Goal: Task Accomplishment & Management: Use online tool/utility

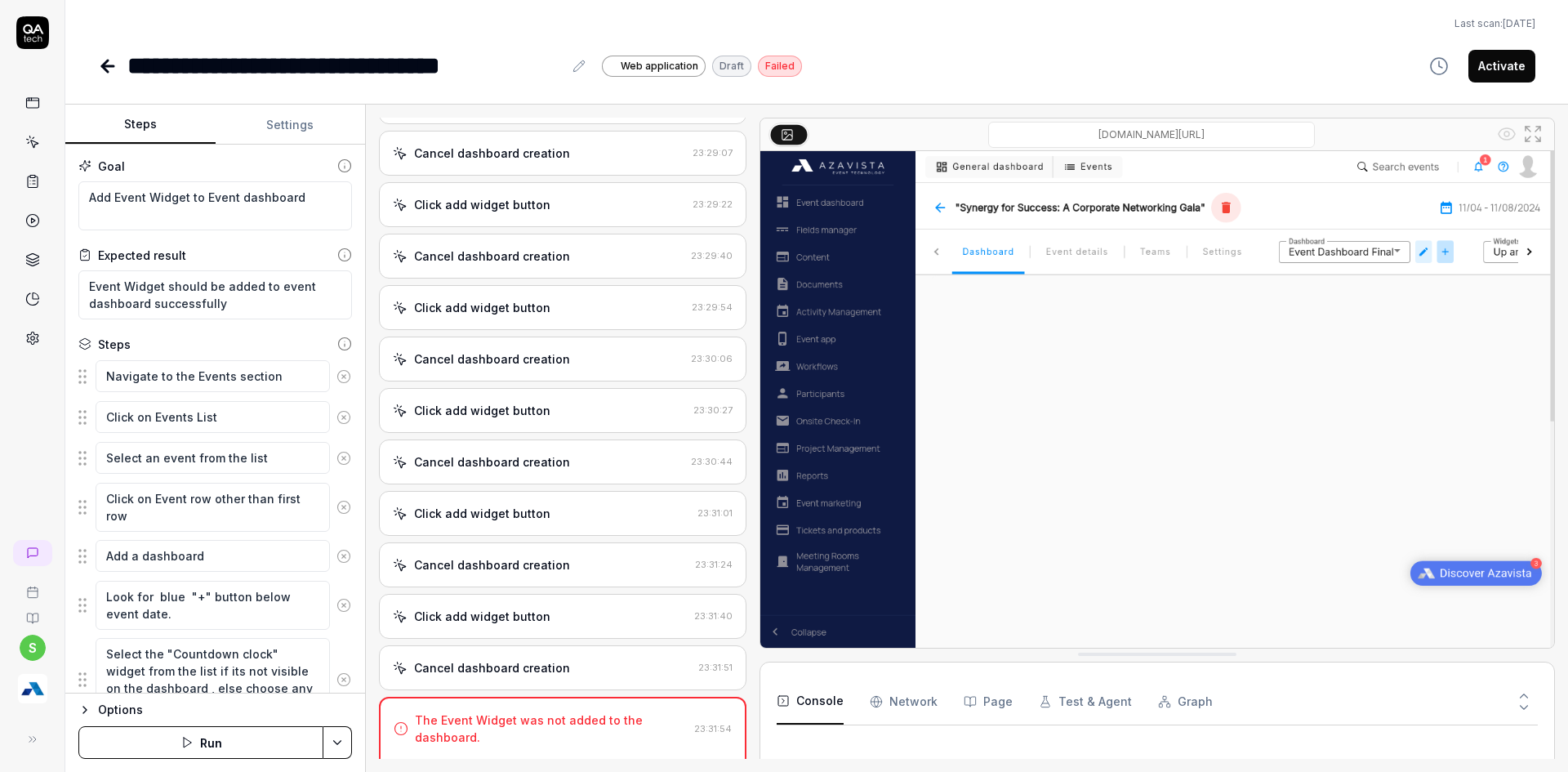
scroll to position [1957, 0]
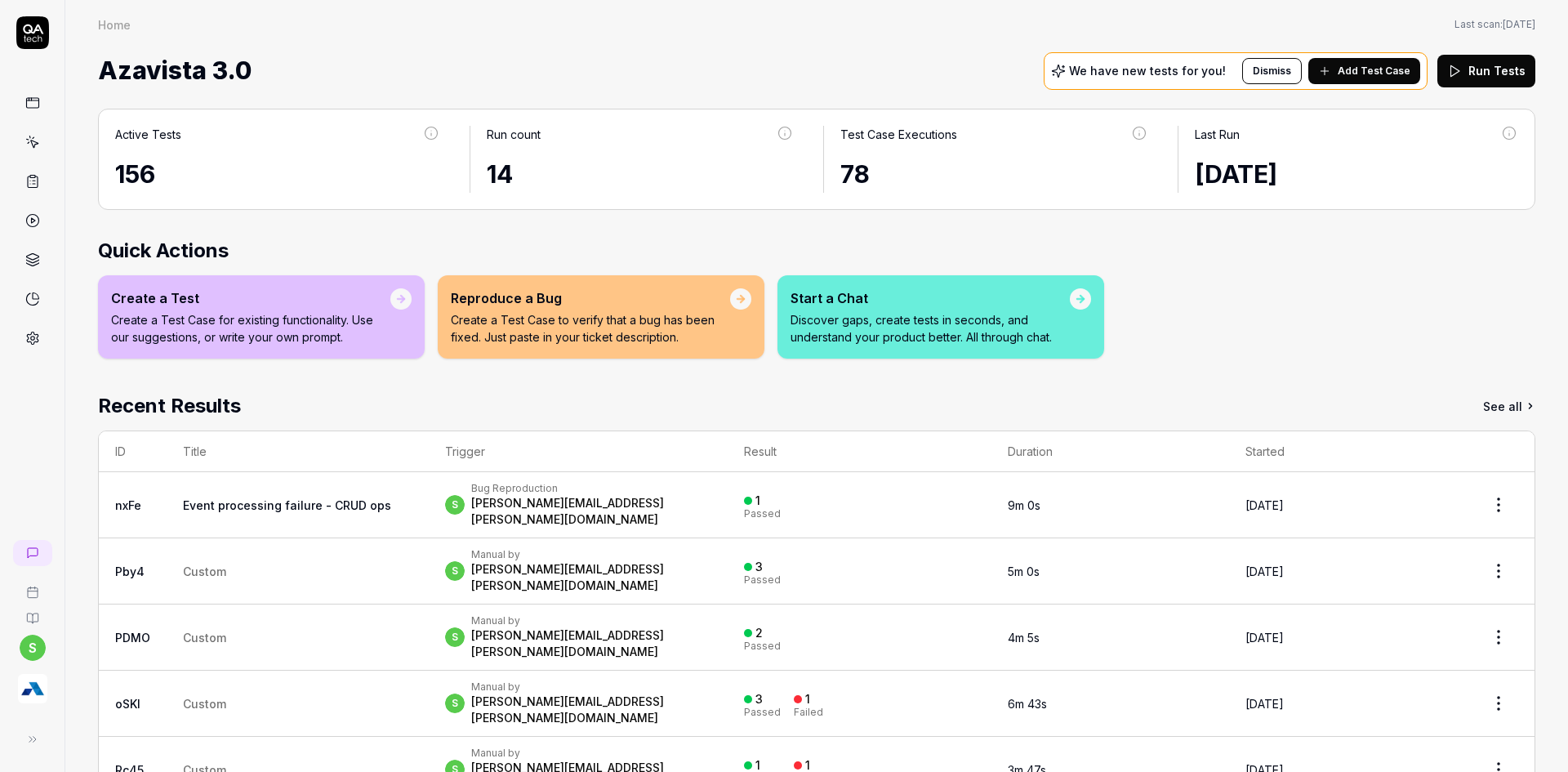
click at [34, 151] on link at bounding box center [33, 142] width 29 height 29
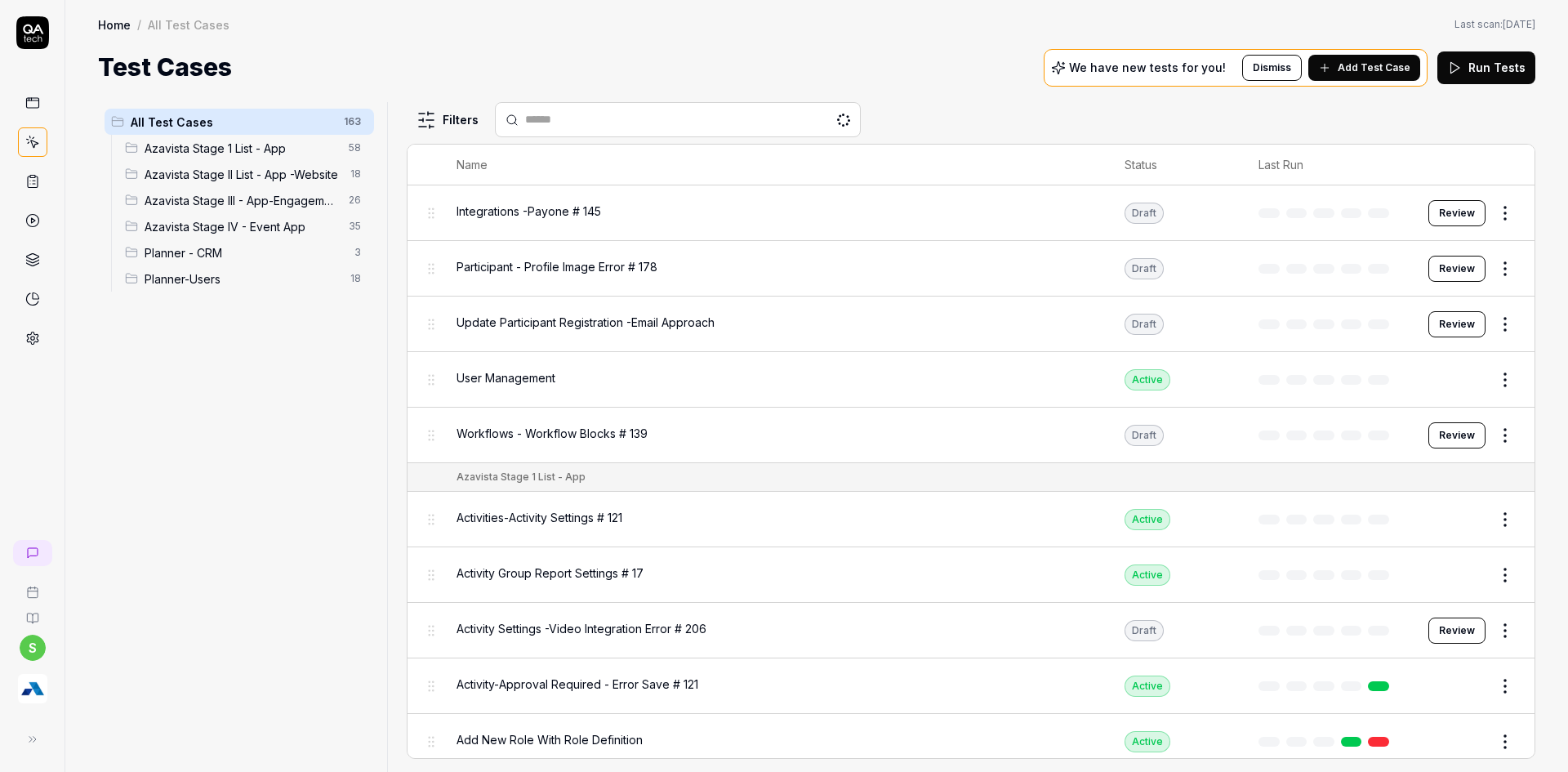
click at [262, 231] on span "Azavista Stage IV - Event App" at bounding box center [242, 227] width 195 height 17
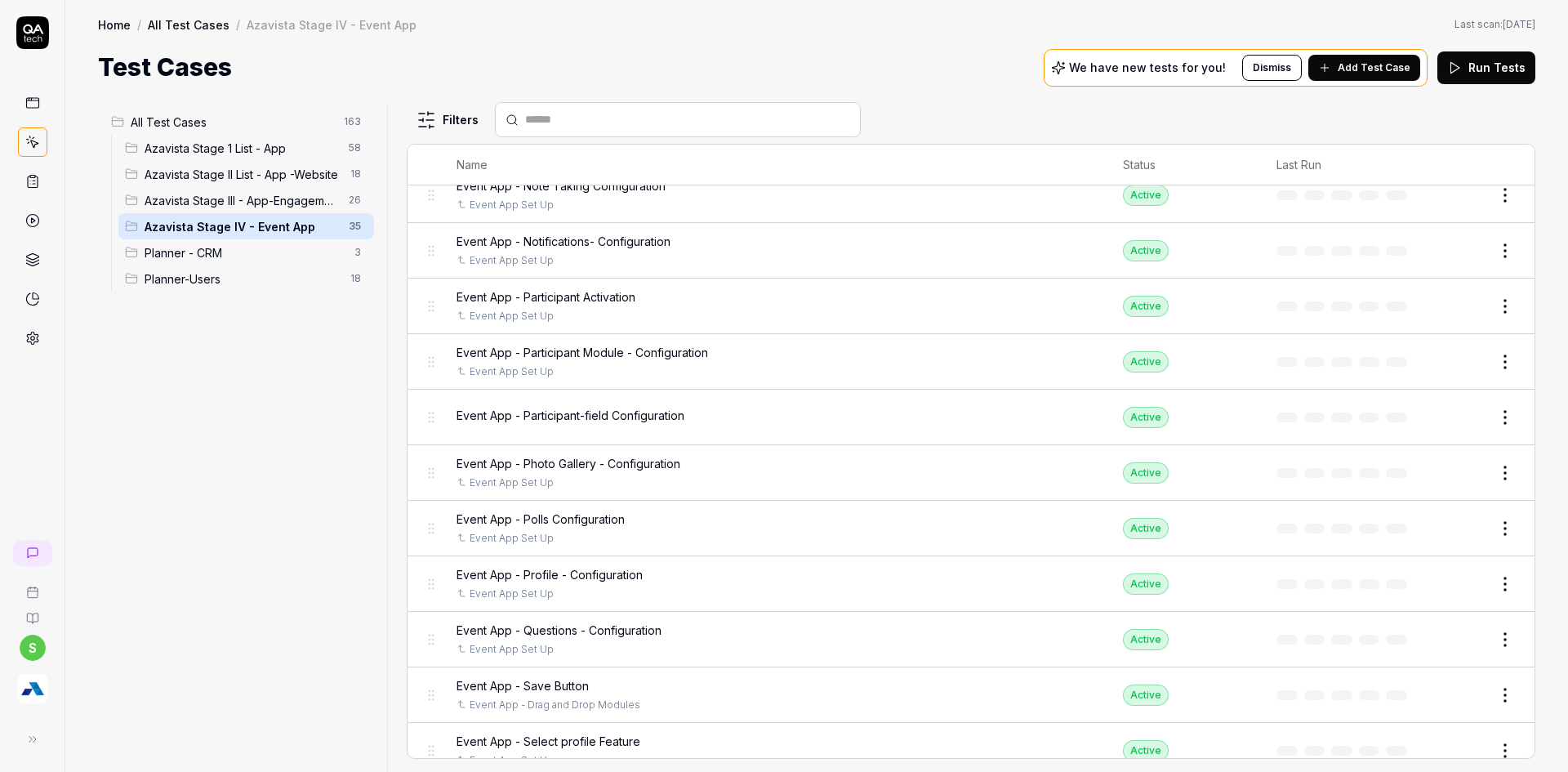
scroll to position [817, 0]
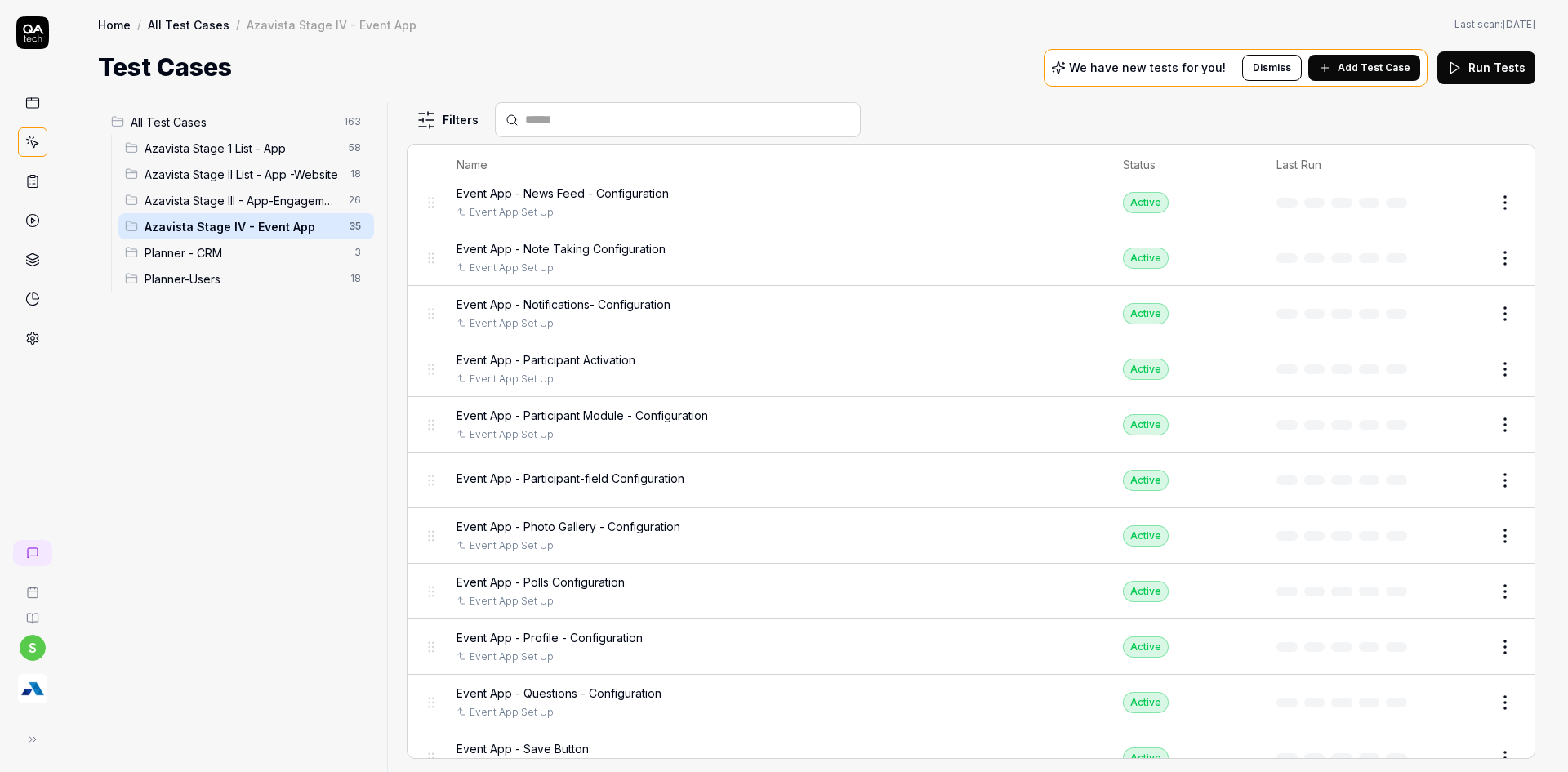
click at [647, 364] on div "Event App - Participant Activation" at bounding box center [774, 360] width 634 height 17
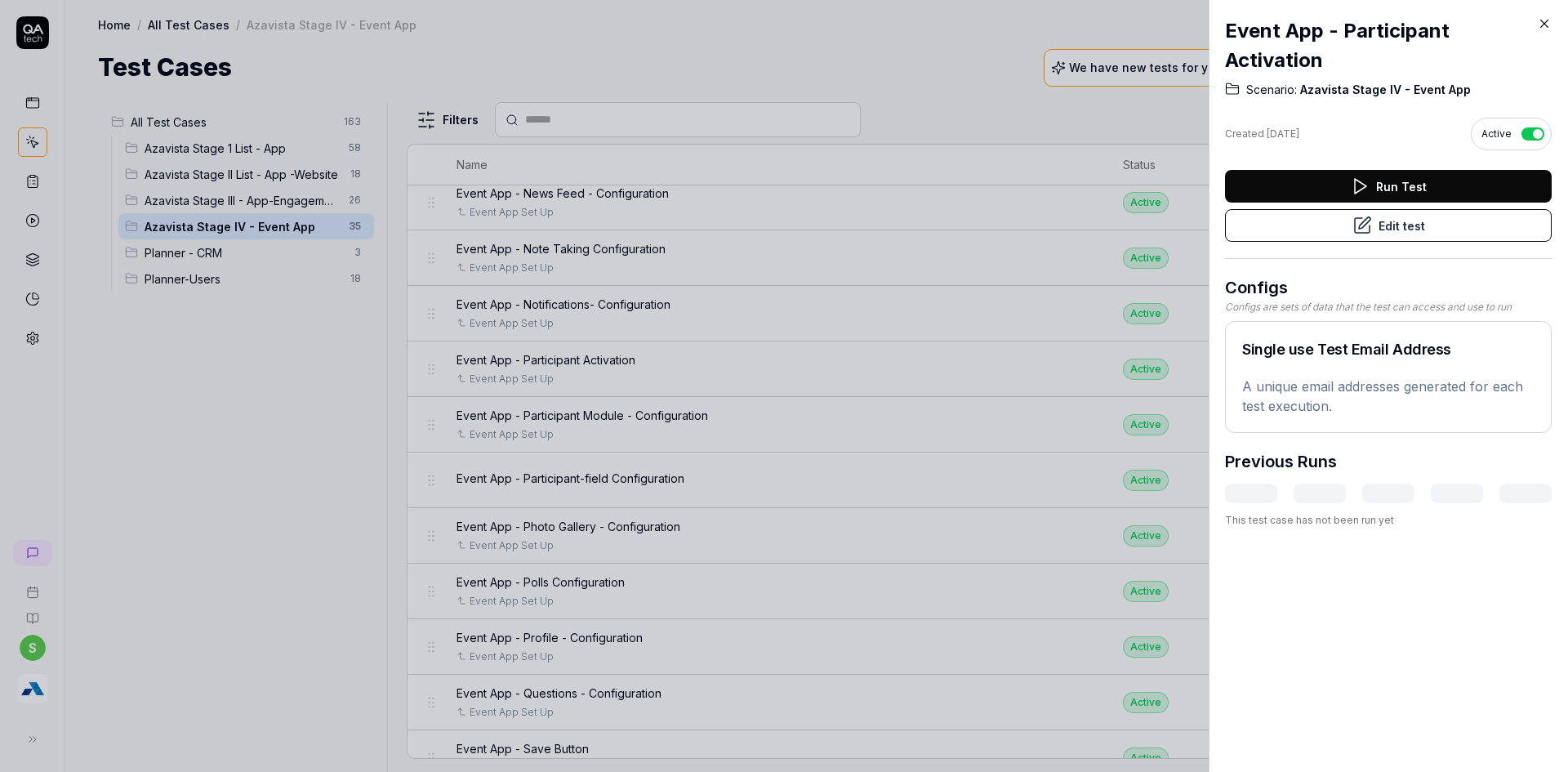
click at [1316, 216] on button "Edit test" at bounding box center [1388, 226] width 327 height 33
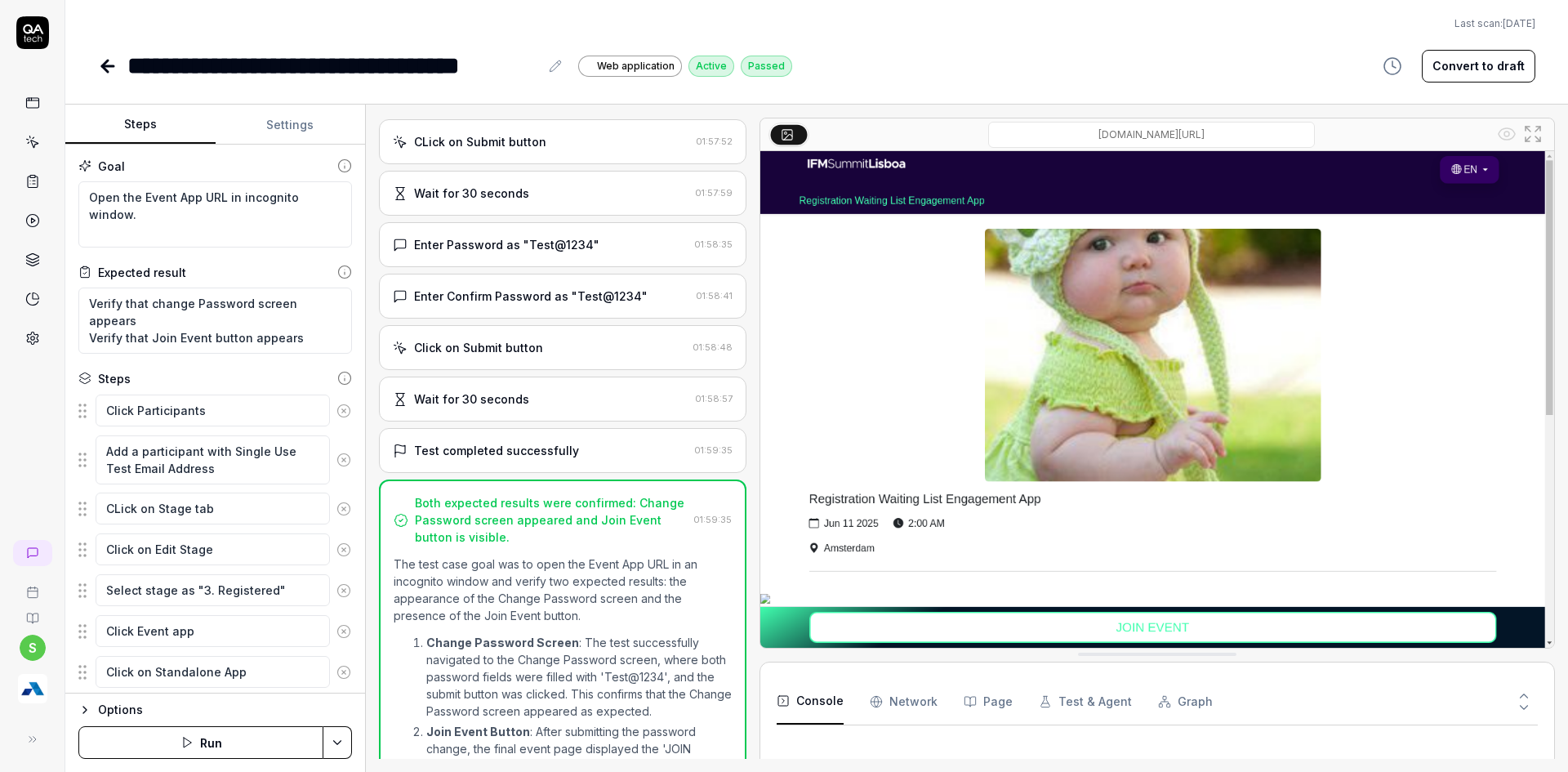
scroll to position [937, 0]
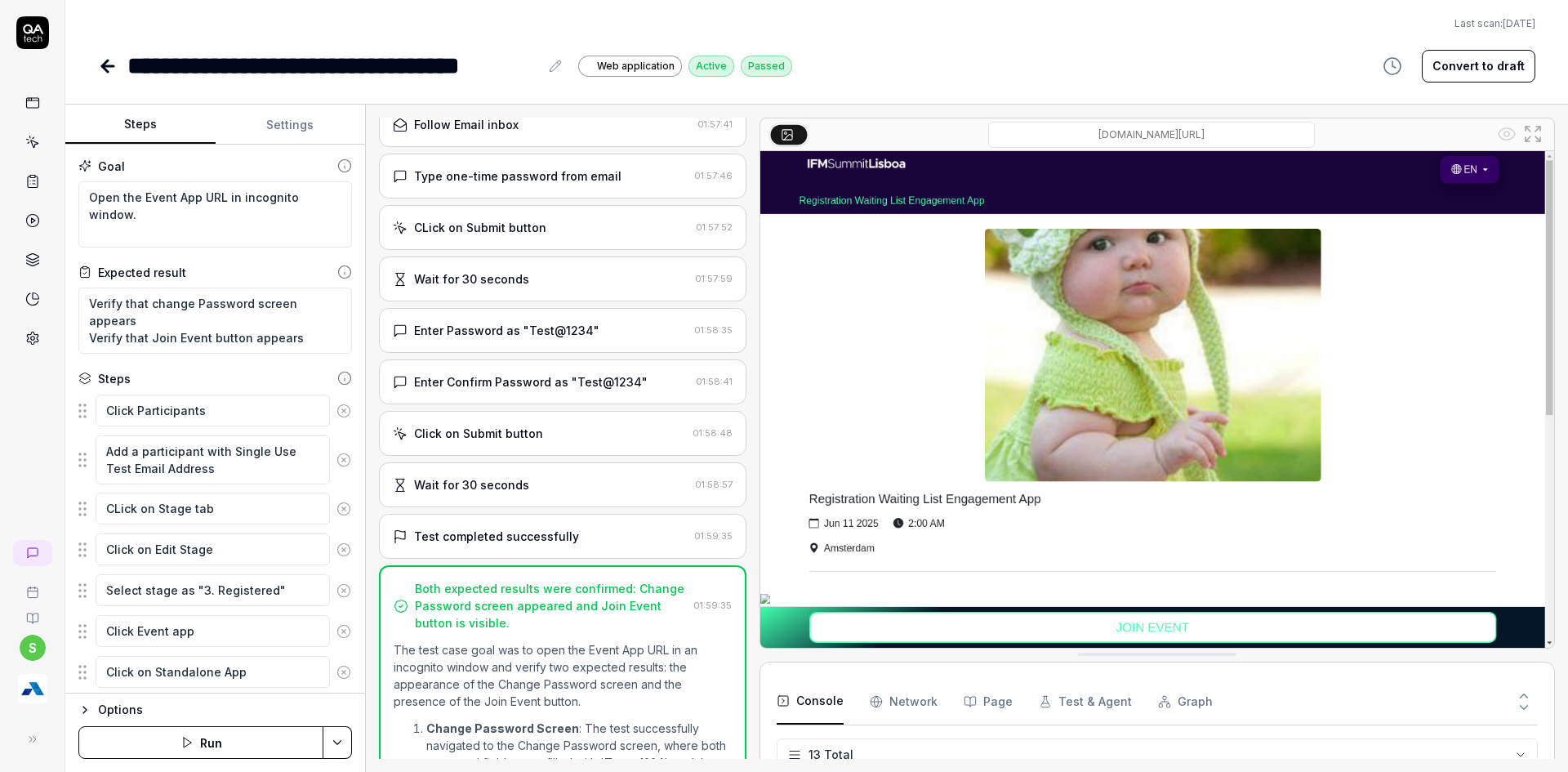
scroll to position [937, 0]
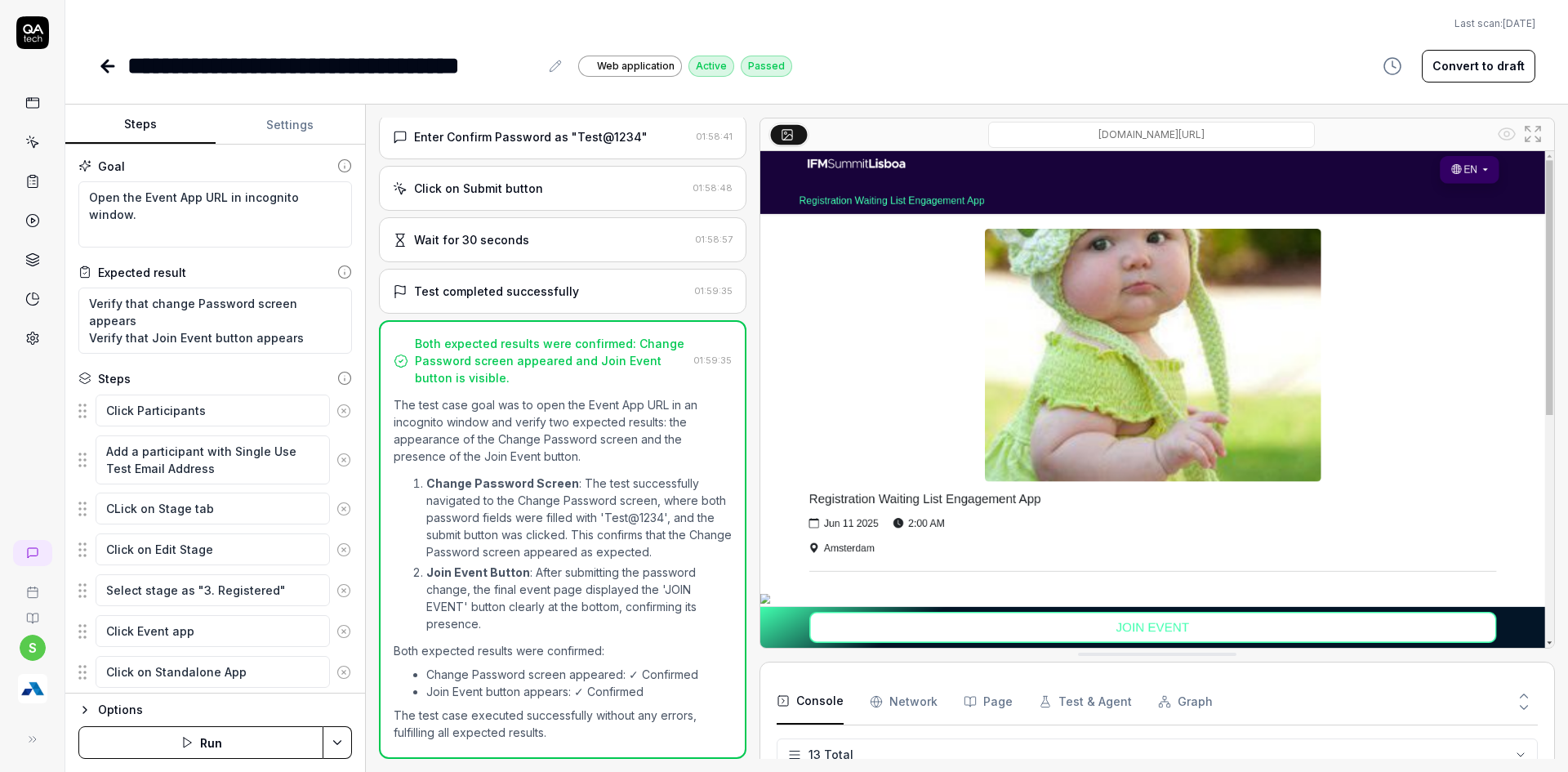
type textarea "*"
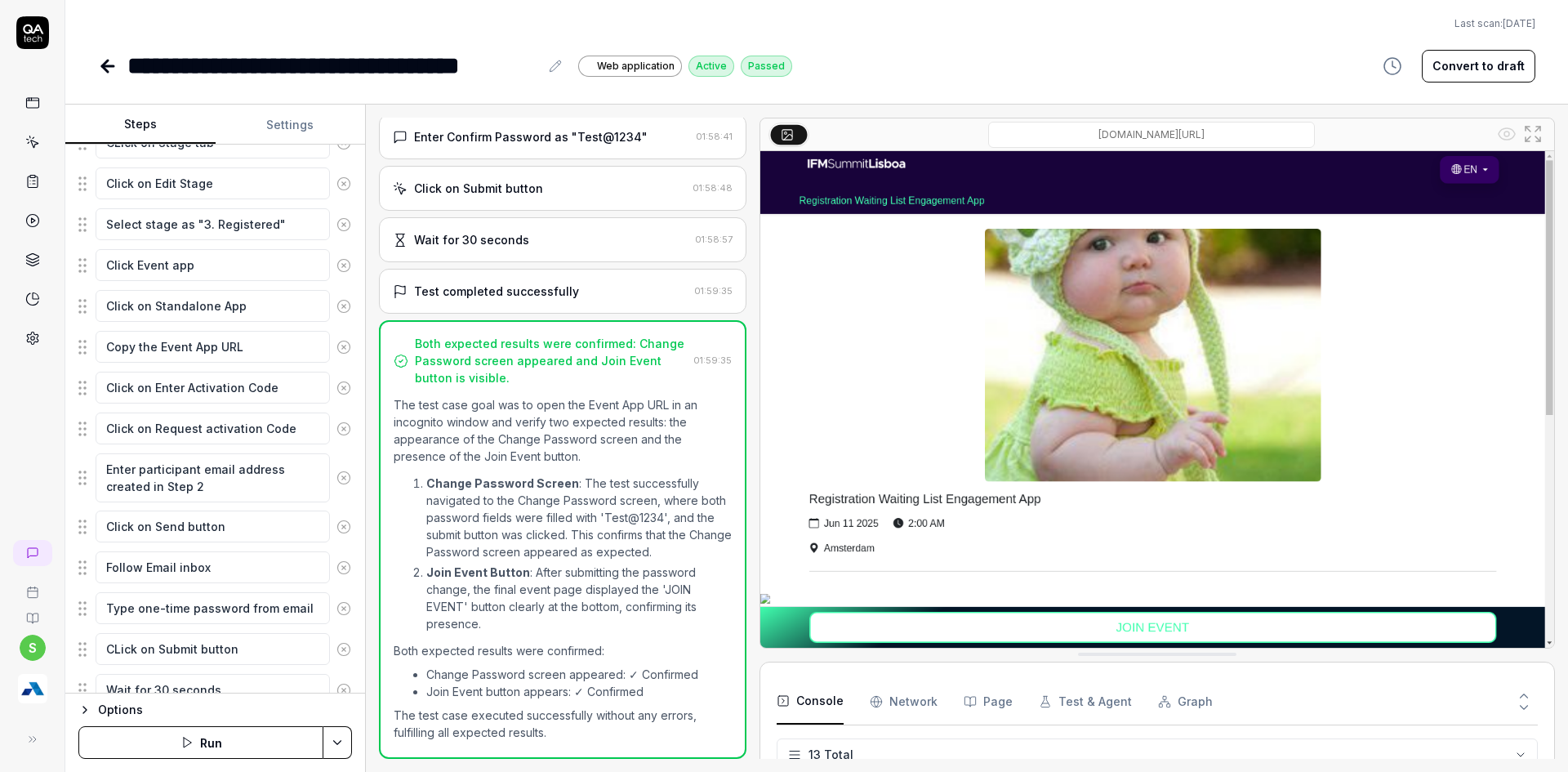
scroll to position [610, 0]
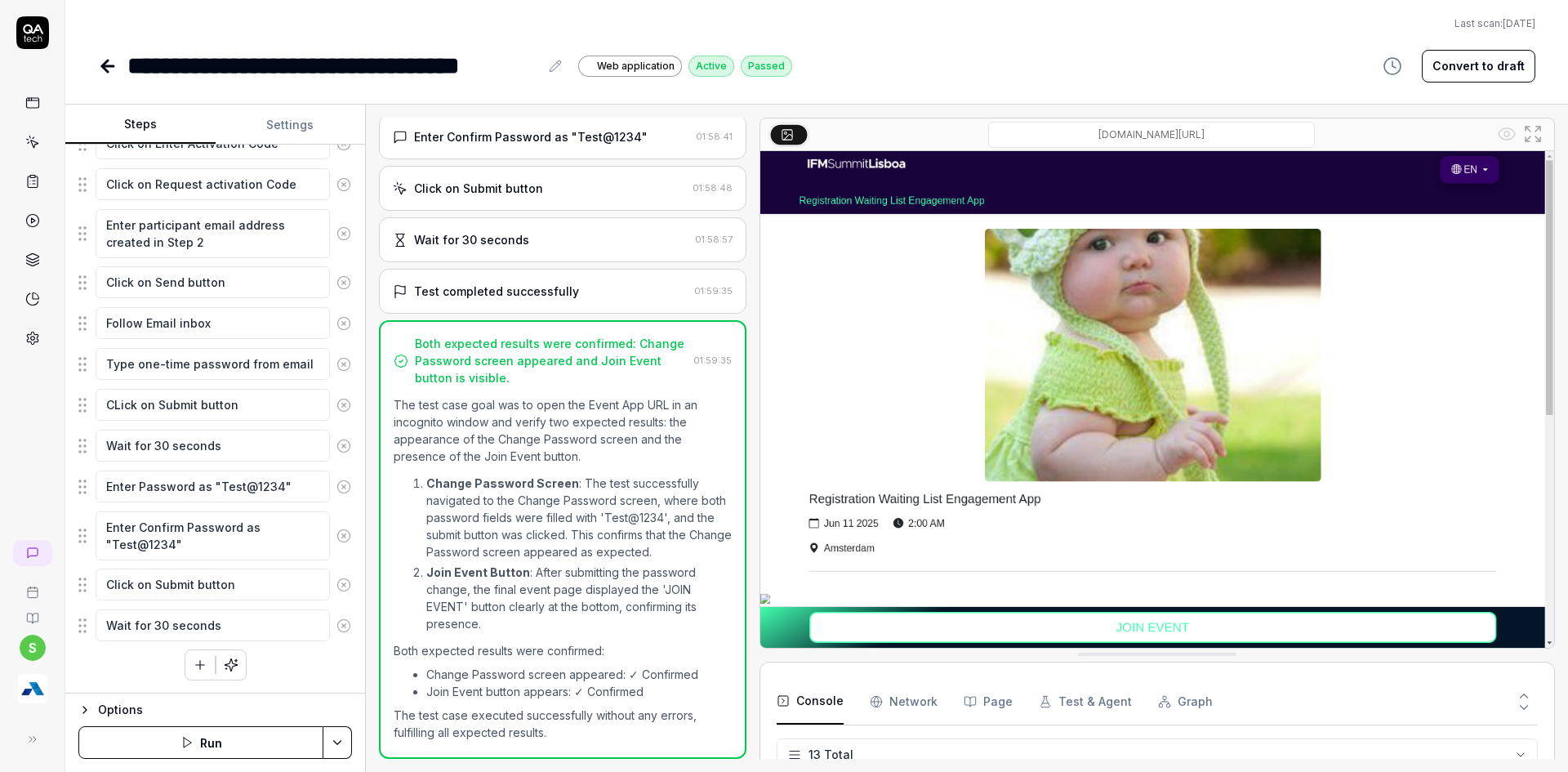
click at [118, 68] on link at bounding box center [109, 66] width 23 height 33
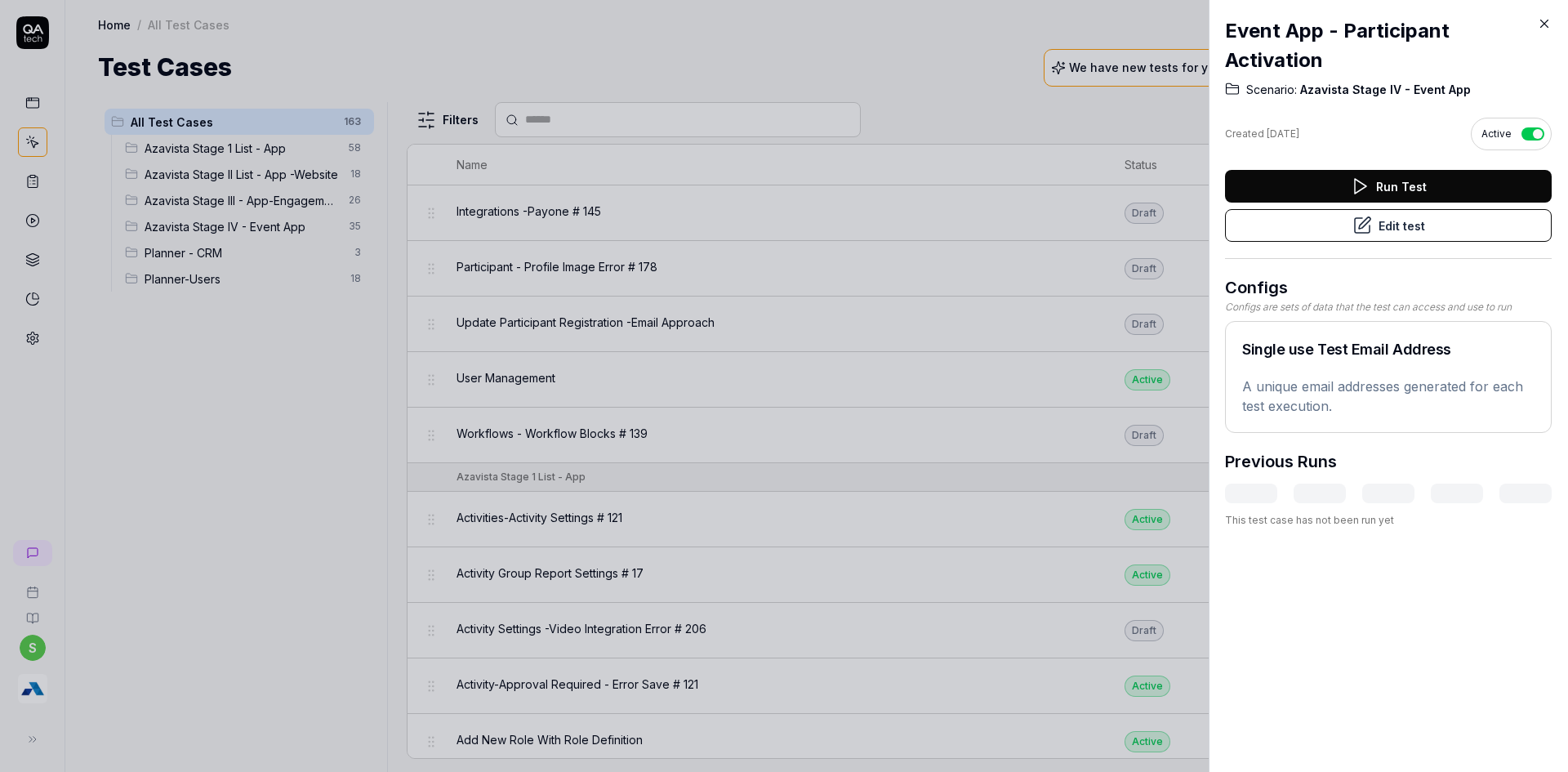
click at [1551, 23] on icon at bounding box center [1544, 23] width 15 height 15
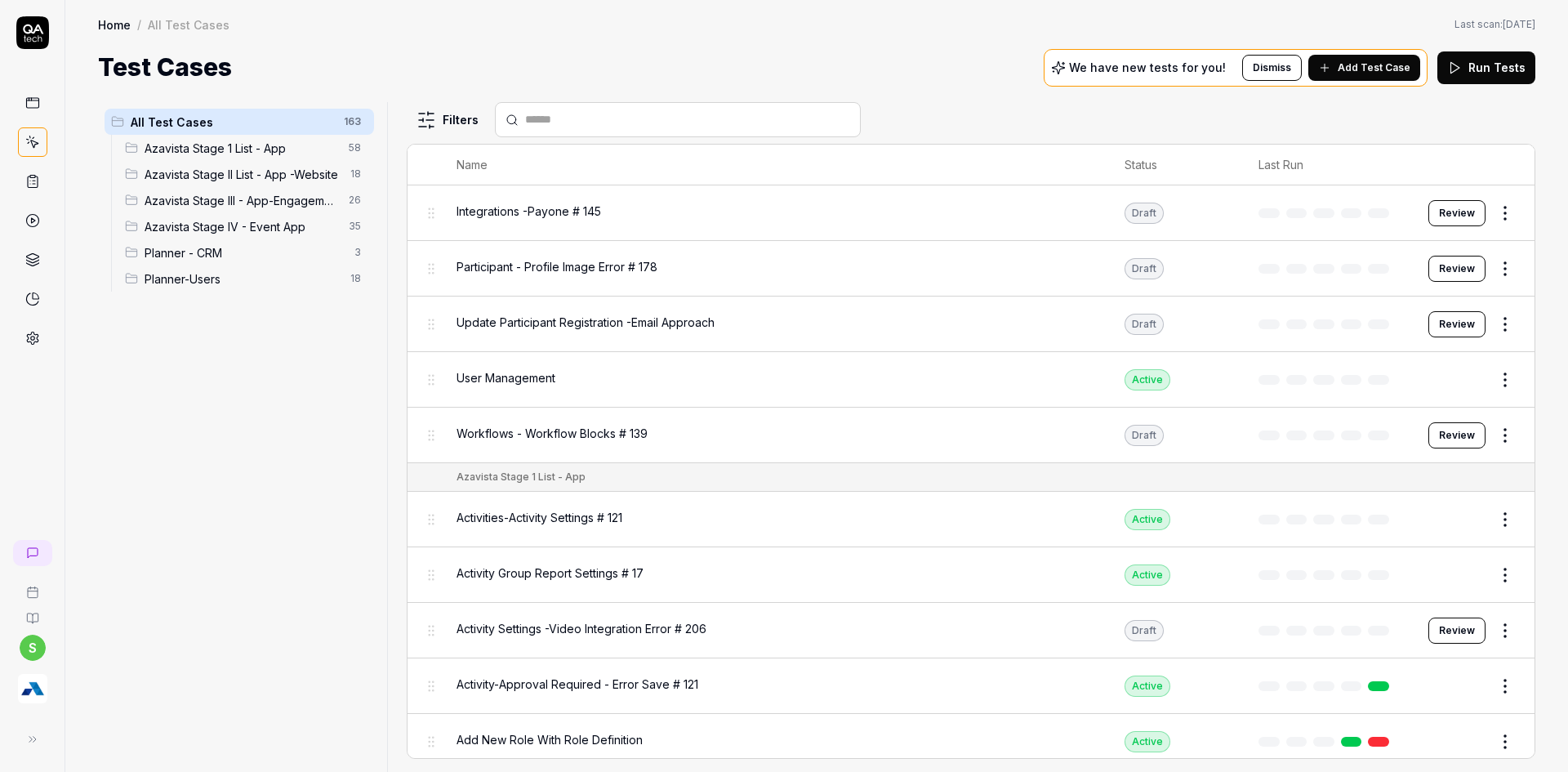
click at [545, 118] on input "text" at bounding box center [688, 120] width 325 height 17
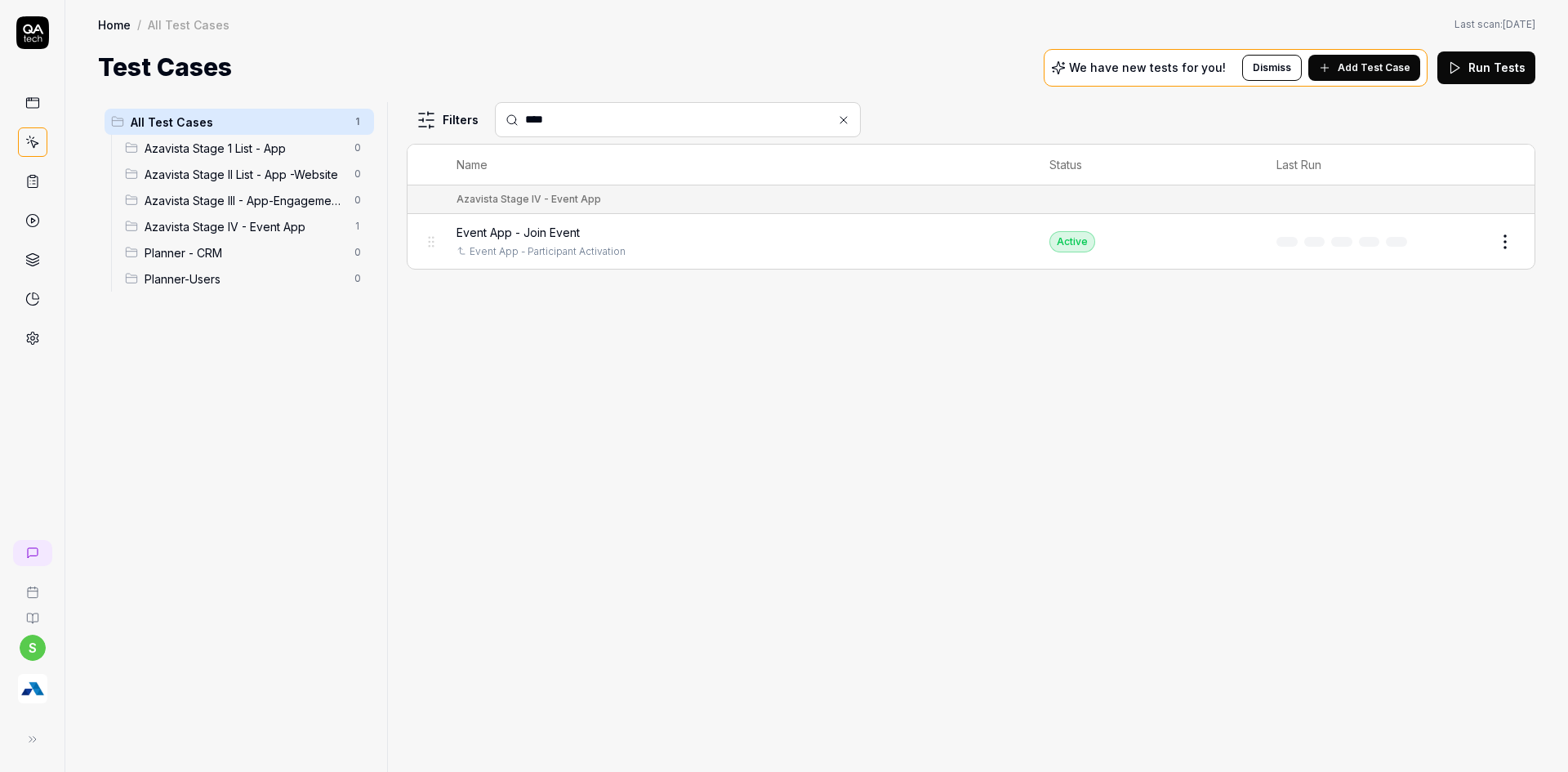
drag, startPoint x: 554, startPoint y: 125, endPoint x: 475, endPoint y: 128, distance: 79.1
click at [475, 128] on div "Filters ****" at bounding box center [971, 119] width 1129 height 35
type input "******"
click at [259, 234] on span "Azavista Stage IV - Event App" at bounding box center [245, 227] width 200 height 17
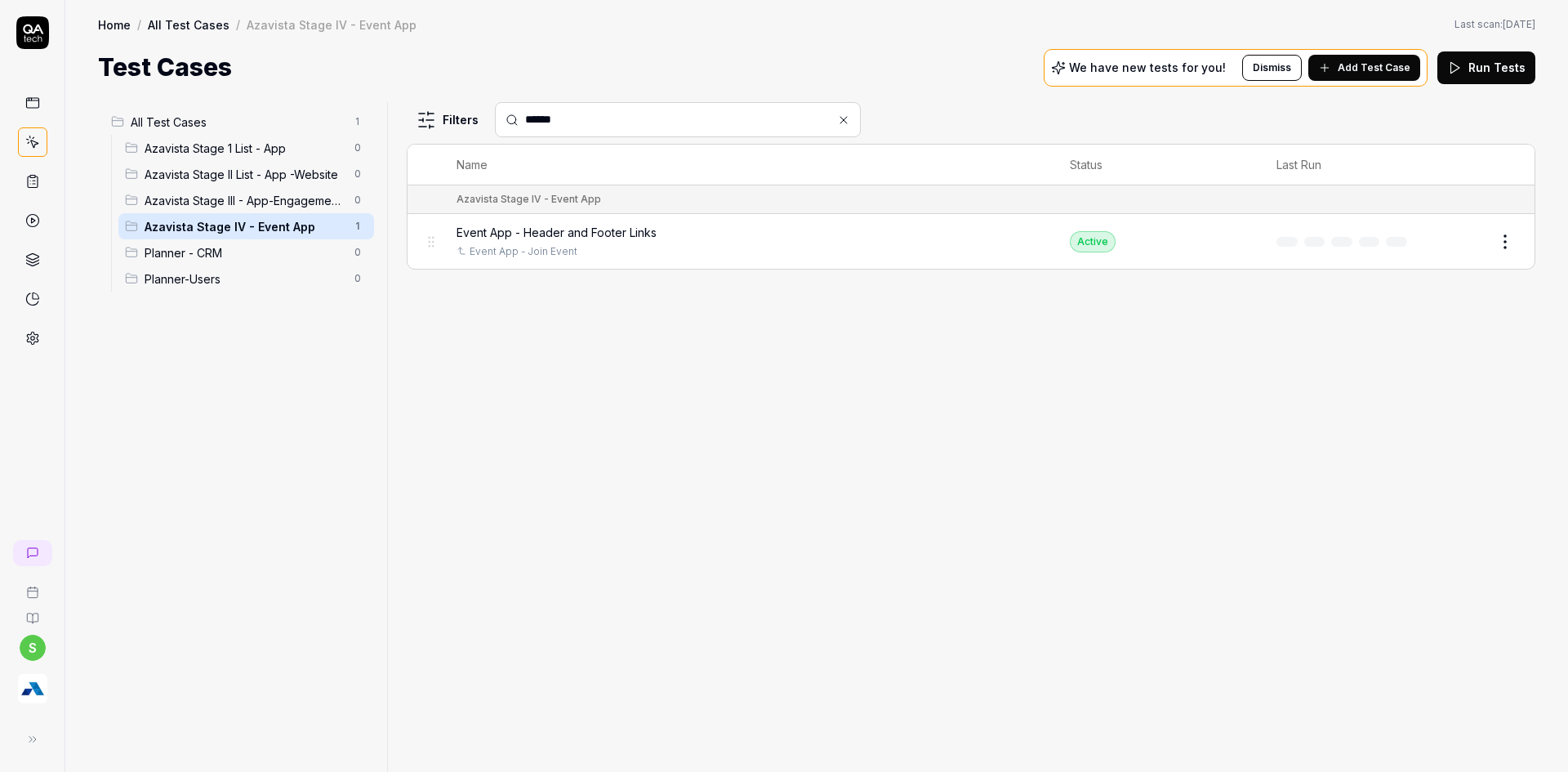
click at [846, 117] on icon at bounding box center [843, 120] width 13 height 13
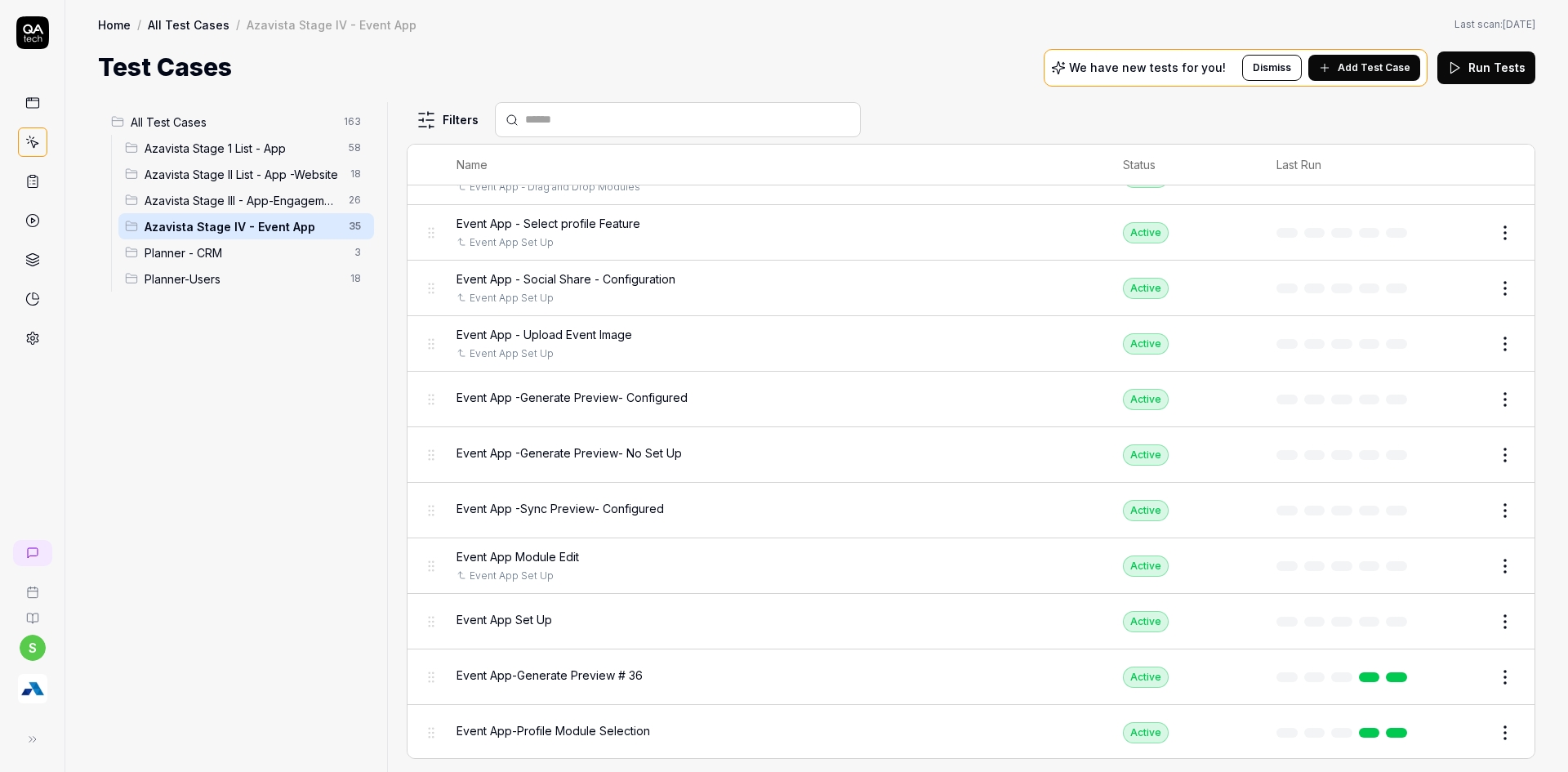
scroll to position [1399, 0]
click at [495, 623] on span "Event App Set Up" at bounding box center [504, 618] width 96 height 17
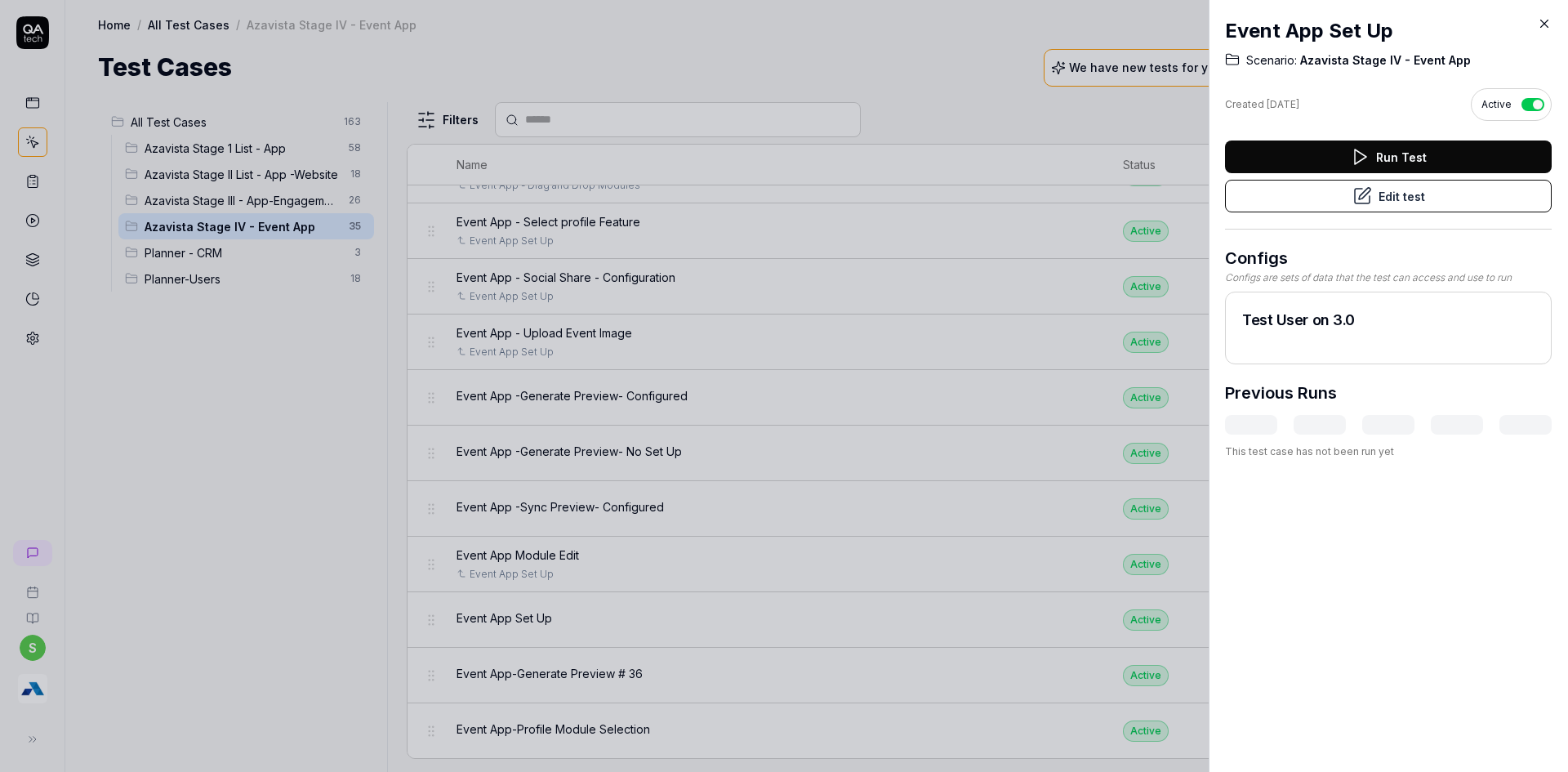
click at [1325, 202] on button "Edit test" at bounding box center [1388, 196] width 327 height 33
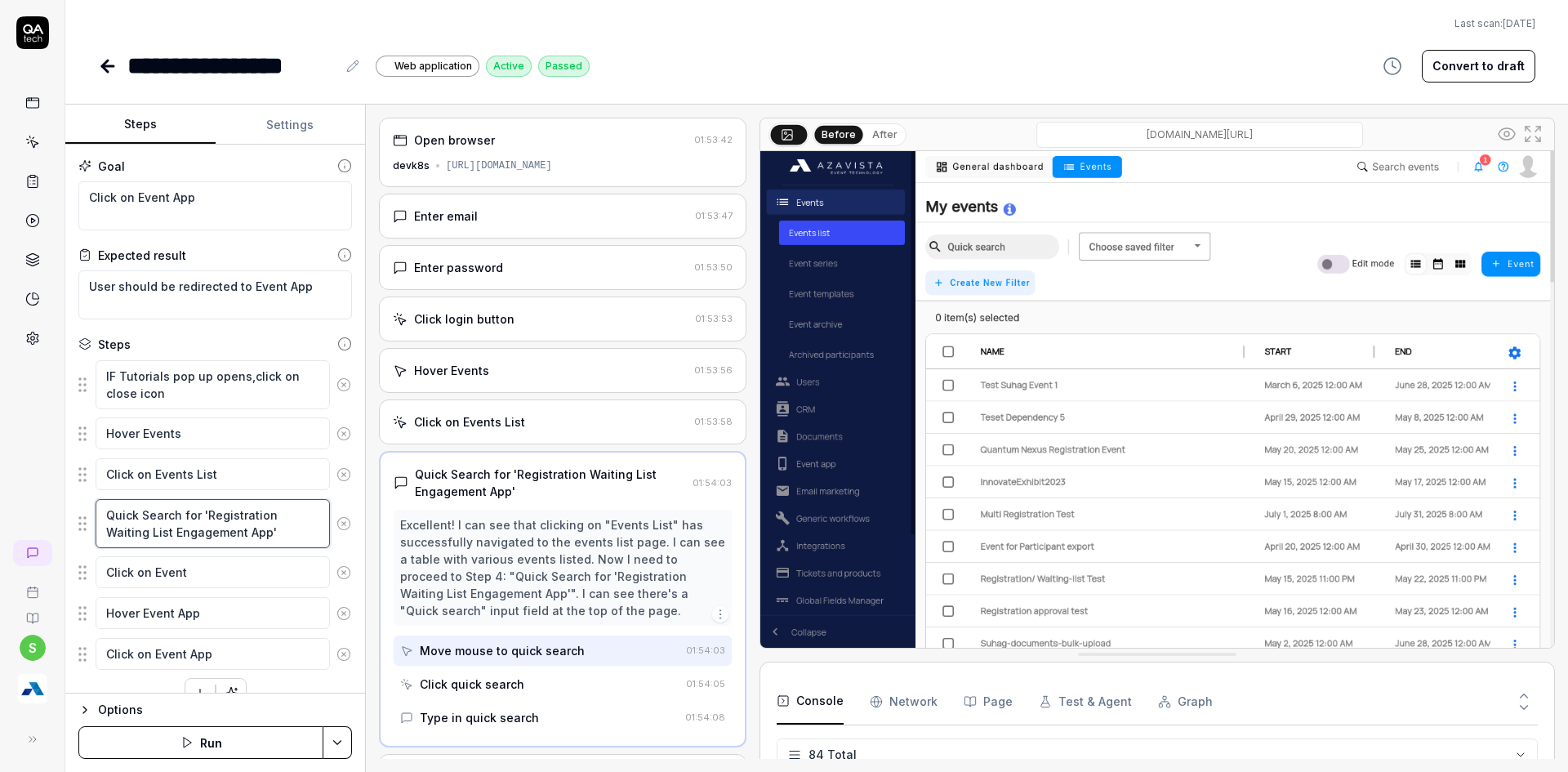
drag, startPoint x: 203, startPoint y: 515, endPoint x: 264, endPoint y: 532, distance: 63.3
click at [264, 532] on textarea "Quick Search for 'Registration Waiting List Engagement App'" at bounding box center [213, 523] width 234 height 49
type textarea "*"
click at [109, 62] on icon at bounding box center [108, 65] width 20 height 20
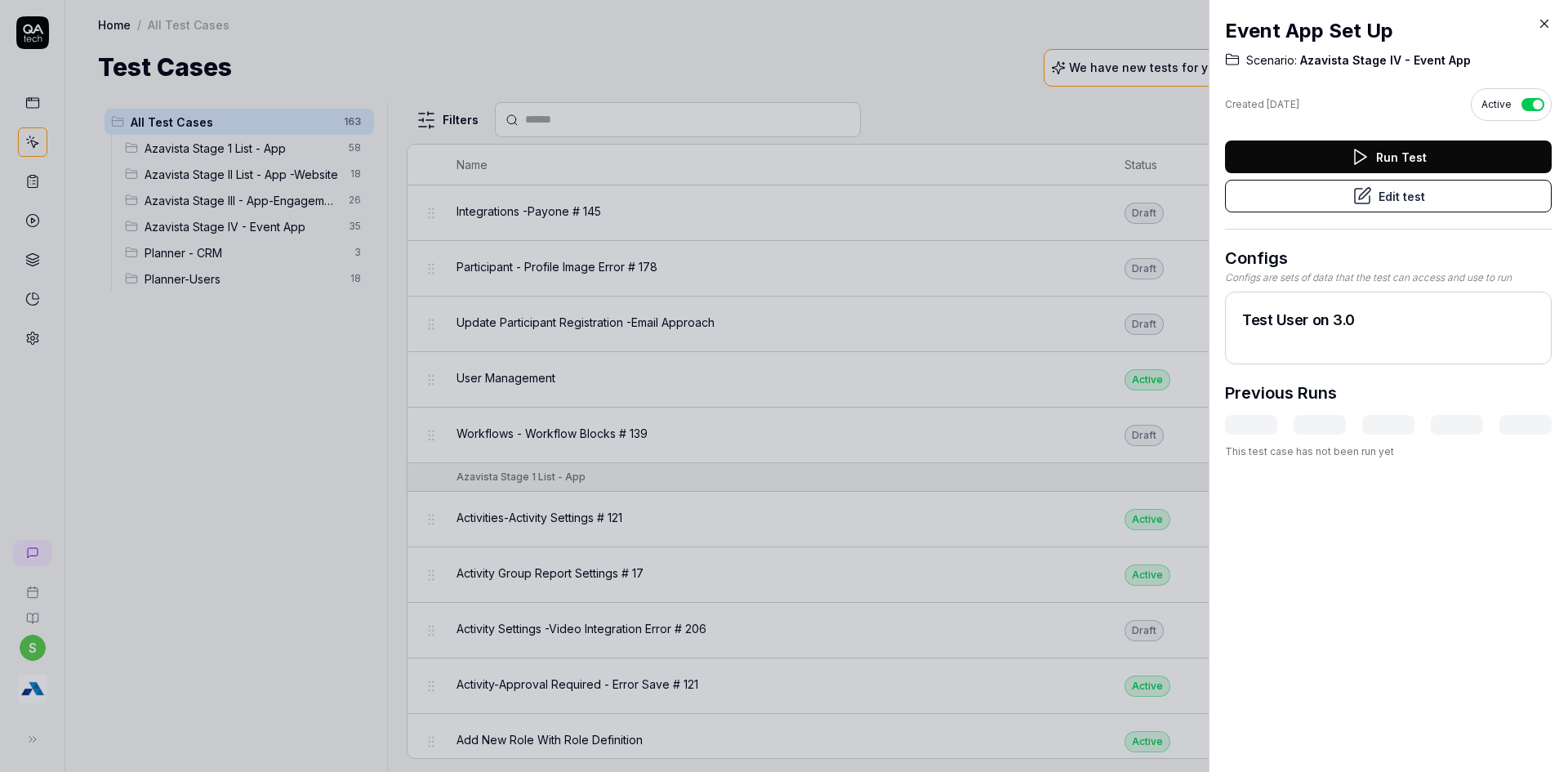
click at [269, 411] on div at bounding box center [784, 386] width 1568 height 772
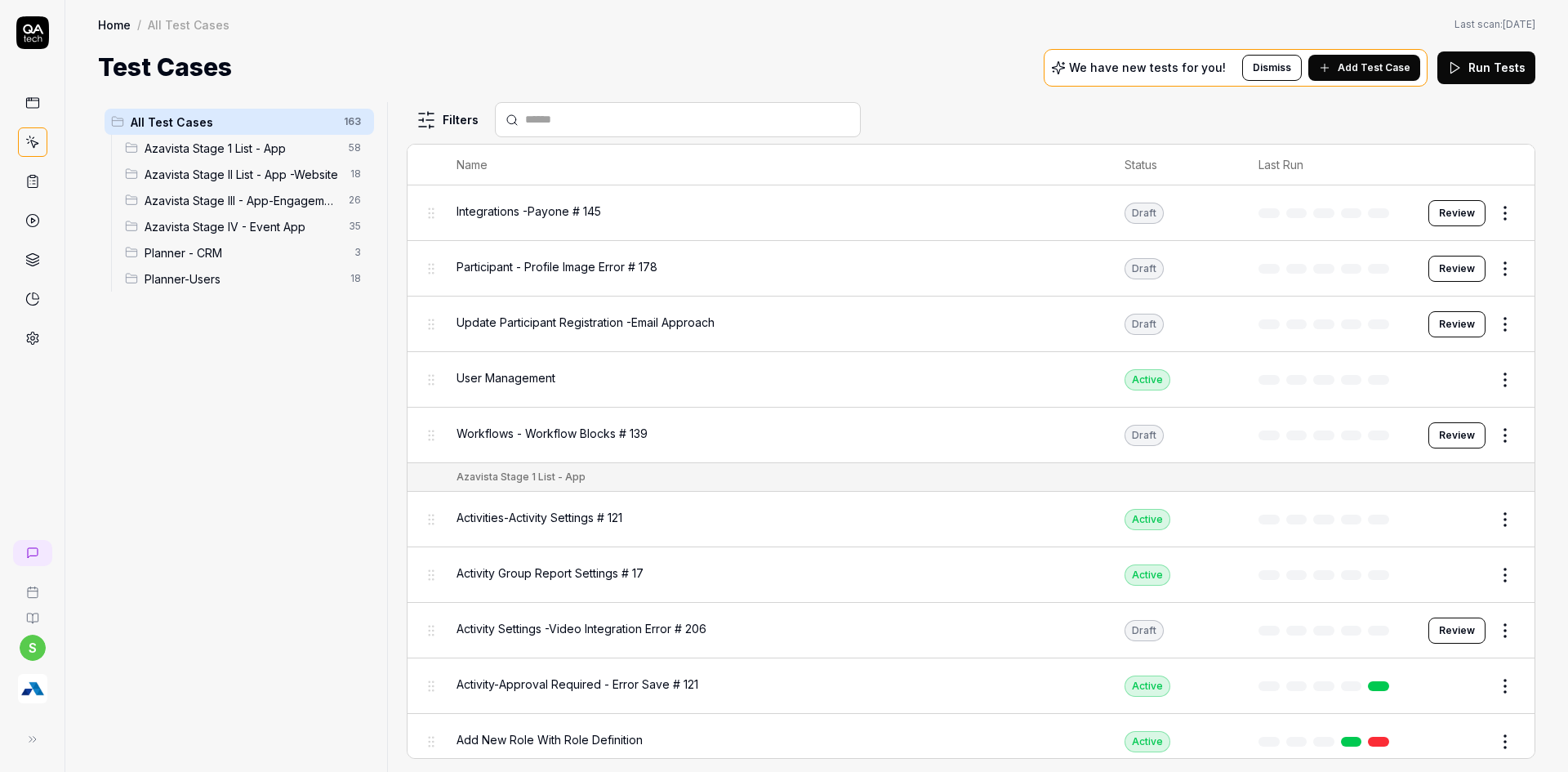
click at [544, 118] on input "text" at bounding box center [688, 120] width 325 height 17
click at [1372, 60] on span "Add Test Case" at bounding box center [1374, 67] width 72 height 15
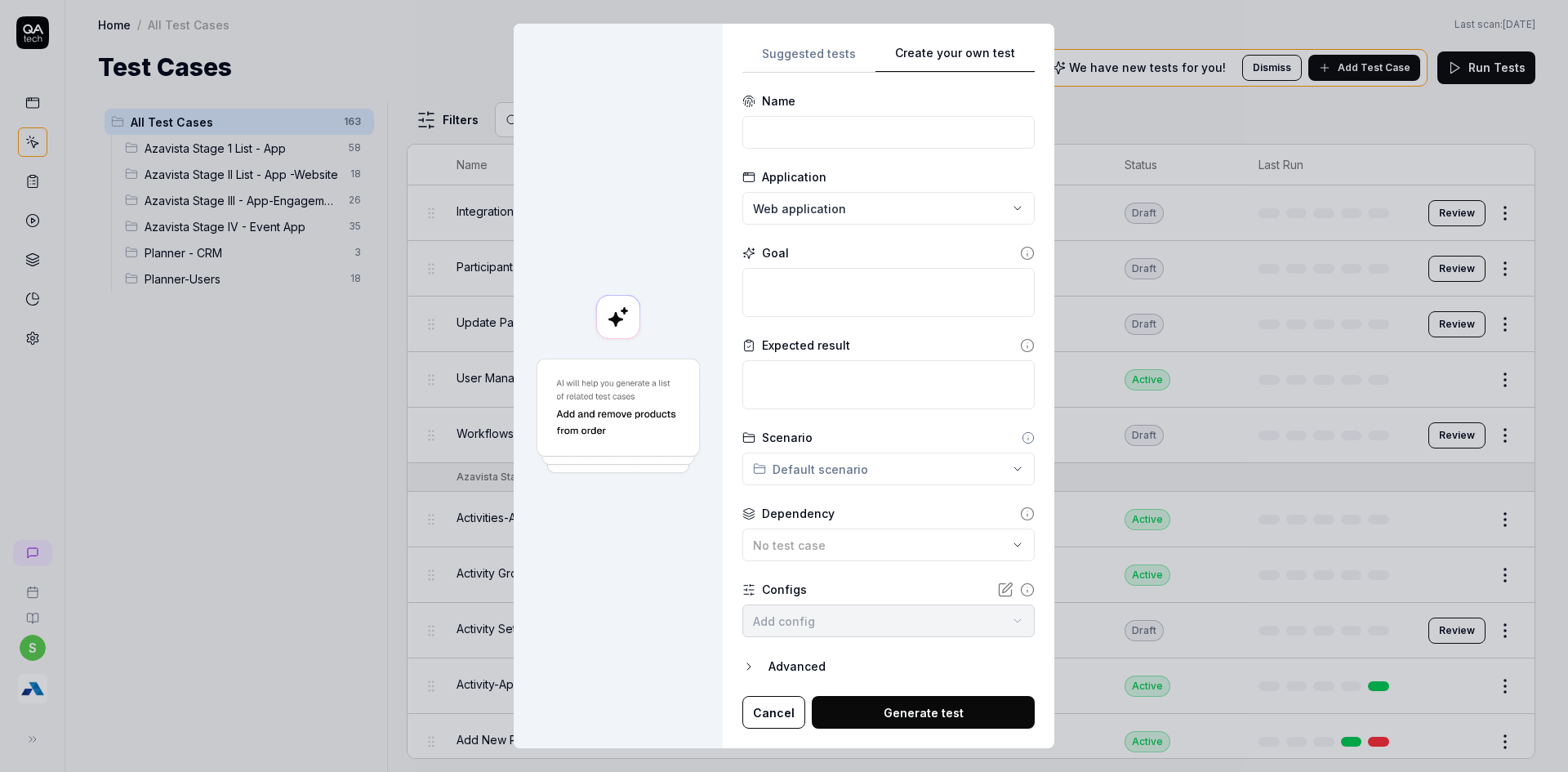
click at [842, 375] on div "Suggested tests Create your own test Name Application Web application Goal Expe…" at bounding box center [888, 386] width 292 height 686
click at [842, 125] on input at bounding box center [888, 133] width 292 height 33
type input "Event App - Sessions Registration"
click at [798, 300] on textarea at bounding box center [888, 292] width 292 height 49
type textarea "C"
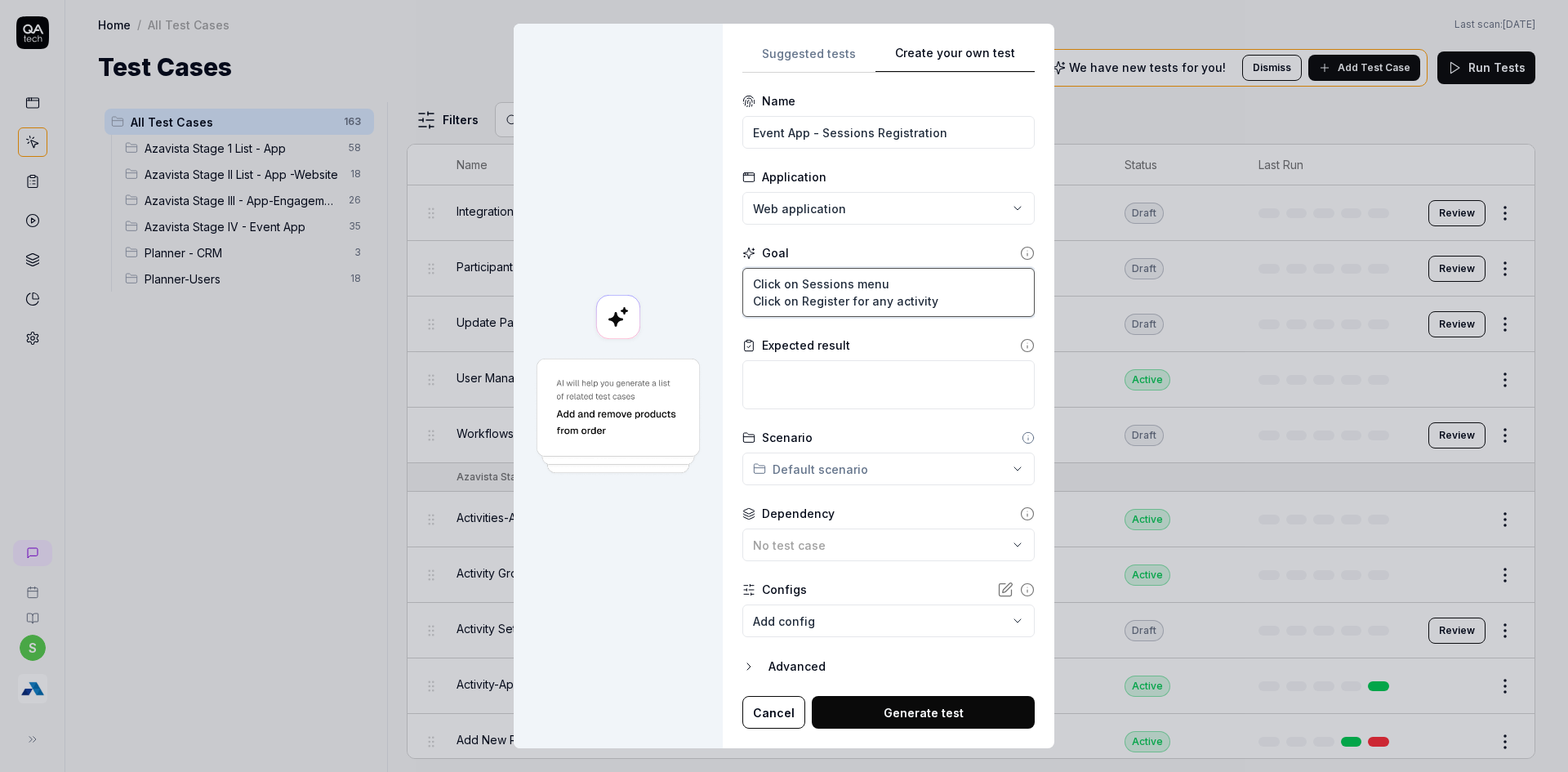
type textarea "Click on Sessions menu Click on Register for any activity"
click at [805, 397] on textarea at bounding box center [888, 384] width 292 height 49
type textarea "Verify that Register button toggles to UnRegister."
click at [872, 486] on form "**********" at bounding box center [888, 410] width 292 height 636
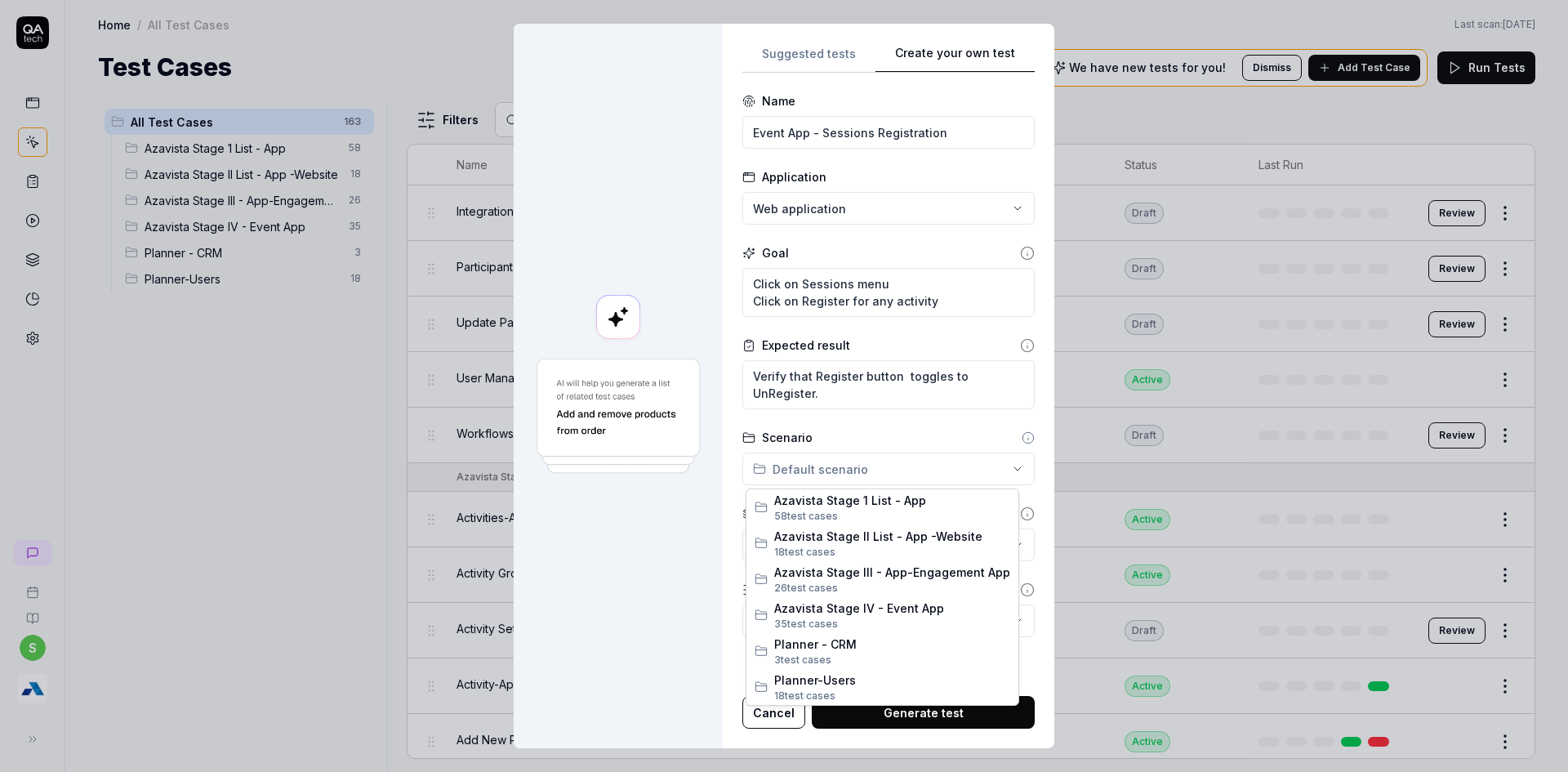
click at [888, 478] on div "**********" at bounding box center [784, 386] width 1568 height 772
click at [835, 618] on span "s" at bounding box center [835, 624] width 6 height 12
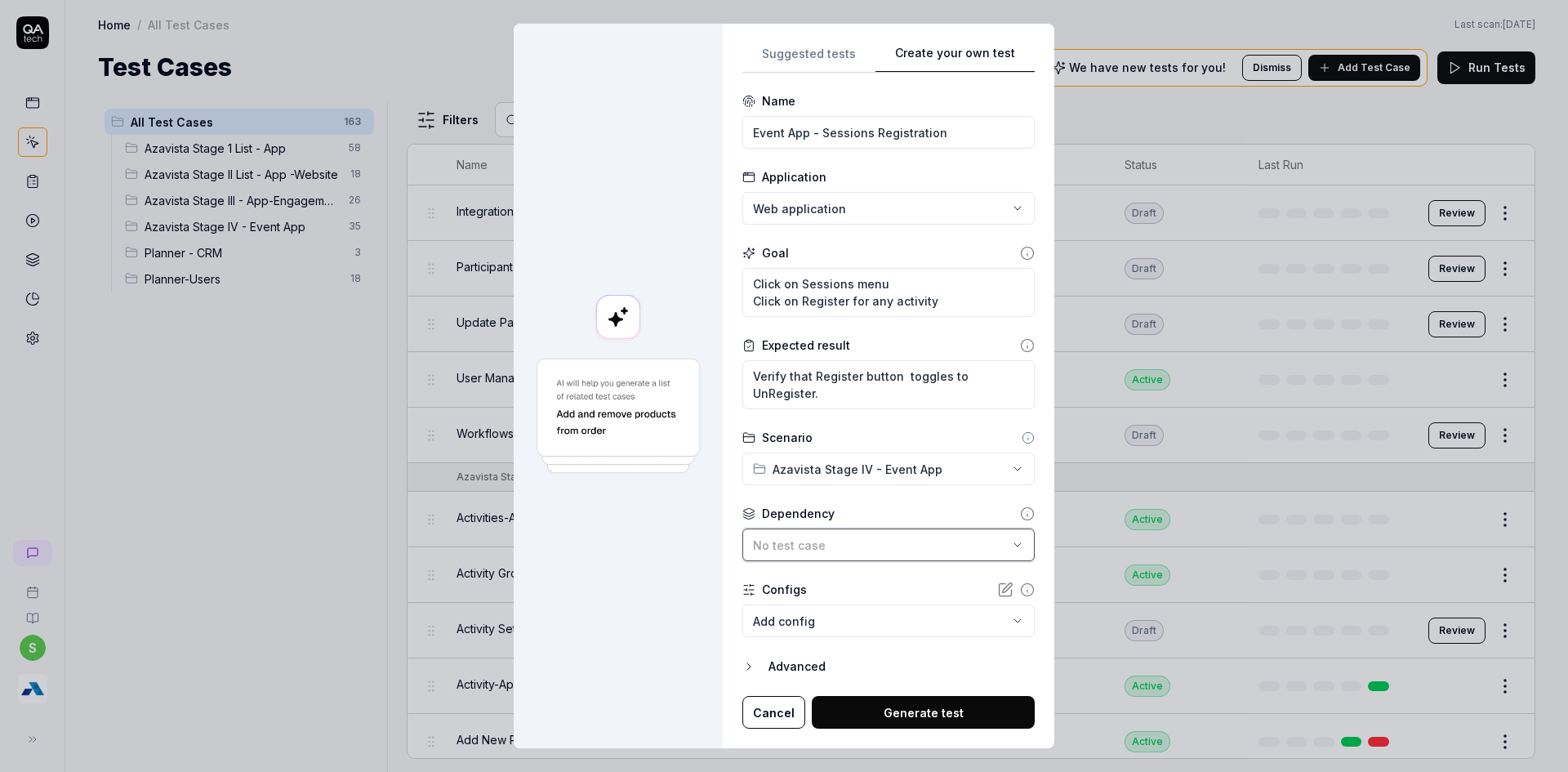
click at [866, 556] on button "No test case" at bounding box center [888, 545] width 292 height 33
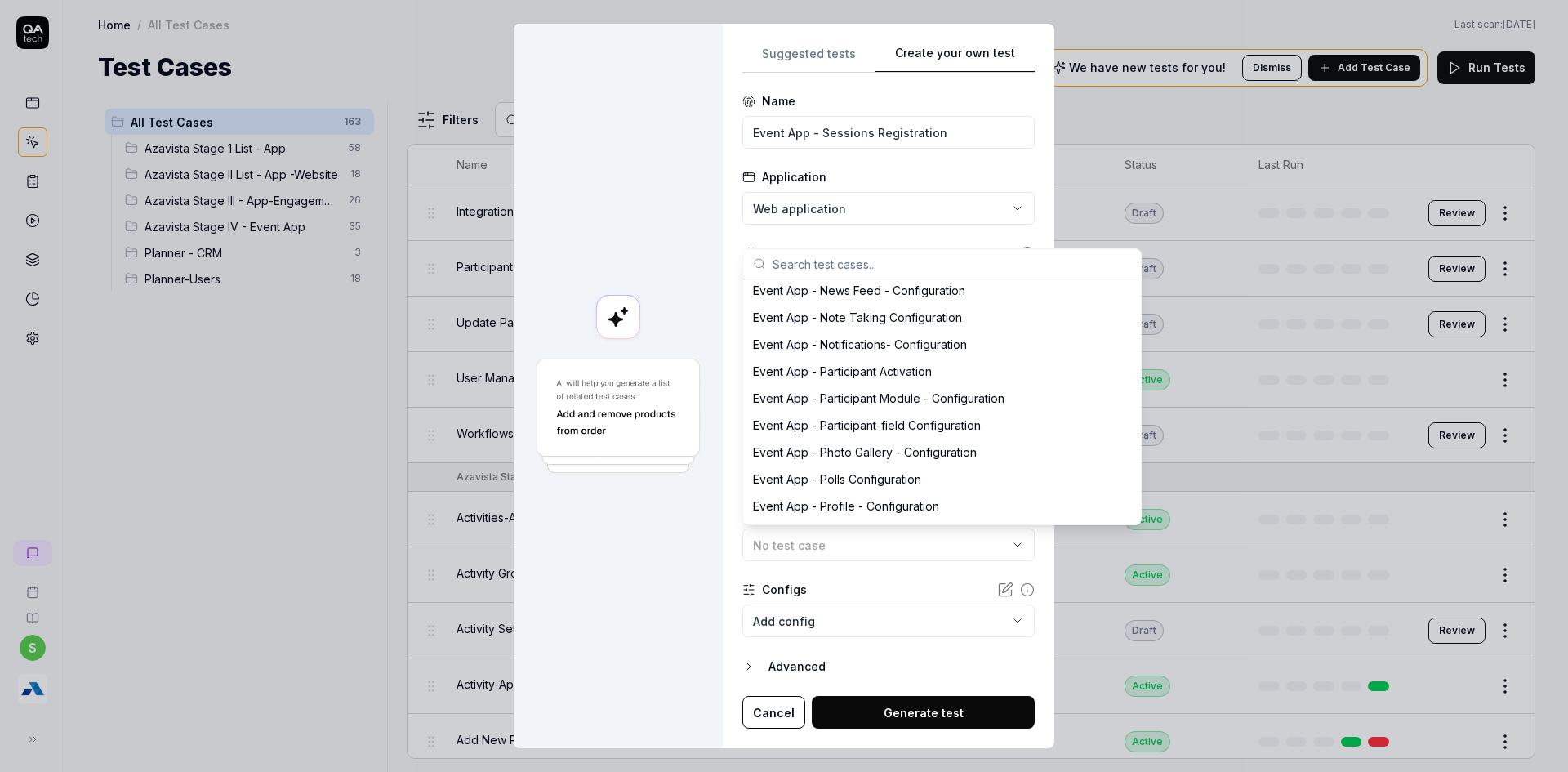
scroll to position [3277, 0]
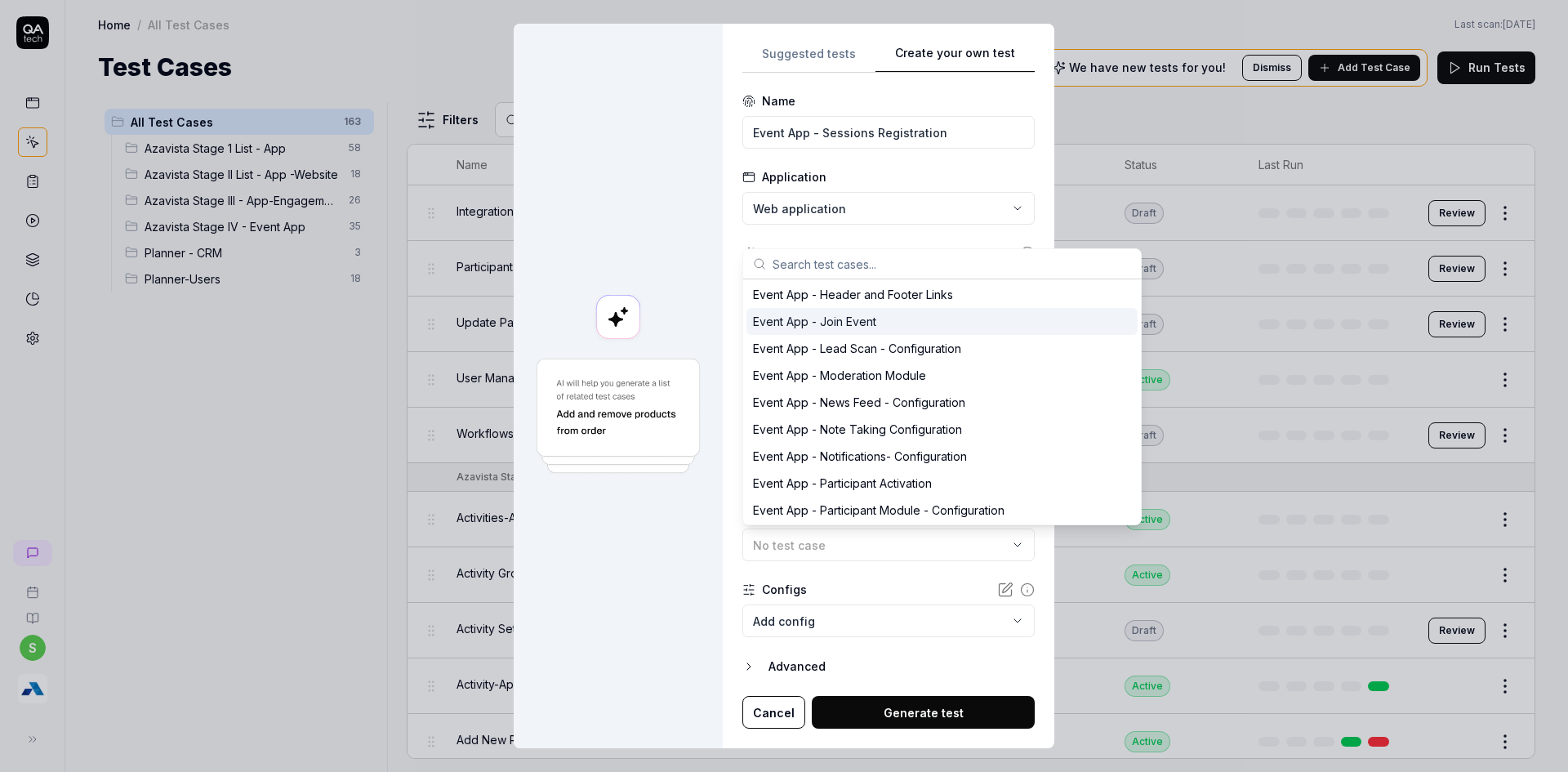
click at [797, 329] on div "Event App - Join Event" at bounding box center [814, 321] width 123 height 17
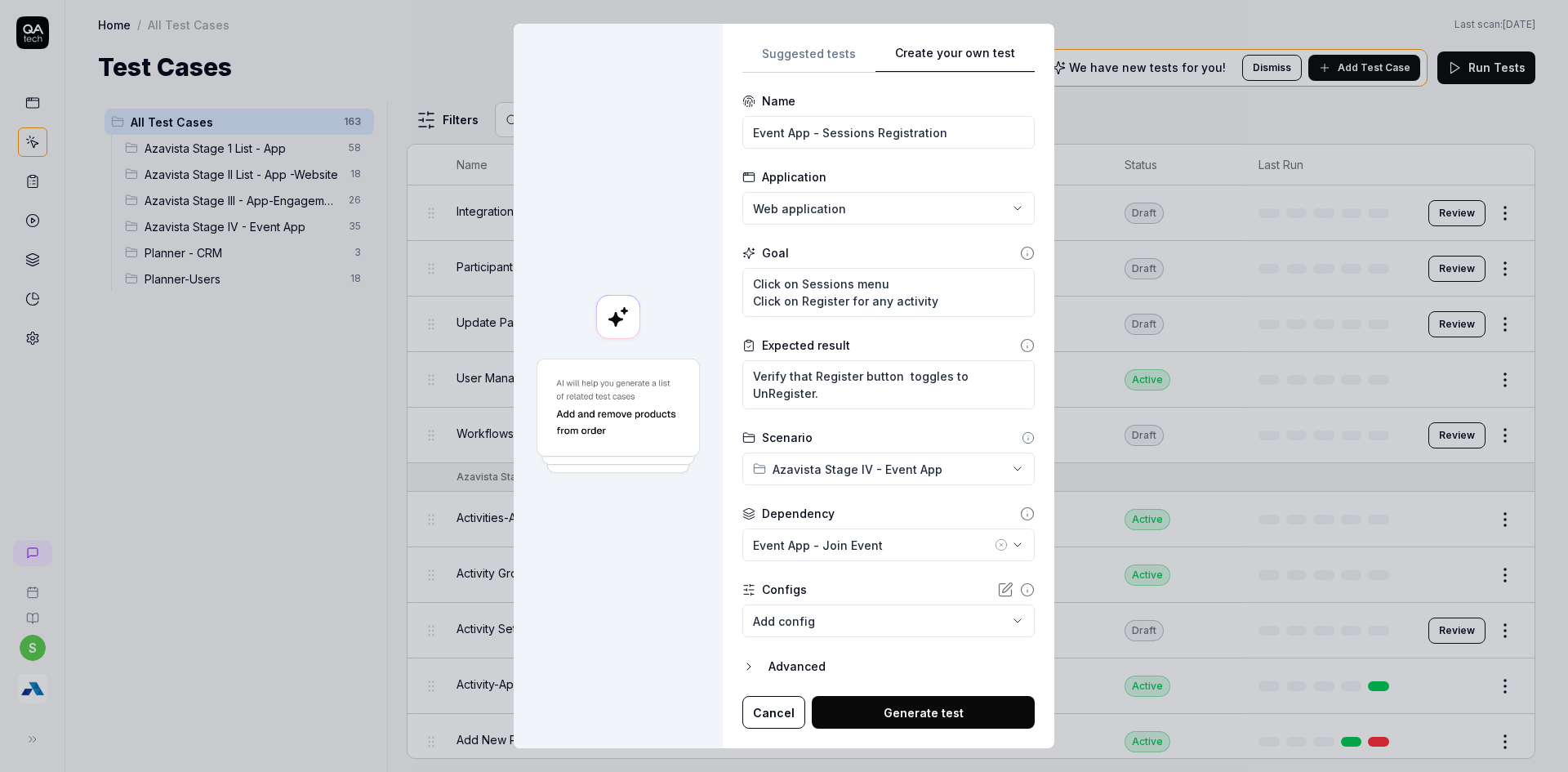
click at [680, 639] on div at bounding box center [618, 386] width 209 height 725
click at [893, 714] on button "Generate test" at bounding box center [923, 713] width 223 height 33
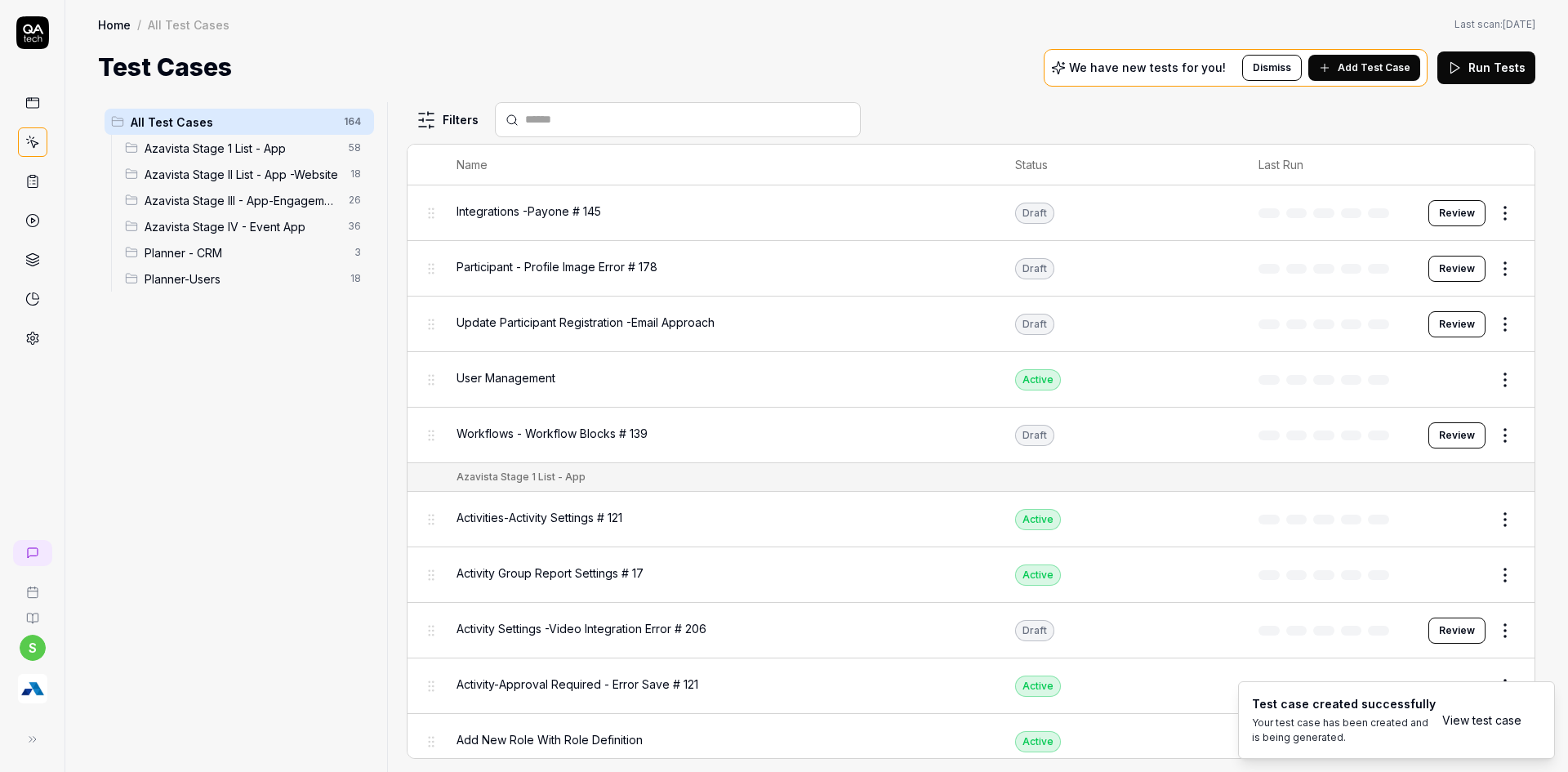
click at [1470, 719] on link "View test case" at bounding box center [1482, 720] width 79 height 17
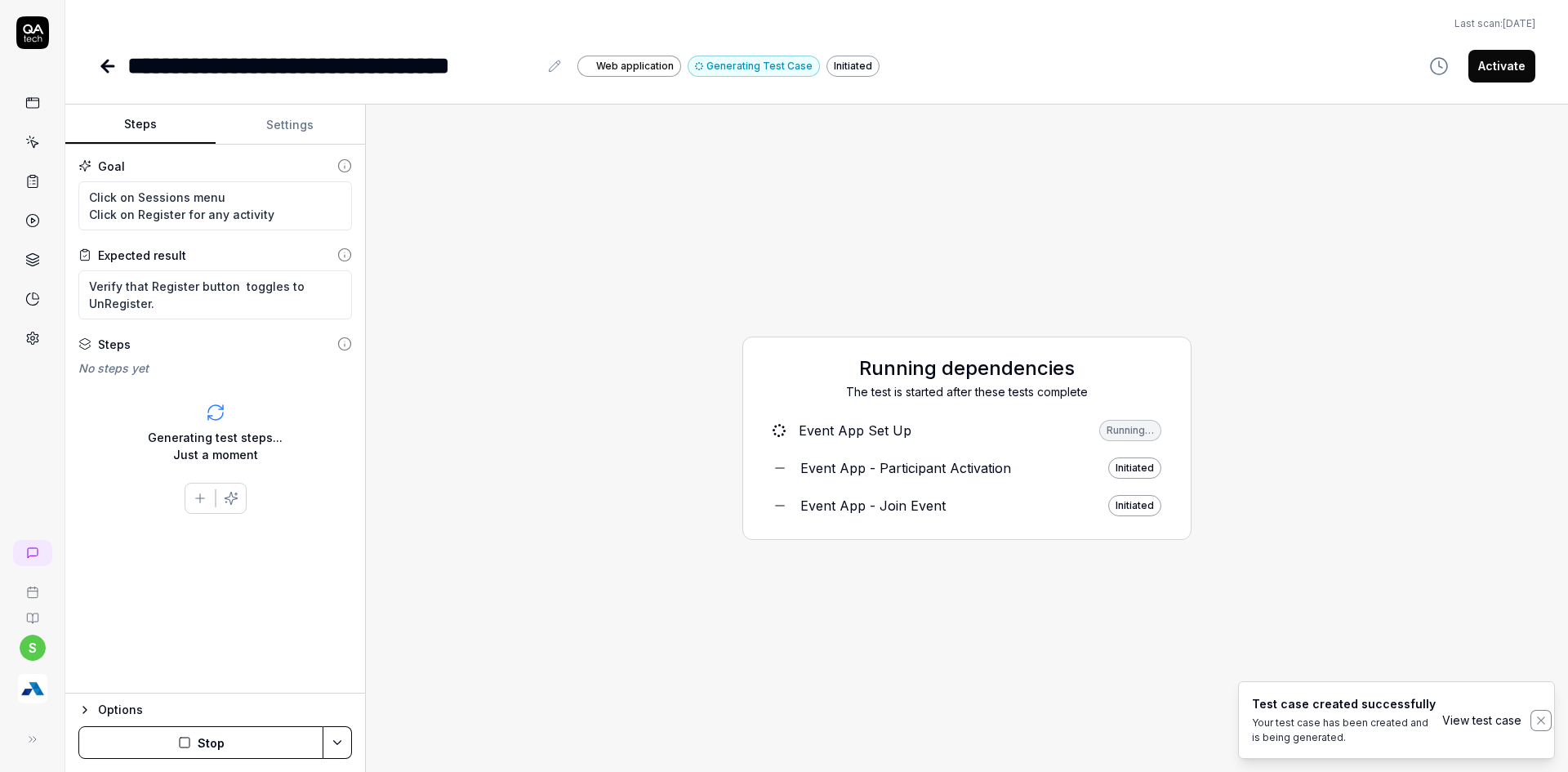
click at [1544, 719] on icon "Notifications (F8)" at bounding box center [1540, 719] width 13 height 13
click at [204, 738] on button "Stop" at bounding box center [201, 743] width 245 height 33
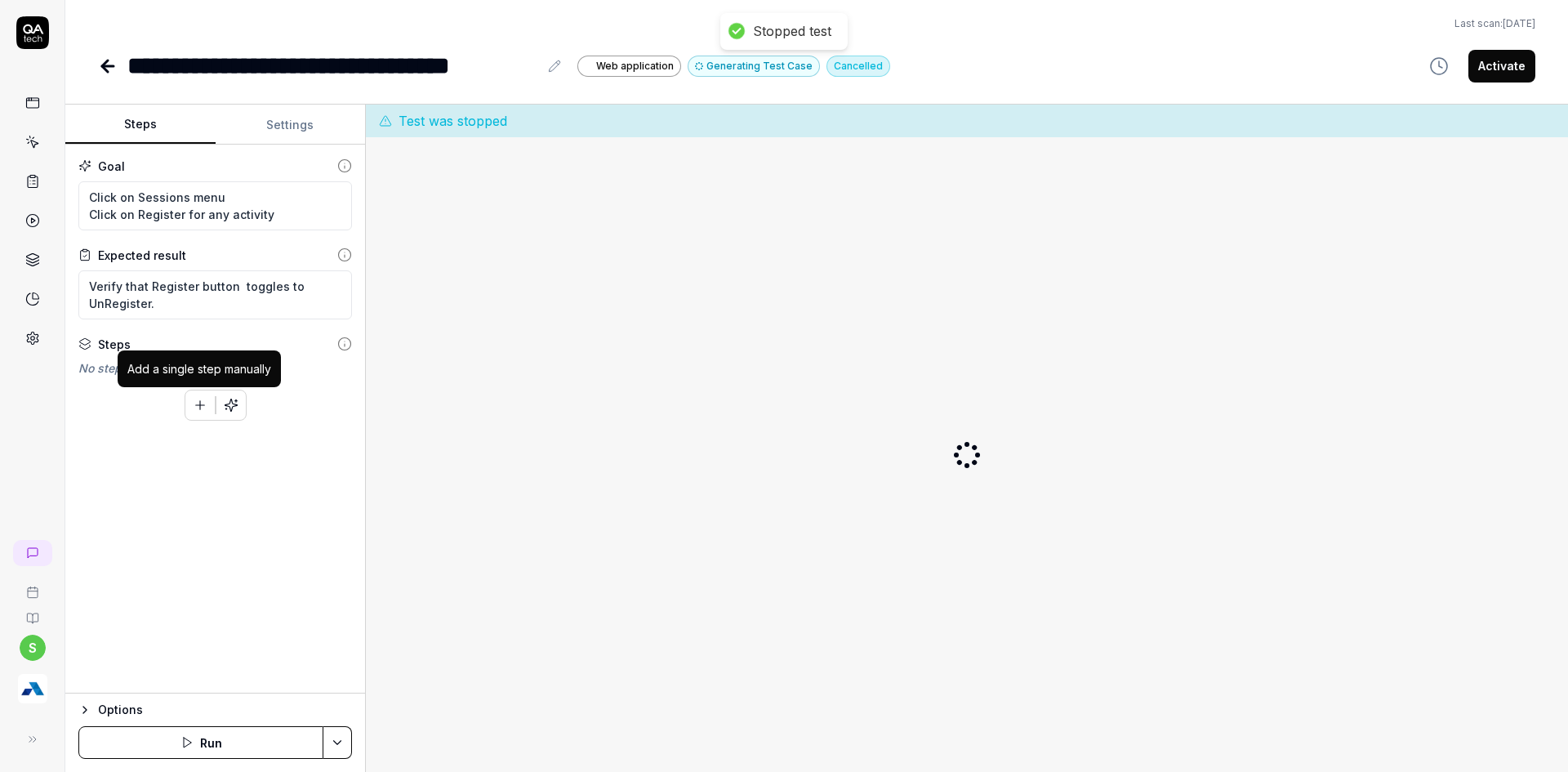
click at [194, 404] on icon "button" at bounding box center [200, 405] width 15 height 15
click at [209, 385] on div "Generate more steps using the goal" at bounding box center [231, 369] width 213 height 37
click at [203, 401] on icon "button" at bounding box center [200, 405] width 15 height 15
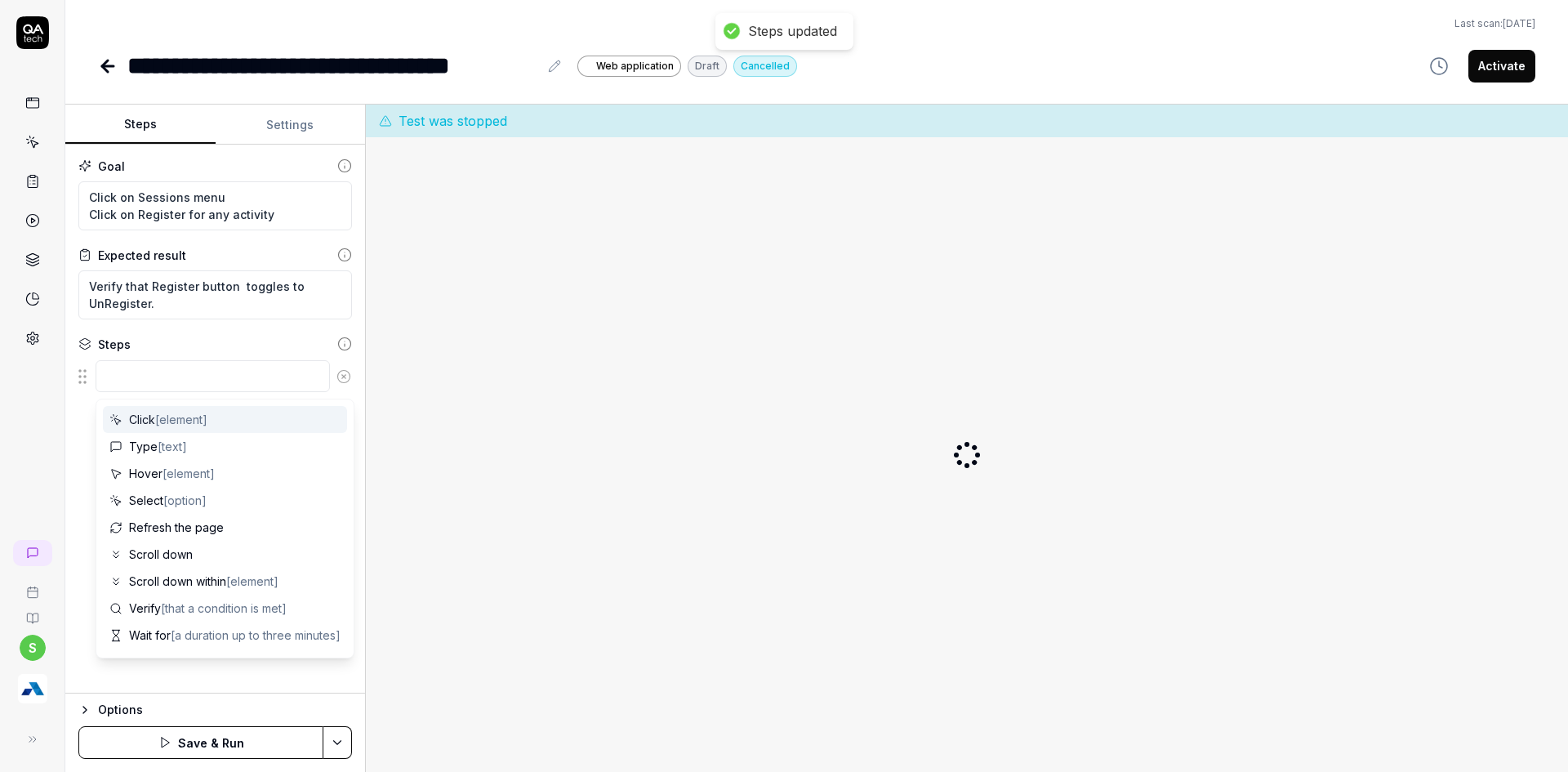
click at [210, 378] on textarea at bounding box center [213, 376] width 234 height 32
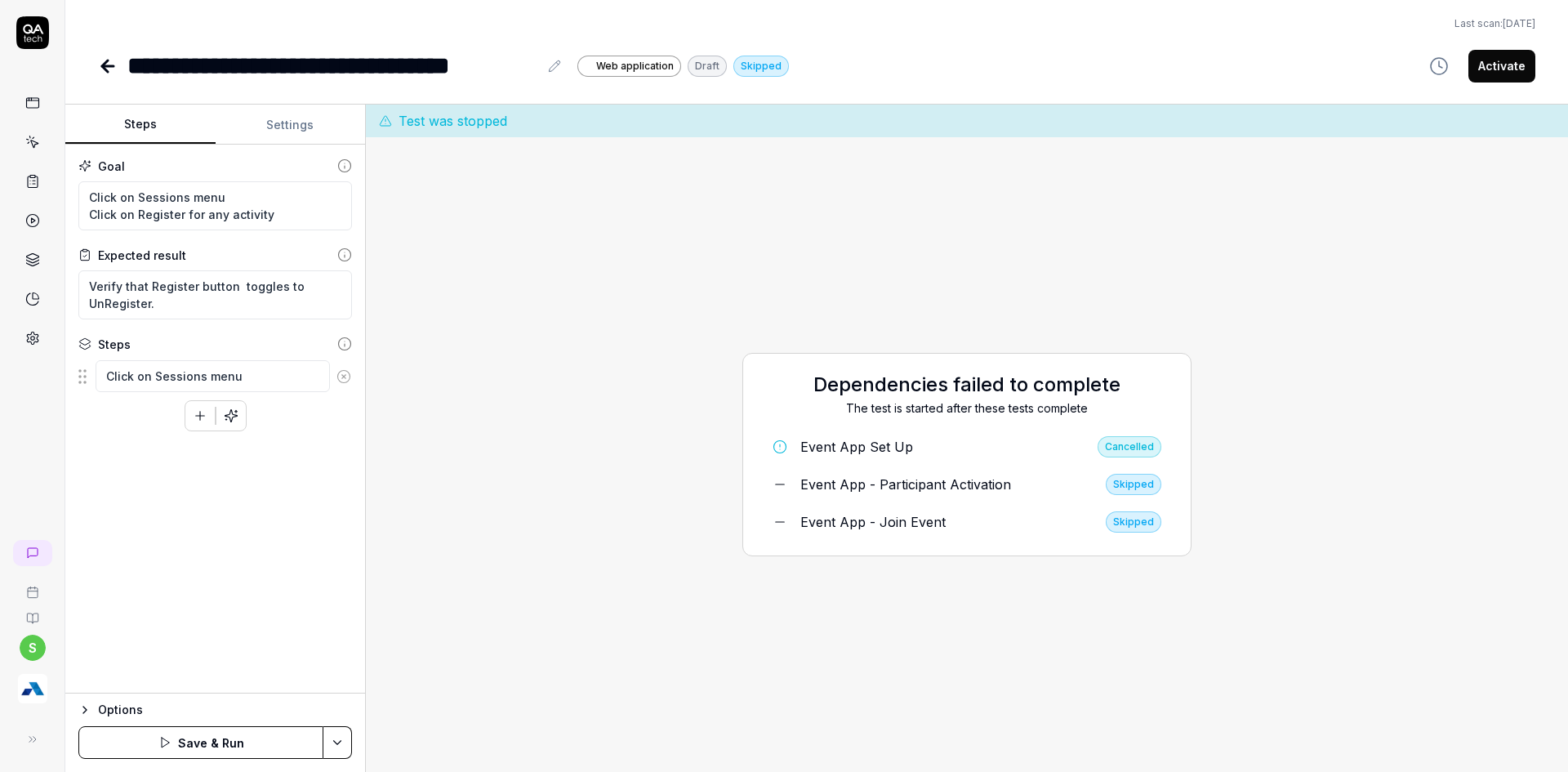
type textarea "Click on Sessions menu"
type textarea "Click on register for any activity"
click at [343, 745] on html "**********" at bounding box center [784, 395] width 1568 height 792
click at [177, 623] on div at bounding box center [170, 628] width 16 height 16
click at [344, 749] on html "**********" at bounding box center [784, 395] width 1568 height 792
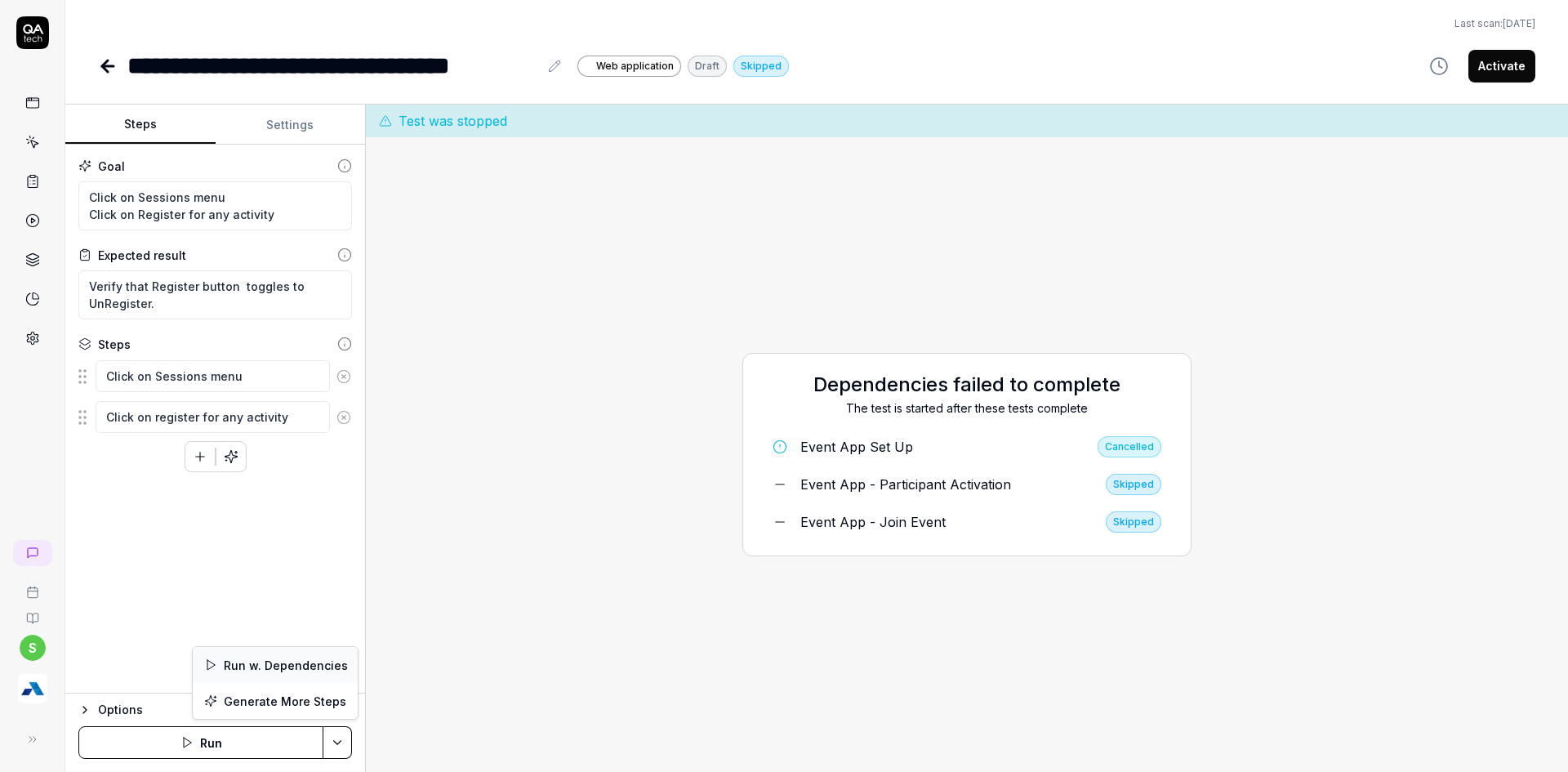
click at [319, 663] on div "Run w. Dependencies" at bounding box center [275, 665] width 165 height 36
click at [334, 731] on html "**********" at bounding box center [784, 395] width 1568 height 792
click at [306, 665] on div "Run w. Dependencies" at bounding box center [275, 665] width 165 height 36
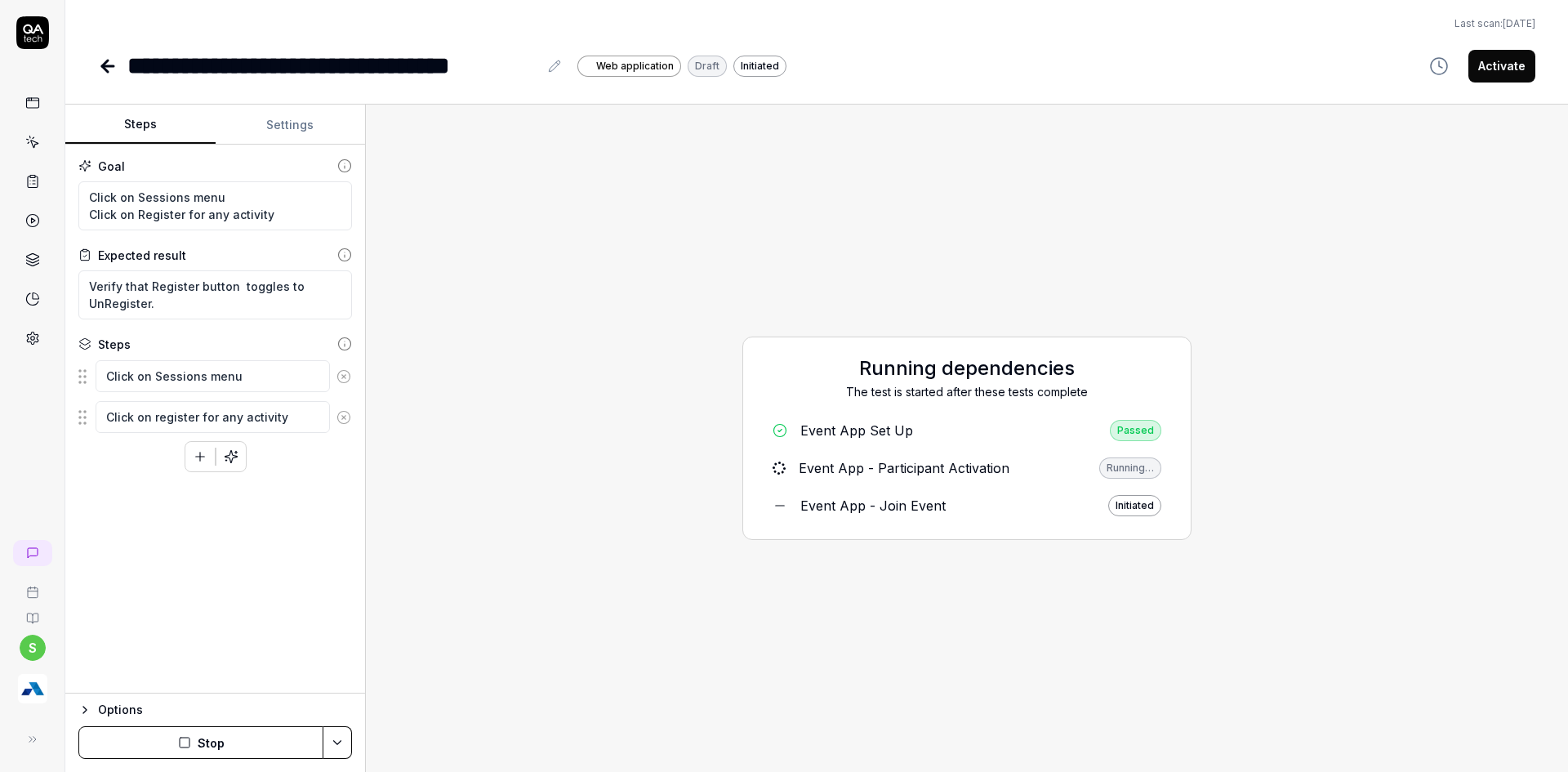
type textarea "*"
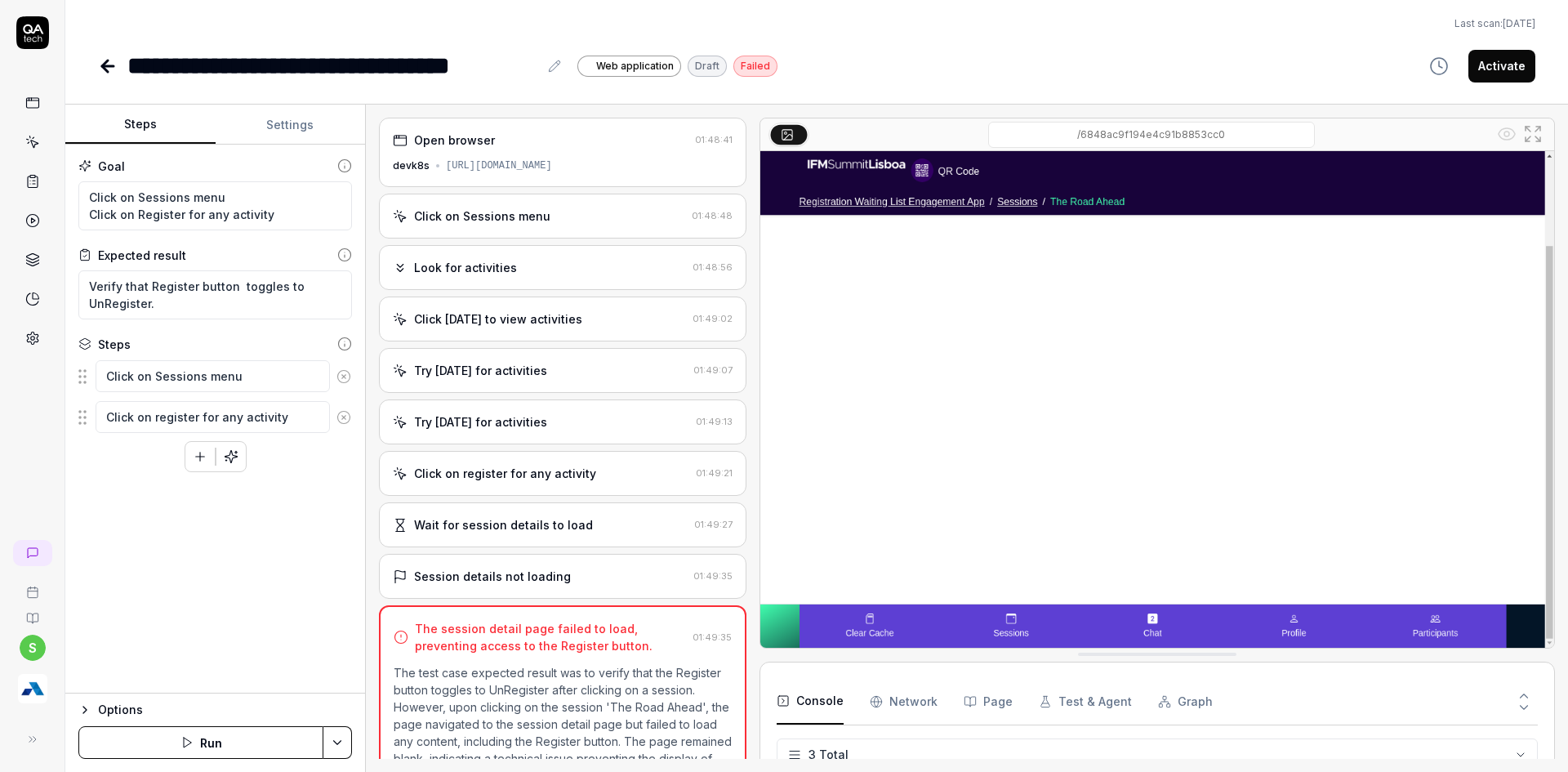
click at [526, 586] on div "Session details not loading 01:49:35" at bounding box center [563, 576] width 368 height 45
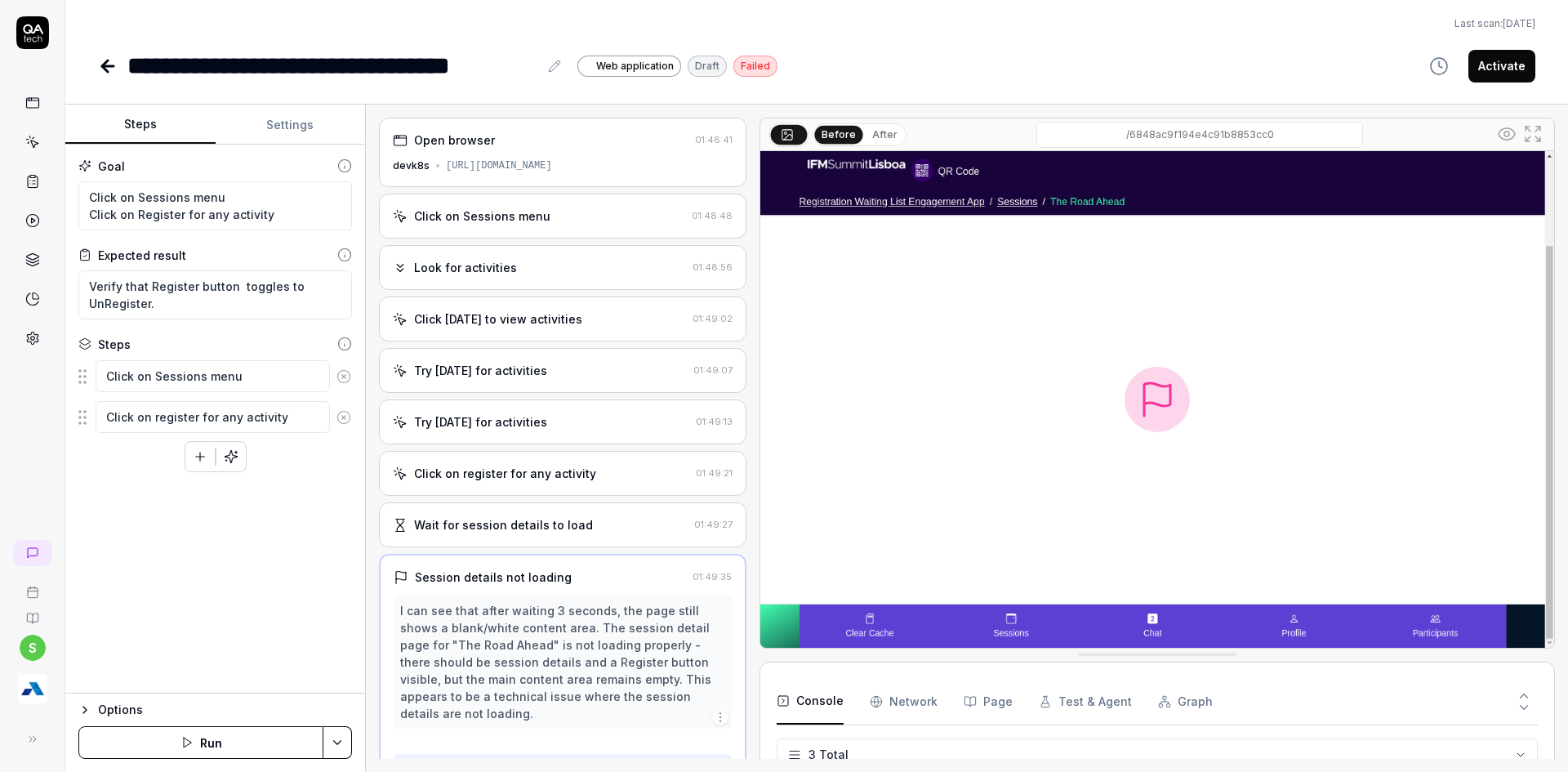
scroll to position [24, 0]
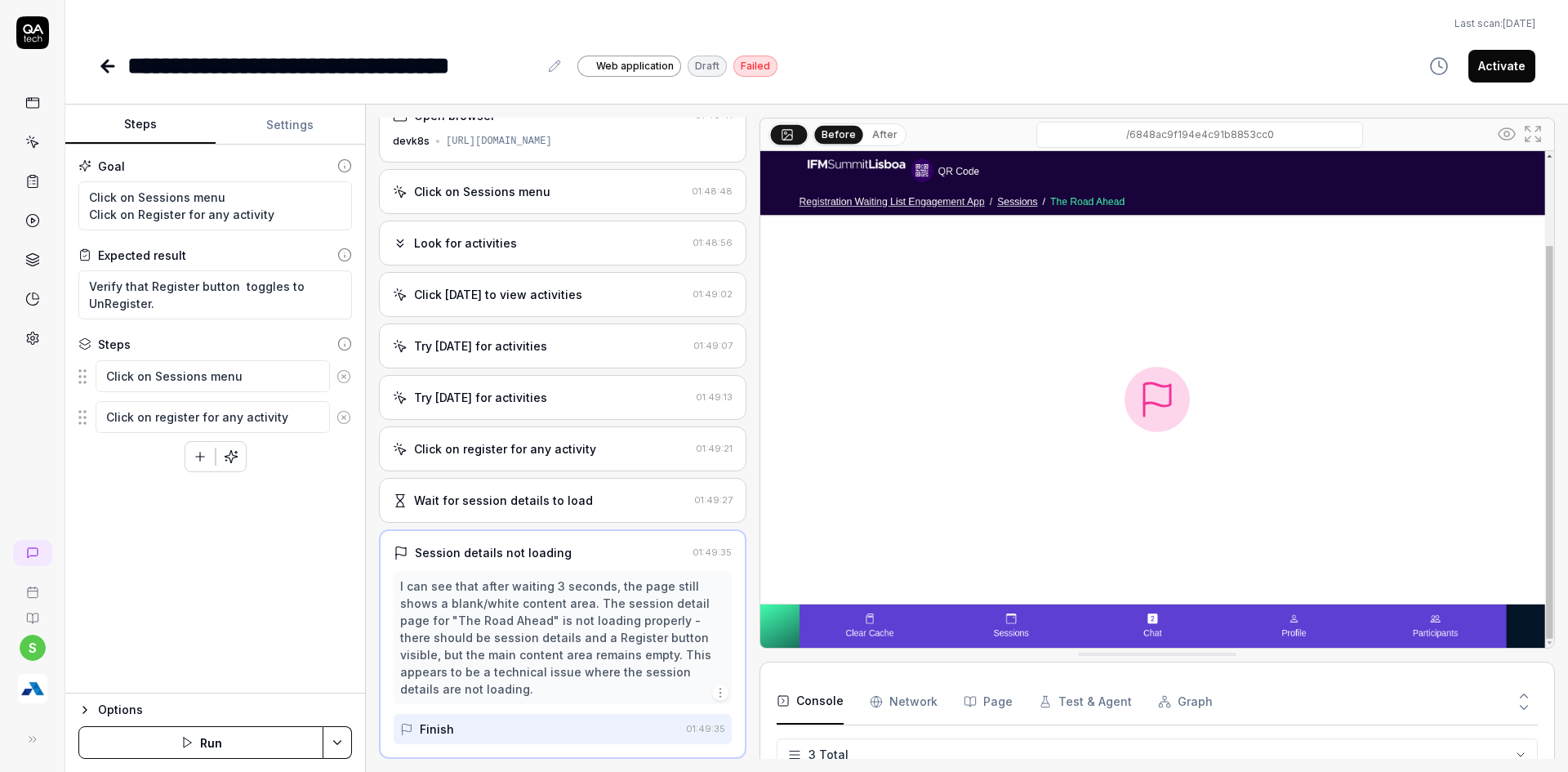
click at [488, 506] on div "Wait for session details to load" at bounding box center [504, 501] width 179 height 17
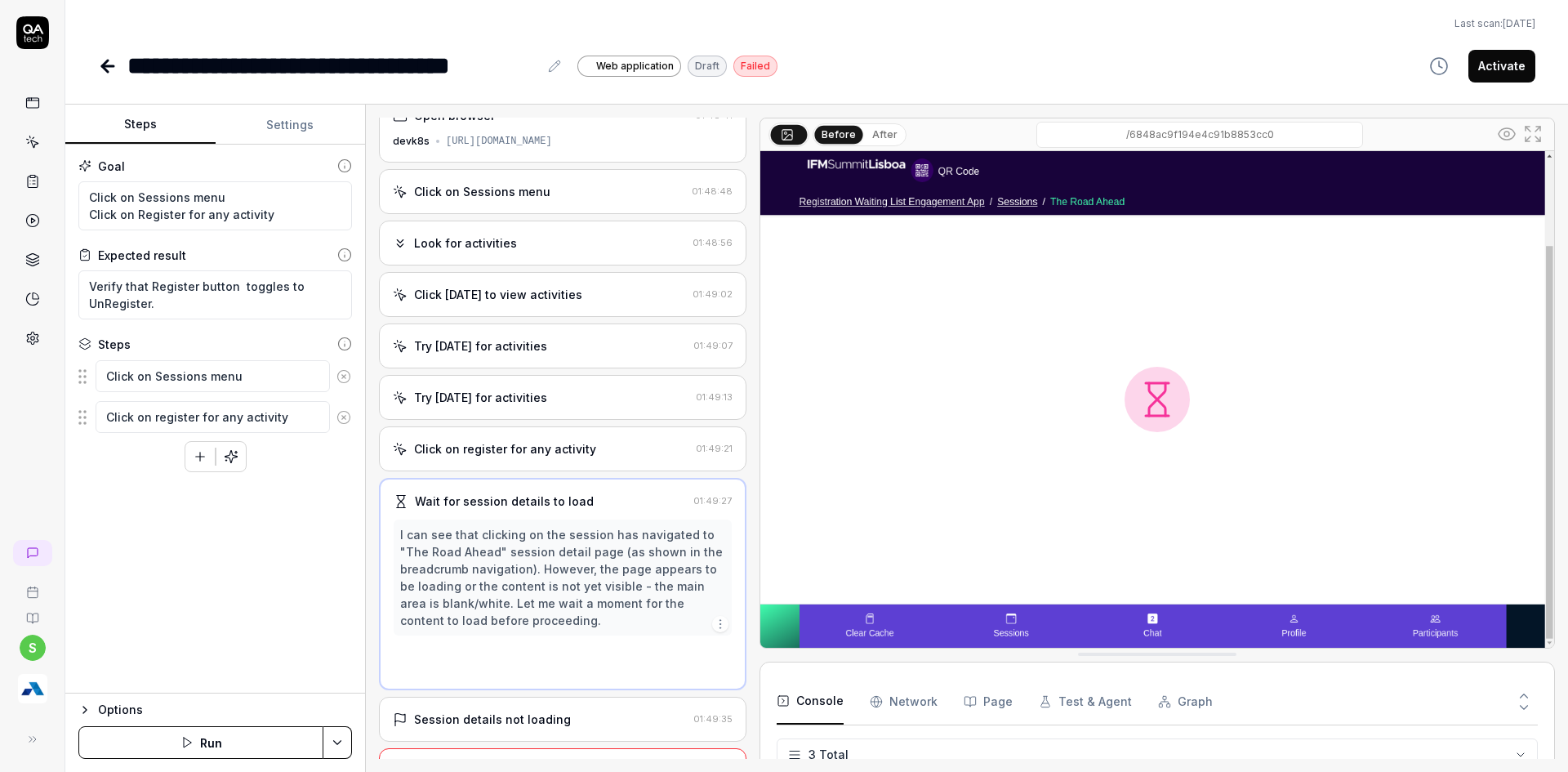
scroll to position [0, 0]
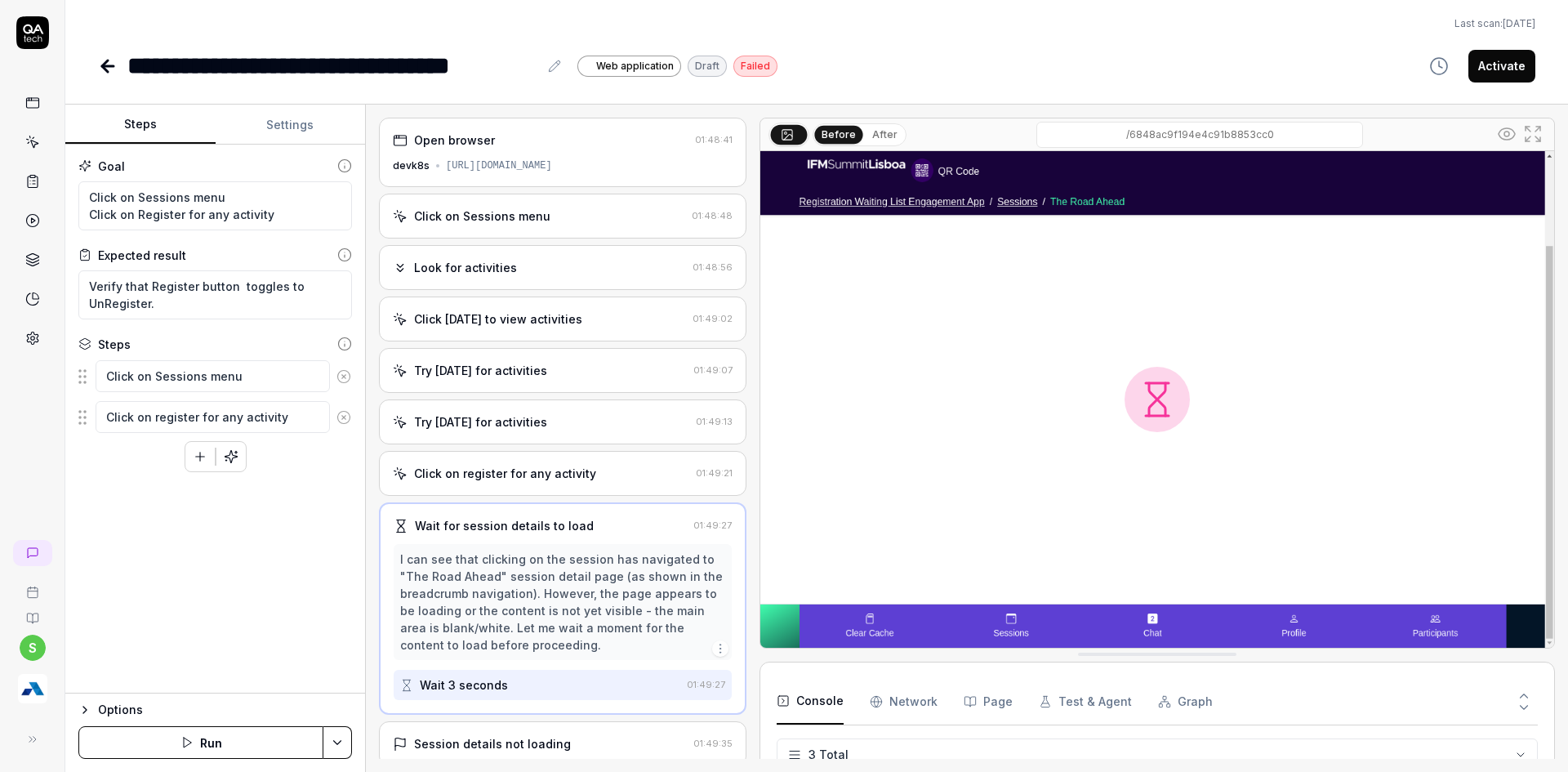
click at [488, 472] on div "Click on register for any activity" at bounding box center [505, 473] width 182 height 17
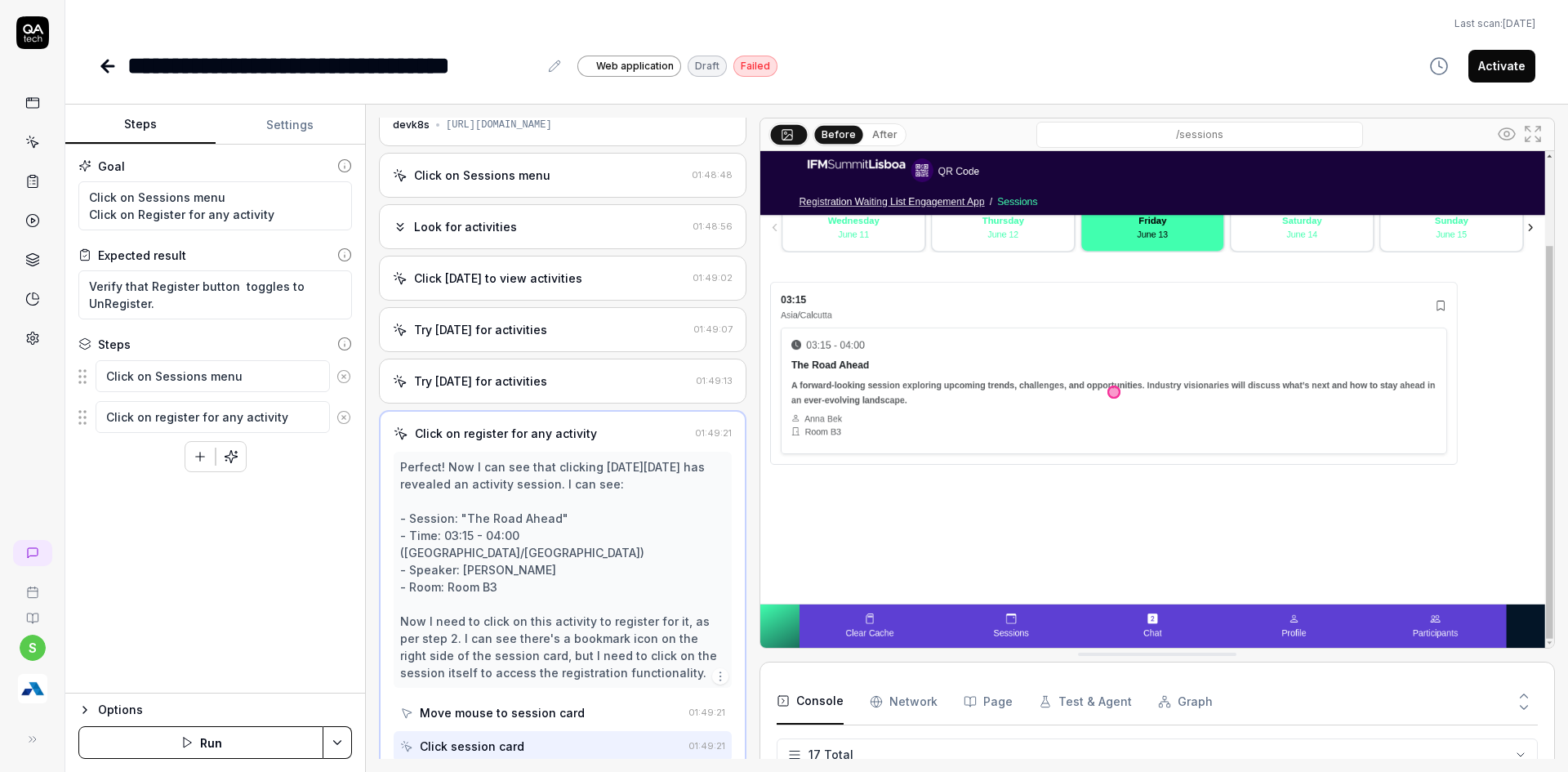
scroll to position [444, 0]
click at [251, 387] on textarea "Click on Sessions menu" at bounding box center [213, 376] width 234 height 32
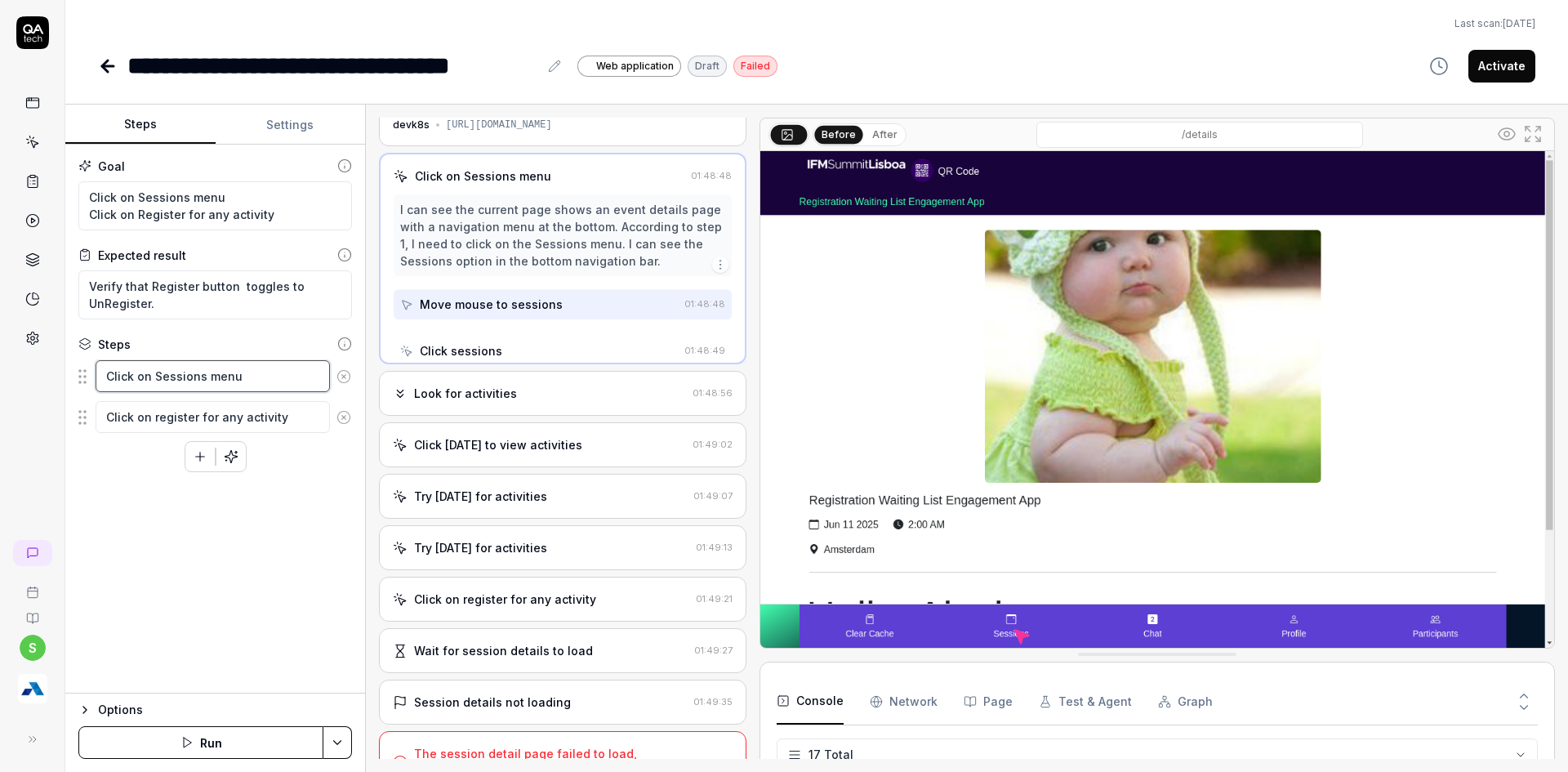
scroll to position [0, 0]
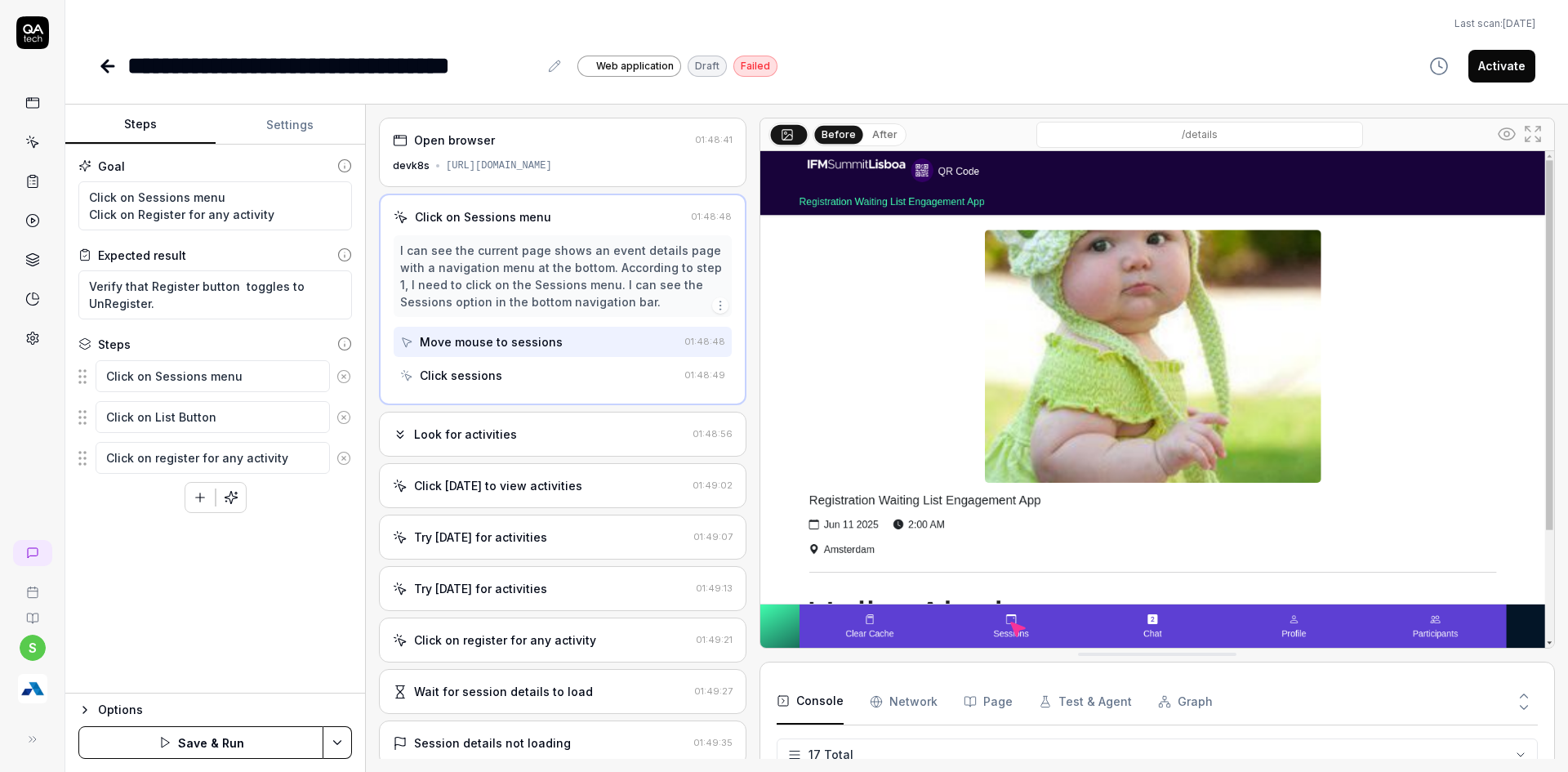
type textarea "Click on List Button"
click at [158, 459] on textarea "Click on register for any activity" at bounding box center [213, 458] width 234 height 32
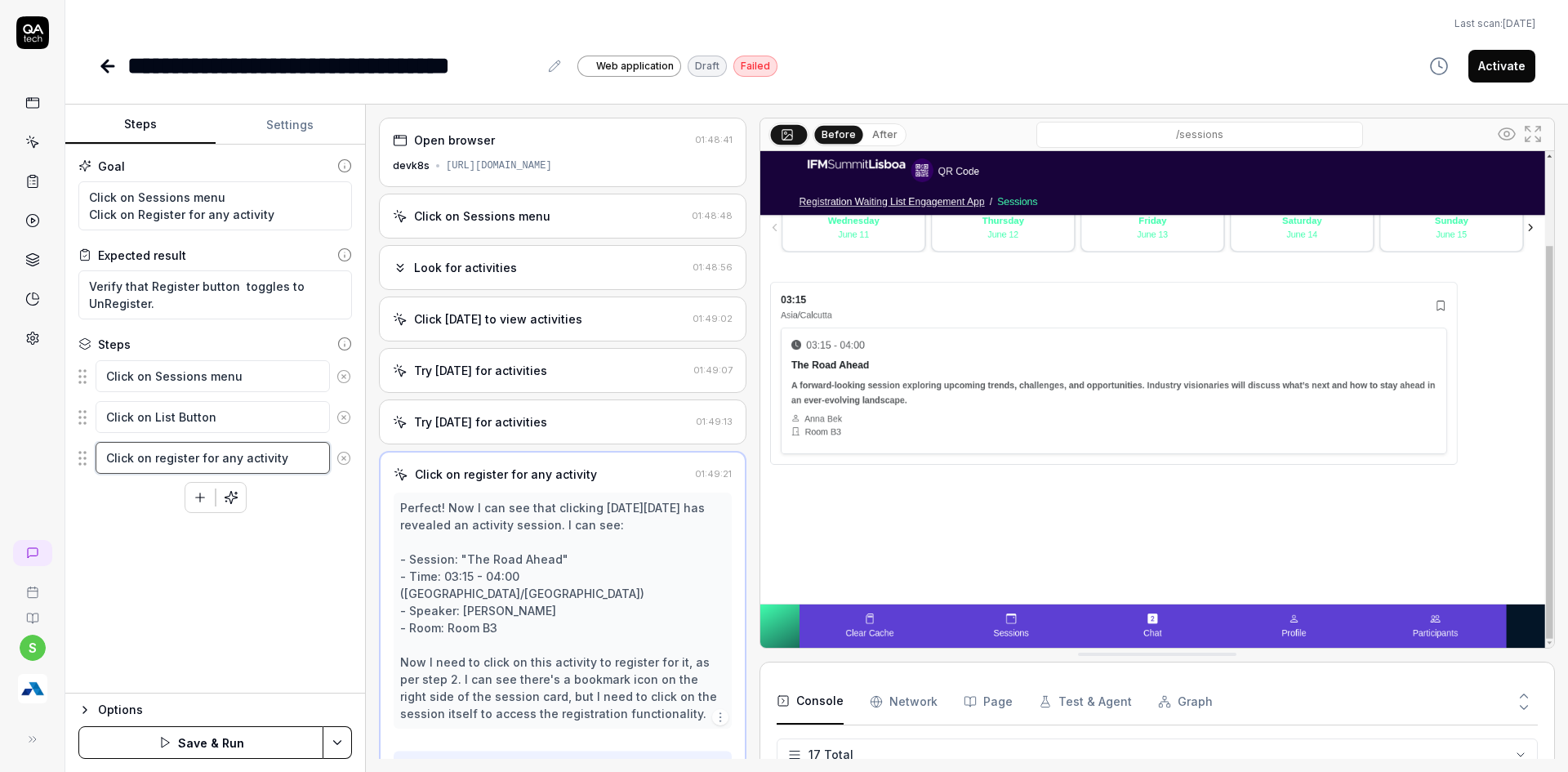
scroll to position [40, 0]
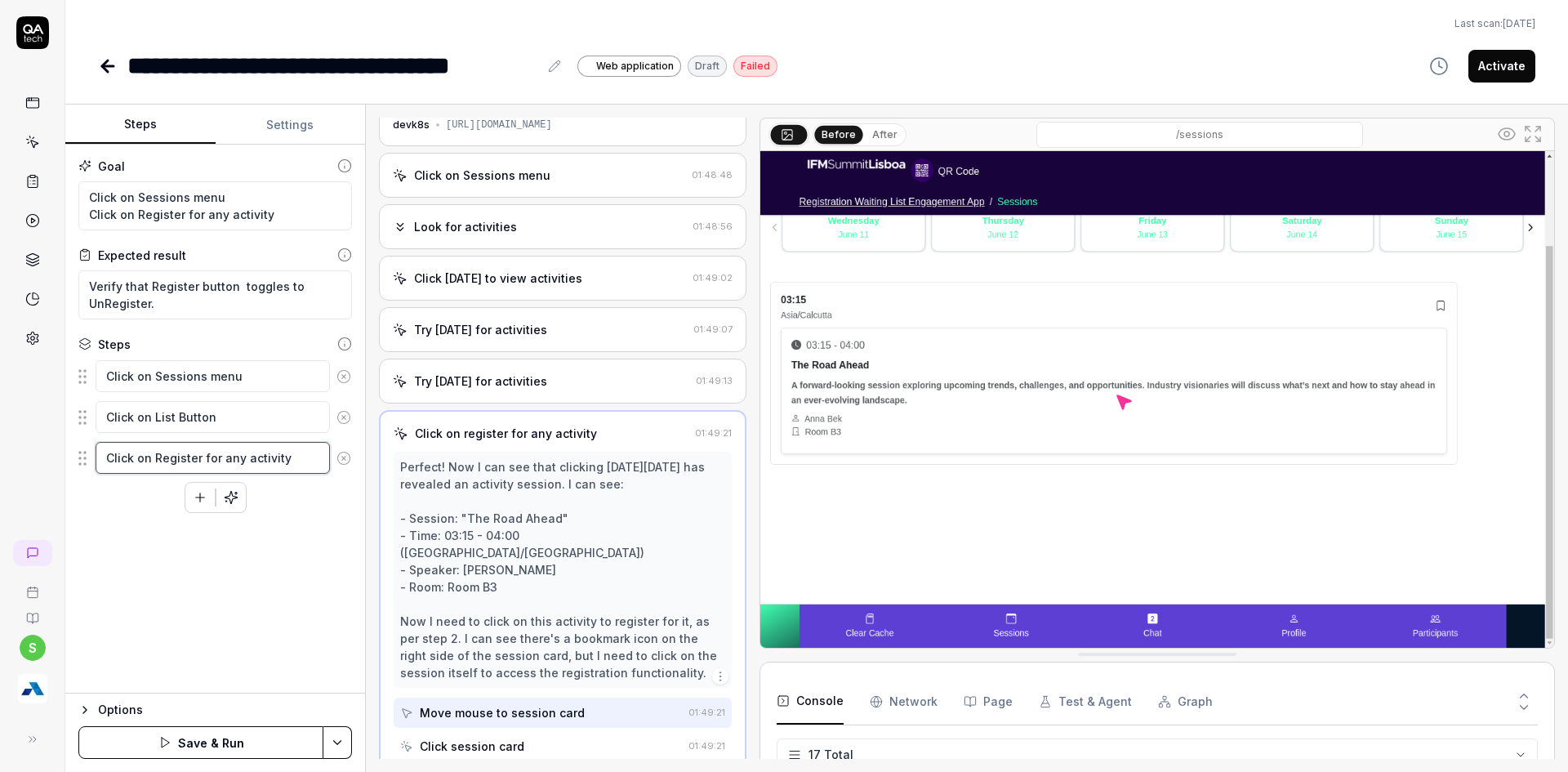
type textarea "Click on Register for any activity"
click at [344, 738] on html "**********" at bounding box center [784, 395] width 1568 height 792
click at [190, 623] on div "Save" at bounding box center [256, 629] width 208 height 36
click at [332, 732] on html "**********" at bounding box center [784, 395] width 1568 height 792
click at [269, 658] on div "Run w. Dependencies" at bounding box center [275, 665] width 165 height 36
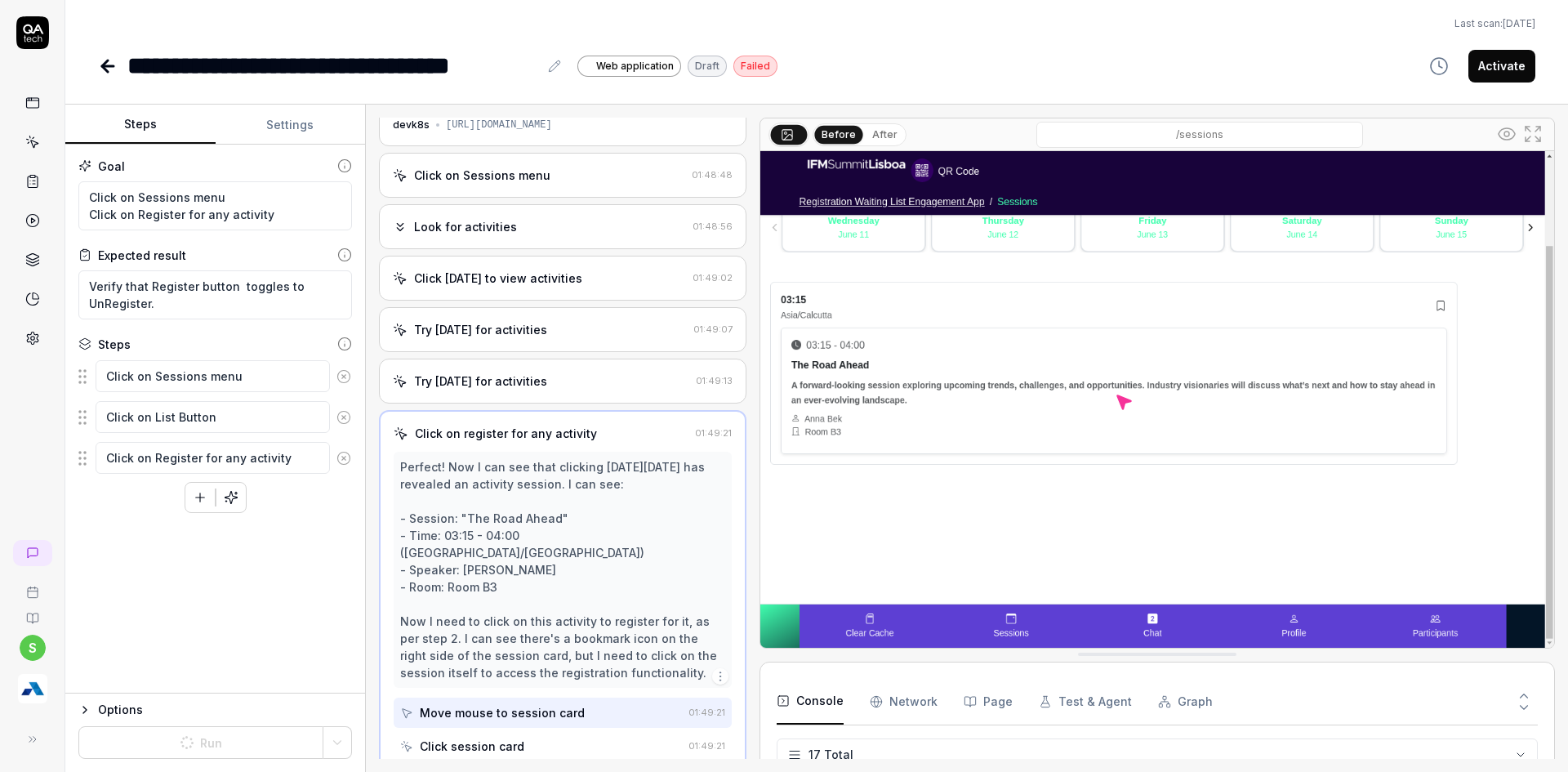
click at [214, 588] on div "Goal Click on Sessions menu Click on Register for any activity Expected result …" at bounding box center [215, 419] width 300 height 549
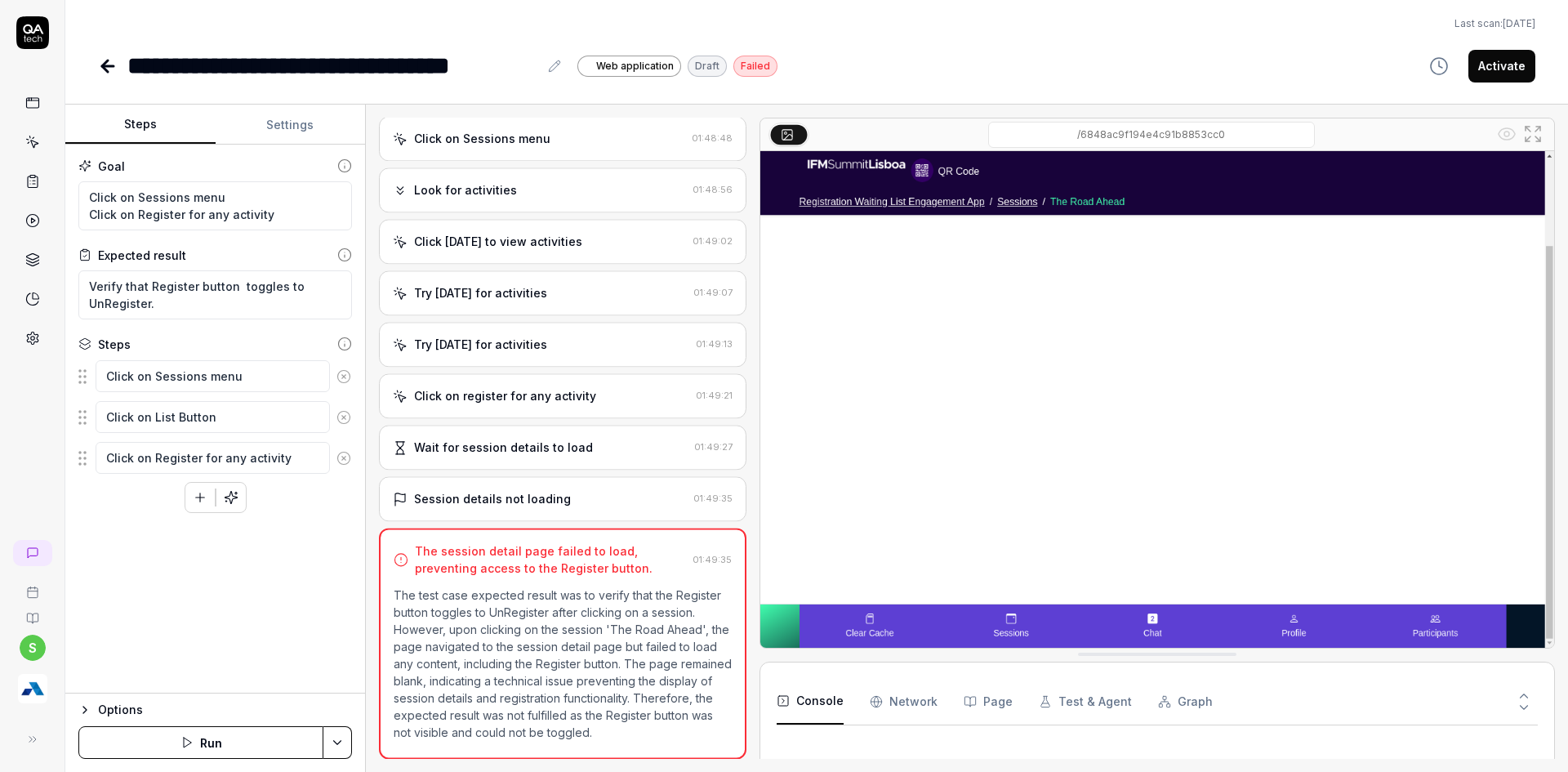
scroll to position [78, 0]
click at [334, 741] on html "**********" at bounding box center [784, 395] width 1568 height 792
click at [271, 672] on div "Run w. Dependencies" at bounding box center [275, 665] width 165 height 36
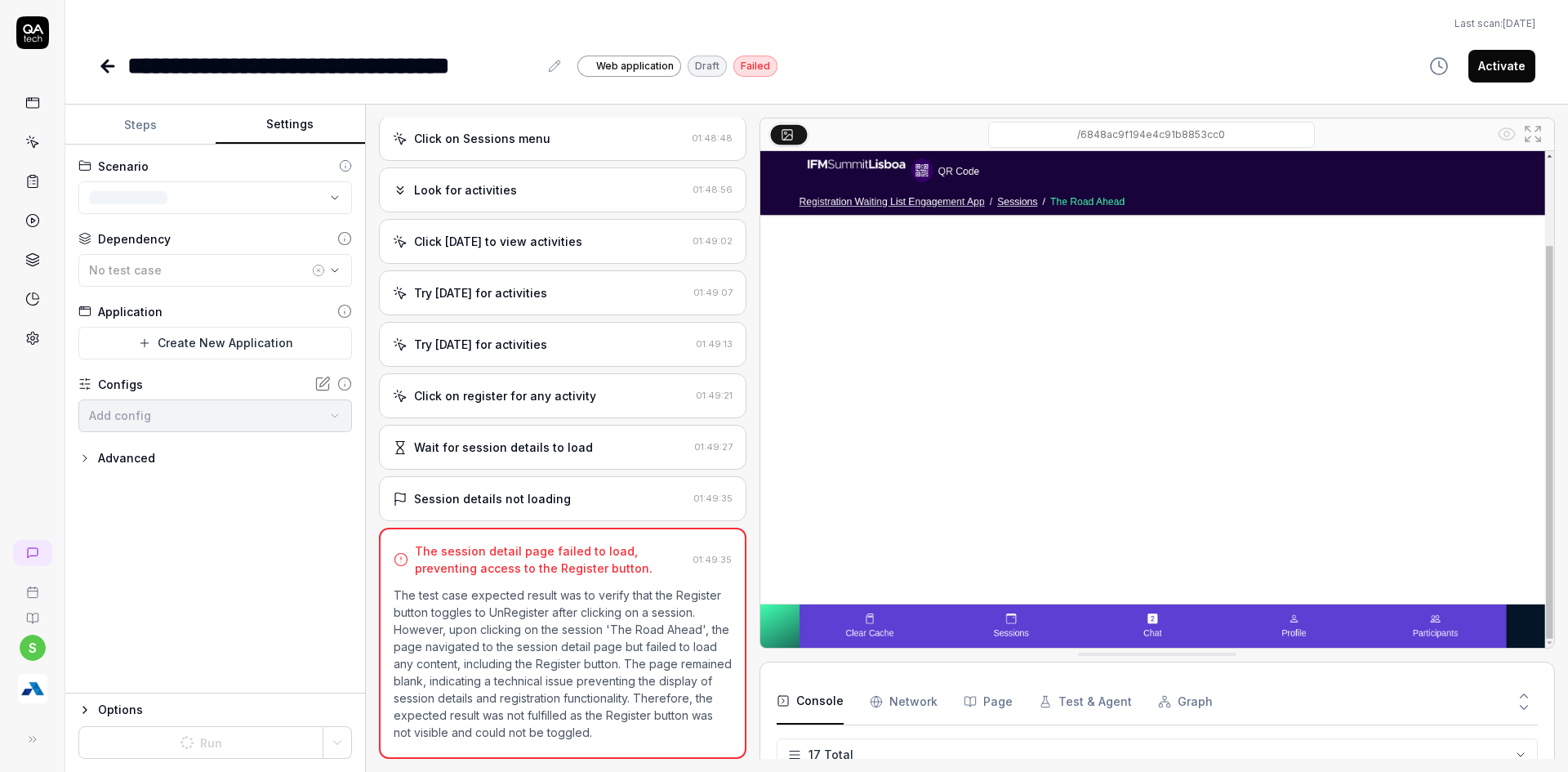
click at [275, 114] on button "Settings" at bounding box center [290, 125] width 150 height 40
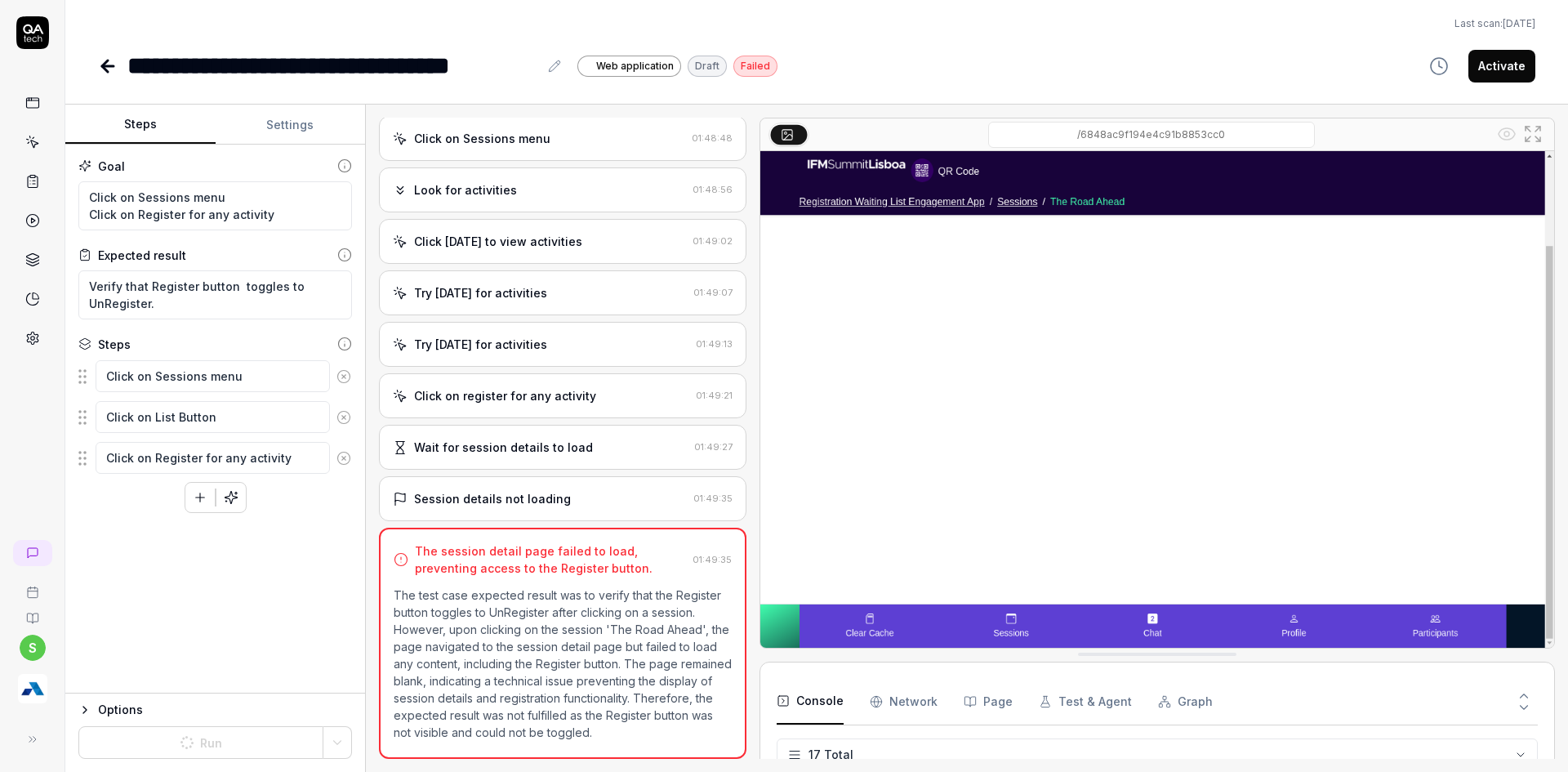
click at [137, 124] on button "Steps" at bounding box center [140, 125] width 150 height 40
type textarea "*"
click at [340, 742] on html "**********" at bounding box center [784, 395] width 1568 height 792
click at [300, 670] on div "Run w. Dependencies" at bounding box center [275, 665] width 165 height 36
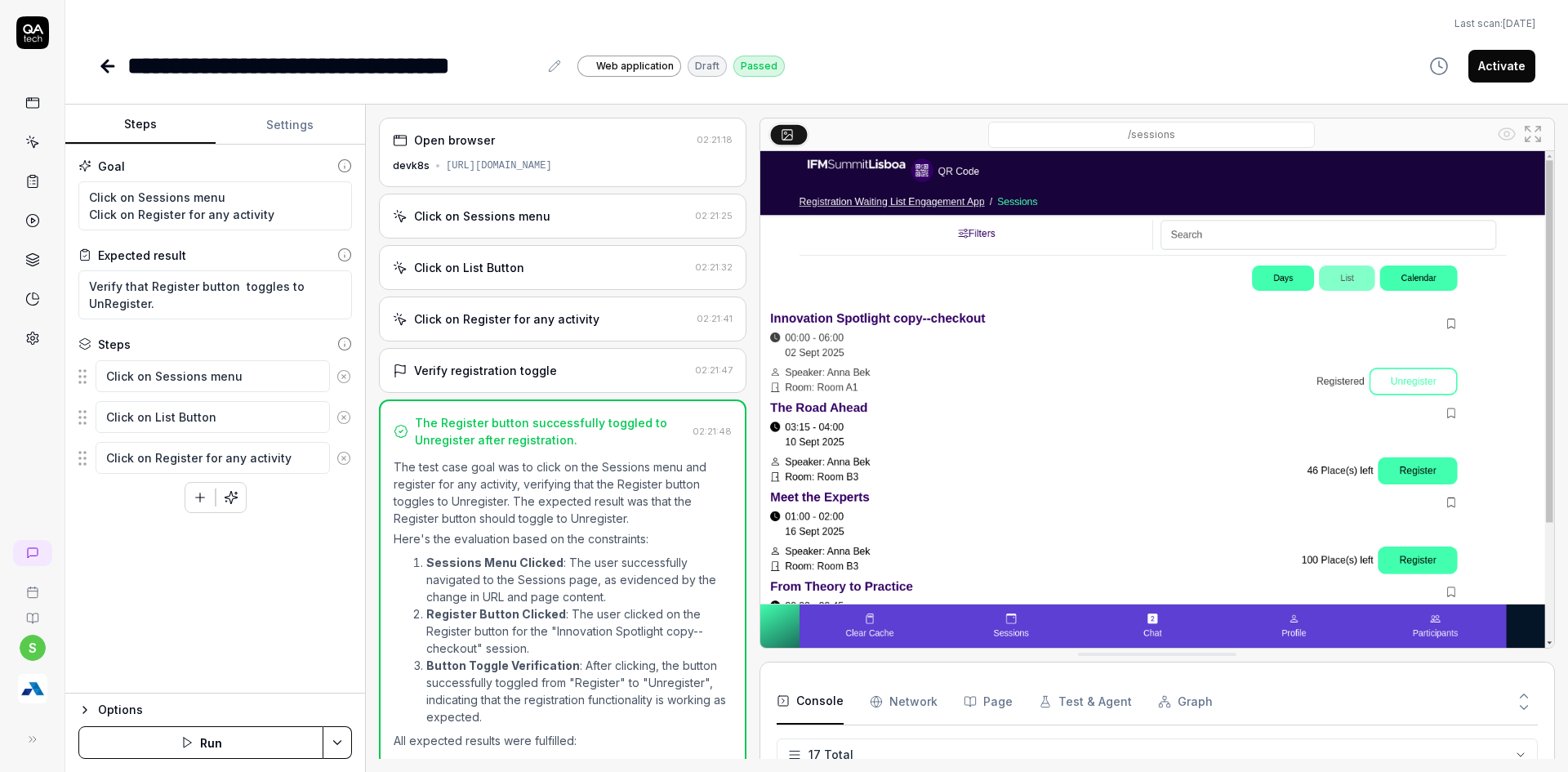
scroll to position [477, 0]
click at [1509, 71] on button "Activate" at bounding box center [1502, 66] width 67 height 33
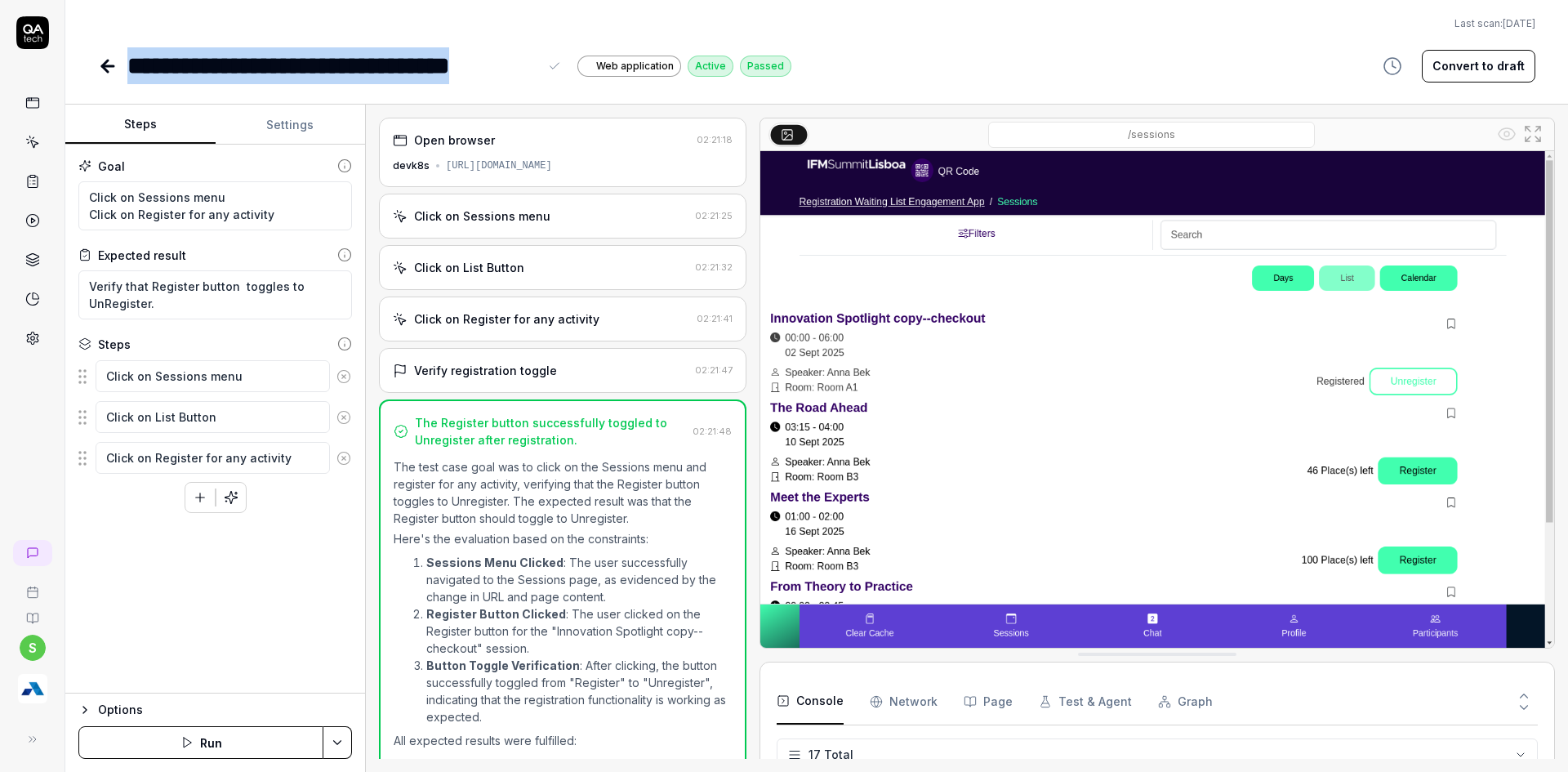
drag, startPoint x: 130, startPoint y: 60, endPoint x: 546, endPoint y: 72, distance: 416.2
click at [546, 72] on div "**********" at bounding box center [345, 65] width 437 height 37
copy div "**********"
type textarea "*"
click at [544, 71] on button at bounding box center [554, 65] width 20 height 20
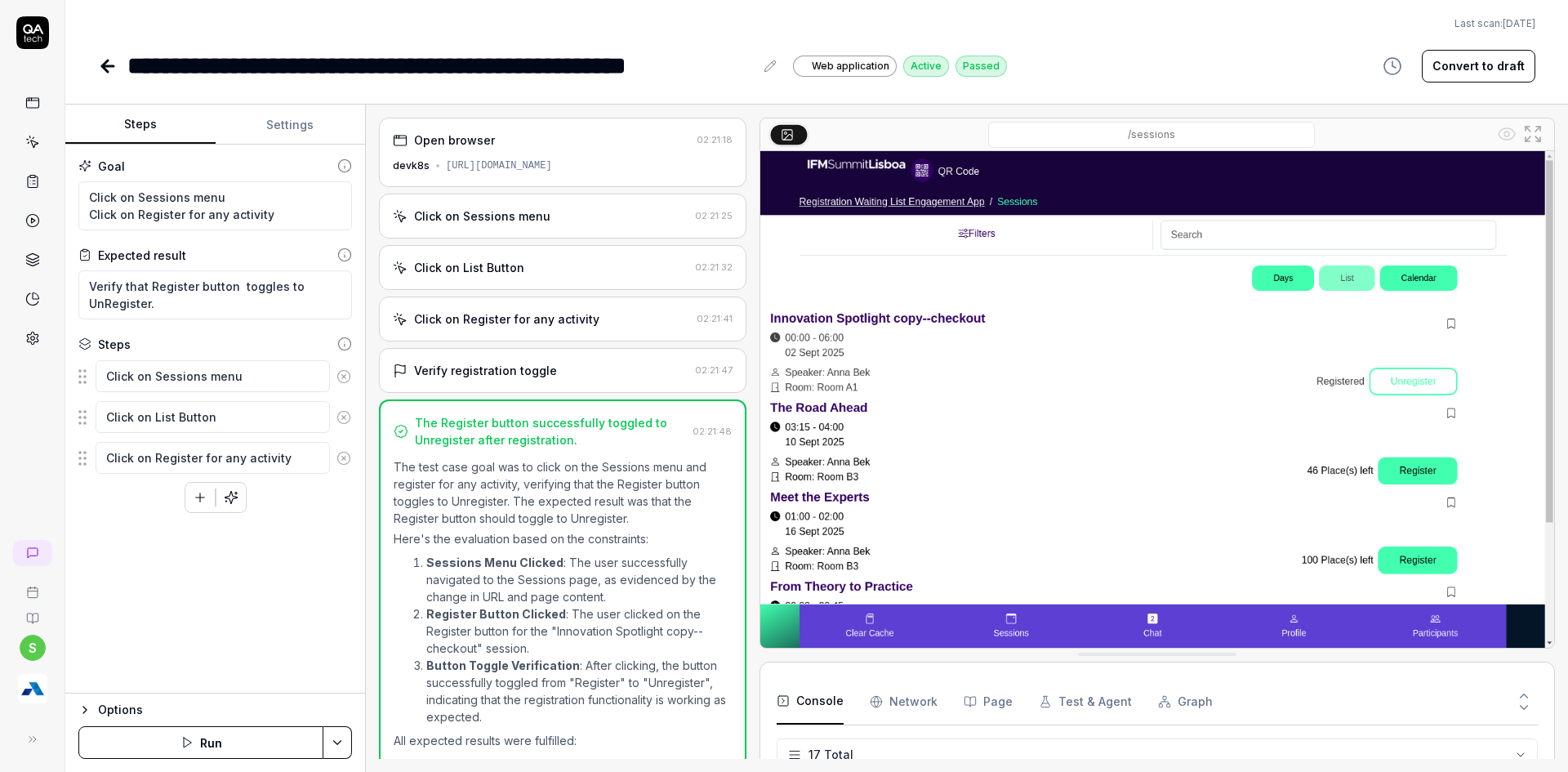
click at [97, 65] on div "**********" at bounding box center [817, 42] width 1503 height 84
click at [103, 66] on icon at bounding box center [107, 66] width 11 height 0
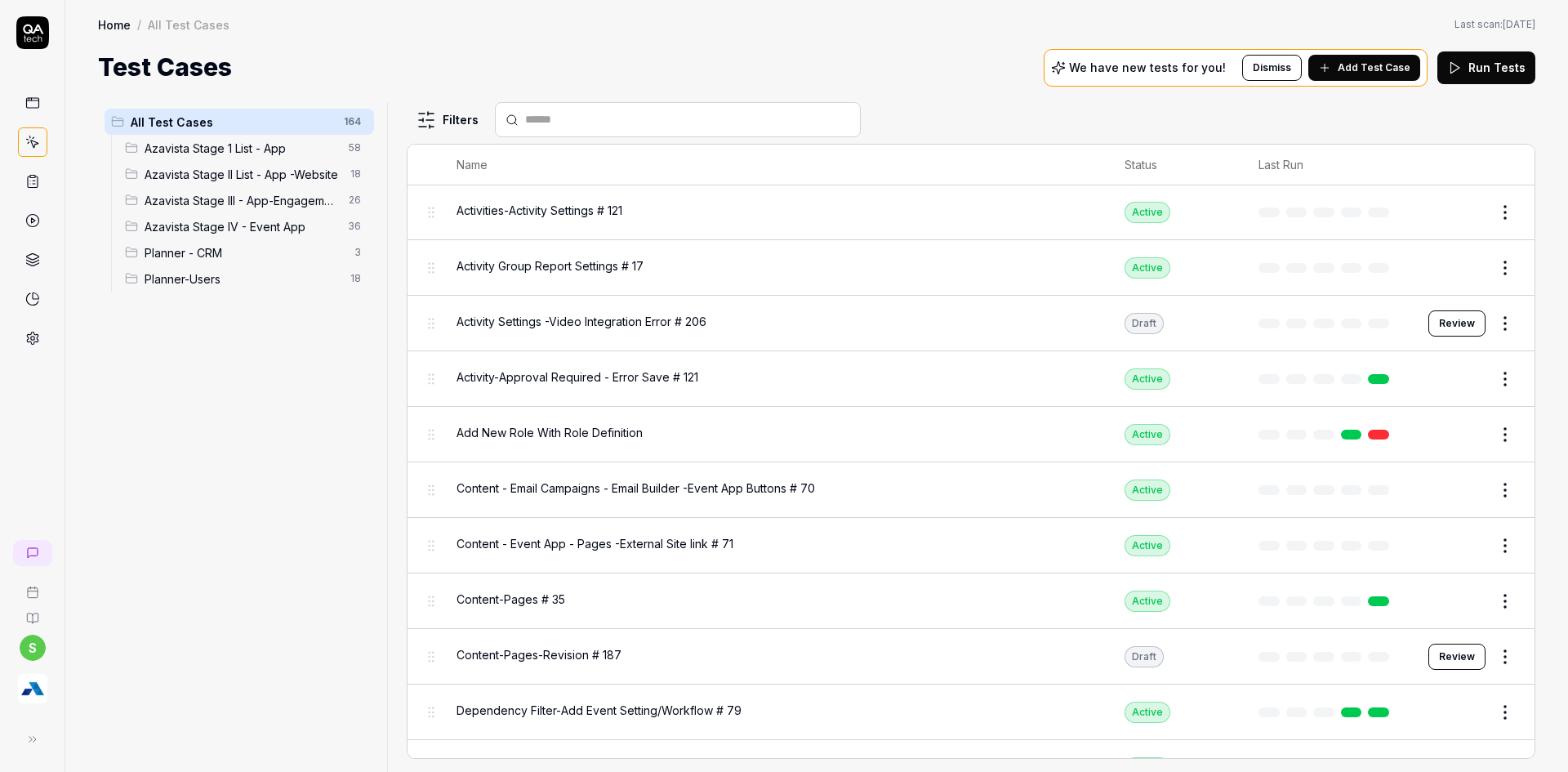
scroll to position [735, 0]
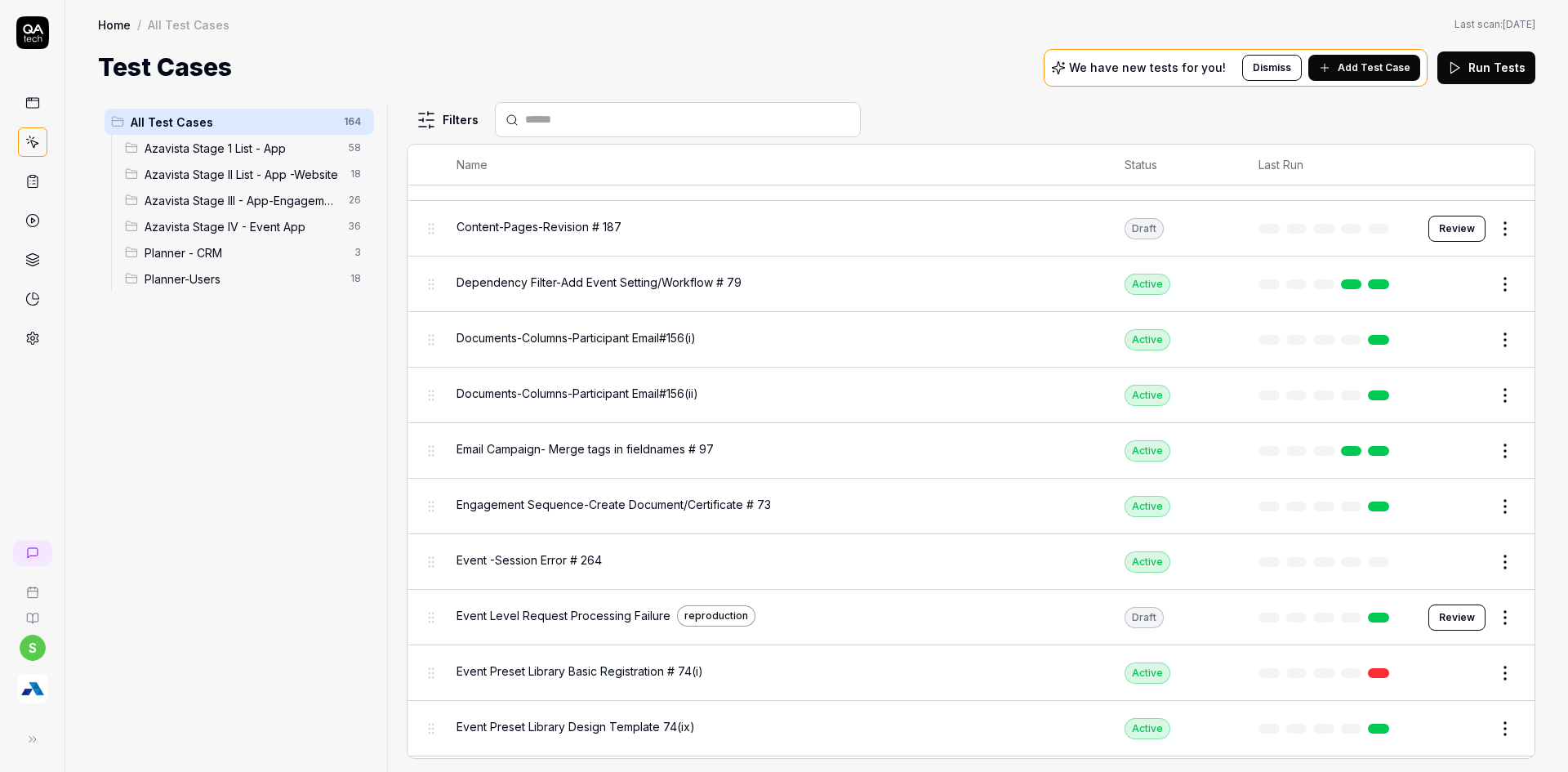
click at [253, 218] on span "Azavista Stage IV - Event App" at bounding box center [241, 227] width 194 height 17
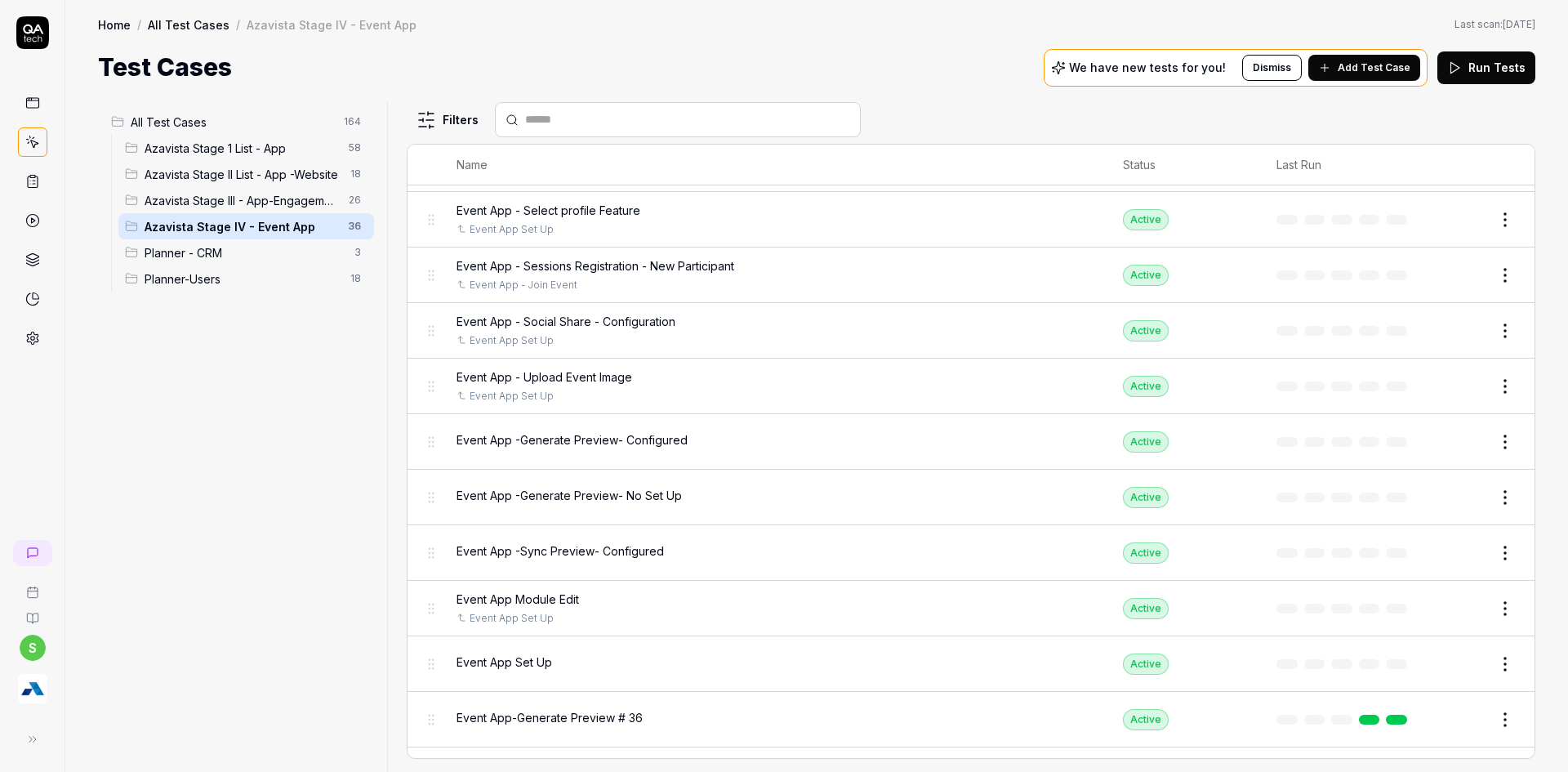
scroll to position [1373, 0]
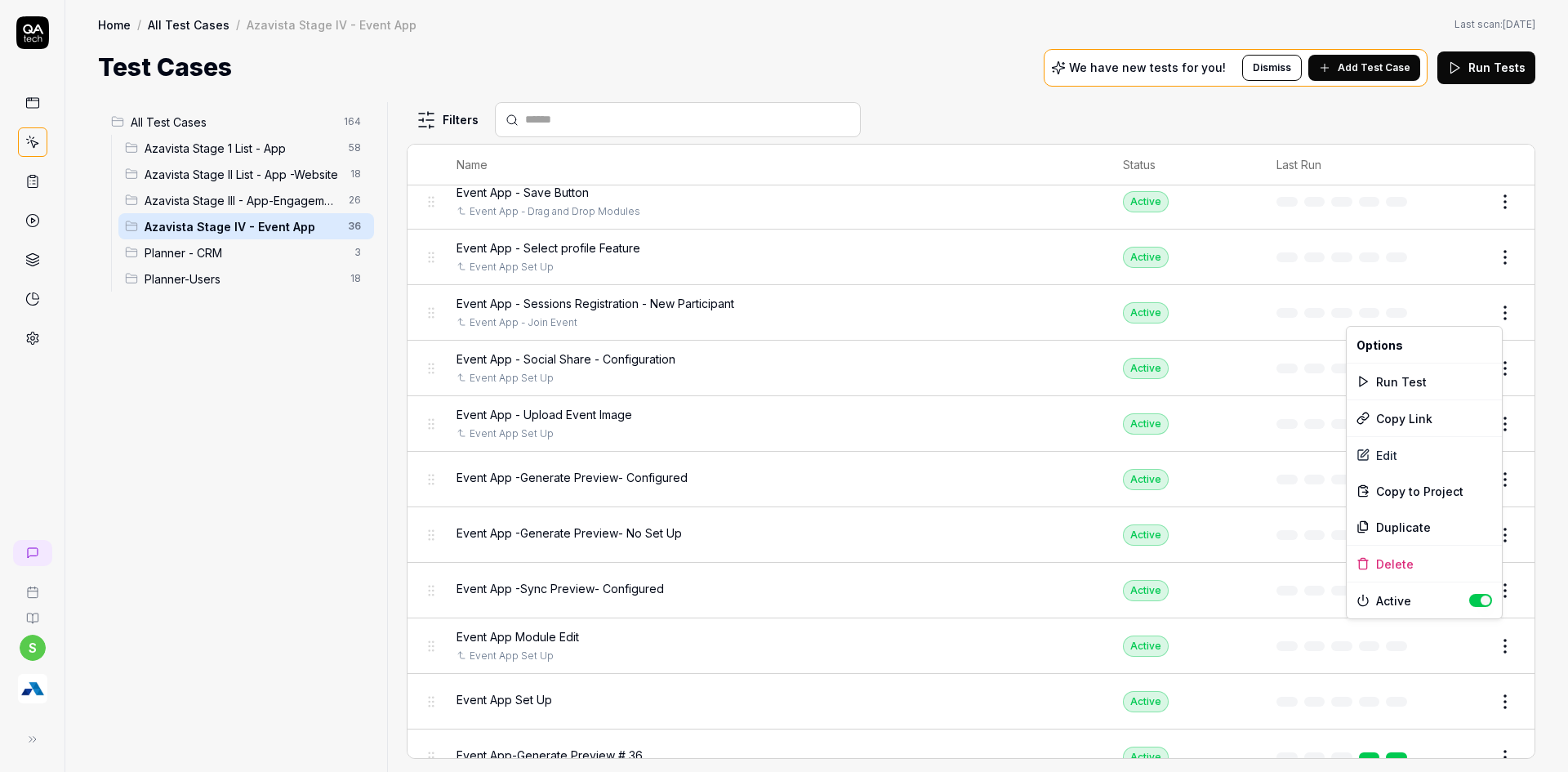
click at [1496, 306] on html "s Home / All Test Cases / Azavista Stage IV - Event App Home / All Test Cases /…" at bounding box center [784, 395] width 1568 height 792
click at [1379, 528] on div "Duplicate" at bounding box center [1424, 527] width 155 height 36
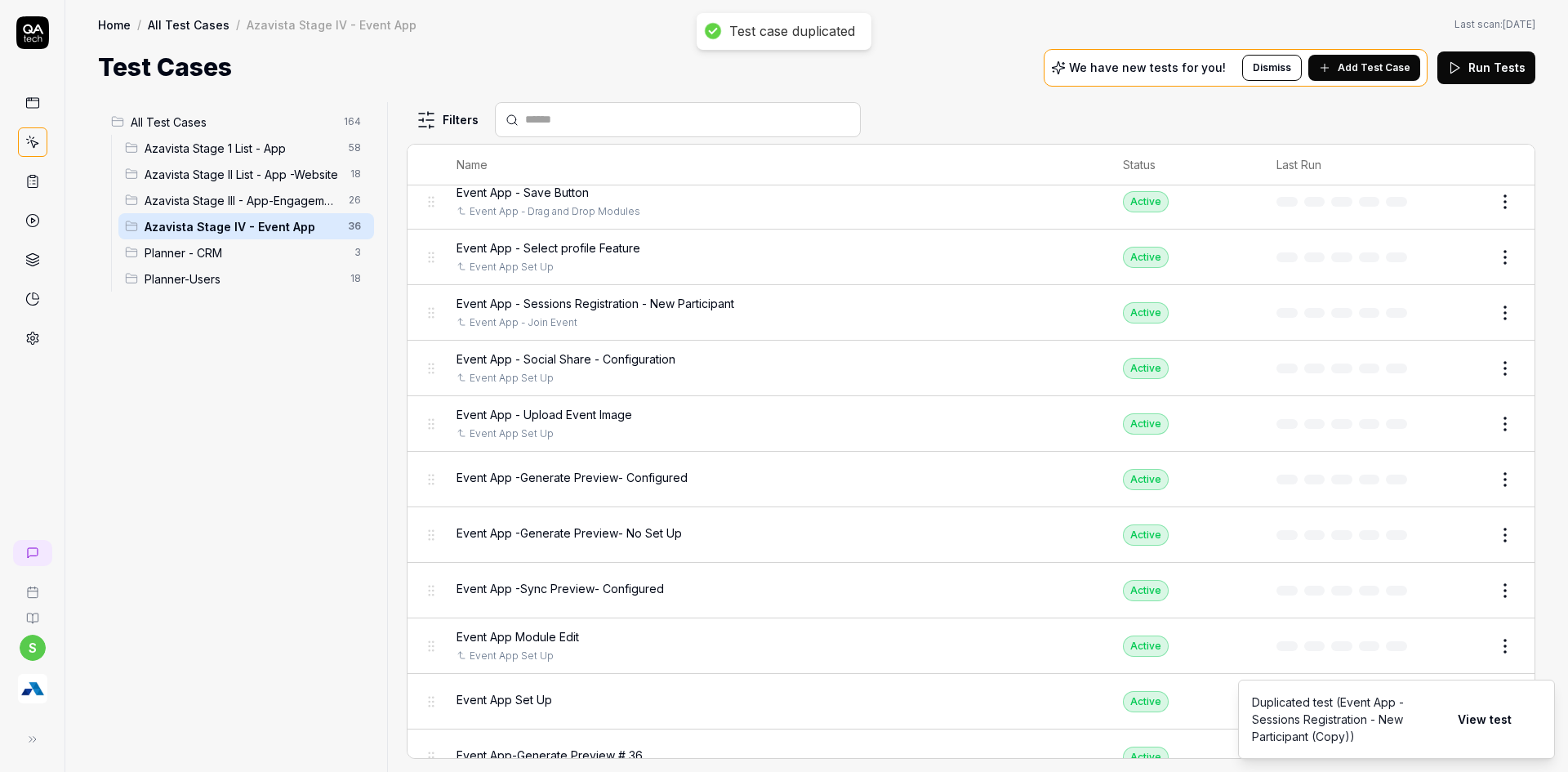
click at [1474, 715] on button "View test" at bounding box center [1484, 719] width 73 height 33
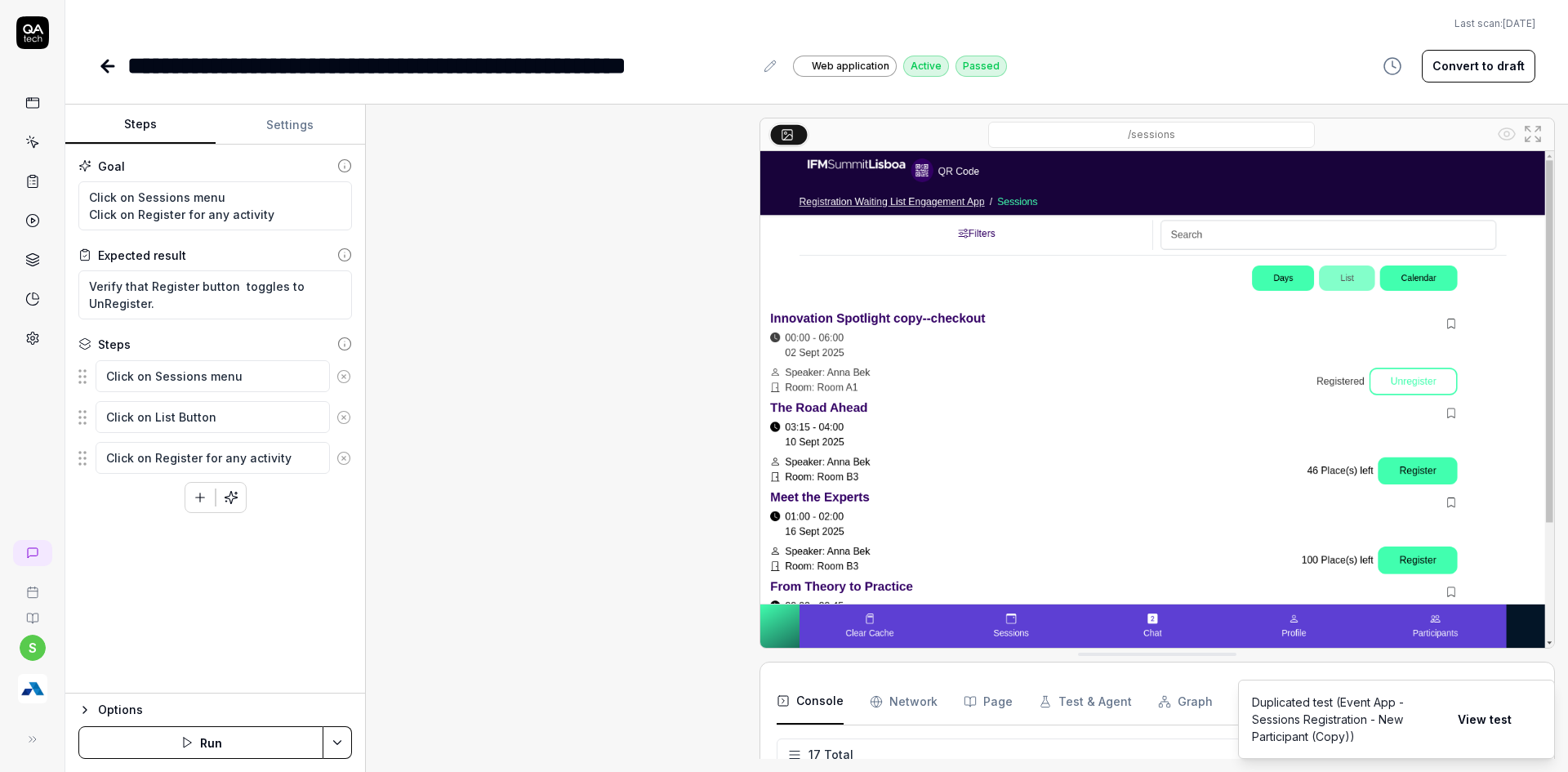
scroll to position [72, 0]
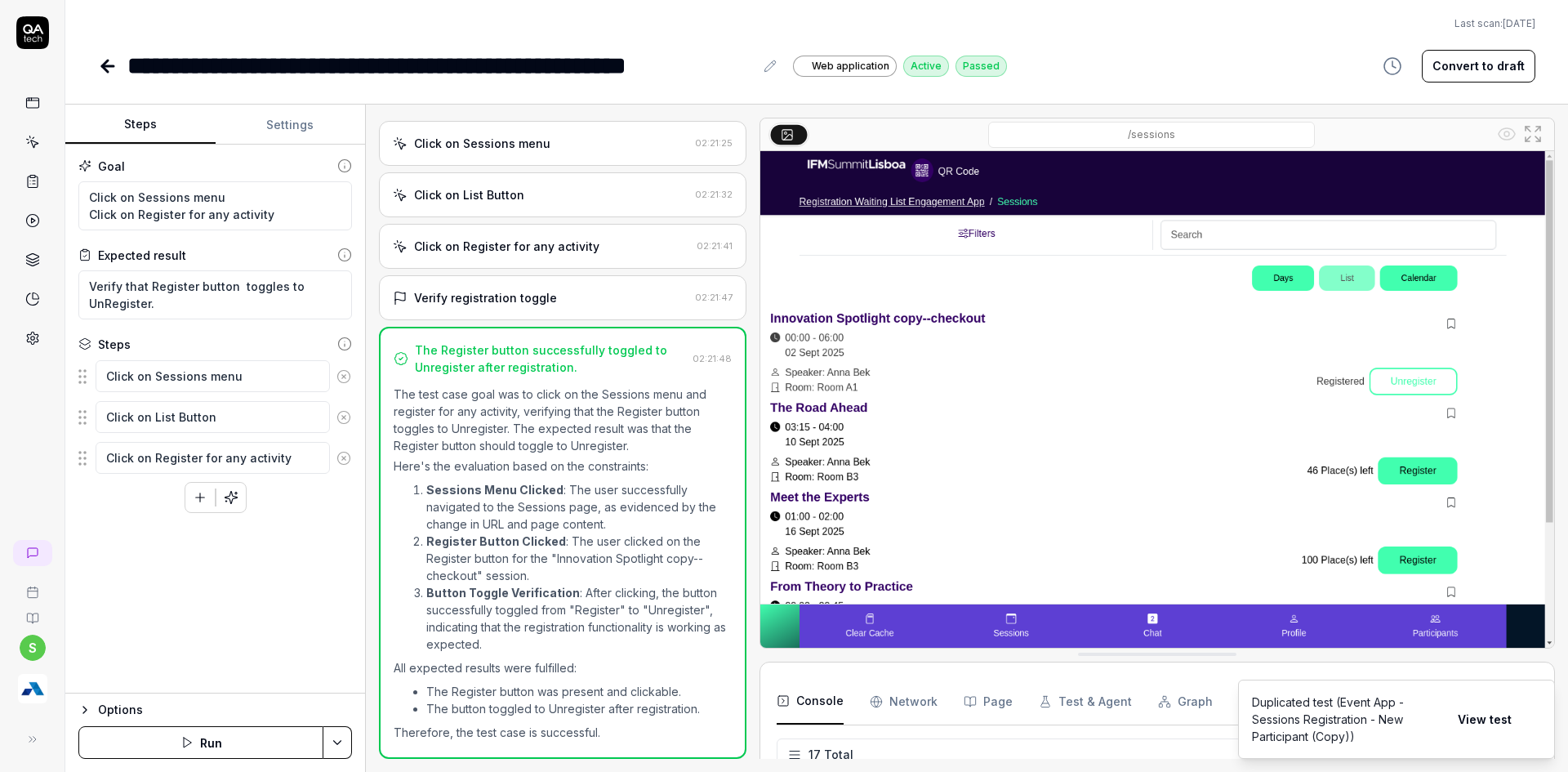
click at [545, 73] on div "**********" at bounding box center [440, 65] width 626 height 37
click at [563, 68] on div "**********" at bounding box center [440, 65] width 626 height 37
drag, startPoint x: 563, startPoint y: 68, endPoint x: 613, endPoint y: 66, distance: 50.0
click at [613, 66] on div "**********" at bounding box center [440, 65] width 626 height 37
type textarea "*"
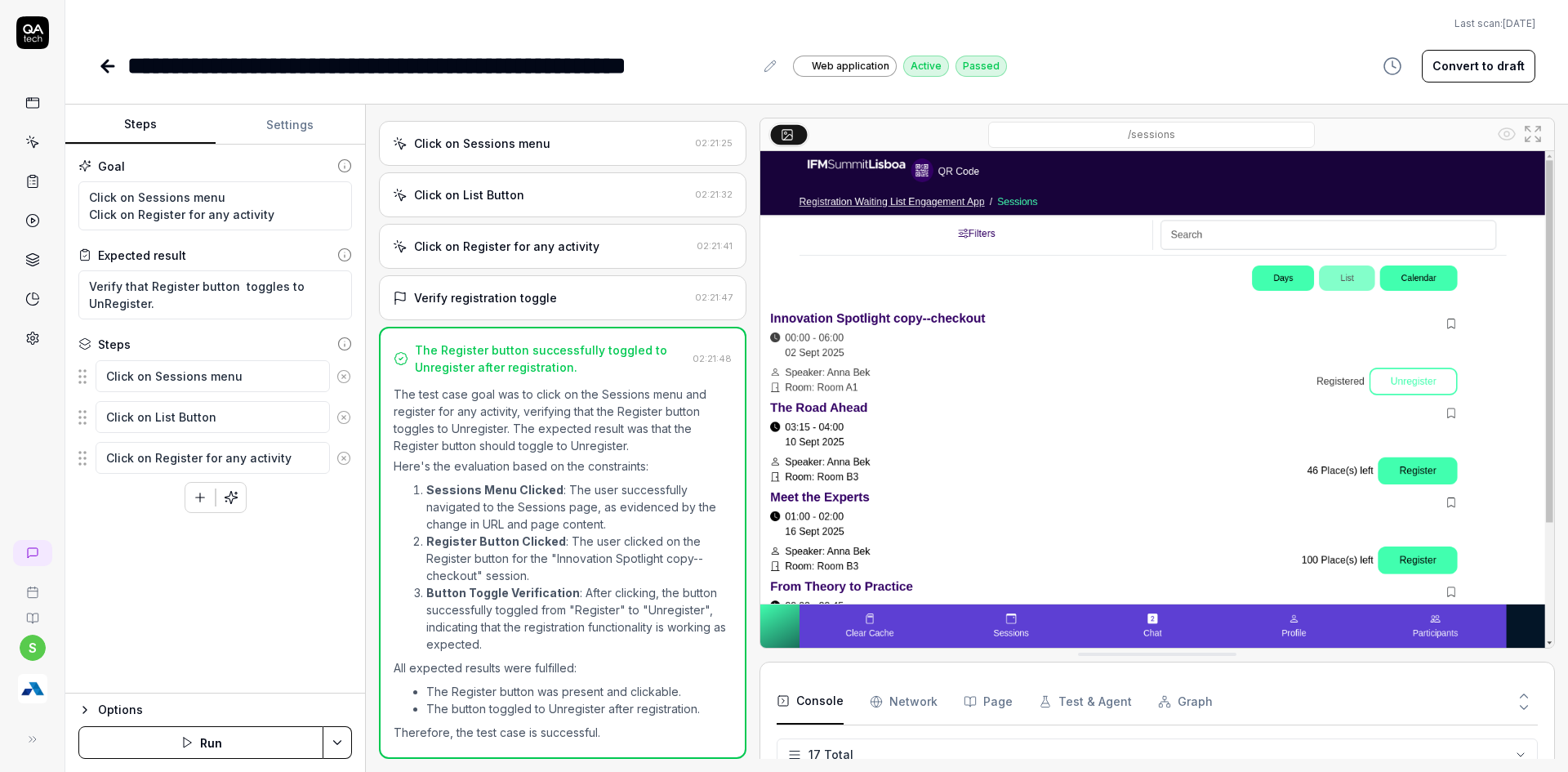
click at [111, 64] on icon at bounding box center [108, 65] width 20 height 20
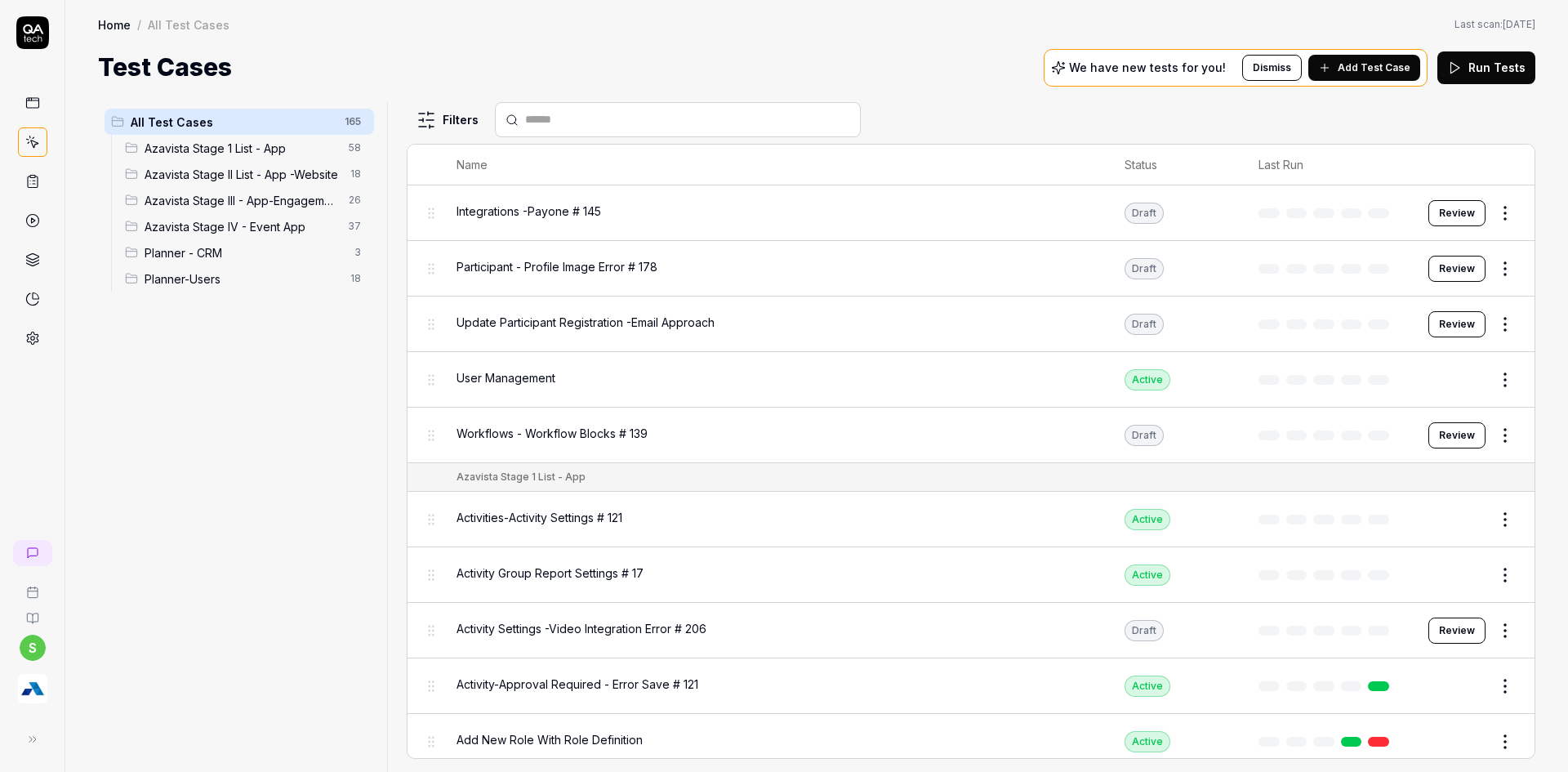
click at [247, 228] on span "Azavista Stage IV - Event App" at bounding box center [241, 227] width 194 height 17
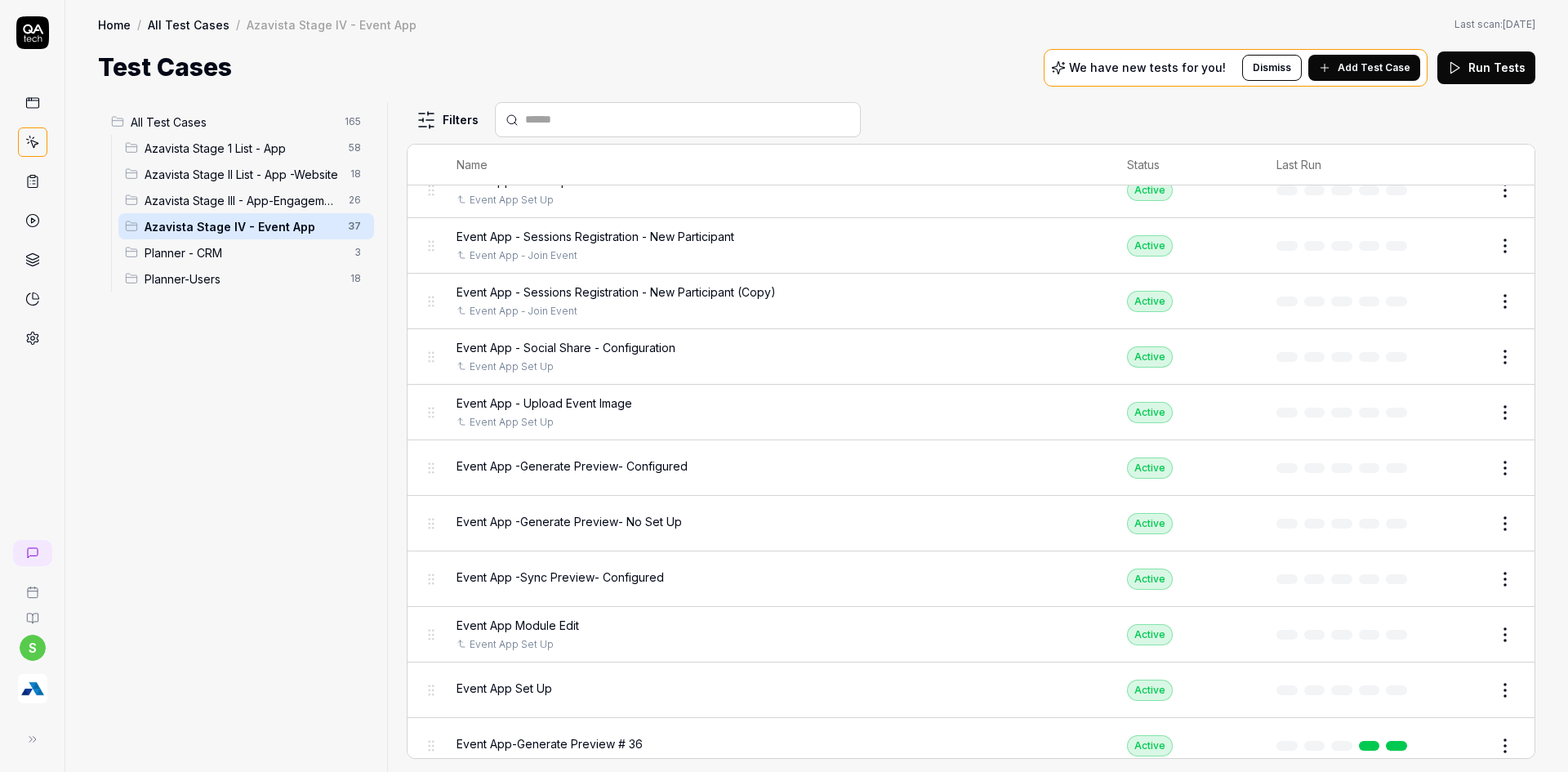
scroll to position [1510, 0]
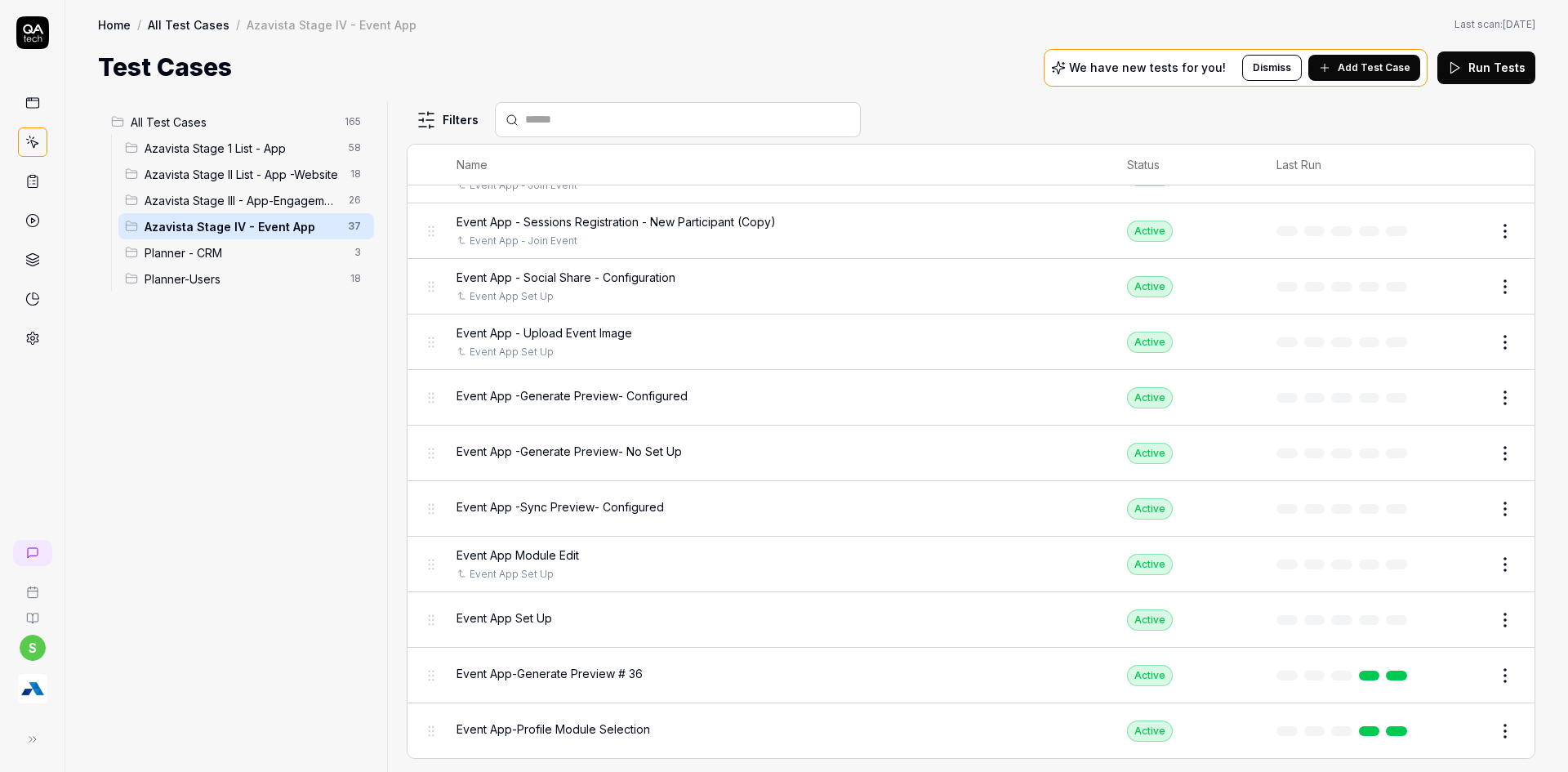
click at [1465, 232] on button "Edit" at bounding box center [1466, 231] width 40 height 26
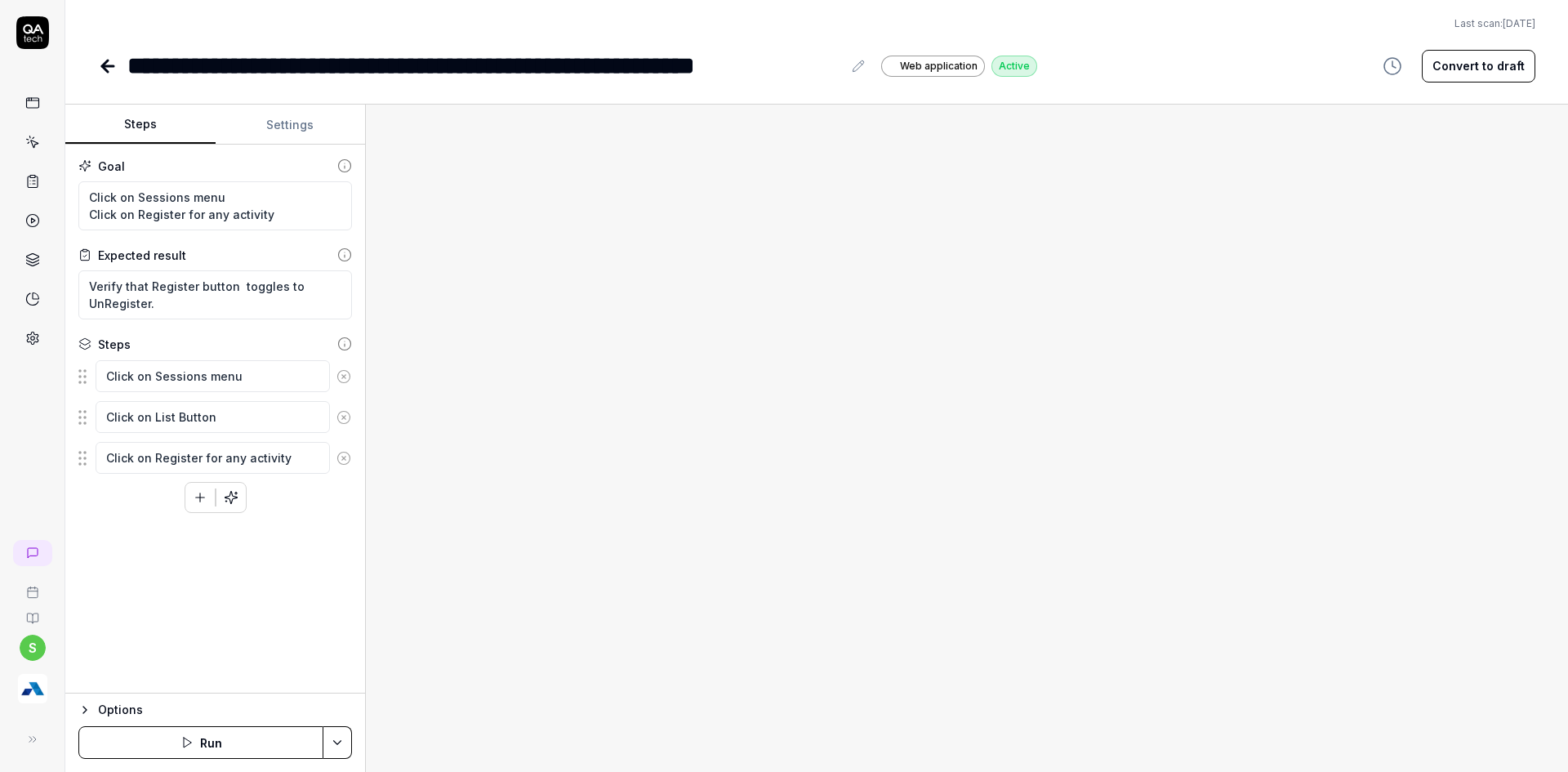
type textarea "*"
drag, startPoint x: 558, startPoint y: 59, endPoint x: 615, endPoint y: 64, distance: 57.2
click at [615, 64] on div "**********" at bounding box center [484, 65] width 714 height 37
drag, startPoint x: 812, startPoint y: 65, endPoint x: 884, endPoint y: 63, distance: 72.0
click at [884, 63] on div "**********" at bounding box center [507, 65] width 758 height 37
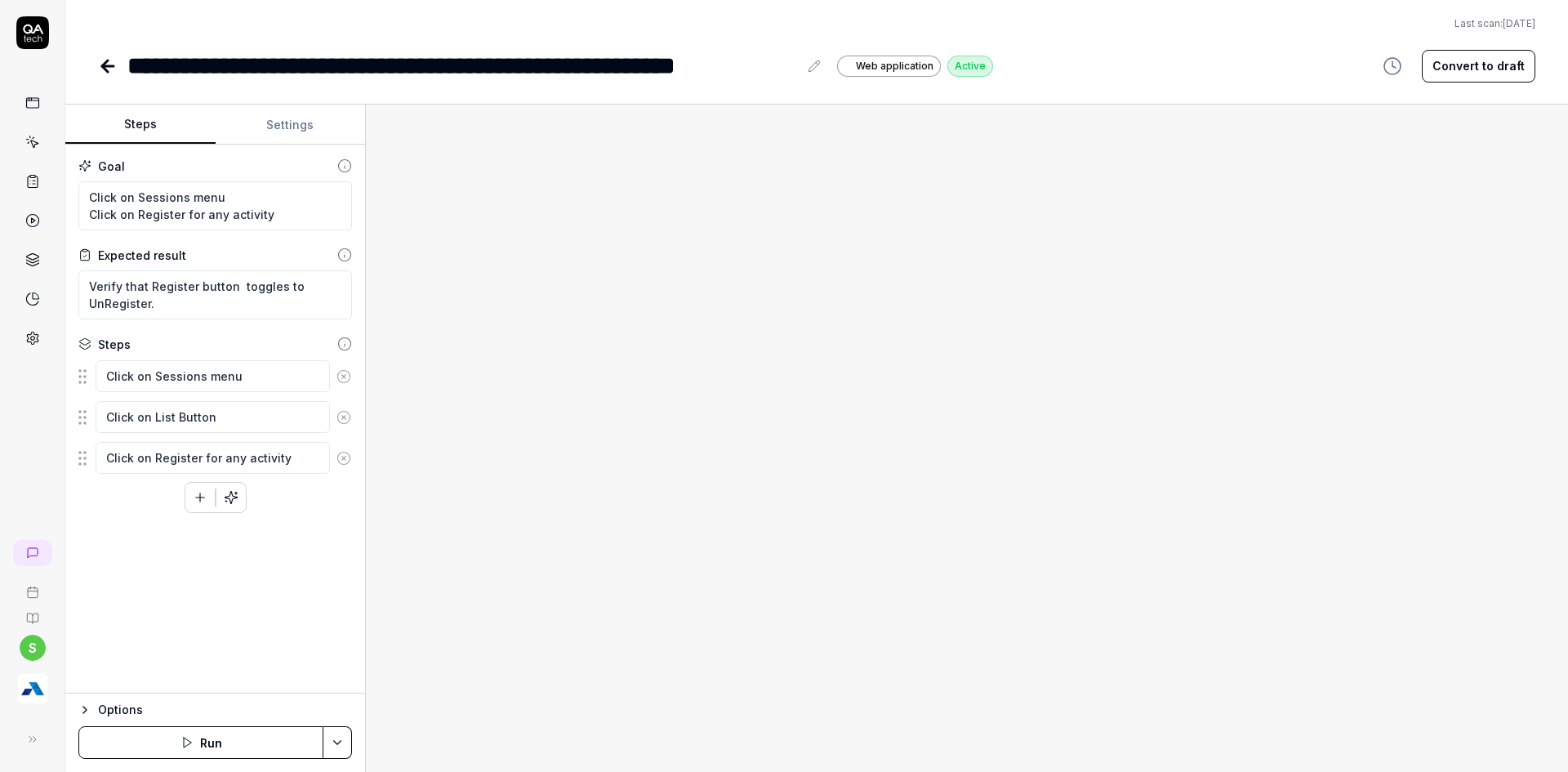
type textarea "*"
click at [308, 121] on button "Settings" at bounding box center [290, 125] width 150 height 40
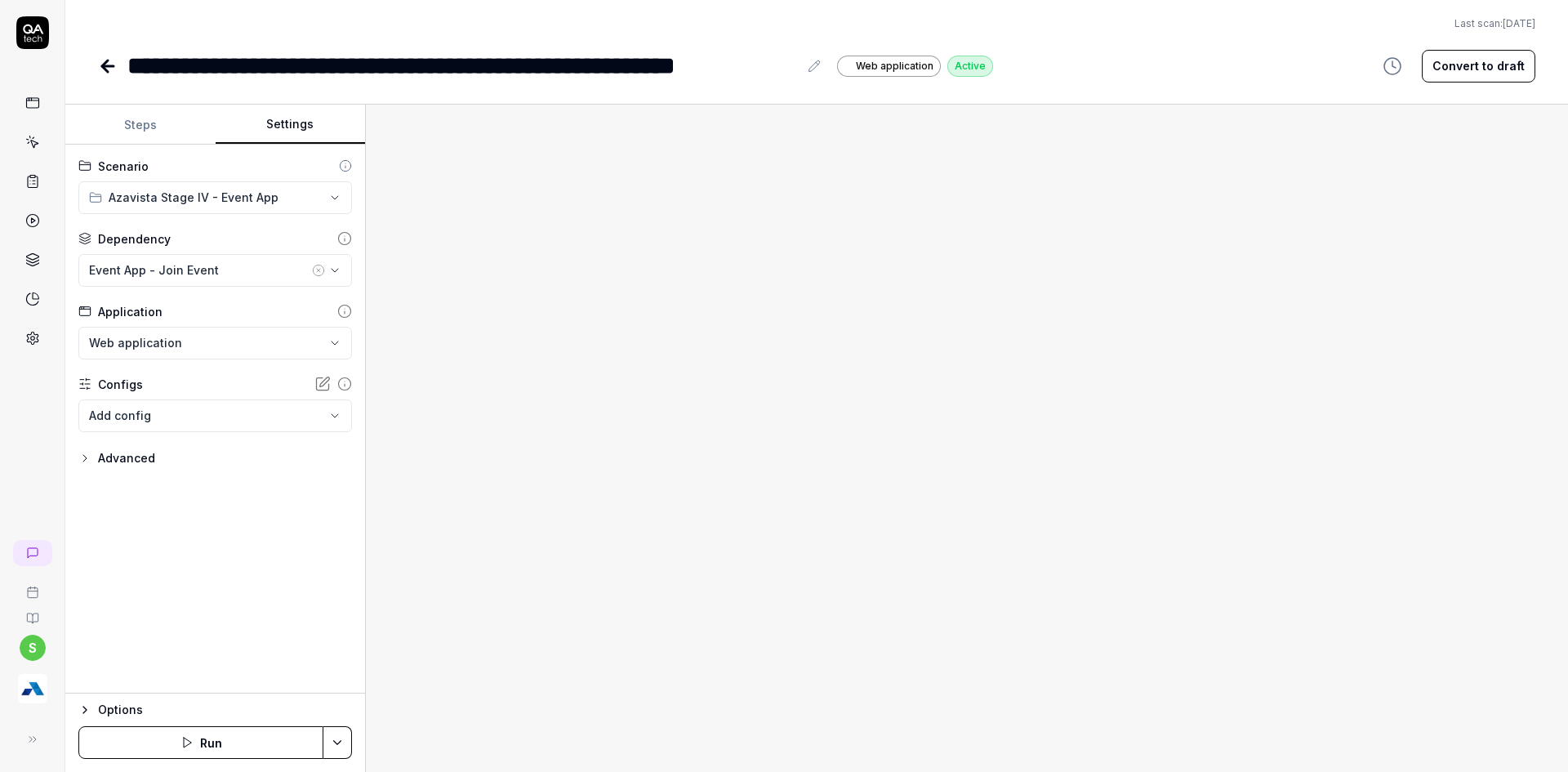
click at [100, 63] on icon at bounding box center [108, 65] width 20 height 20
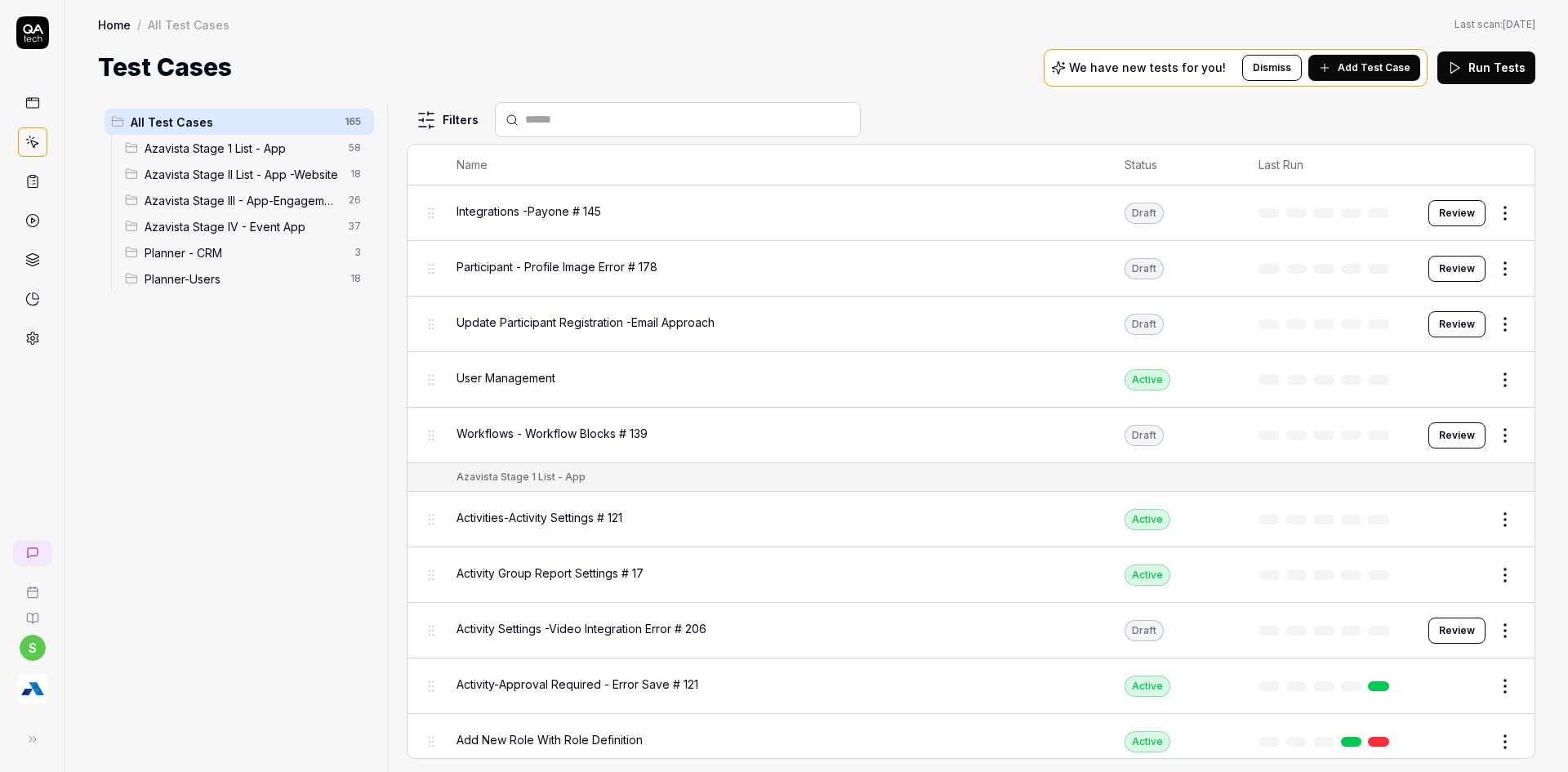
click at [247, 230] on span "Azavista Stage IV - Event App" at bounding box center [241, 227] width 194 height 17
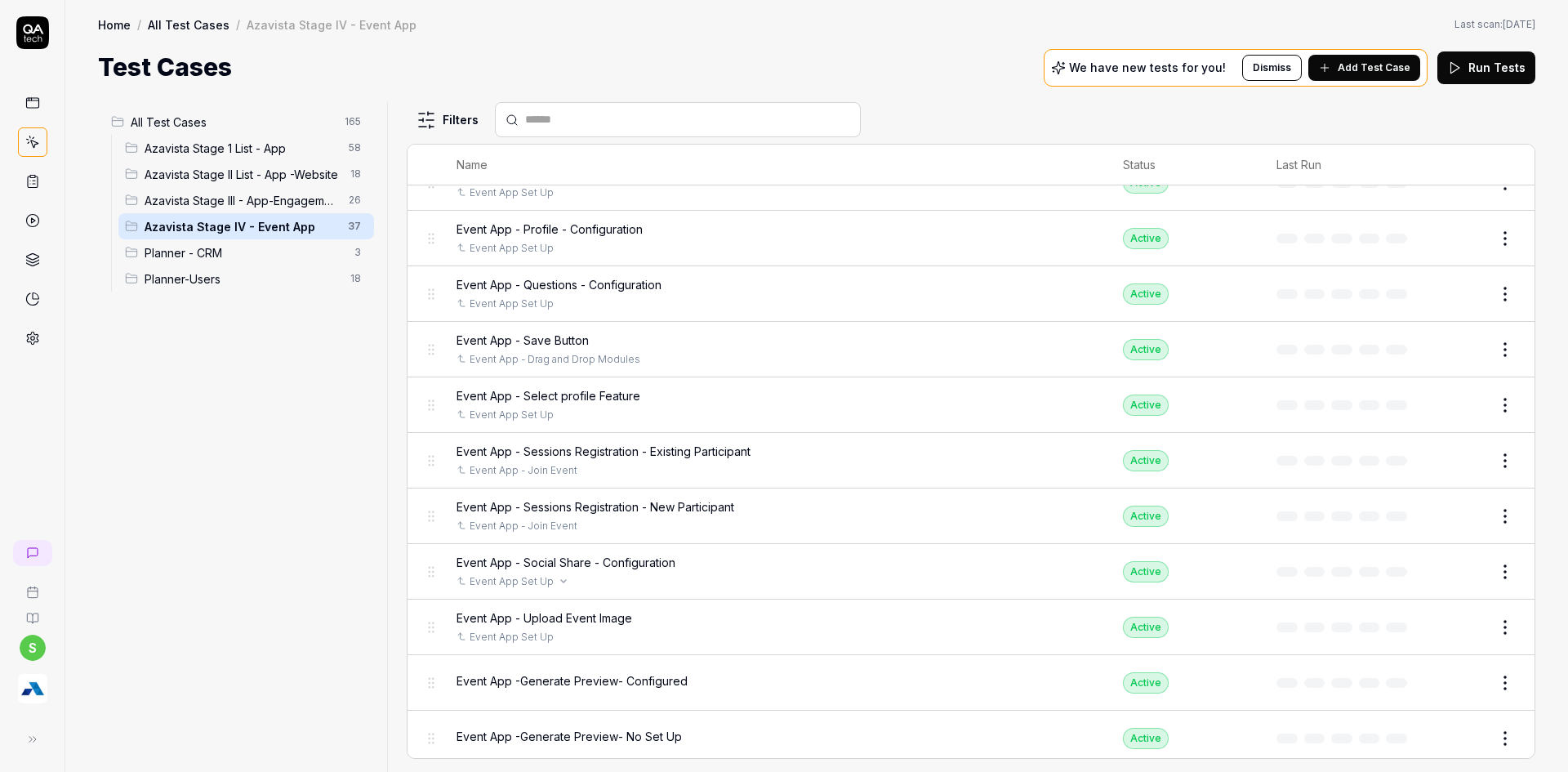
scroll to position [1470, 0]
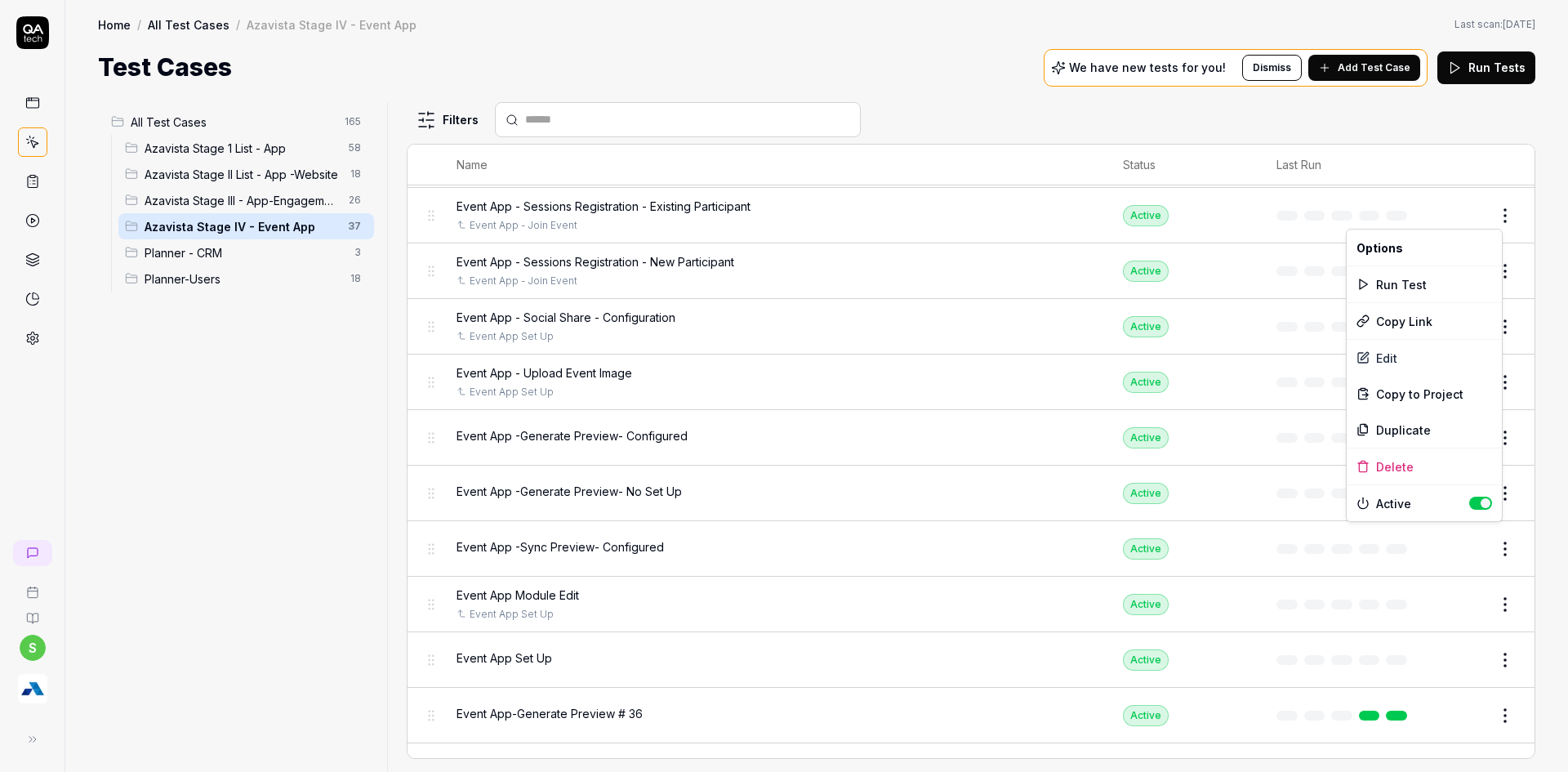
click at [1497, 221] on html "s Home / All Test Cases / Azavista Stage IV - Event App Home / All Test Cases /…" at bounding box center [784, 395] width 1568 height 792
click at [1387, 468] on div "Delete" at bounding box center [1424, 466] width 155 height 36
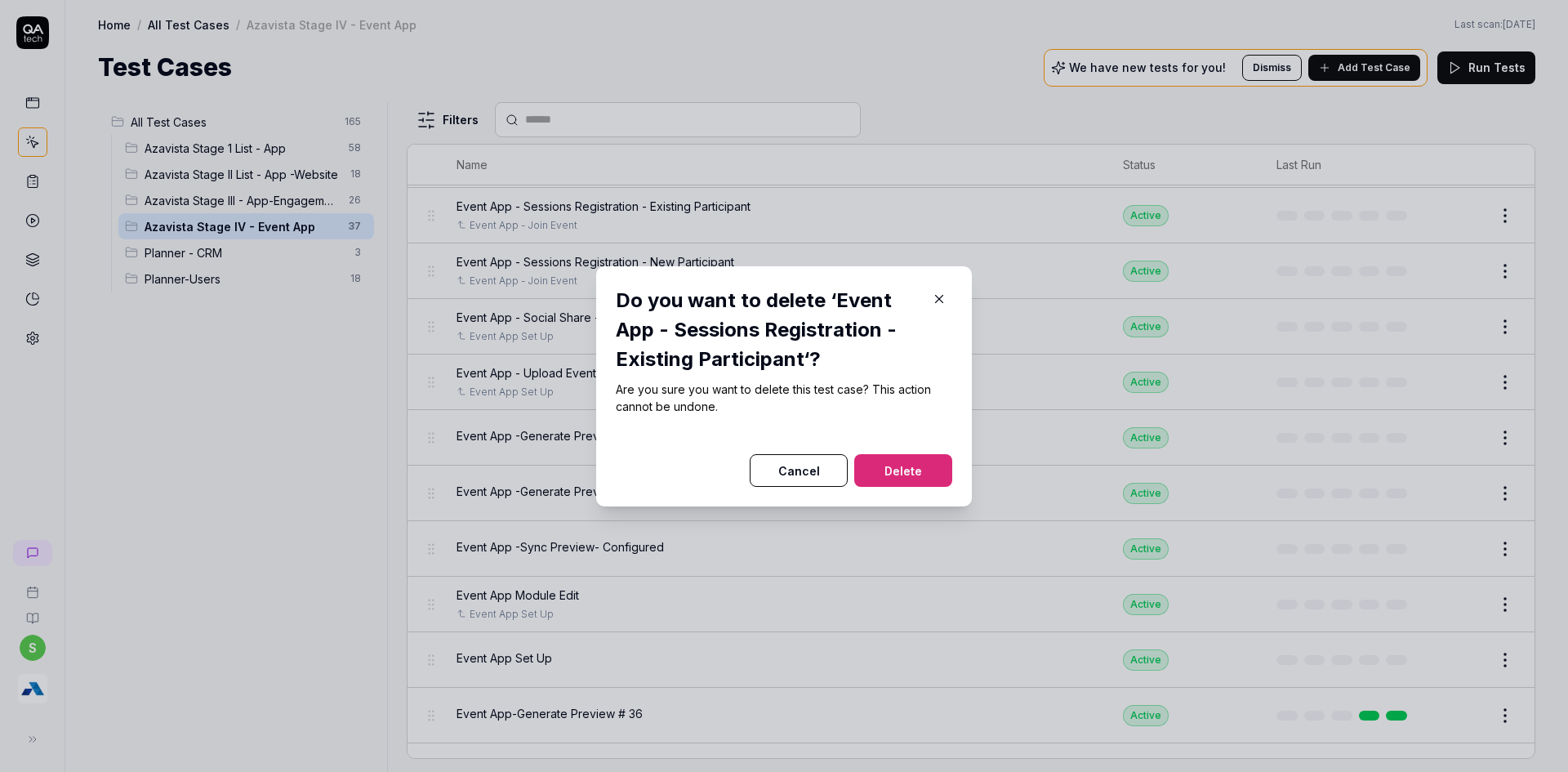
click at [875, 470] on button "Delete" at bounding box center [904, 470] width 98 height 33
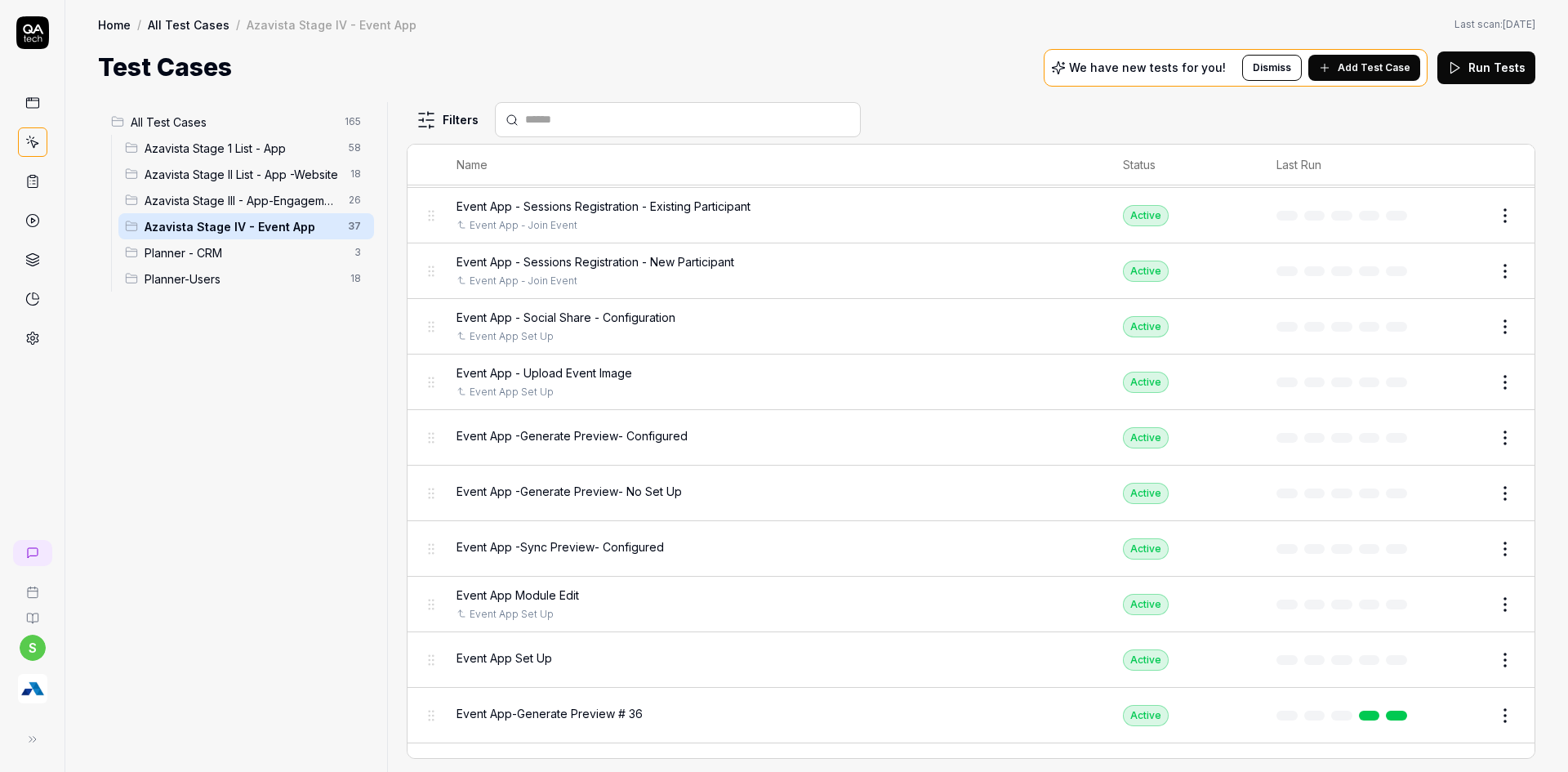
click at [1365, 69] on span "Add Test Case" at bounding box center [1374, 67] width 72 height 15
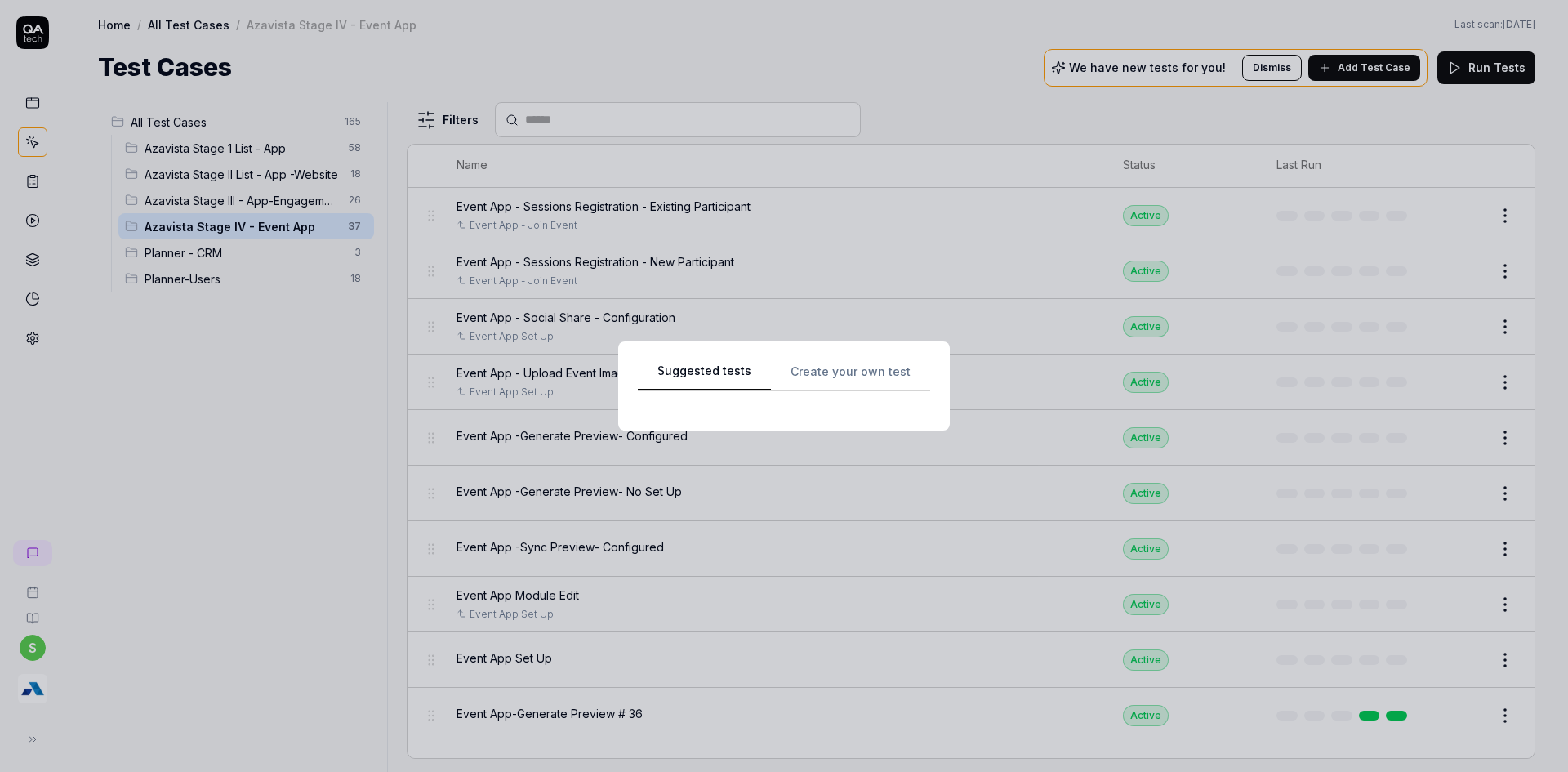
scroll to position [1454, 0]
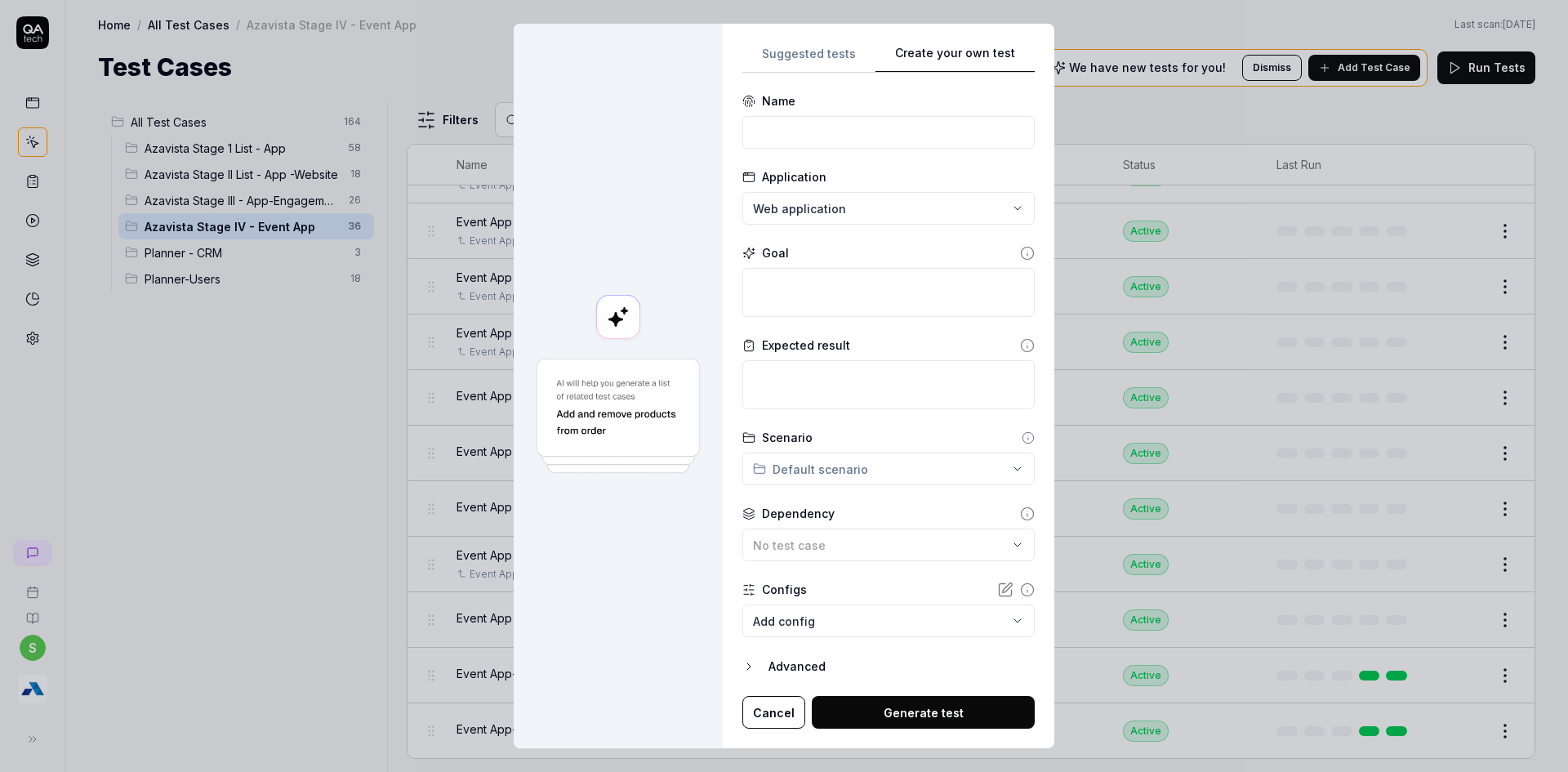
click at [803, 373] on div "**********" at bounding box center [888, 386] width 292 height 686
click at [824, 140] on input at bounding box center [888, 133] width 292 height 33
click at [824, 132] on input "Event App - participants List" at bounding box center [888, 133] width 292 height 33
type input "Event App - Participants List"
click at [848, 315] on textarea at bounding box center [888, 292] width 292 height 49
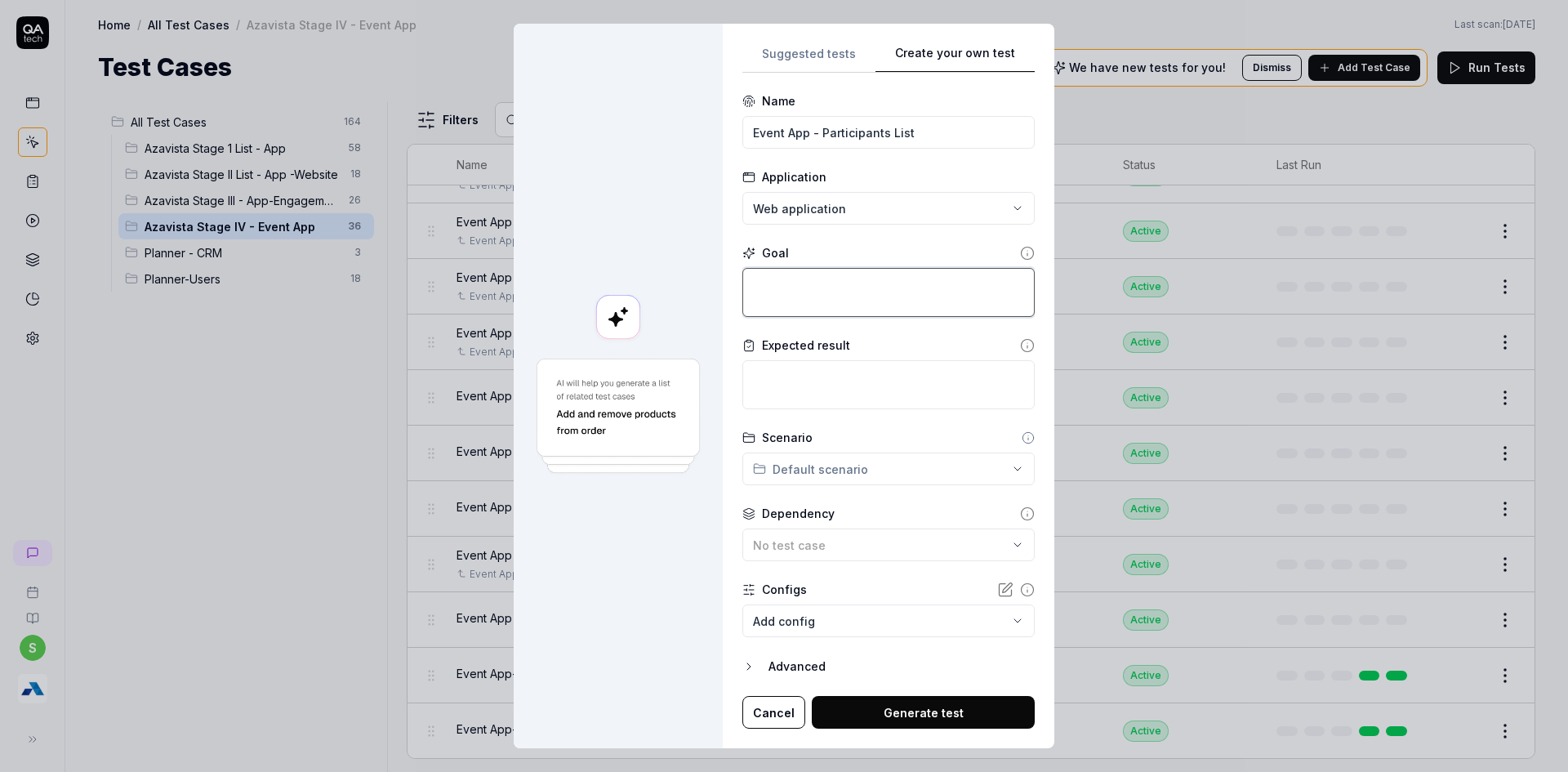
type textarea "*"
type textarea "C"
type textarea "*"
type textarea "Cl"
type textarea "*"
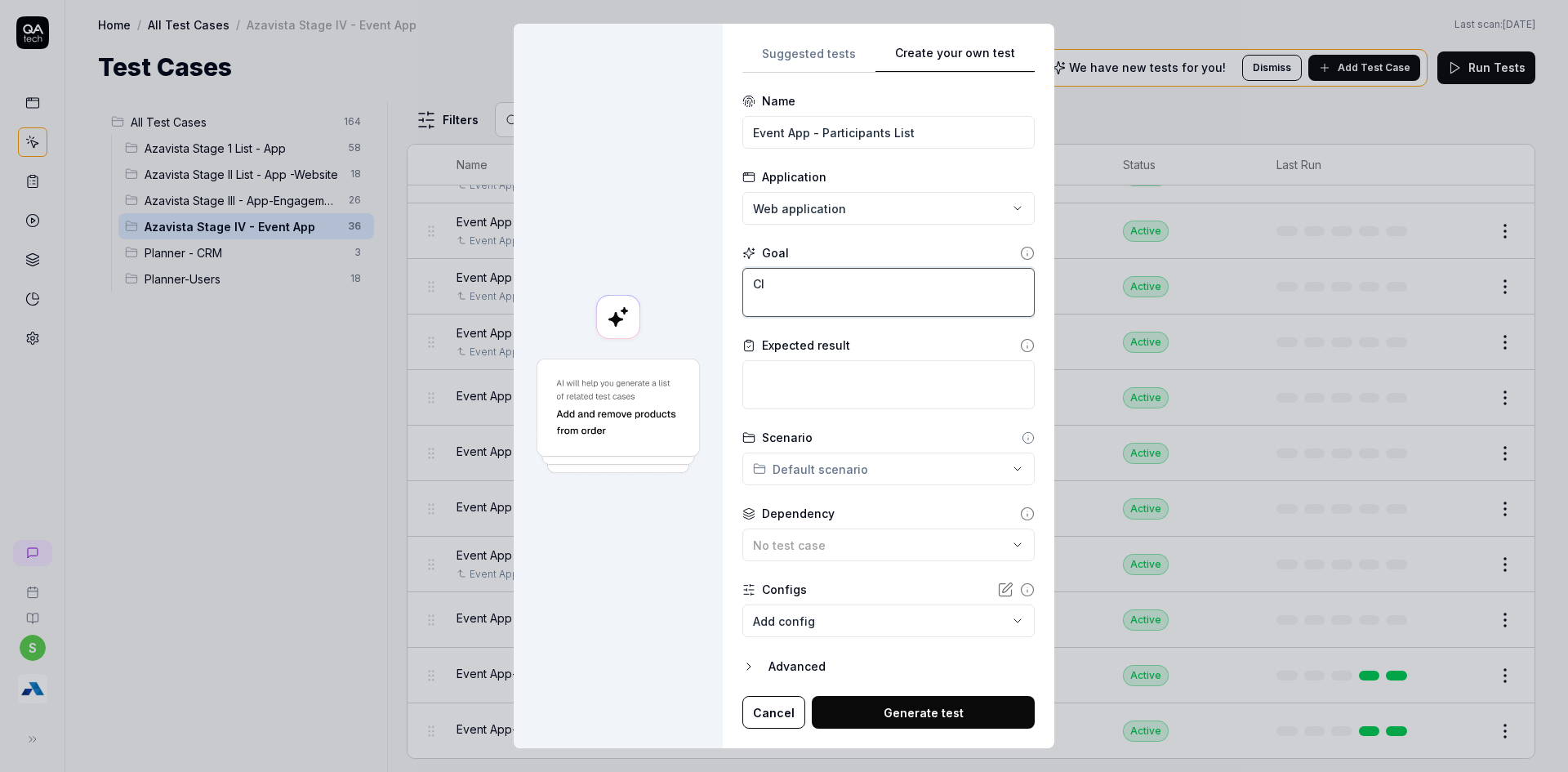
type textarea "Cli"
type textarea "*"
type textarea "Clic"
type textarea "*"
type textarea "Click"
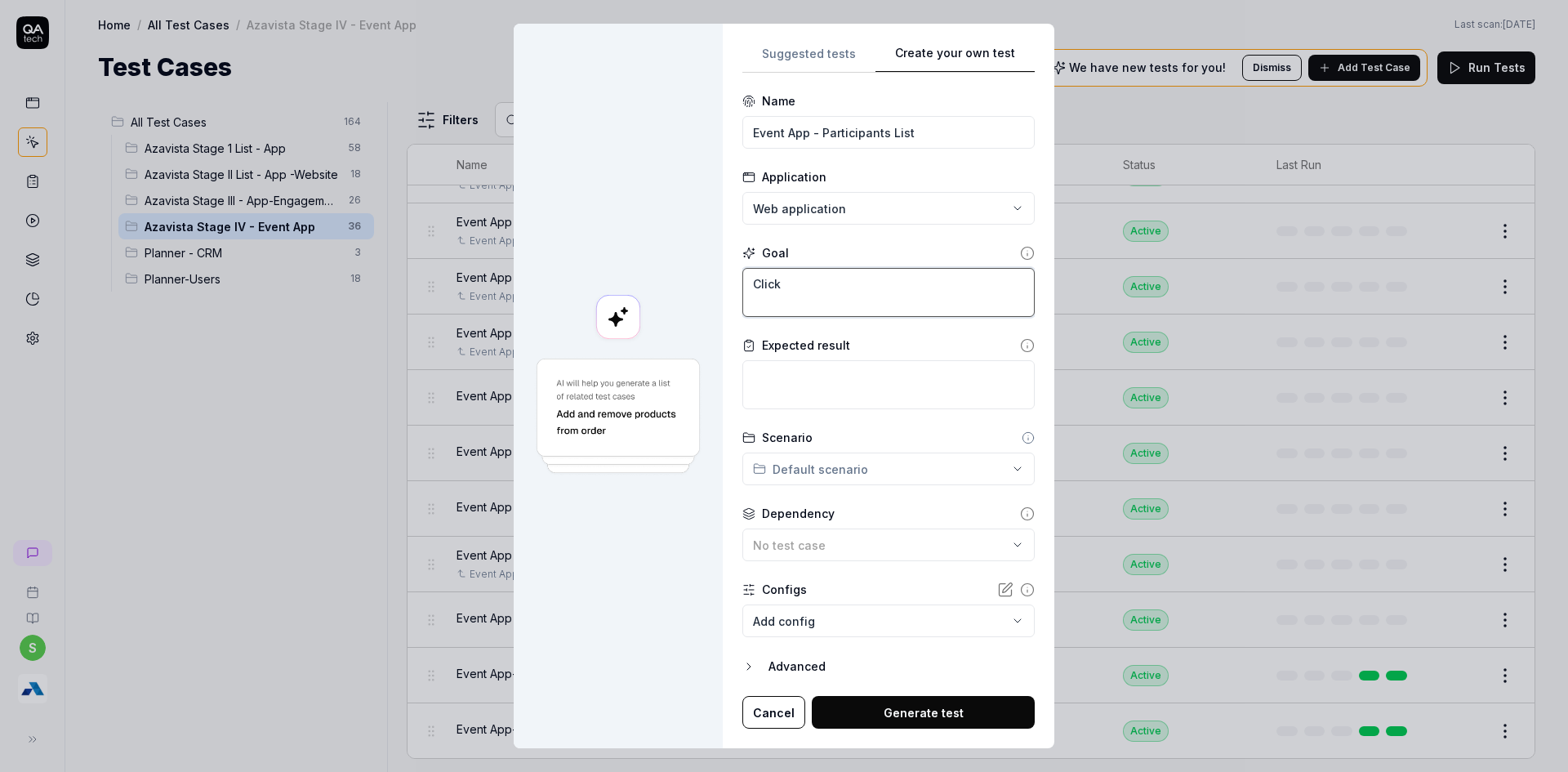
type textarea "*"
type textarea "Click"
type textarea "*"
type textarea "Click o"
type textarea "*"
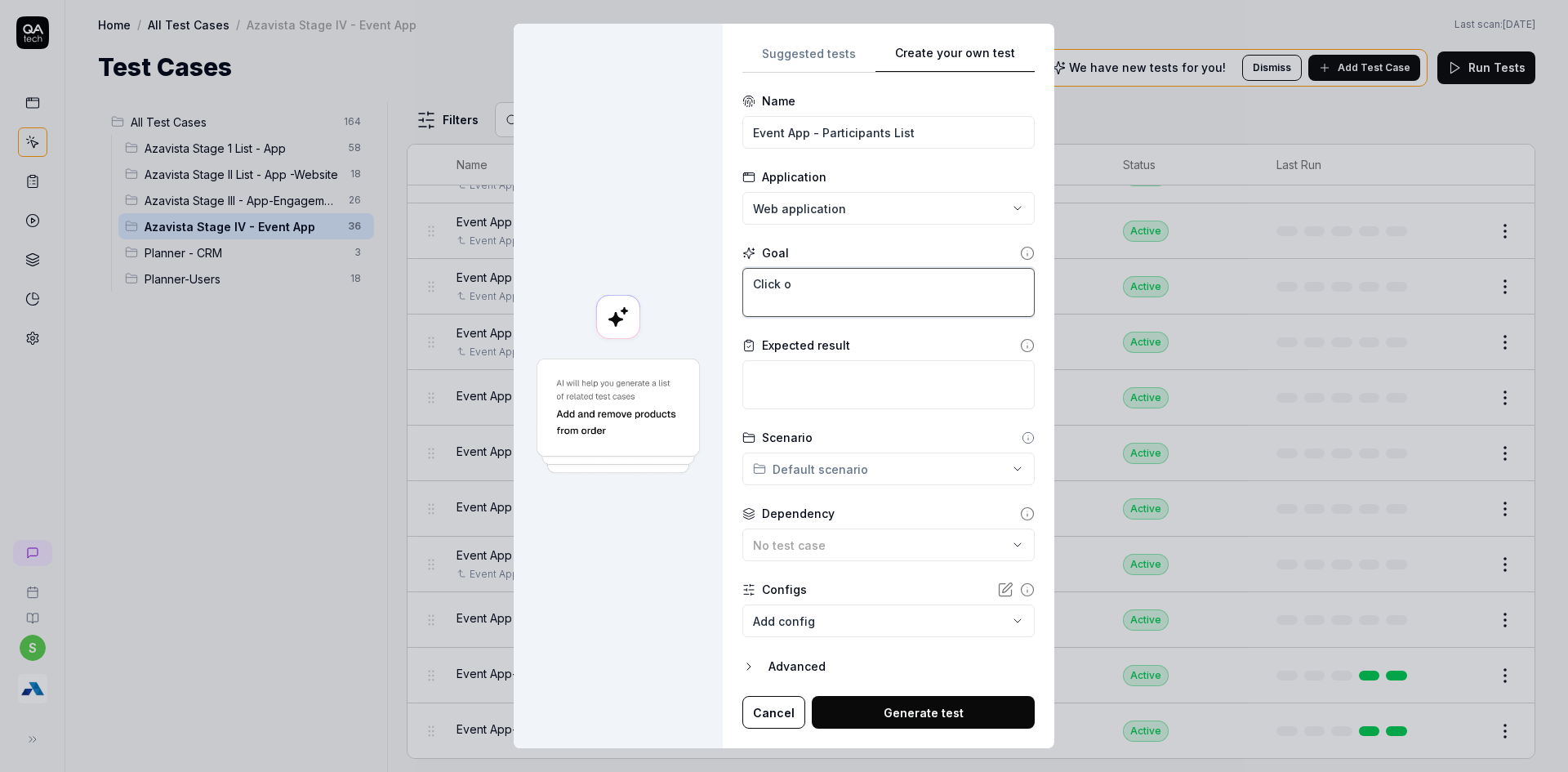
type textarea "Click on"
type textarea "*"
type textarea "Click on"
type textarea "*"
type textarea "Click on P"
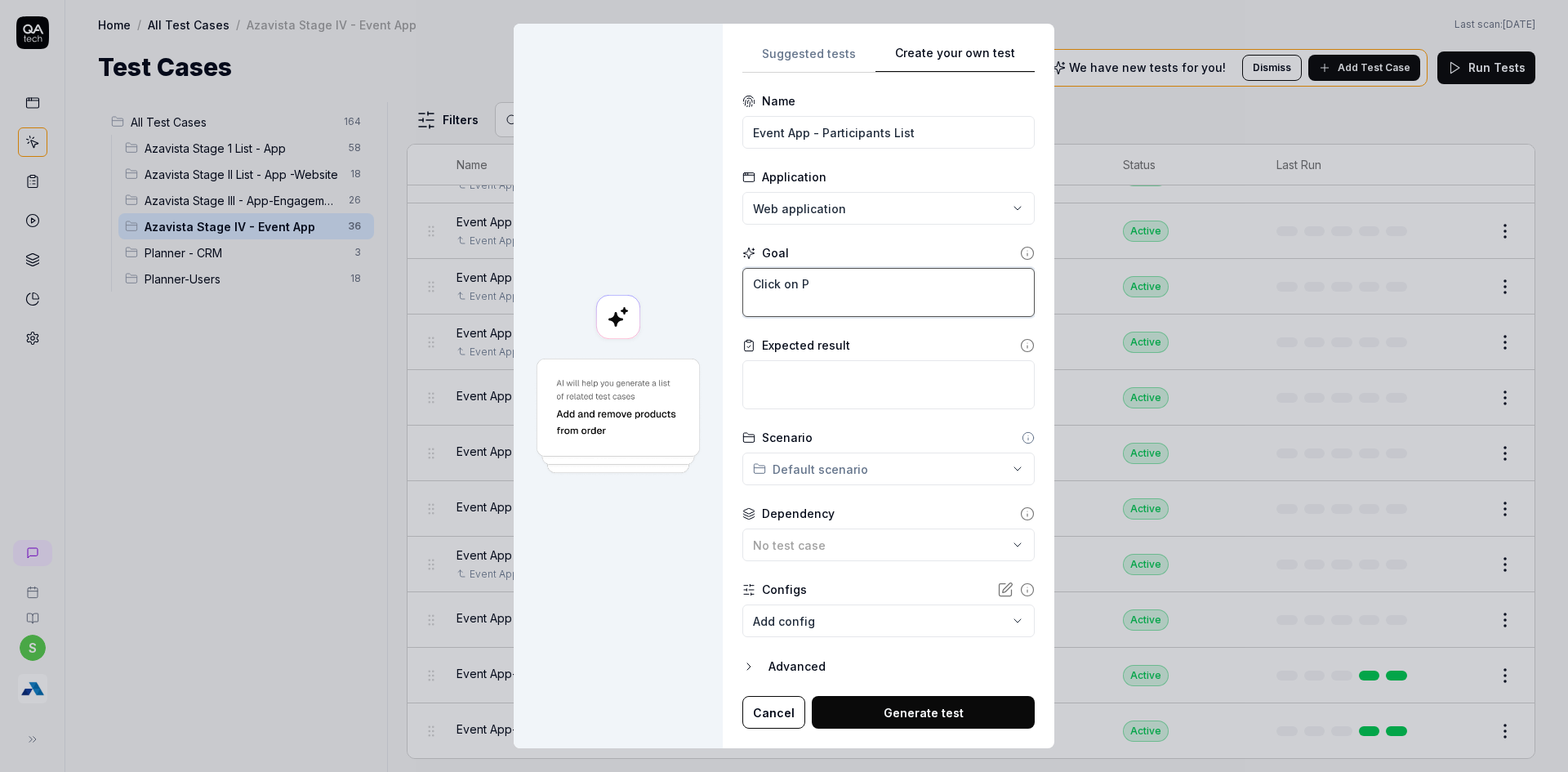
type textarea "*"
type textarea "Click on Pa"
type textarea "*"
type textarea "Click on Par"
type textarea "*"
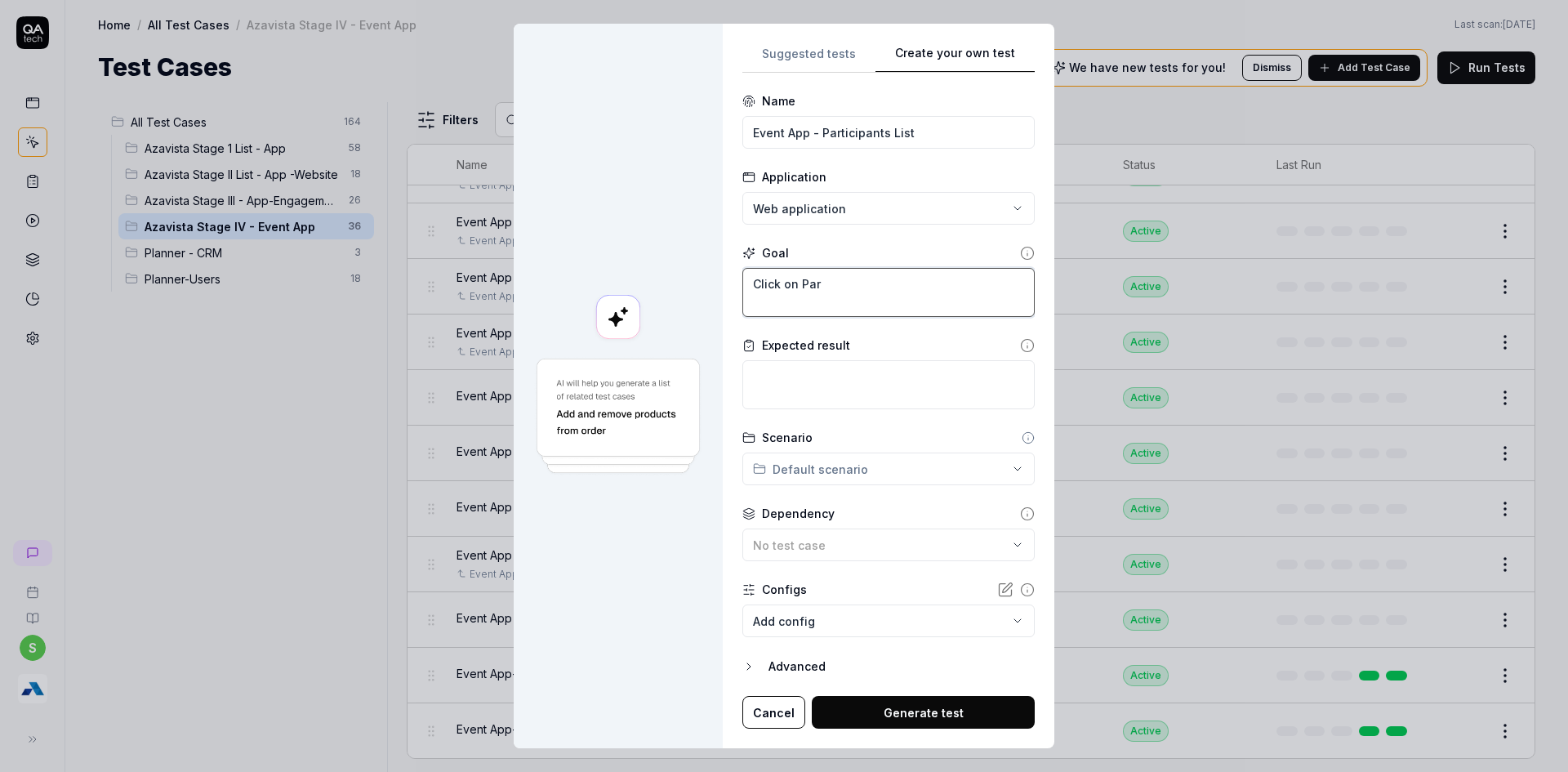
type textarea "Click on Part"
type textarea "*"
type textarea "Click on Parti"
type textarea "*"
type textarea "Click on Partic"
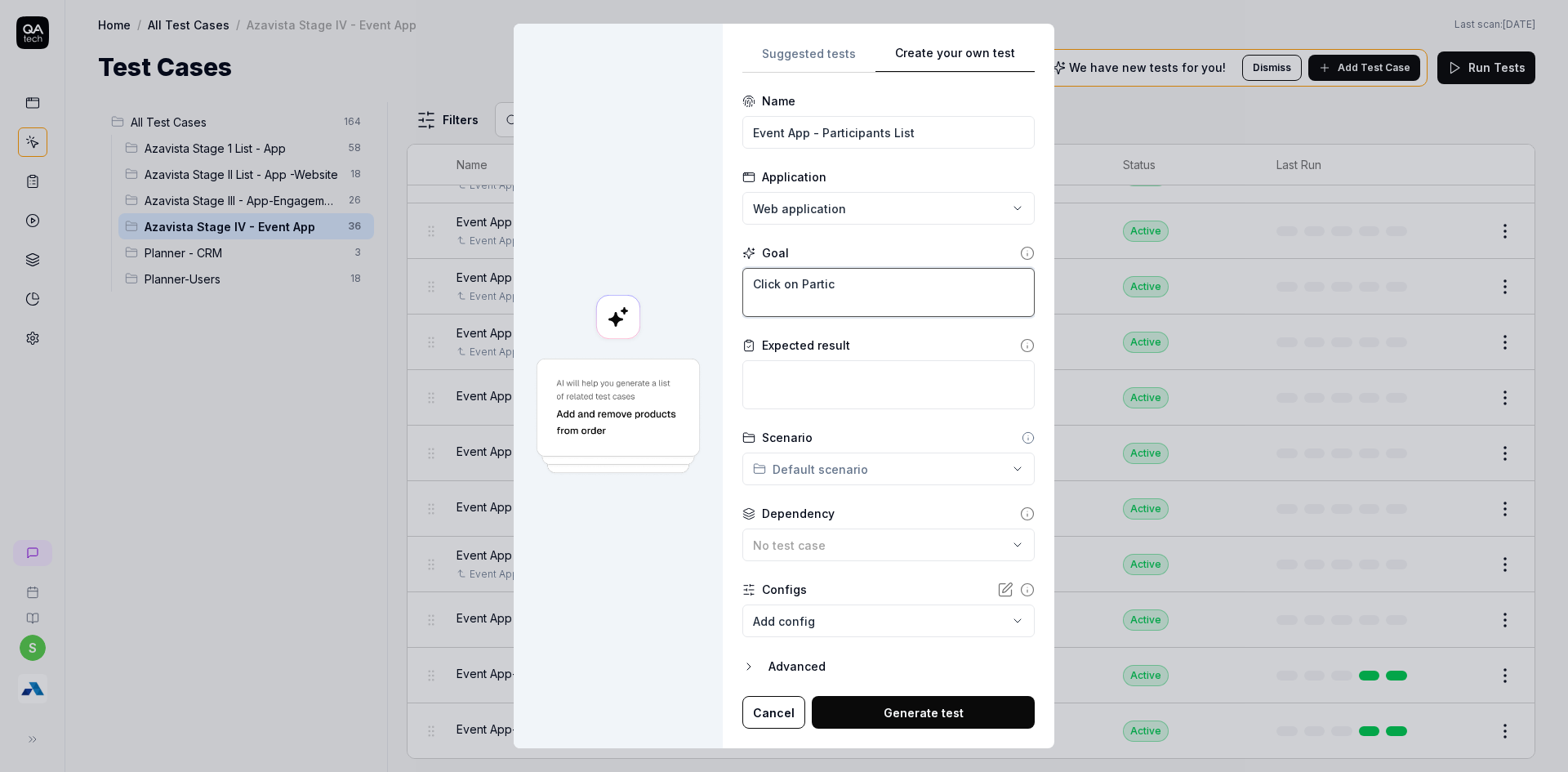
type textarea "*"
type textarea "Click on Partici"
type textarea "*"
type textarea "Click on Particip"
type textarea "*"
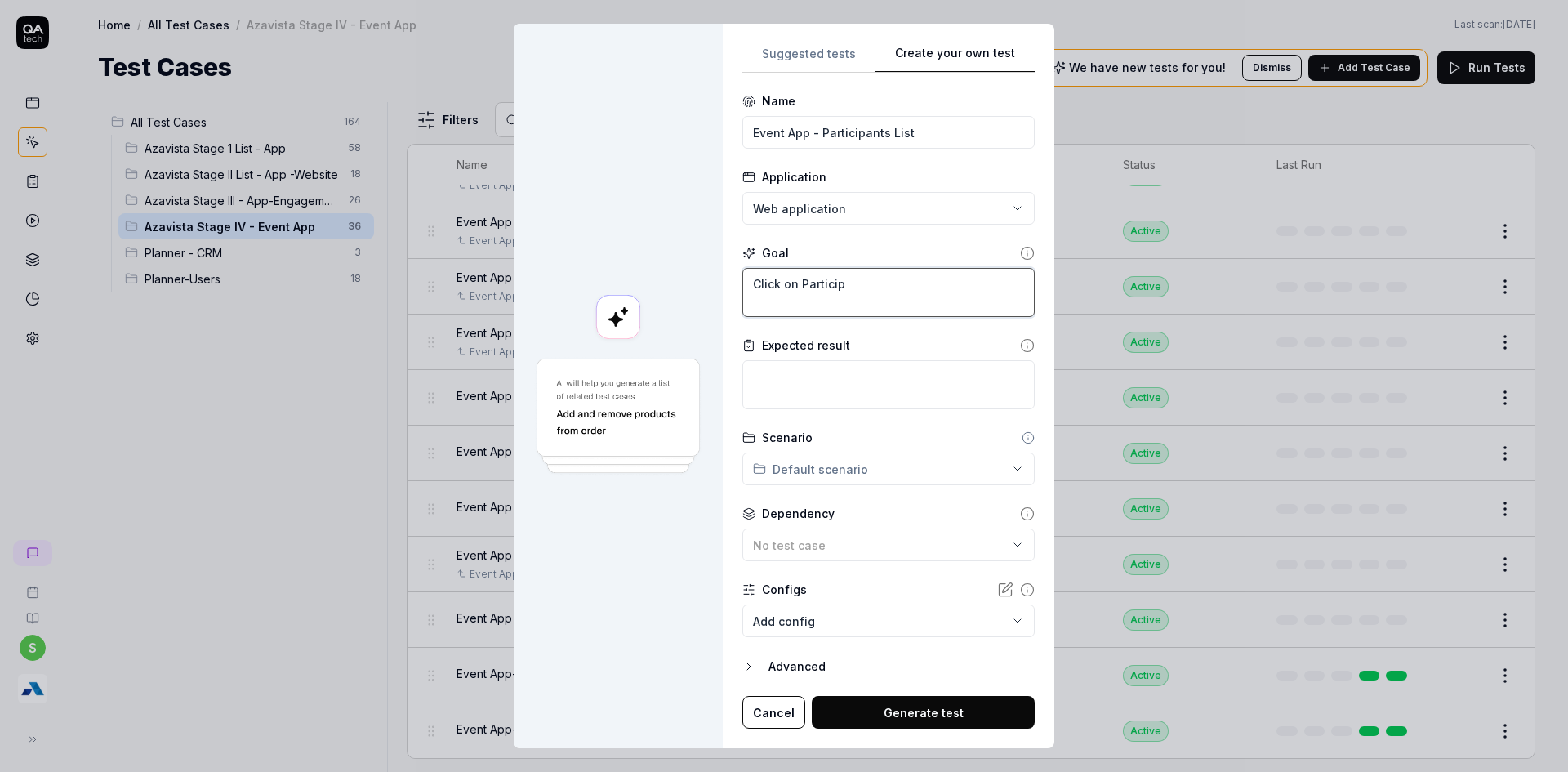
type textarea "Click on Participa"
type textarea "*"
type textarea "Click on Participan"
type textarea "*"
type textarea "Click on Participant"
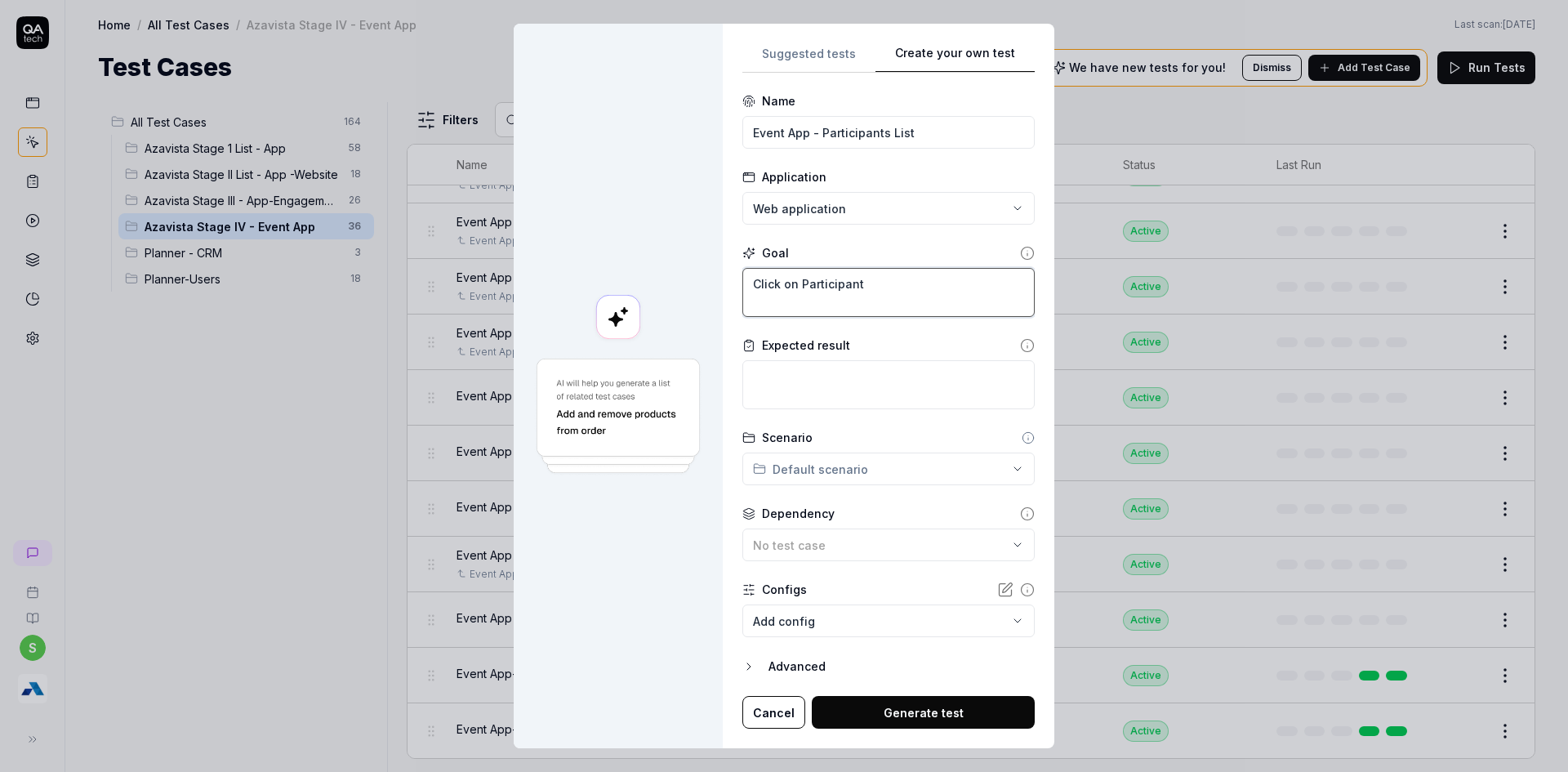
type textarea "*"
type textarea "Click on Participants"
type textarea "*"
type textarea "Click on Participants"
type textarea "*"
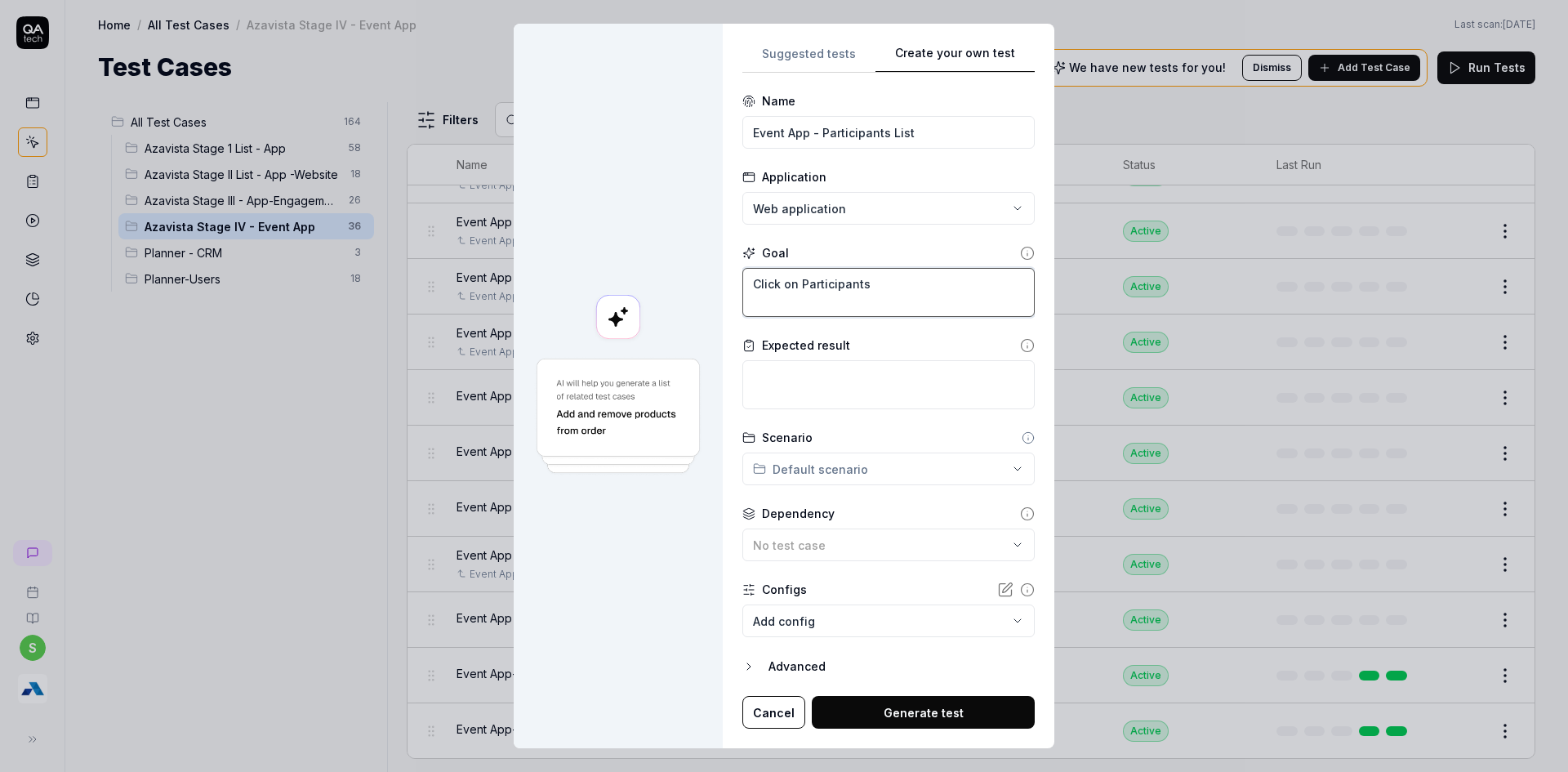
type textarea "Click on Participants m"
type textarea "*"
type textarea "Click on Participants me"
type textarea "*"
type textarea "Click on Participants men"
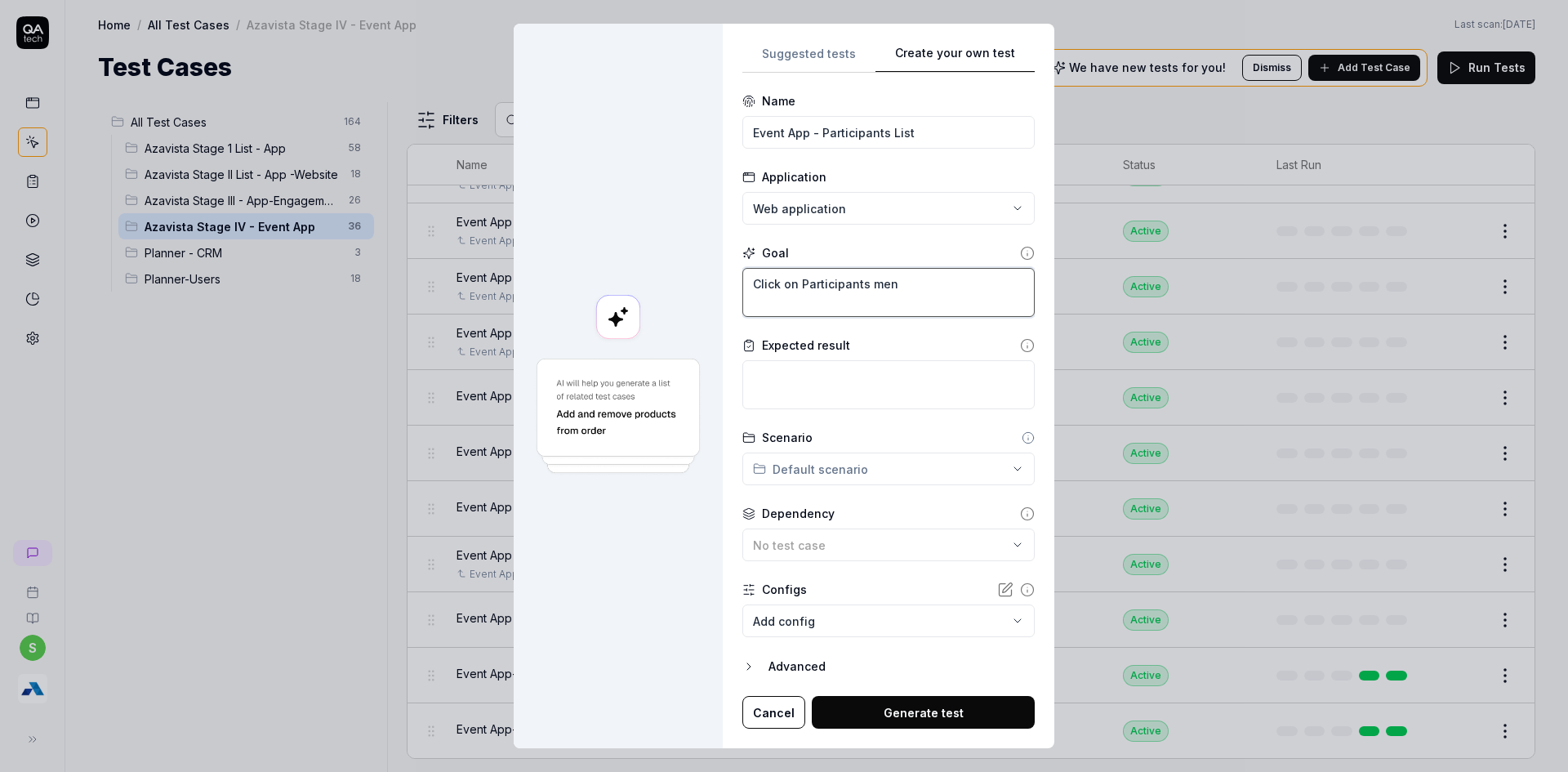
type textarea "*"
type textarea "Click on Participants menu"
click at [859, 406] on textarea at bounding box center [888, 384] width 292 height 49
type textarea "*"
type textarea "V"
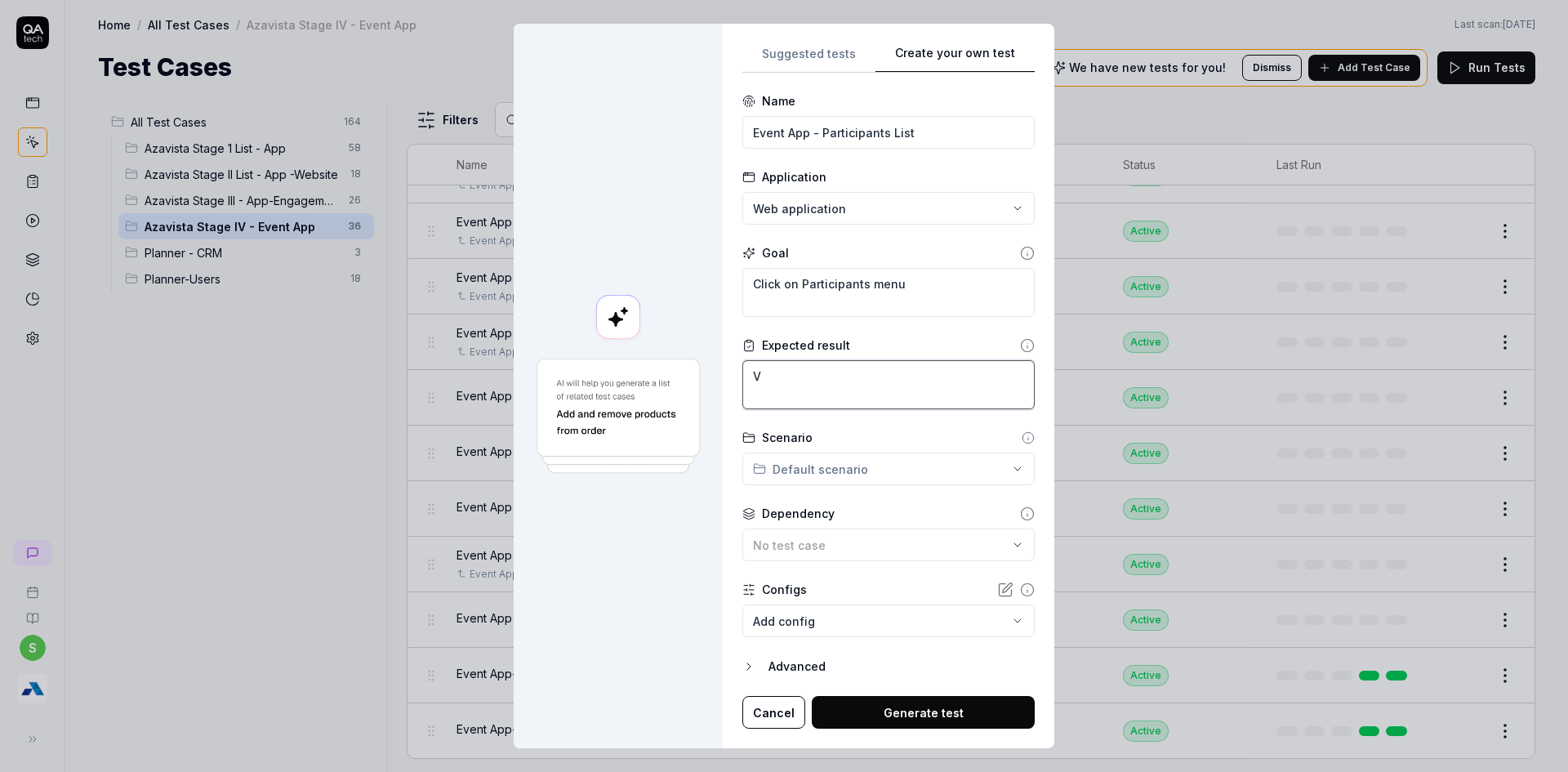
type textarea "*"
type textarea "Ve"
type textarea "*"
type textarea "Ver"
type textarea "*"
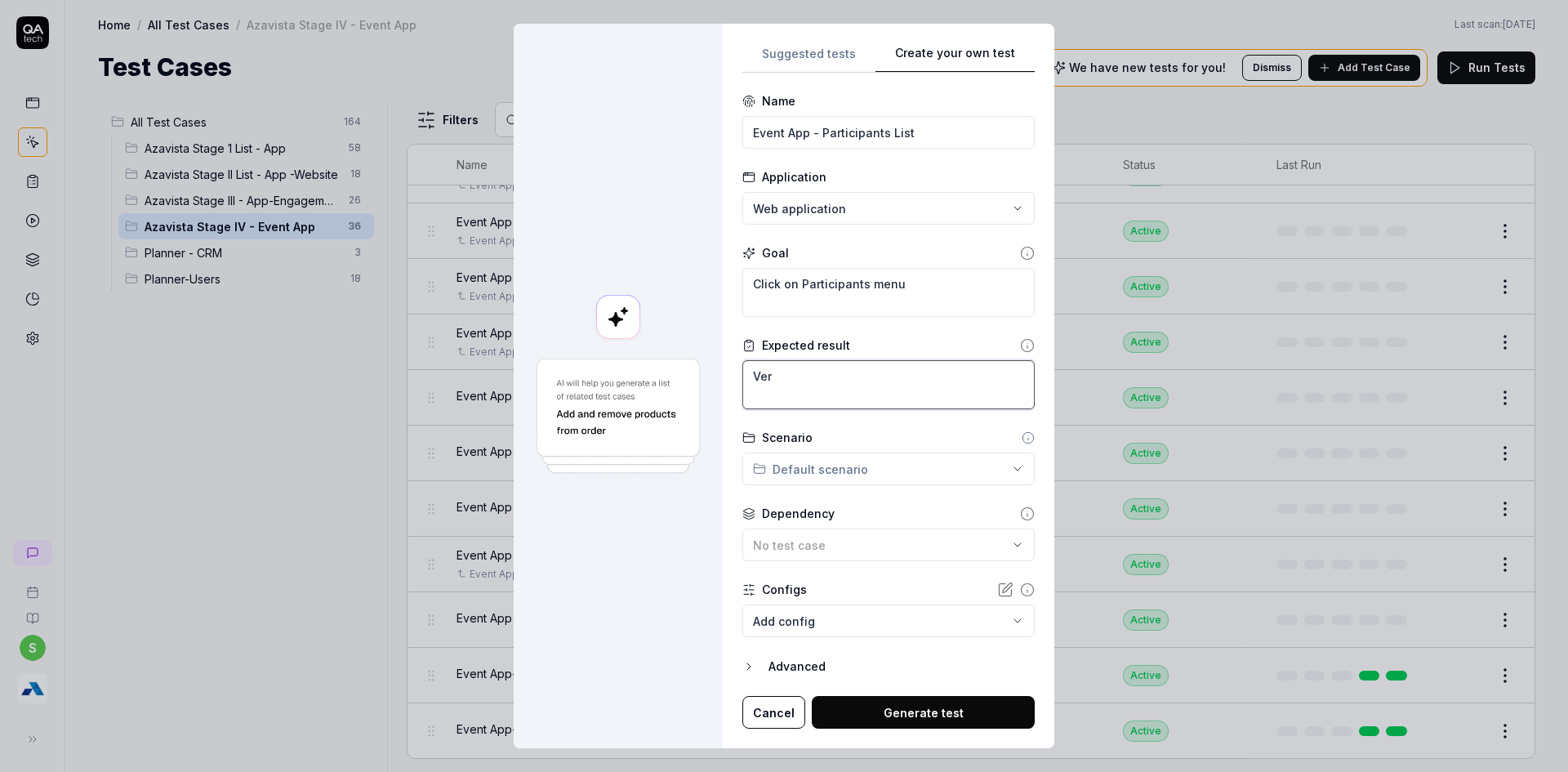
type textarea "Veri"
type textarea "*"
type textarea "Verif"
type textarea "*"
type textarea "Verify"
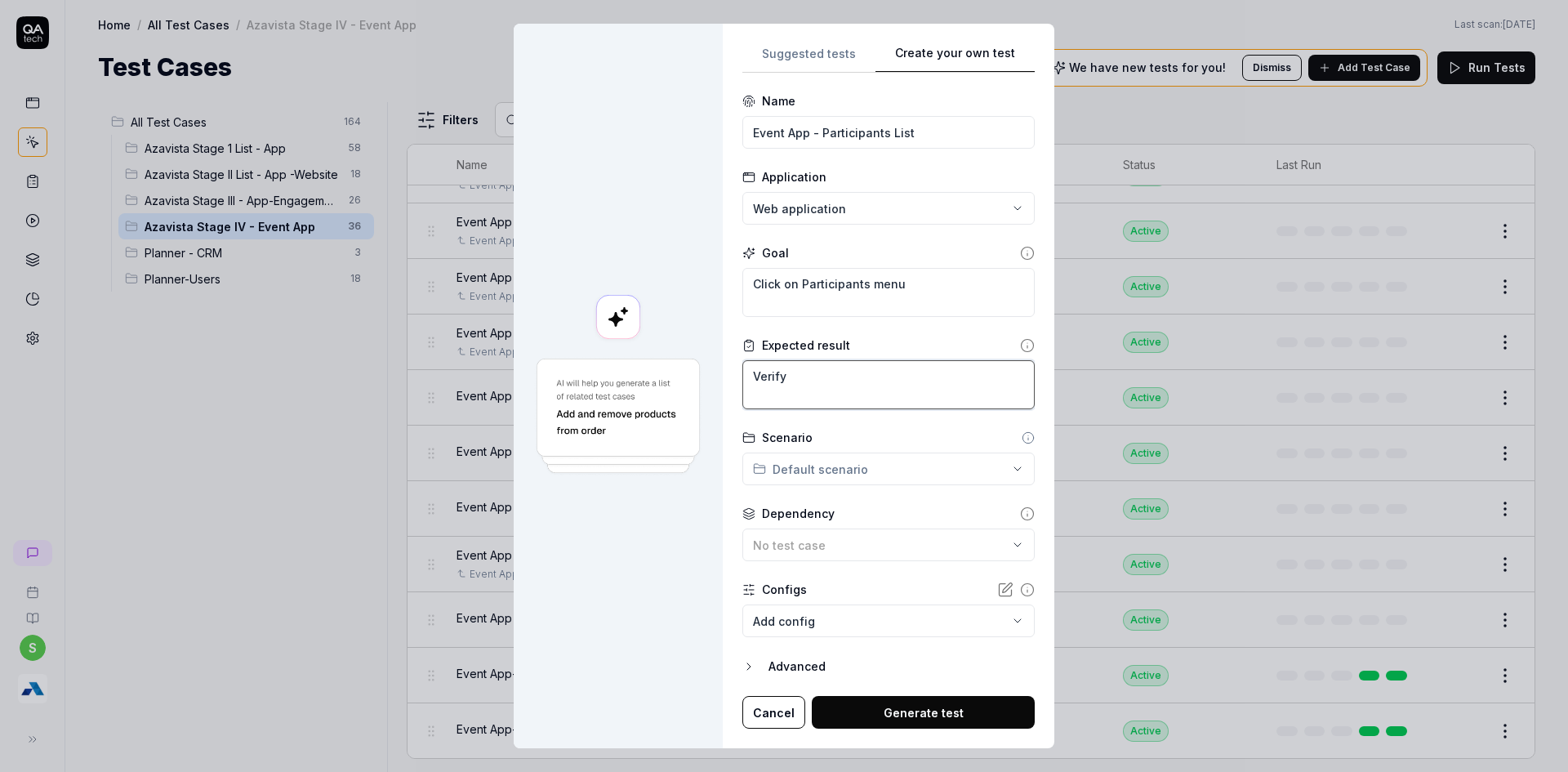
type textarea "*"
type textarea "Verify"
type textarea "*"
type textarea "Verify t"
type textarea "*"
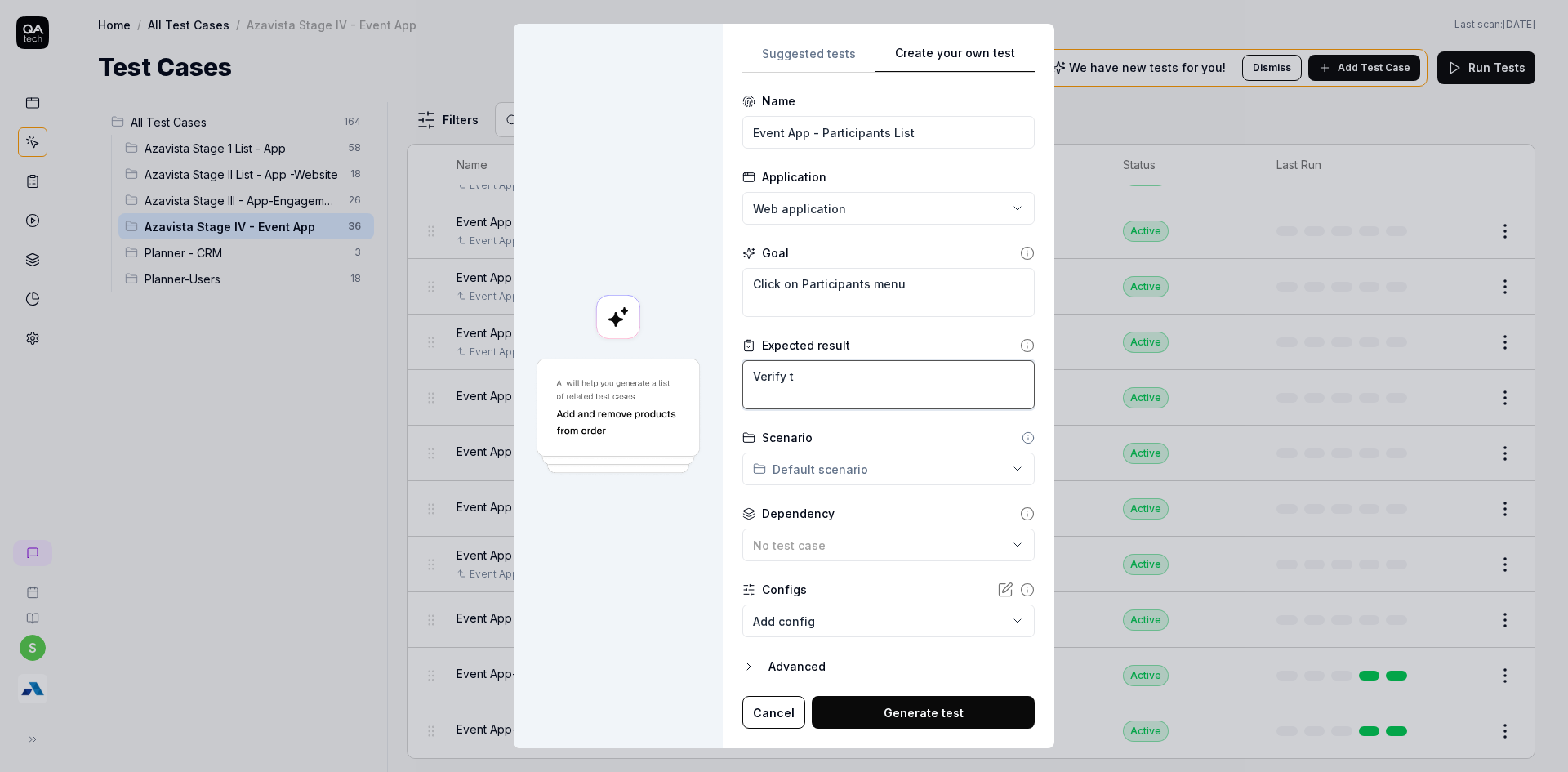
type textarea "Verify th"
type textarea "*"
type textarea "Verify tha"
type textarea "*"
type textarea "Verify that"
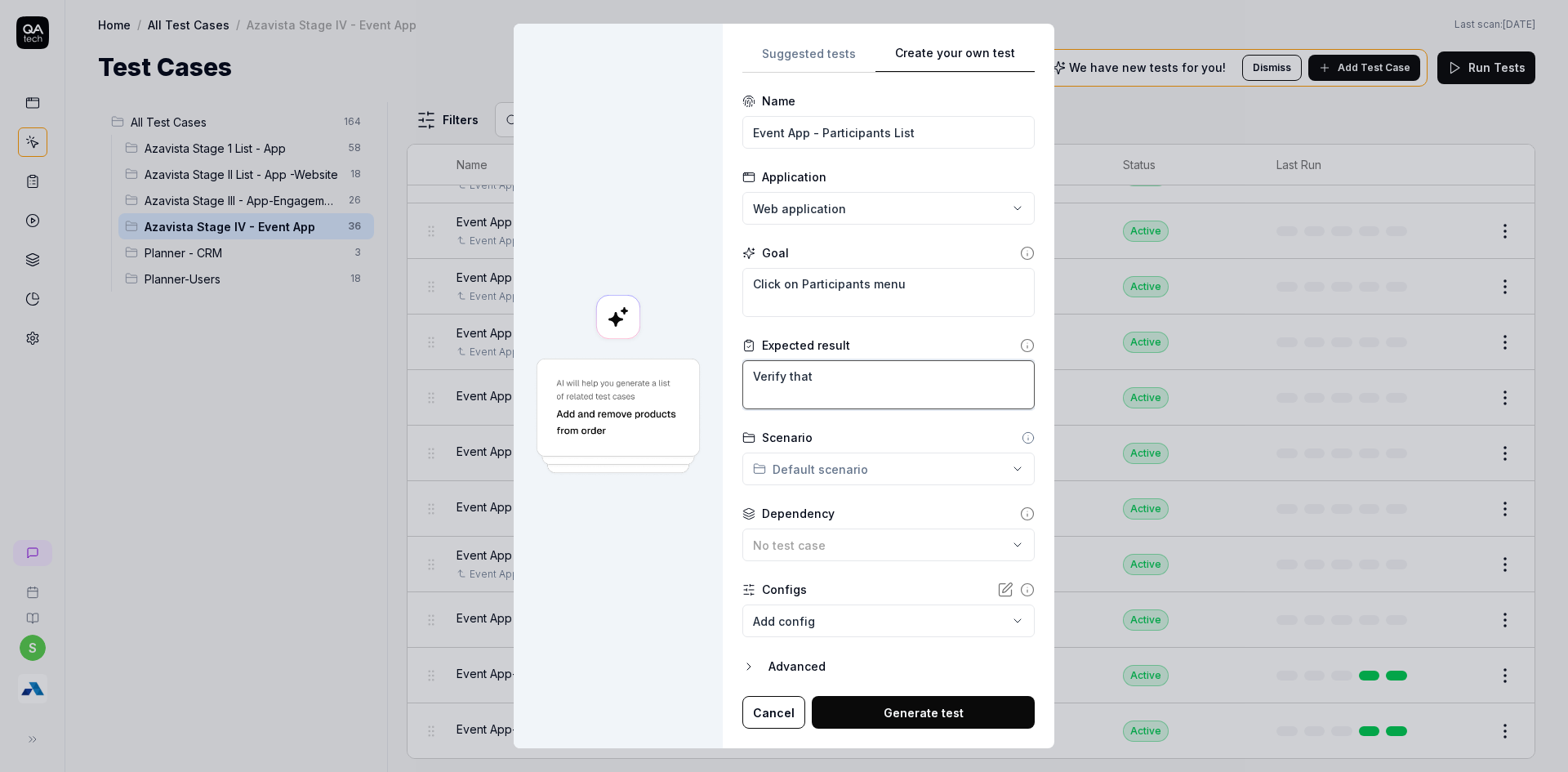
type textarea "*"
type textarea "Verify that"
type textarea "*"
type textarea "Verify that l"
type textarea "*"
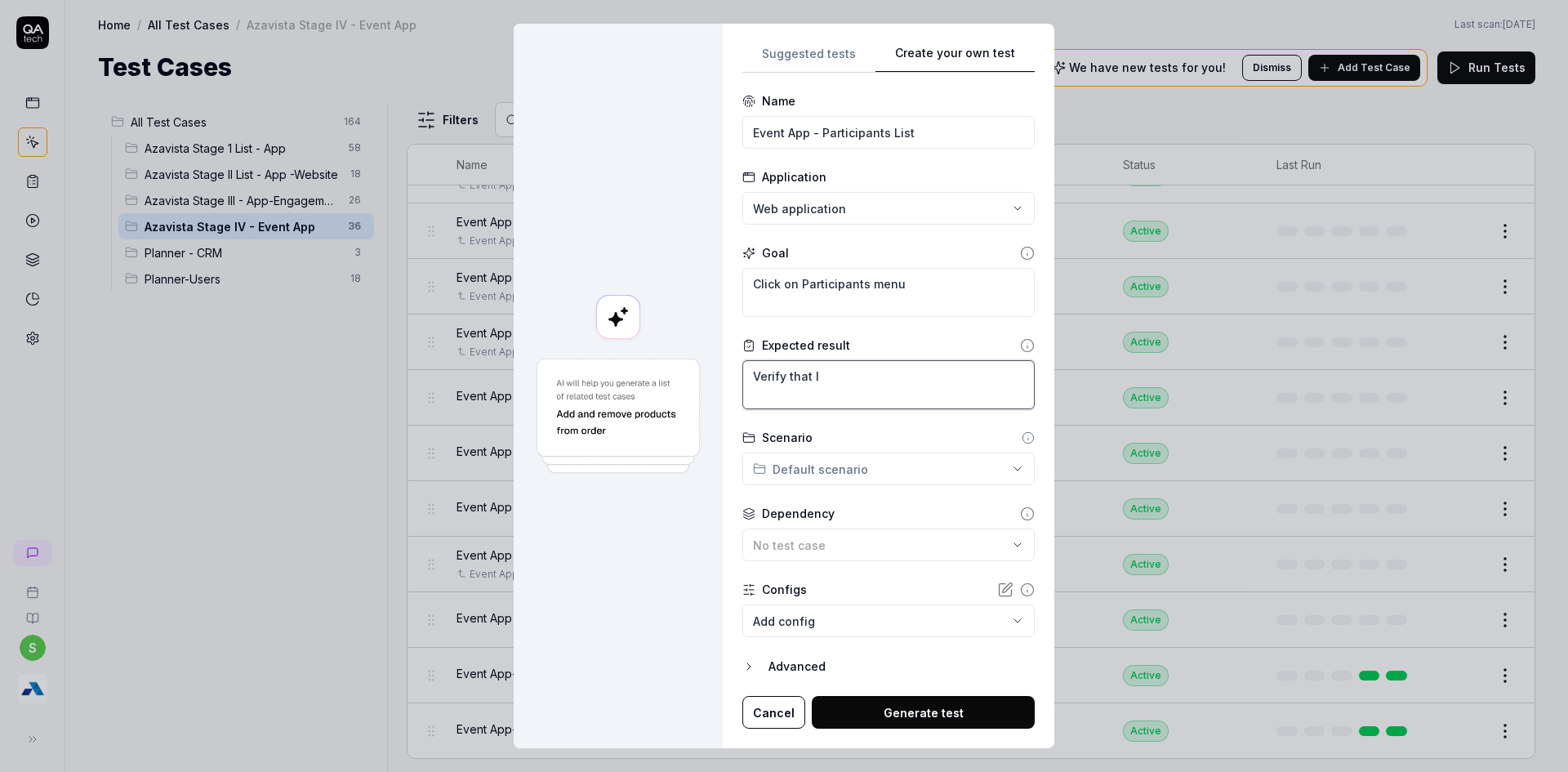
type textarea "Verify that li"
type textarea "*"
type textarea "Verify that lis"
type textarea "*"
type textarea "Verify that list"
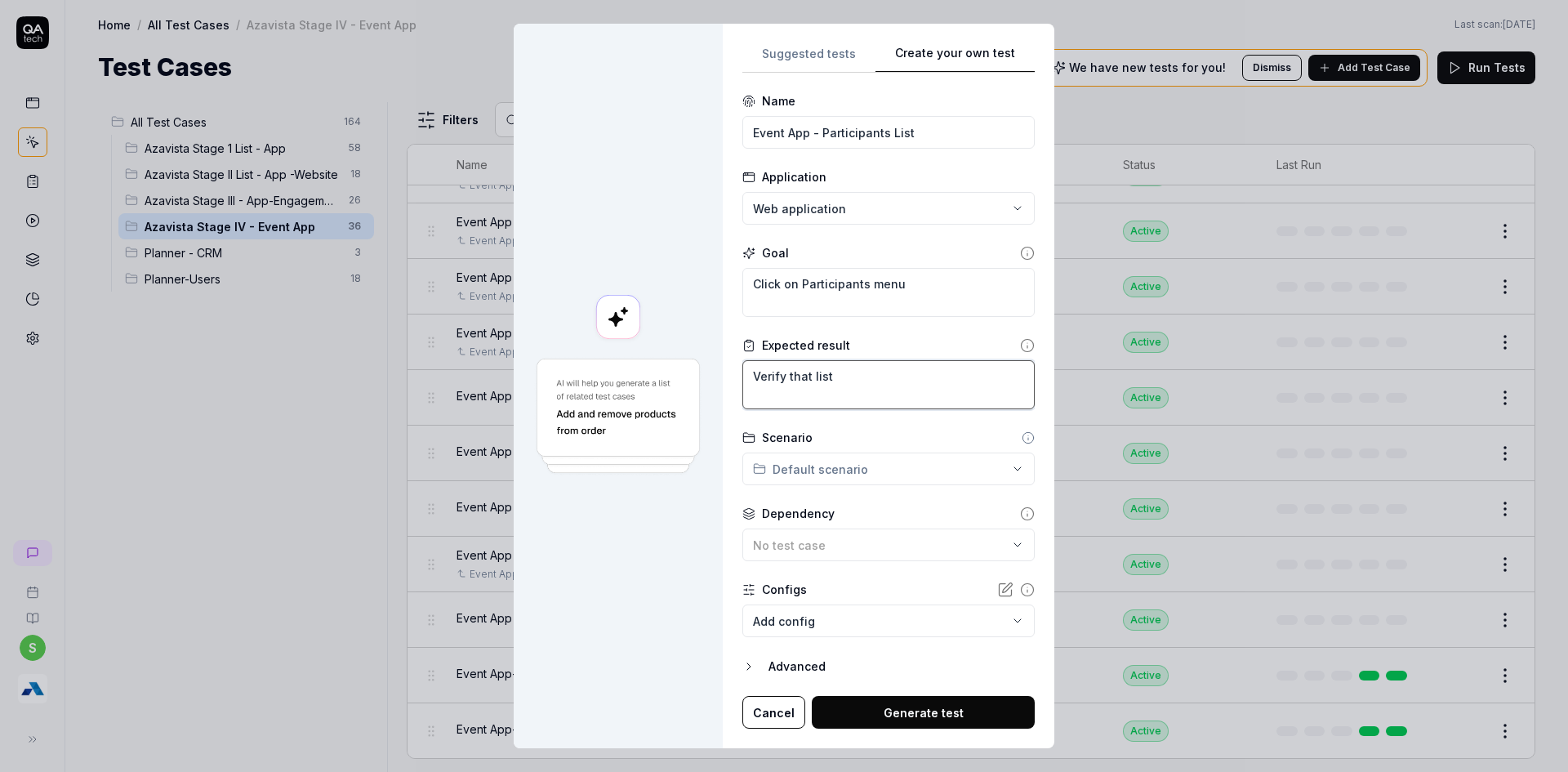
type textarea "*"
type textarea "Verify that list"
type textarea "*"
type textarea "Verify that list f"
type textarea "*"
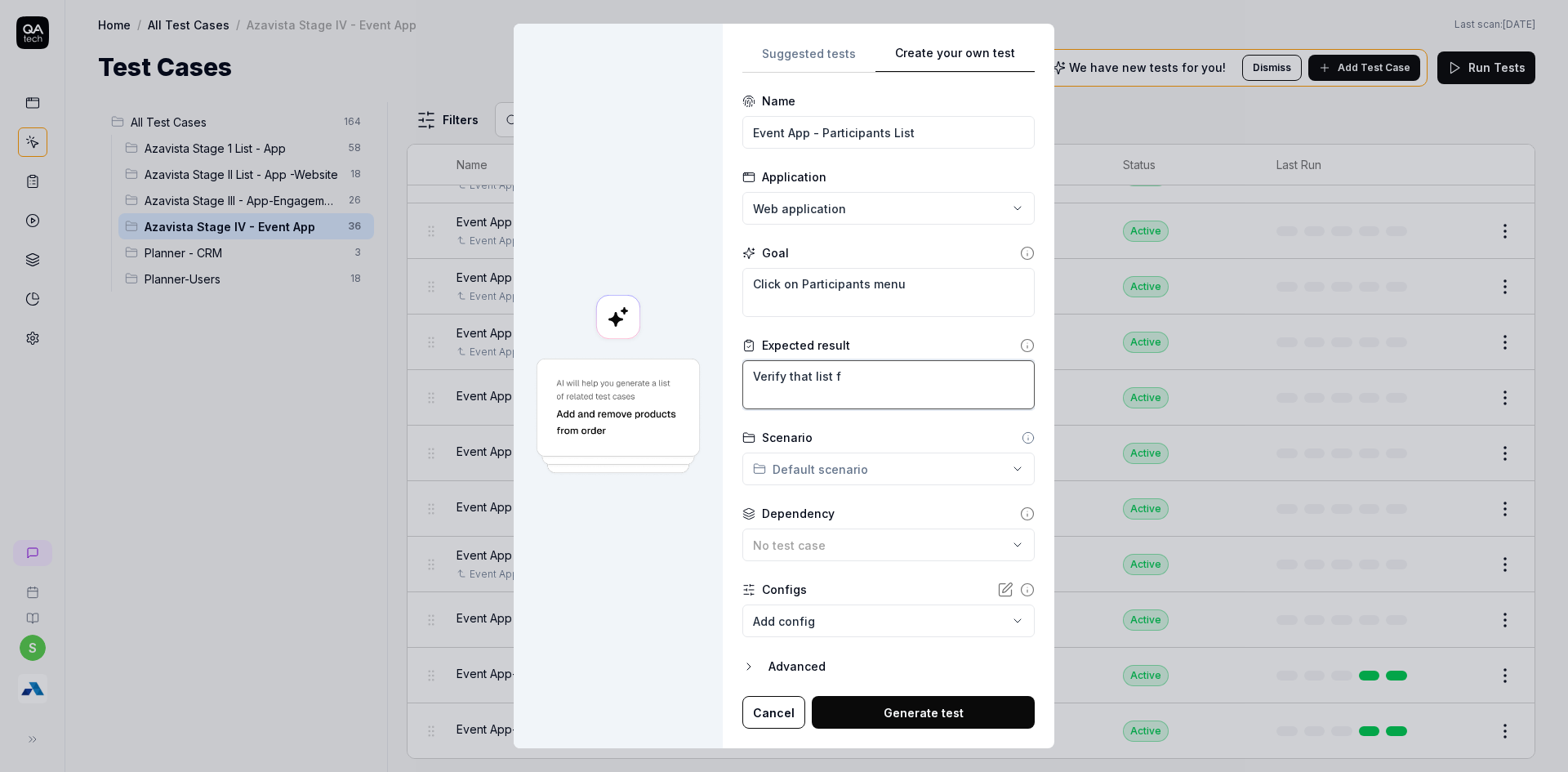
type textarea "Verify that list"
type textarea "*"
type textarea "Verify that list o"
type textarea "*"
type textarea "Verify that list of"
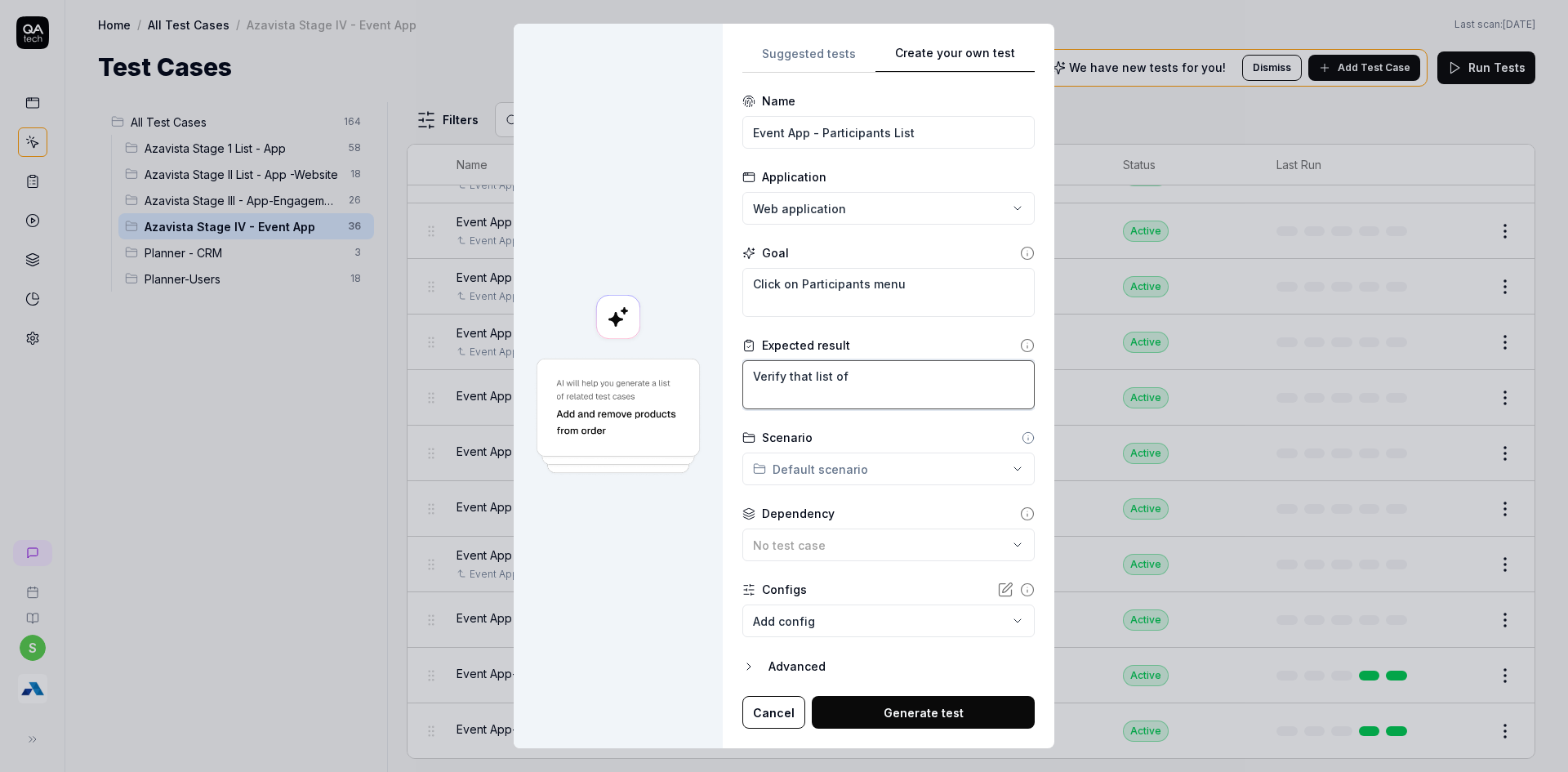
type textarea "*"
type textarea "Verify that list of"
type textarea "*"
type textarea "Verify that list of r"
type textarea "*"
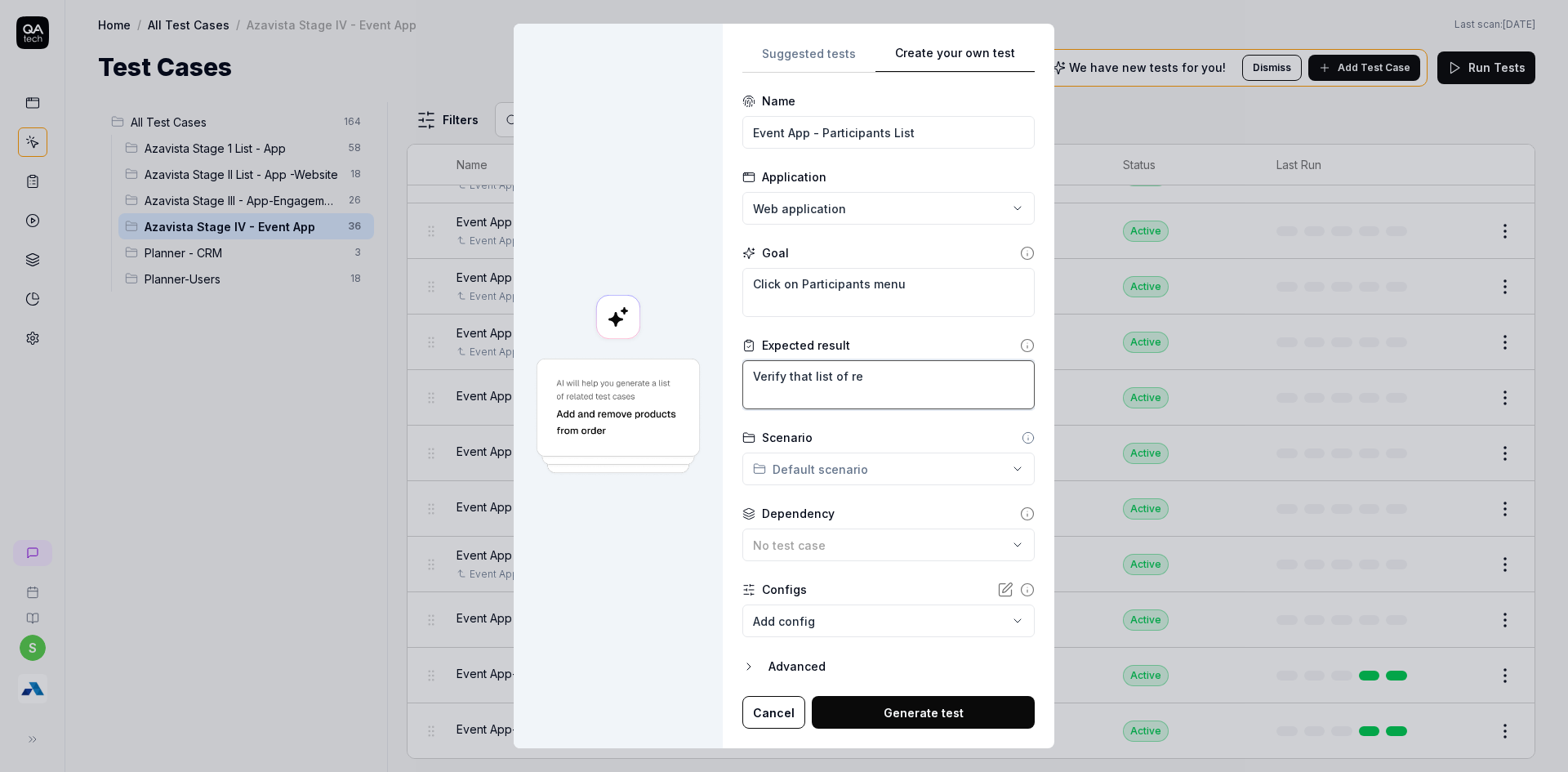
type textarea "Verify that list of reg"
type textarea "*"
type textarea "Verify that list of rego"
type textarea "*"
type textarea "Verify that list of regos"
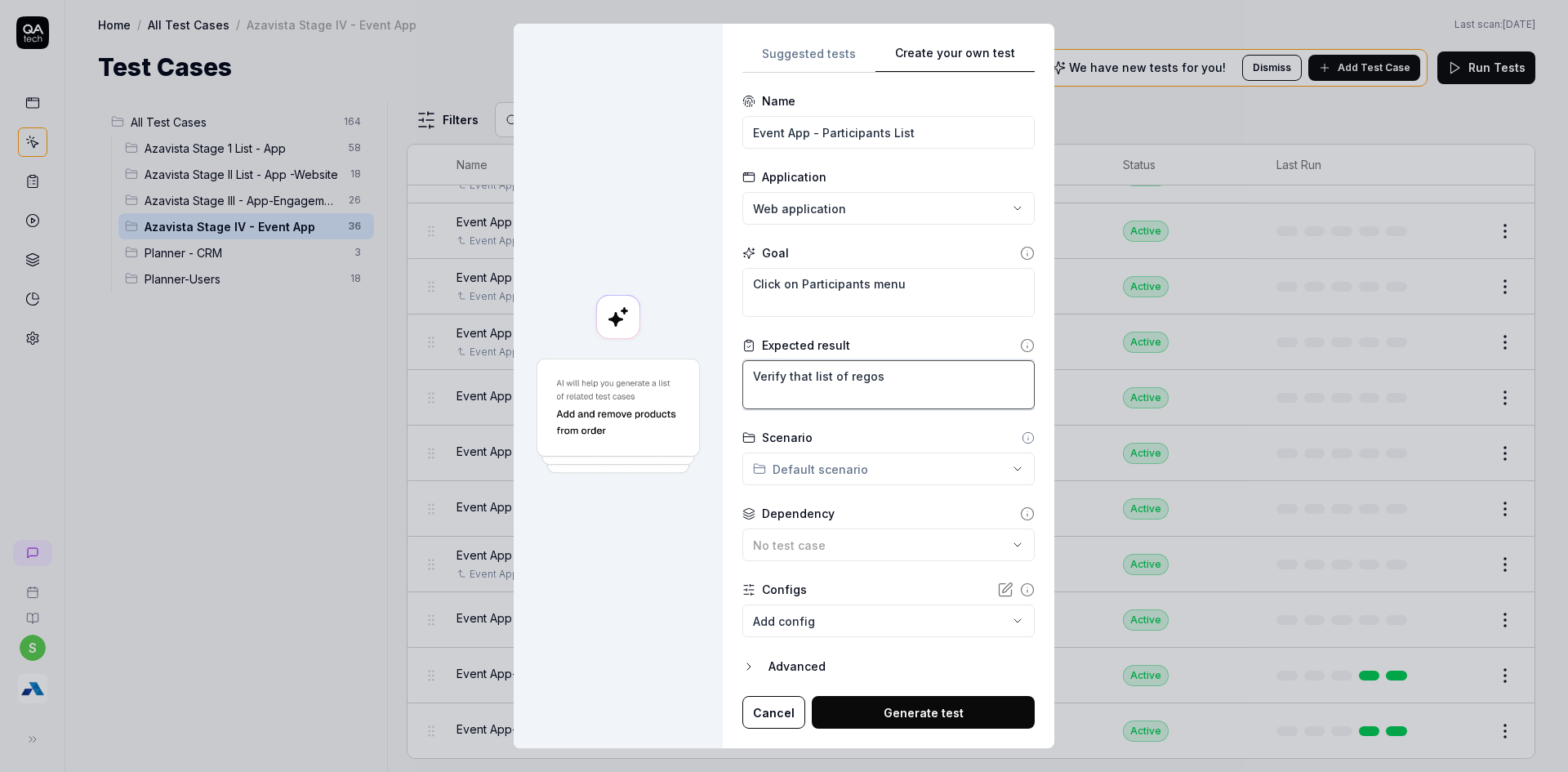
type textarea "*"
type textarea "Verify that list of regost"
type textarea "*"
type textarea "Verify that list of regoste"
type textarea "*"
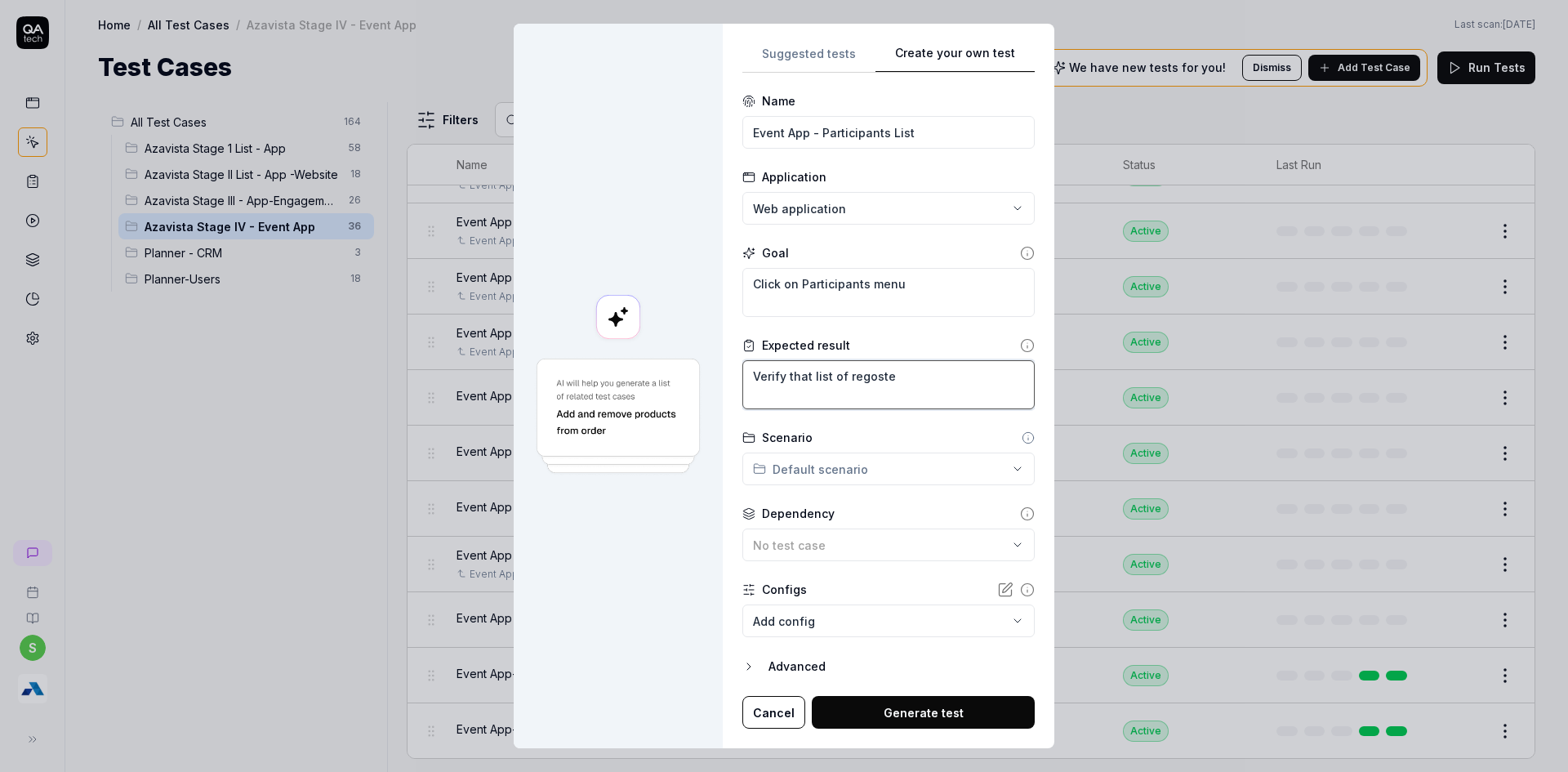
type textarea "Verify that list of regostee"
type textarea "*"
type textarea "Verify that list of regosteed"
type textarea "*"
type textarea "Verify that list of regostee"
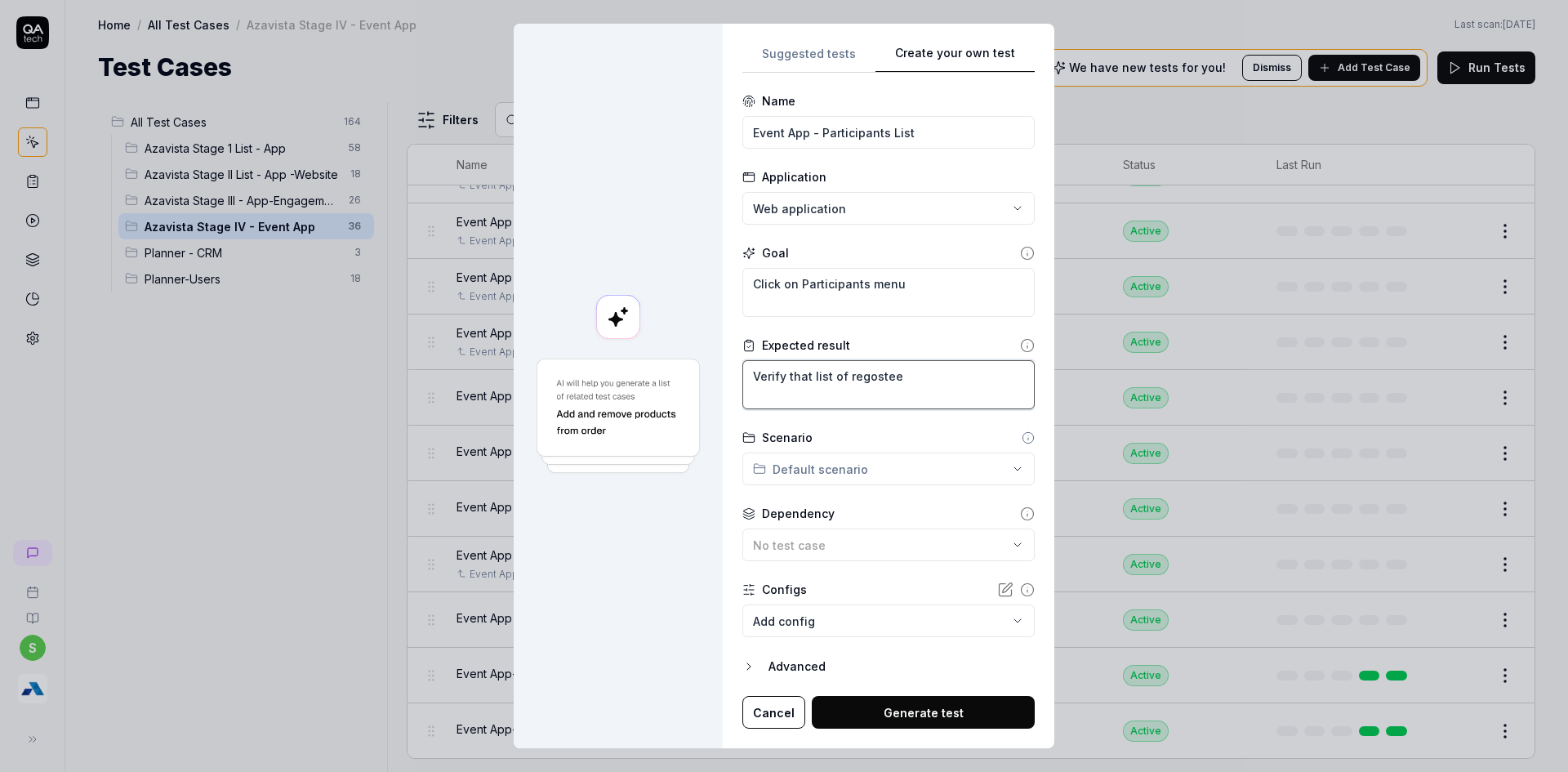
type textarea "*"
type textarea "Verify that list of regoste"
type textarea "*"
type textarea "Verify that list of regost"
type textarea "*"
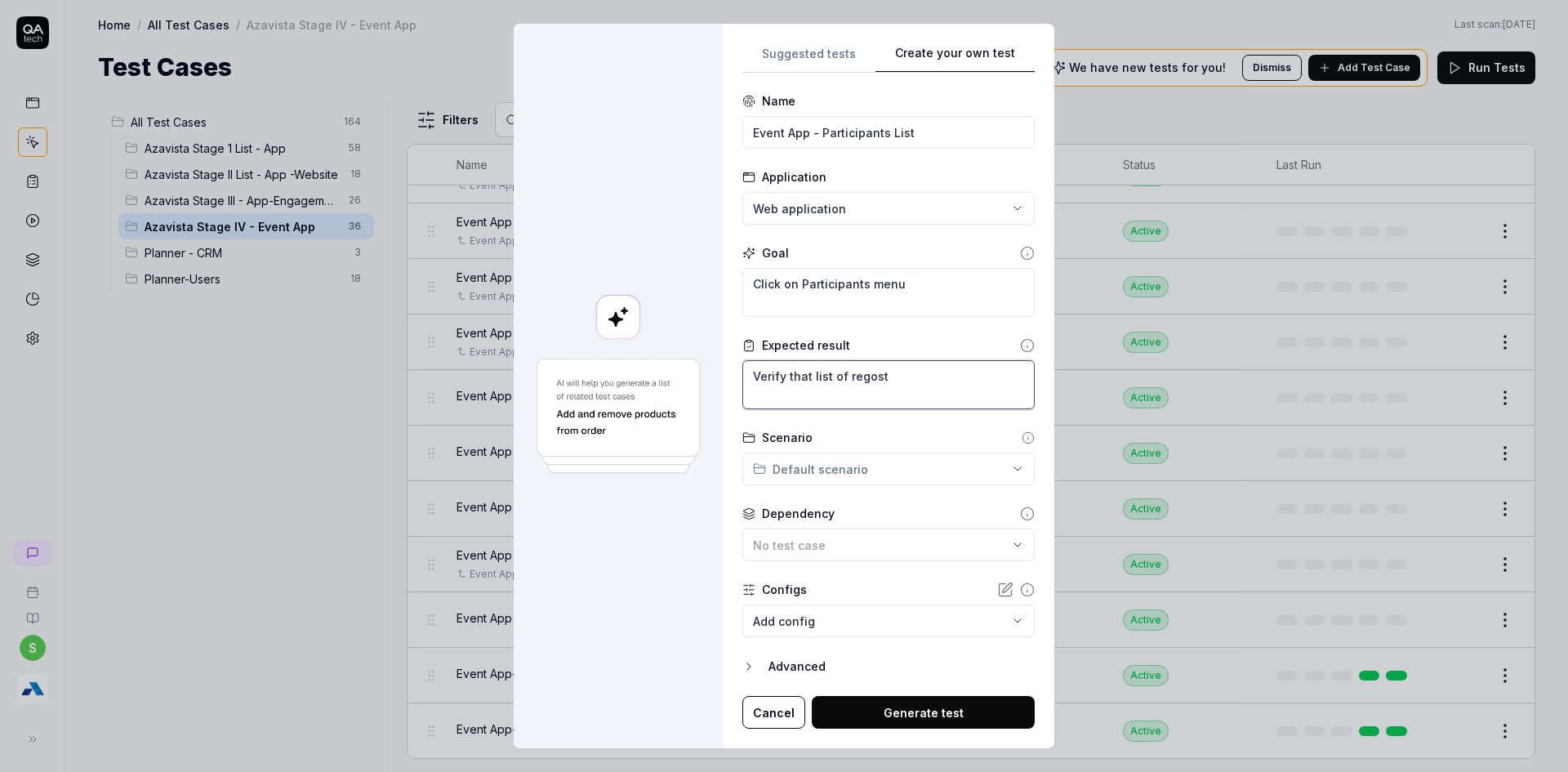
type textarea "Verify that list of regos"
type textarea "*"
type textarea "Verify that list of rego"
type textarea "*"
type textarea "Verify that list of reg"
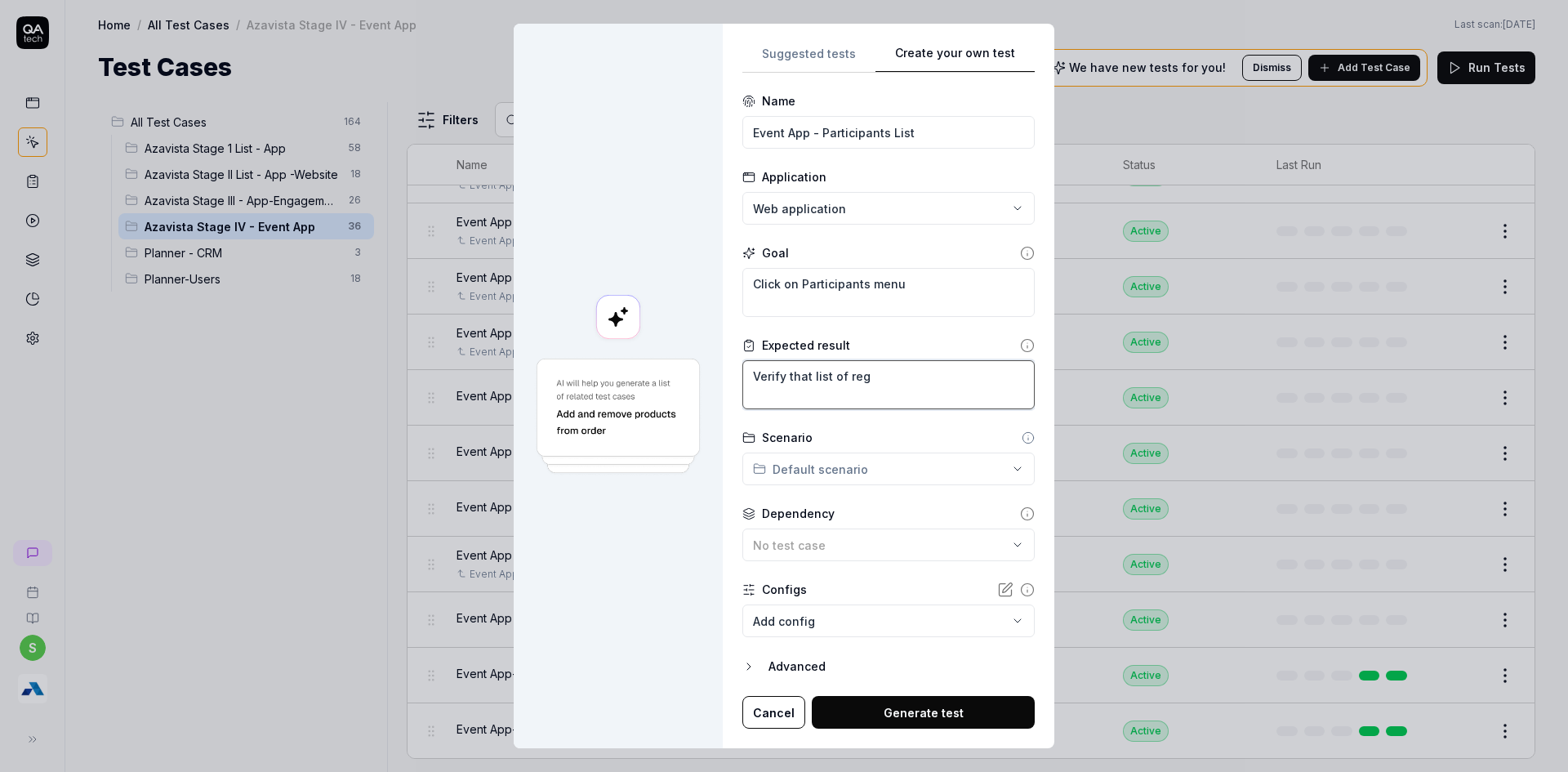
type textarea "*"
type textarea "Verify that list of regi"
type textarea "*"
type textarea "Verify that list of regid"
type textarea "*"
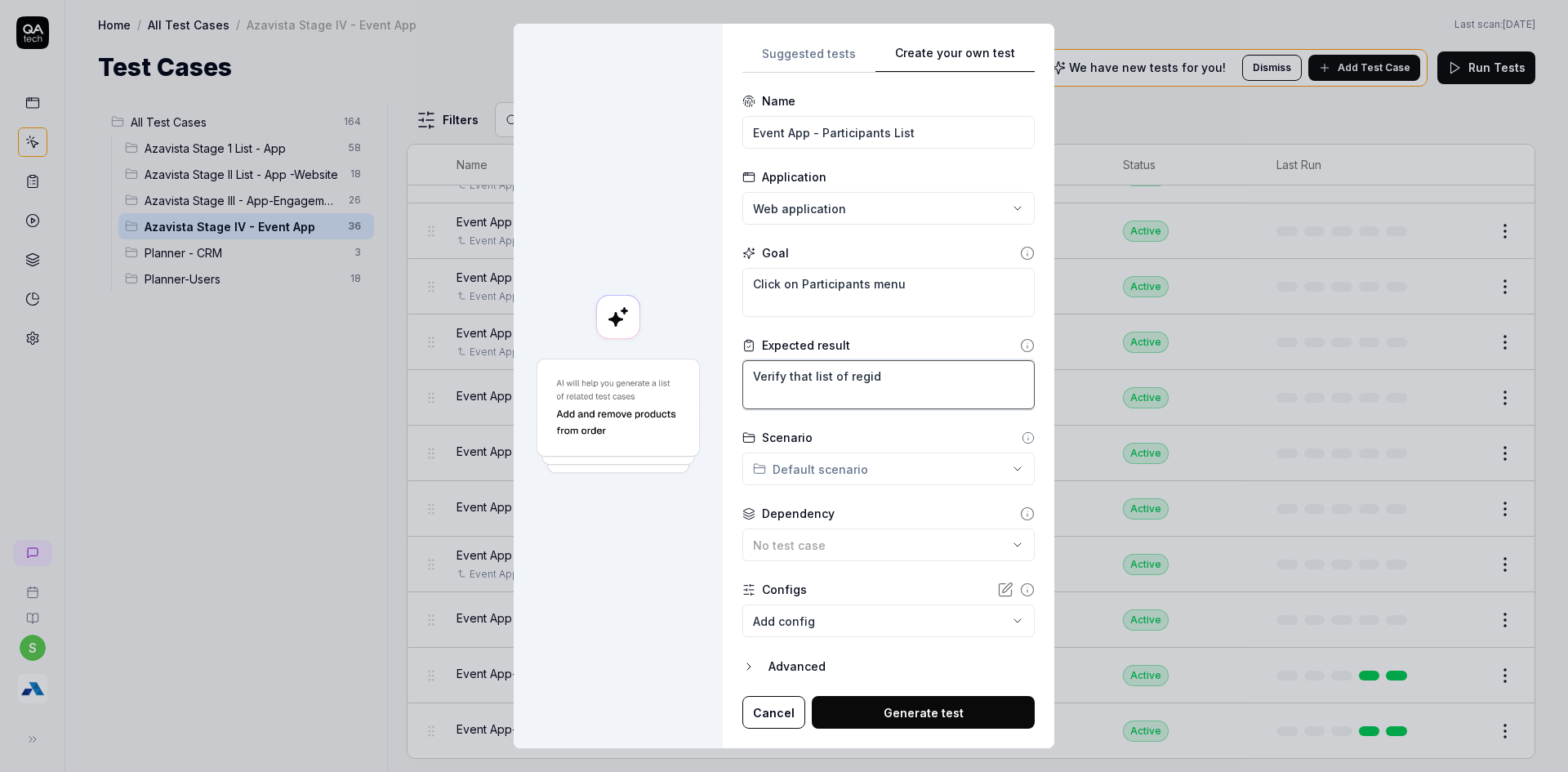
type textarea "Verify that list of regidt"
type textarea "*"
type textarea "Verify that list of regidtr"
type textarea "*"
type textarea "Verify that list of regidt"
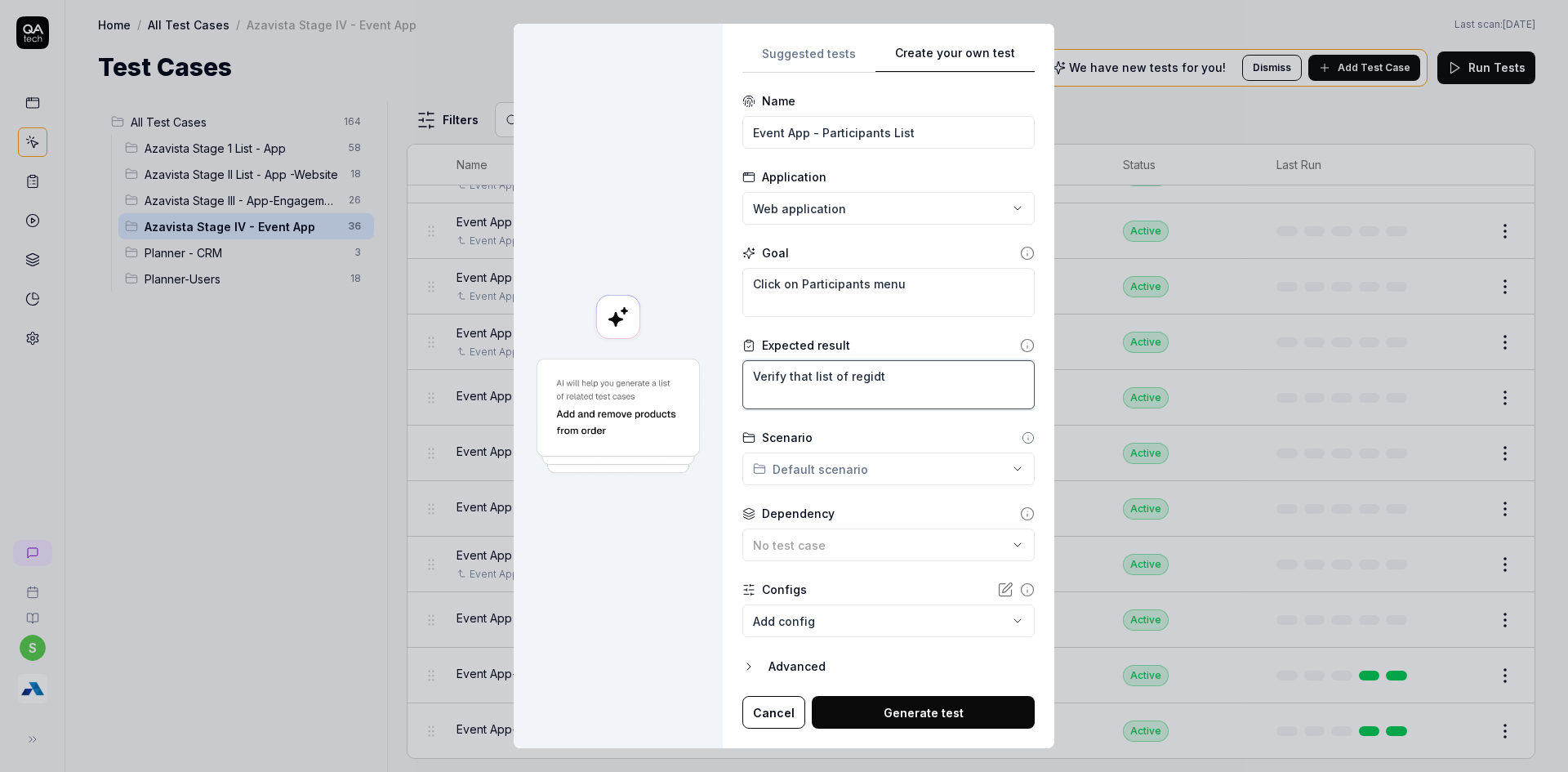
type textarea "*"
type textarea "Verify that list of regid"
type textarea "*"
type textarea "Verify that list of regi"
type textarea "*"
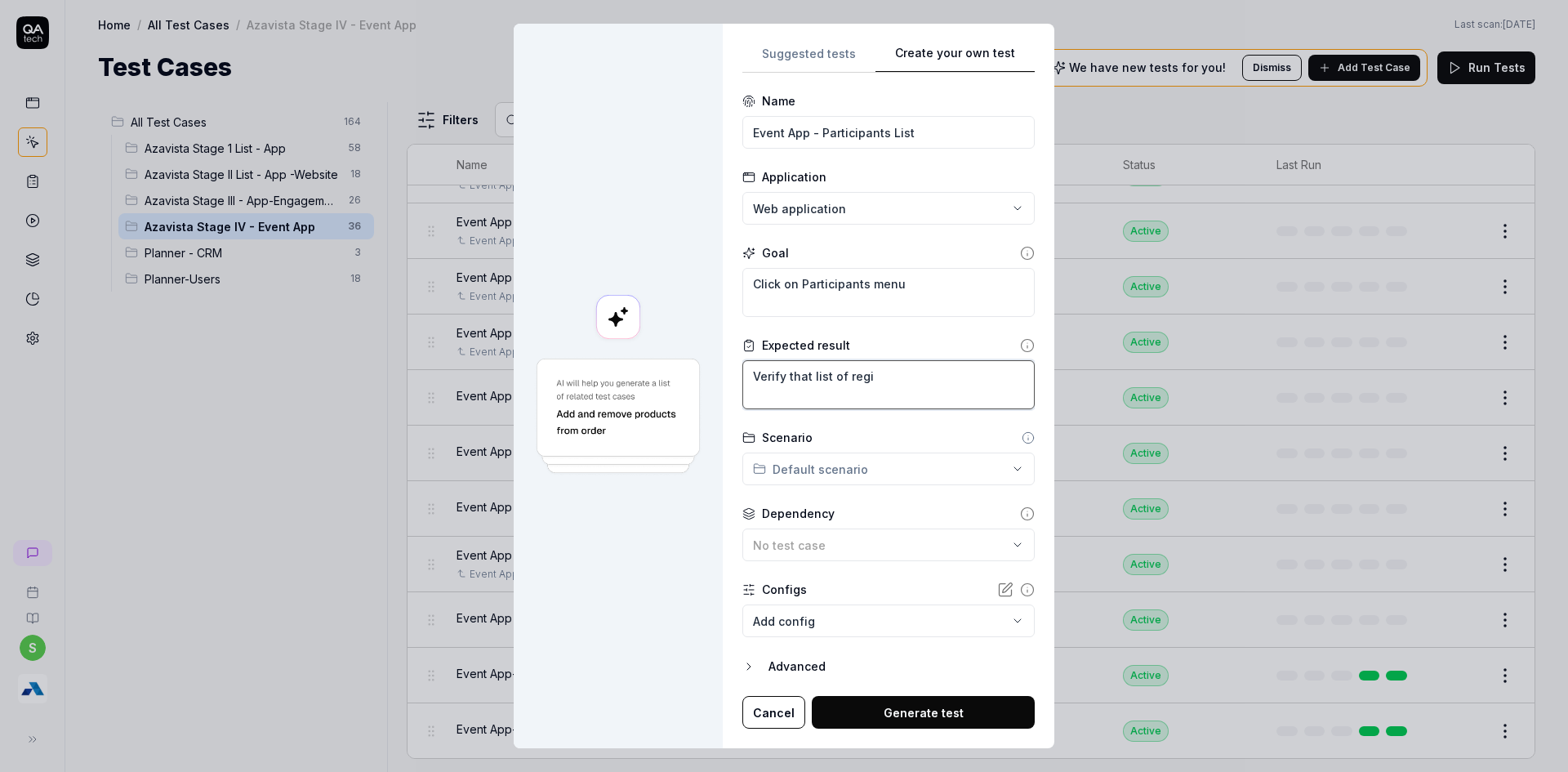
type textarea "Verify that list of regis"
type textarea "*"
type textarea "Verify that list of regist"
type textarea "*"
type textarea "Verify that list of registe"
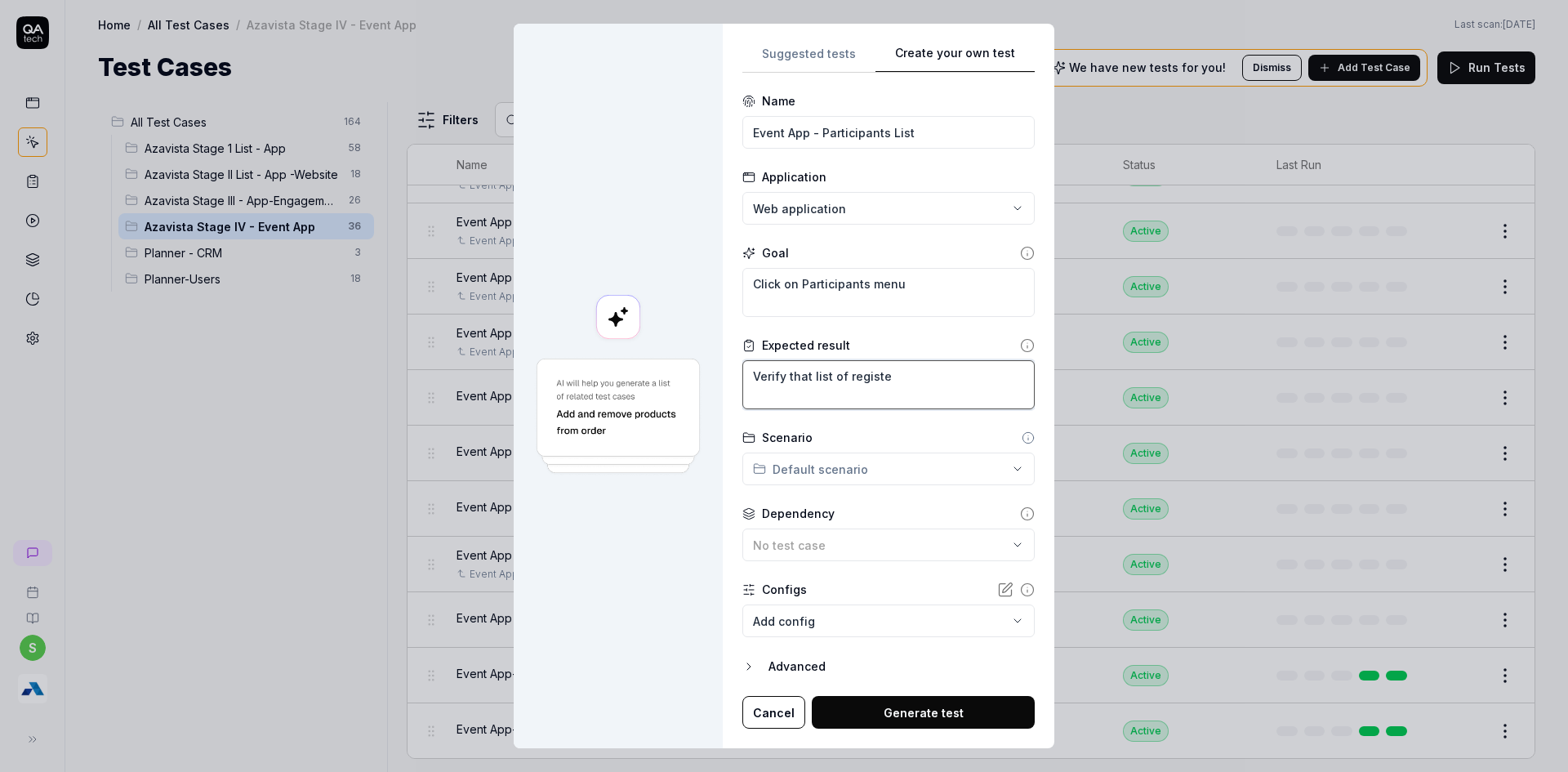
type textarea "*"
type textarea "Verify that list of register"
type textarea "*"
type textarea "Verify that list of registere"
type textarea "*"
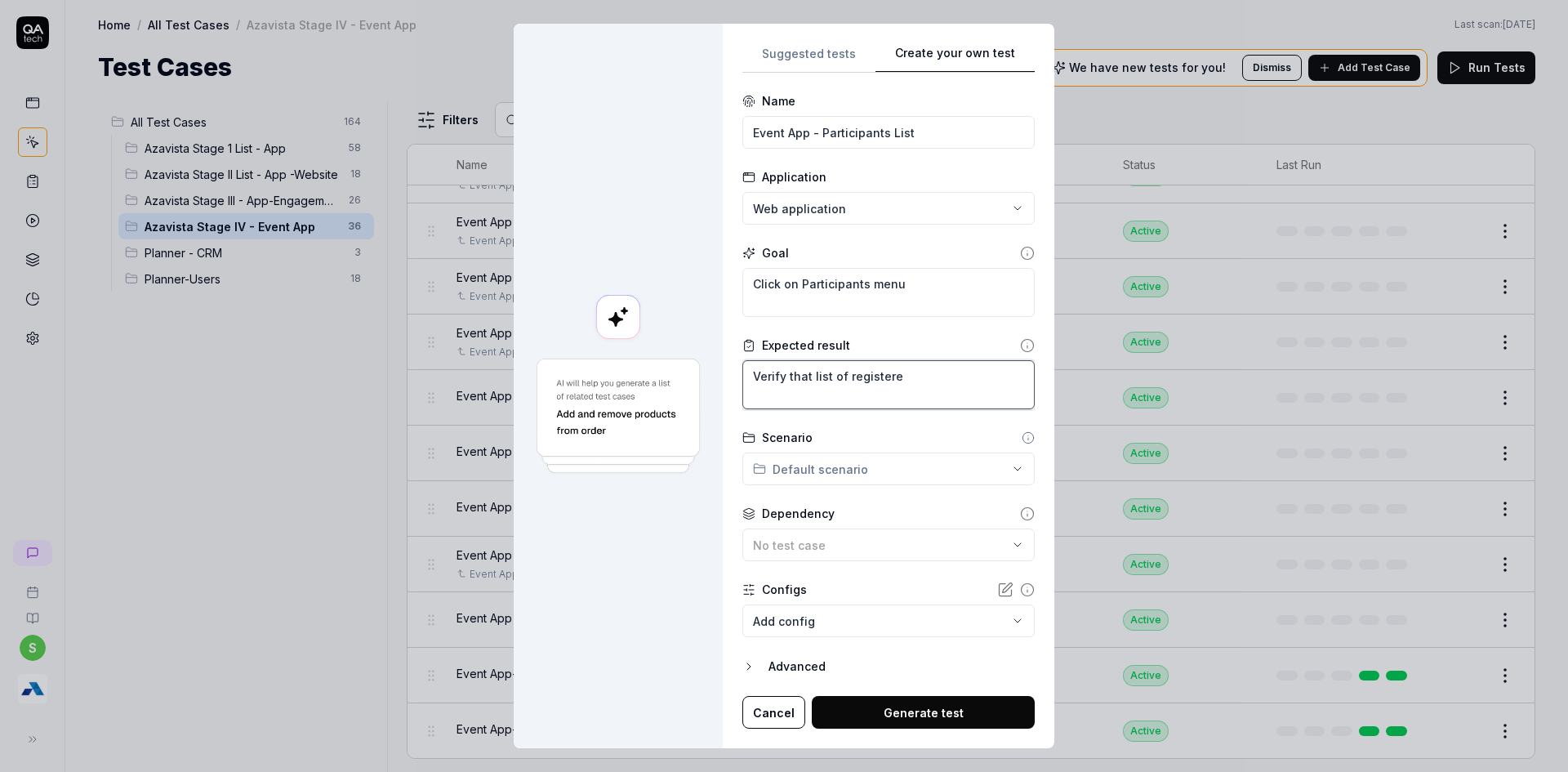
type textarea "Verify that list of registered"
type textarea "*"
type textarea "Verify that list of registeredd"
type textarea "*"
type textarea "Verify that list of registered"
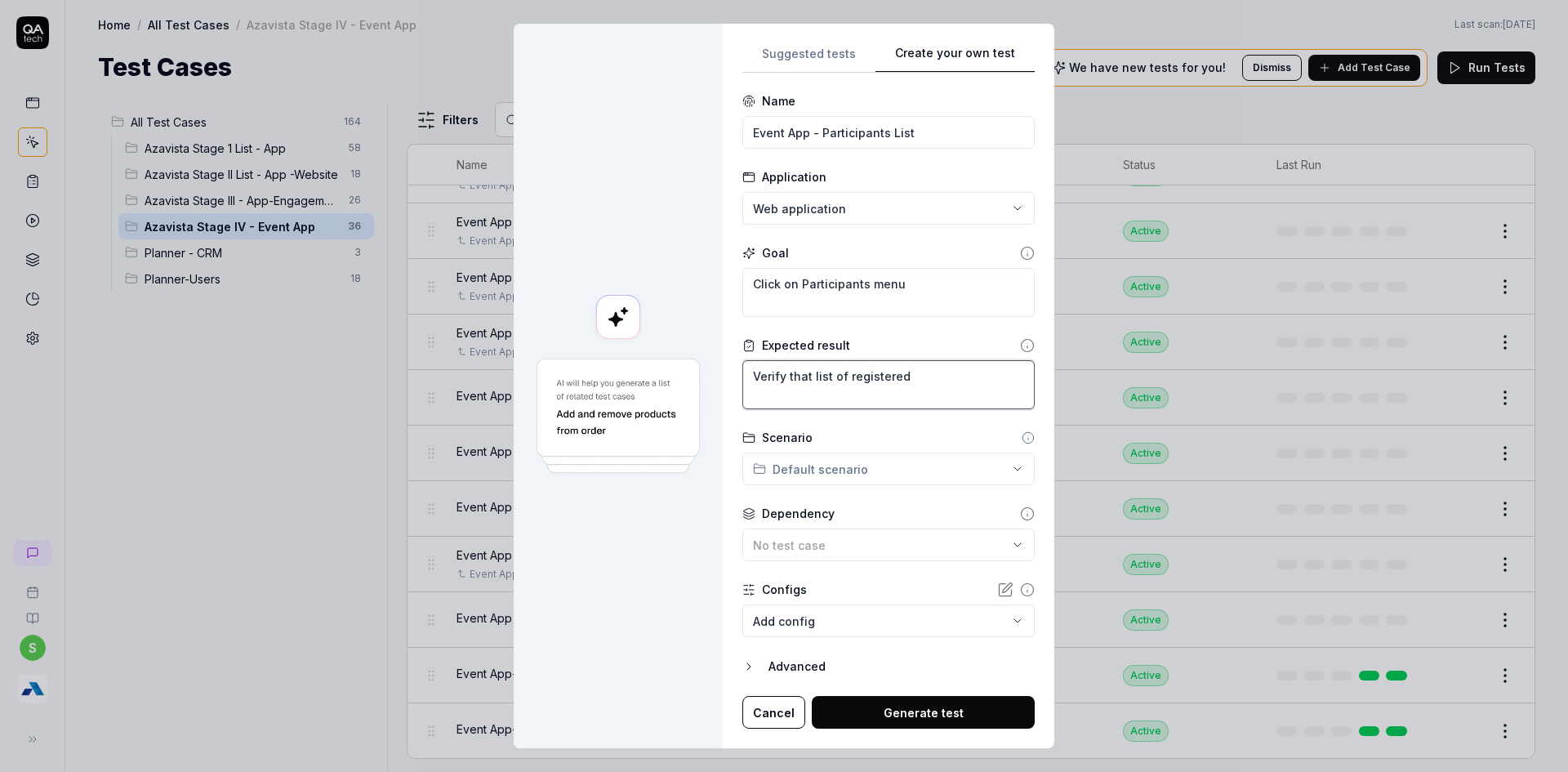
type textarea "*"
type textarea "Verify that list of registered"
type textarea "*"
type textarea "Verify that list of registered ;"
type textarea "*"
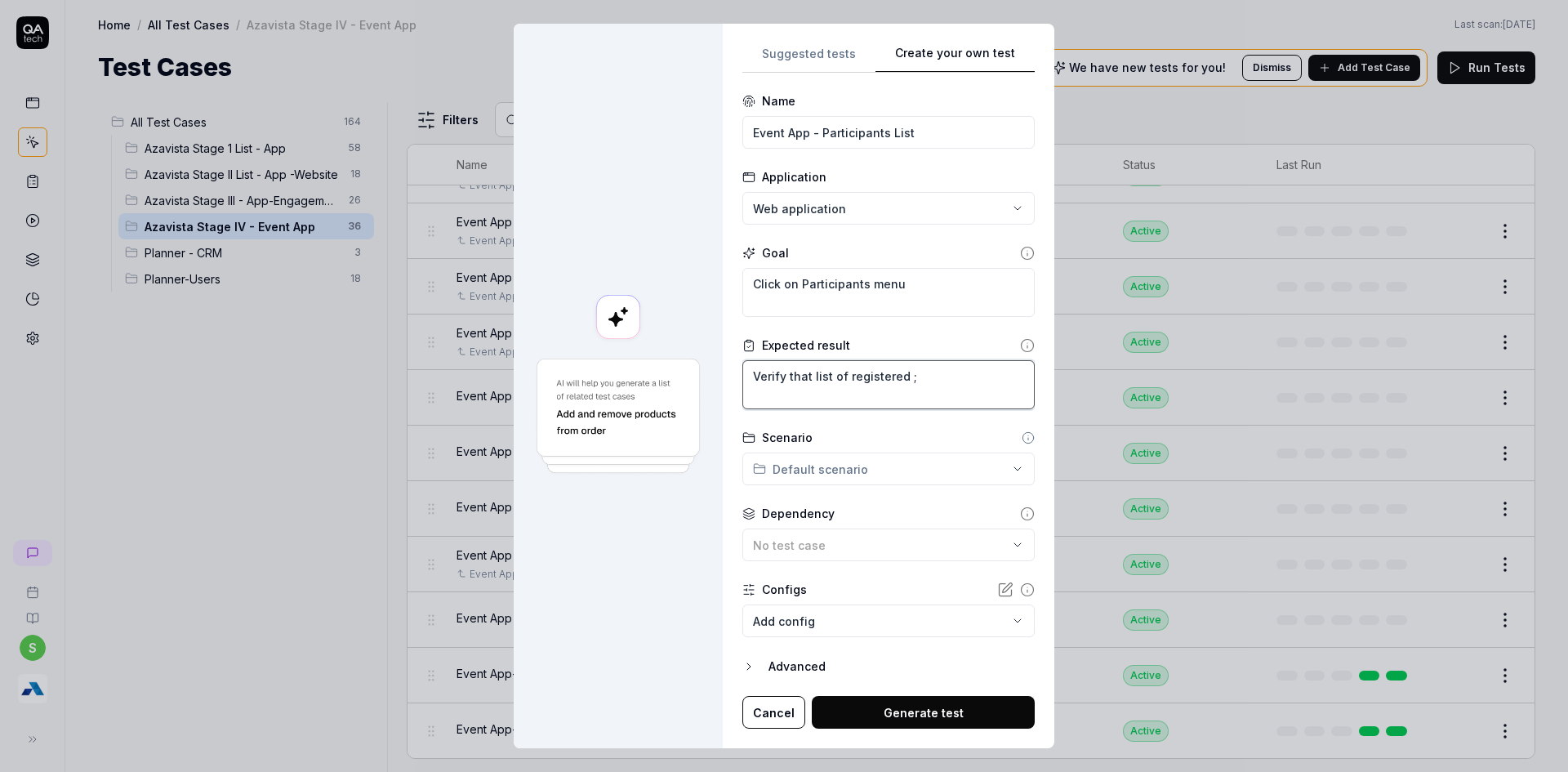
type textarea "Verify that list of registered"
type textarea "*"
type textarea "Verify that list of registered p"
type textarea "*"
type textarea "Verify that list of registered pa"
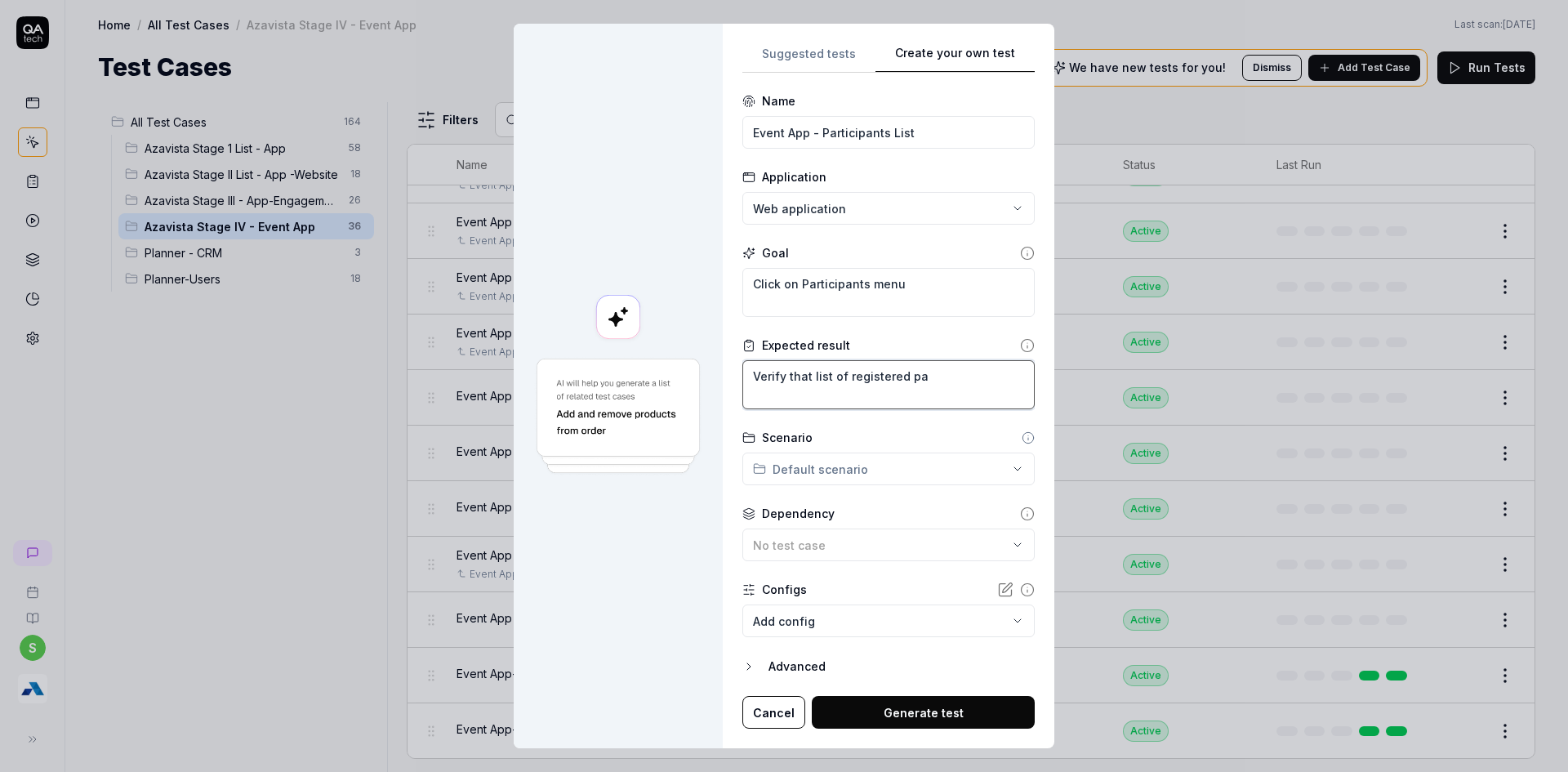
type textarea "*"
type textarea "Verify that list of registered par"
type textarea "*"
type textarea "Verify that list of registered part"
type textarea "*"
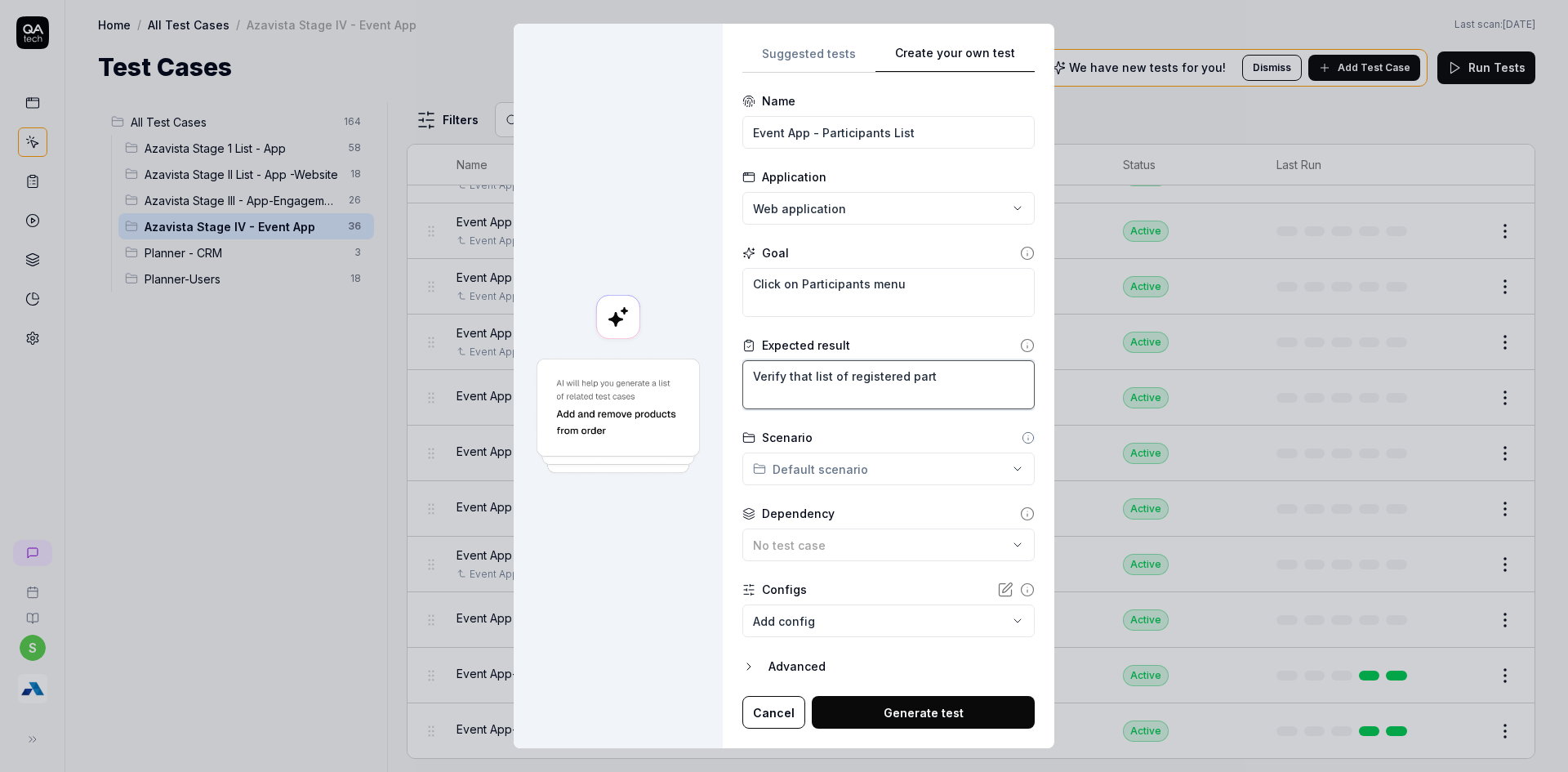
type textarea "Verify that list of registered parti"
type textarea "*"
type textarea "Verify that list of registered partic"
type textarea "*"
type textarea "Verify that list of registered partici"
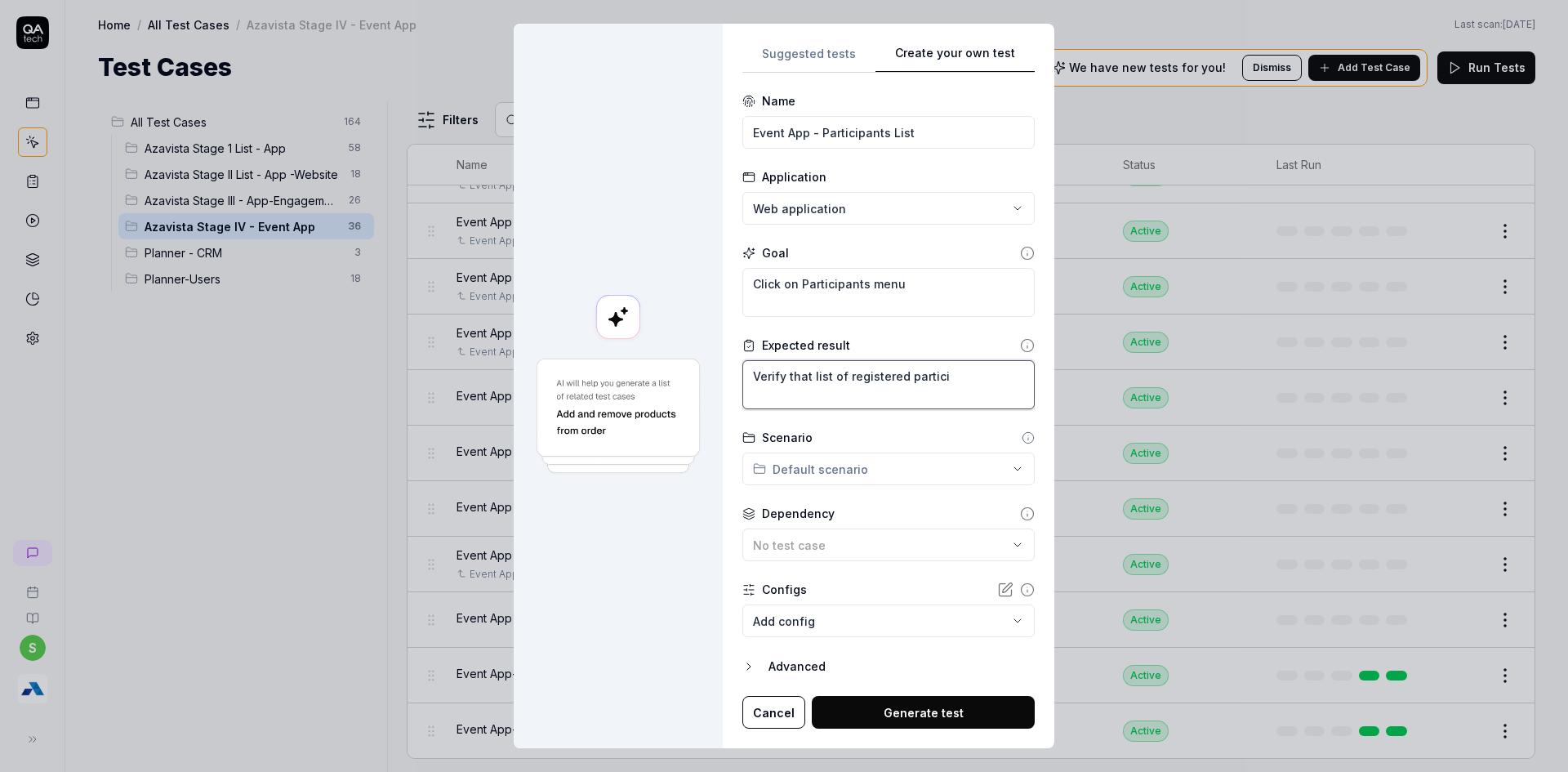
type textarea "*"
type textarea "Verify that list of registered particip"
type textarea "*"
type textarea "Verify that list of registered participa"
type textarea "*"
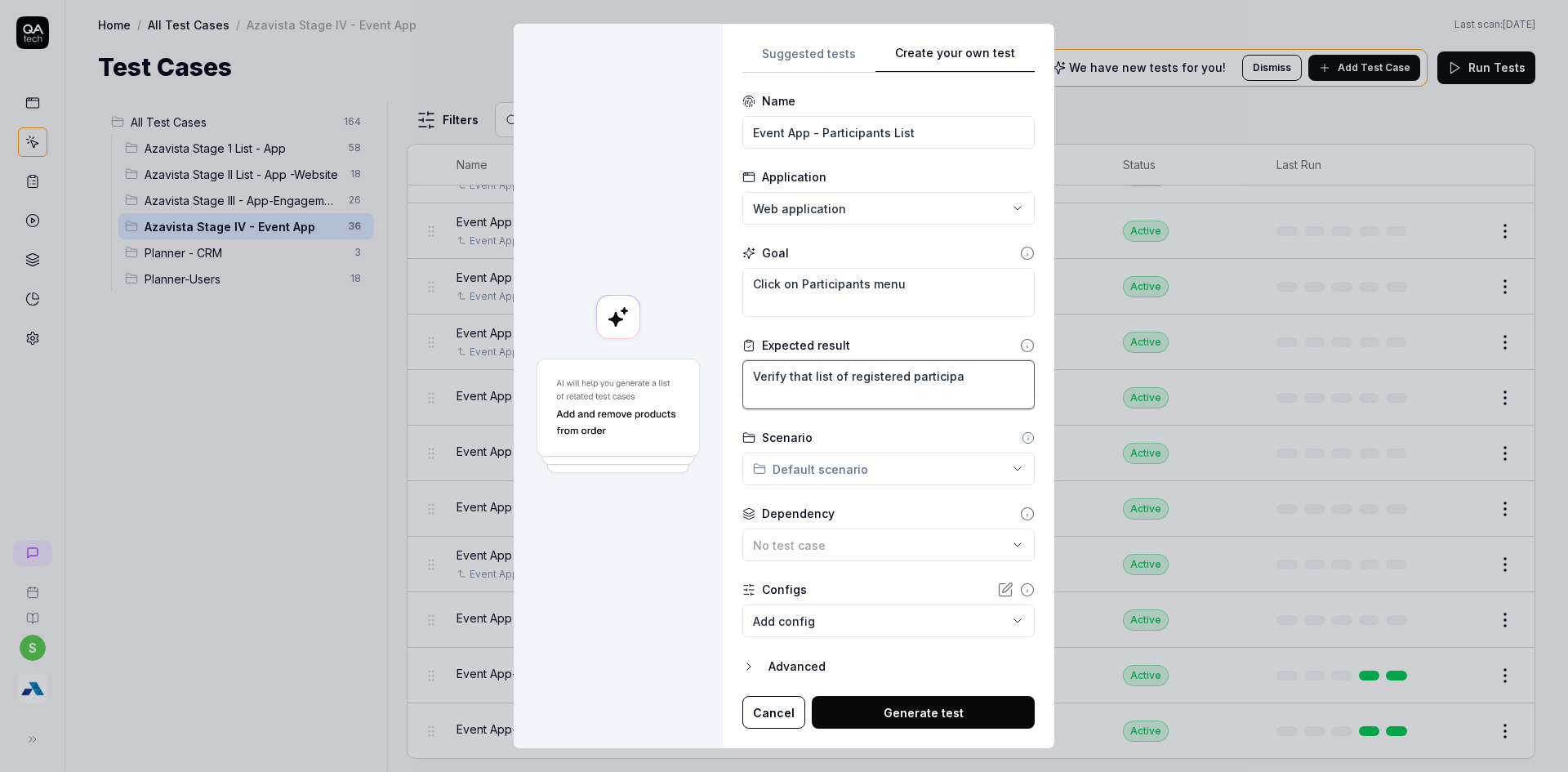
type textarea "Verify that list of registered participan"
type textarea "*"
type textarea "Verify that list of registered participant"
type textarea "*"
type textarea "Verify that list of registered participants"
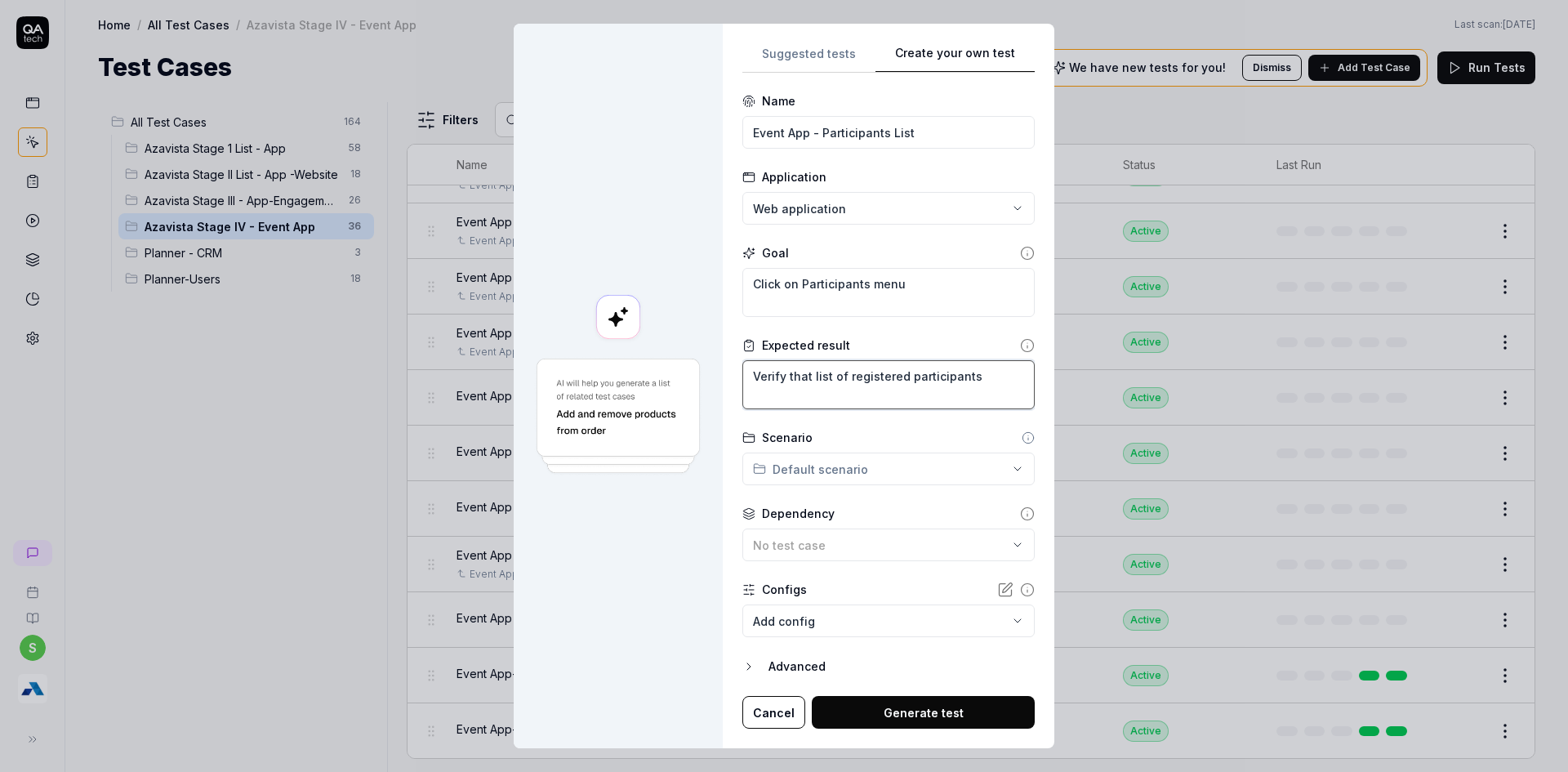
type textarea "*"
type textarea "Verify that list of registered participants a"
type textarea "*"
type textarea "Verify that list of registered participants ap"
type textarea "*"
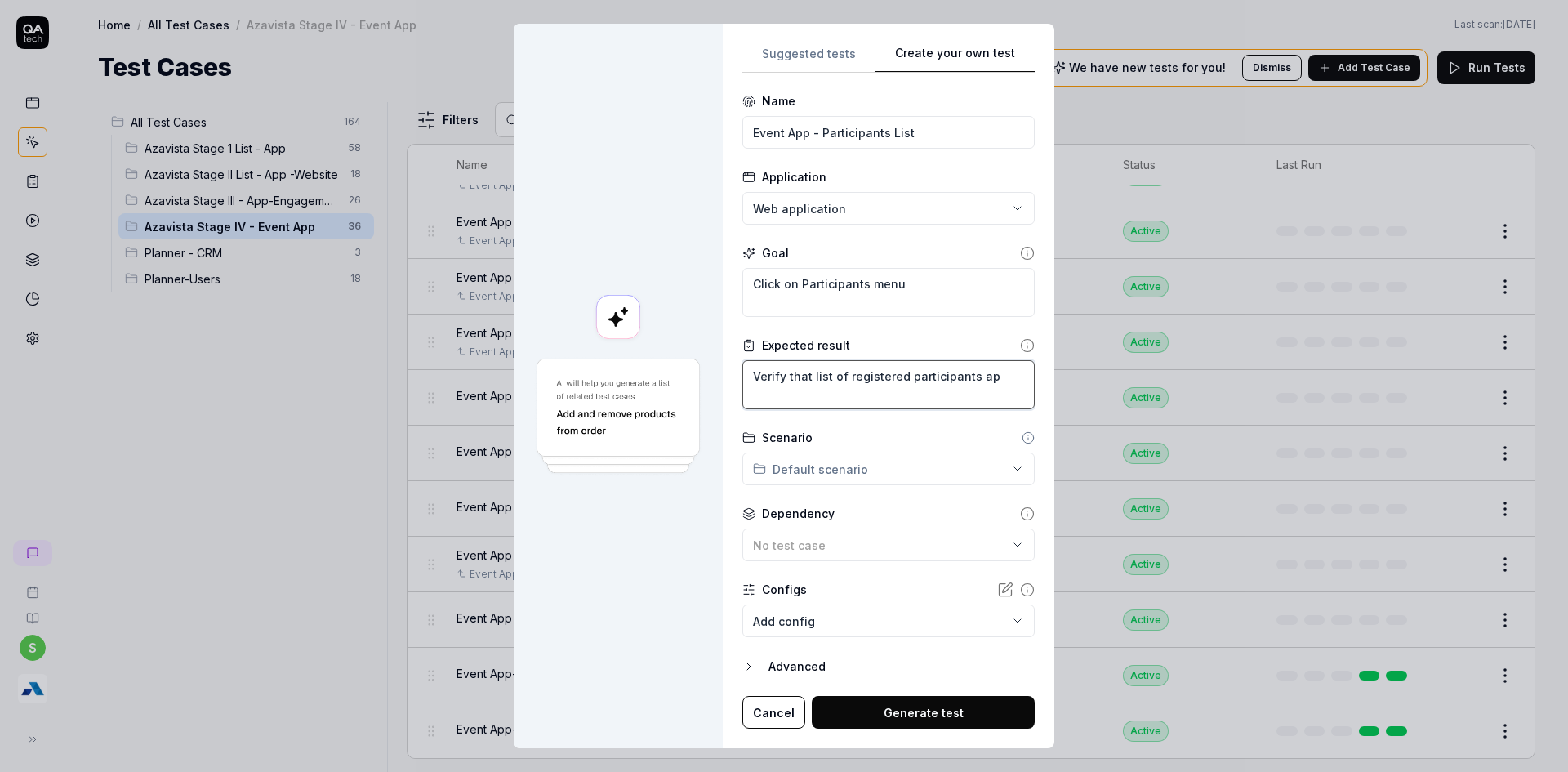
type textarea "Verify that list of registered participants app"
type textarea "*"
type textarea "Verify that list of registered participants appe"
click at [897, 284] on textarea "Click on Participants menu" at bounding box center [888, 292] width 292 height 49
click at [781, 476] on div "**********" at bounding box center [784, 386] width 1568 height 772
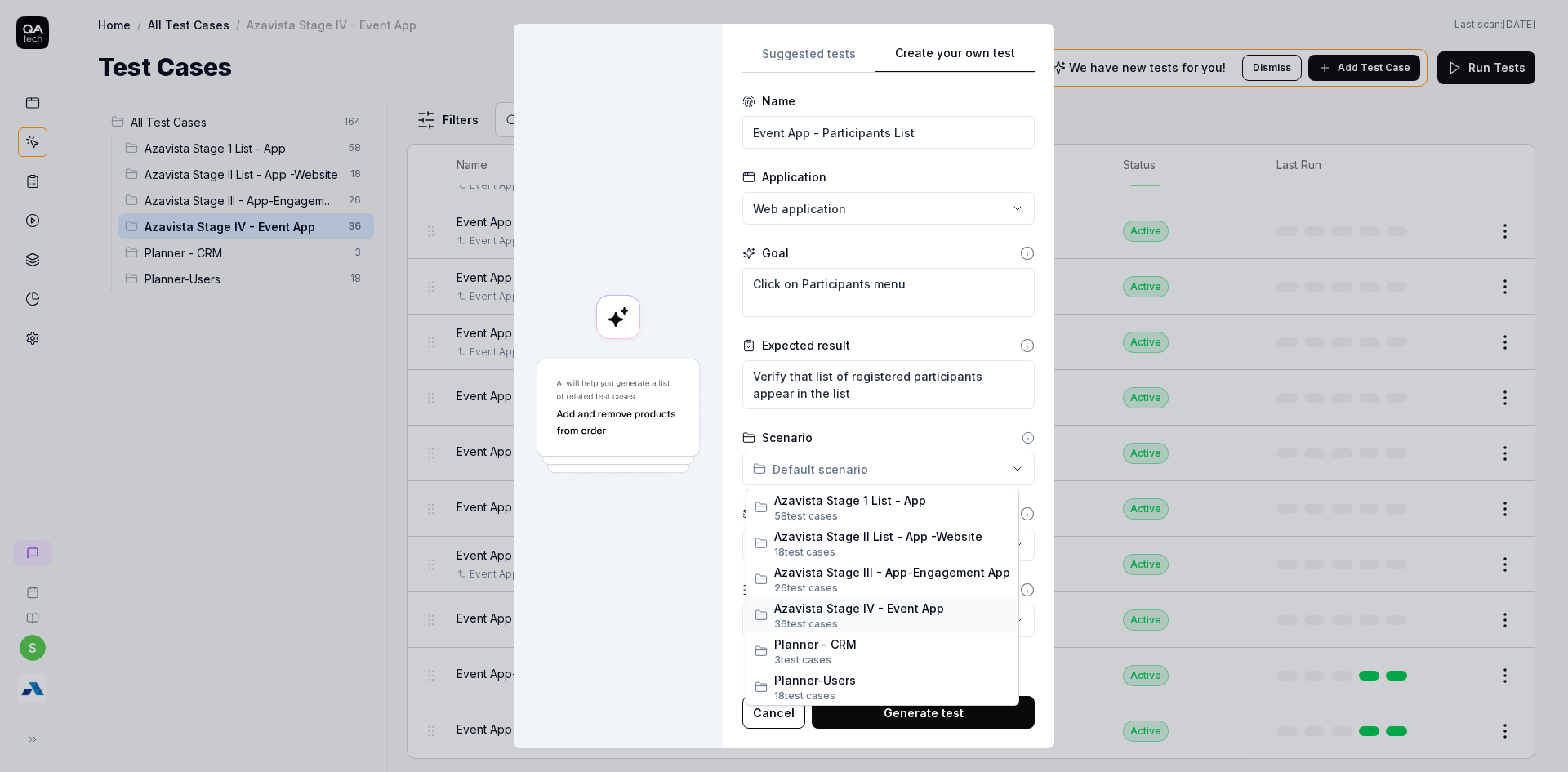
click at [808, 608] on span "Azavista Stage IV - Event App" at bounding box center [893, 608] width 236 height 17
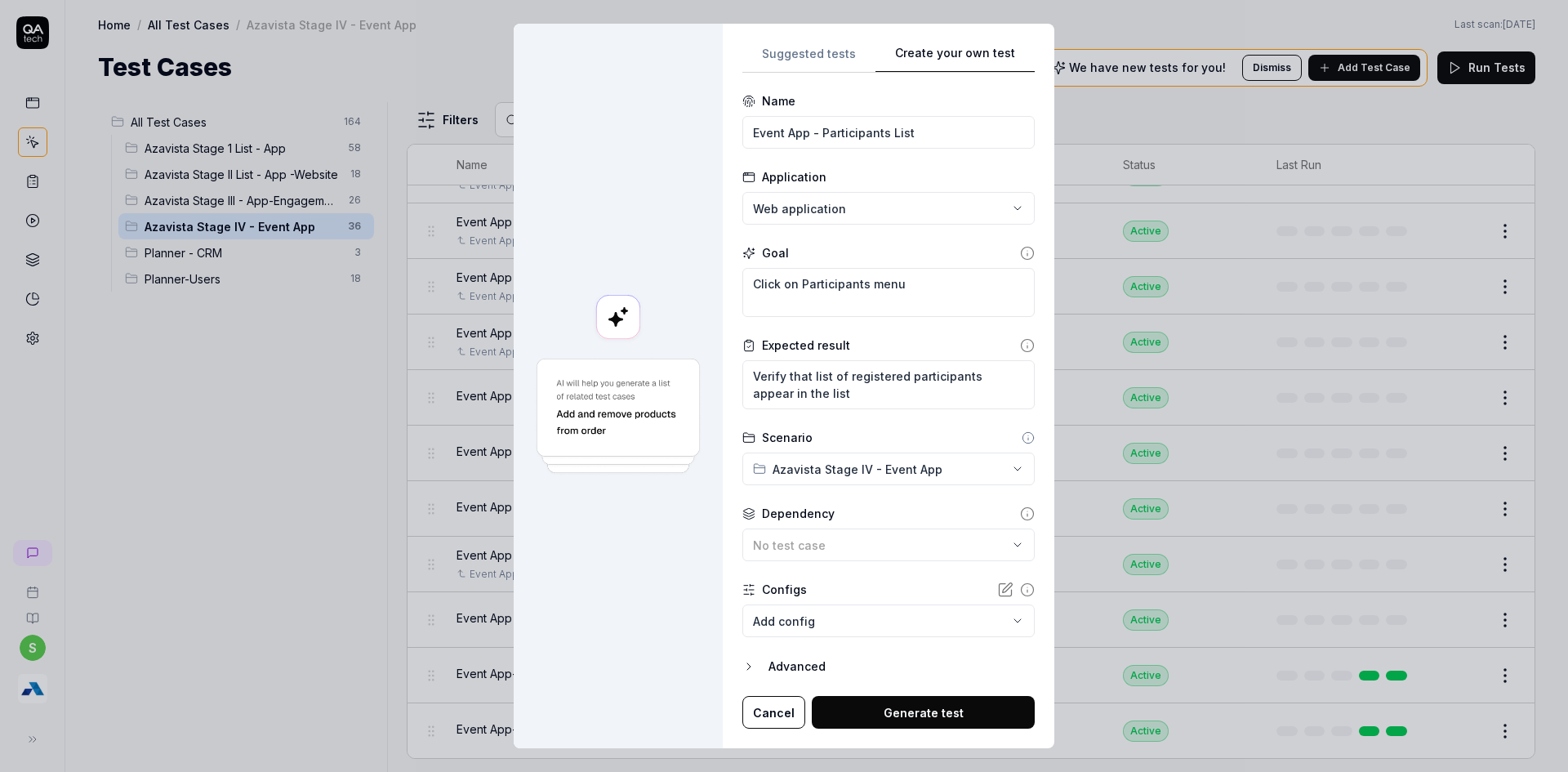
click at [681, 513] on div at bounding box center [618, 386] width 209 height 725
click at [790, 544] on span "No test case" at bounding box center [789, 545] width 72 height 14
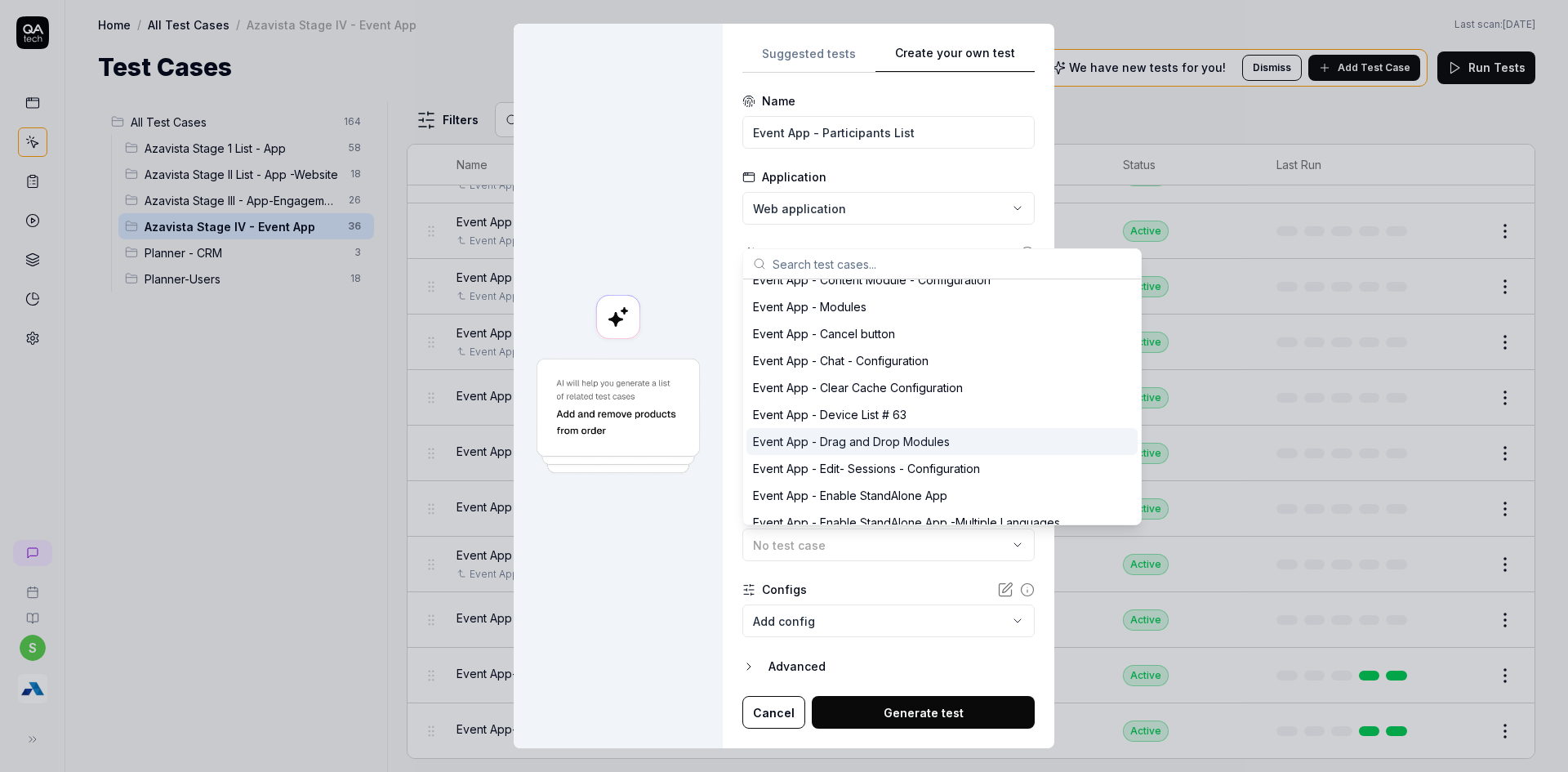
scroll to position [3185, 0]
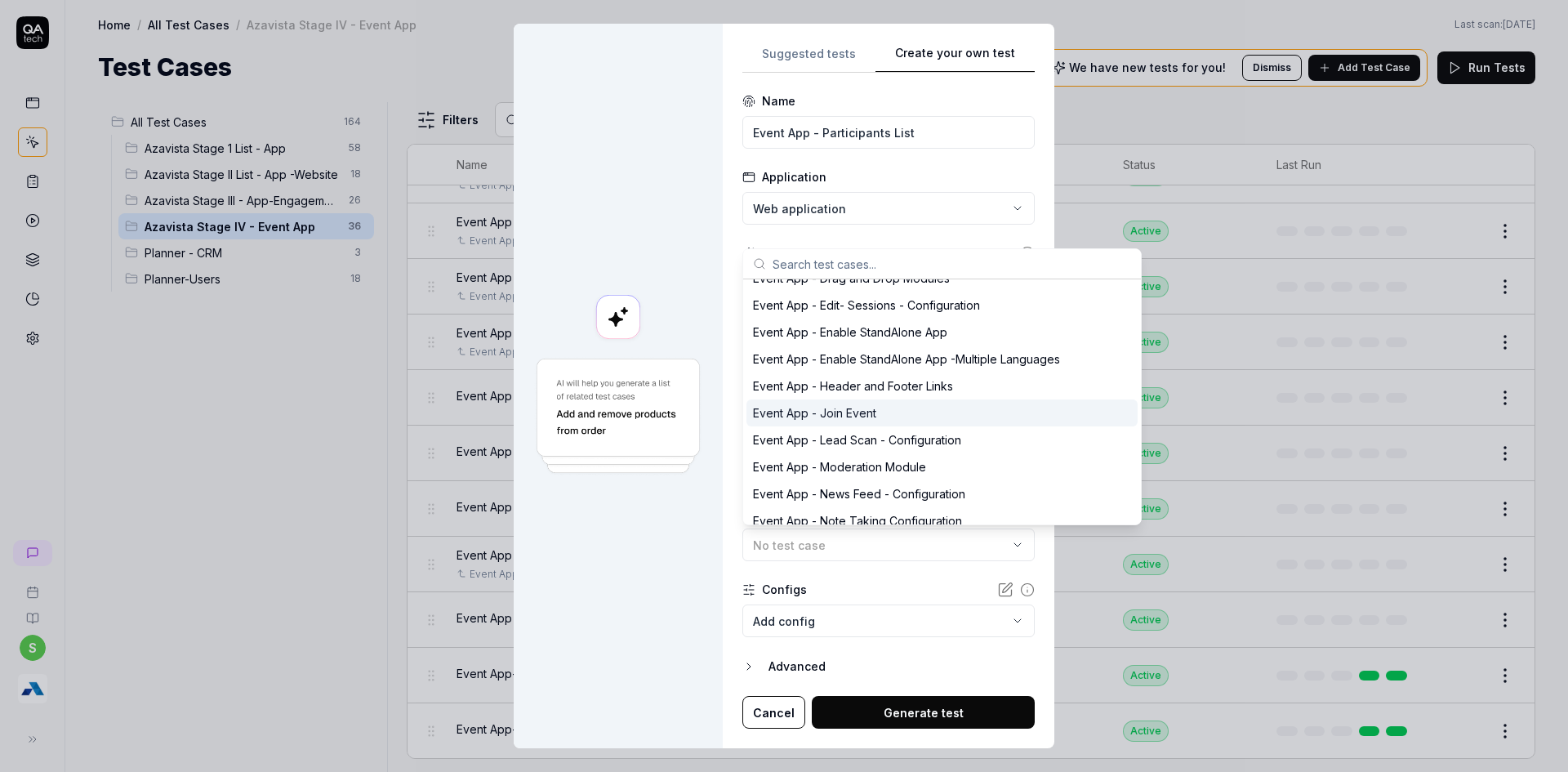
click at [846, 402] on div "Event App - Join Event" at bounding box center [942, 413] width 391 height 27
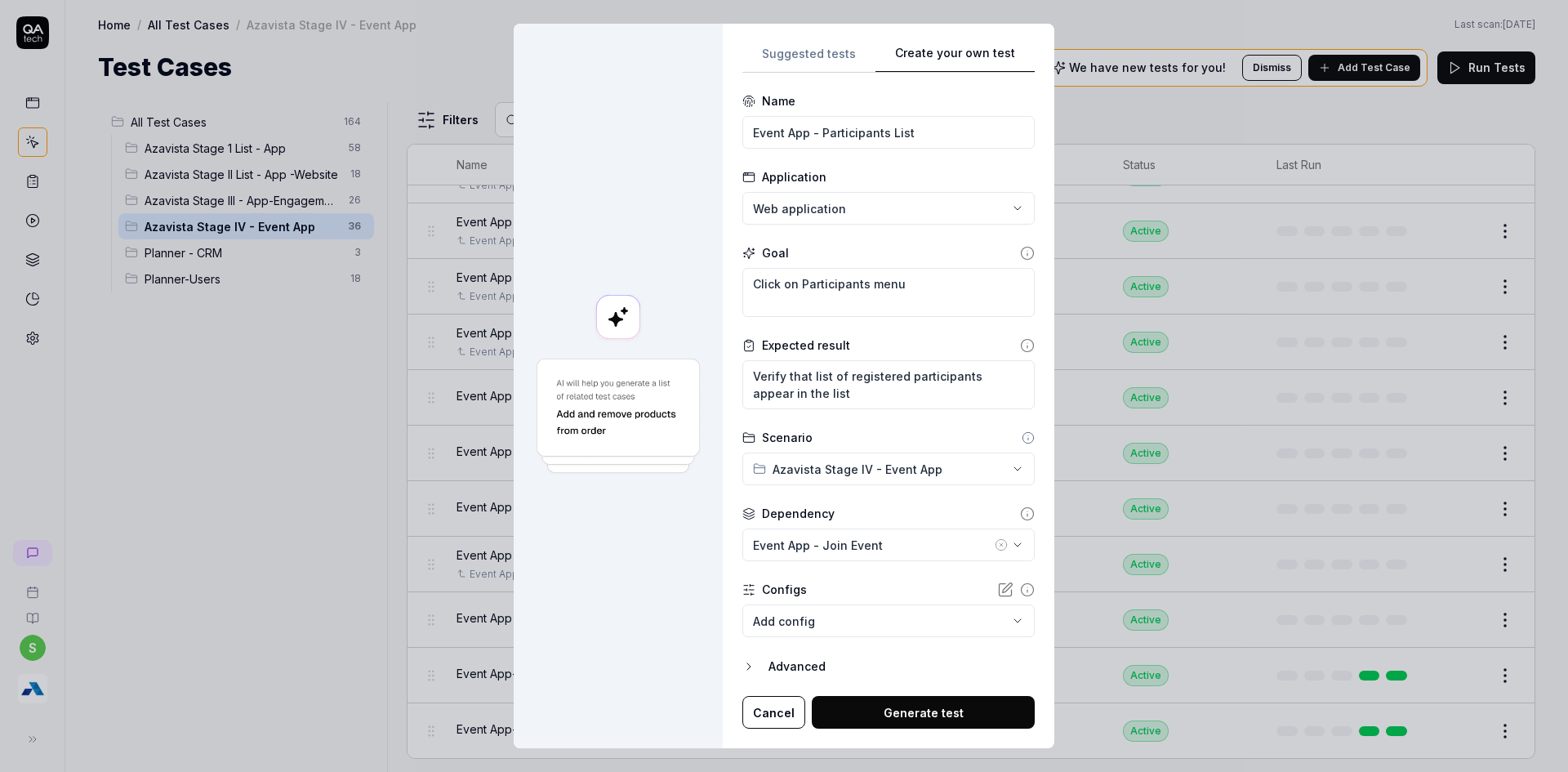
click at [918, 721] on button "Generate test" at bounding box center [923, 713] width 223 height 33
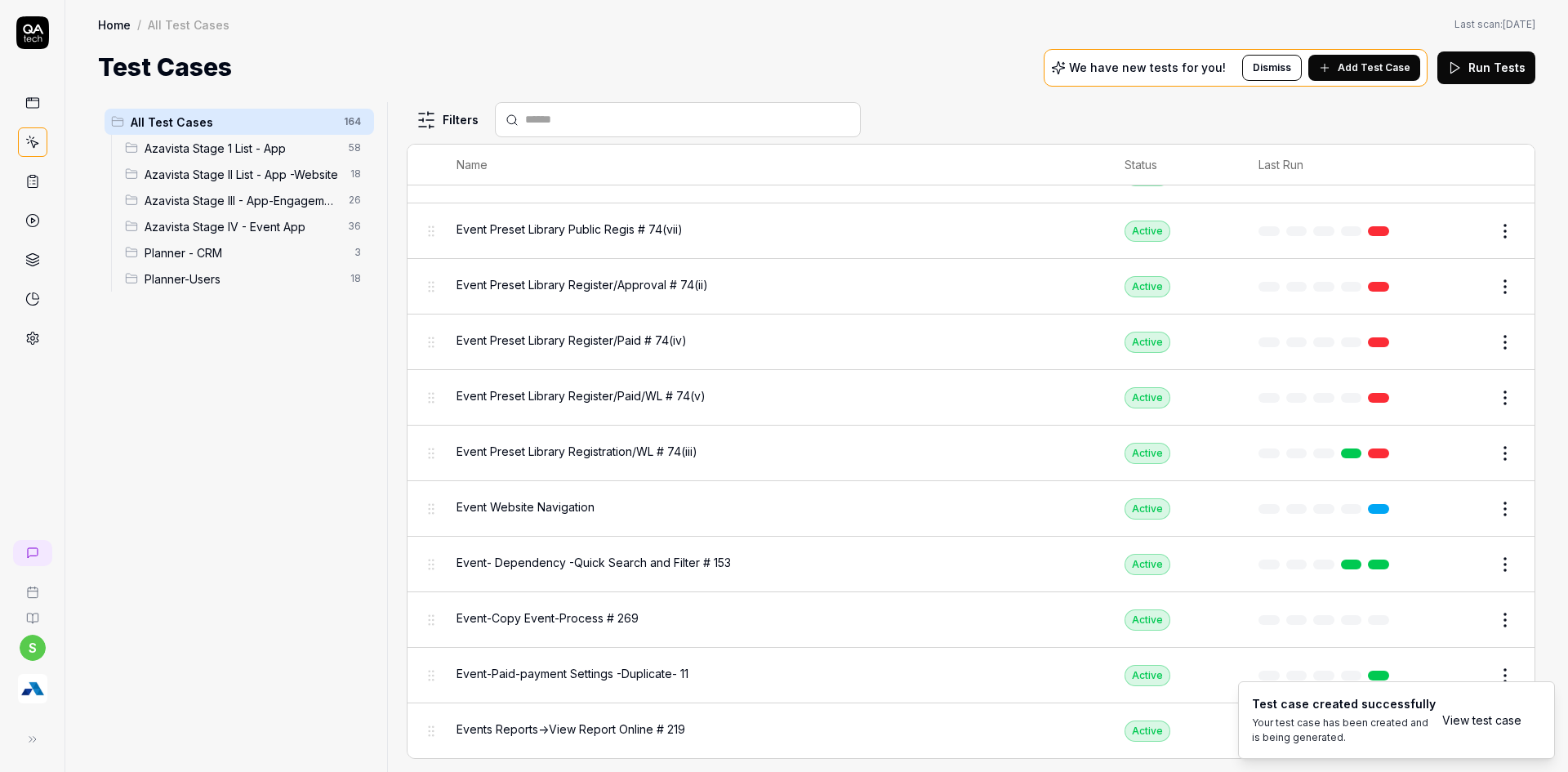
scroll to position [7499, 0]
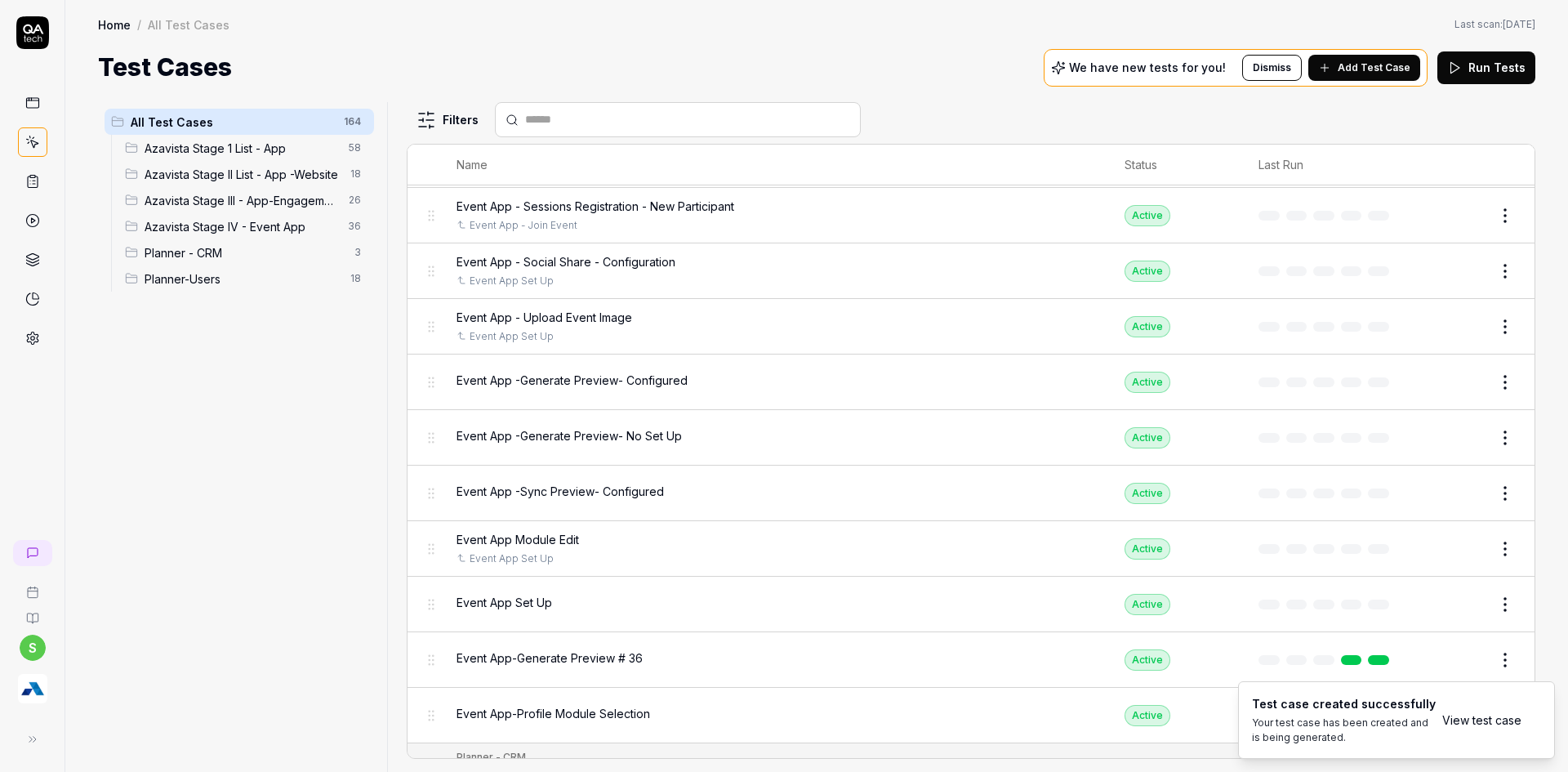
click at [1466, 715] on link "View test case" at bounding box center [1482, 720] width 79 height 17
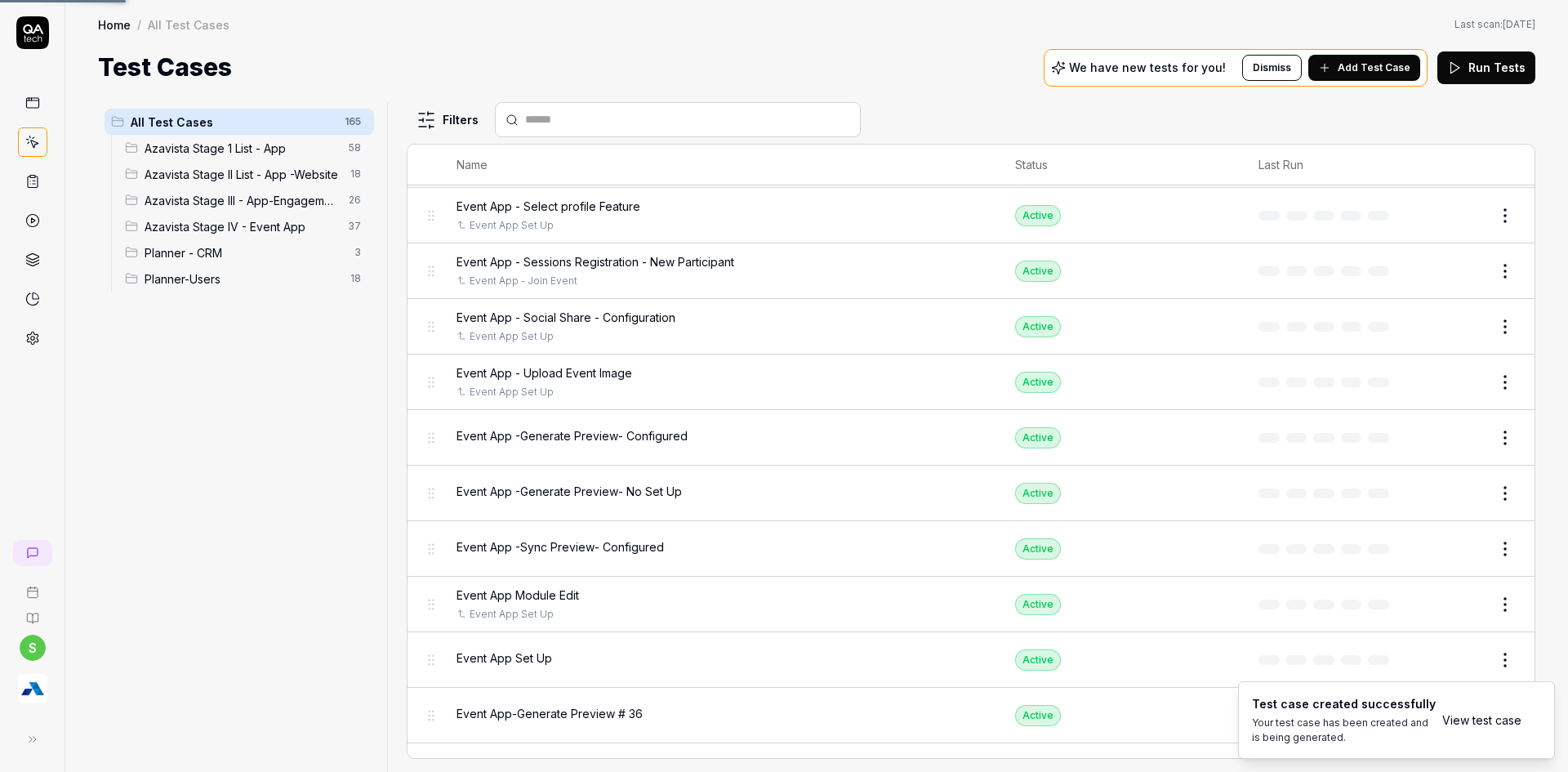
scroll to position [7554, 0]
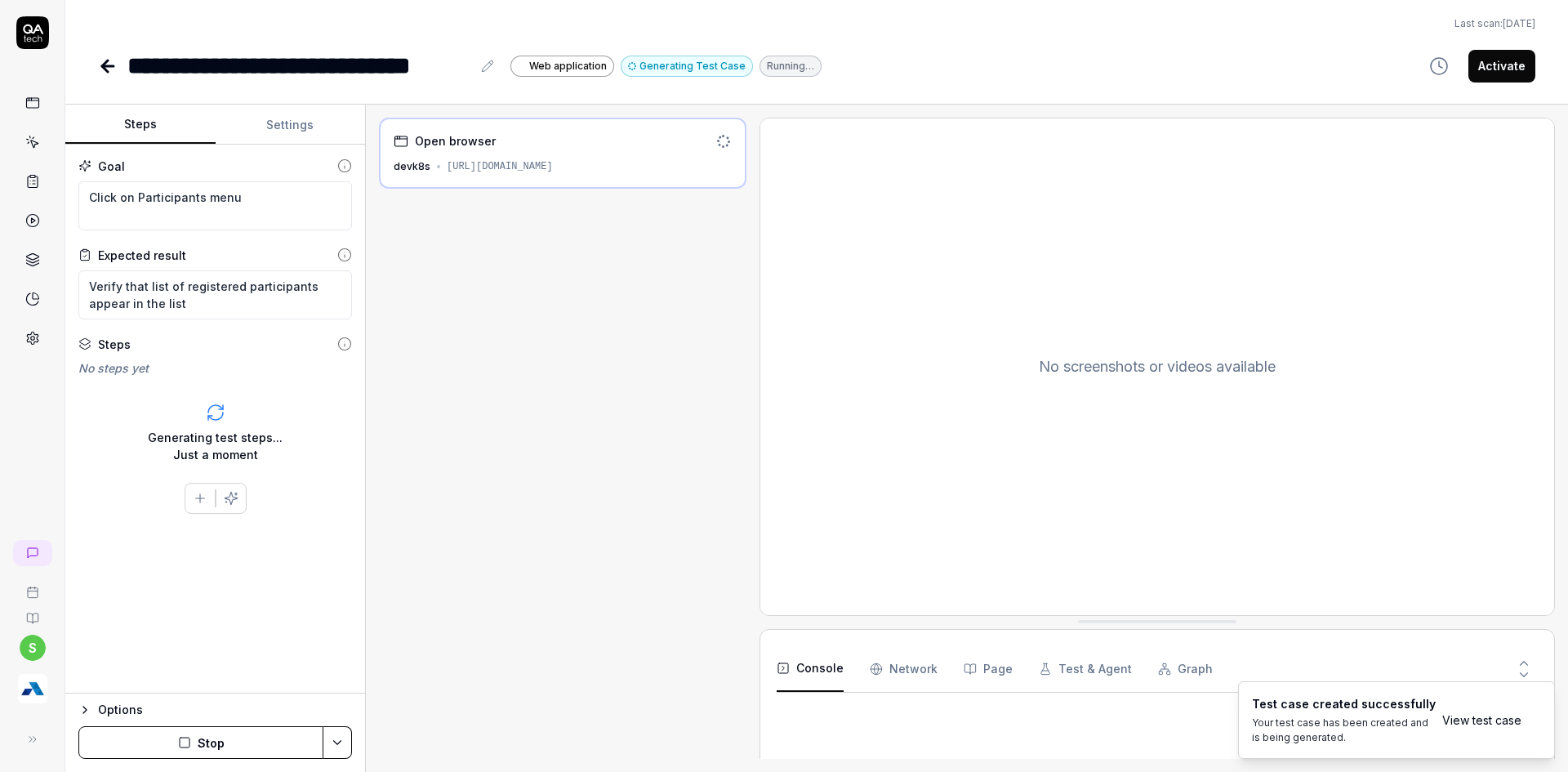
click at [215, 738] on button "Stop" at bounding box center [201, 743] width 245 height 33
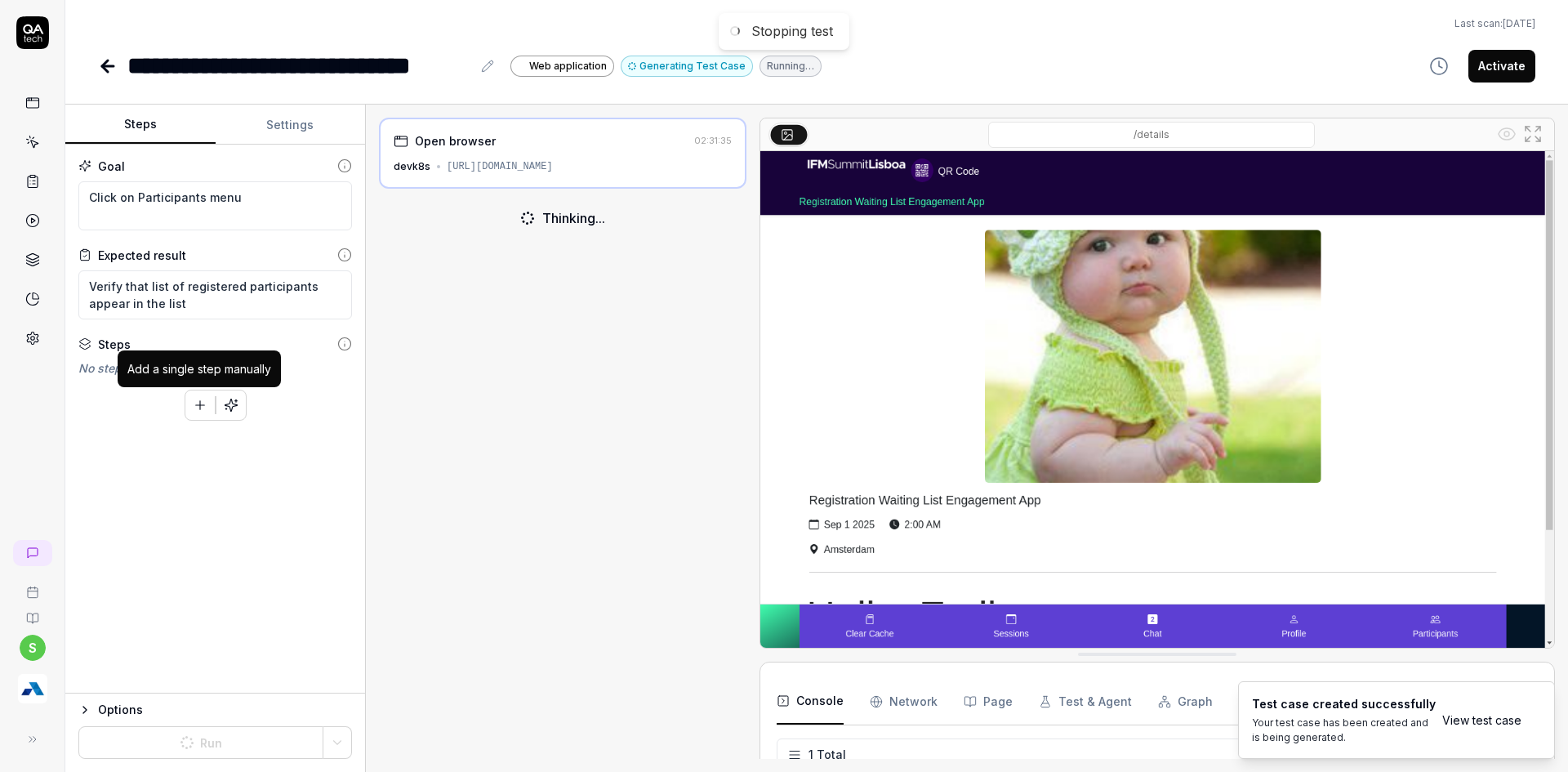
click at [186, 415] on button "button" at bounding box center [200, 405] width 29 height 29
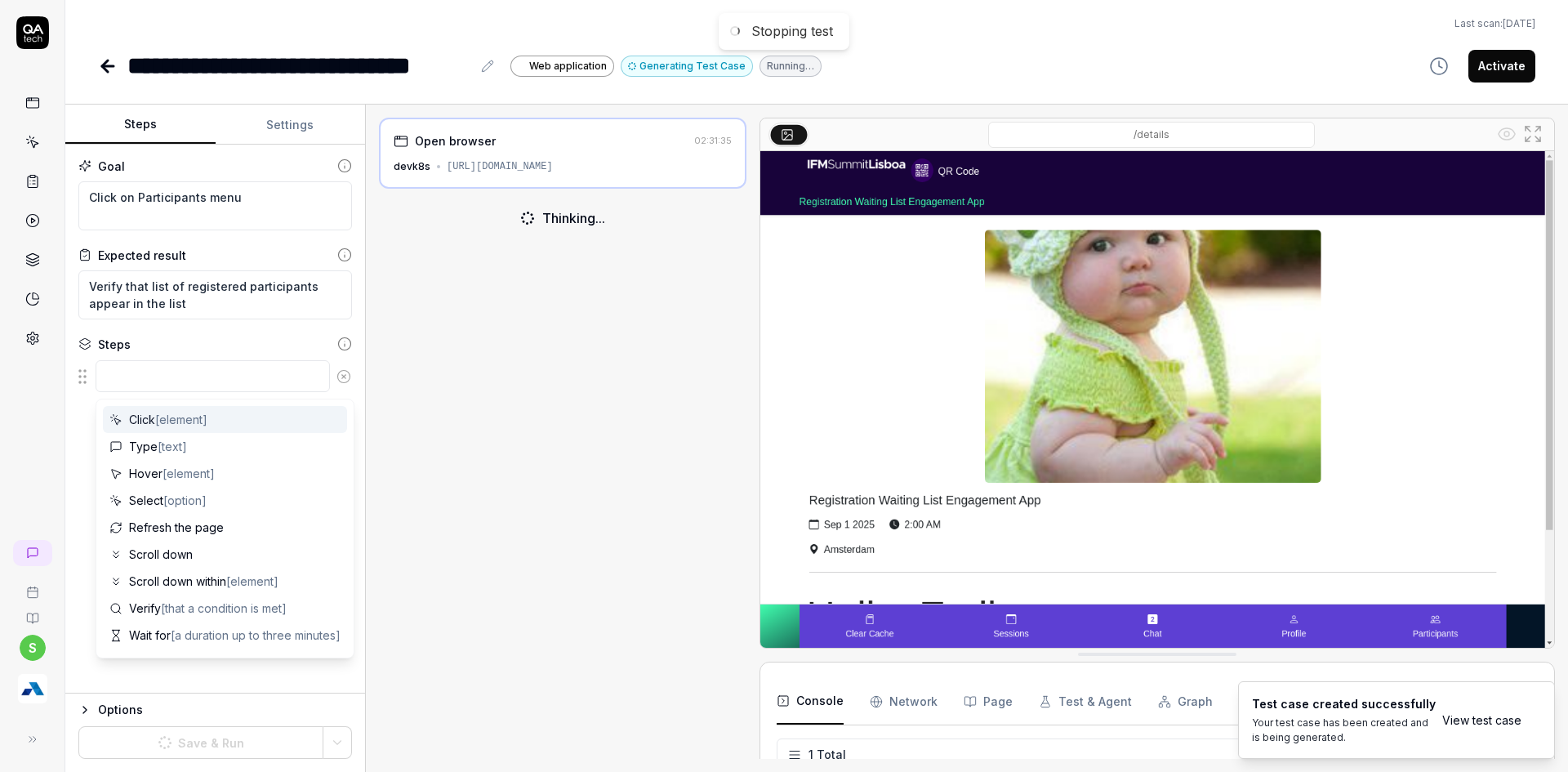
click at [176, 381] on textarea at bounding box center [213, 376] width 234 height 32
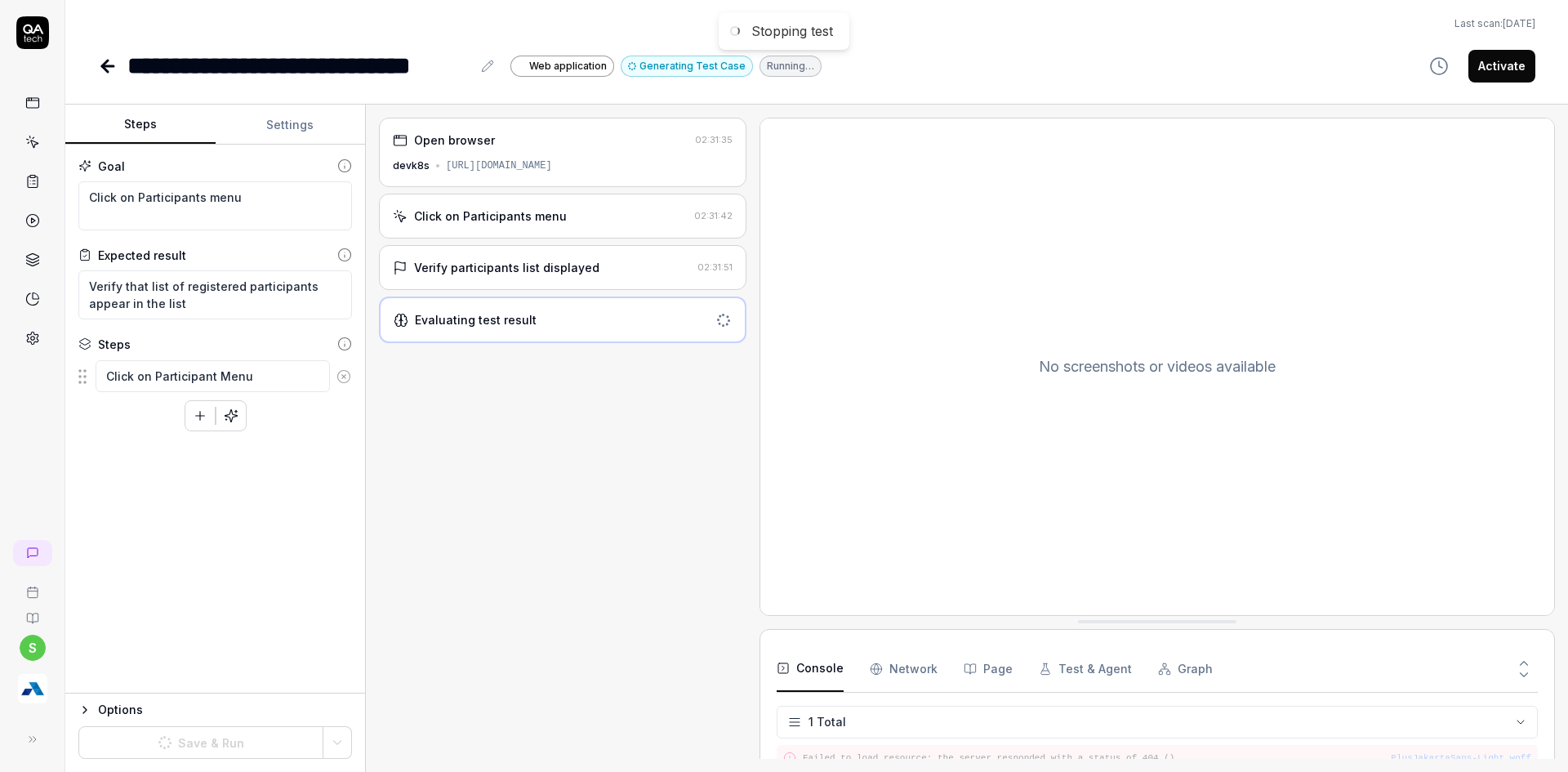
click at [325, 702] on div "Options" at bounding box center [225, 709] width 254 height 20
click at [172, 514] on div "Goal Click on Participants menu Expected result Verify that list of registered …" at bounding box center [215, 334] width 300 height 380
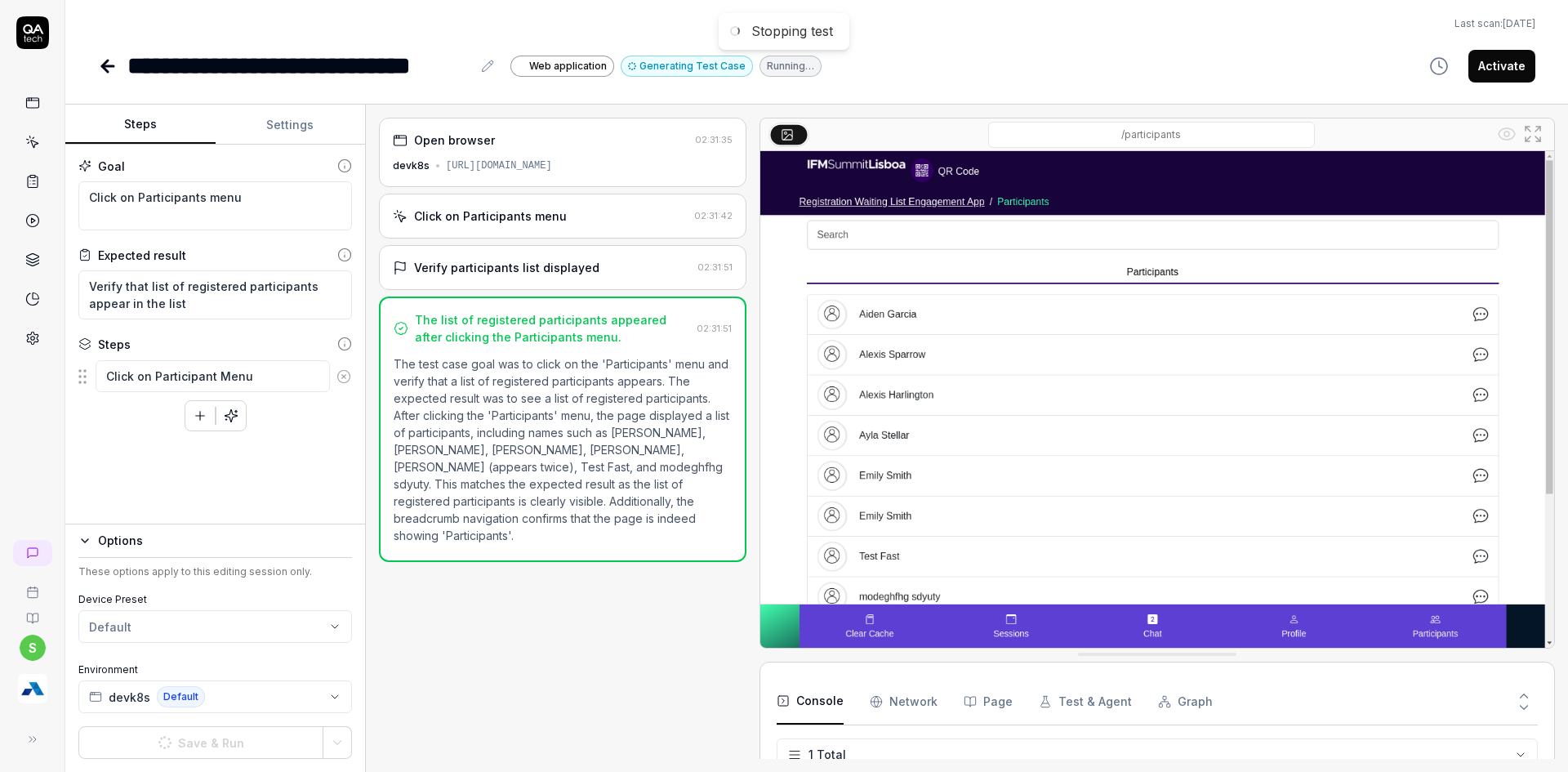
click at [78, 535] on body "**********" at bounding box center [784, 395] width 1568 height 792
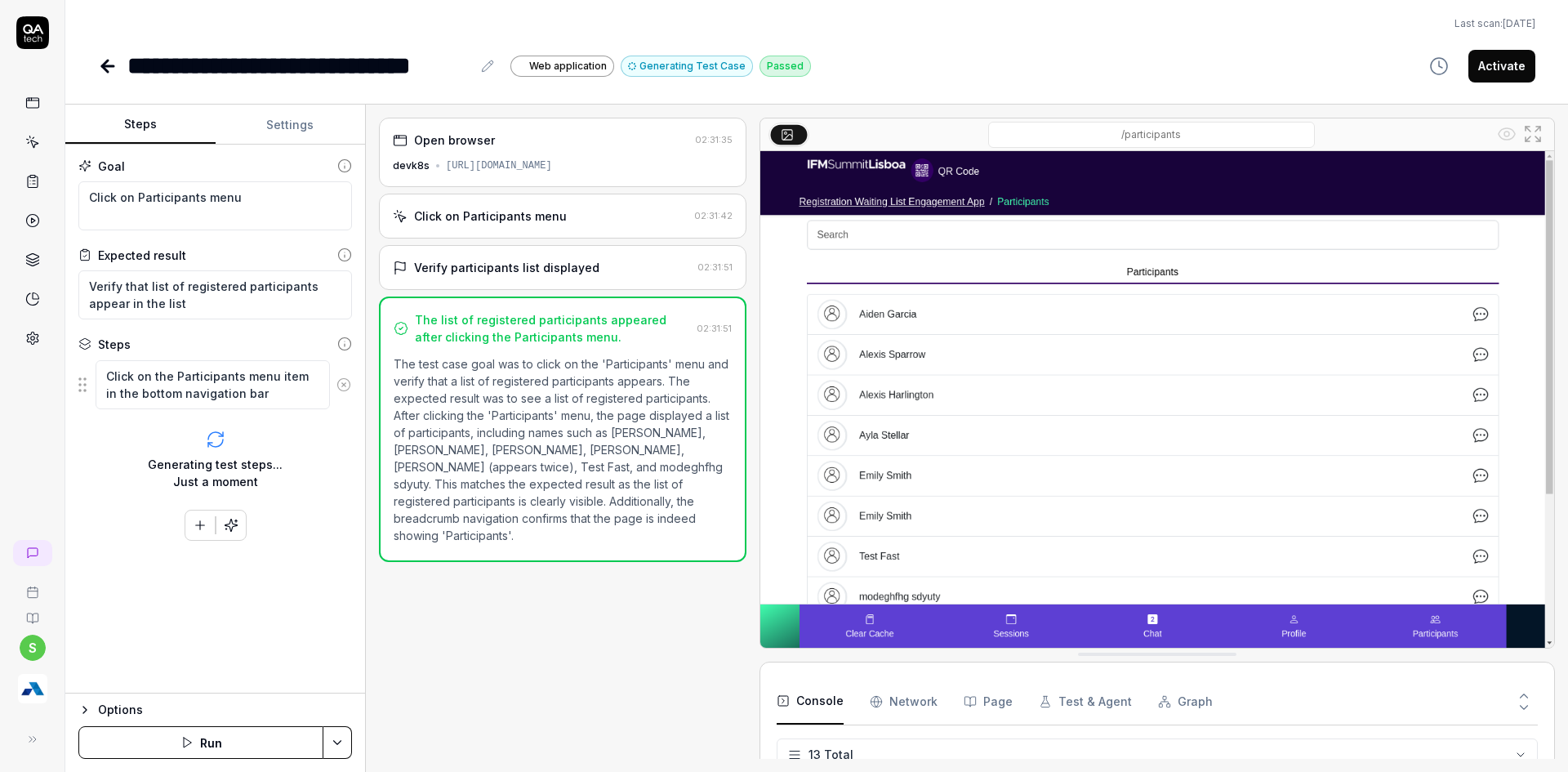
scroll to position [311, 0]
click at [345, 744] on html "**********" at bounding box center [784, 395] width 1568 height 792
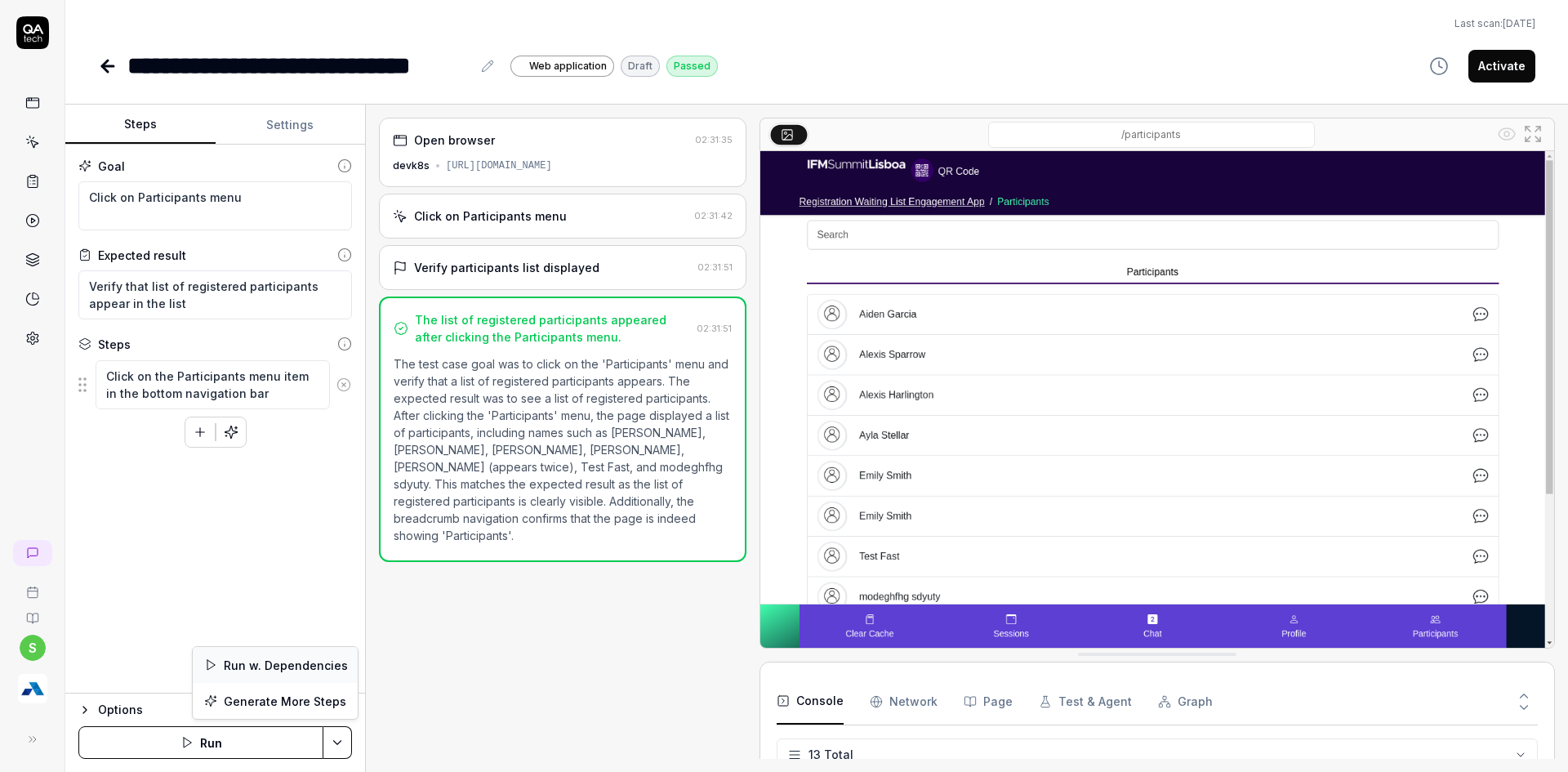
click at [246, 667] on div "Run w. Dependencies" at bounding box center [275, 665] width 165 height 36
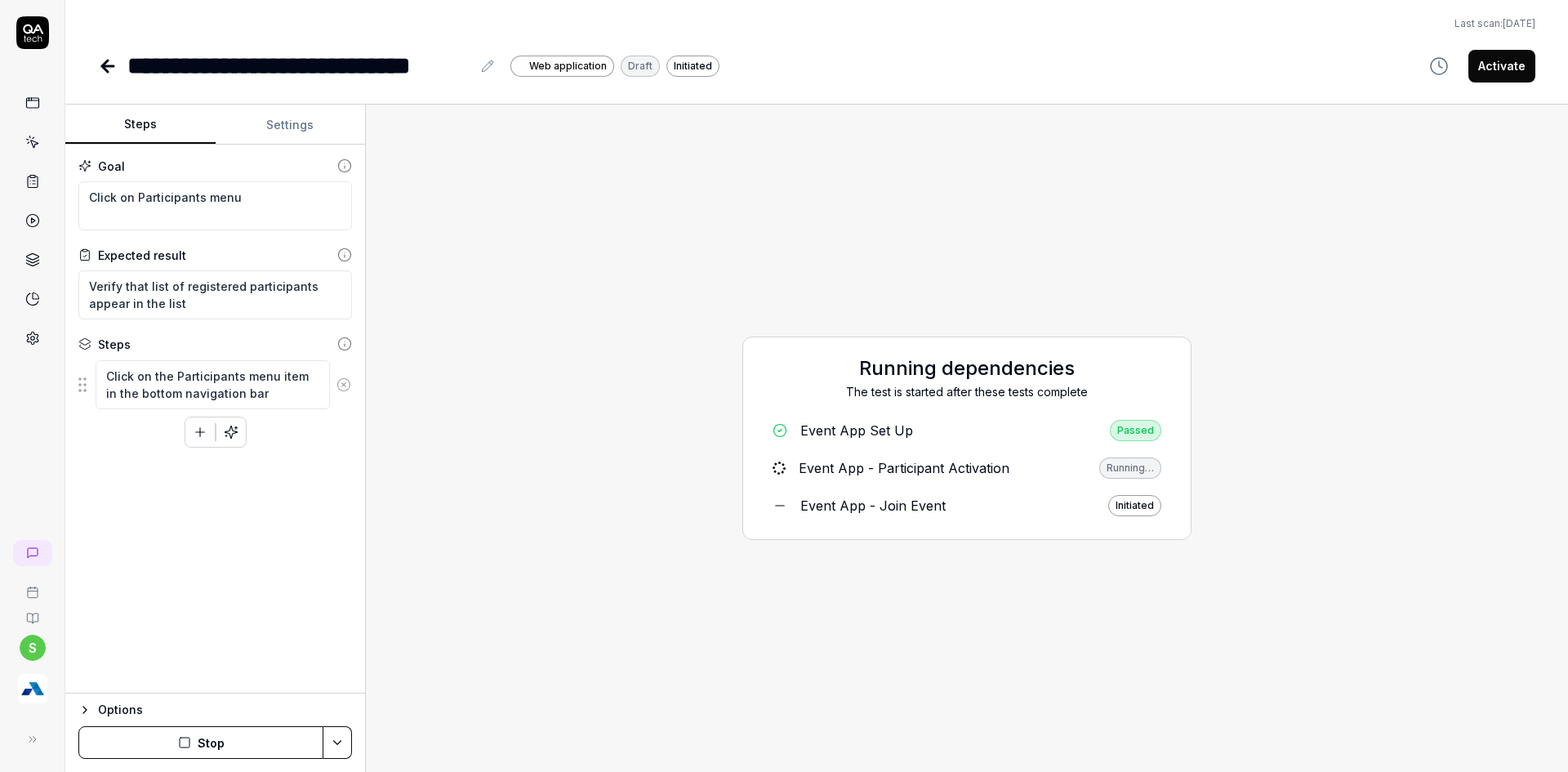
click at [1366, 608] on div "Running dependencies The test is started after these tests complete Event App S…" at bounding box center [967, 439] width 1176 height 641
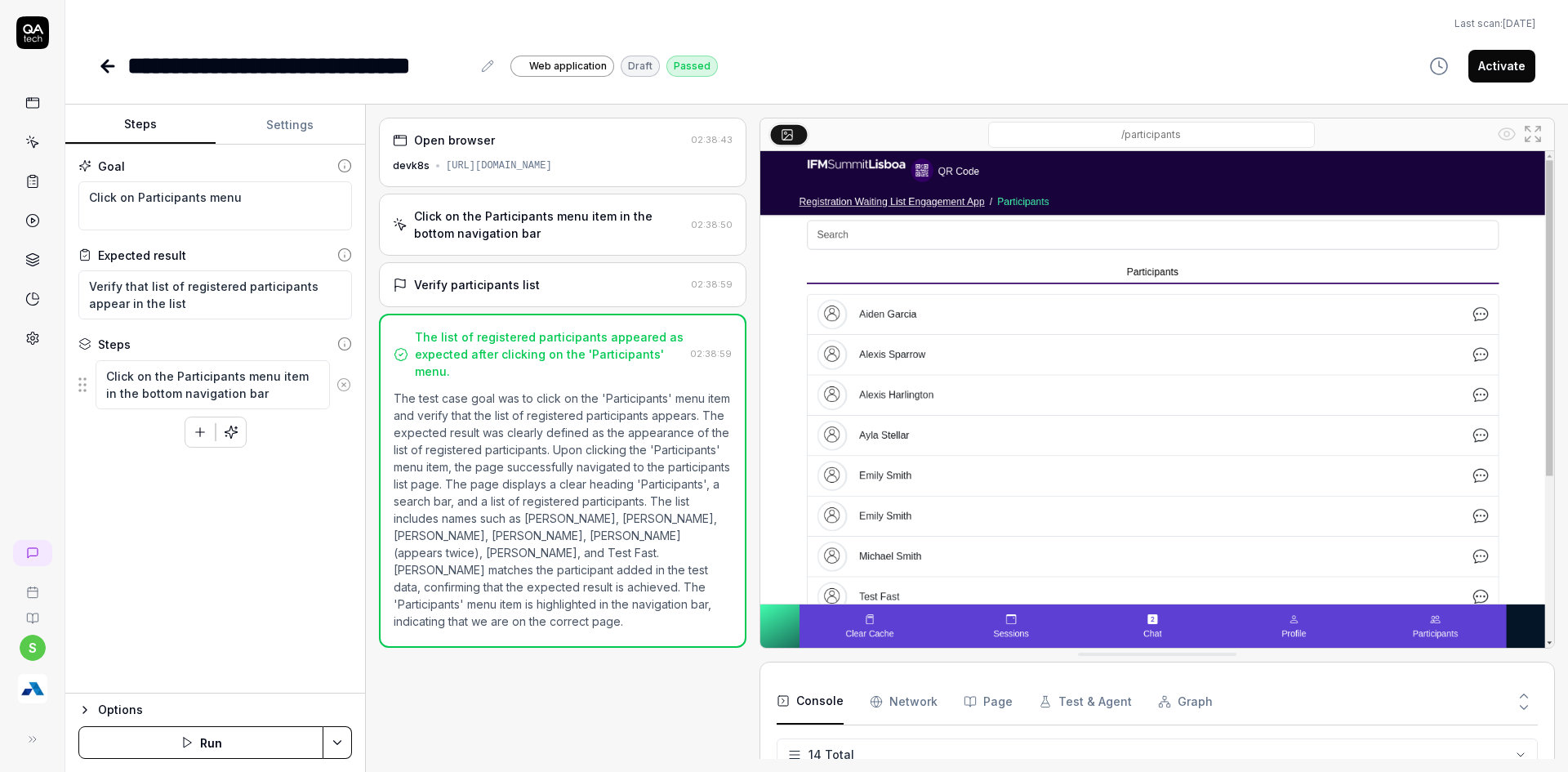
scroll to position [312, 0]
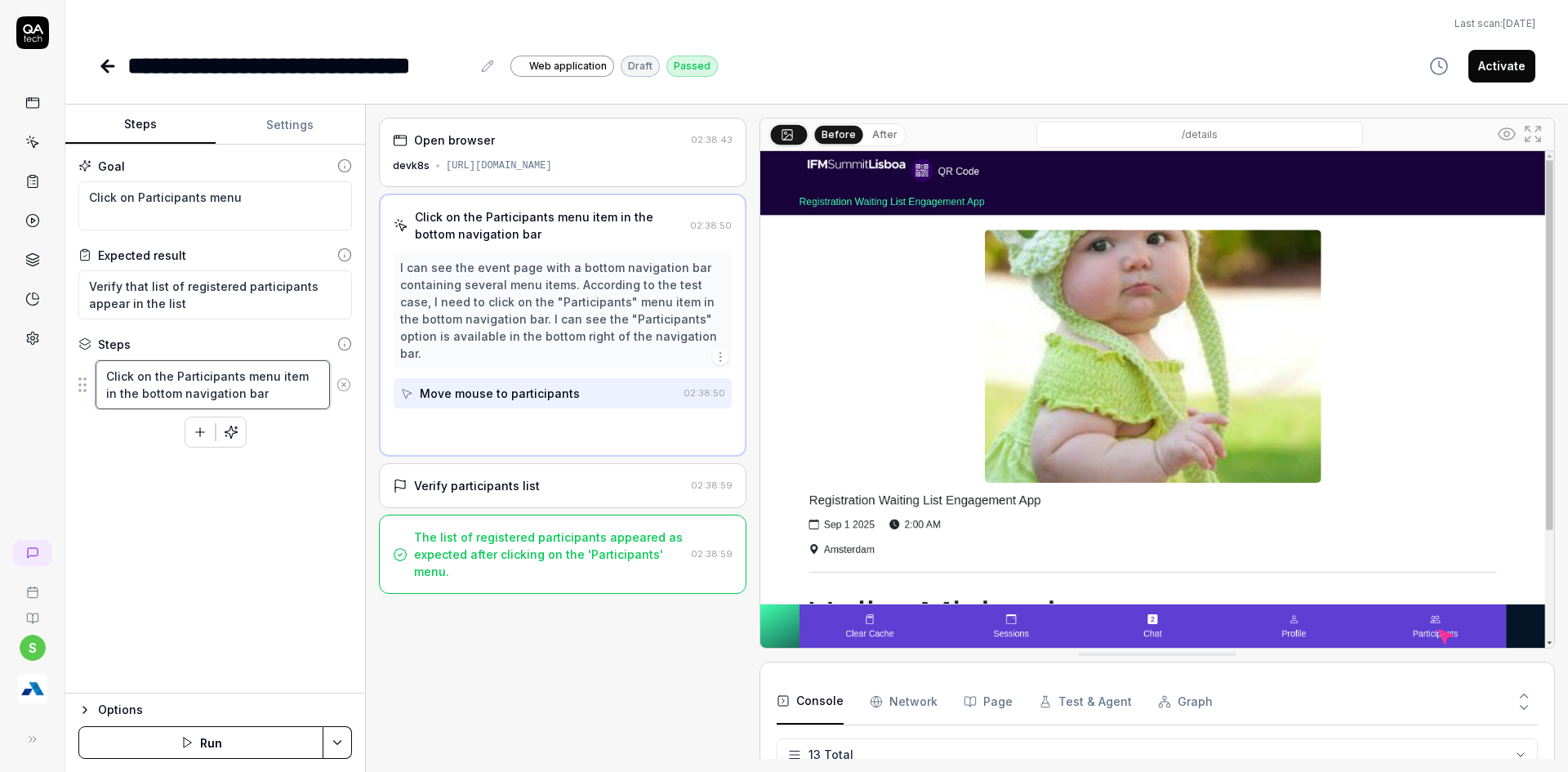
drag, startPoint x: 302, startPoint y: 378, endPoint x: 314, endPoint y: 402, distance: 26.8
click at [316, 402] on textarea "Click on the Participants menu item in the bottom navigation bar" at bounding box center [213, 384] width 234 height 49
type textarea "*"
type textarea "Click on the Participants menu item"
click at [343, 740] on html "**********" at bounding box center [784, 395] width 1568 height 792
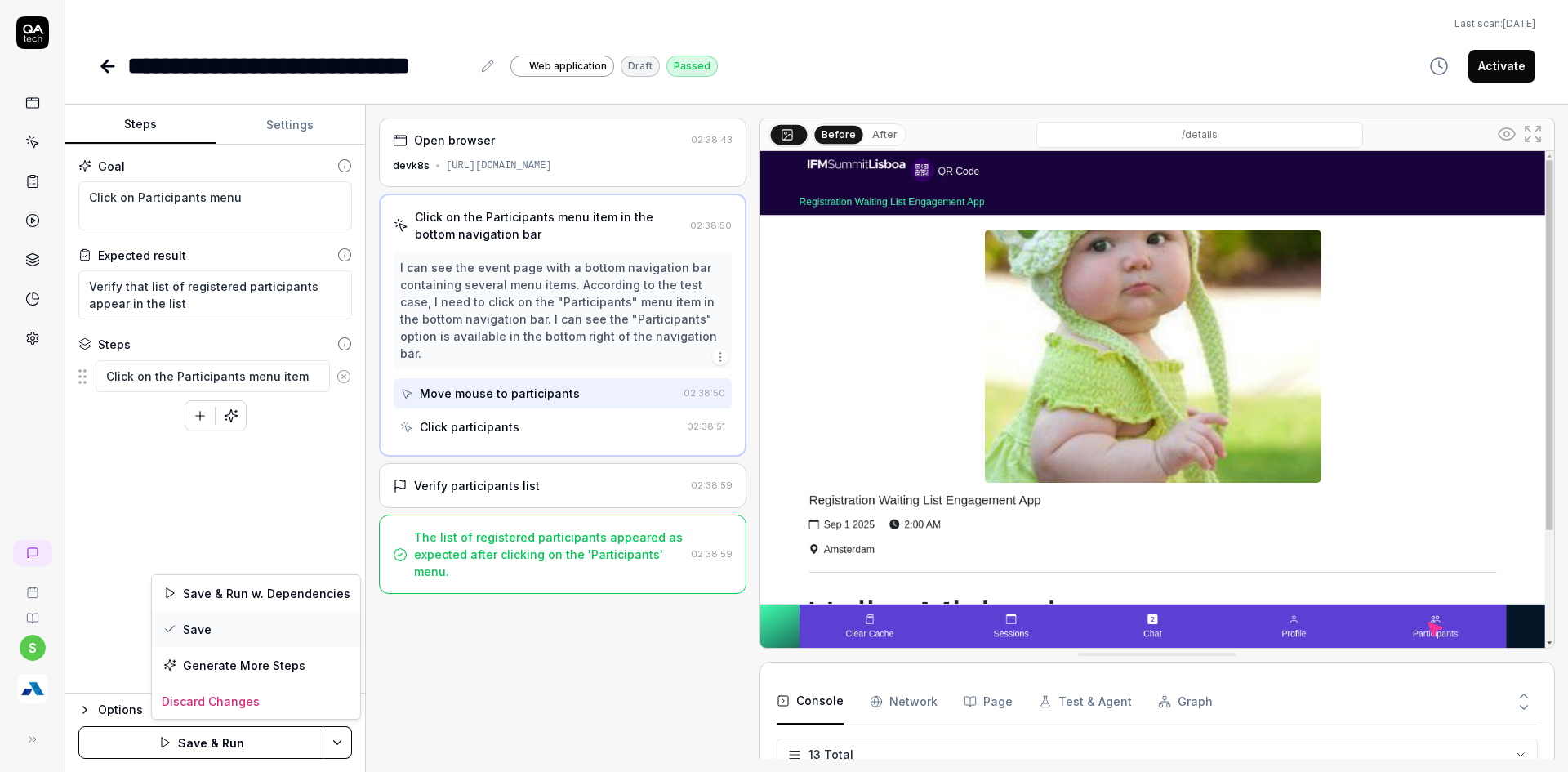
click at [196, 623] on div "Save" at bounding box center [256, 629] width 208 height 36
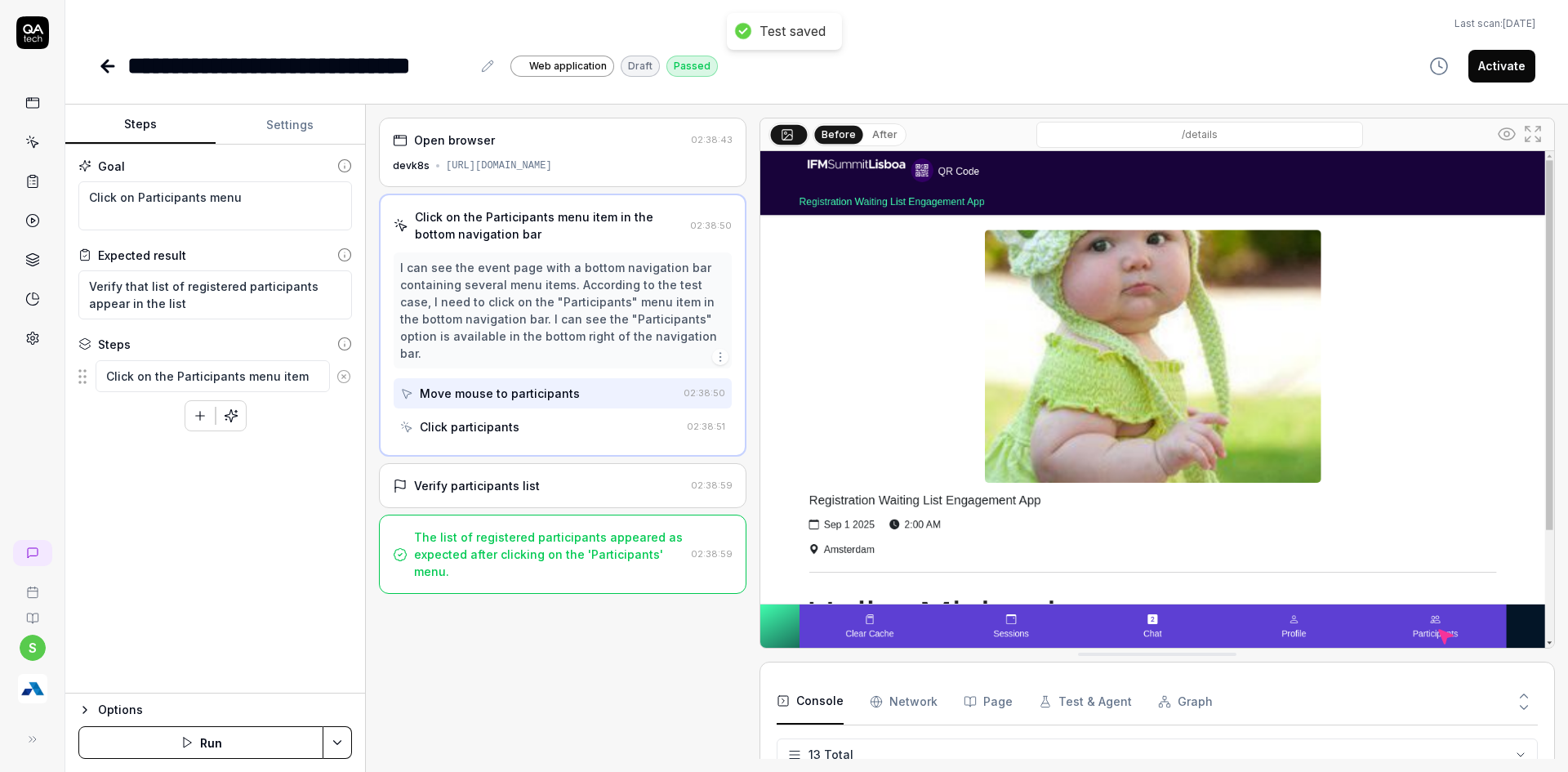
click at [1530, 53] on button "Activate" at bounding box center [1502, 66] width 67 height 33
type textarea "*"
click at [99, 70] on icon at bounding box center [108, 65] width 20 height 20
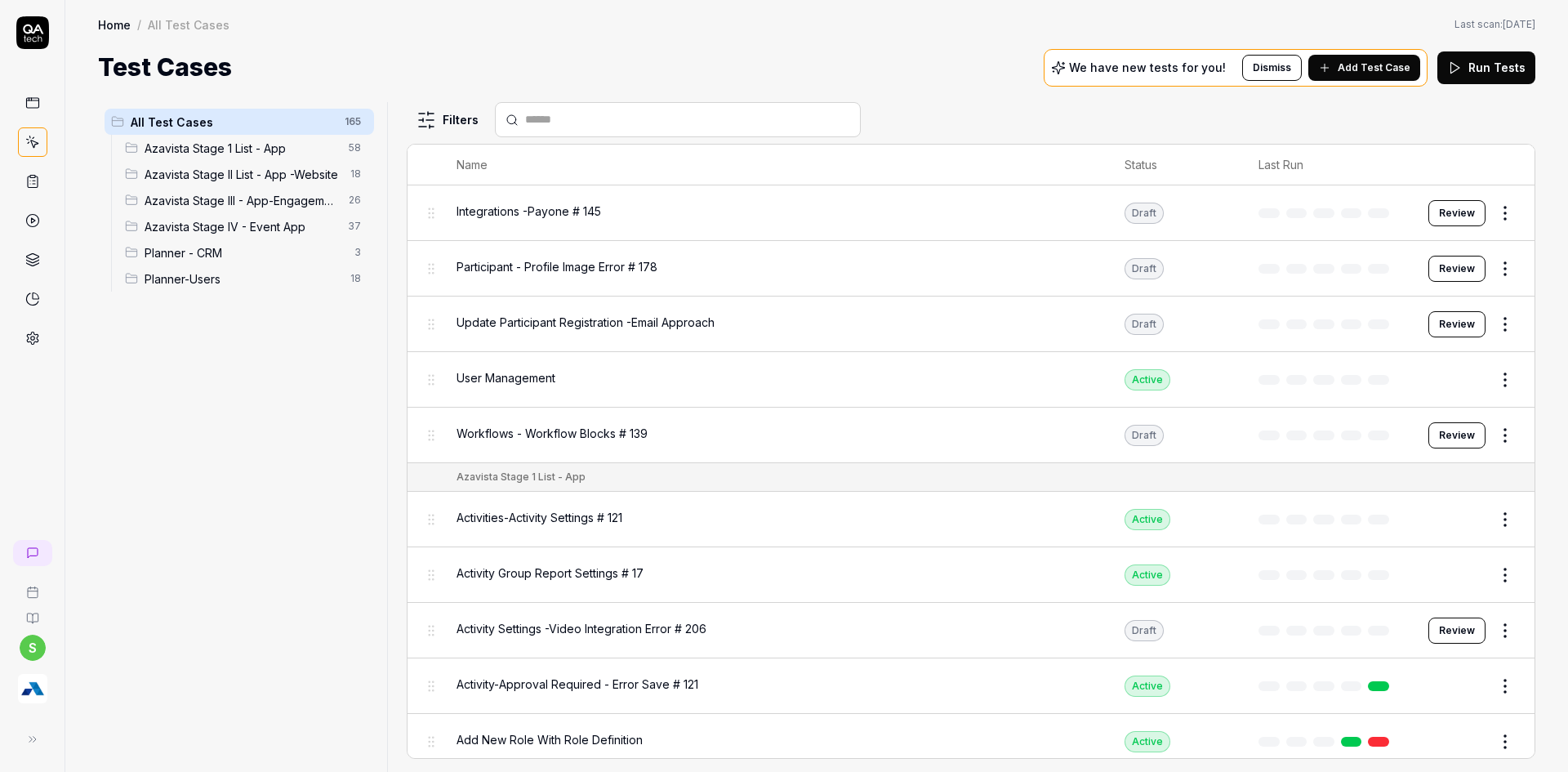
click at [1351, 78] on button "Add Test Case" at bounding box center [1365, 68] width 112 height 26
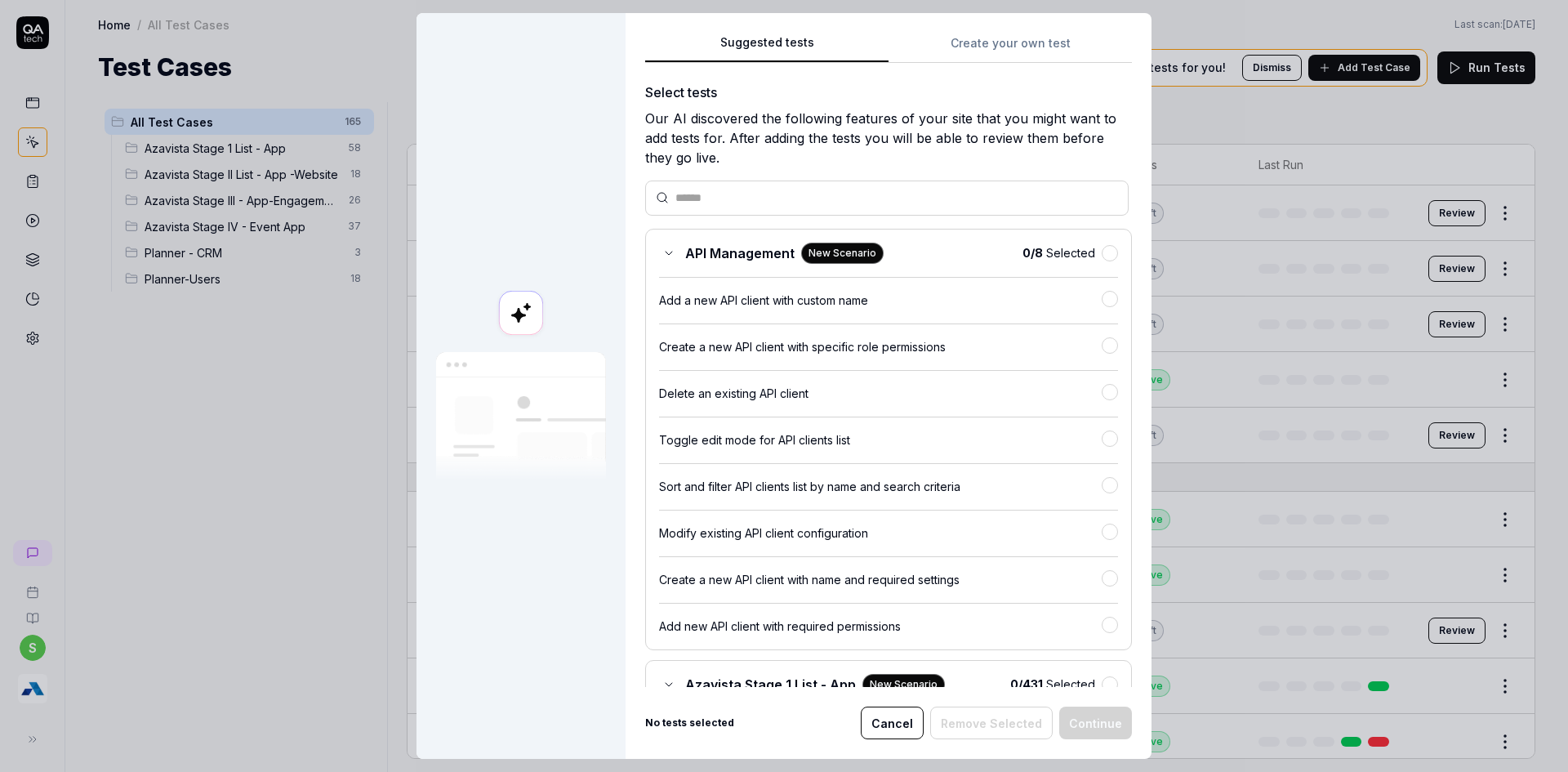
click at [857, 370] on div "Delete an existing API client" at bounding box center [888, 386] width 459 height 34
drag, startPoint x: 1002, startPoint y: 28, endPoint x: 999, endPoint y: 42, distance: 14.3
click at [1002, 29] on div "Suggested tests Create your own test Select tests Our AI discovered the followi…" at bounding box center [888, 385] width 526 height 745
click at [998, 46] on button "Create your own test" at bounding box center [1010, 48] width 243 height 29
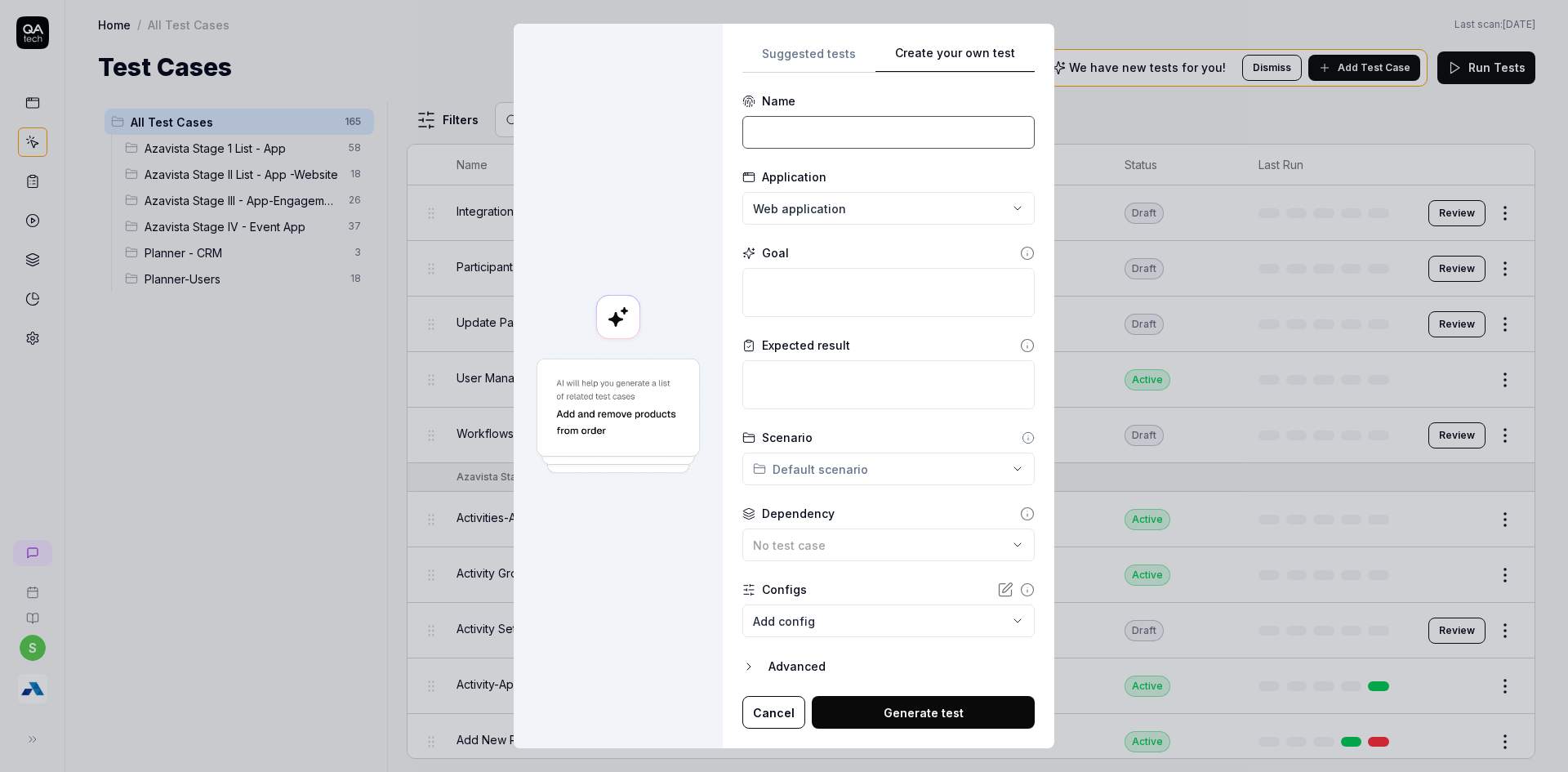
click at [803, 118] on input at bounding box center [888, 133] width 292 height 33
type input "e"
type input "Event App -Chat Feature"
click at [770, 308] on textarea at bounding box center [888, 292] width 292 height 49
type textarea "*"
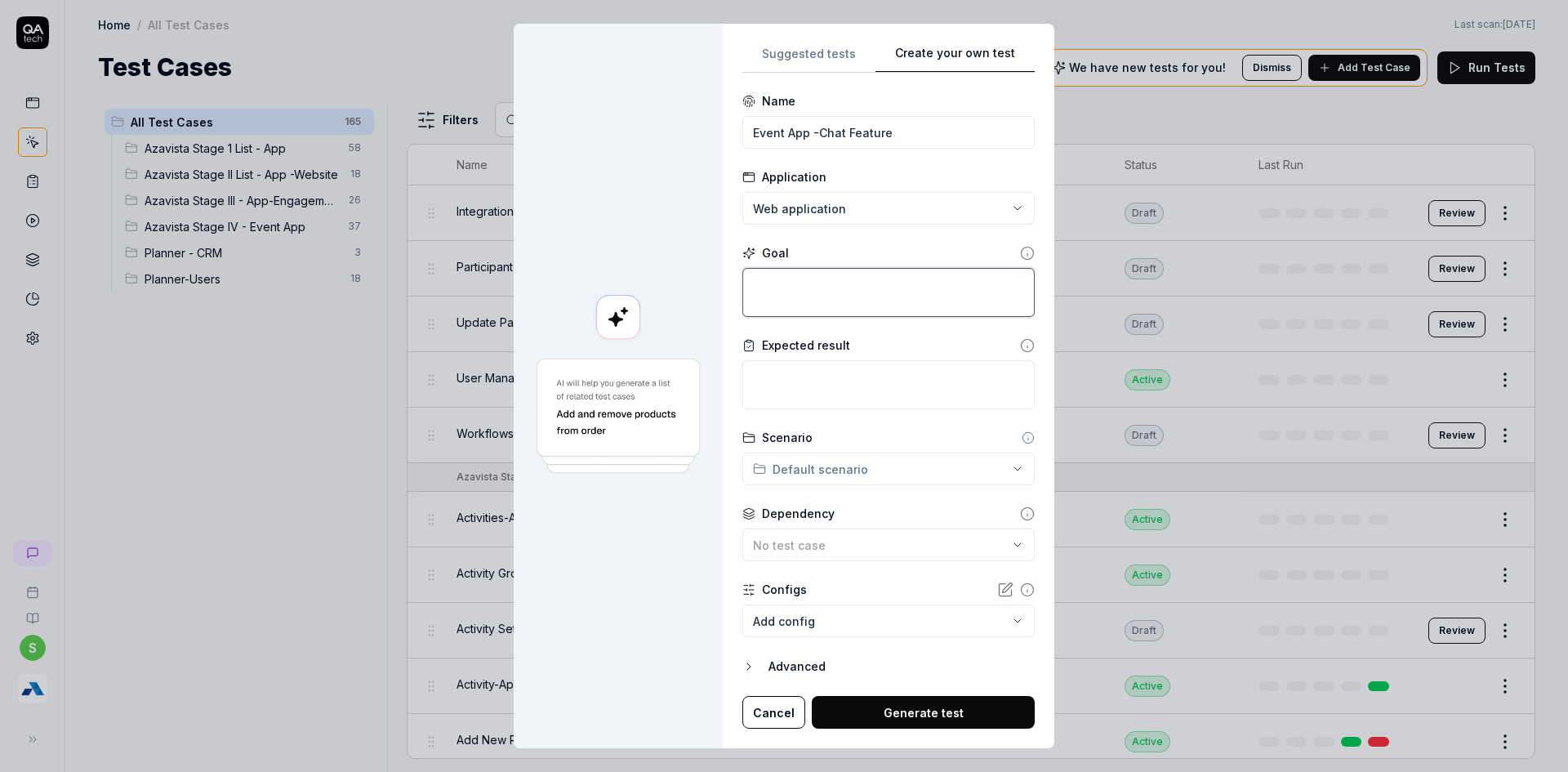
type textarea "C"
type textarea "*"
type textarea "Ci"
type textarea "*"
type textarea "Cic"
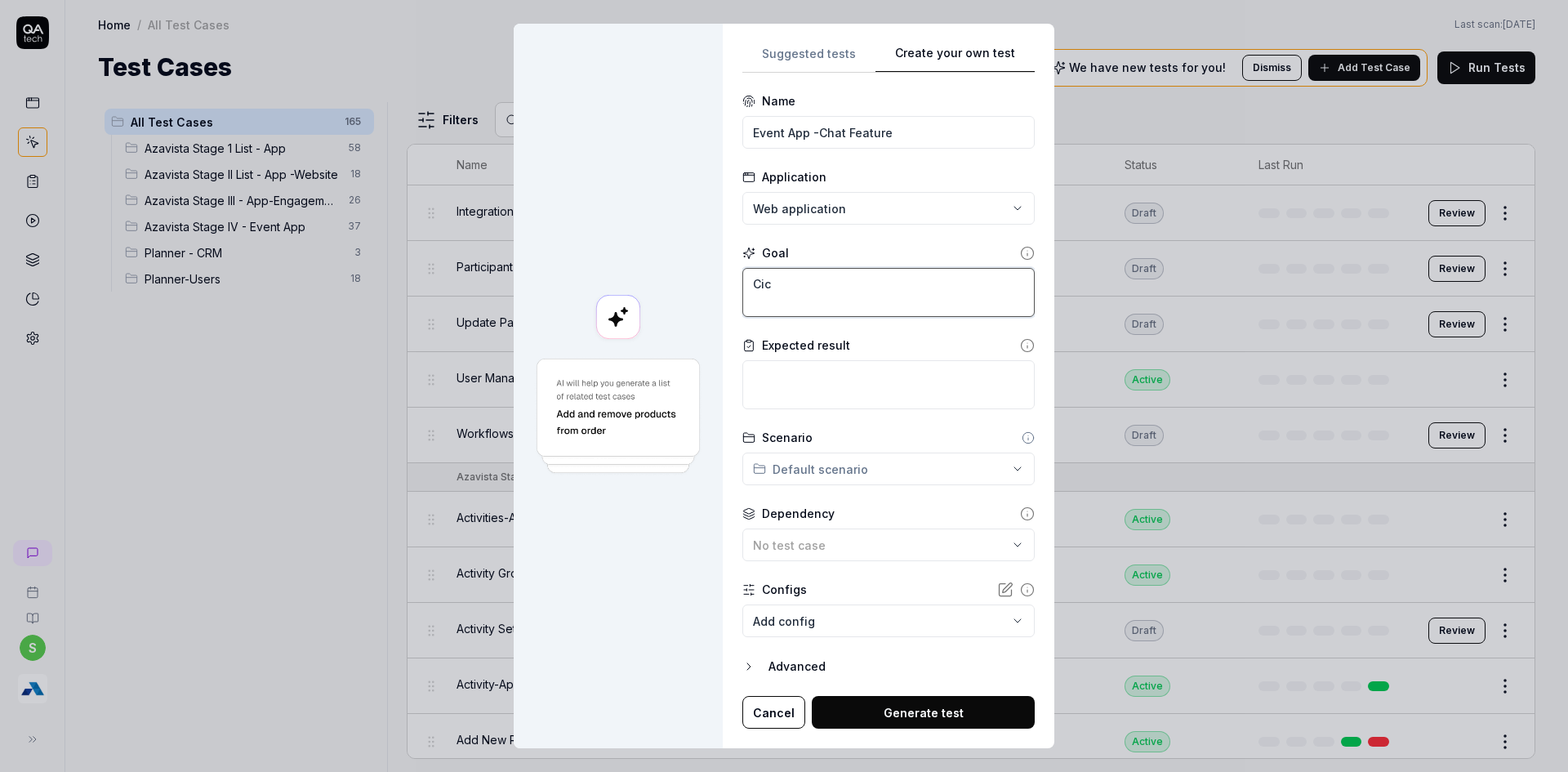
type textarea "*"
type textarea "Cick"
type textarea "*"
type textarea "Cick"
type textarea "*"
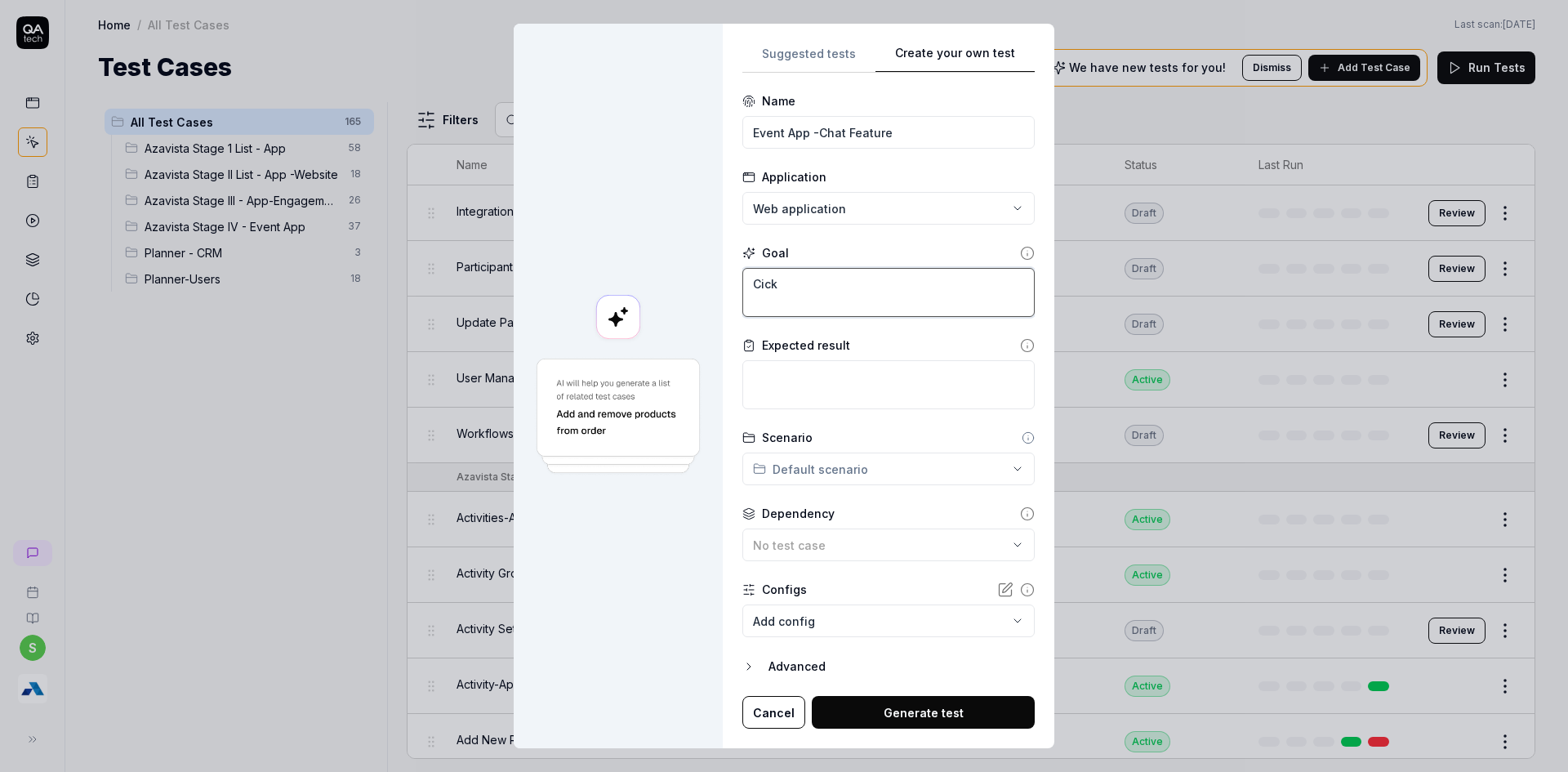
type textarea "Cick o"
type textarea "*"
type textarea "Cick"
type textarea "*"
type textarea "Cick"
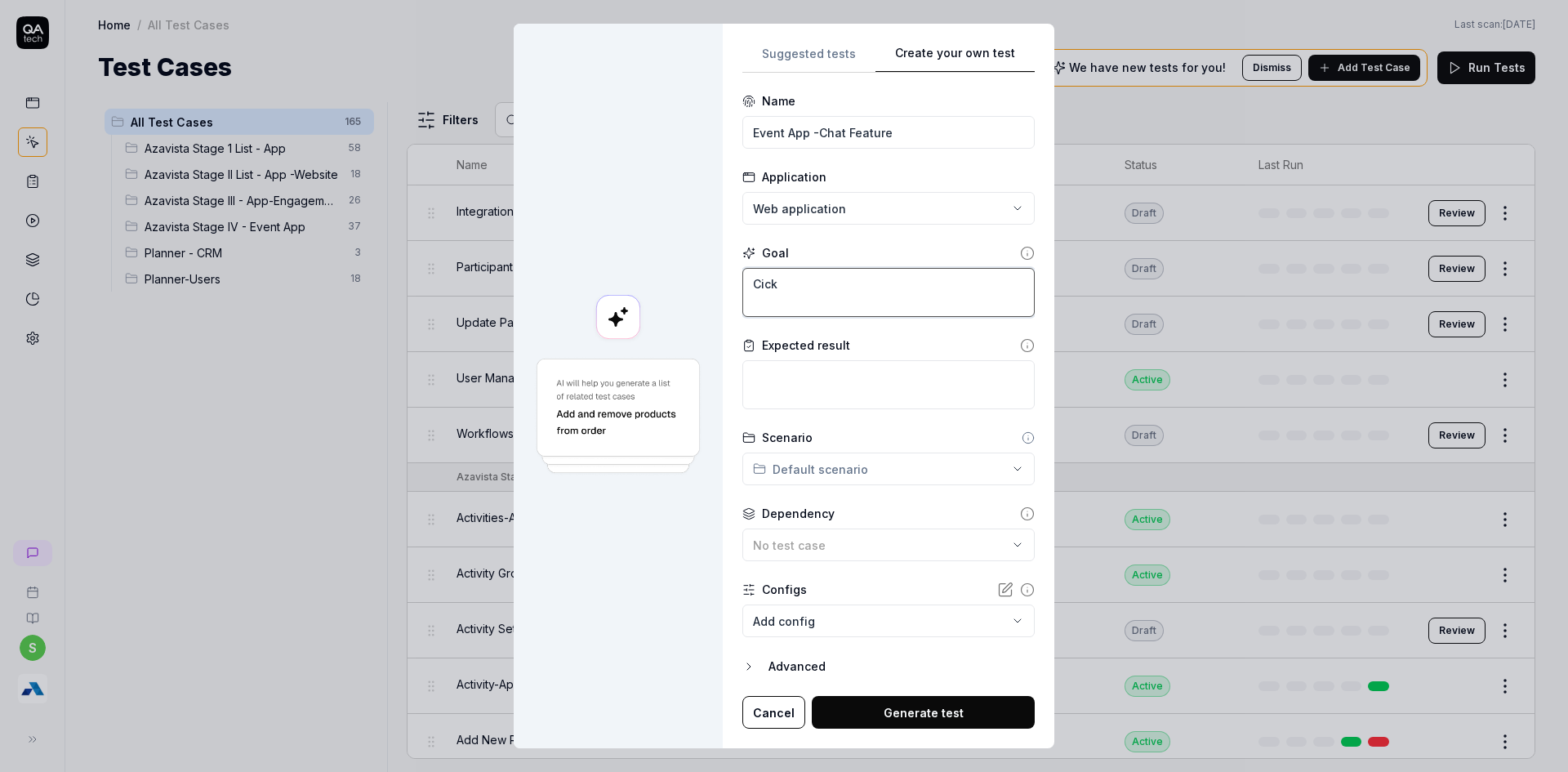
type textarea "*"
type textarea "Cic"
type textarea "*"
type textarea "Ci"
type textarea "*"
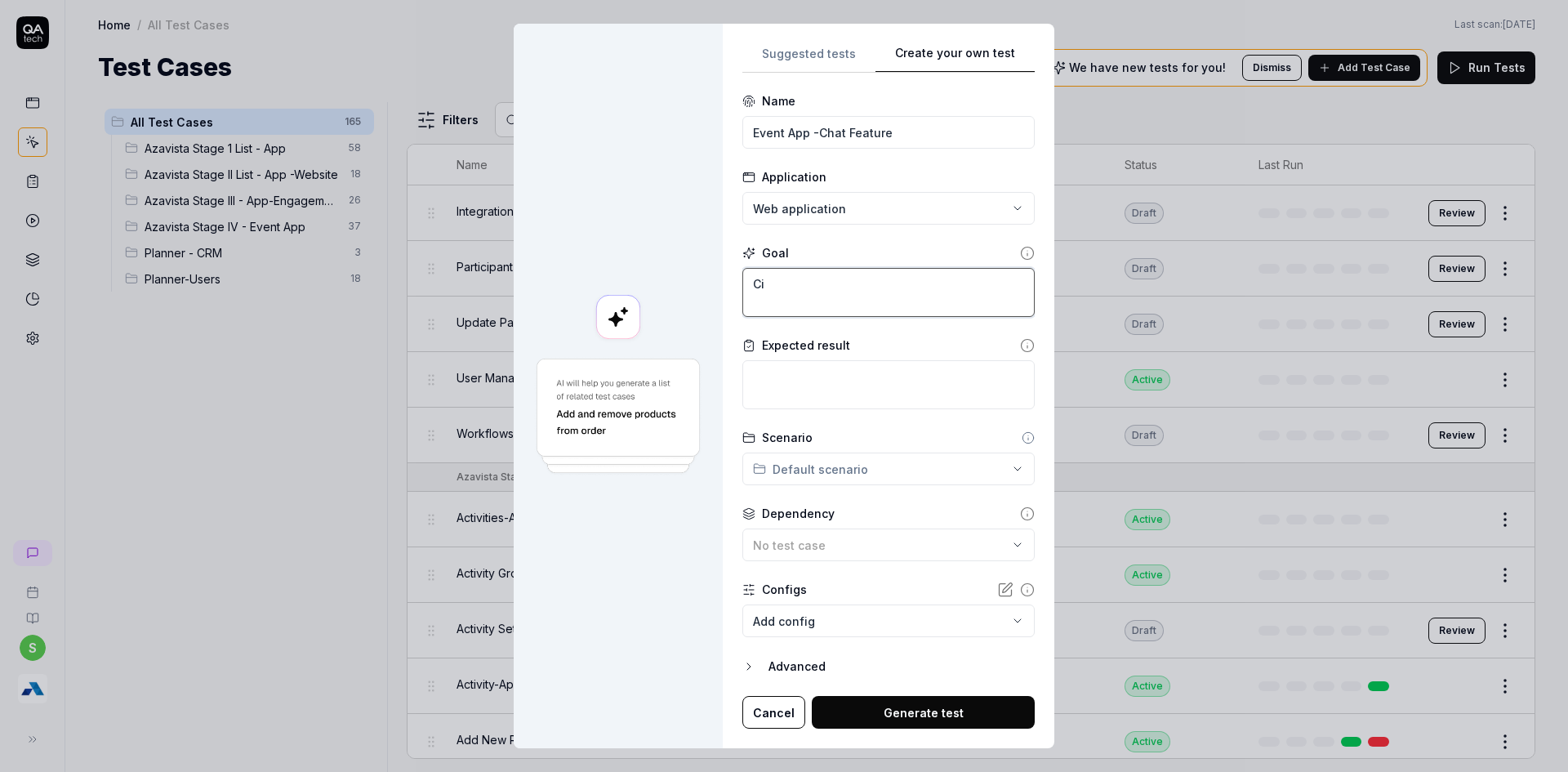
type textarea "C"
type textarea "*"
type textarea "Cl"
type textarea "*"
type textarea "Cli"
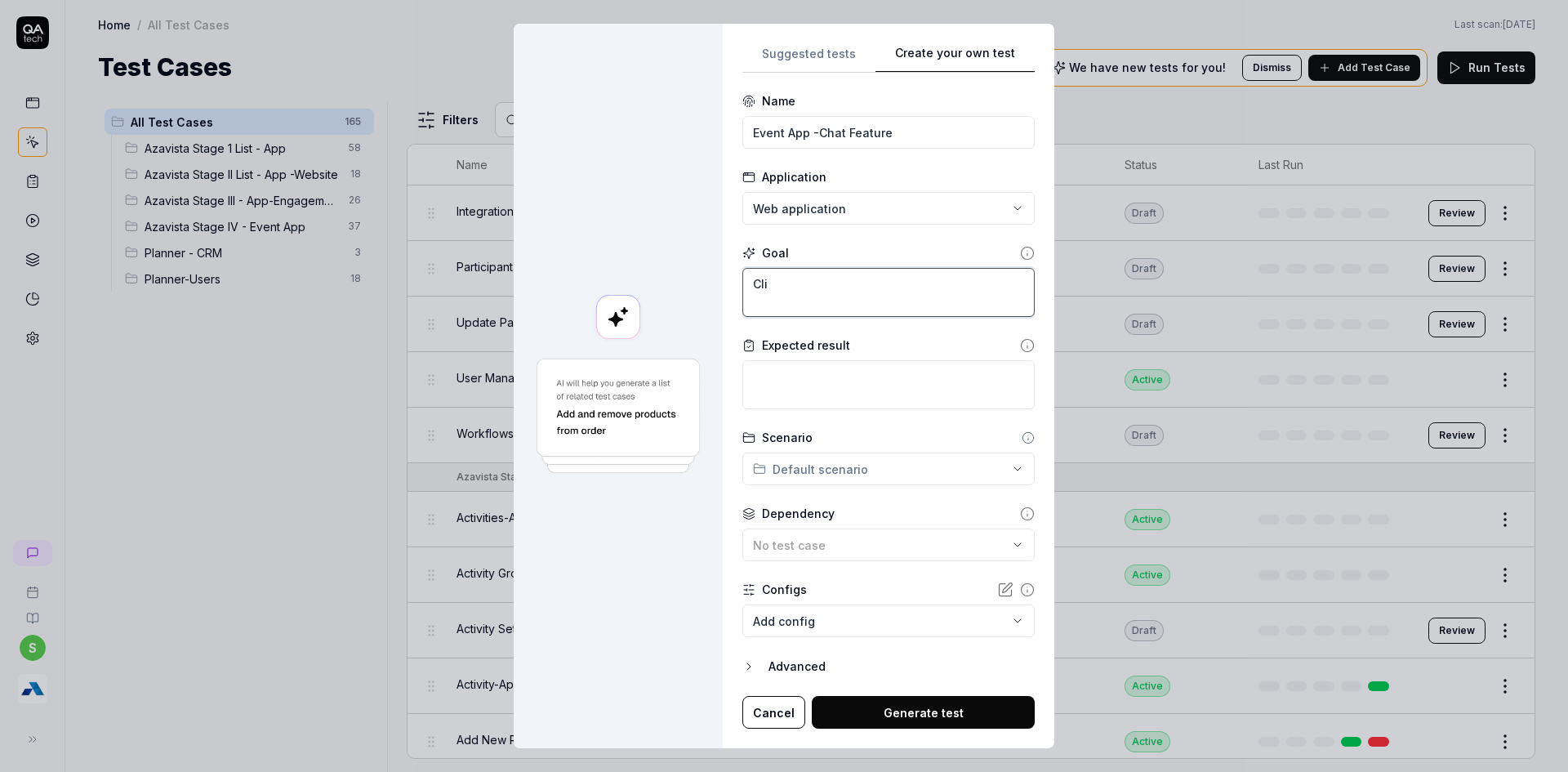
type textarea "*"
type textarea "Clic"
type textarea "*"
type textarea "Click"
type textarea "*"
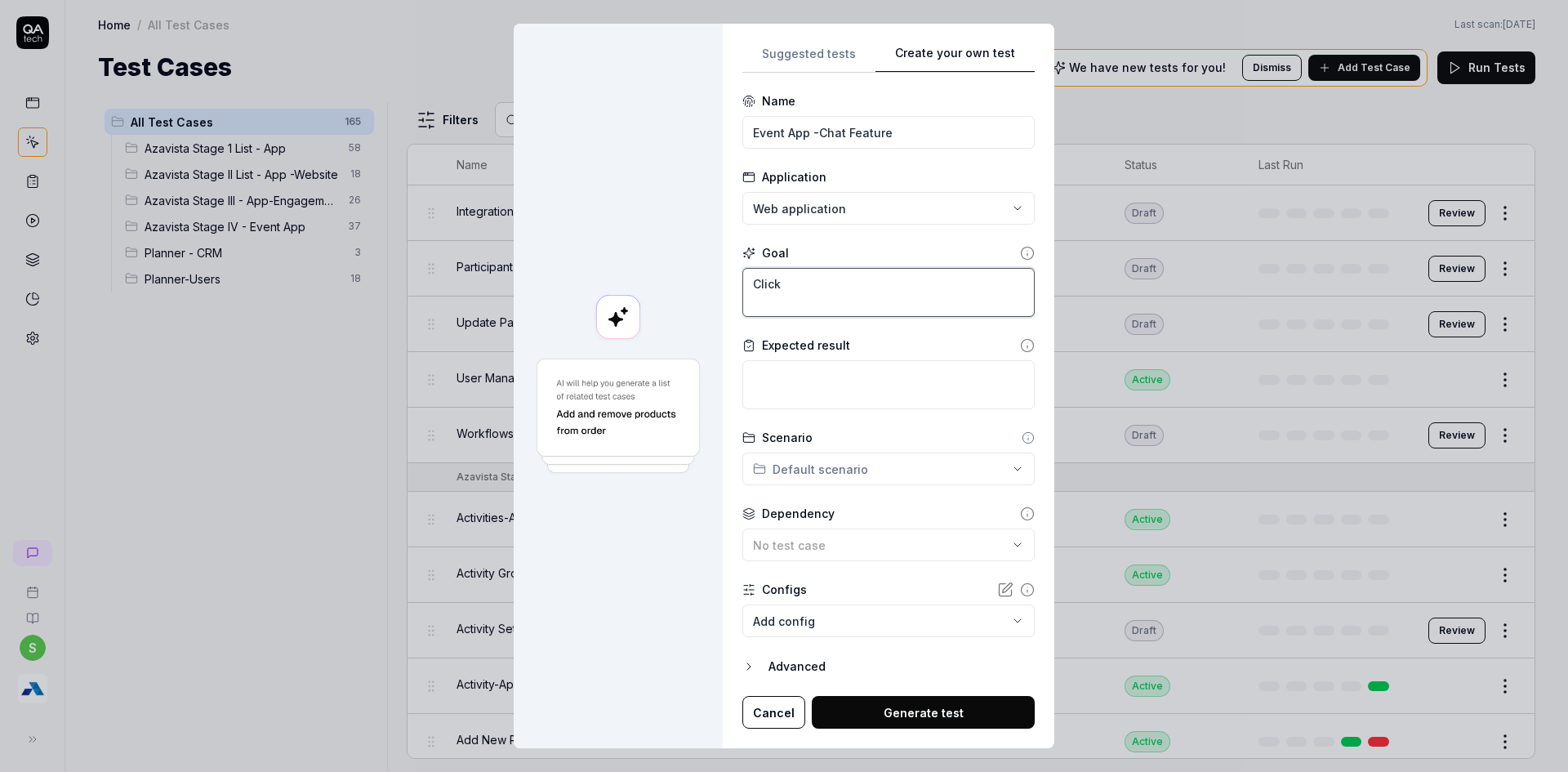
type textarea "Click"
type textarea "*"
type textarea "Click o"
type textarea "*"
type textarea "Click on"
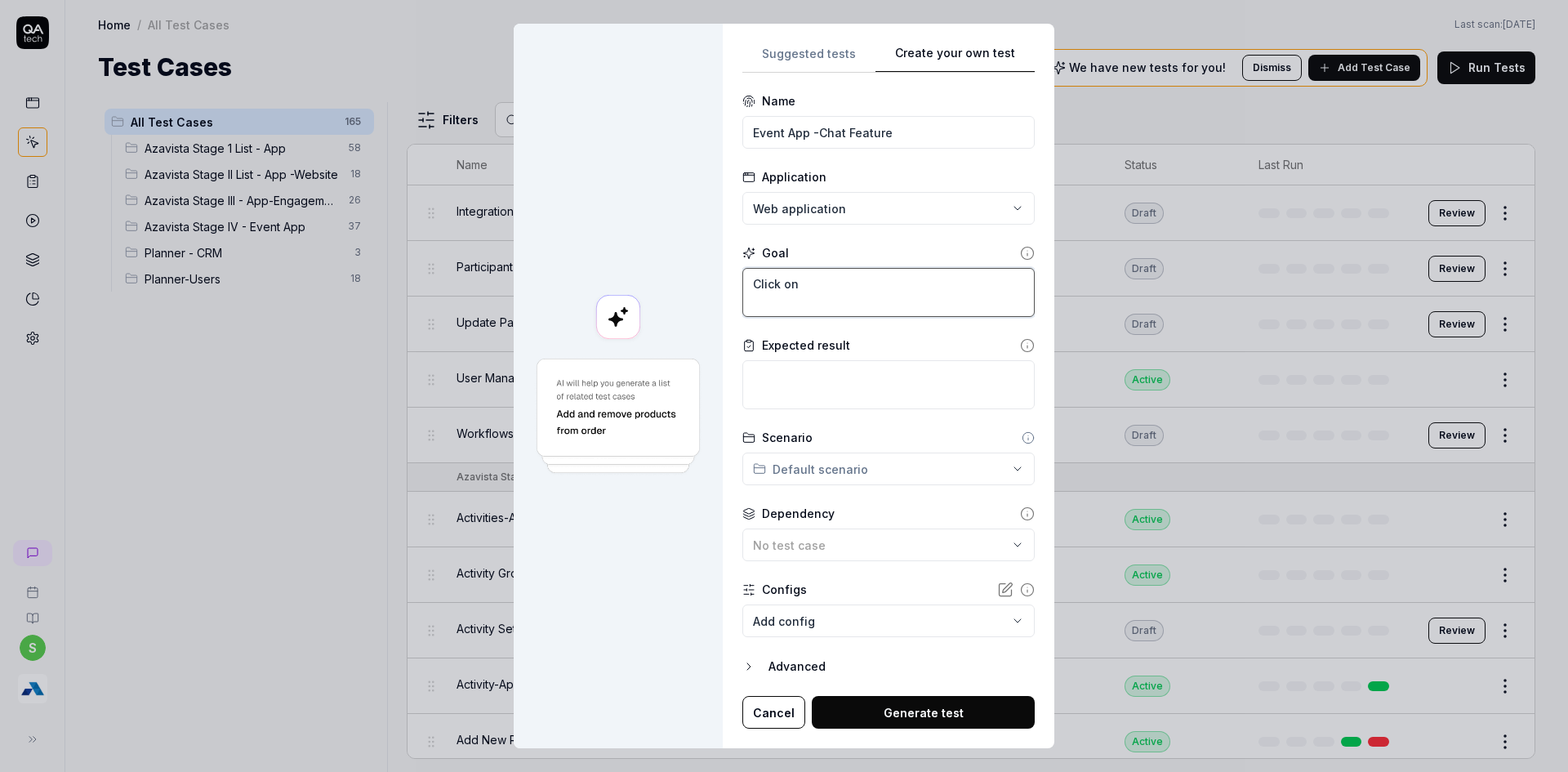
type textarea "*"
type textarea "Click on"
type textarea "*"
type textarea "Click on c"
type textarea "*"
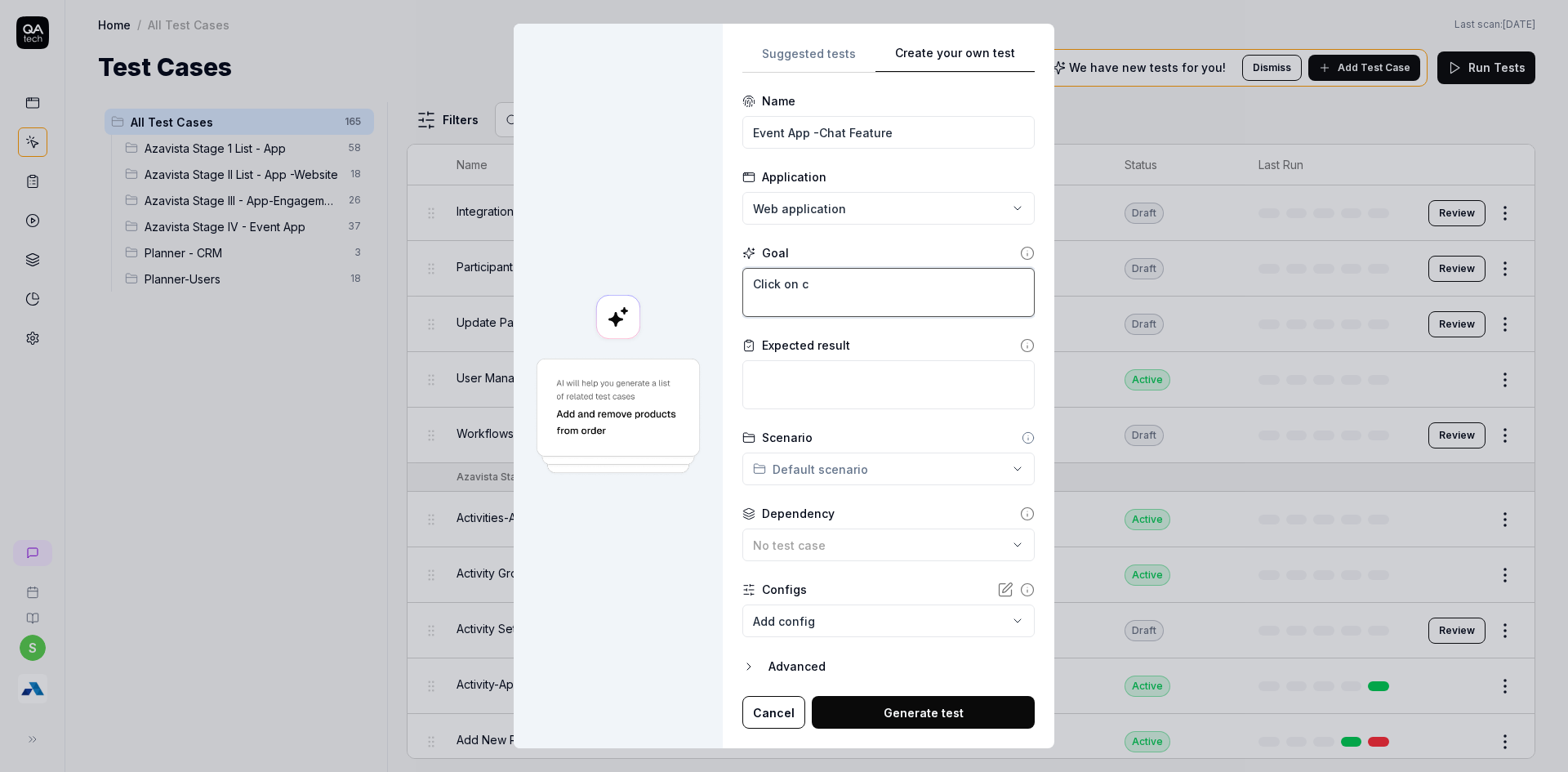
type textarea "Click on ch"
type textarea "*"
type textarea "Click on chat"
type textarea "*"
type textarea "Click on chat"
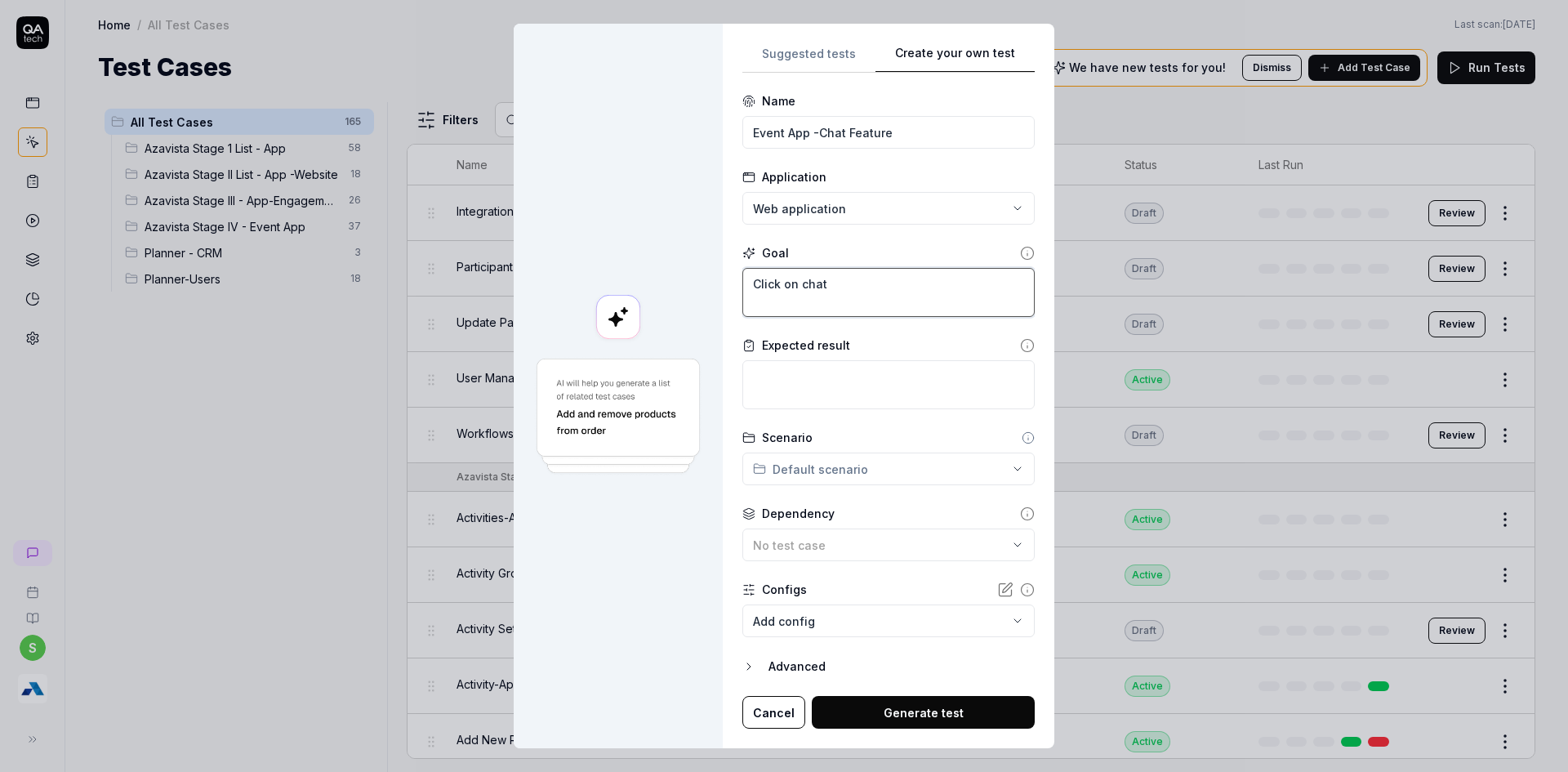
type textarea "*"
type textarea "Click on chat i"
type textarea "*"
type textarea "Click on chat ic"
type textarea "*"
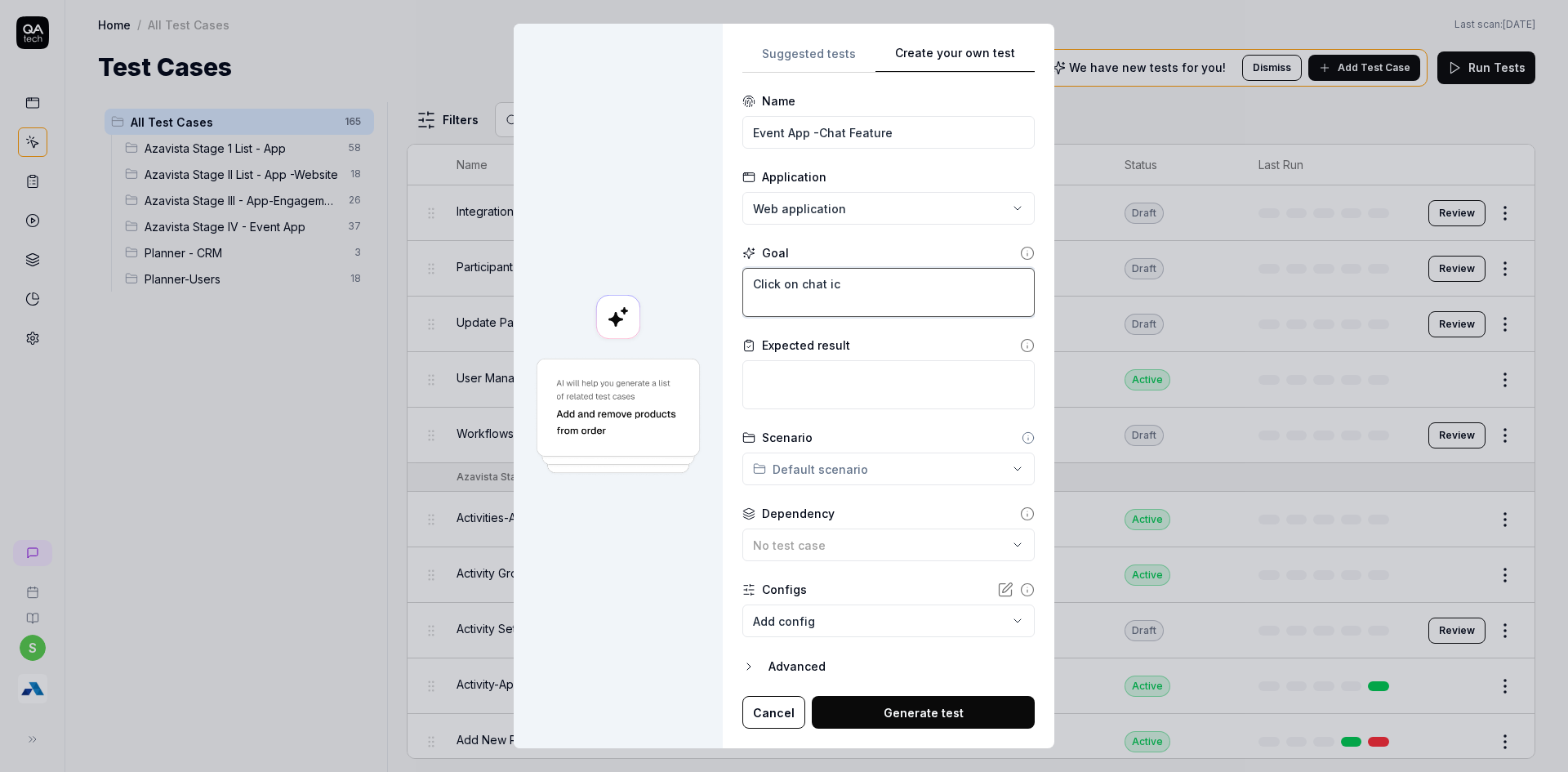
type textarea "Click on chat ico"
type textarea "*"
type textarea "Click on chat icon"
type textarea "*"
type textarea "Click on chat ico"
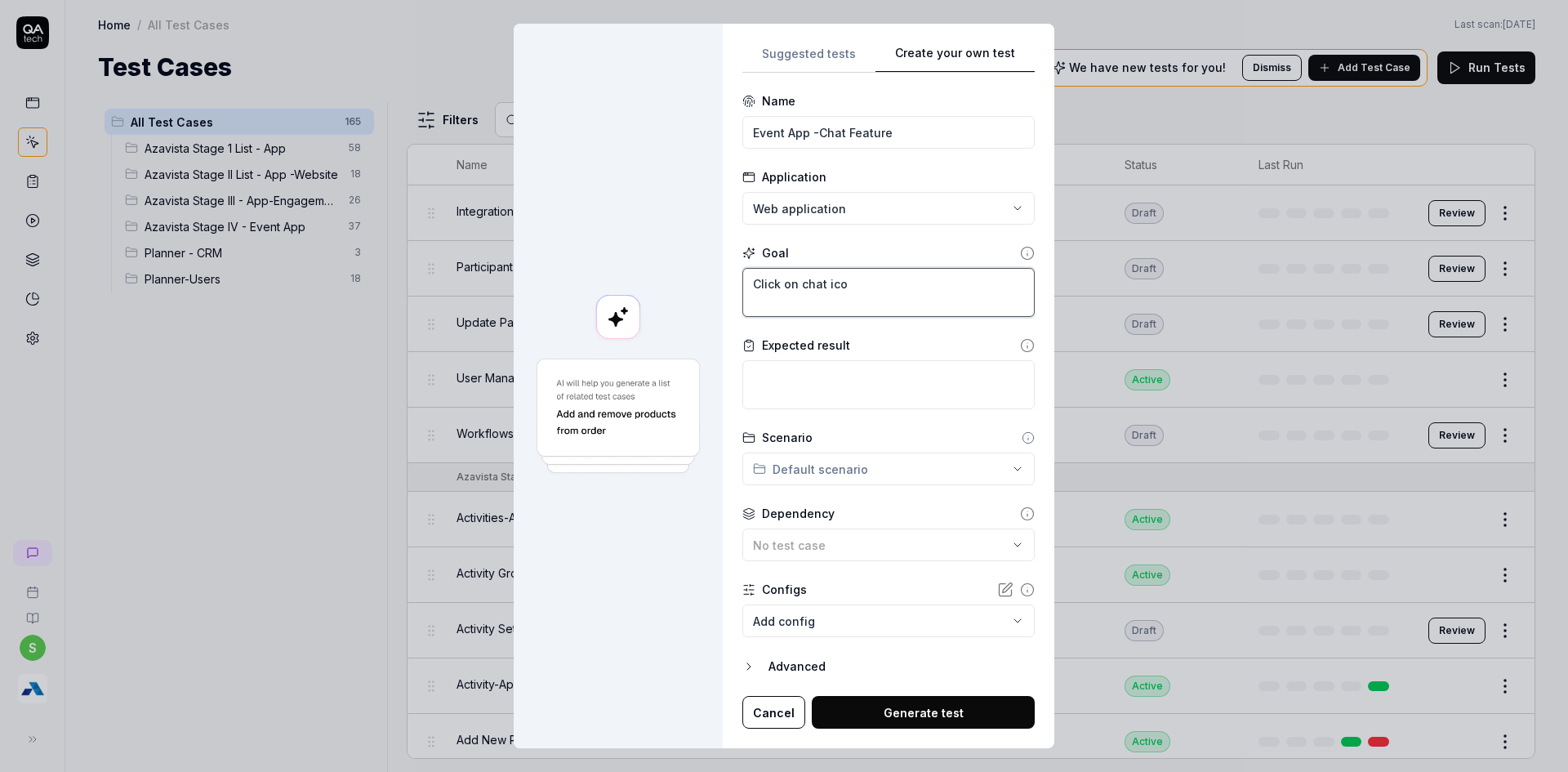
type textarea "*"
type textarea "Click on chat ic"
type textarea "*"
type textarea "Click on chat i"
type textarea "*"
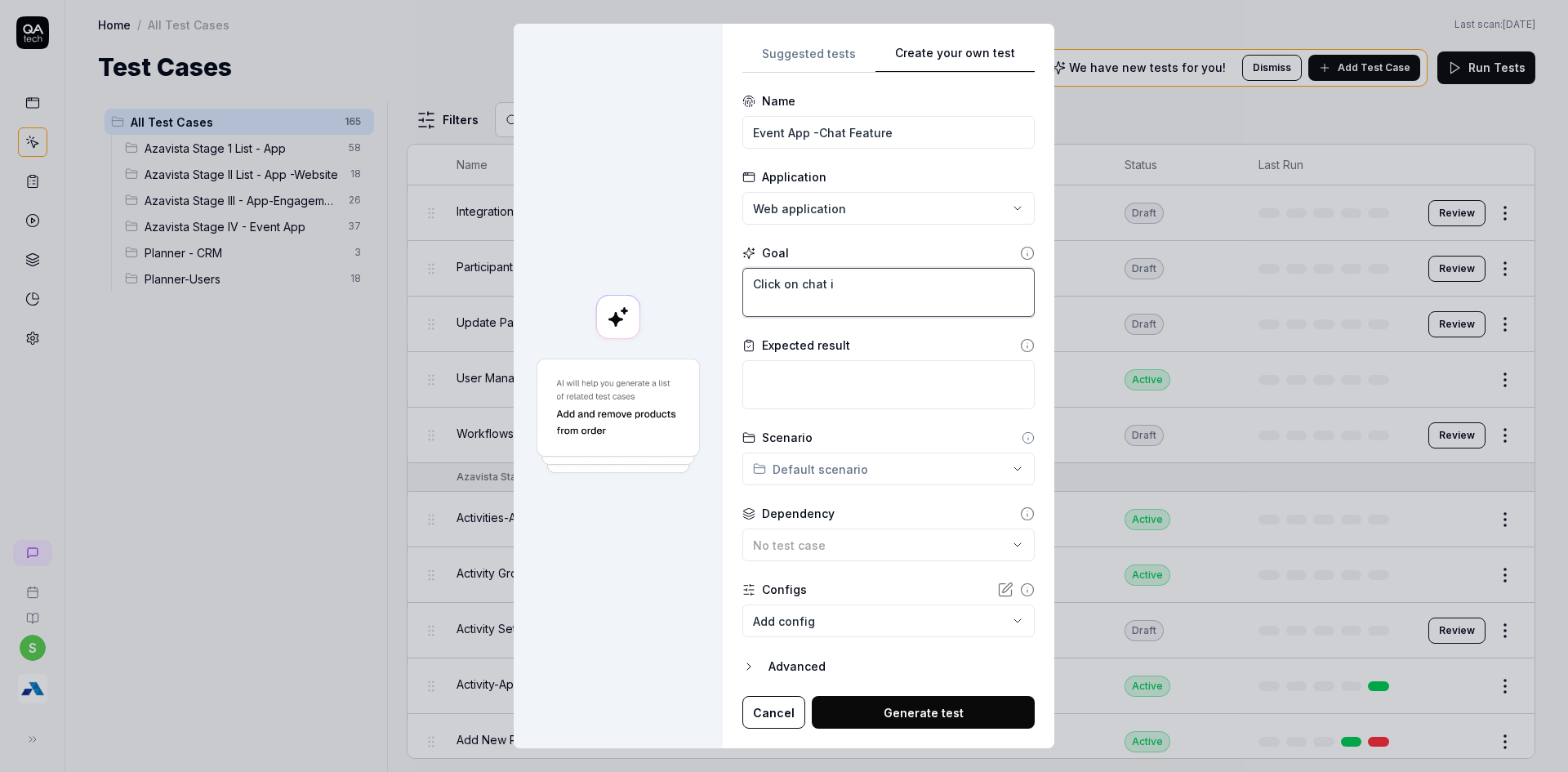
type textarea "Click on chat"
type textarea "*"
type textarea "Click on chat"
type textarea "*"
type textarea "Click on chat"
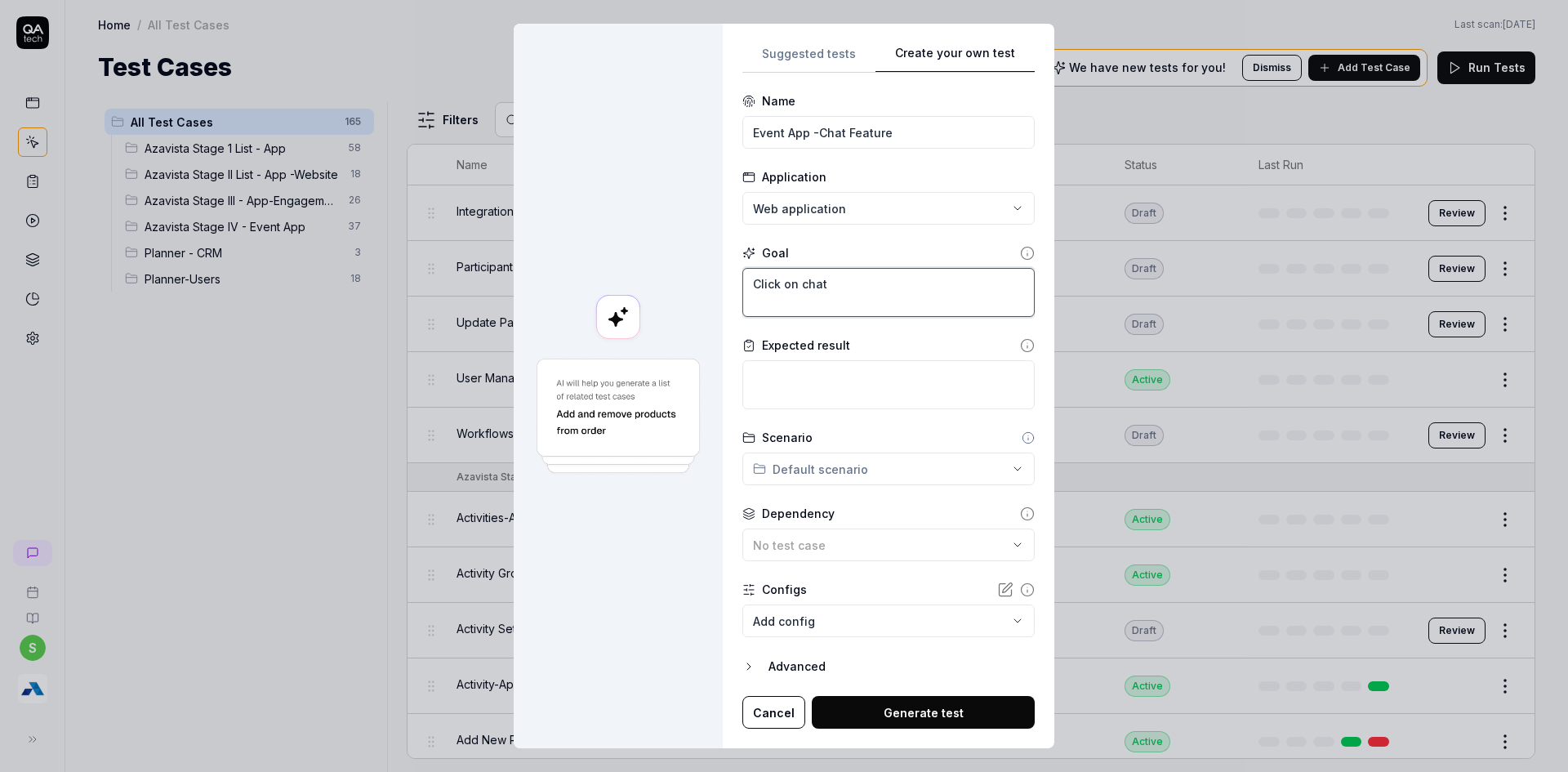
type textarea "*"
type textarea "Click on chat b"
type textarea "*"
type textarea "Click on chat bi"
type textarea "*"
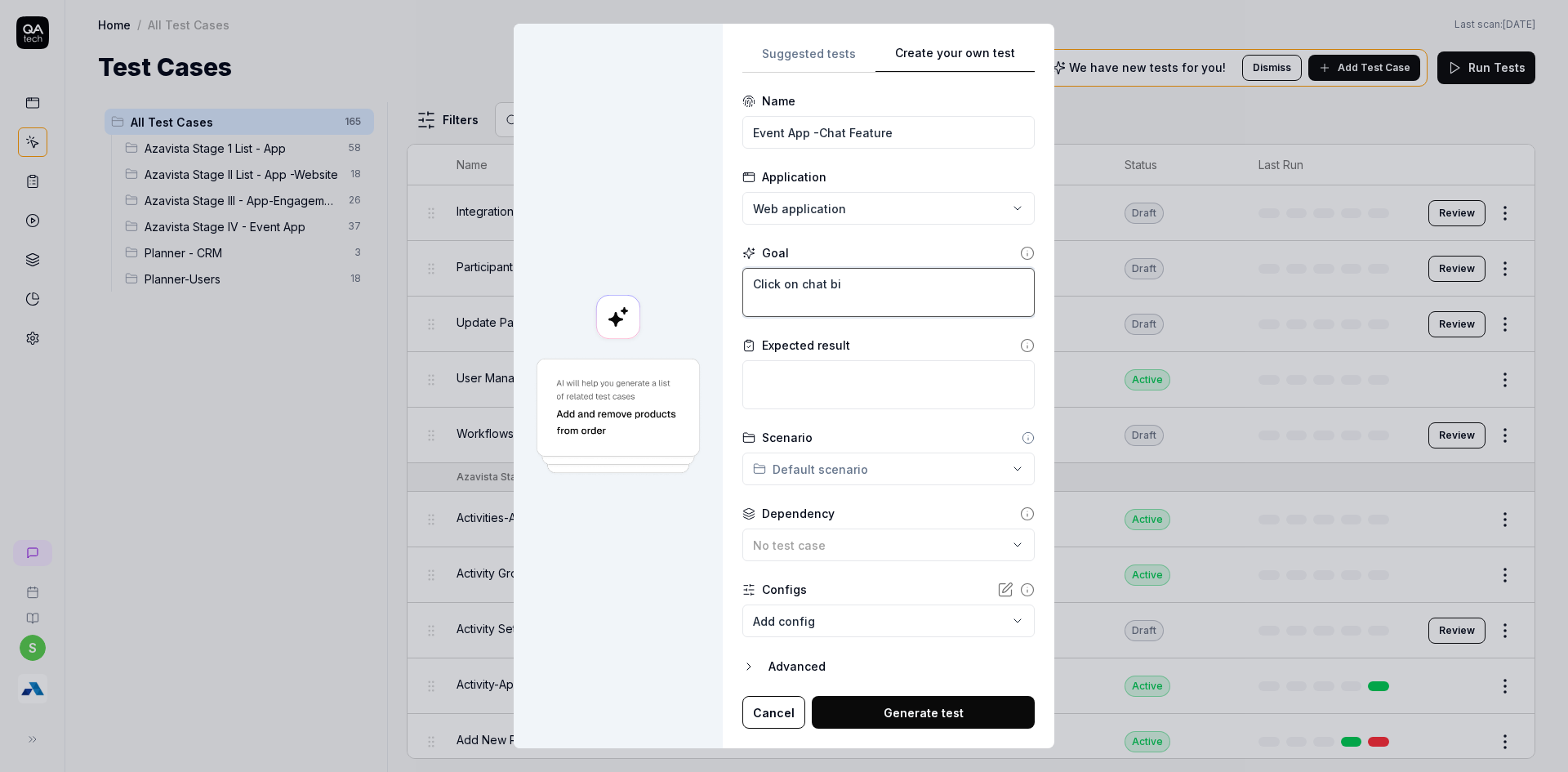
type textarea "Click on chat b"
type textarea "*"
type textarea "Click on chat bu"
type textarea "*"
type textarea "Click on chat buu"
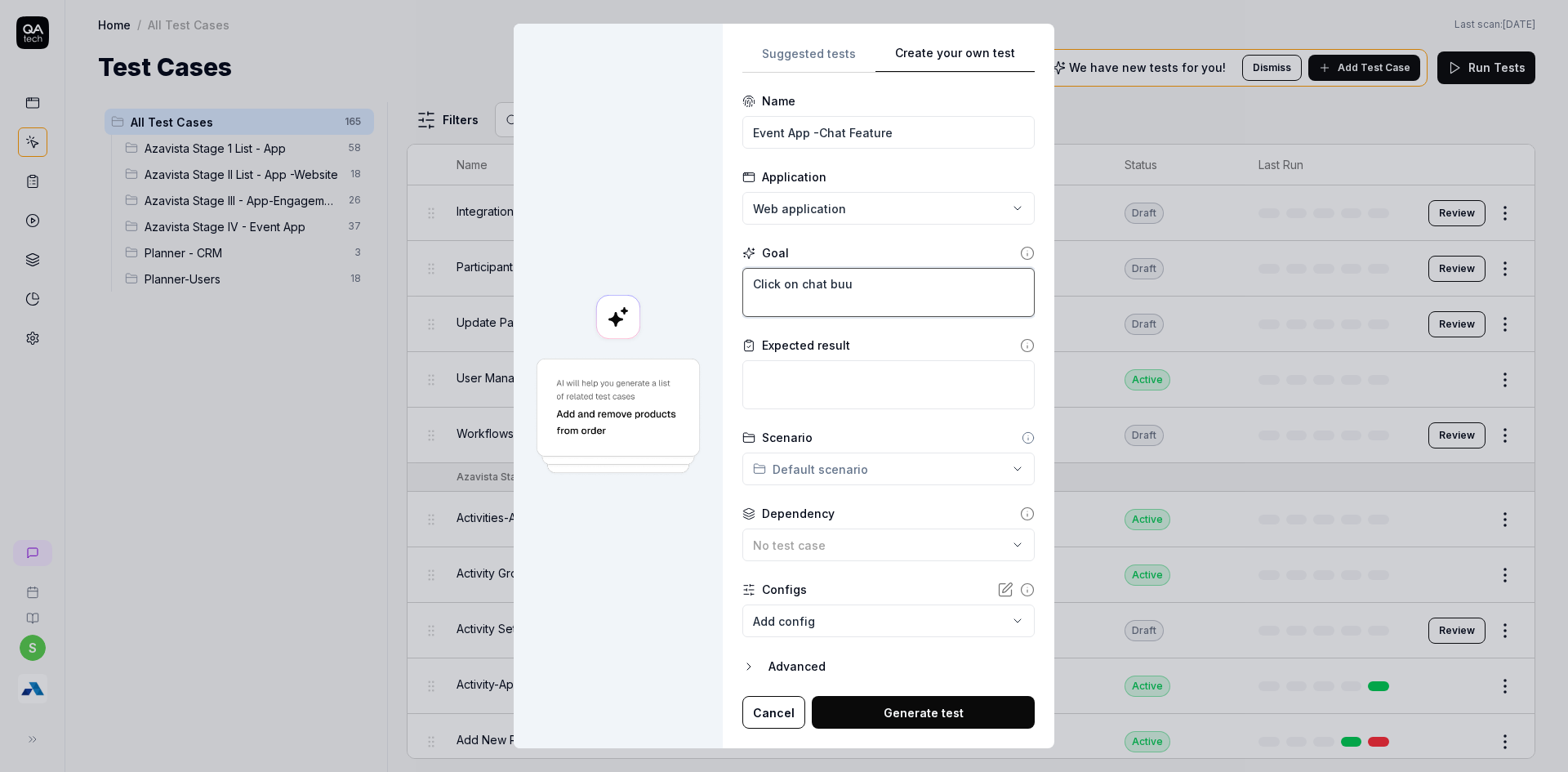
type textarea "*"
type textarea "Click on chat buub"
type textarea "*"
type textarea "Click on chat buubl"
type textarea "*"
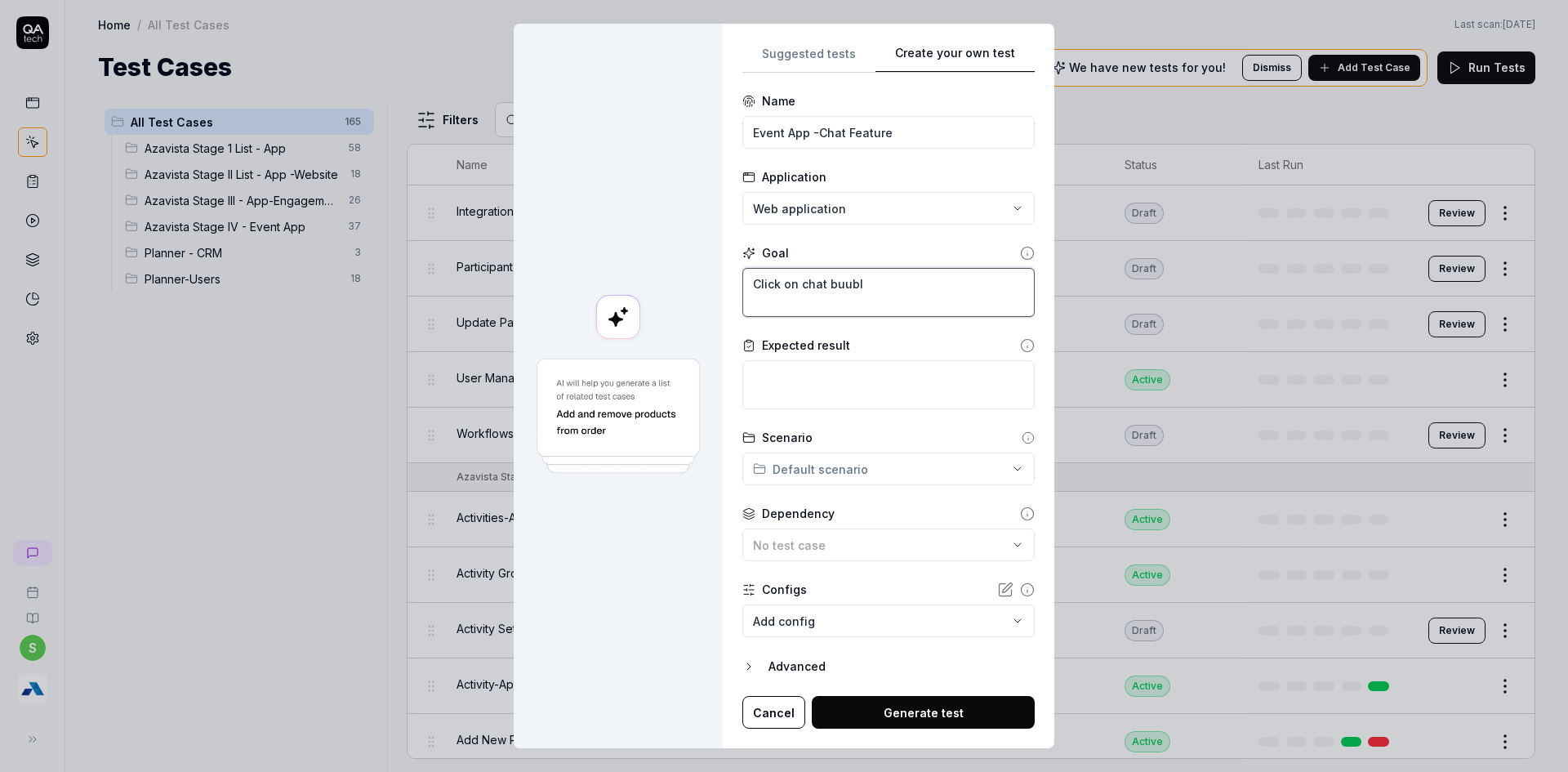
type textarea "Click on chat buub"
type textarea "*"
type textarea "Click on chat buu"
type textarea "*"
type textarea "Click on chat bu"
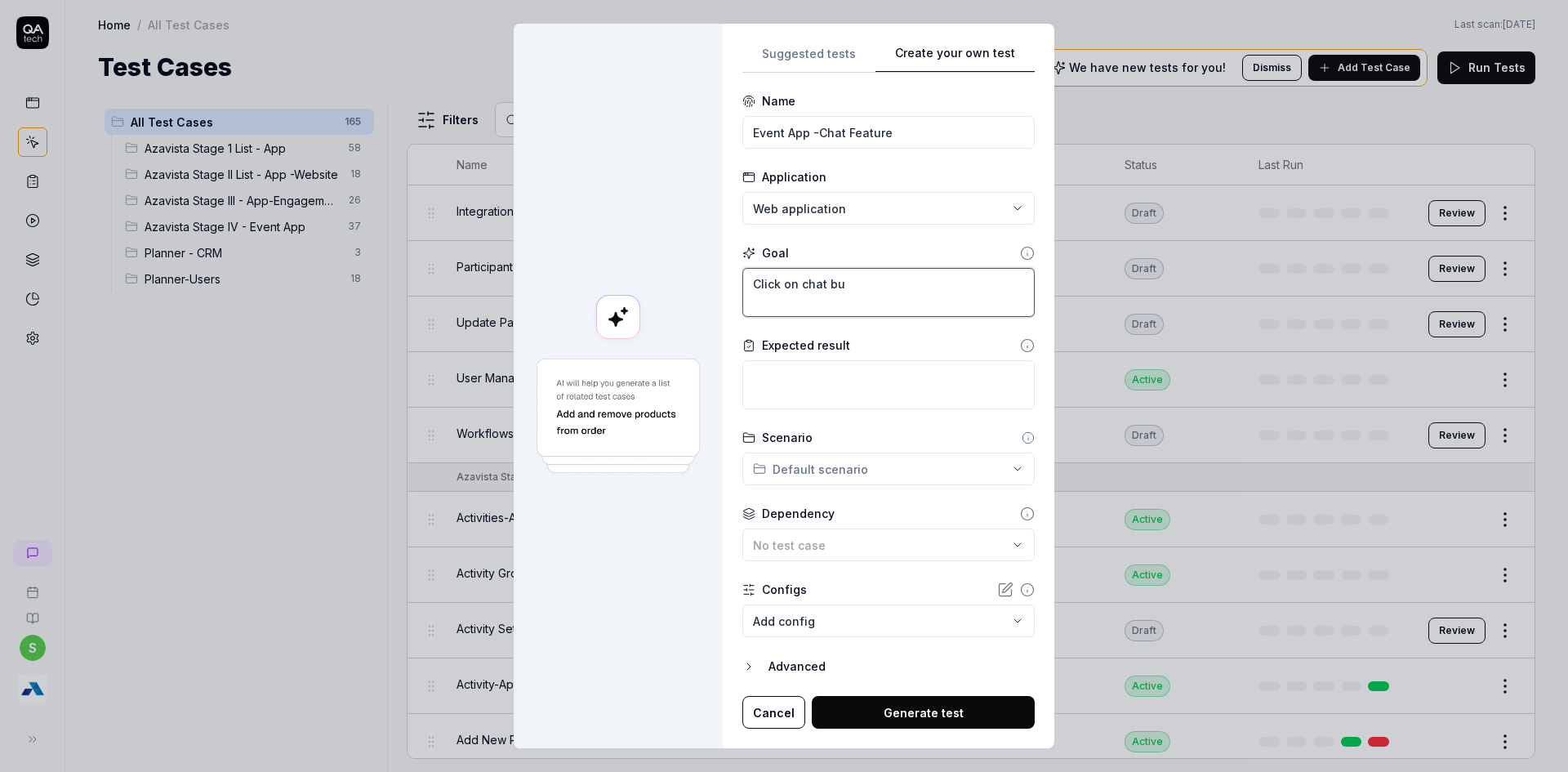
type textarea "*"
type textarea "Click on chat bun"
type textarea "*"
type textarea "Click on chat bu"
type textarea "*"
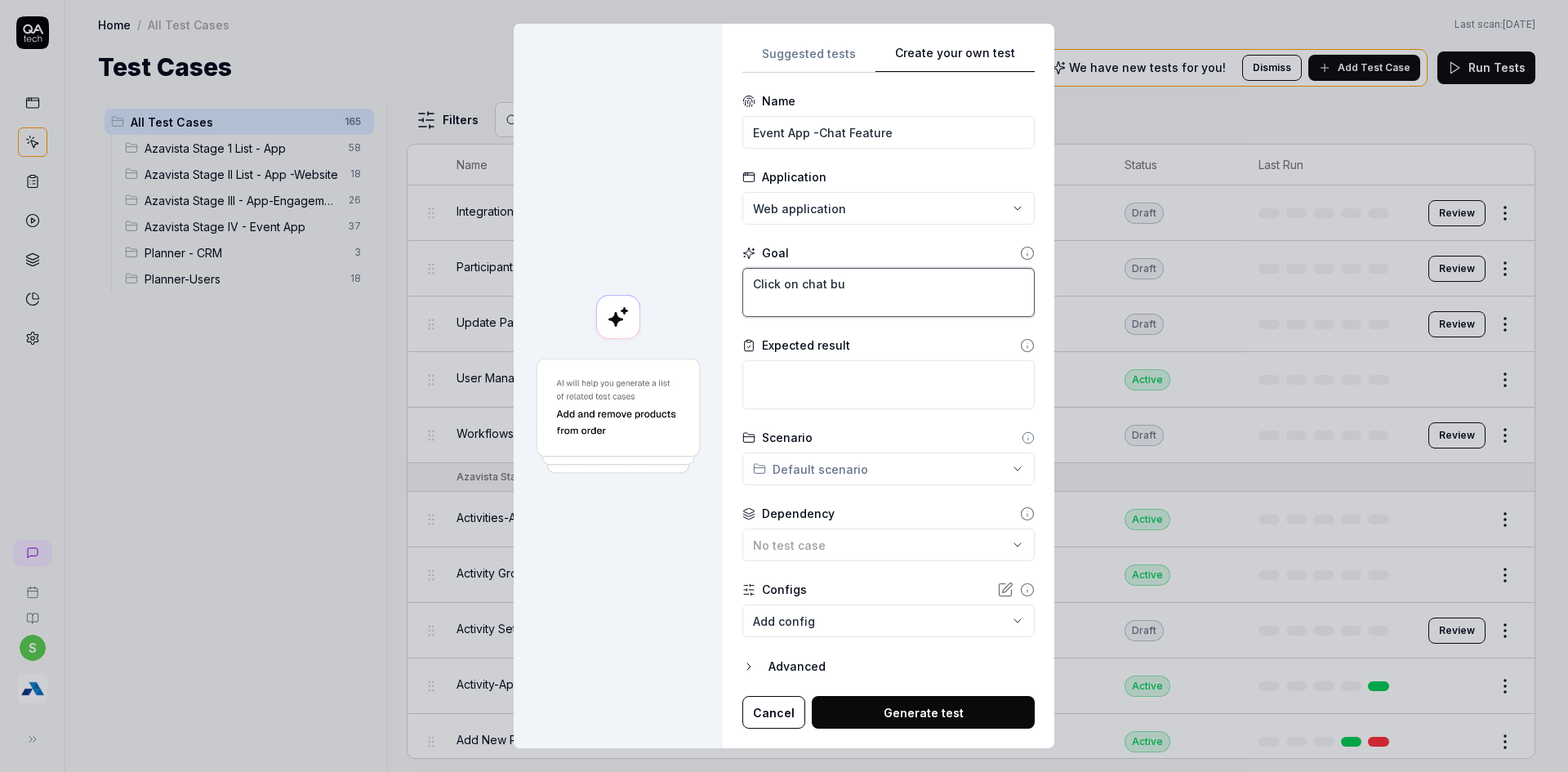
type textarea "Click on chat bub"
type textarea "*"
type textarea "Click on chat bubb"
type textarea "*"
type textarea "Click on chat bubbl"
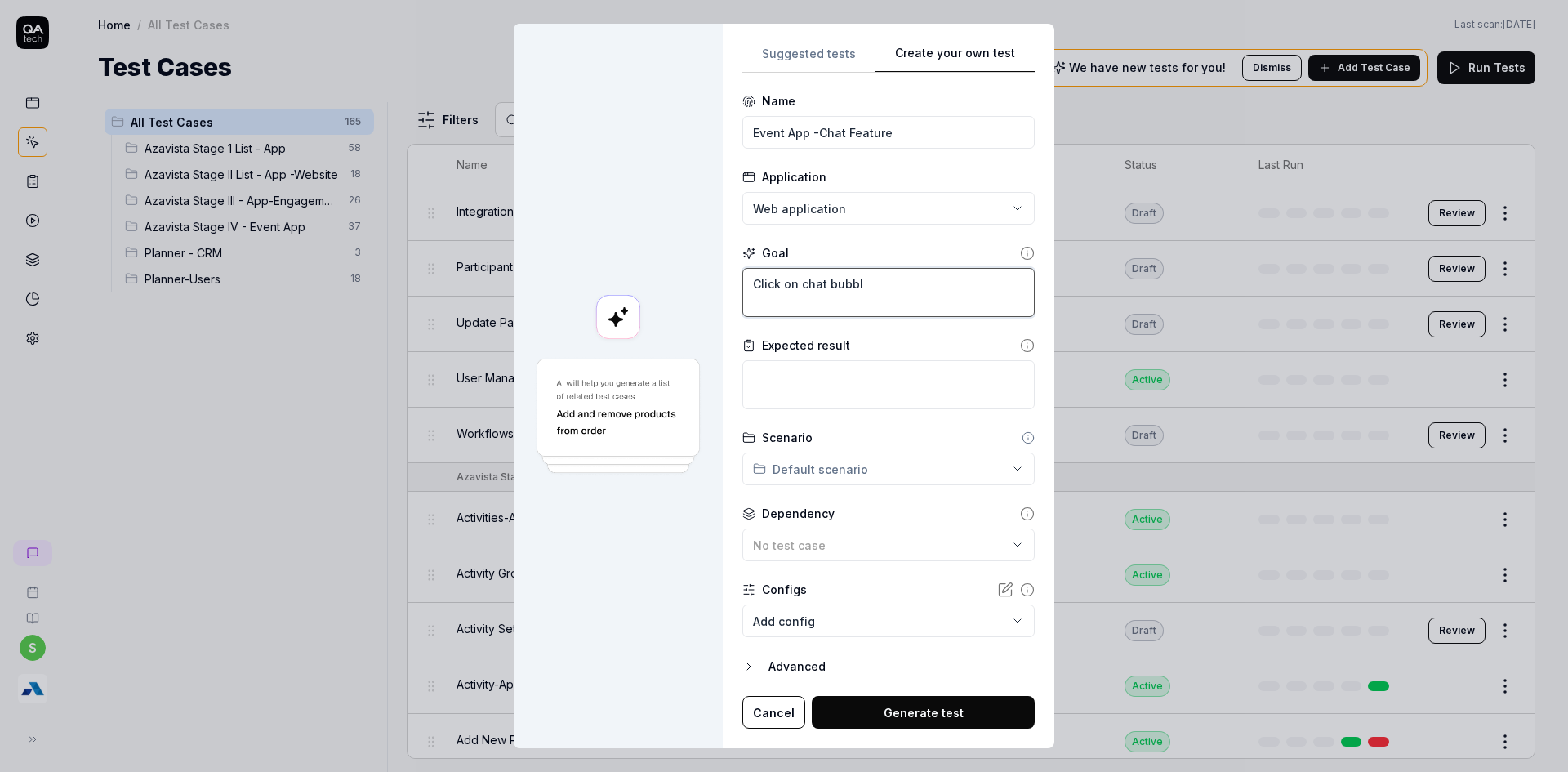
type textarea "*"
type textarea "Click on chat bubble"
type textarea "*"
type textarea "Click on chat bubble"
type textarea "*"
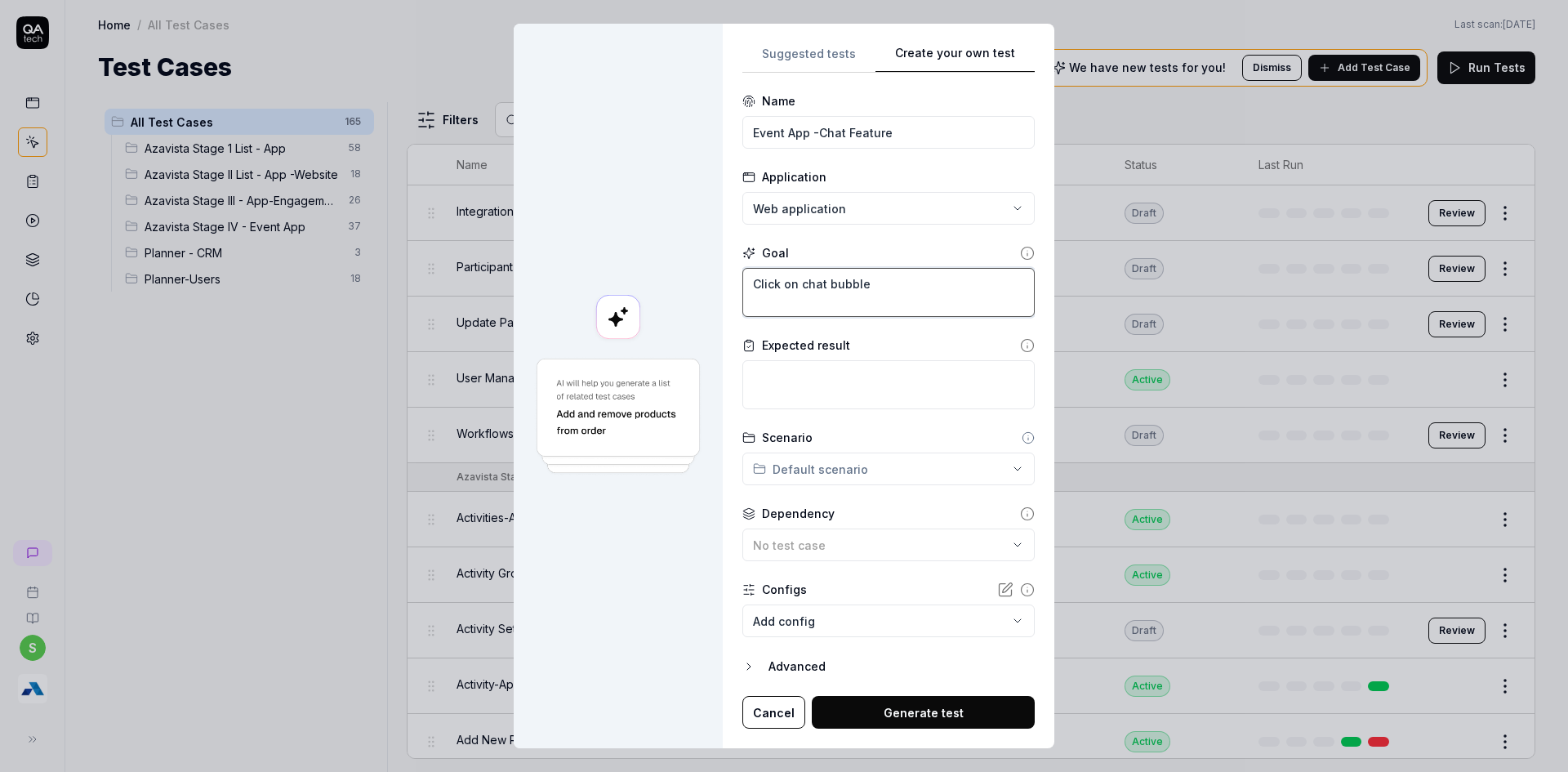
type textarea "Click on chat bubble i"
type textarea "*"
type textarea "Click on chat bubble ic"
type textarea "*"
type textarea "Click on chat bubble ico"
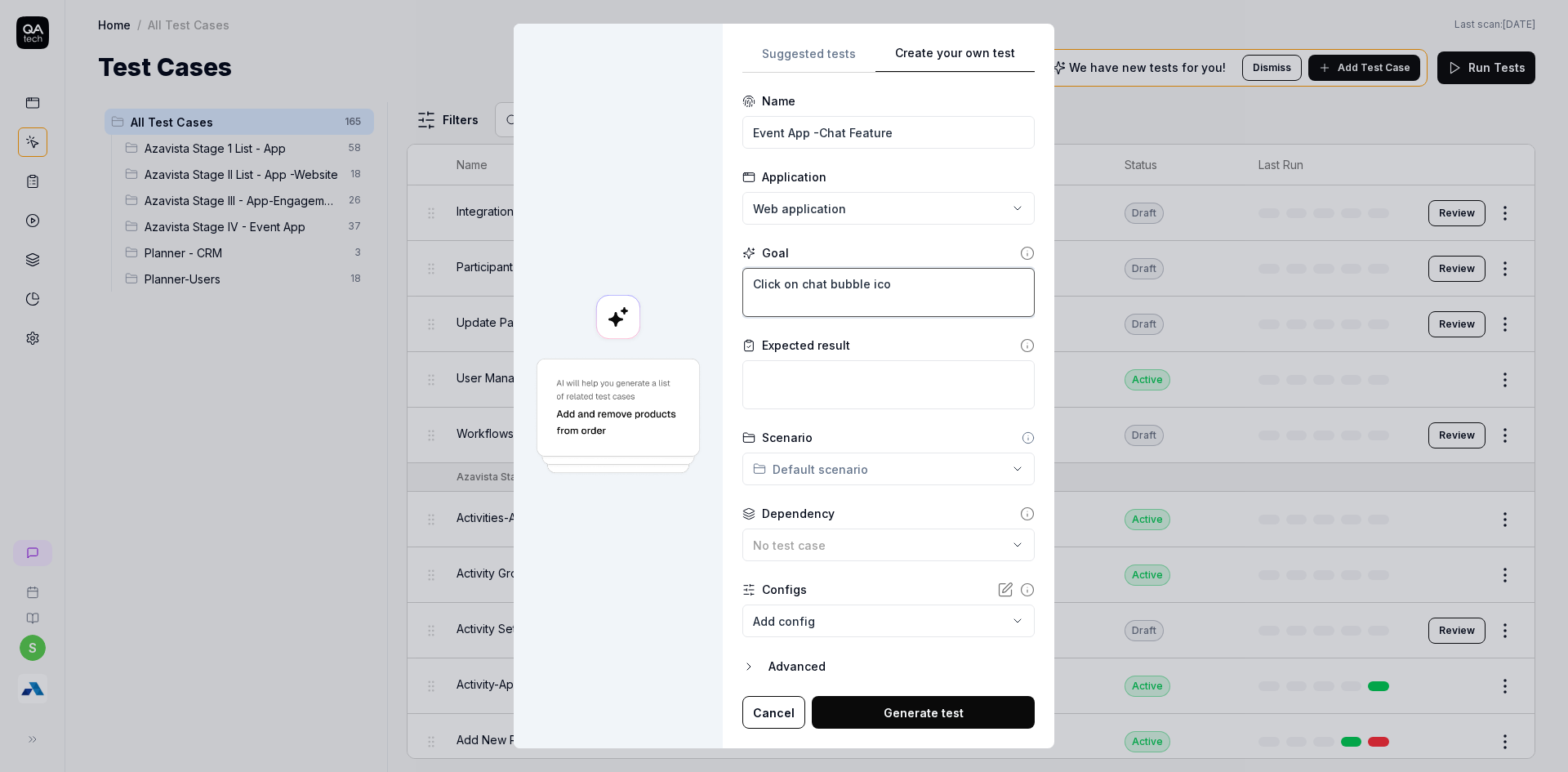
type textarea "*"
type textarea "Click on chat bubble icon"
type textarea "*"
type textarea "Click on chat bubble icon"
click at [772, 308] on textarea "Click on chat bubble icon" at bounding box center [888, 292] width 292 height 49
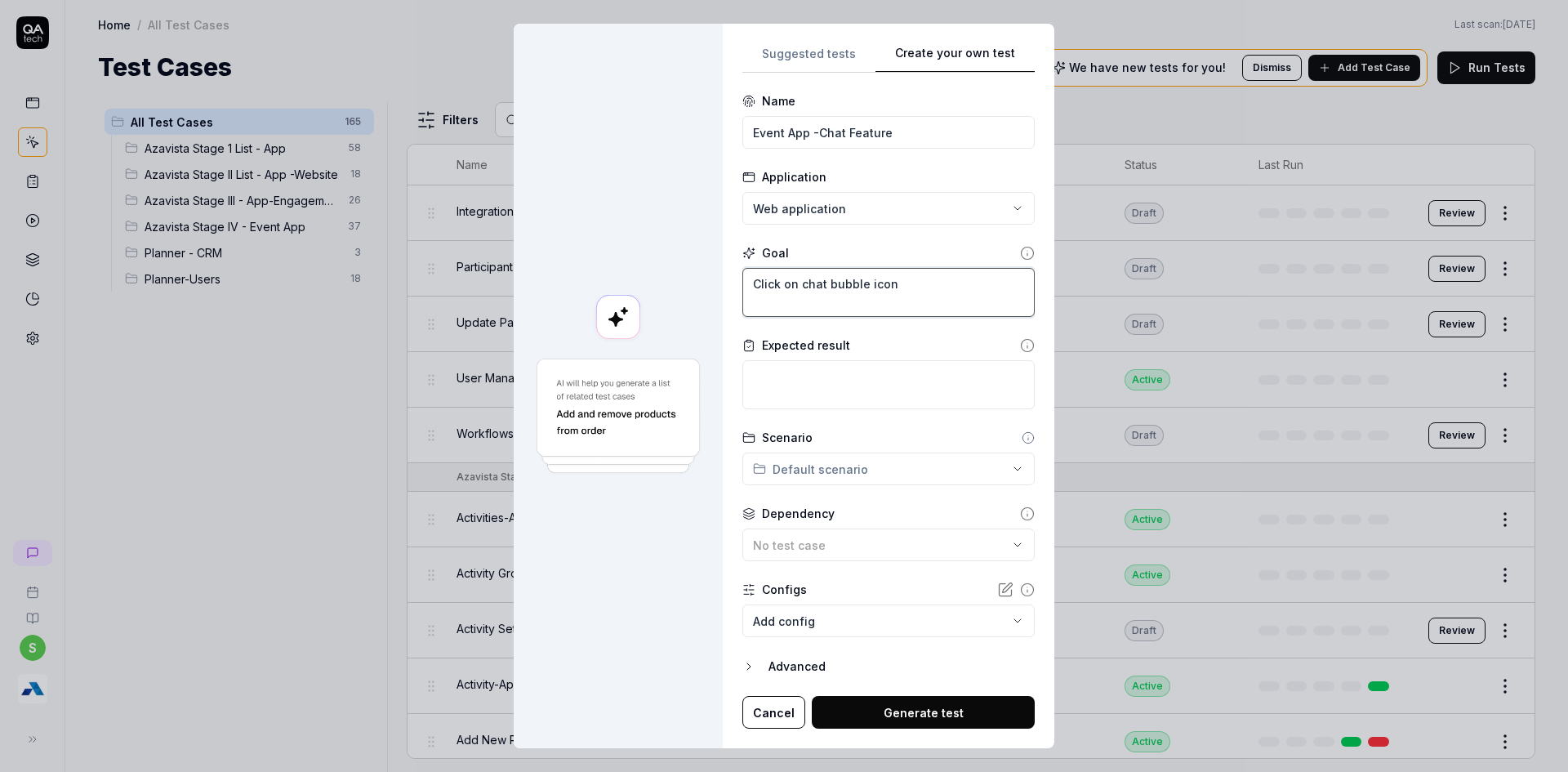
drag, startPoint x: 938, startPoint y: 277, endPoint x: 931, endPoint y: 285, distance: 10.6
click at [931, 285] on textarea "Click on chat bubble icon" at bounding box center [888, 292] width 292 height 49
type textarea "*"
type textarea "Click on chat bubble icon."
type textarea "*"
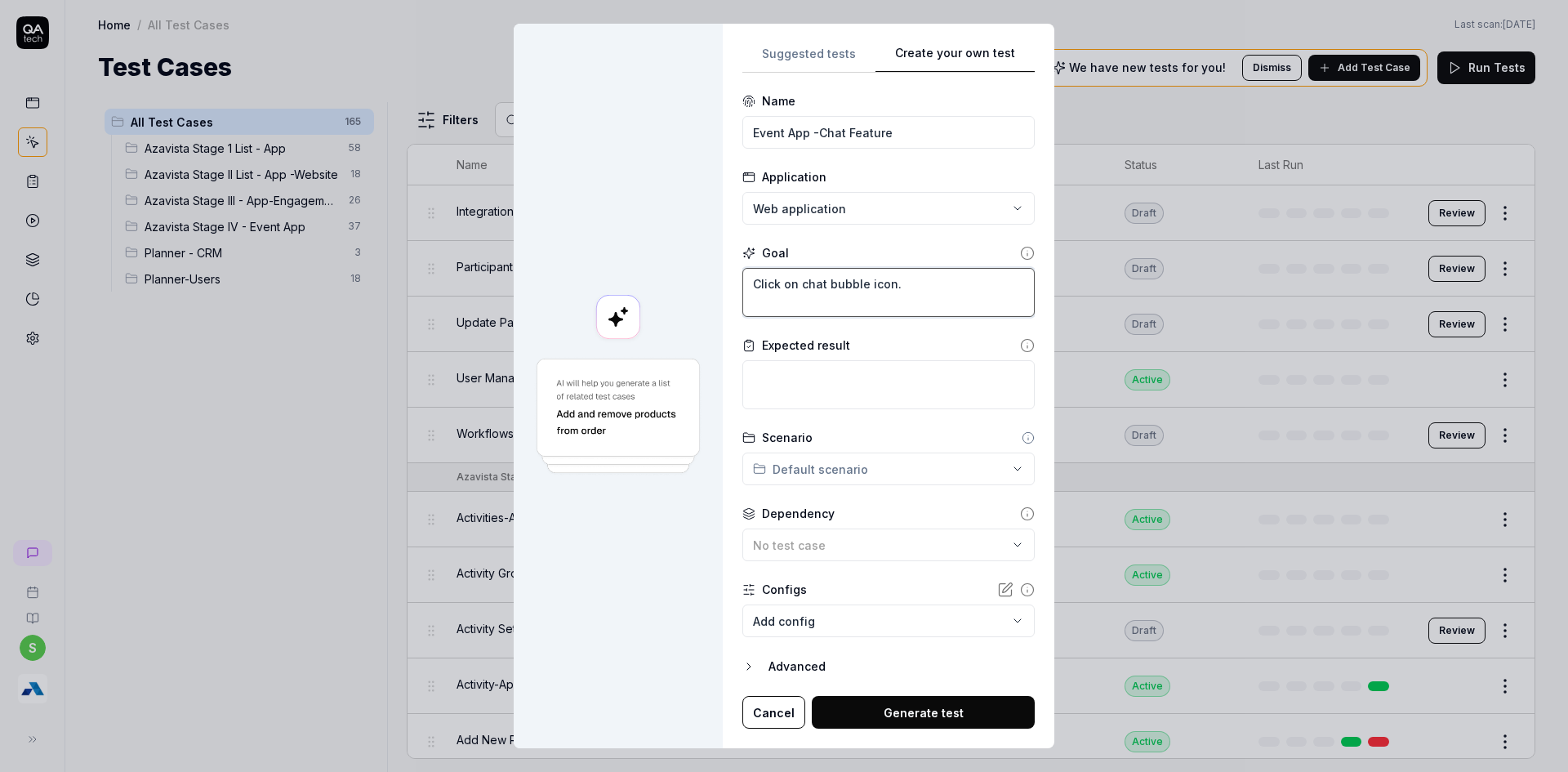
type textarea "Click on chat bubble icon."
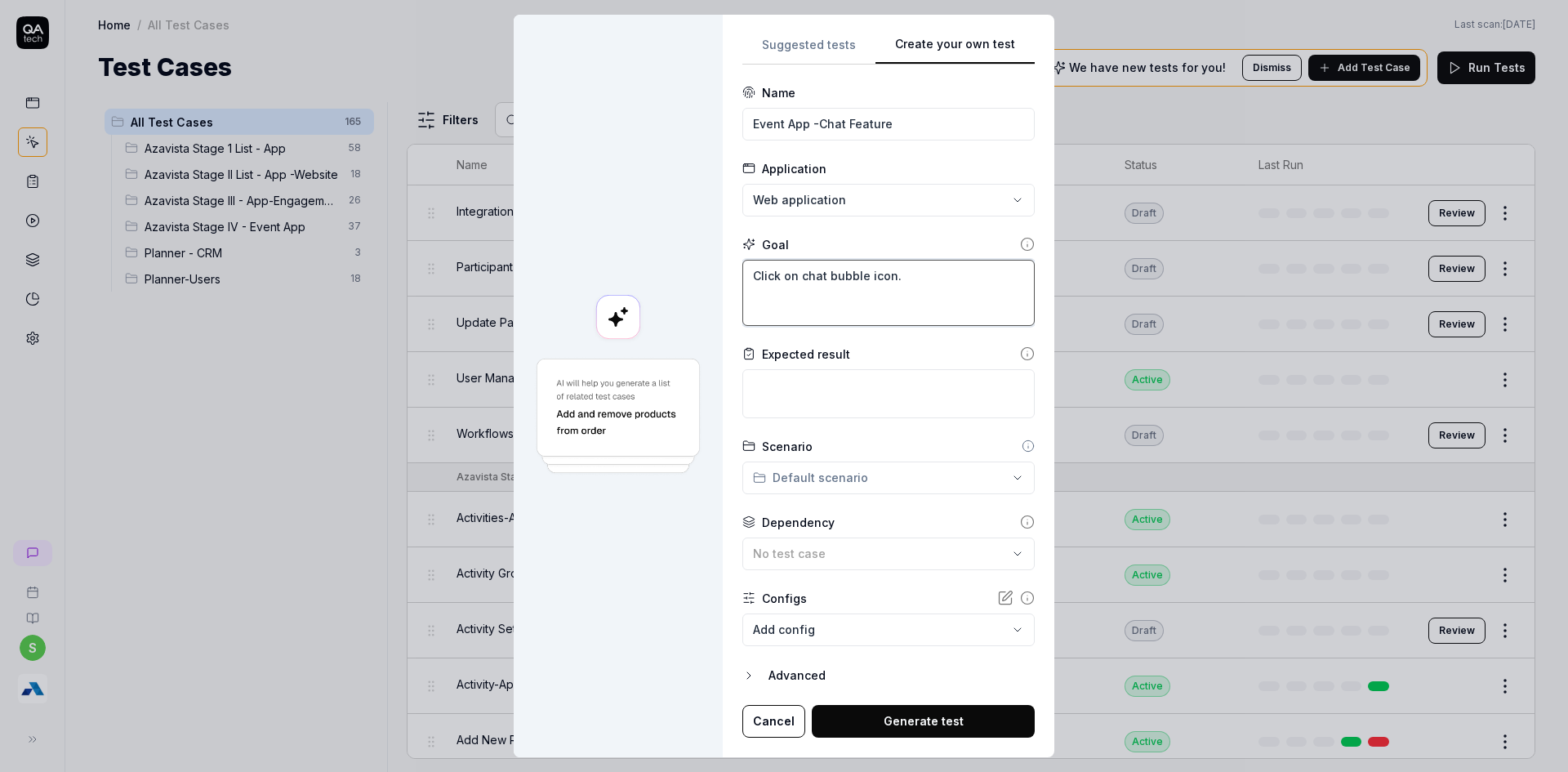
type textarea "*"
type textarea "Click on chat bubble icon. C"
type textarea "*"
type textarea "Click on chat bubble icon. Cli"
type textarea "*"
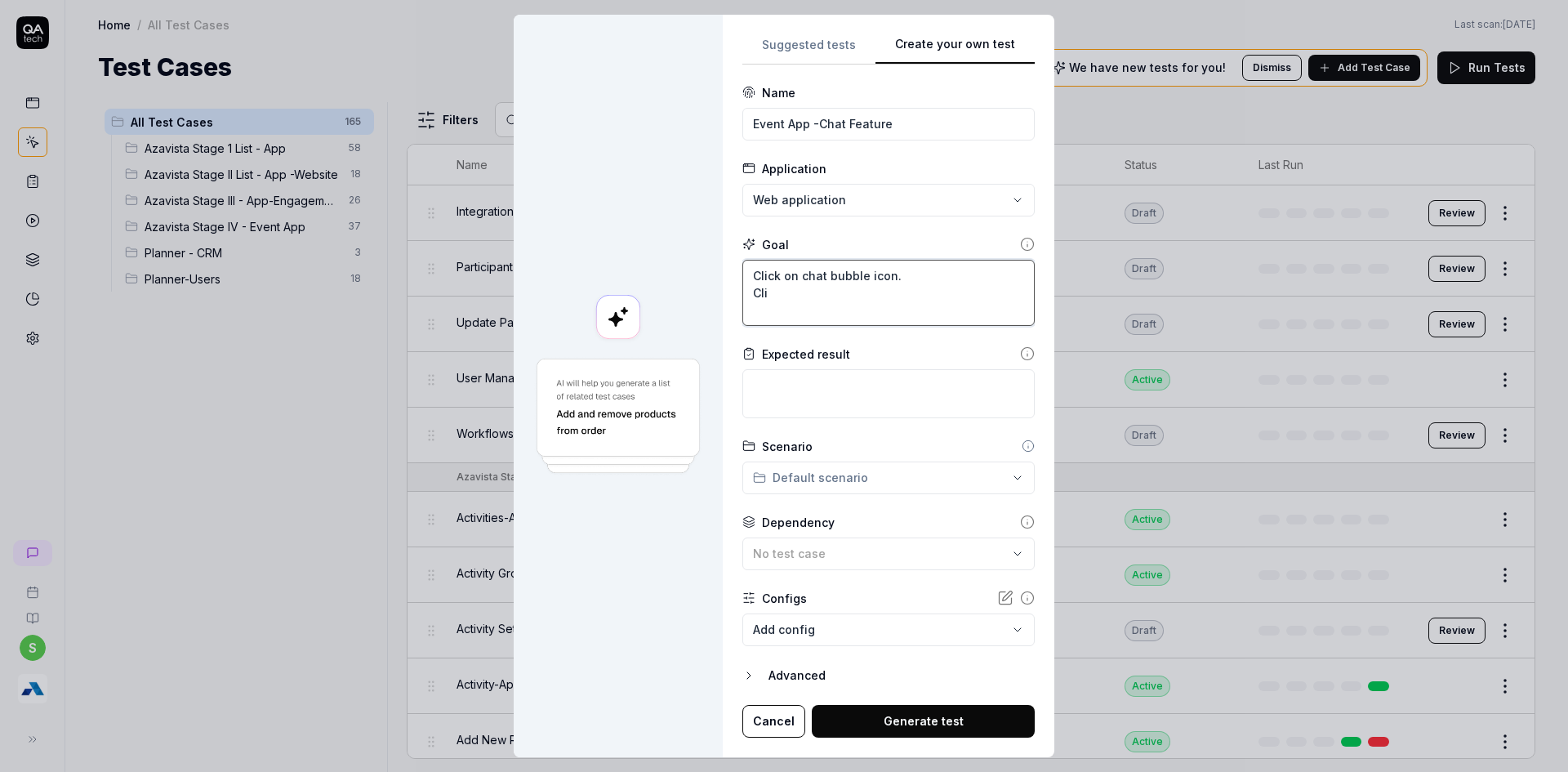
type textarea "Click on chat bubble icon. Clic"
type textarea "*"
type textarea "Click on chat bubble icon. Click"
type textarea "*"
type textarea "Click on chat bubble icon. Click"
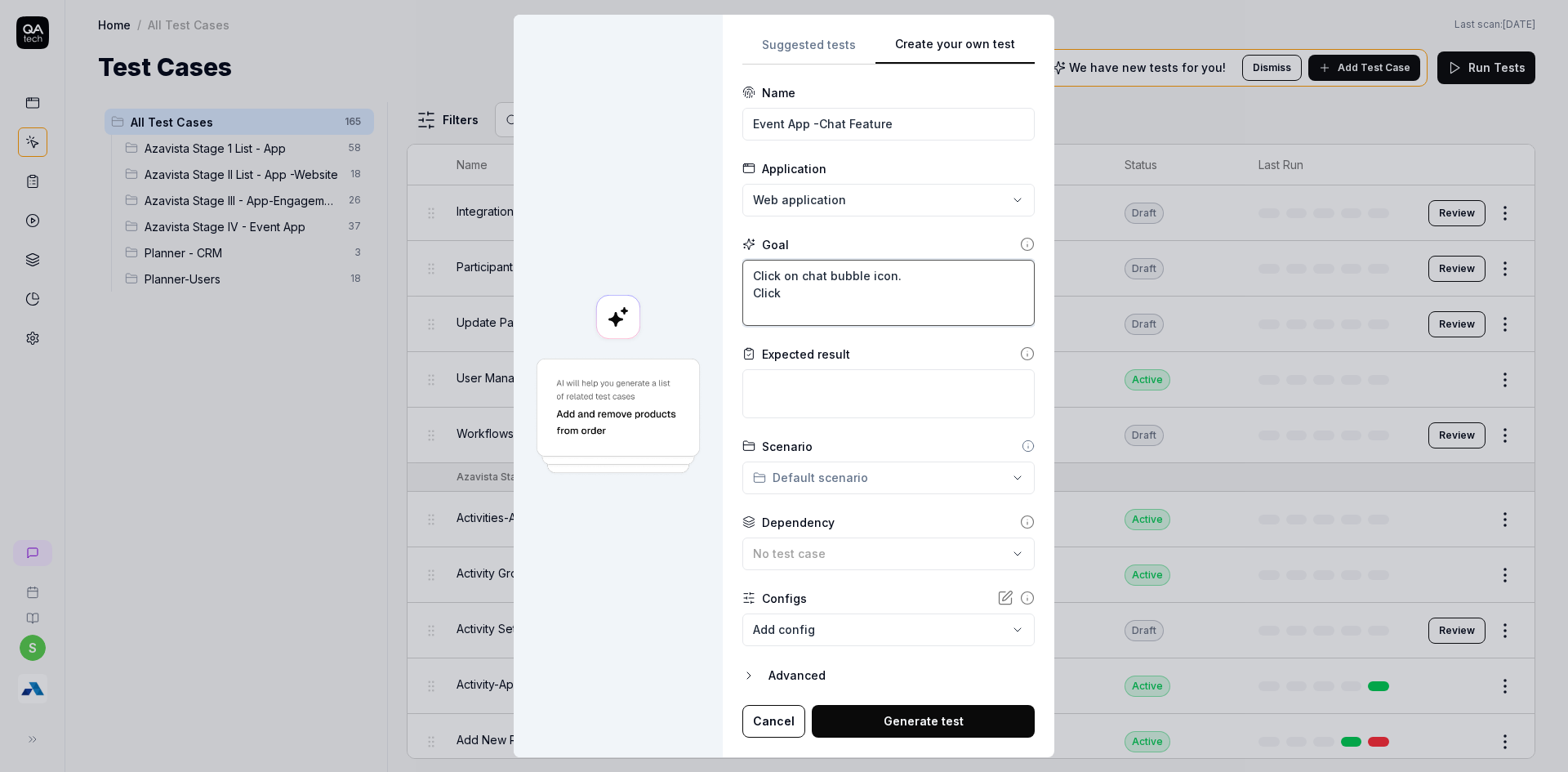
type textarea "*"
type textarea "Click on chat bubble icon. Click o"
type textarea "*"
type textarea "Click on chat bubble icon. Click on"
type textarea "*"
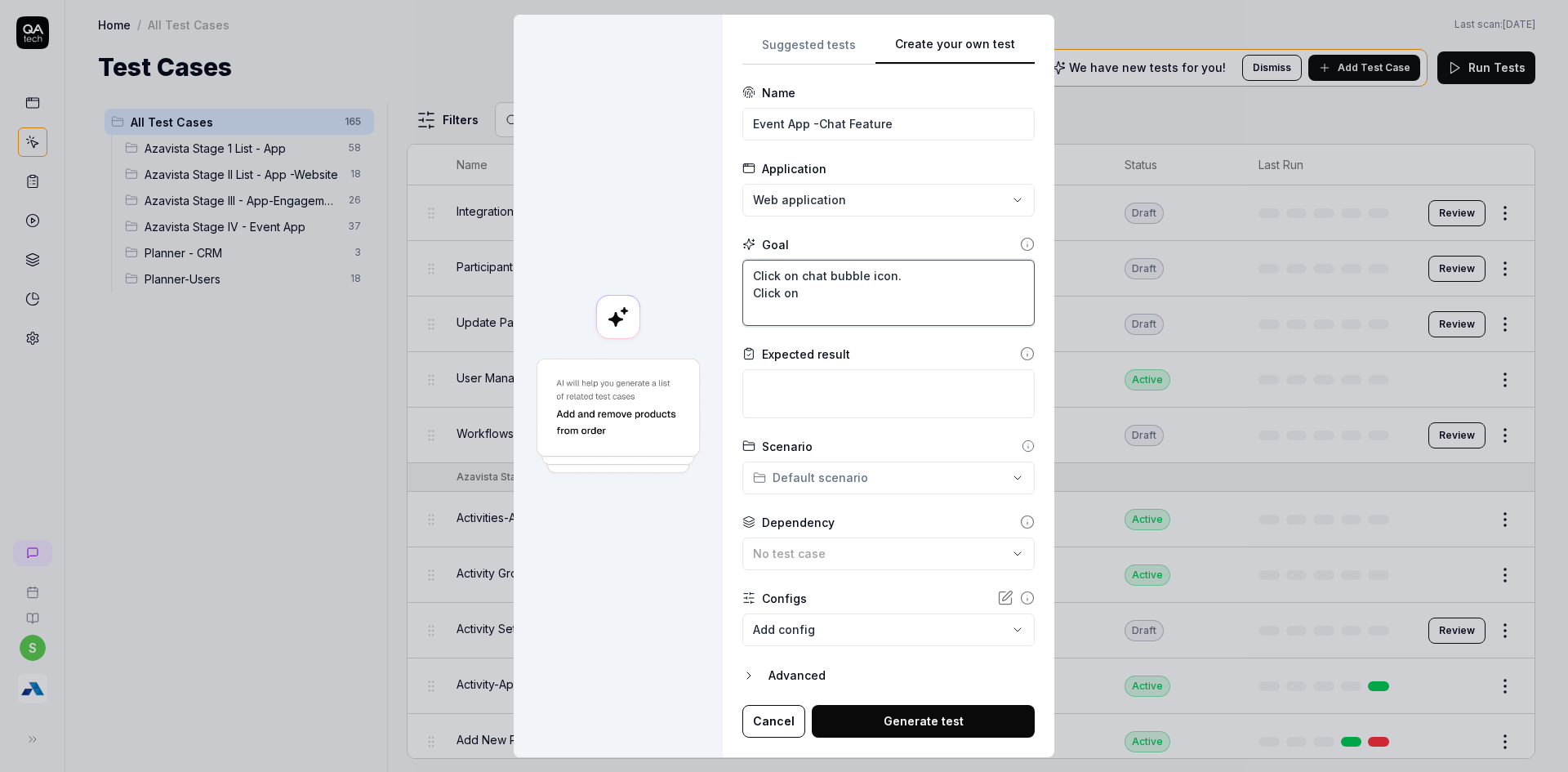
type textarea "Click on chat bubble icon. Click on"
click at [817, 324] on textarea "Click on chat bubble icon. Click on" at bounding box center [888, 292] width 292 height 66
click at [814, 302] on textarea "Click on chat bubble icon. Click on" at bounding box center [888, 292] width 292 height 66
click at [817, 287] on textarea "Click on chat bubble icon. Click on" at bounding box center [888, 292] width 292 height 66
type textarea "*"
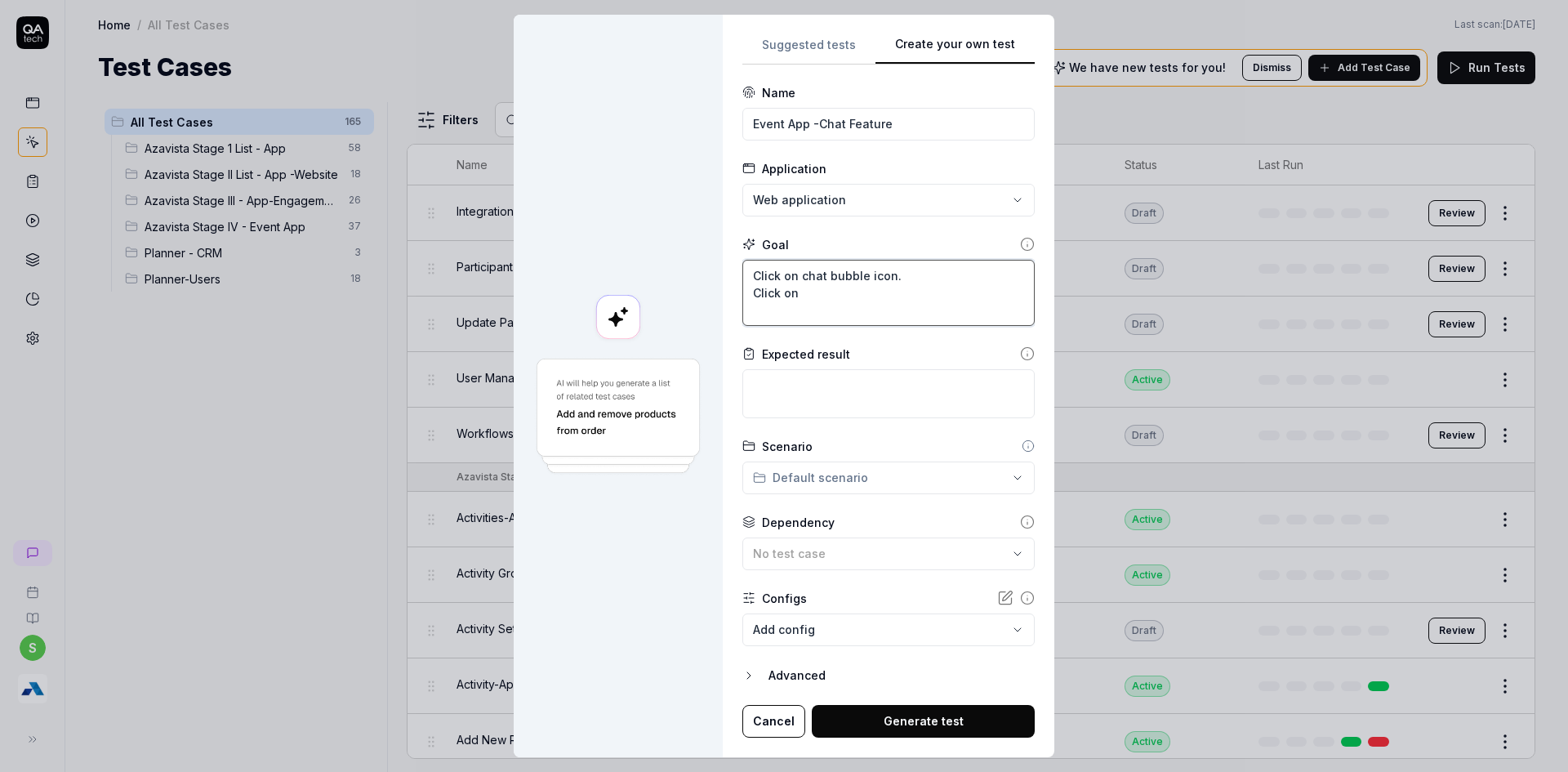
type textarea "Click on chat bubble icon. Click on"
type textarea "*"
type textarea "Click on chat bubble icon. Click o"
type textarea "*"
type textarea "Click on chat bubble icon. Click"
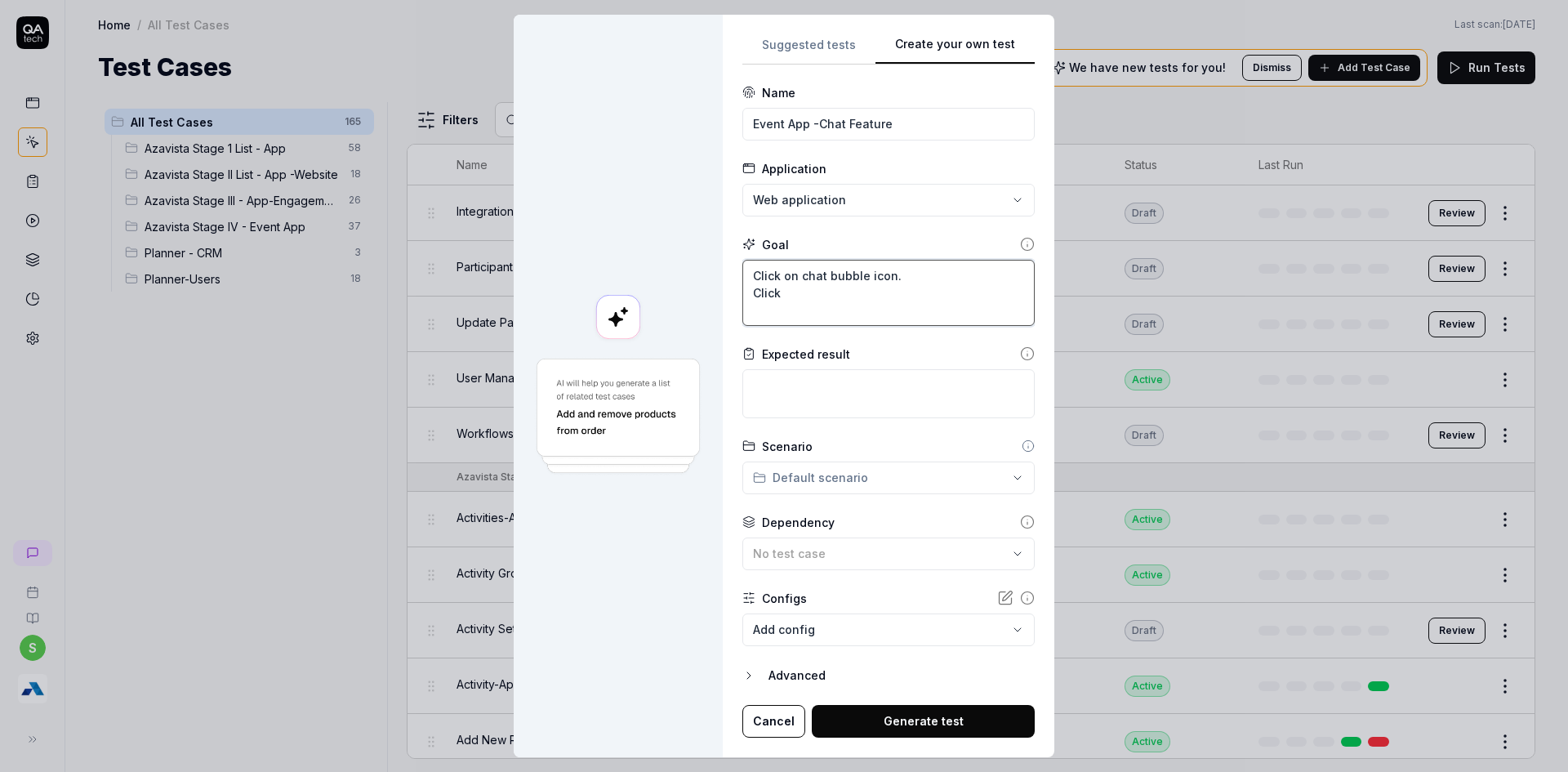
type textarea "*"
type textarea "Click on chat bubble icon. Click"
type textarea "*"
type textarea "Click on chat bubble icon. Clic"
type textarea "*"
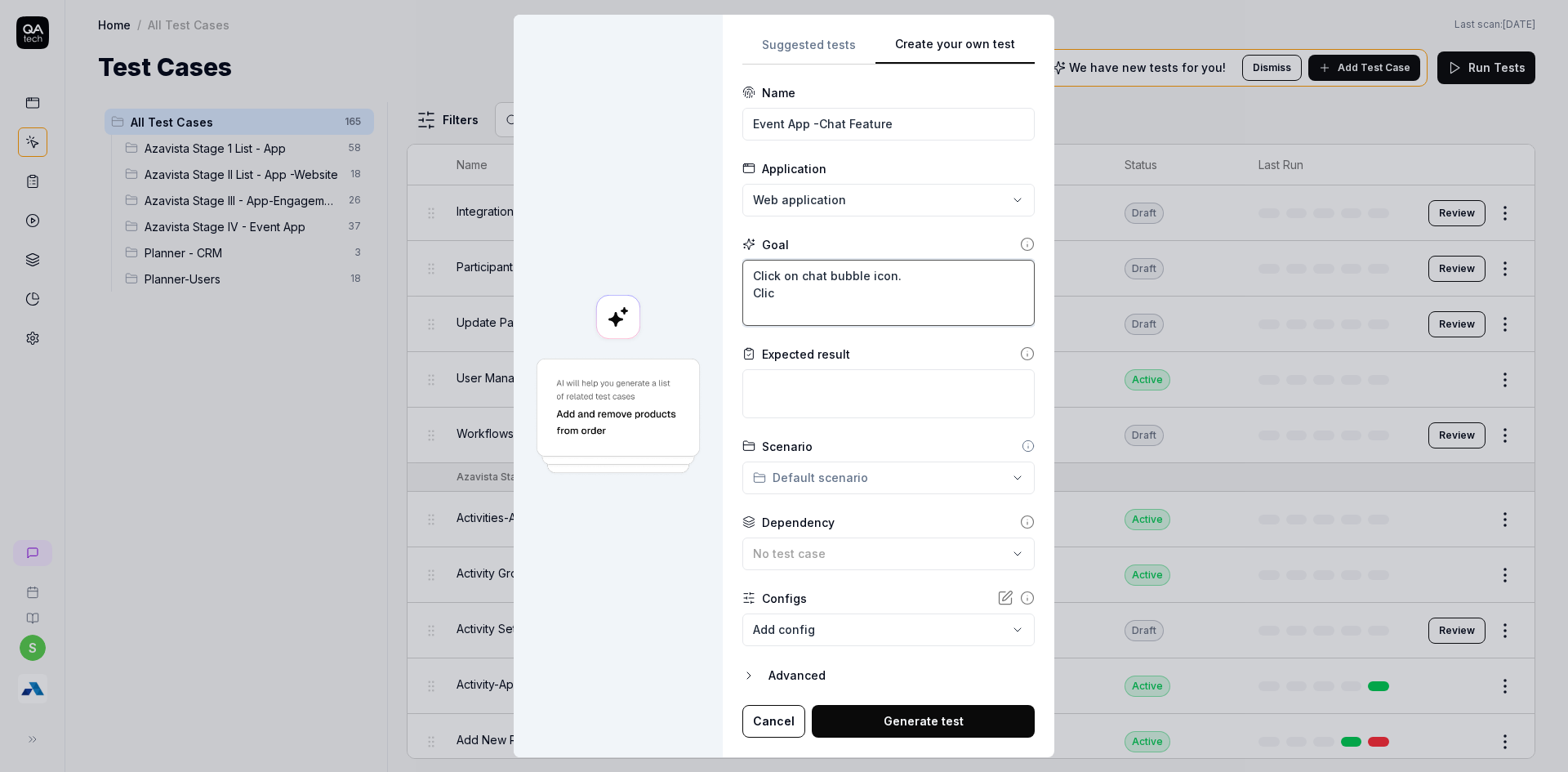
type textarea "Click on chat bubble icon. Cli"
type textarea "*"
type textarea "Click on chat bubble icon. Cl"
type textarea "*"
type textarea "Click on chat bubble icon. C"
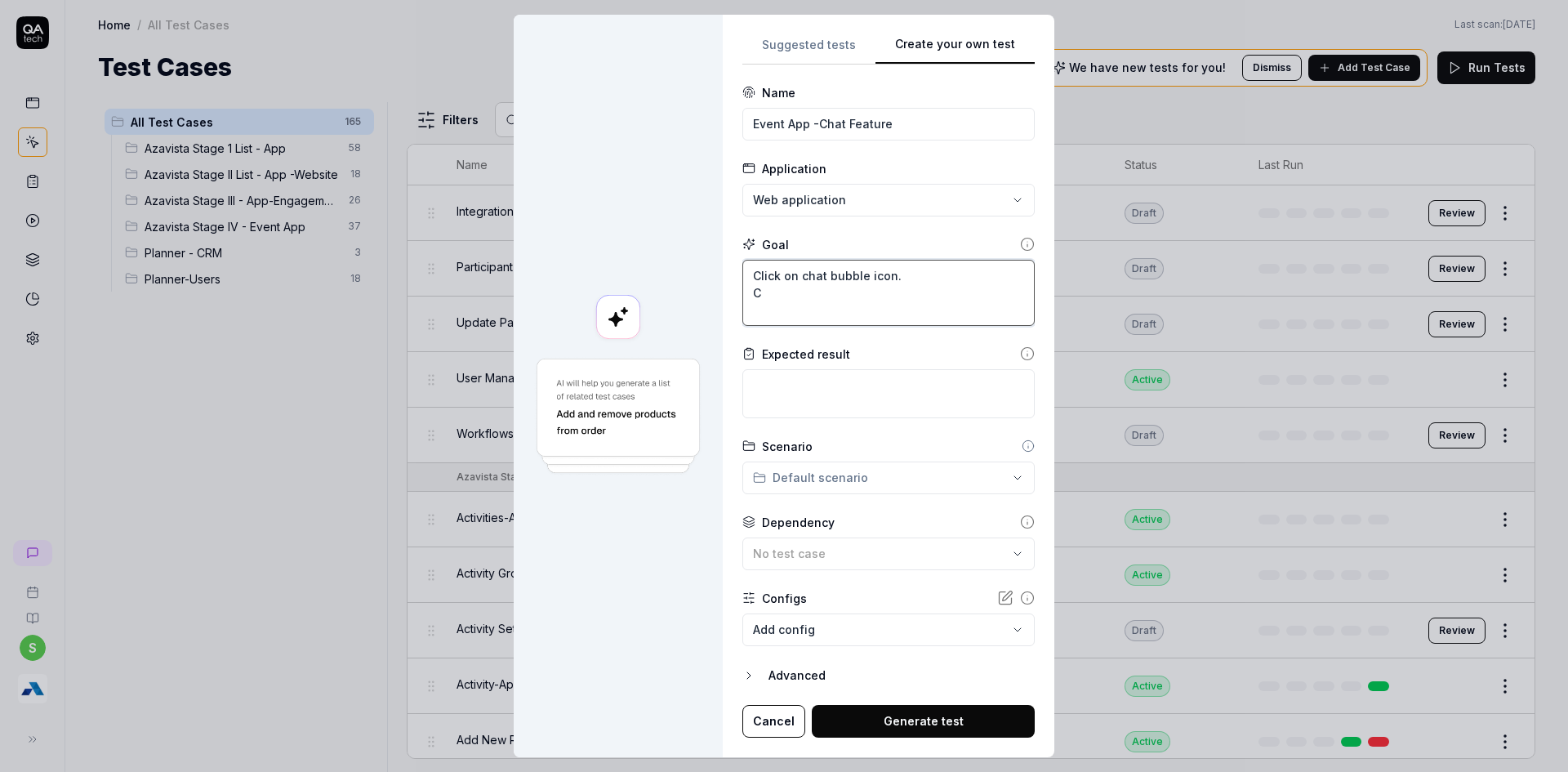
type textarea "*"
type textarea "Click on chat bubble icon."
type textarea "*"
type textarea "Click on chat bubble icon. I"
type textarea "*"
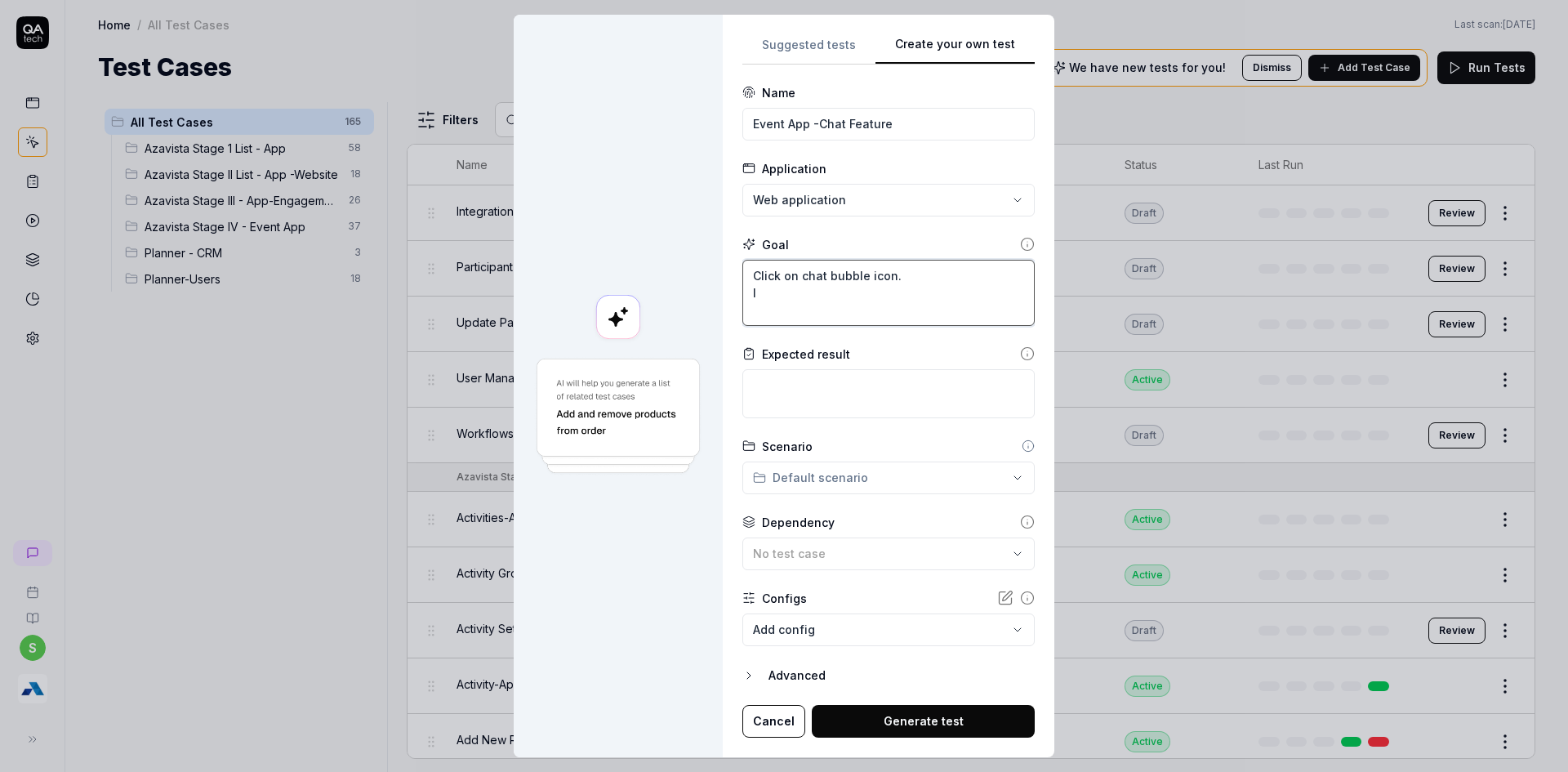
type textarea "Click on chat bubble icon. In"
type textarea "*"
type textarea "Click on chat bubble icon. Ini"
type textarea "*"
type textarea "Click on chat bubble icon. Init"
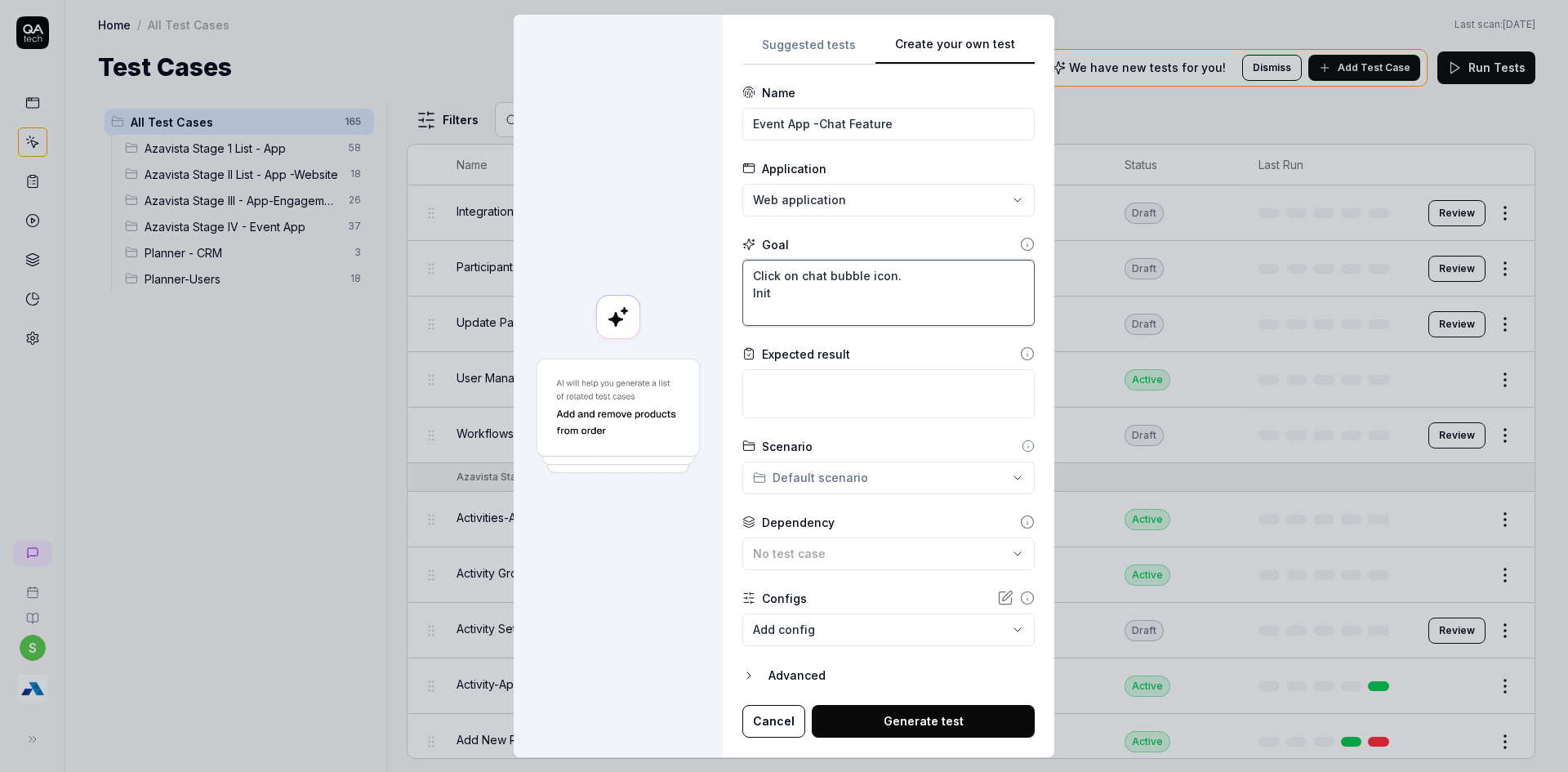
type textarea "*"
type textarea "Click on chat bubble icon. Initi"
type textarea "*"
type textarea "Click on chat bubble icon. Initia"
type textarea "*"
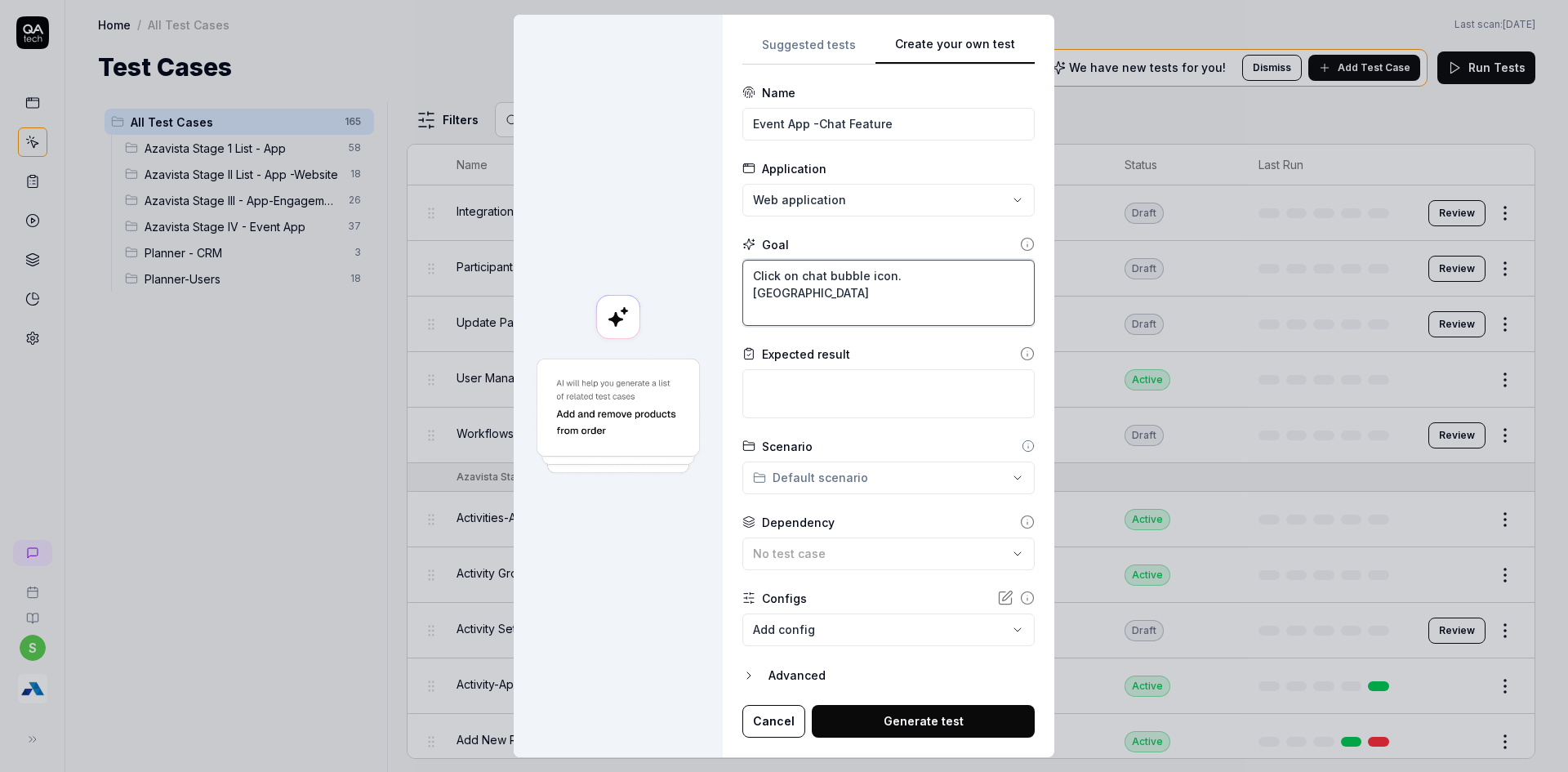
type textarea "Click on chat bubble icon. Initiat"
type textarea "*"
type textarea "Click on chat bubble icon. Initiate"
type textarea "*"
type textarea "Click on chat bubble icon. Initiate"
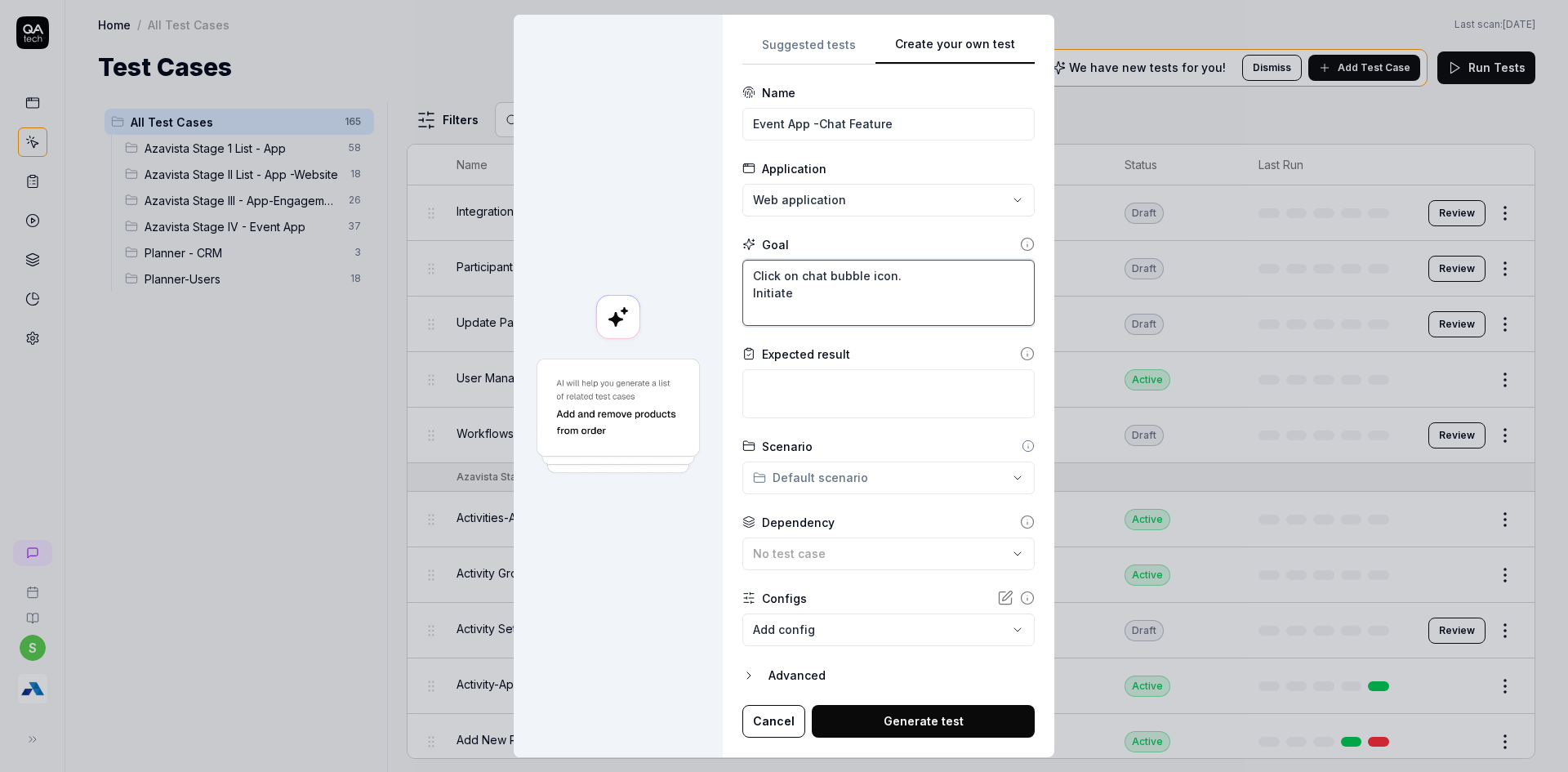
type textarea "*"
type textarea "Click on chat bubble icon. Initiate t"
type textarea "*"
type textarea "Click on chat bubble icon. Initiate th"
type textarea "*"
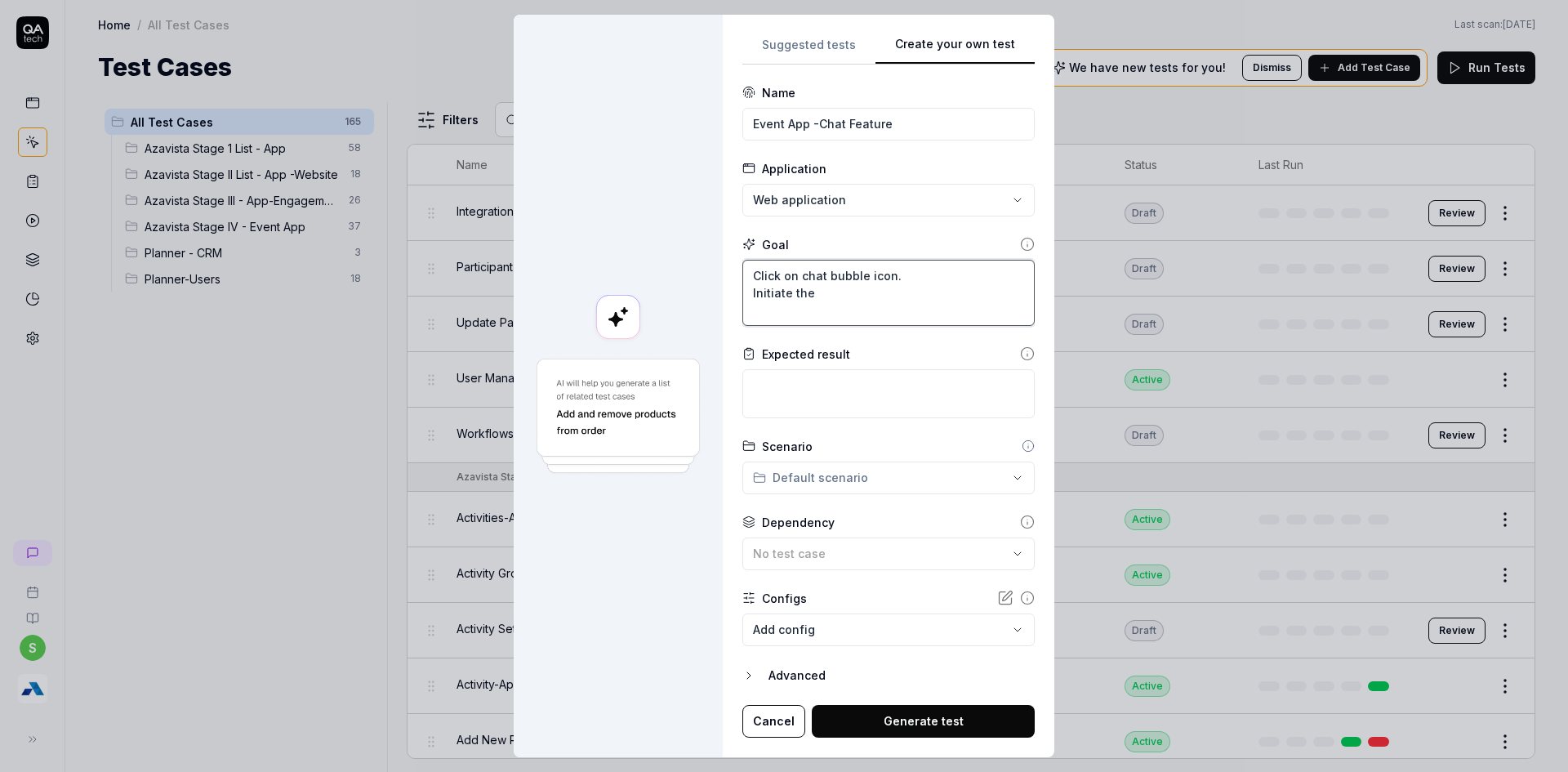
type textarea "Click on chat bubble icon. Initiate the"
type textarea "*"
type textarea "Click on chat bubble icon. Initiate the c"
type textarea "*"
type textarea "Click on chat bubble icon. Initiate the ch"
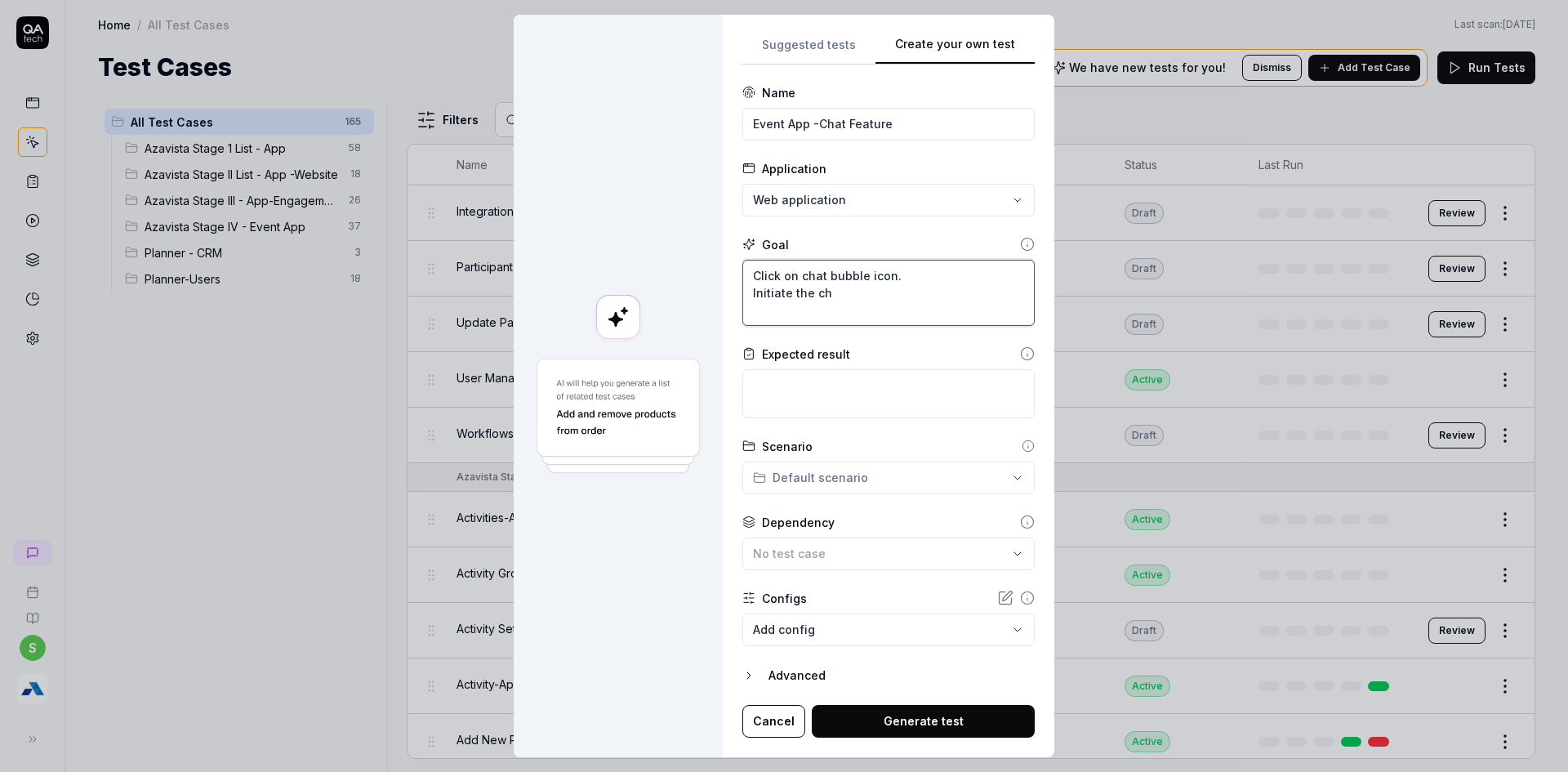
type textarea "*"
type textarea "Click on chat bubble icon. Initiate the cha"
type textarea "*"
type textarea "Click on chat bubble icon. Initiate the chat"
type textarea "*"
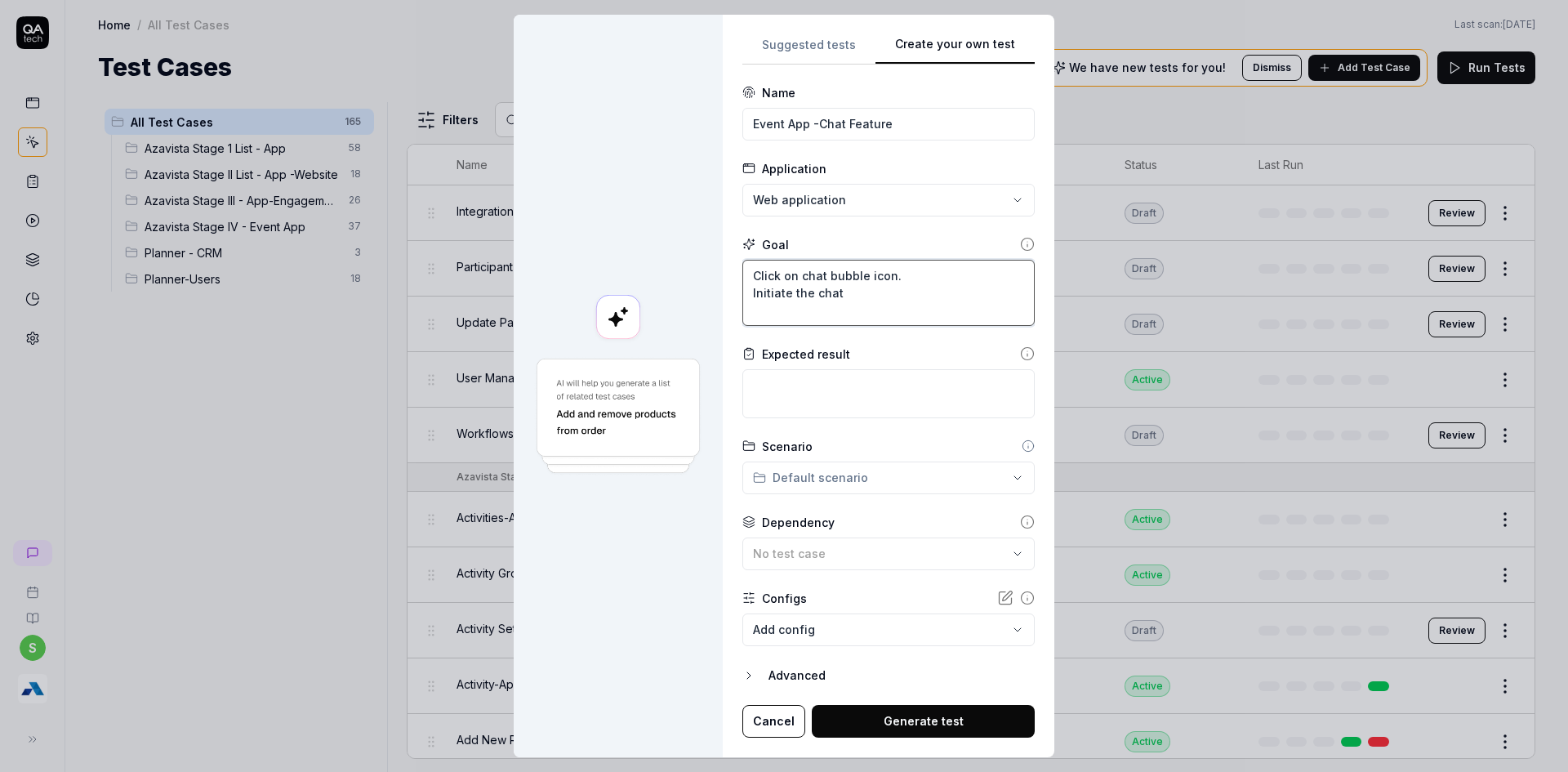
type textarea "Click on chat bubble icon. Initiate the chat"
type textarea "*"
type textarea "Click on chat bubble icon. Initiate the chat b"
type textarea "*"
type textarea "Click on chat bubble icon. Initiate the chat be"
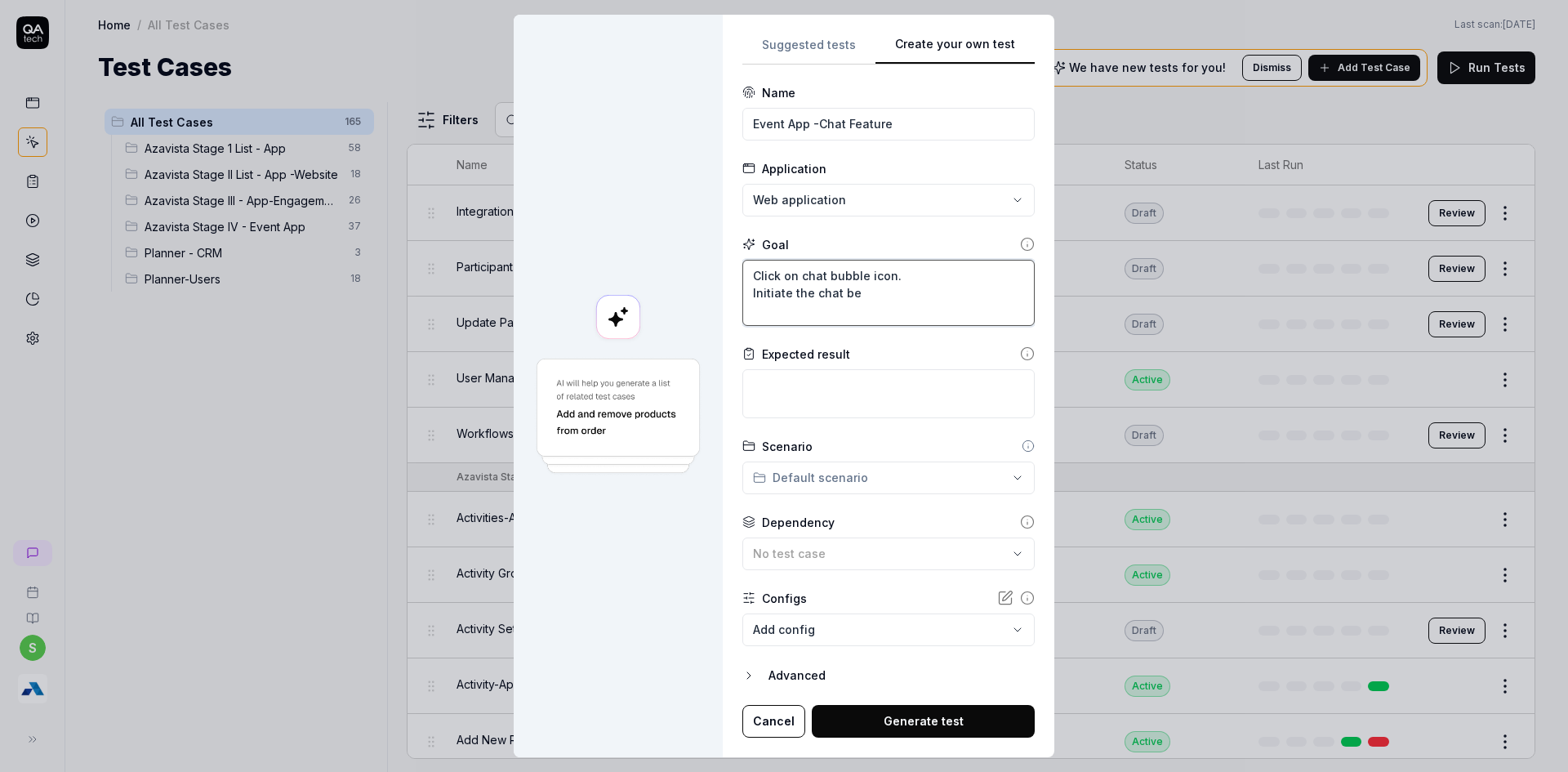
type textarea "*"
type textarea "Click on chat bubble icon. Initiate the chat bet"
type textarea "*"
type textarea "Click on chat bubble icon. Initiate the chat betw"
type textarea "*"
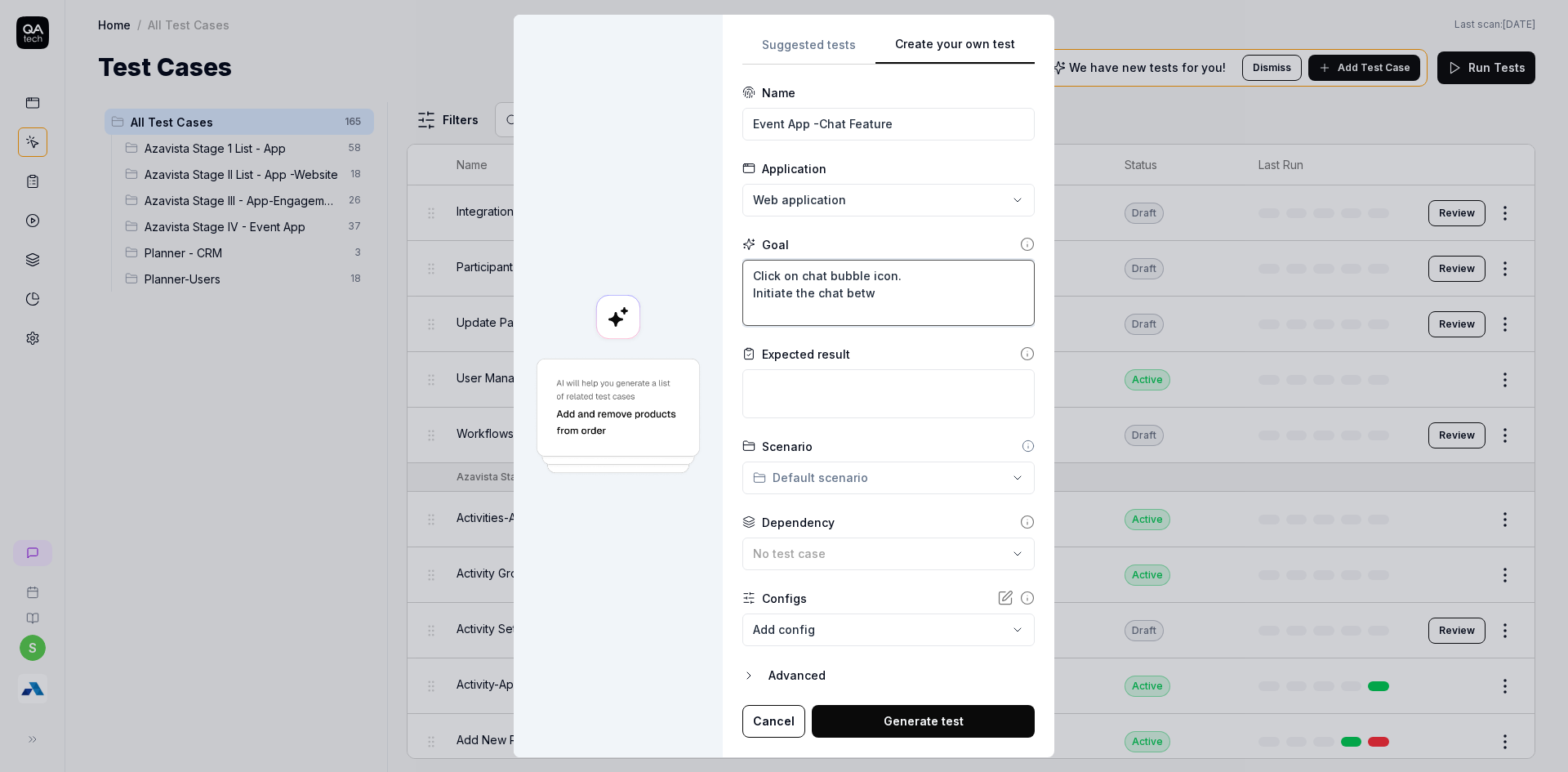
type textarea "Click on chat bubble icon. Initiate the chat betww"
type textarea "*"
type textarea "Click on chat bubble icon. Initiate the chat betwwe"
type textarea "*"
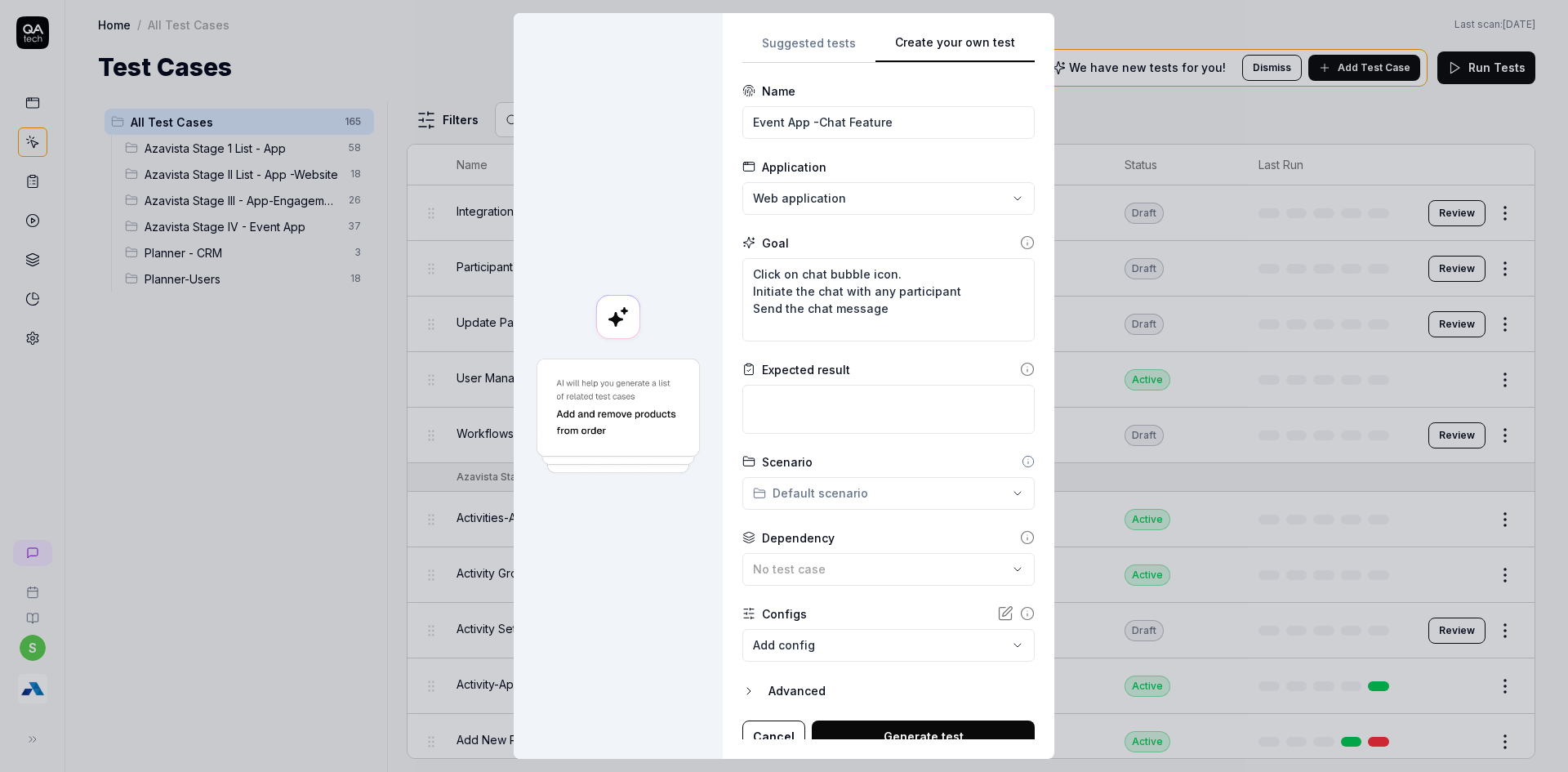
click at [819, 438] on form "**********" at bounding box center [888, 418] width 292 height 670
click at [819, 413] on textarea at bounding box center [888, 408] width 292 height 49
click at [896, 490] on div "**********" at bounding box center [784, 386] width 1568 height 772
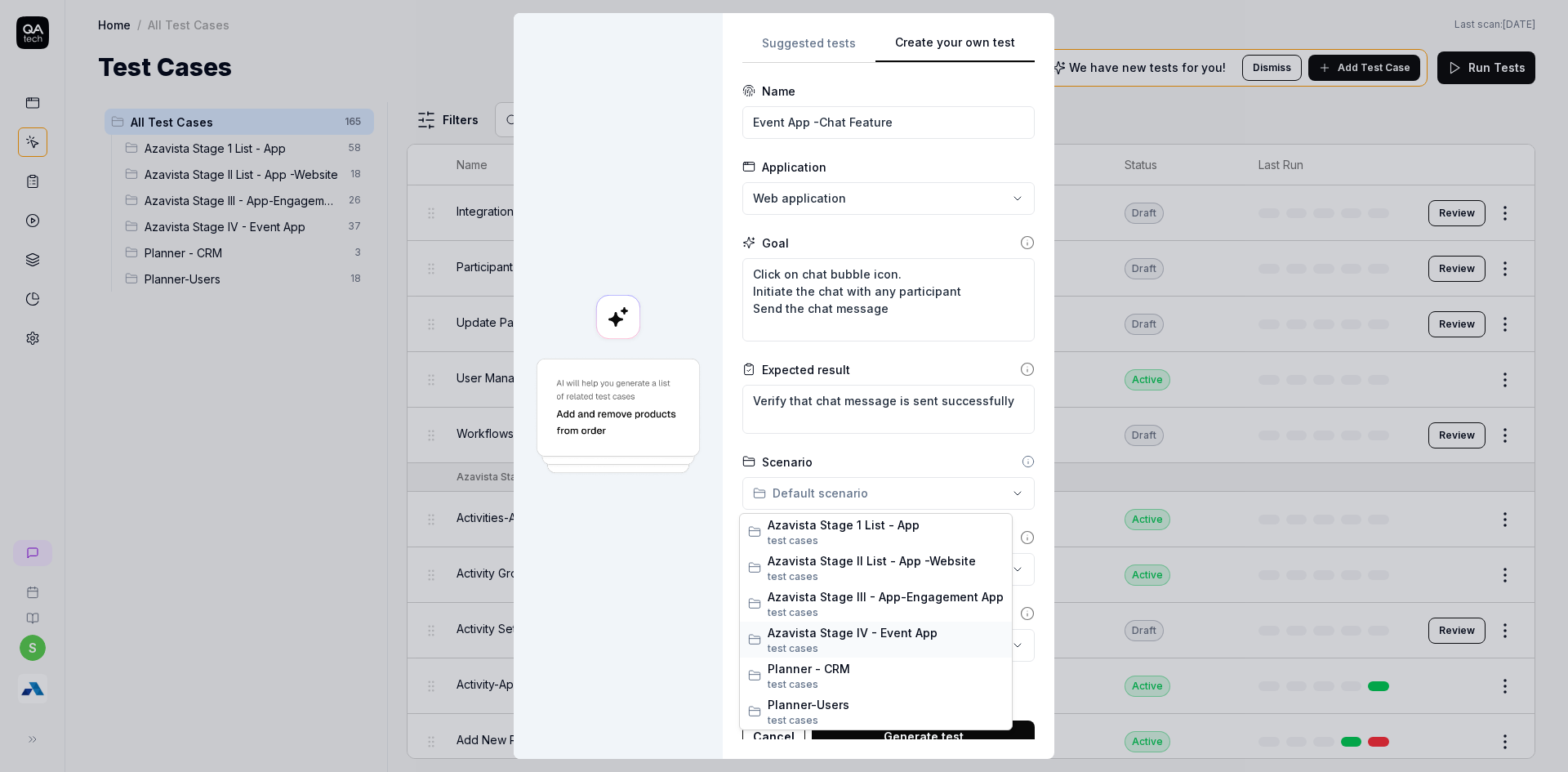
click at [866, 638] on span "Azavista Stage IV - Event App" at bounding box center [886, 632] width 236 height 17
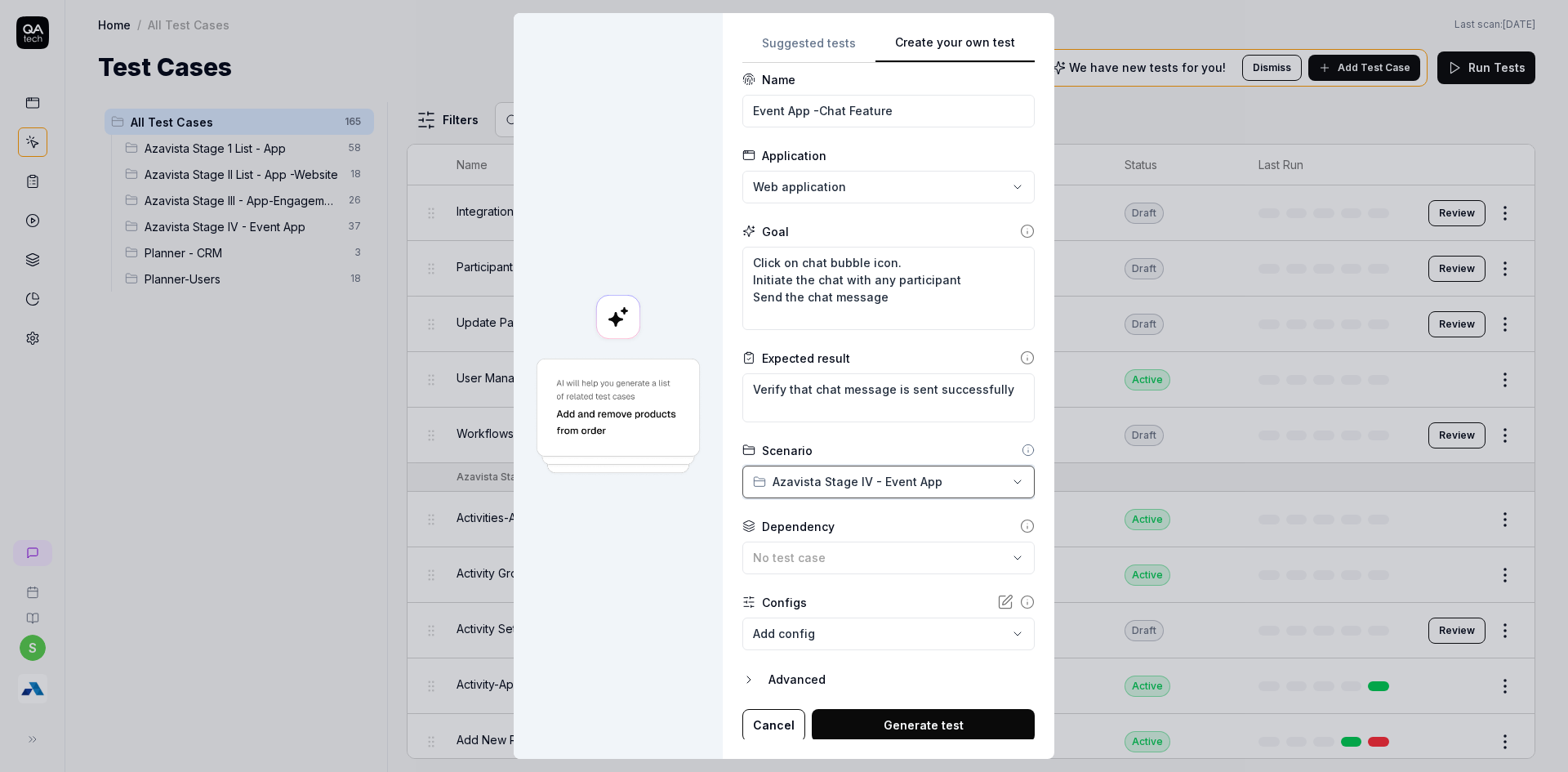
scroll to position [14, 0]
click at [802, 550] on span "No test case" at bounding box center [789, 555] width 72 height 14
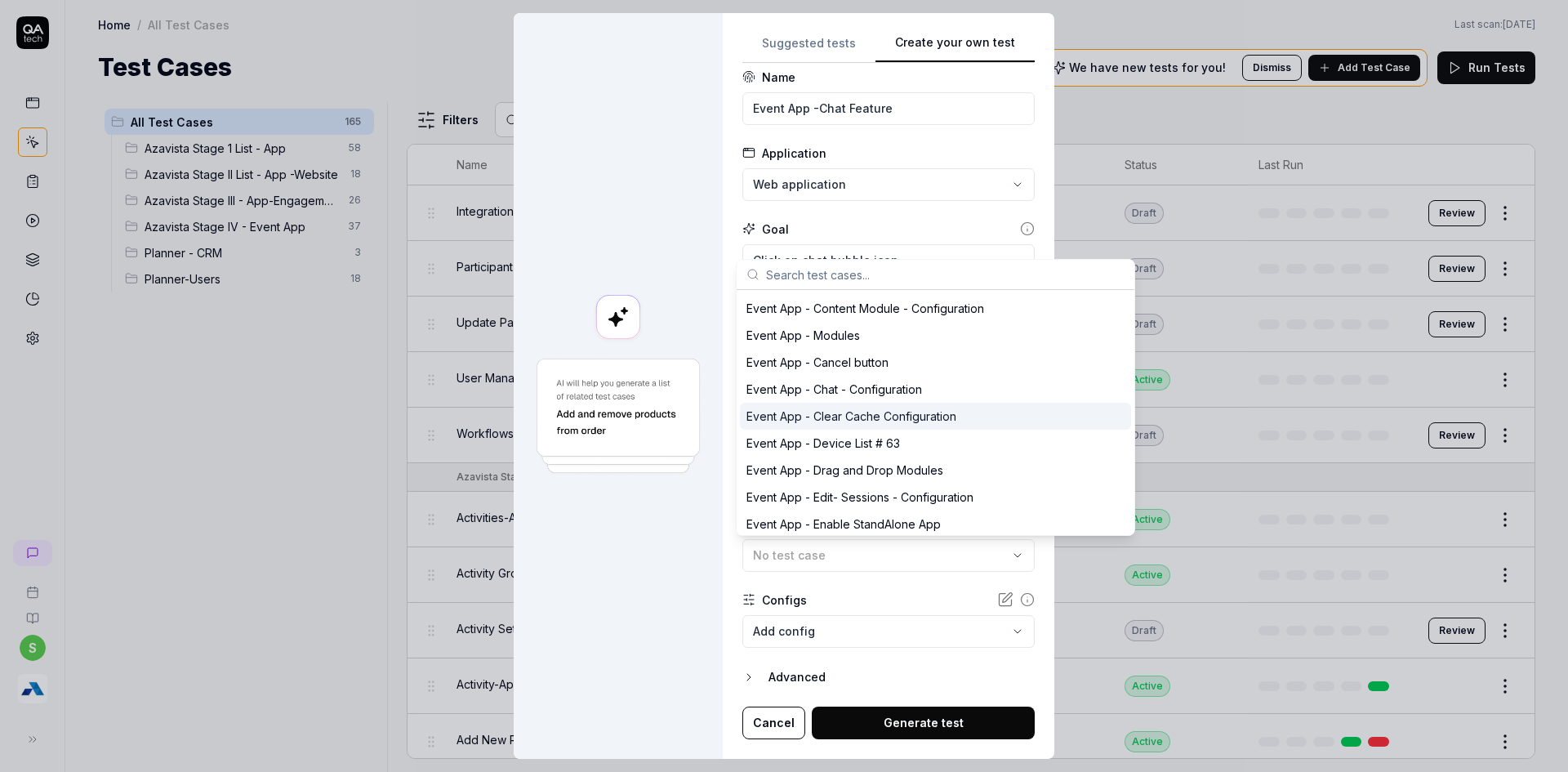
scroll to position [3430, 0]
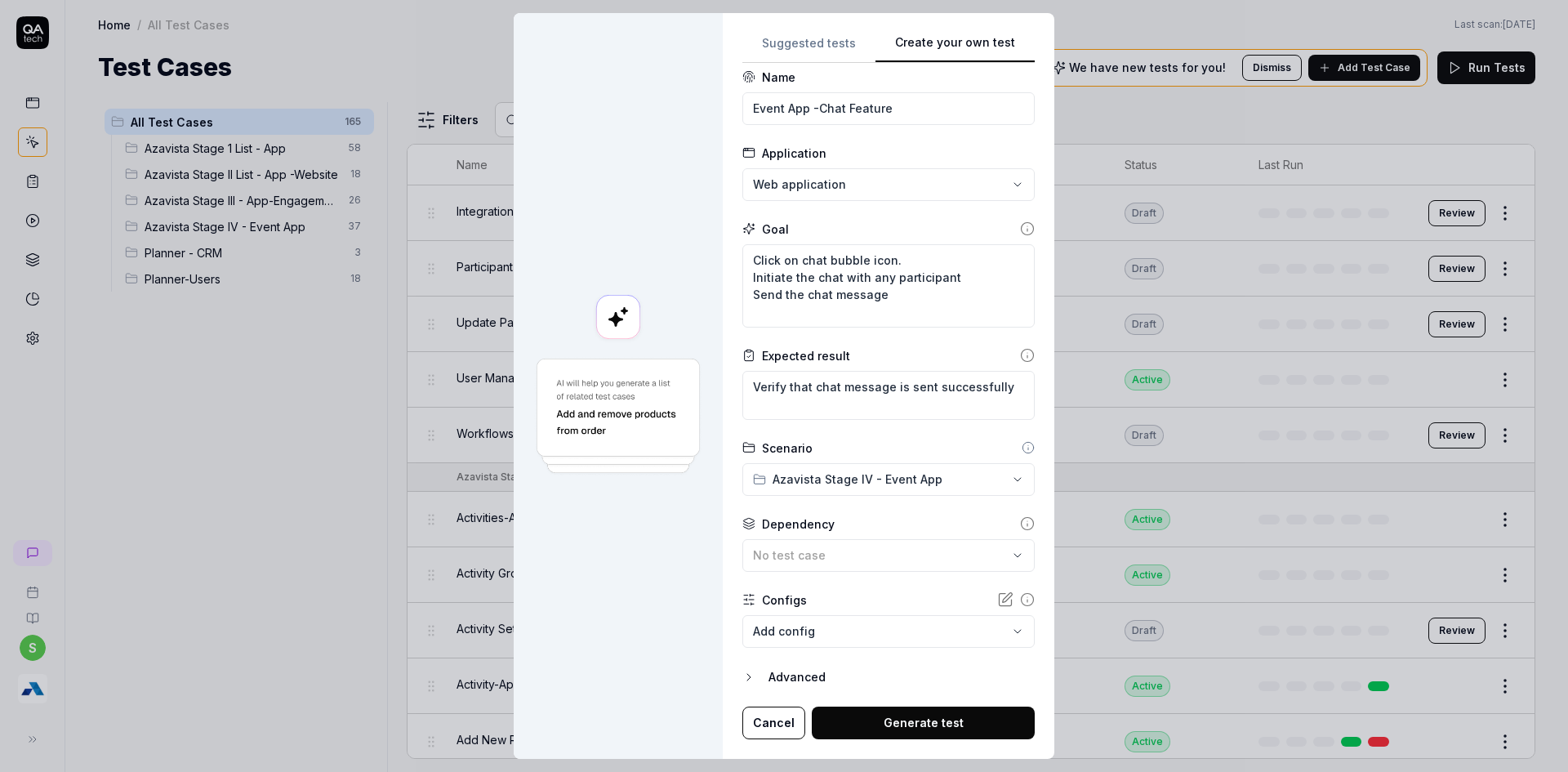
click at [679, 509] on div at bounding box center [618, 385] width 209 height 745
click at [831, 549] on div "No test case" at bounding box center [880, 555] width 255 height 17
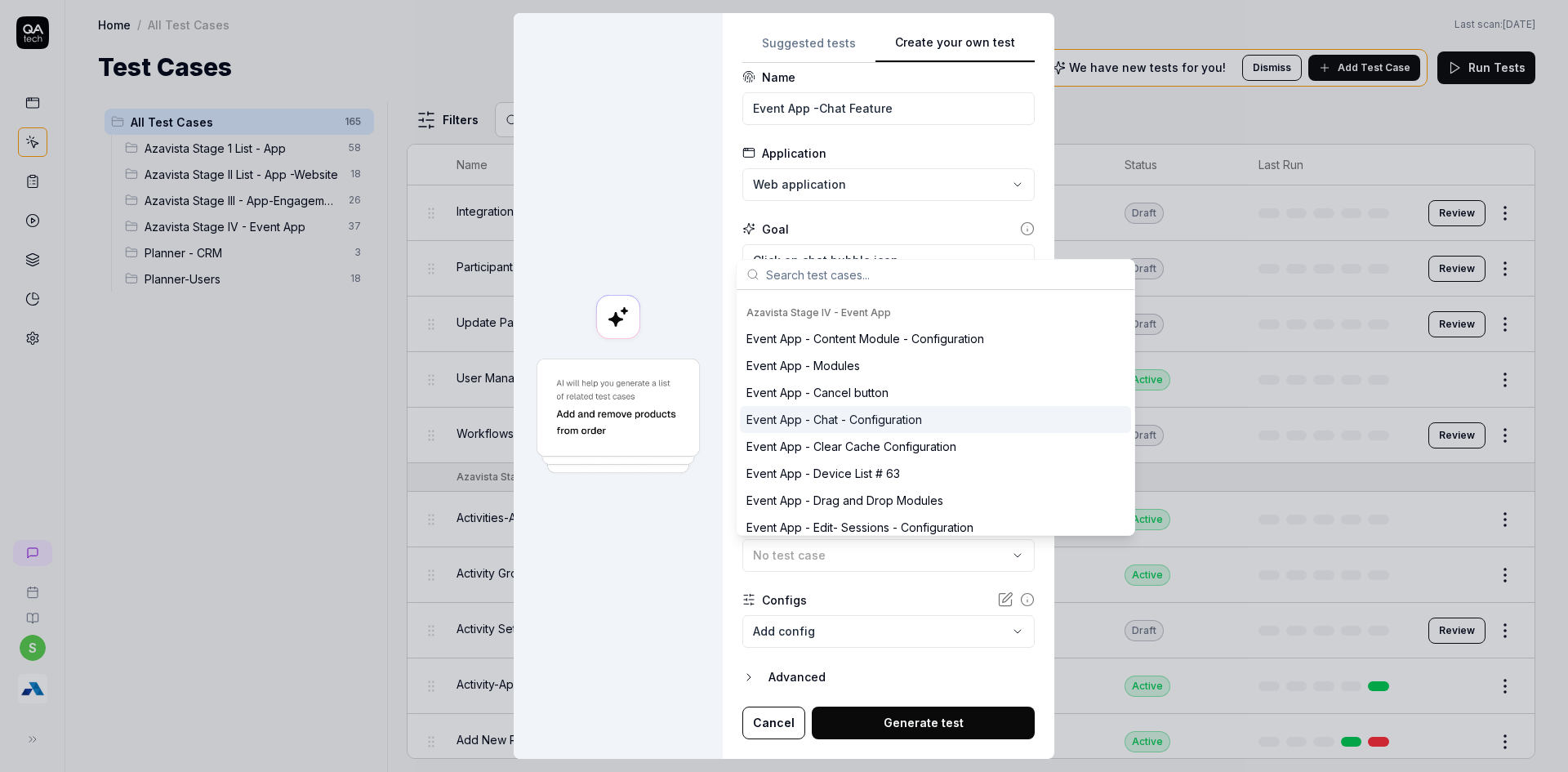
scroll to position [3267, 0]
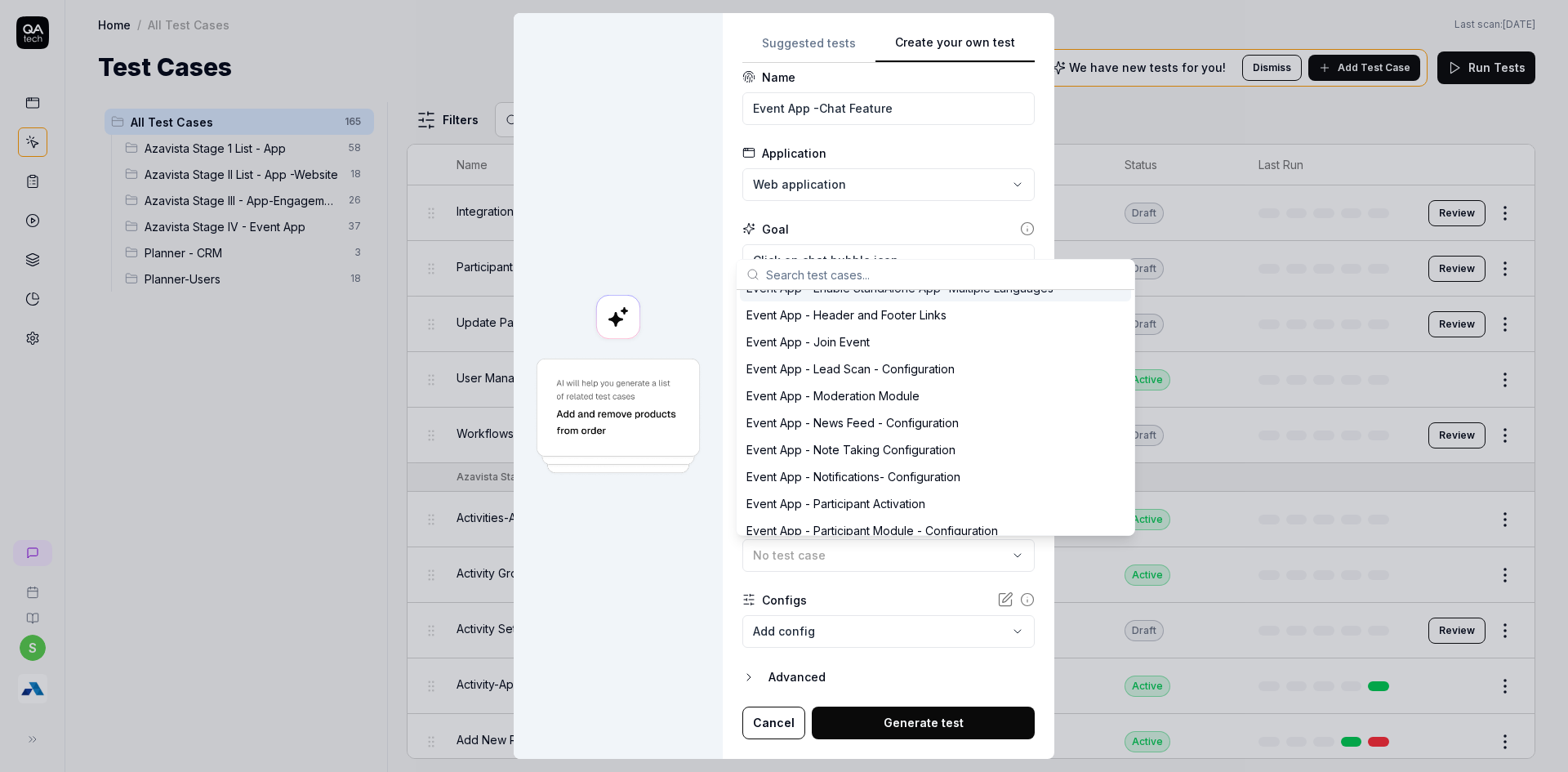
click at [864, 277] on input "text" at bounding box center [945, 274] width 358 height 29
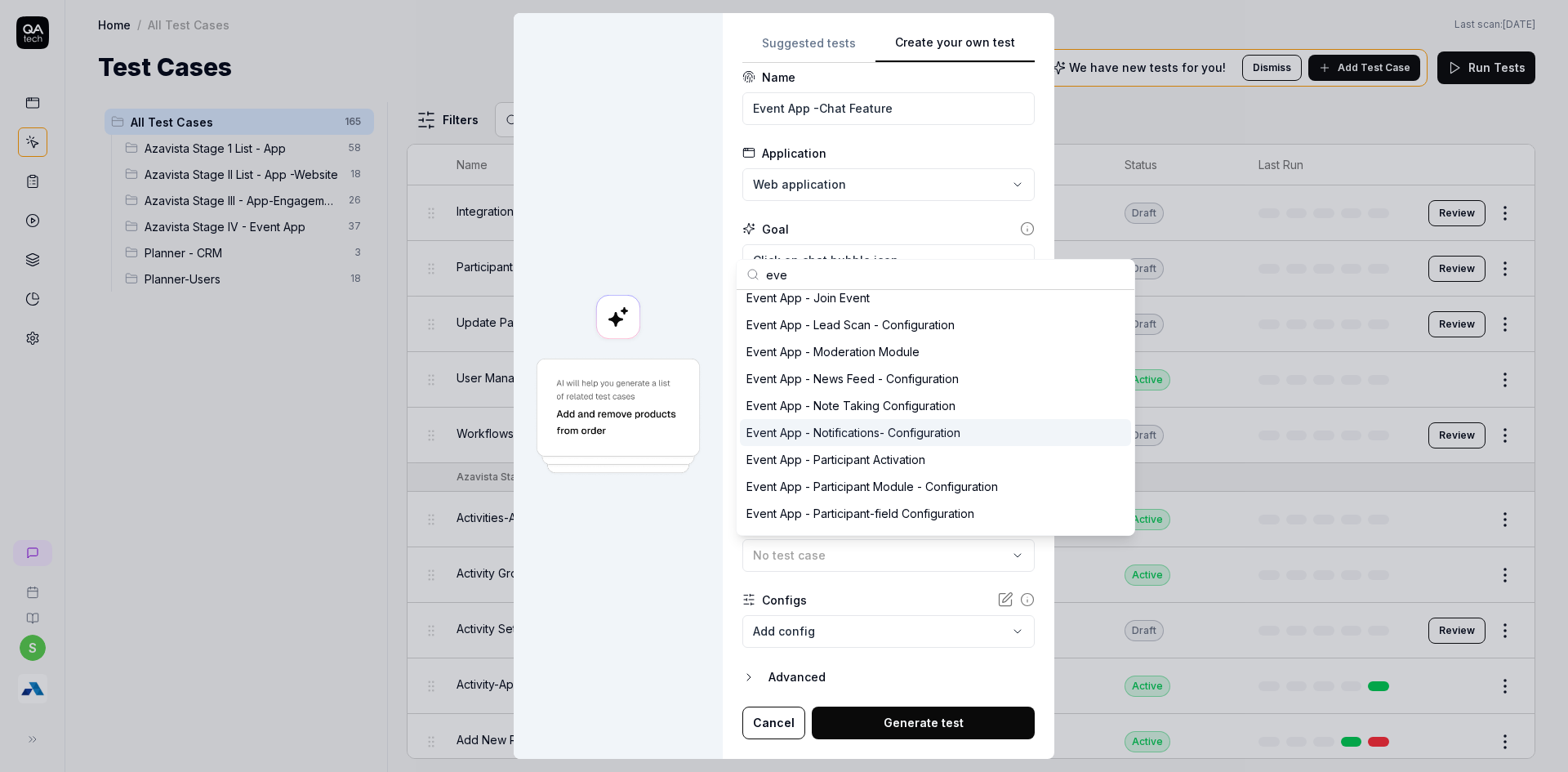
scroll to position [1901, 0]
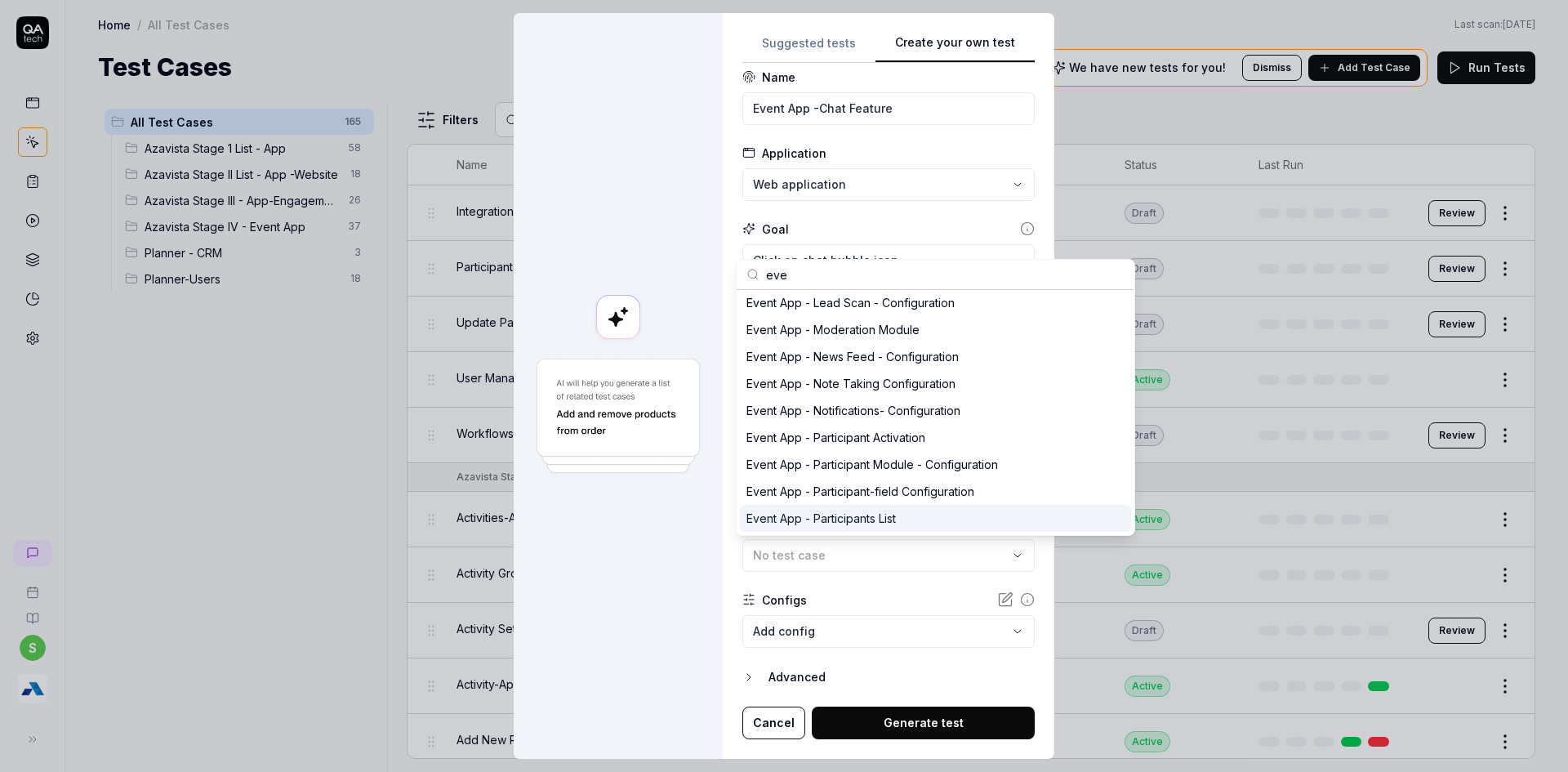
click at [857, 514] on div "Event App - Participants List" at bounding box center [820, 519] width 149 height 17
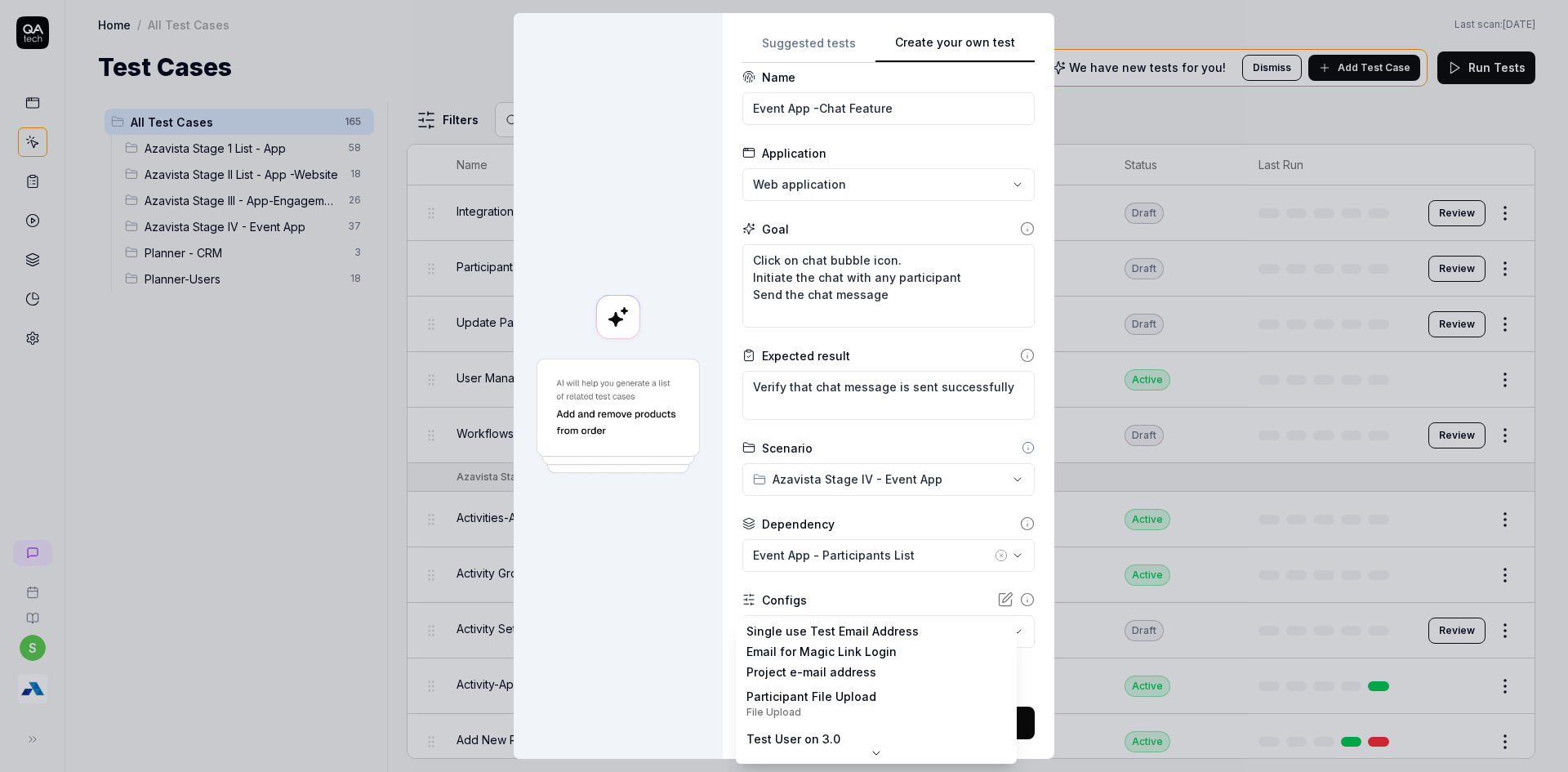
click at [818, 644] on body "s Home / All Test Cases Home / All Test Cases Last scan: Jun 4 2025 Test Cases …" at bounding box center [784, 395] width 1568 height 792
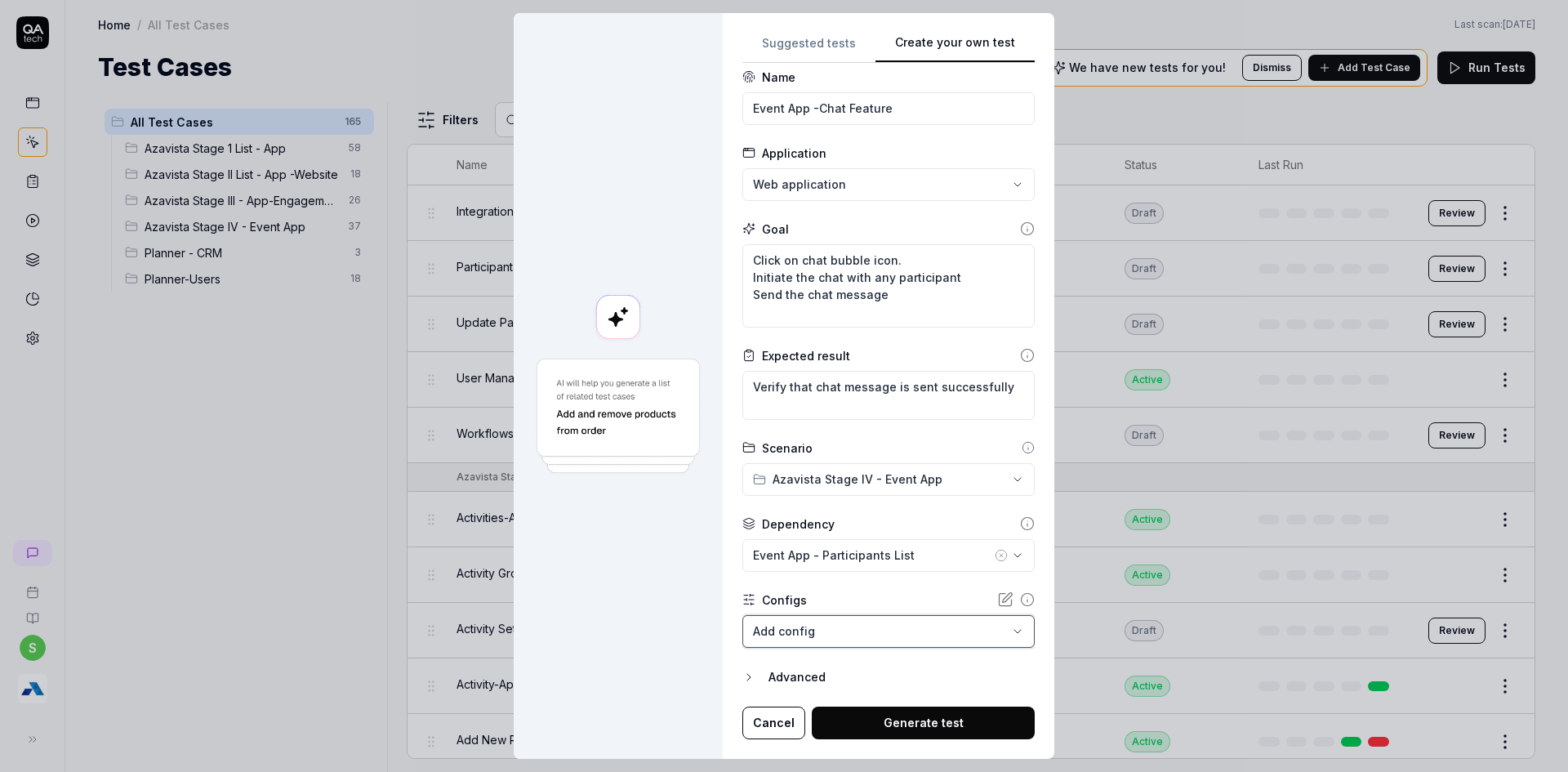
click at [619, 623] on div "**********" at bounding box center [784, 386] width 1568 height 772
click at [918, 715] on button "Generate test" at bounding box center [923, 723] width 223 height 33
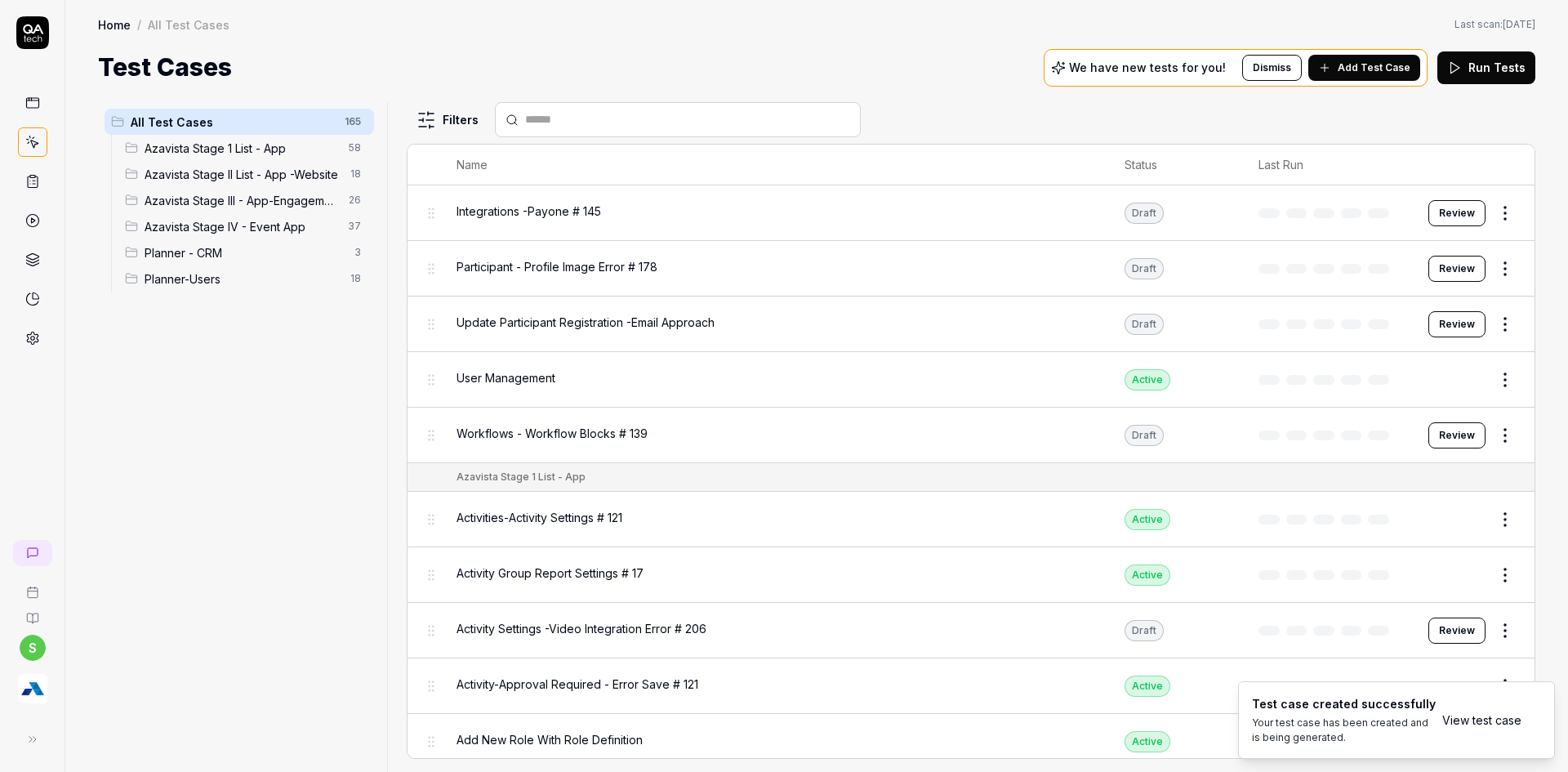
click at [1473, 714] on link "View test case" at bounding box center [1482, 720] width 79 height 17
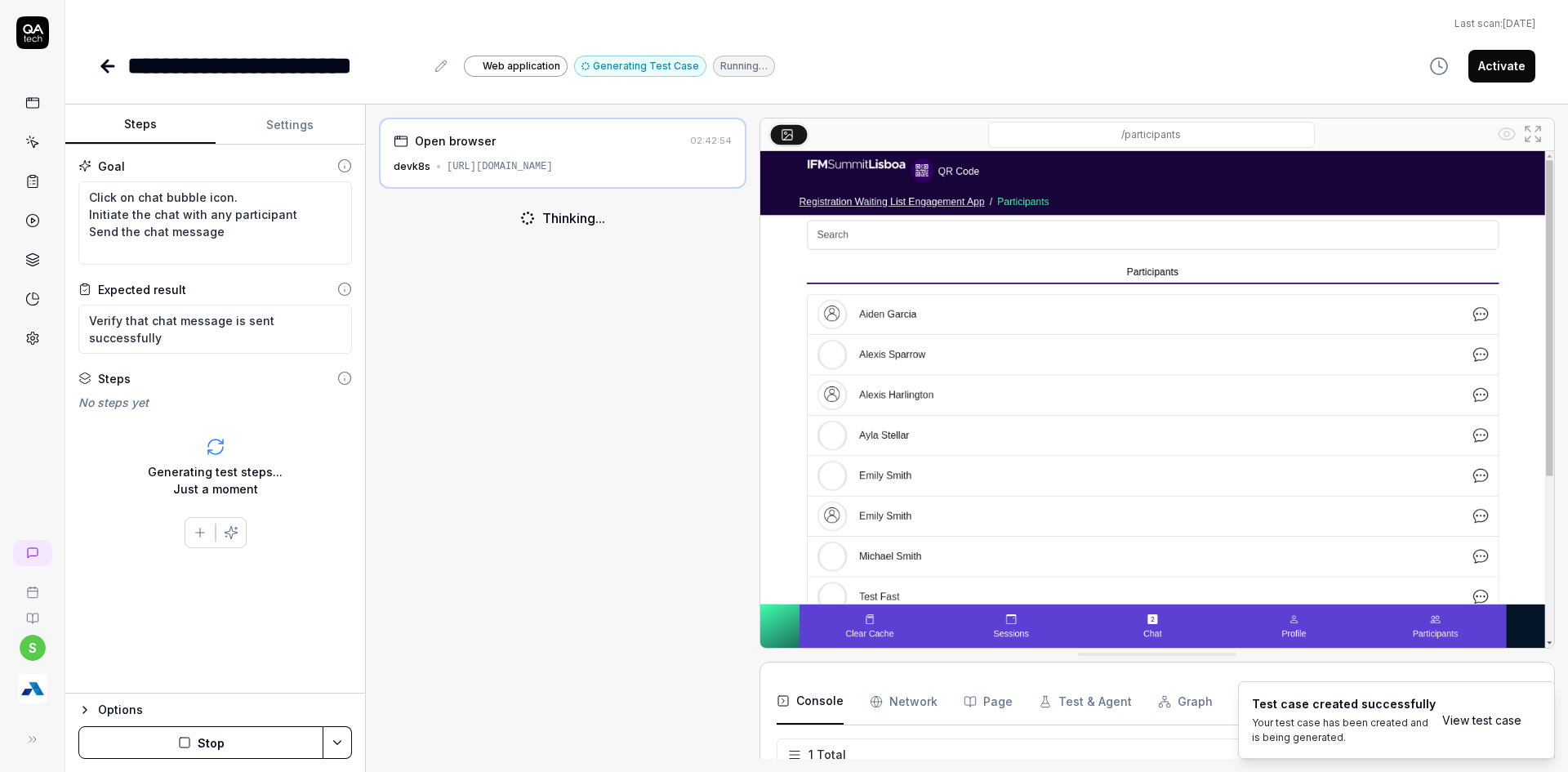
click at [312, 135] on button "Settings" at bounding box center [290, 125] width 150 height 40
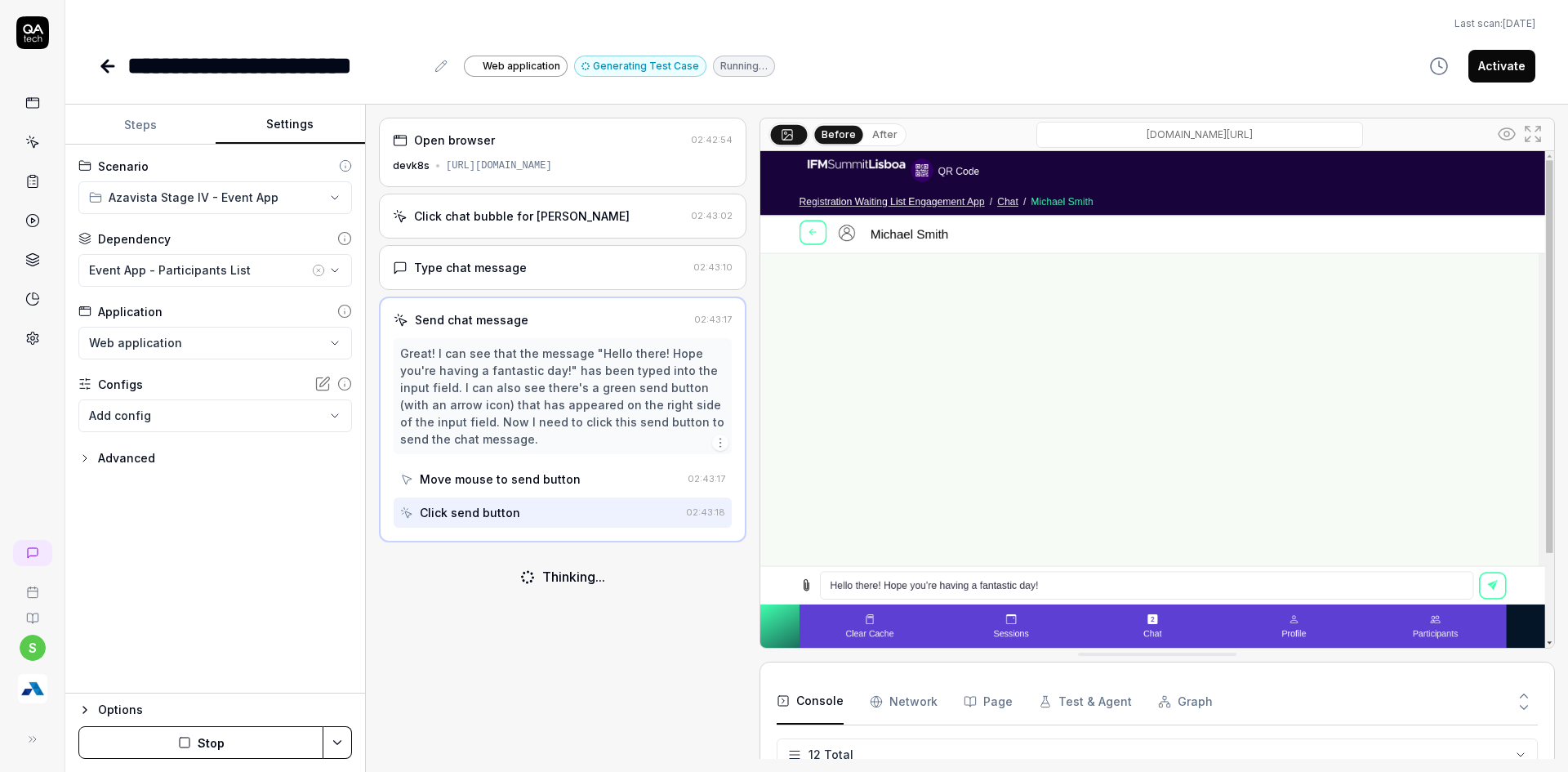
scroll to position [278, 0]
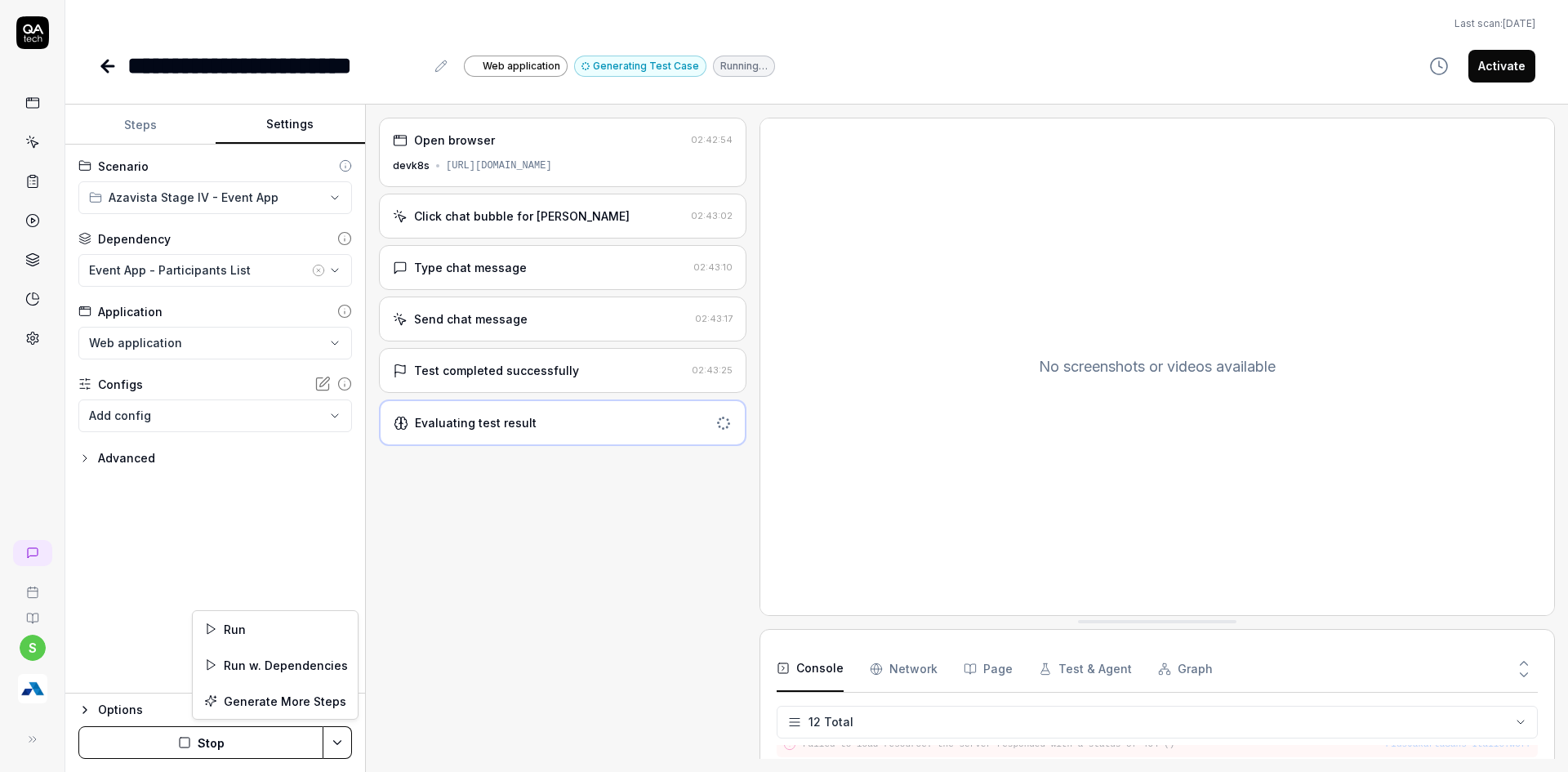
click at [327, 729] on html "**********" at bounding box center [784, 395] width 1568 height 792
click at [207, 738] on html "**********" at bounding box center [784, 395] width 1568 height 792
click at [133, 129] on button "Steps" at bounding box center [140, 125] width 150 height 40
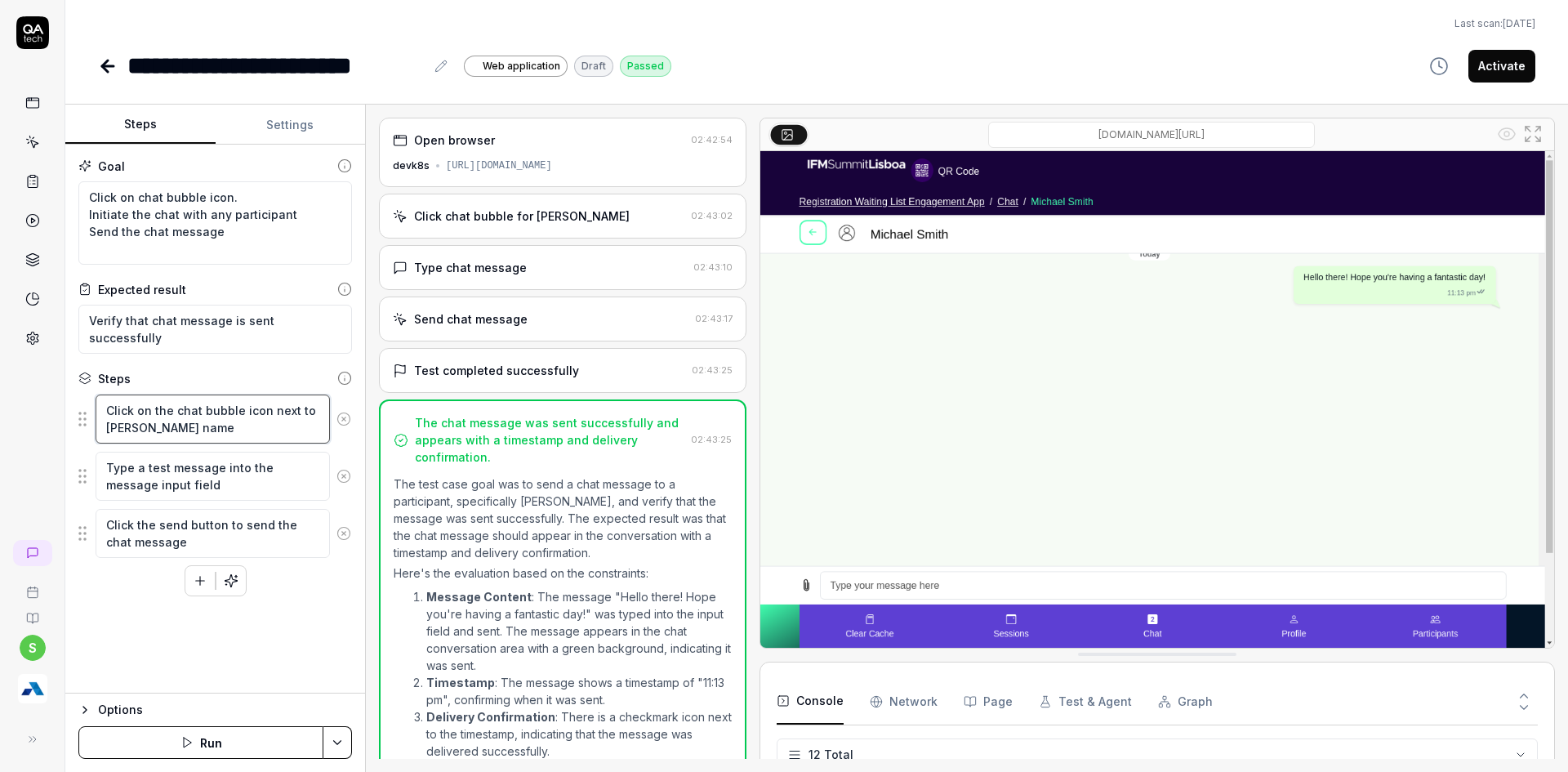
drag, startPoint x: 292, startPoint y: 414, endPoint x: 308, endPoint y: 441, distance: 31.4
click at [324, 451] on fieldset "Click on the chat bubble icon next to Michael Smith's name Type a test message …" at bounding box center [215, 476] width 274 height 165
click at [337, 742] on html "**********" at bounding box center [784, 395] width 1568 height 792
click at [171, 629] on icon at bounding box center [170, 628] width 9 height 6
click at [337, 740] on html "**********" at bounding box center [784, 395] width 1568 height 792
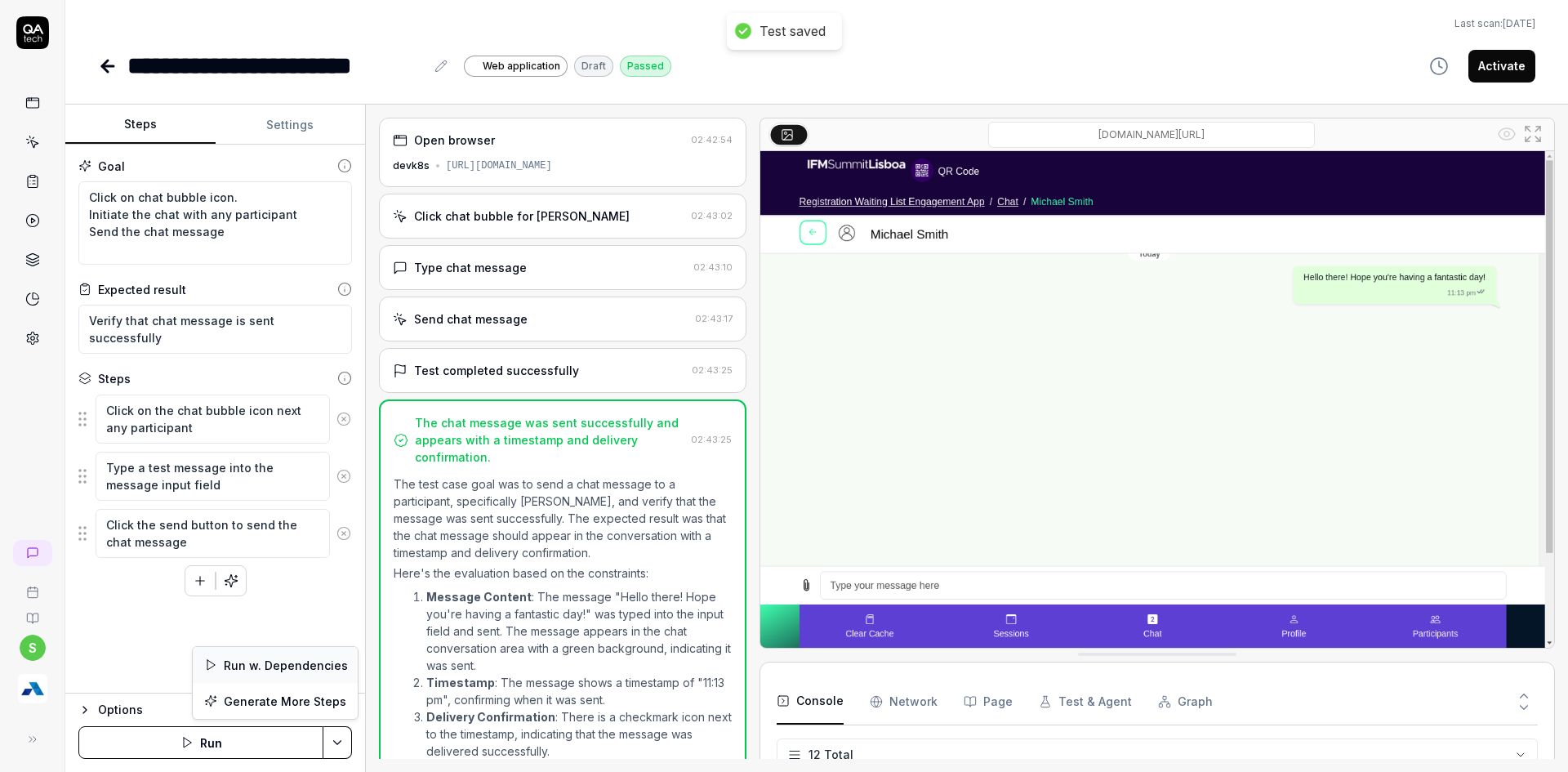
click at [286, 665] on div "Run w. Dependencies" at bounding box center [275, 665] width 165 height 36
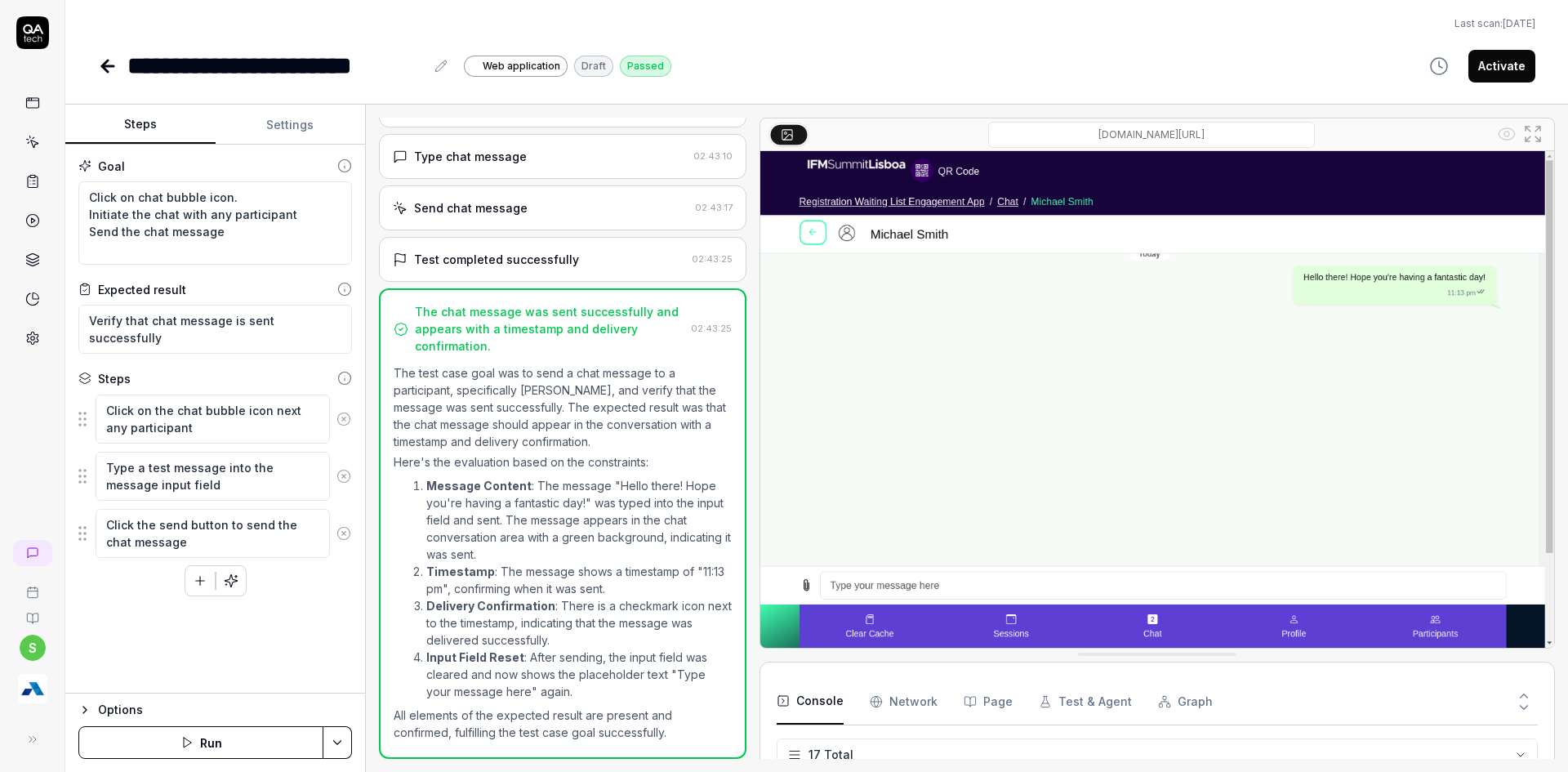
scroll to position [444, 0]
click at [341, 738] on html "**********" at bounding box center [784, 395] width 1568 height 792
click at [254, 651] on div "Run w. Dependencies" at bounding box center [275, 665] width 165 height 36
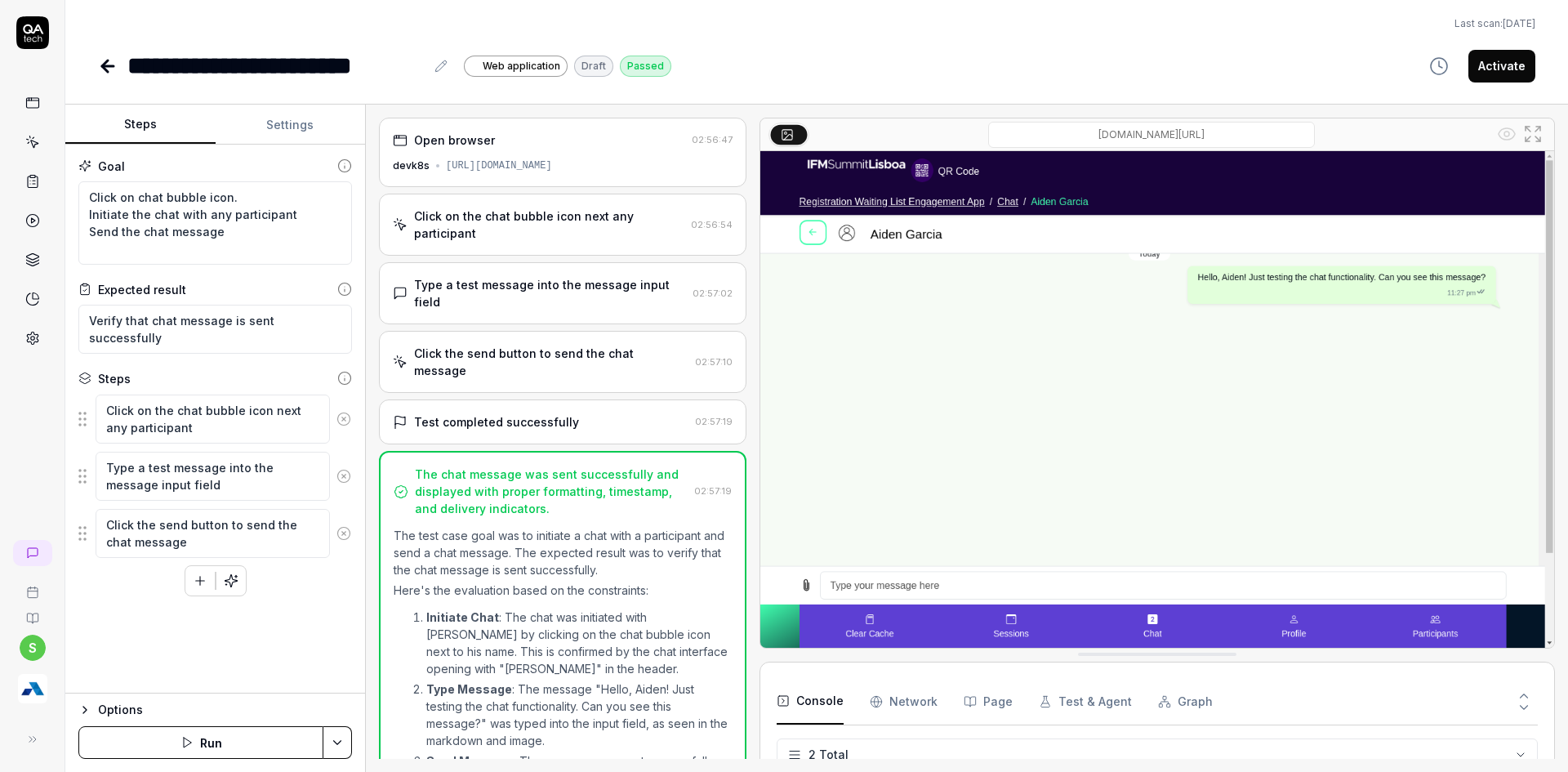
click at [1488, 73] on button "Activate" at bounding box center [1502, 66] width 67 height 33
type textarea "*"
click at [107, 66] on icon at bounding box center [107, 66] width 11 height 0
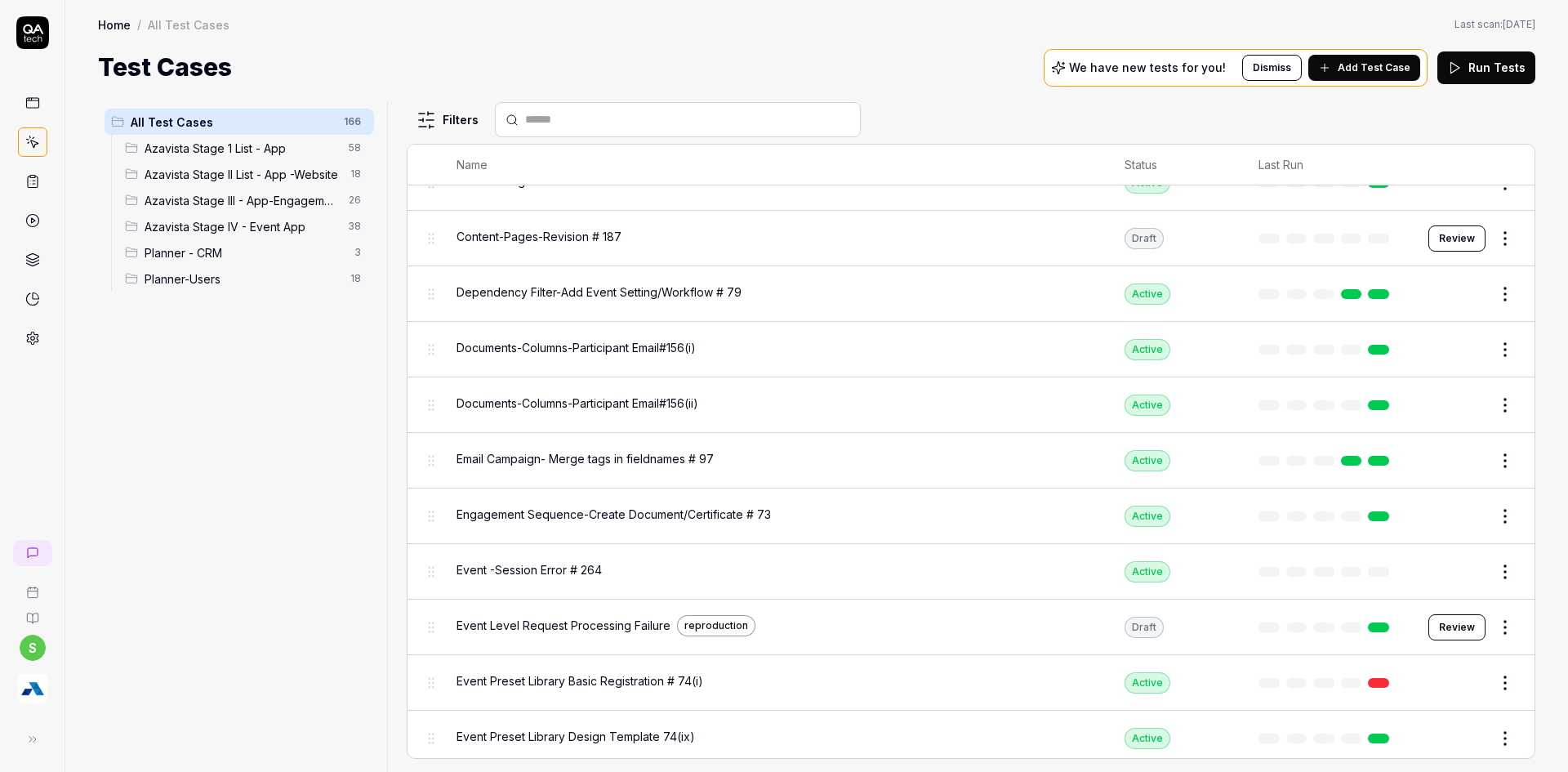
scroll to position [899, 0]
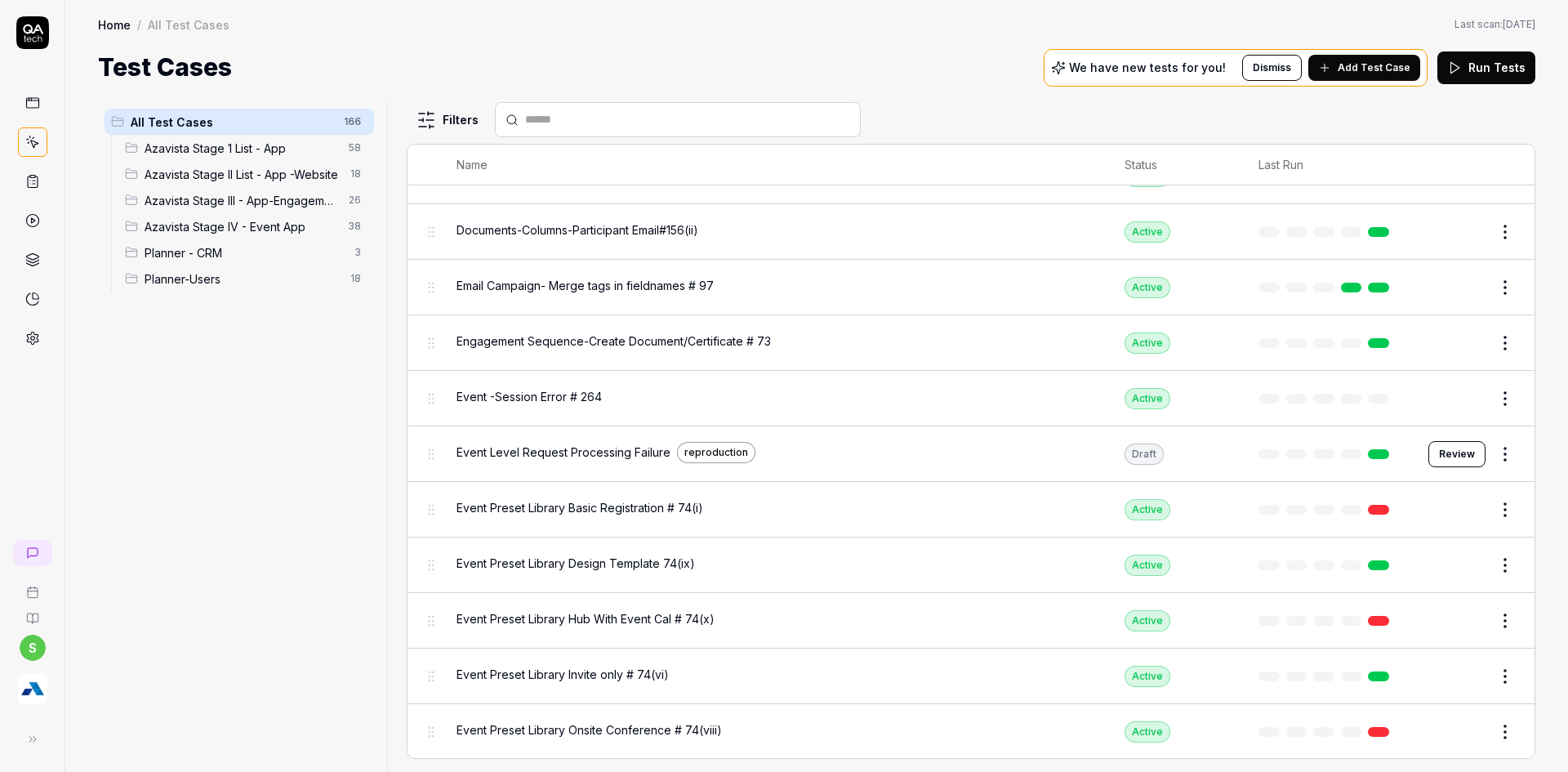
click at [269, 227] on span "Azavista Stage IV - Event App" at bounding box center [241, 227] width 194 height 17
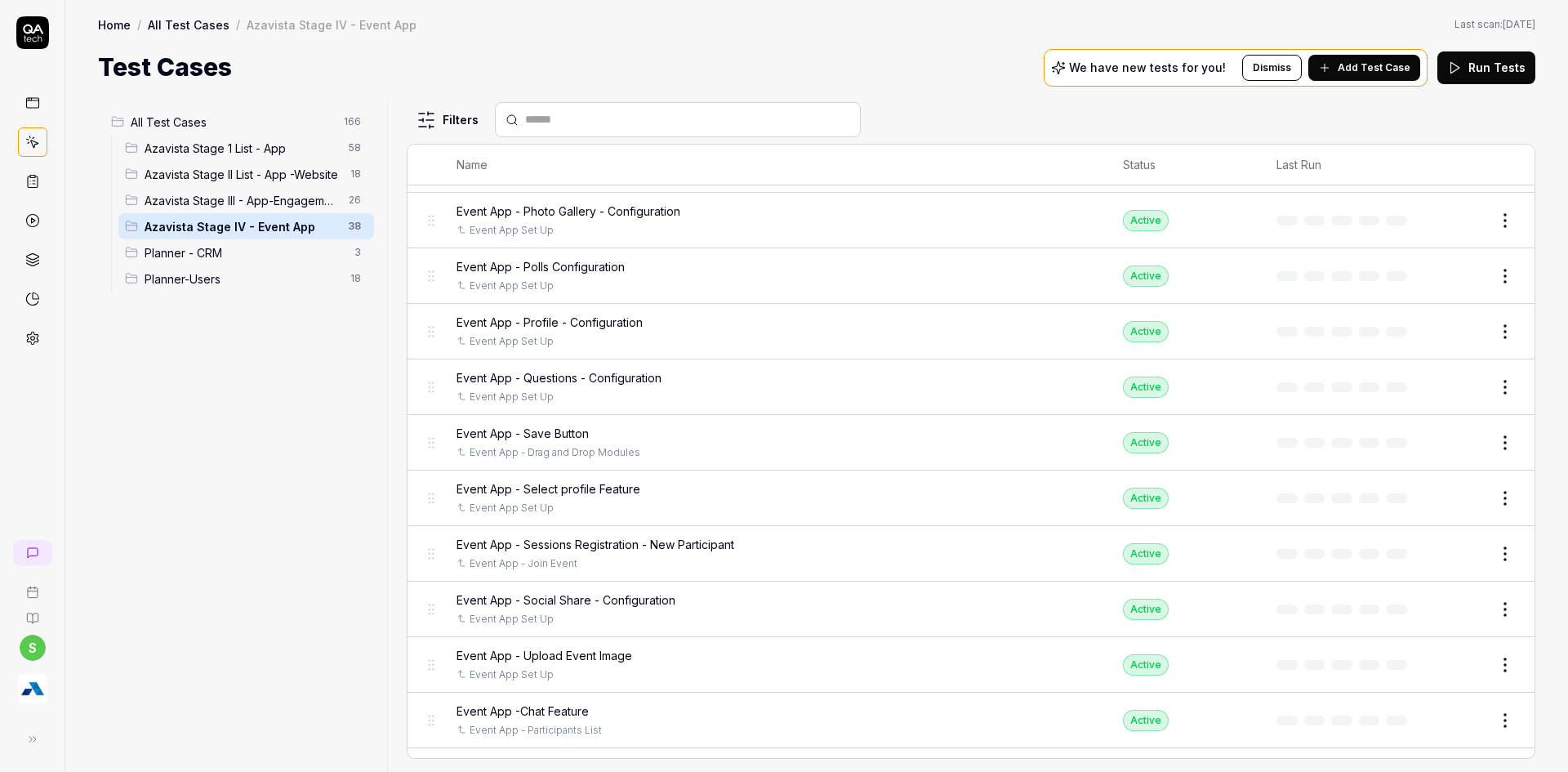
scroll to position [1157, 0]
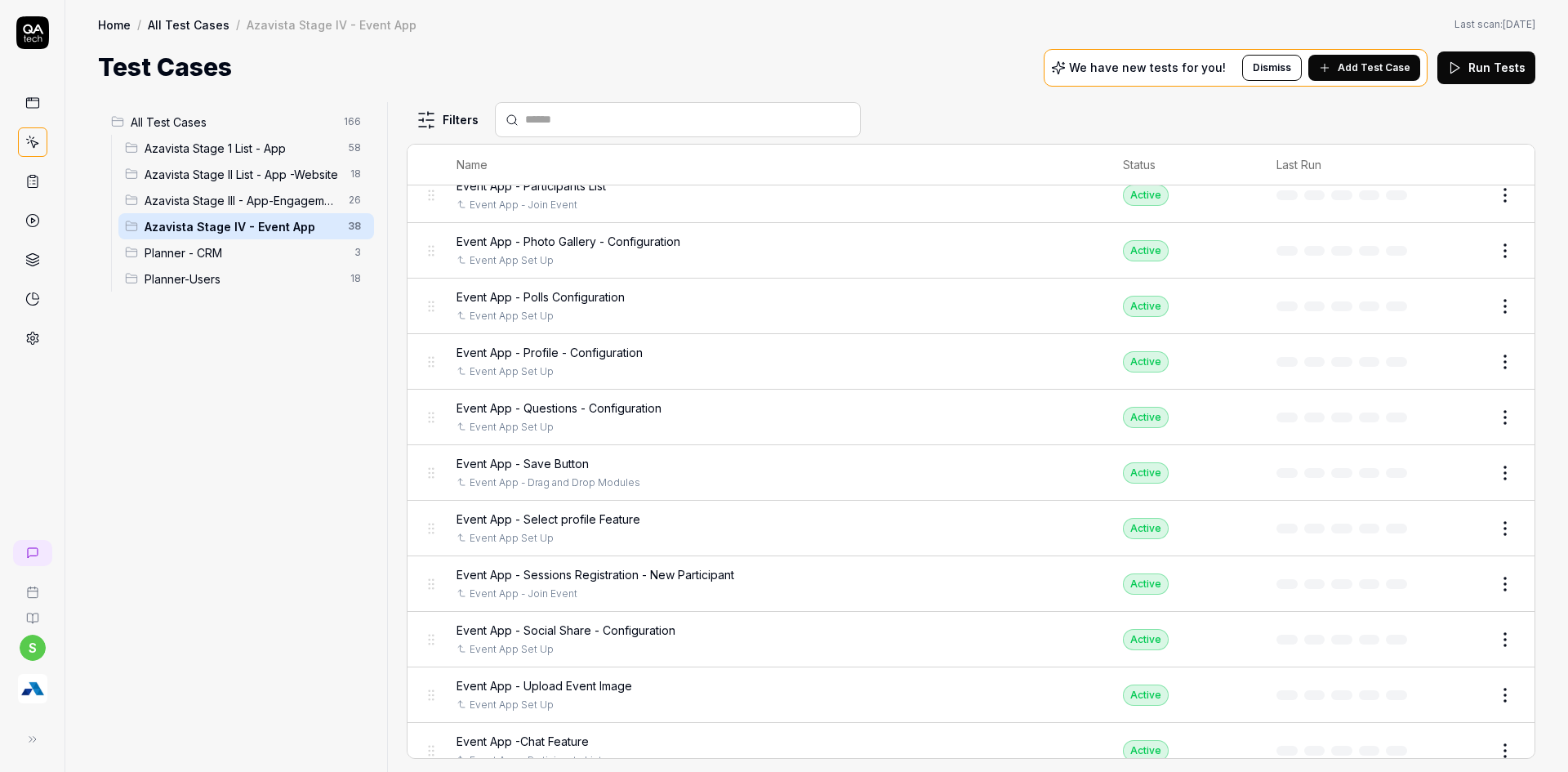
click at [583, 103] on div at bounding box center [677, 119] width 366 height 35
click at [574, 122] on input "text" at bounding box center [688, 120] width 325 height 17
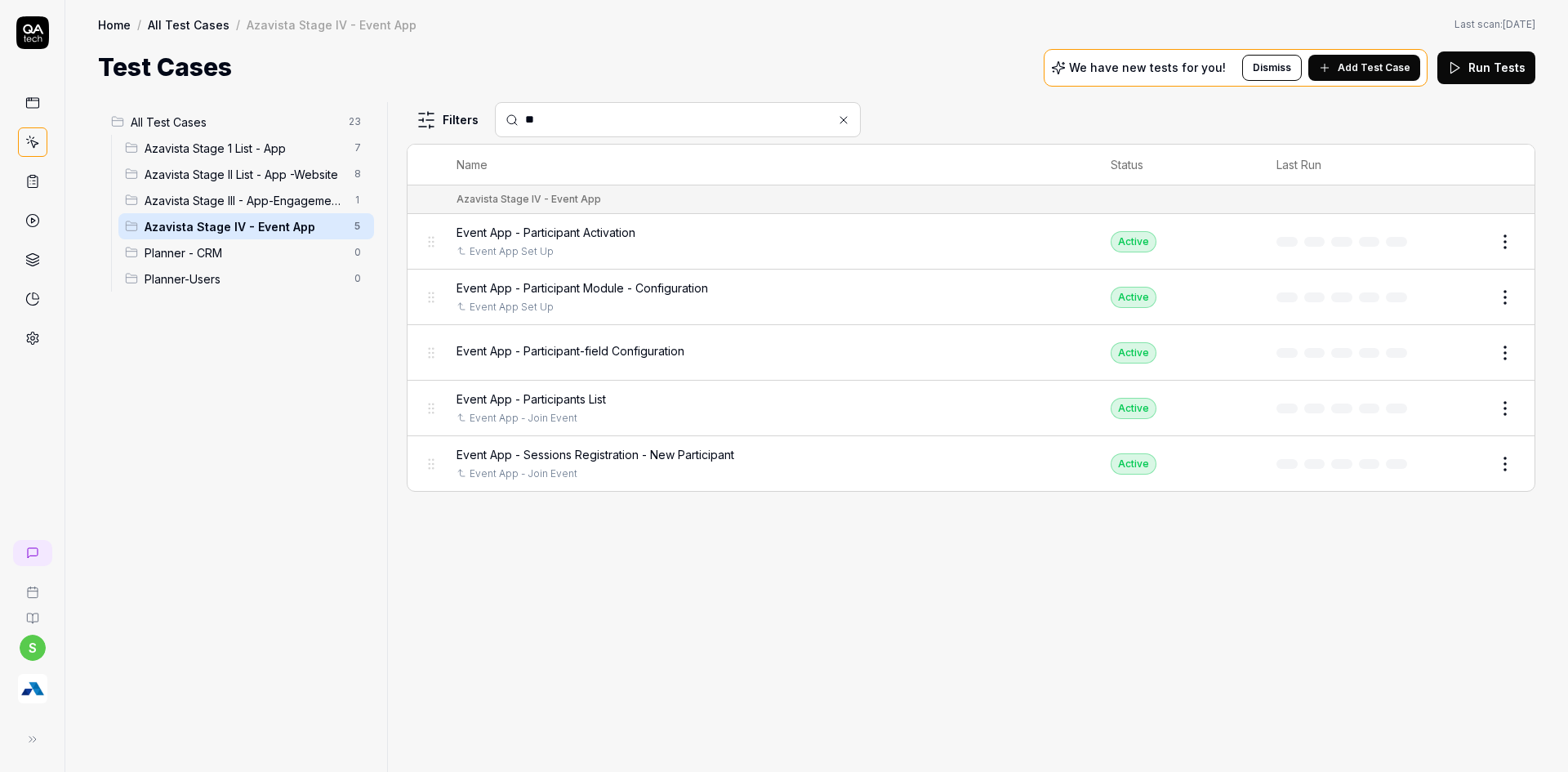
scroll to position [0, 0]
type input "*"
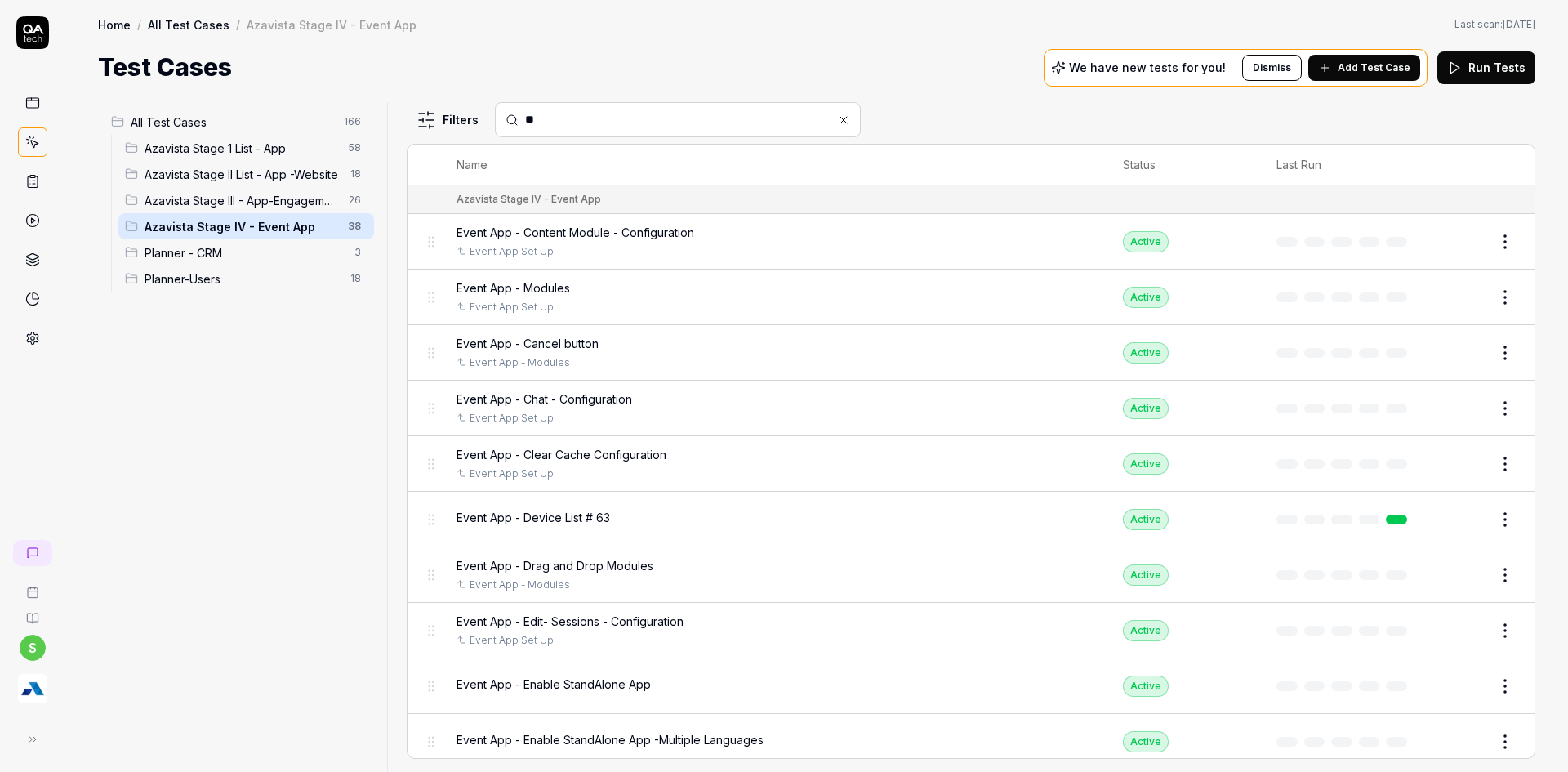
type input "*"
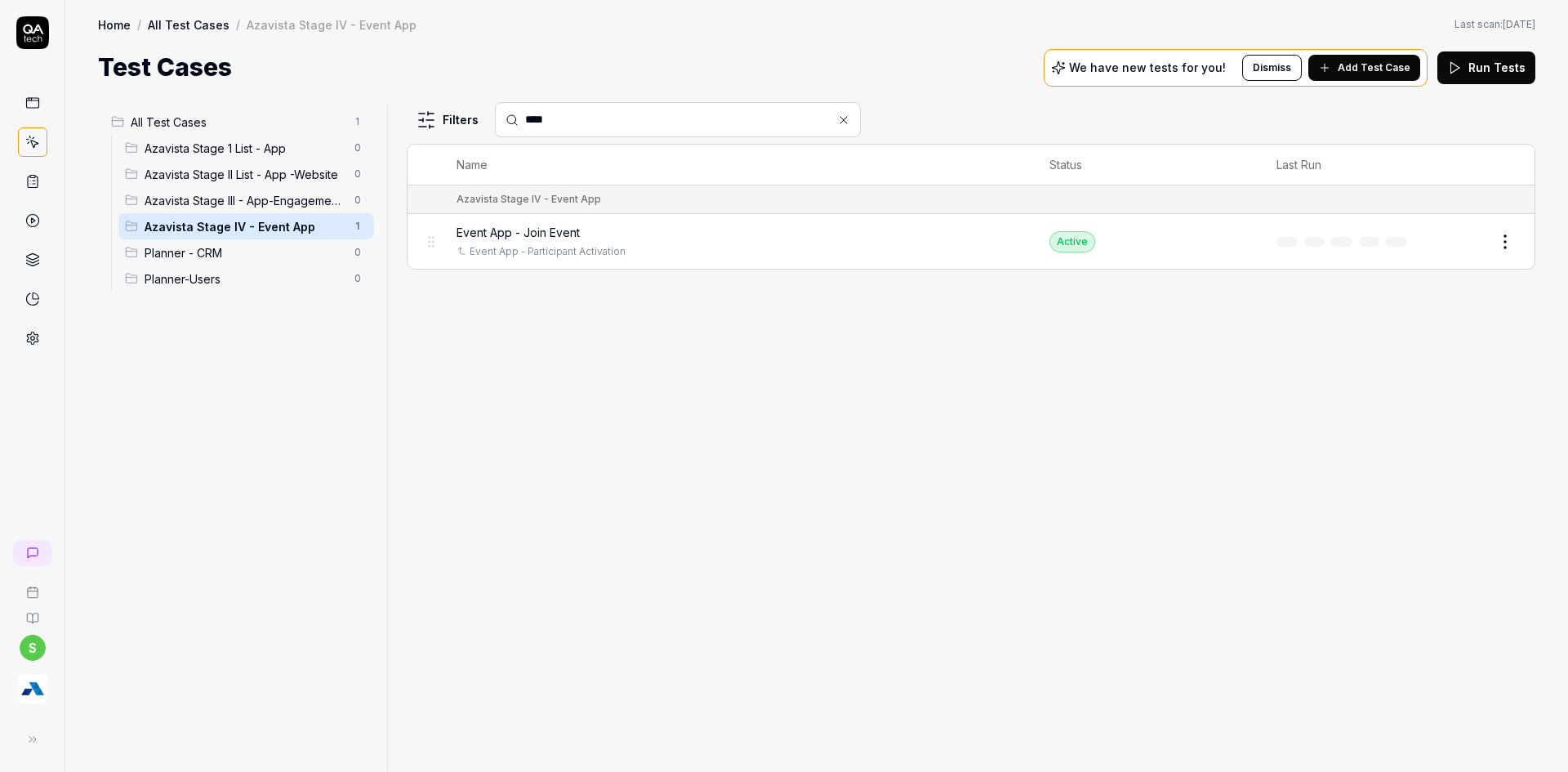
click at [577, 119] on input "****" at bounding box center [688, 120] width 325 height 17
type input "*"
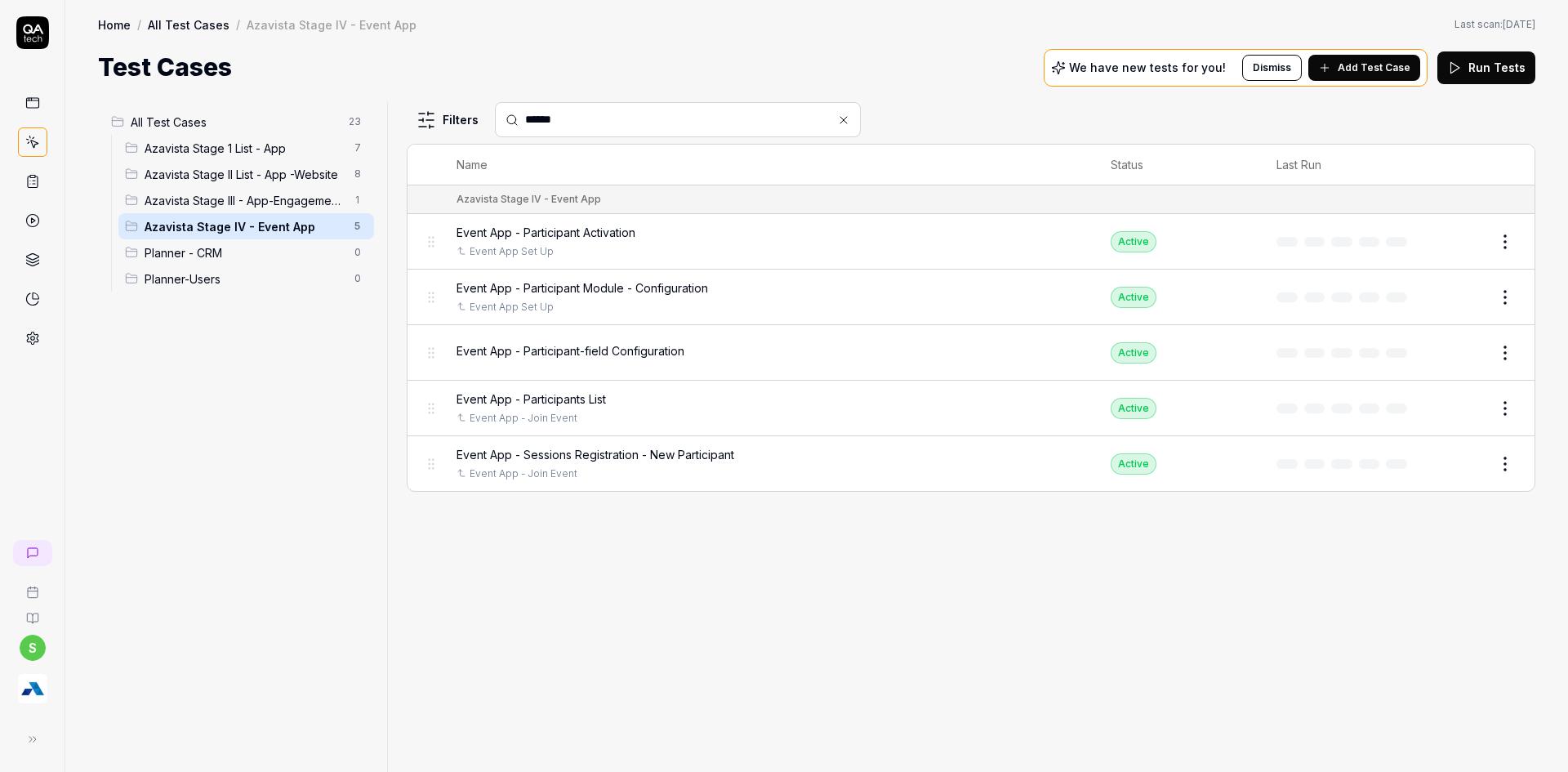
type input "******"
click at [618, 227] on span "Event App - Participant Activation" at bounding box center [546, 233] width 179 height 17
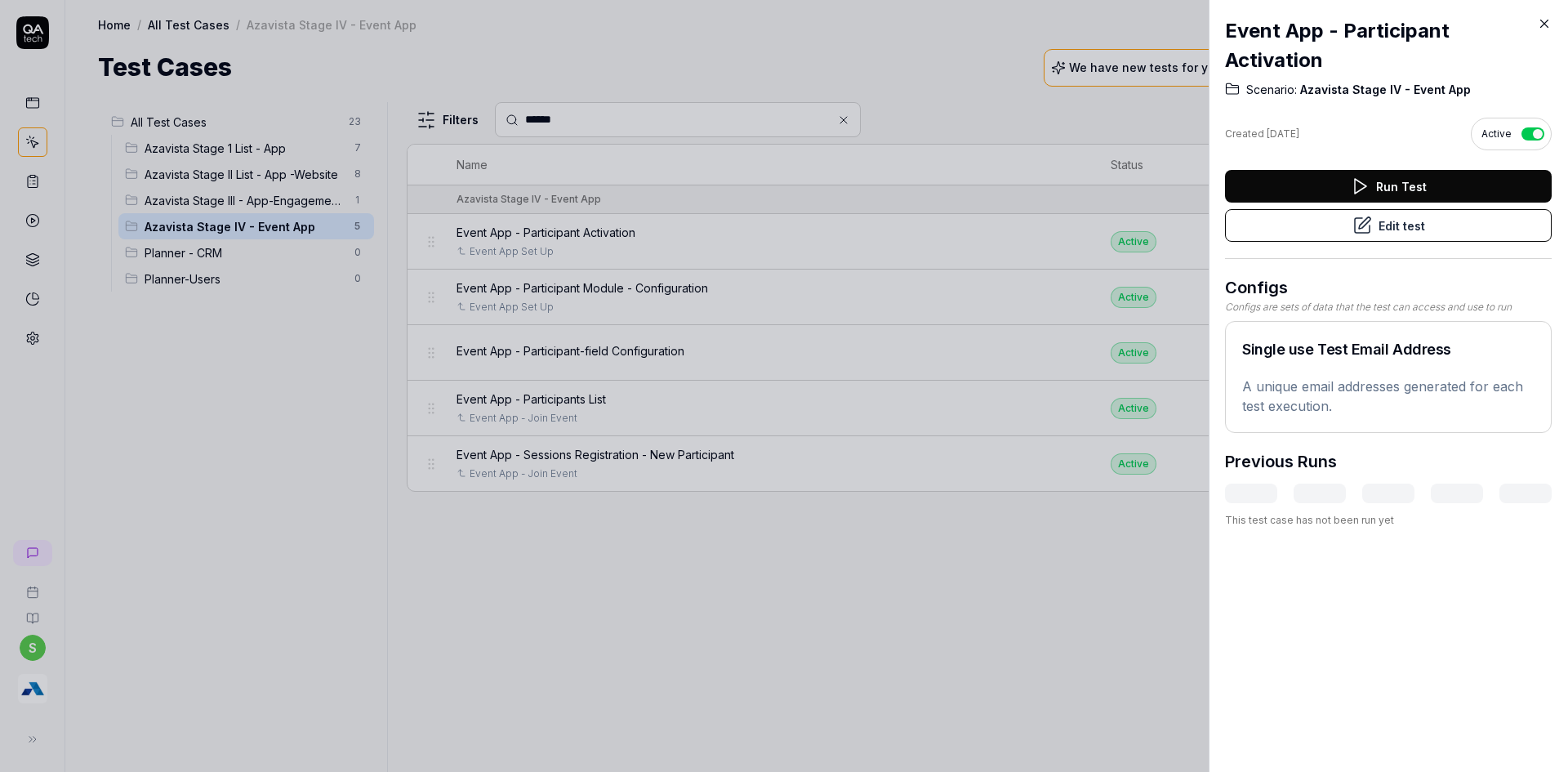
click at [1346, 238] on button "Edit test" at bounding box center [1388, 226] width 327 height 33
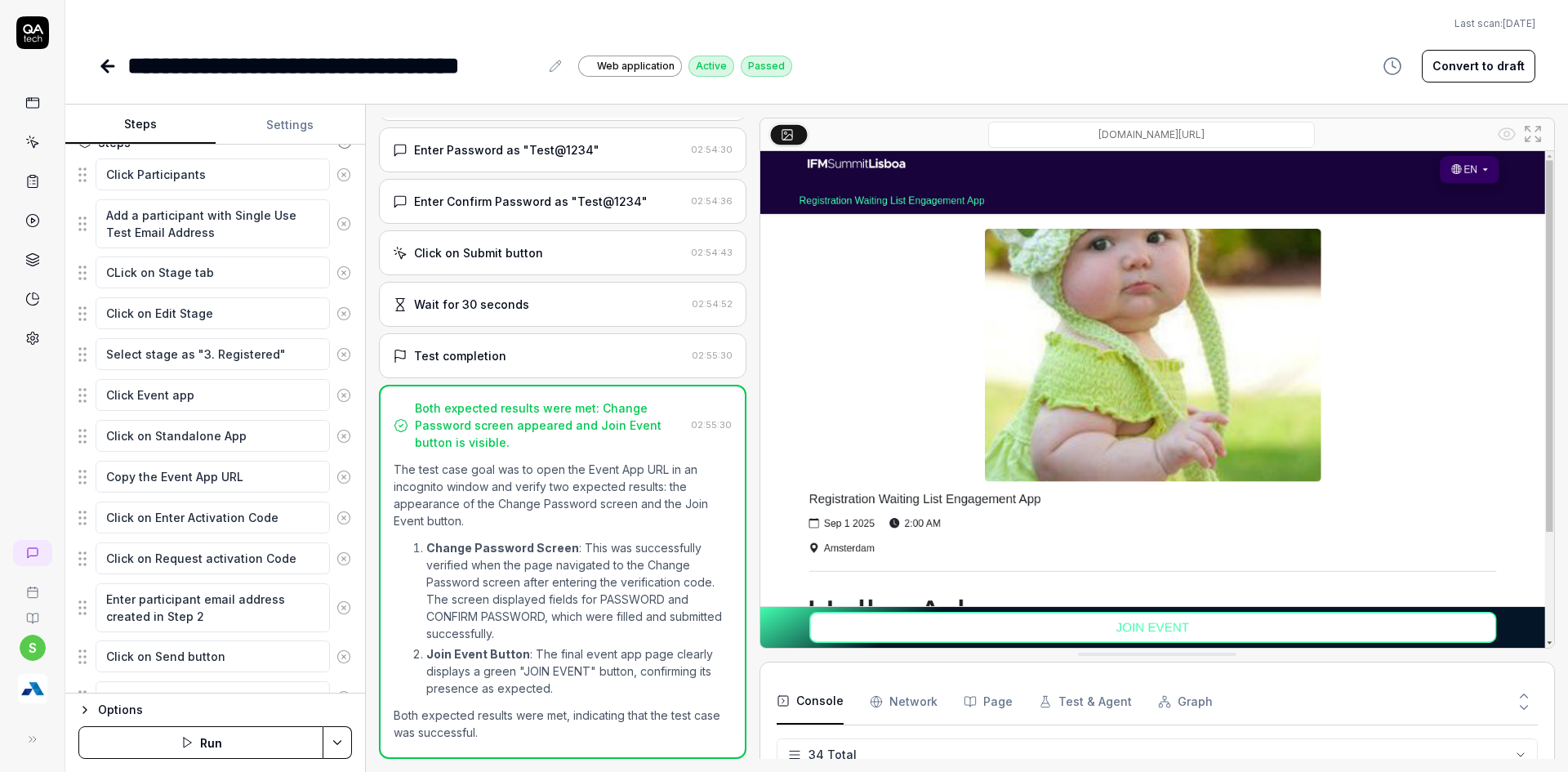
scroll to position [238, 0]
type textarea "*"
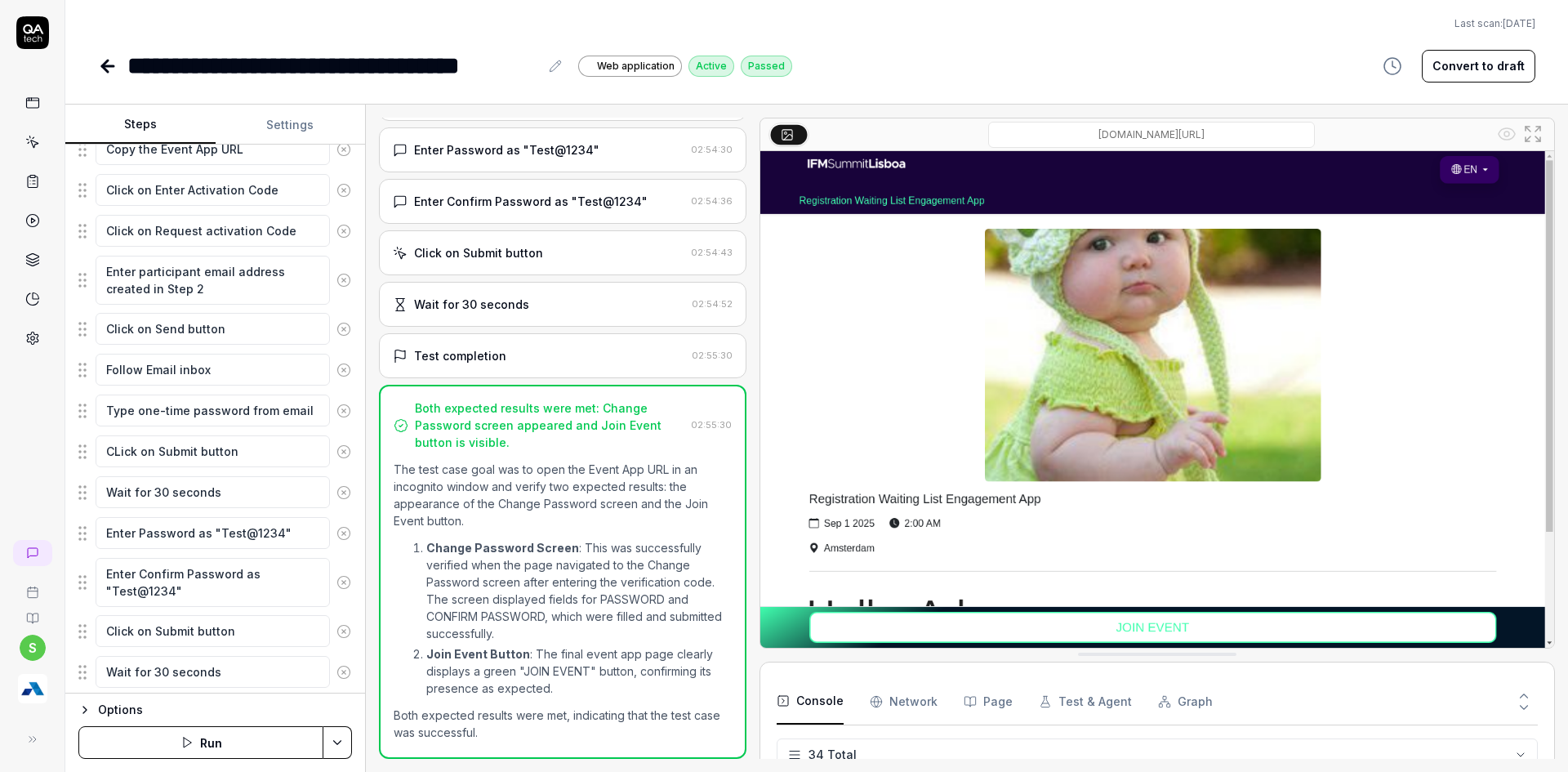
scroll to position [610, 0]
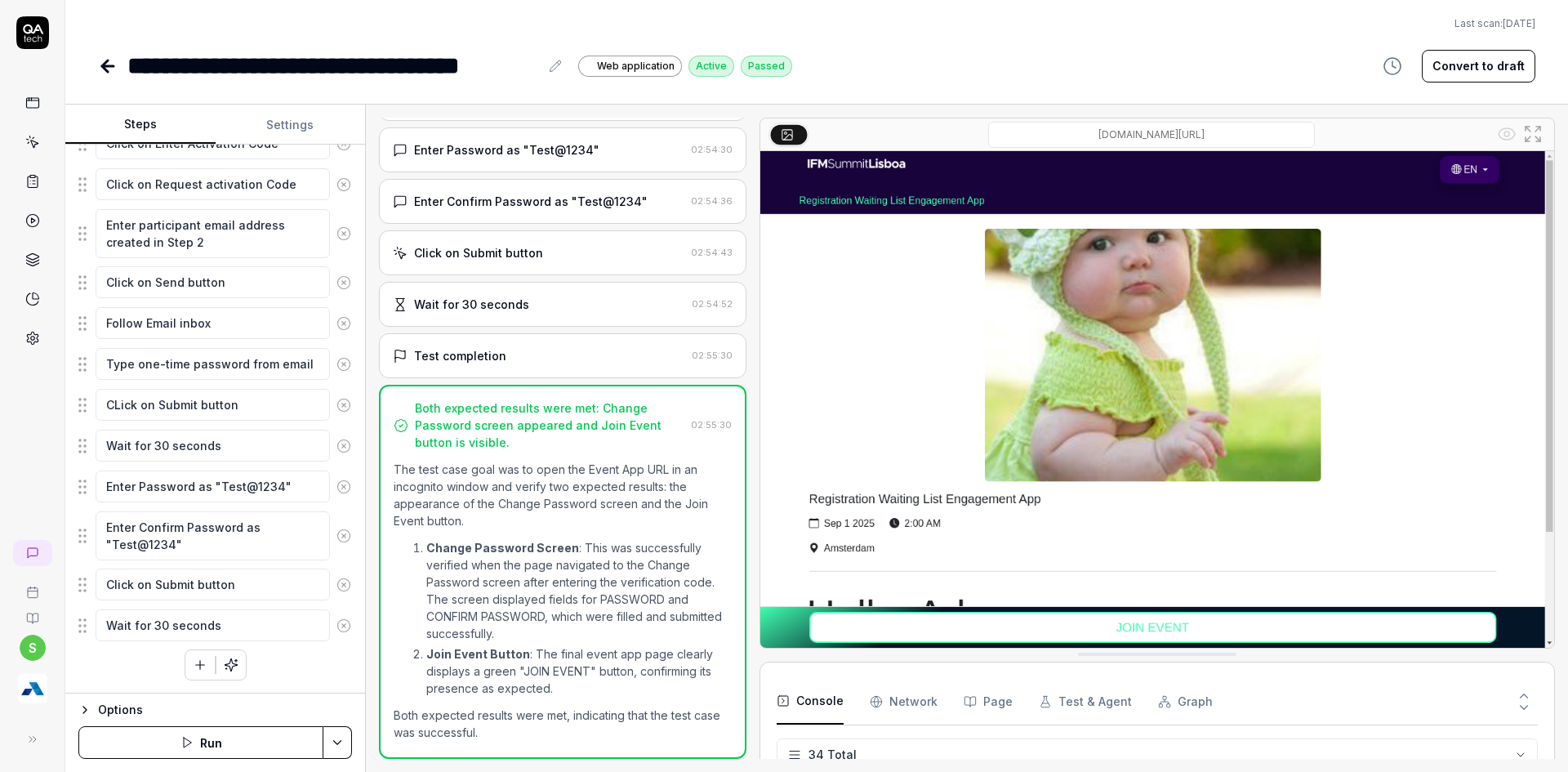
click at [103, 71] on icon at bounding box center [108, 65] width 20 height 20
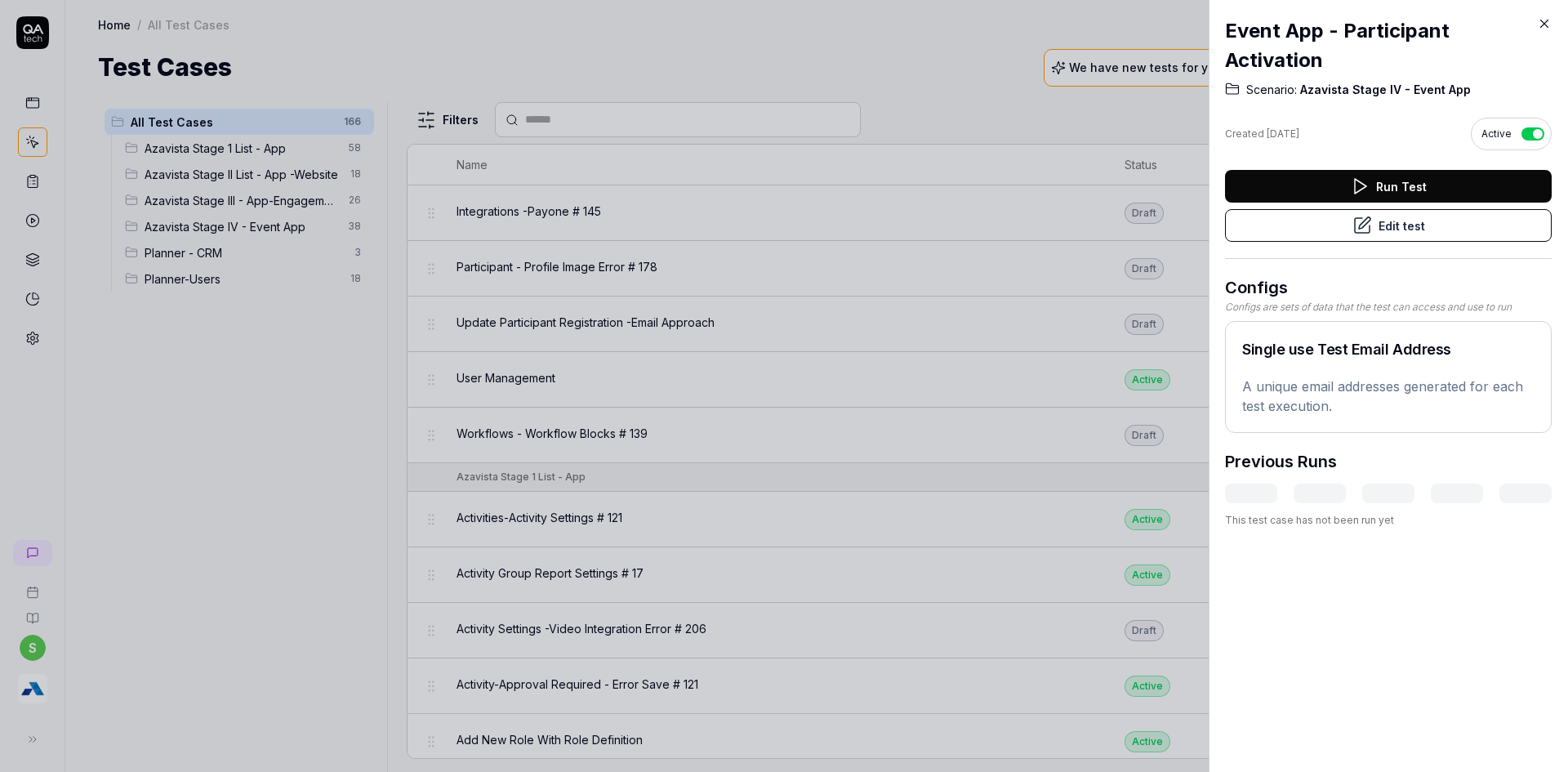
click at [1540, 29] on icon at bounding box center [1544, 23] width 15 height 15
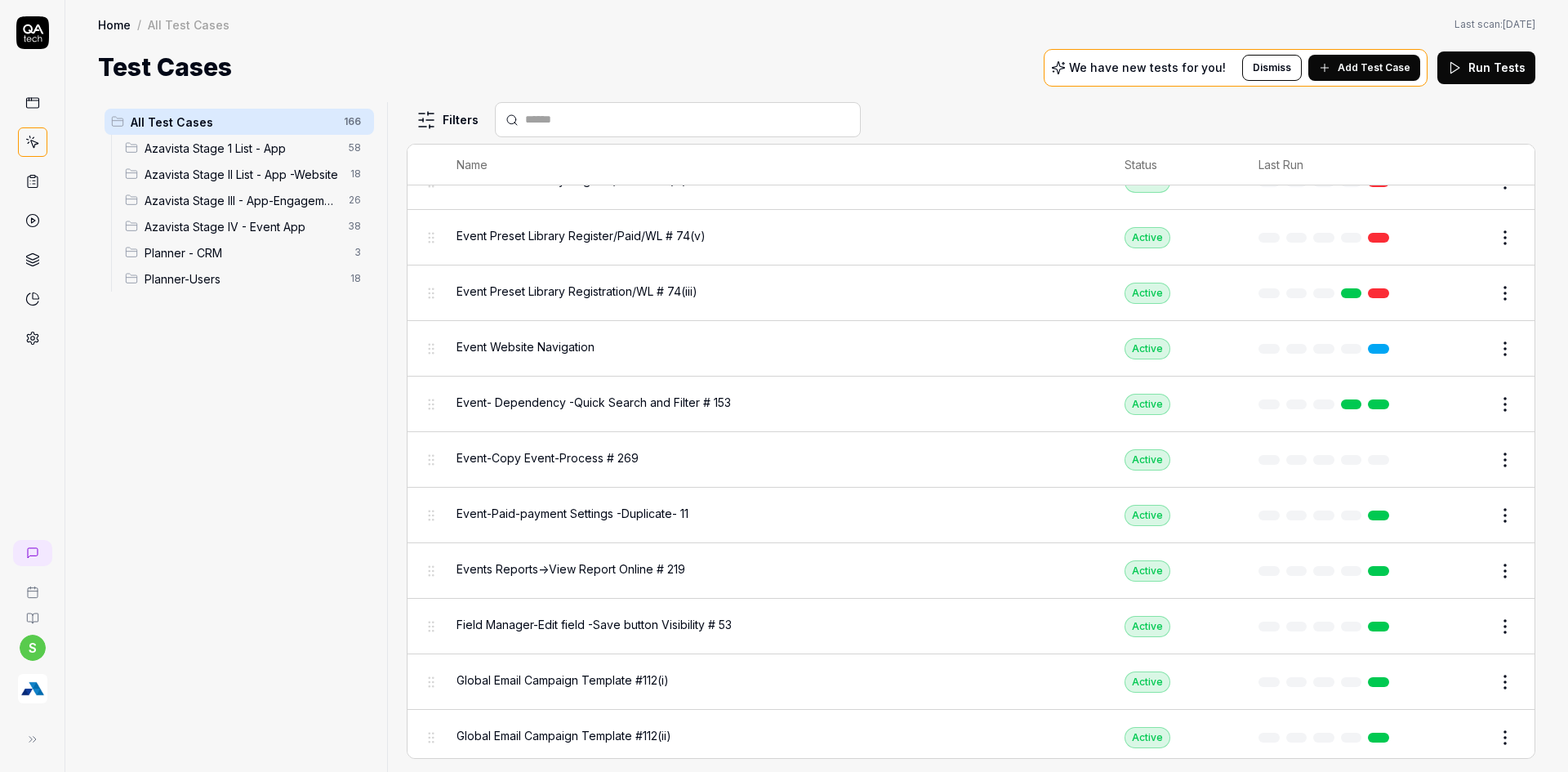
scroll to position [1470, 0]
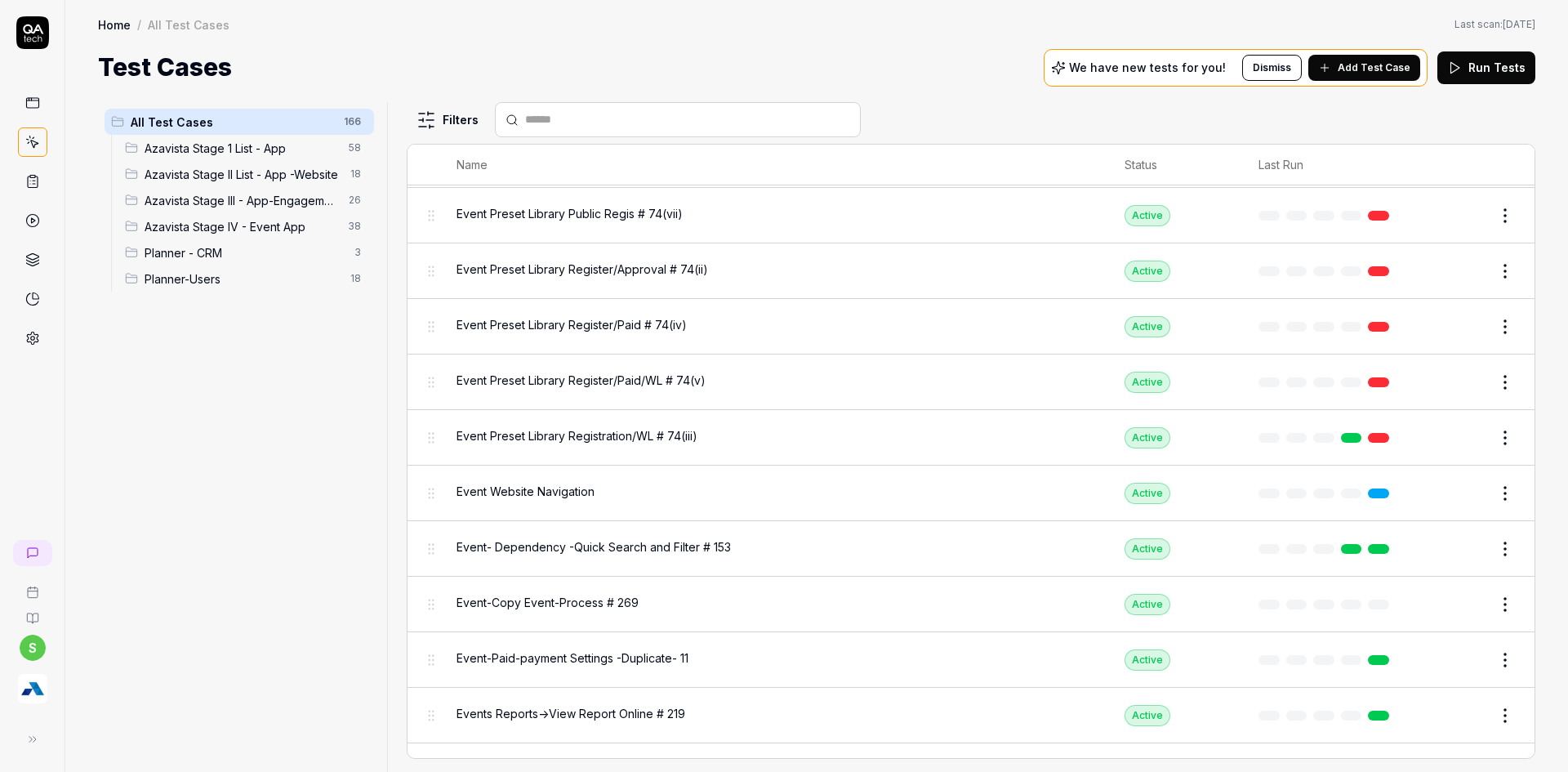
click at [199, 222] on span "Azavista Stage IV - Event App" at bounding box center [241, 227] width 194 height 17
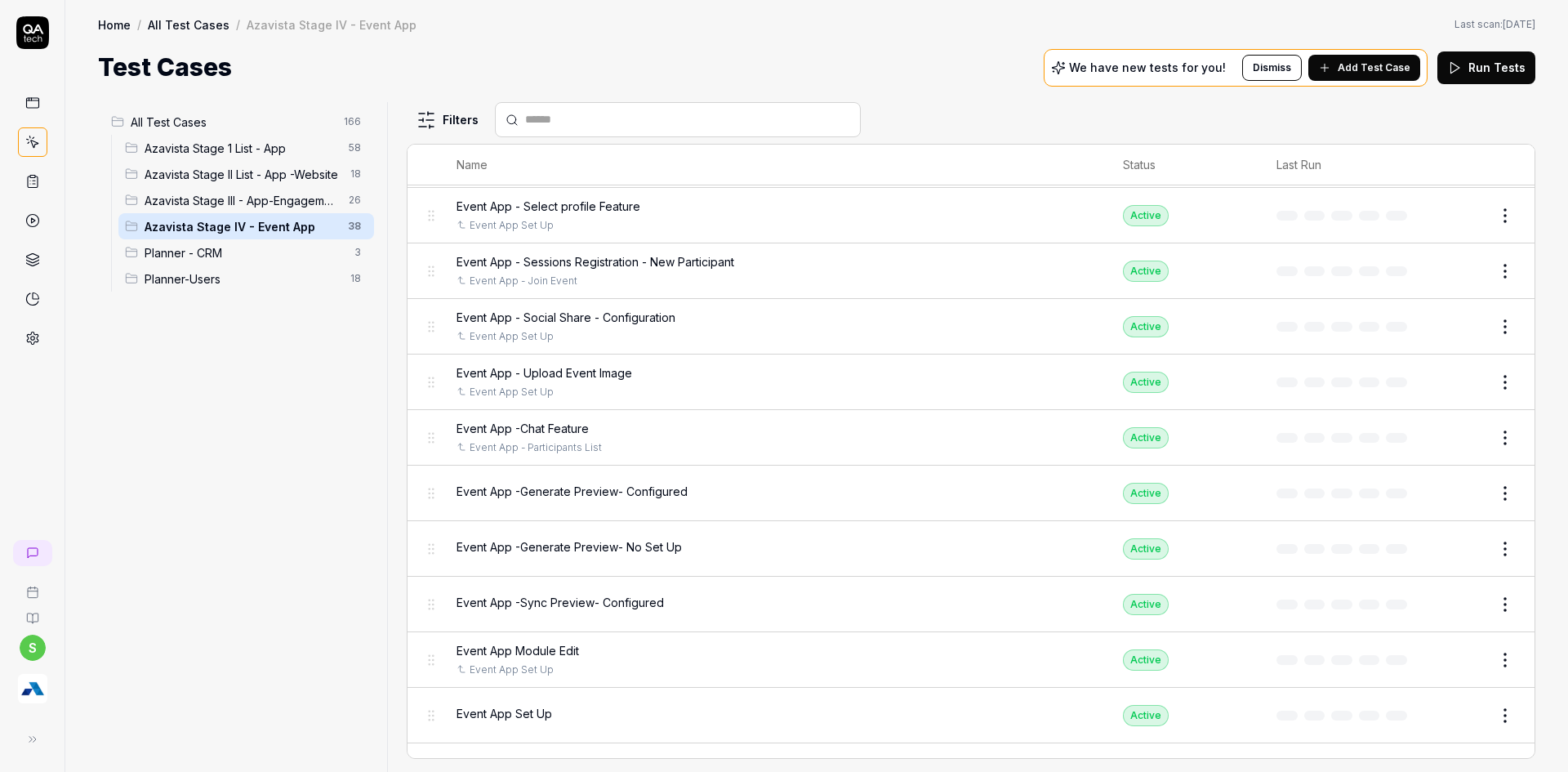
click at [634, 120] on input "text" at bounding box center [688, 120] width 325 height 17
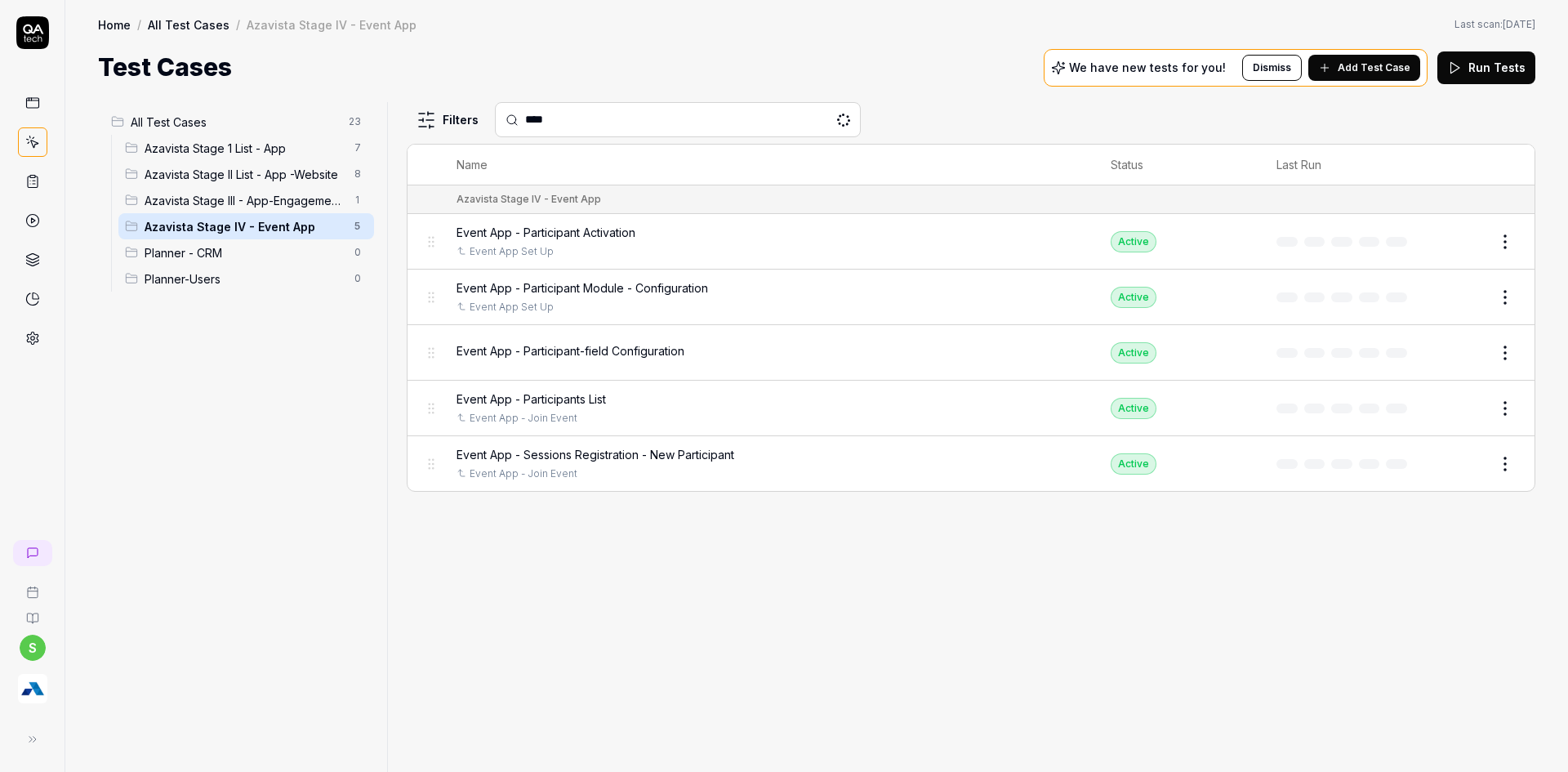
type input "*****"
click at [461, 120] on div "Filters *****" at bounding box center [971, 119] width 1129 height 35
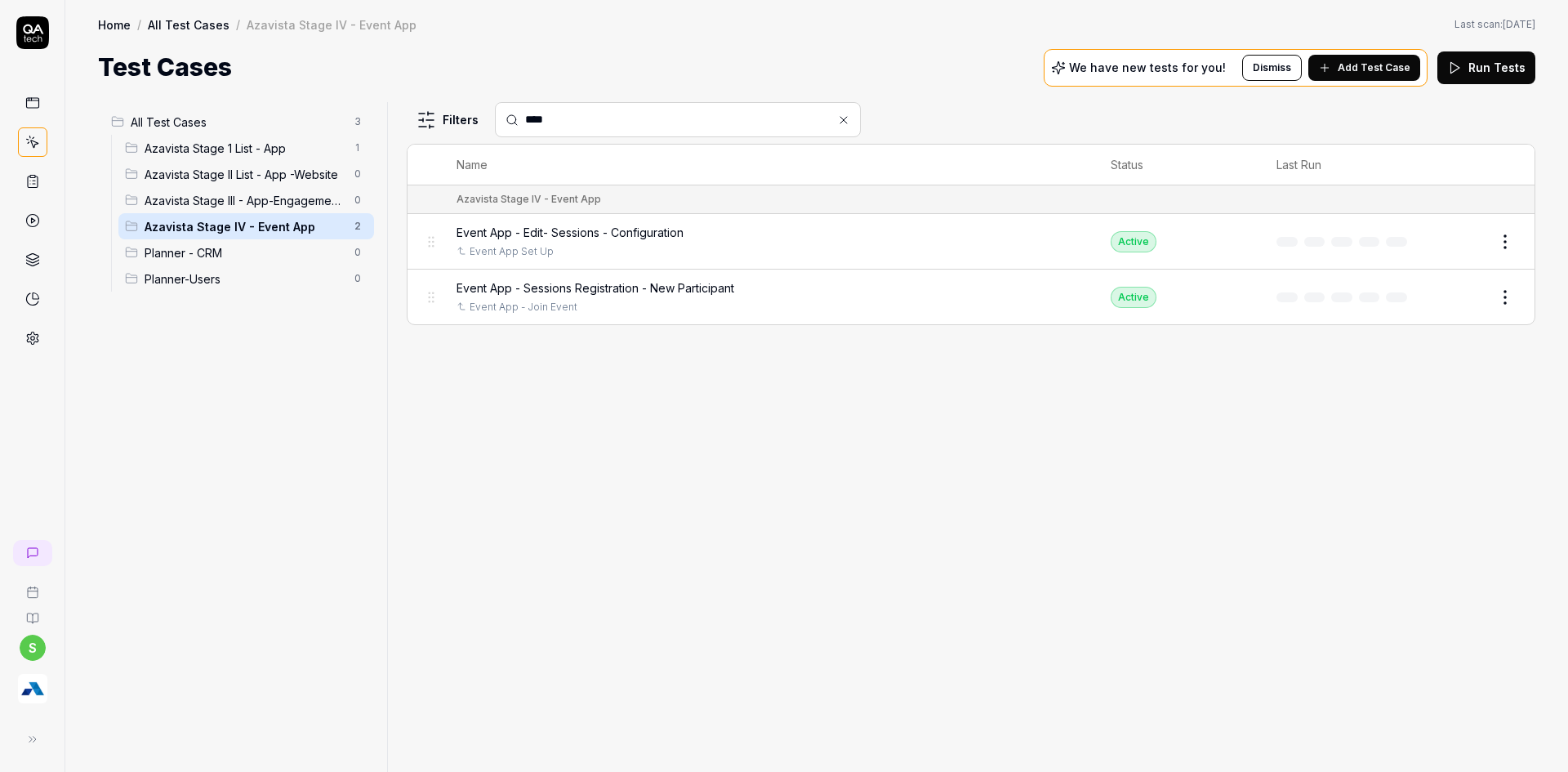
type input "****"
click at [1506, 301] on html "s Home / All Test Cases / Azavista Stage IV - Event App Home / All Test Cases /…" at bounding box center [784, 395] width 1568 height 792
click at [1413, 514] on div "Duplicate" at bounding box center [1436, 512] width 155 height 36
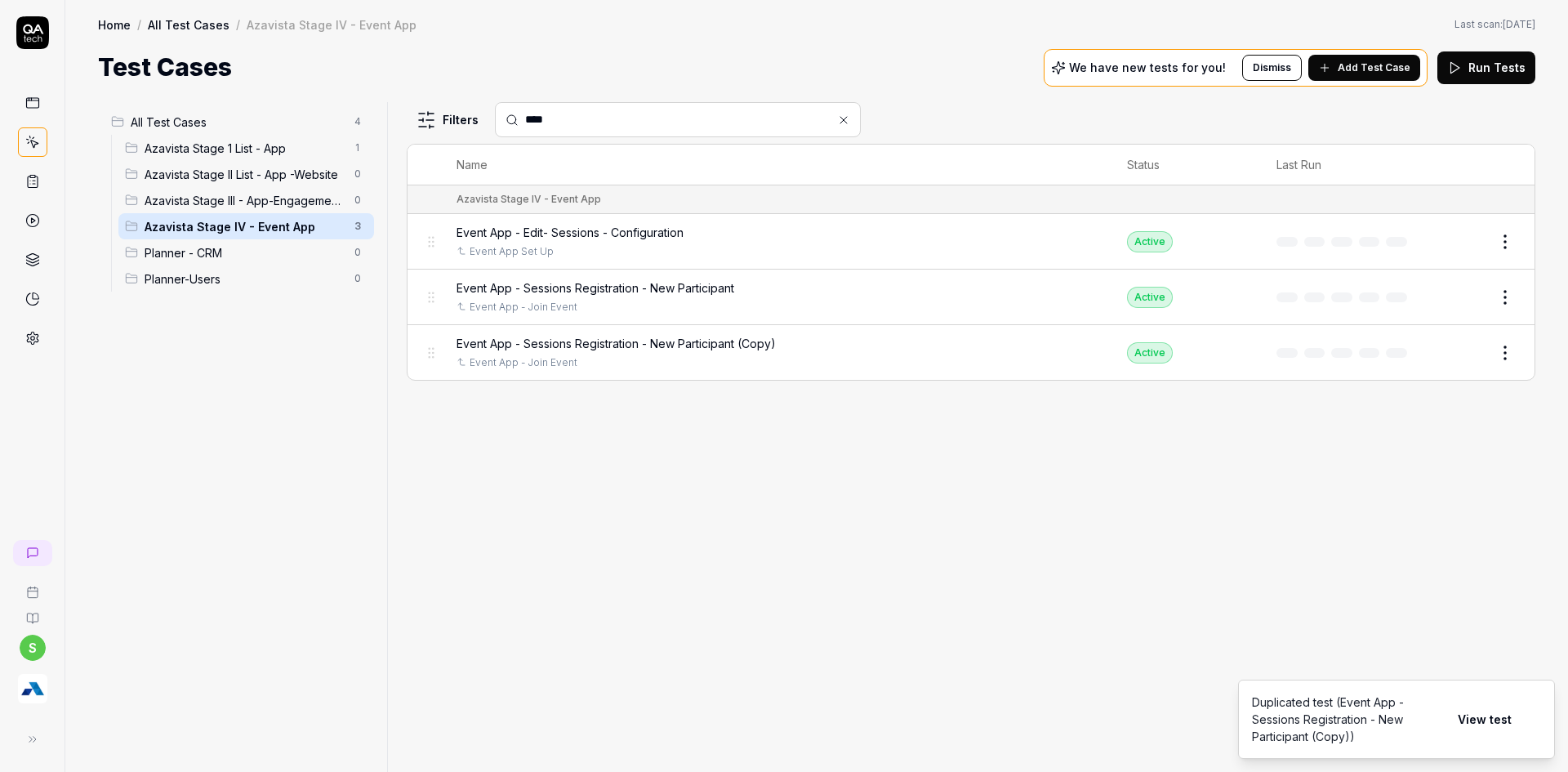
click at [1498, 720] on button "View test" at bounding box center [1484, 719] width 73 height 33
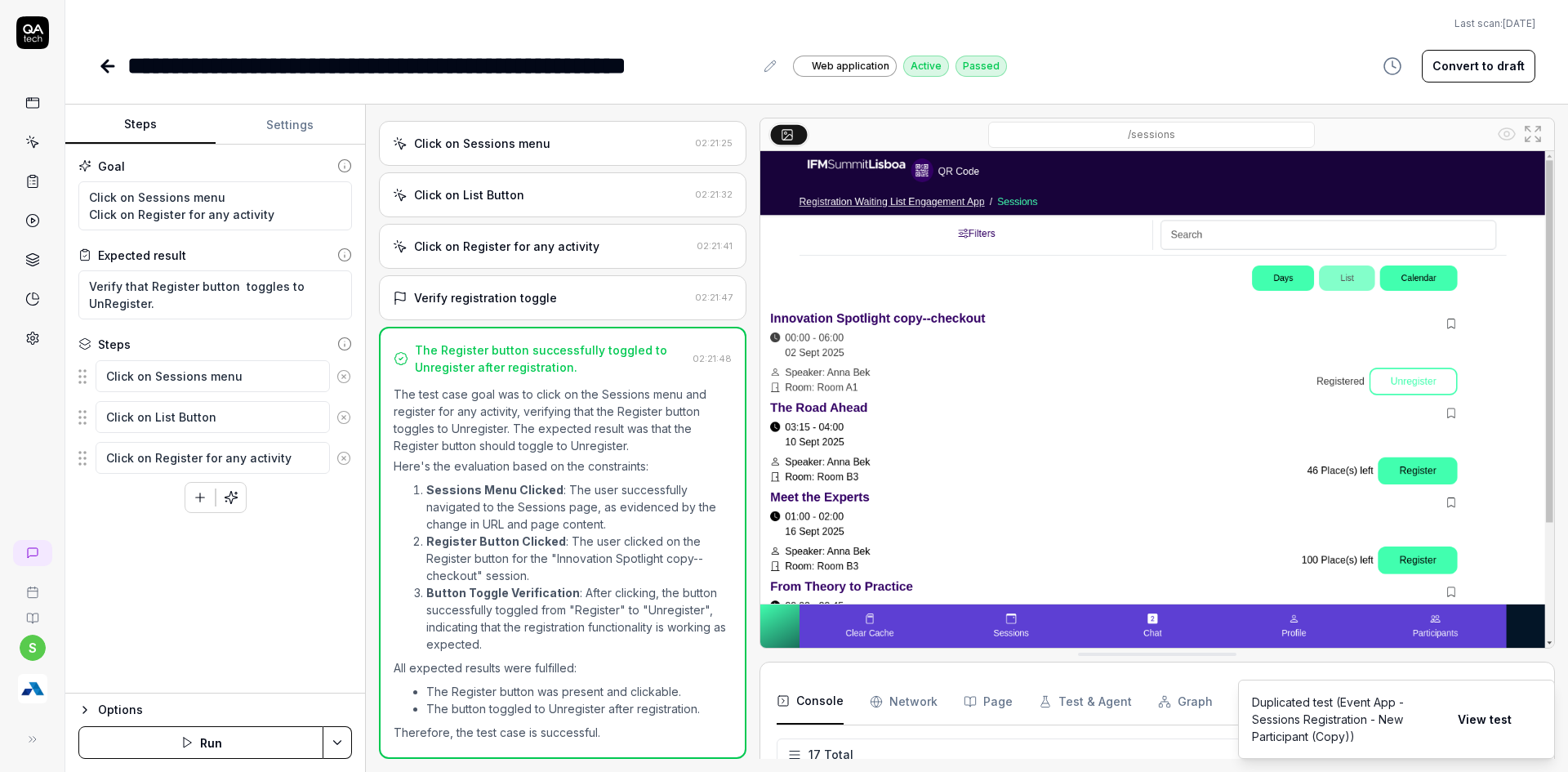
scroll to position [444, 0]
click at [1480, 718] on button "View test" at bounding box center [1484, 719] width 73 height 33
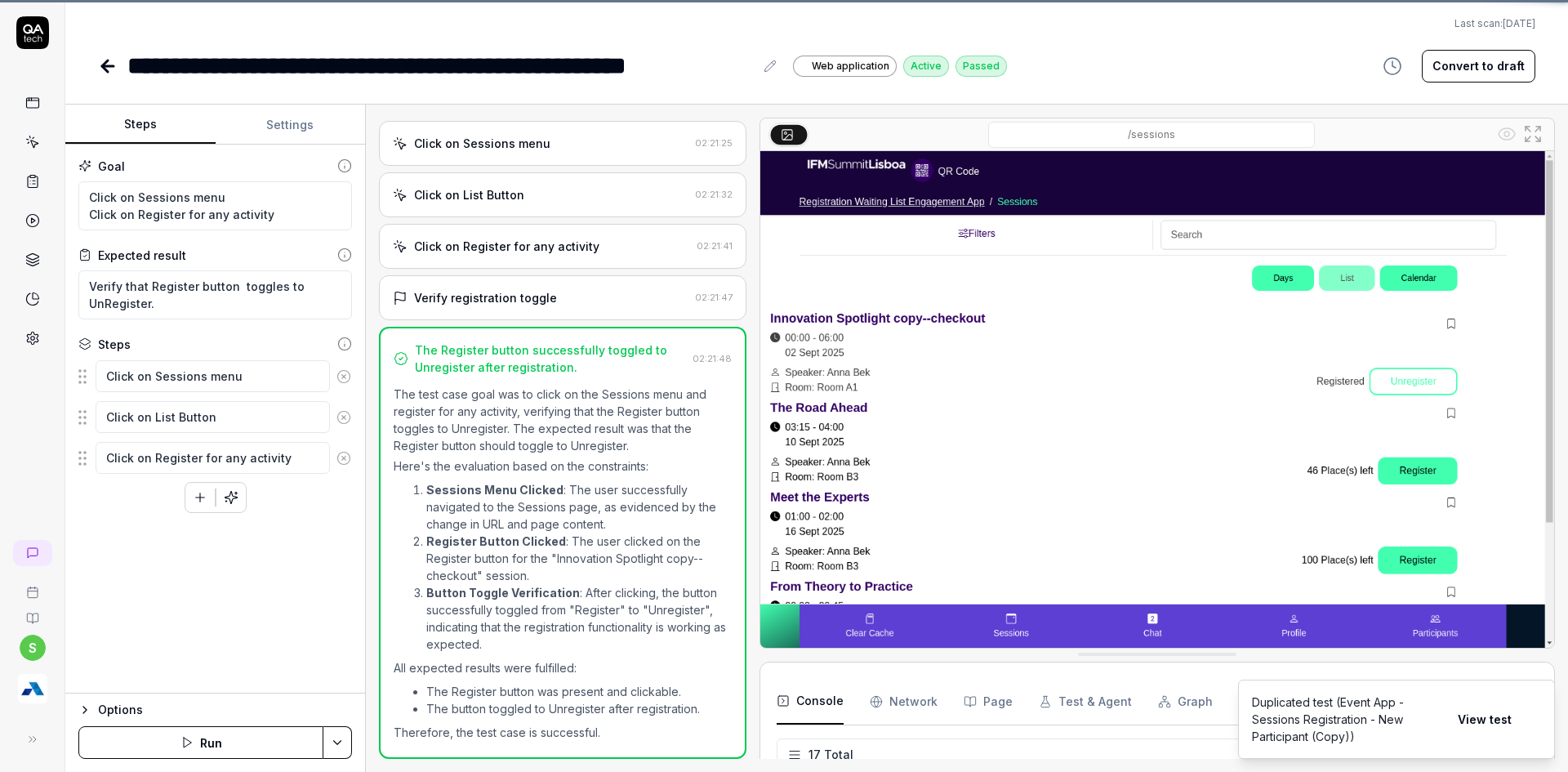
click at [1480, 718] on button "View test" at bounding box center [1484, 719] width 73 height 33
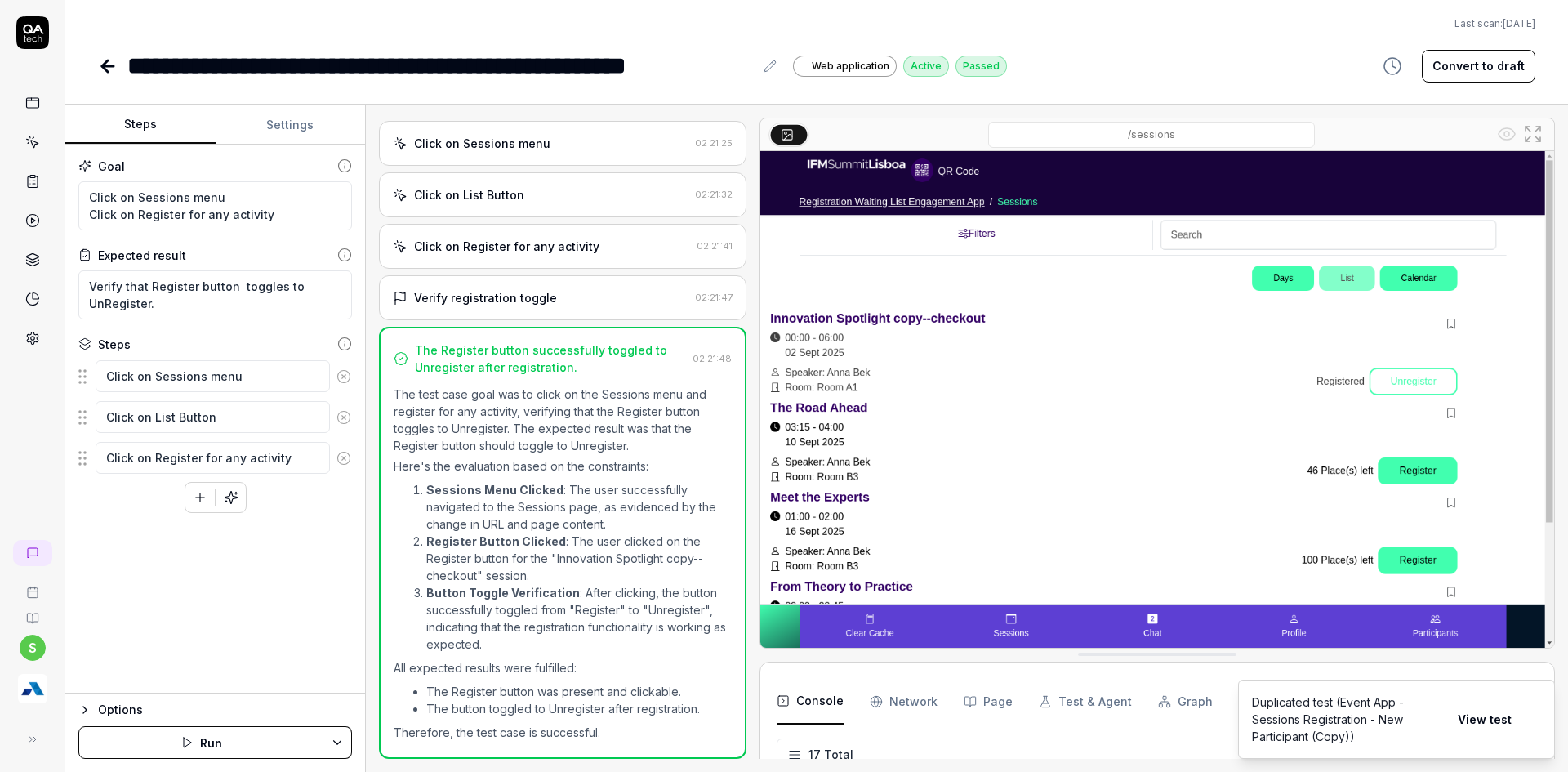
click at [1479, 718] on button "View test" at bounding box center [1484, 719] width 73 height 33
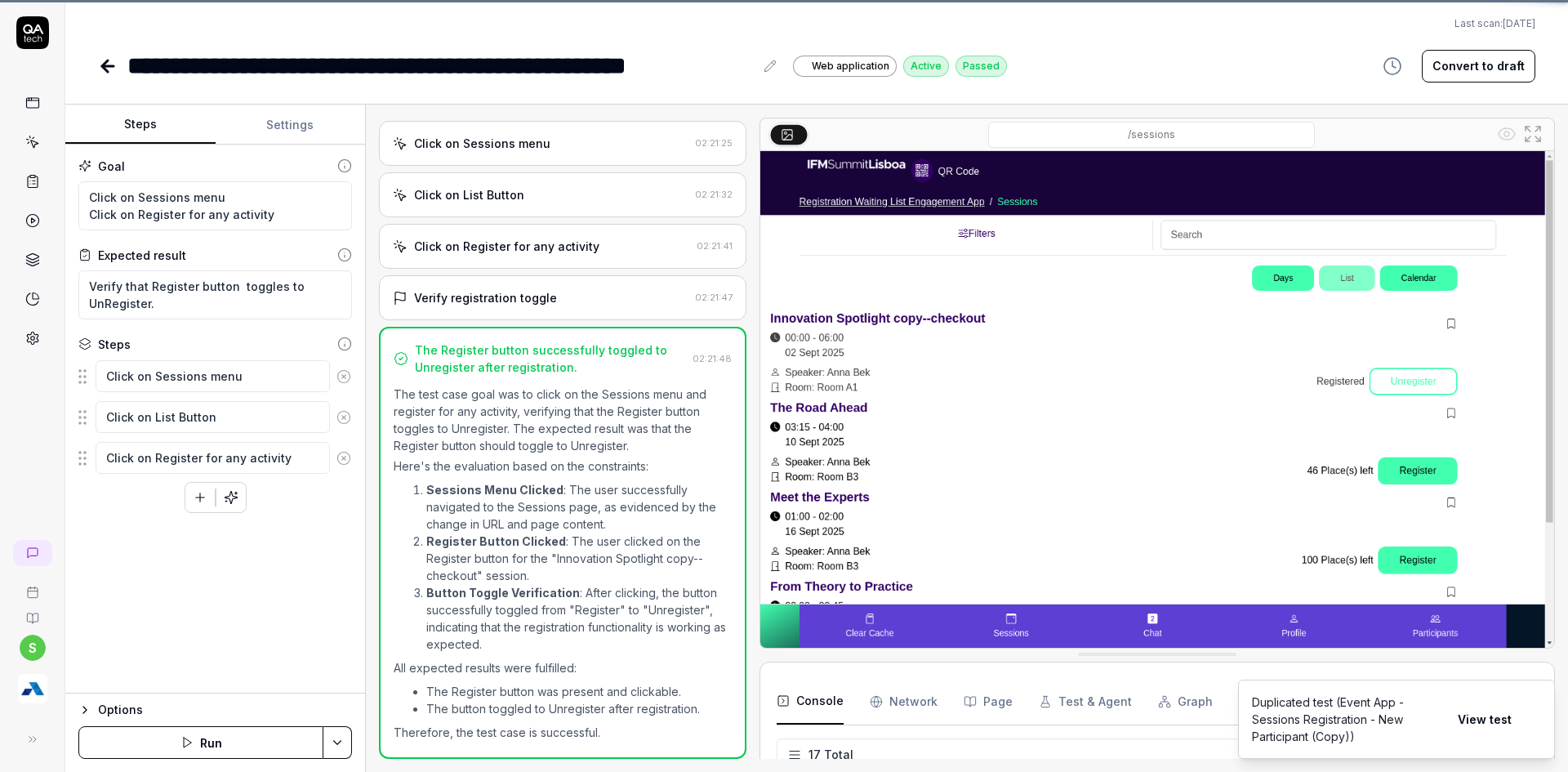
click at [1479, 718] on button "View test" at bounding box center [1484, 719] width 73 height 33
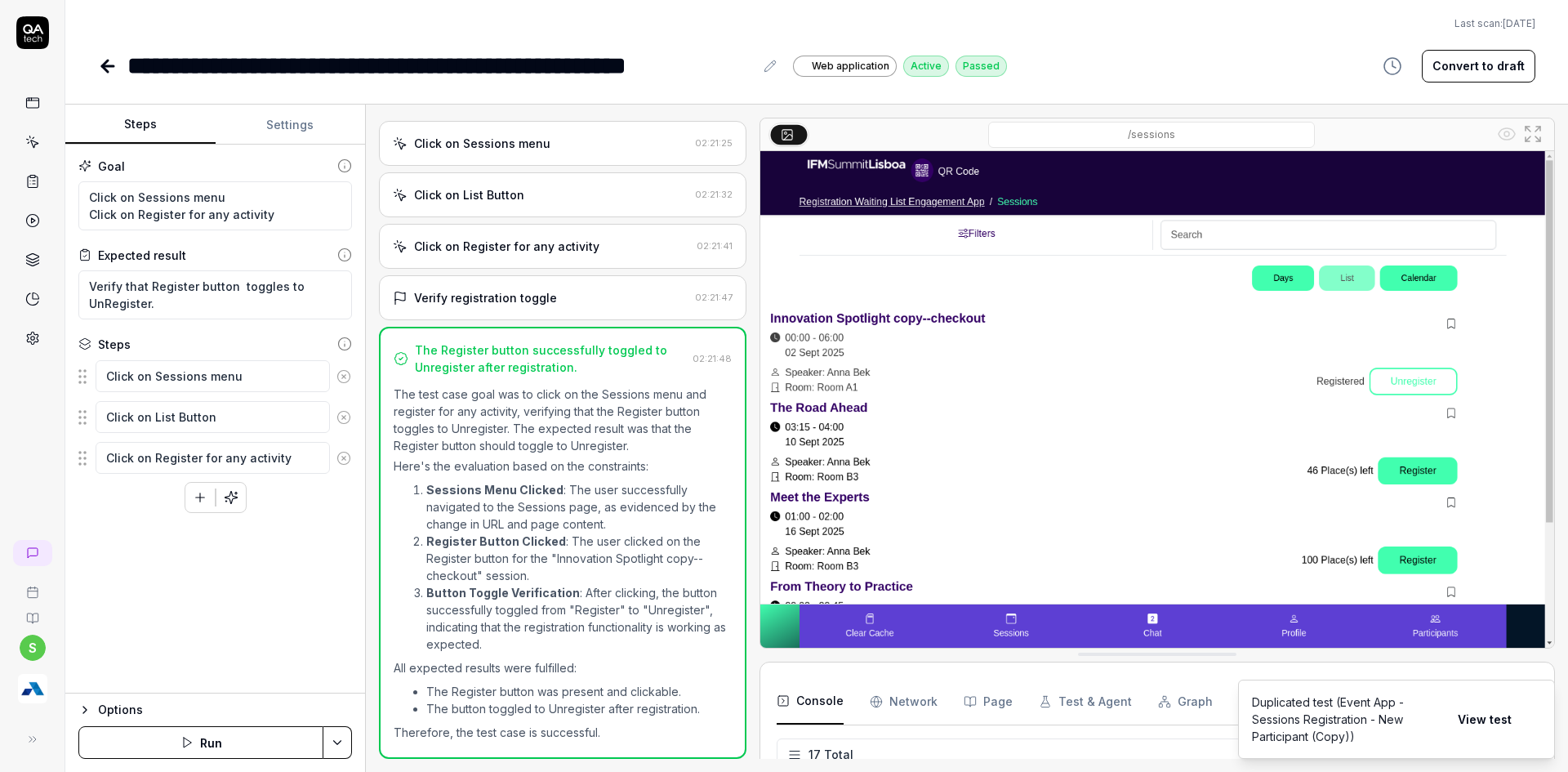
click at [108, 60] on icon at bounding box center [104, 65] width 6 height 11
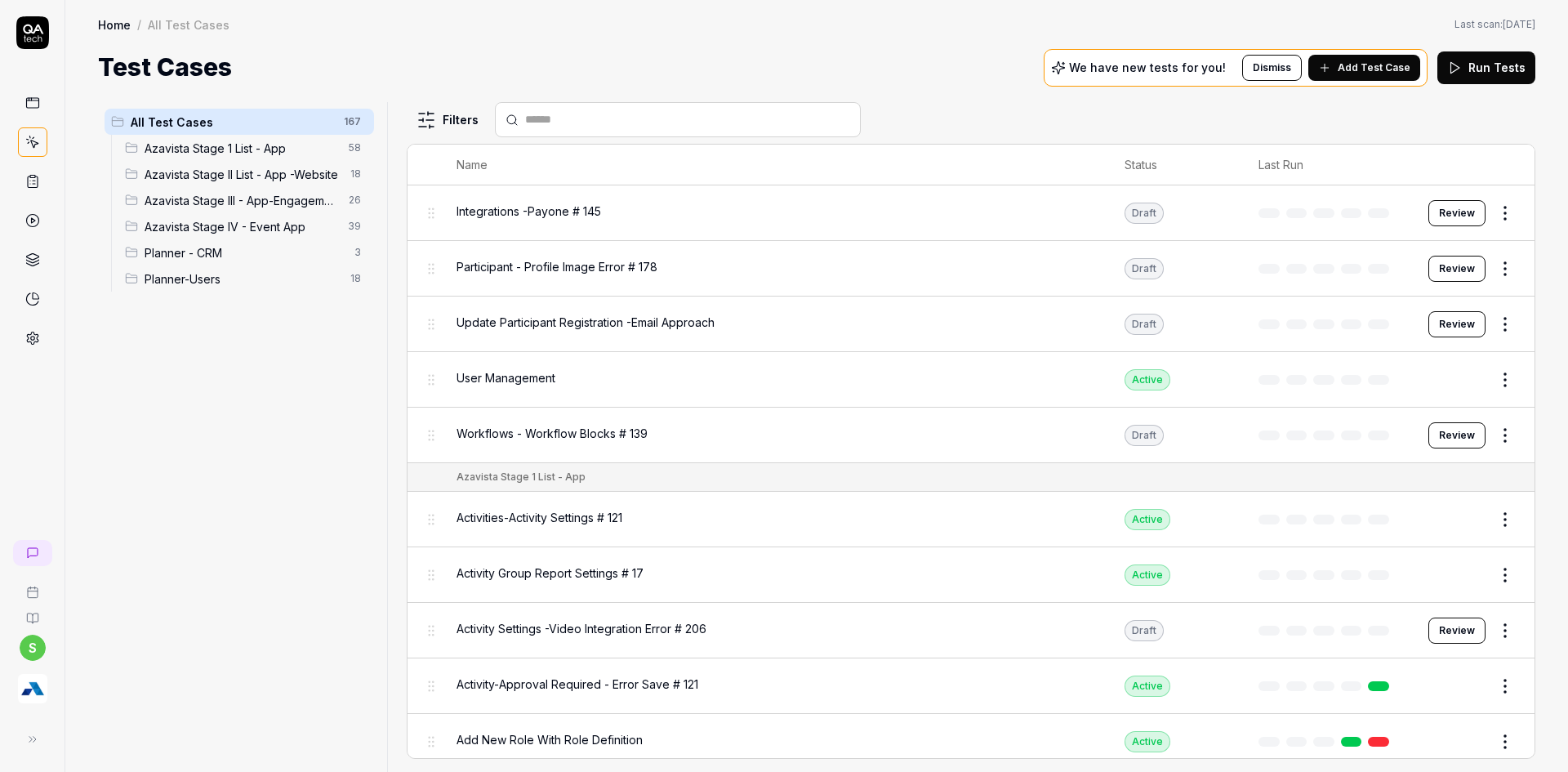
click at [243, 220] on span "Azavista Stage IV - Event App" at bounding box center [241, 227] width 194 height 17
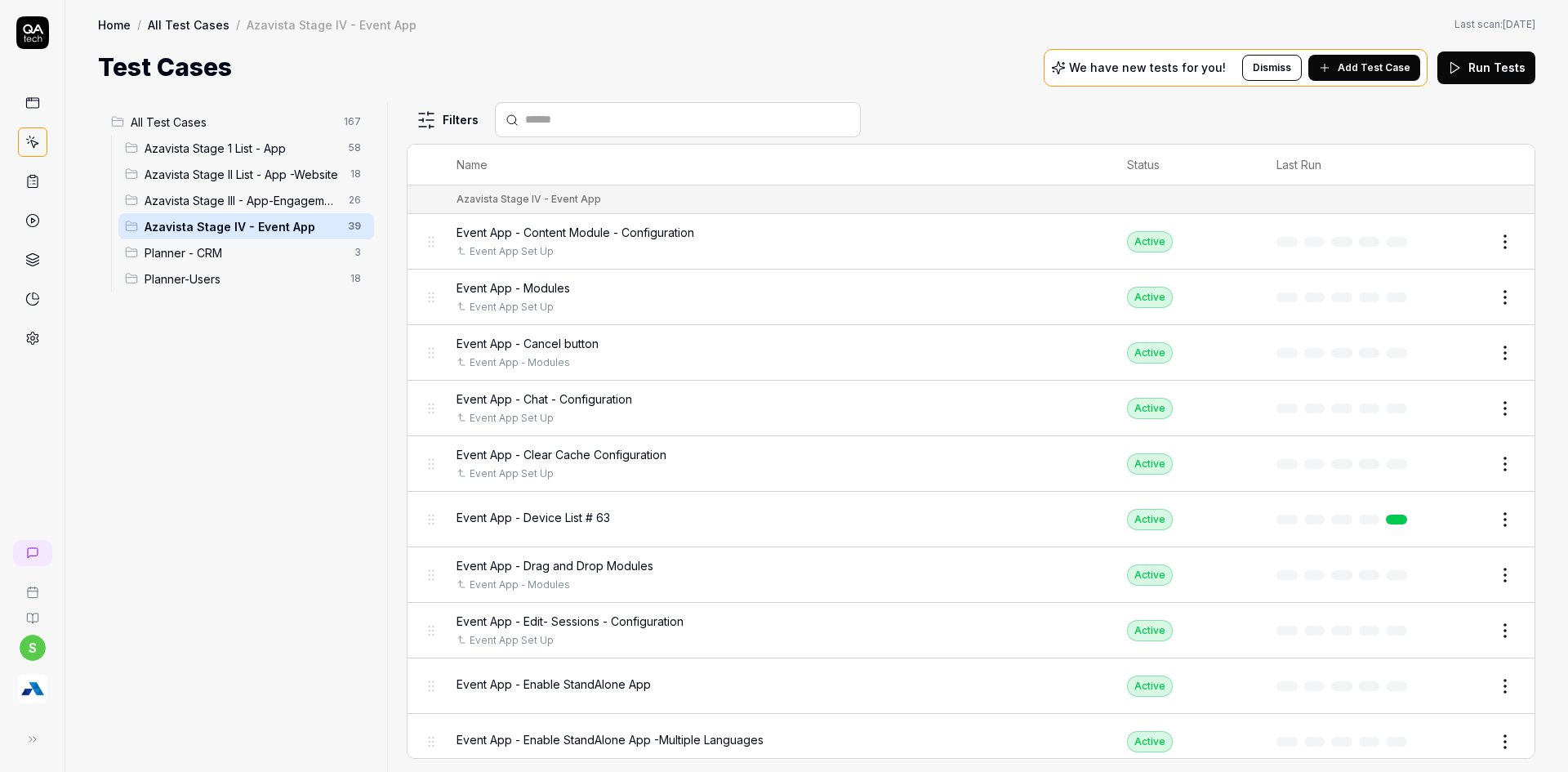
click at [625, 78] on div "Test Cases We have new tests for you! Dismiss Add Test Case Run Tests" at bounding box center [817, 67] width 1437 height 37
click at [602, 112] on input "text" at bounding box center [688, 120] width 325 height 17
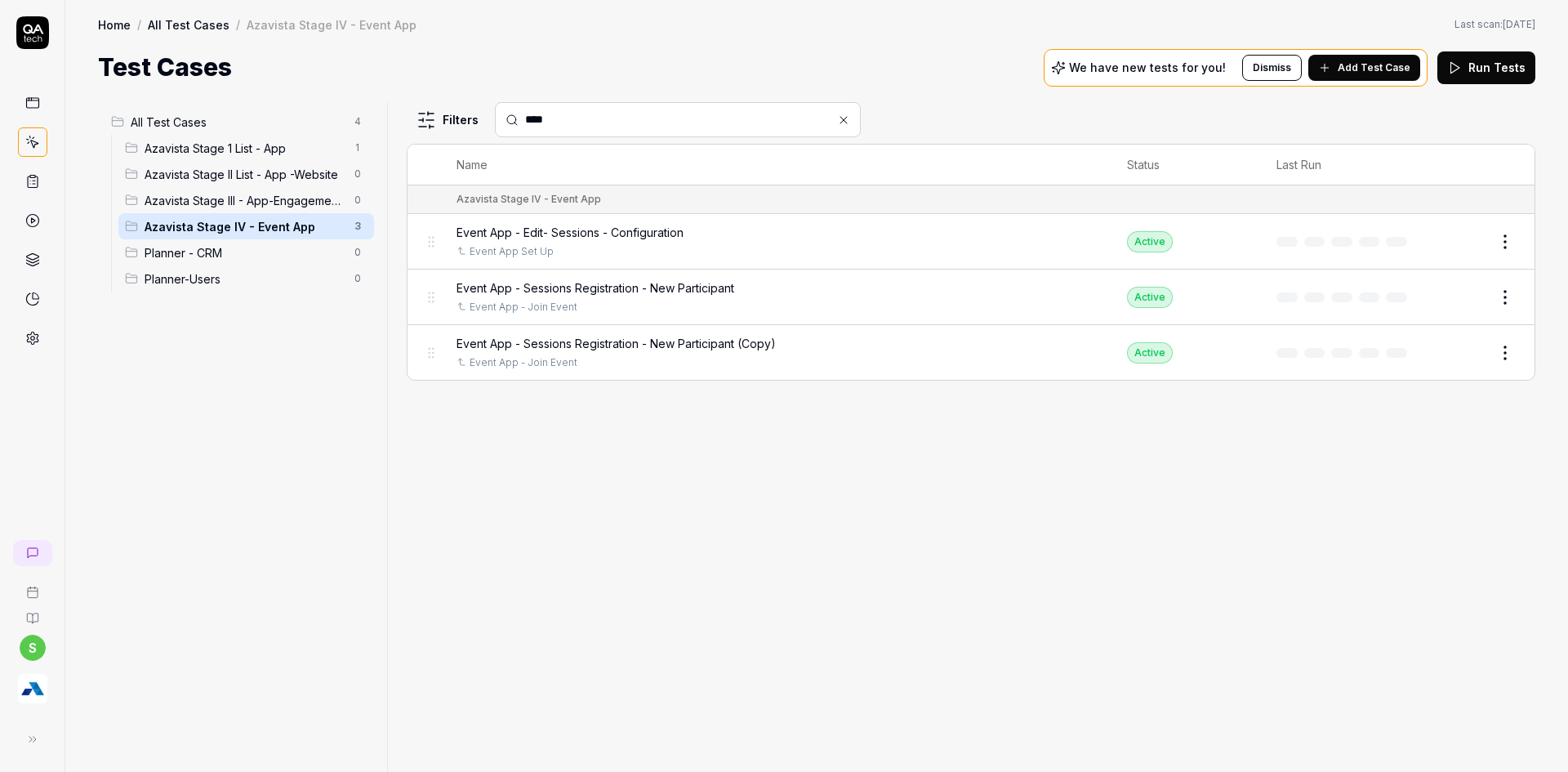
type input "****"
click at [1478, 352] on button "Edit" at bounding box center [1466, 352] width 40 height 26
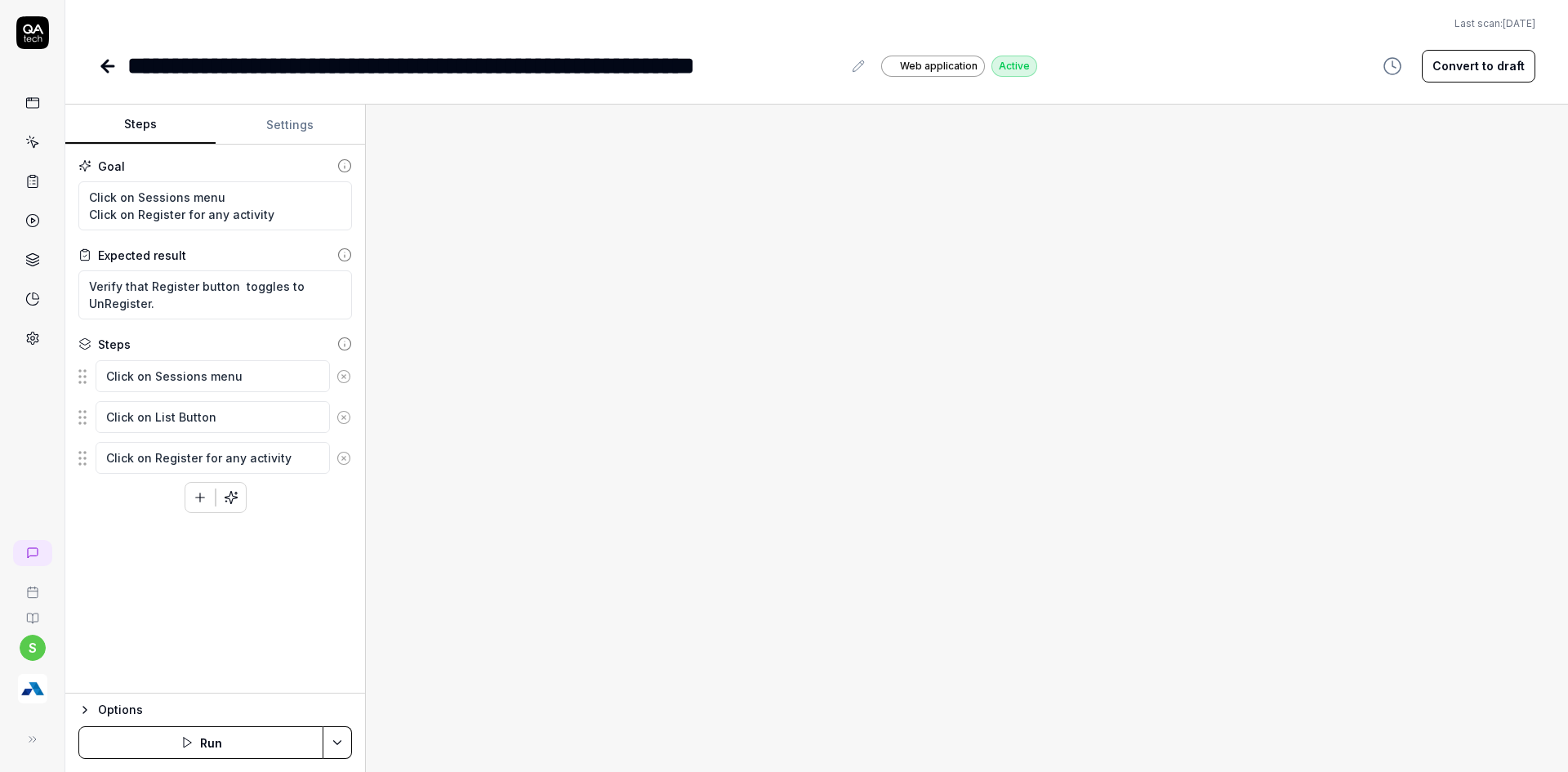
click at [862, 70] on icon at bounding box center [858, 65] width 13 height 13
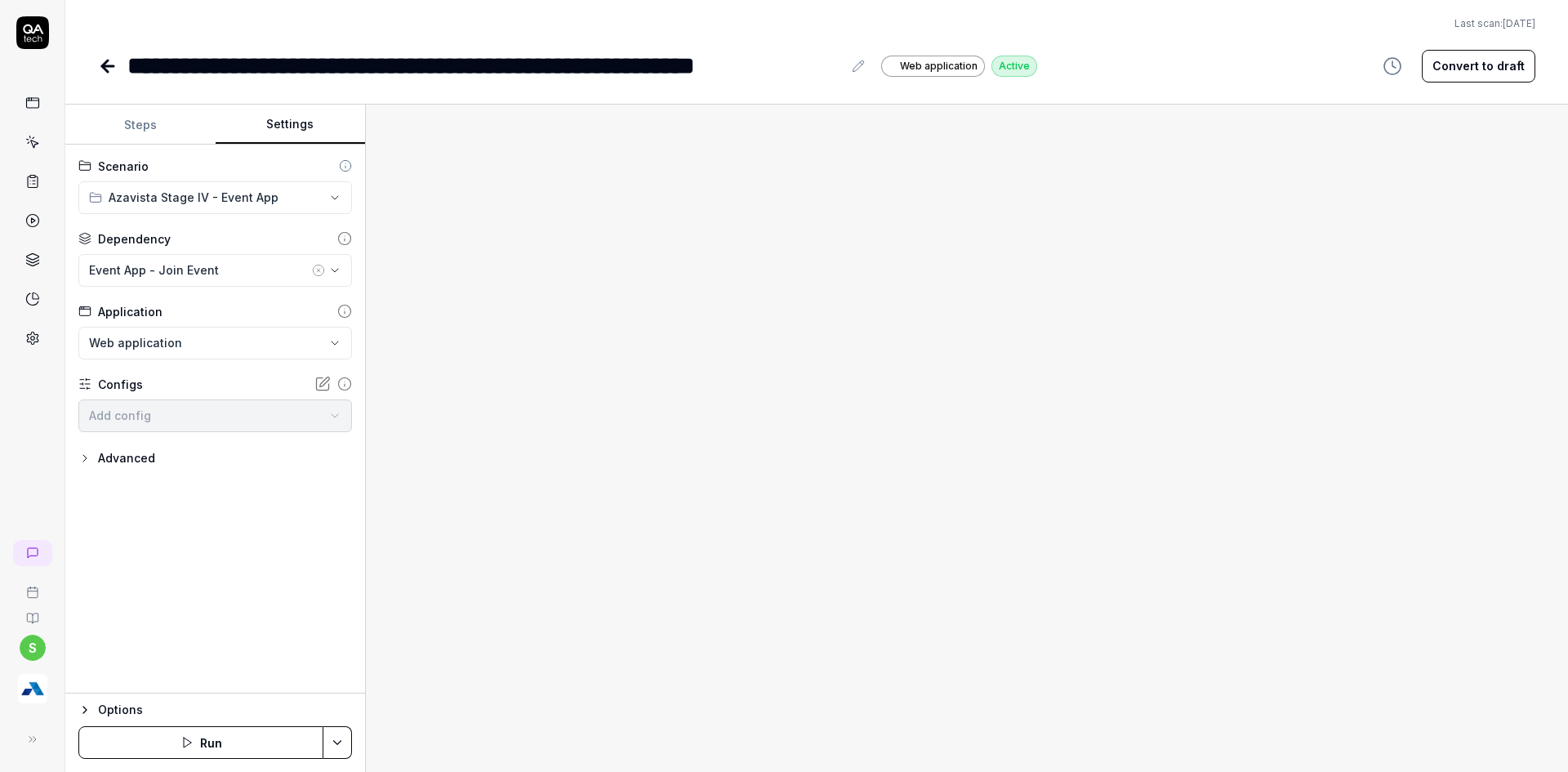
click at [233, 116] on button "Settings" at bounding box center [290, 125] width 150 height 40
click at [323, 271] on circle "button" at bounding box center [318, 270] width 10 height 10
click at [324, 271] on div "No test case" at bounding box center [207, 270] width 236 height 17
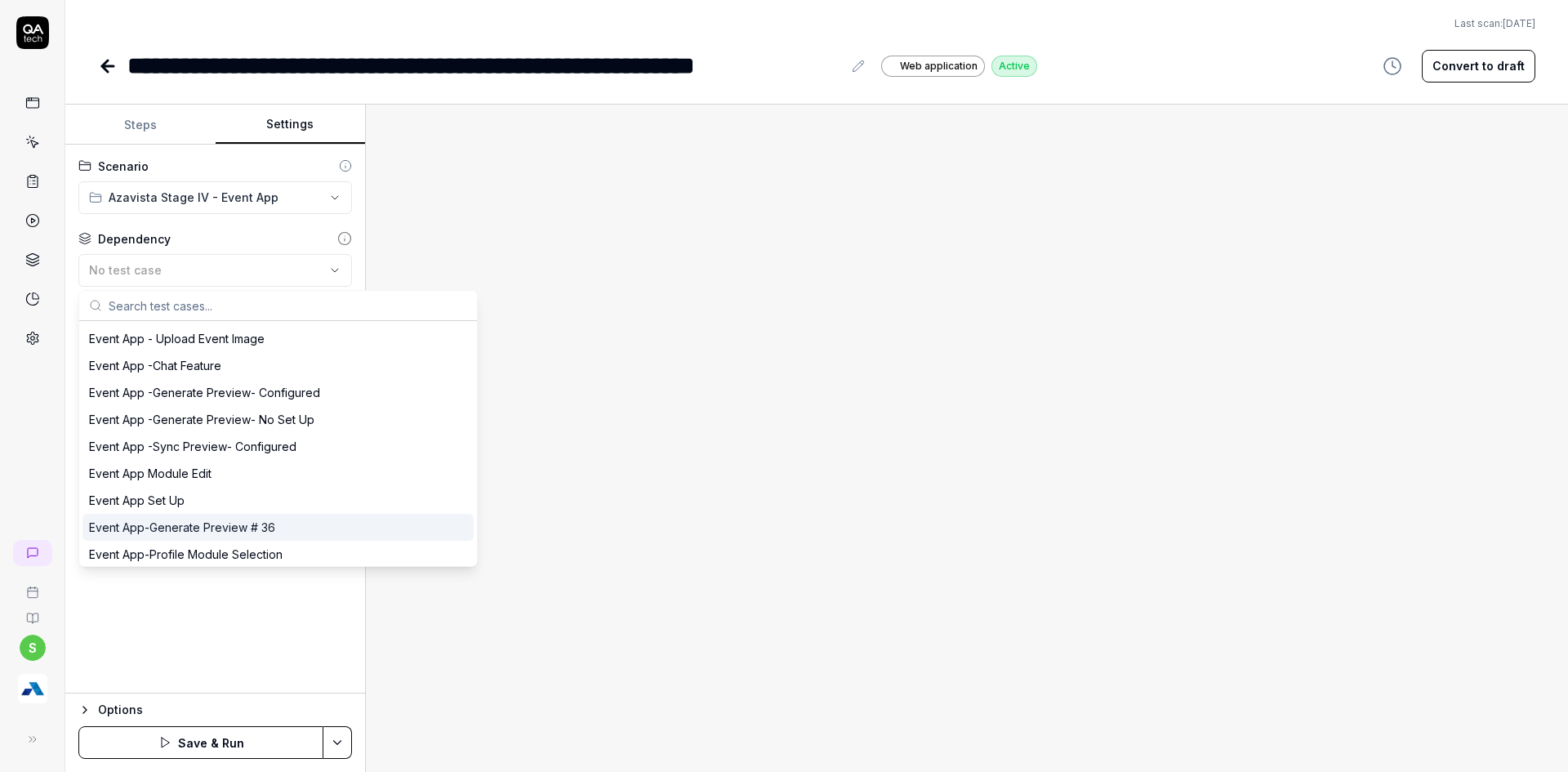
scroll to position [3757, 0]
click at [165, 534] on div "Event App Set Up" at bounding box center [136, 530] width 96 height 17
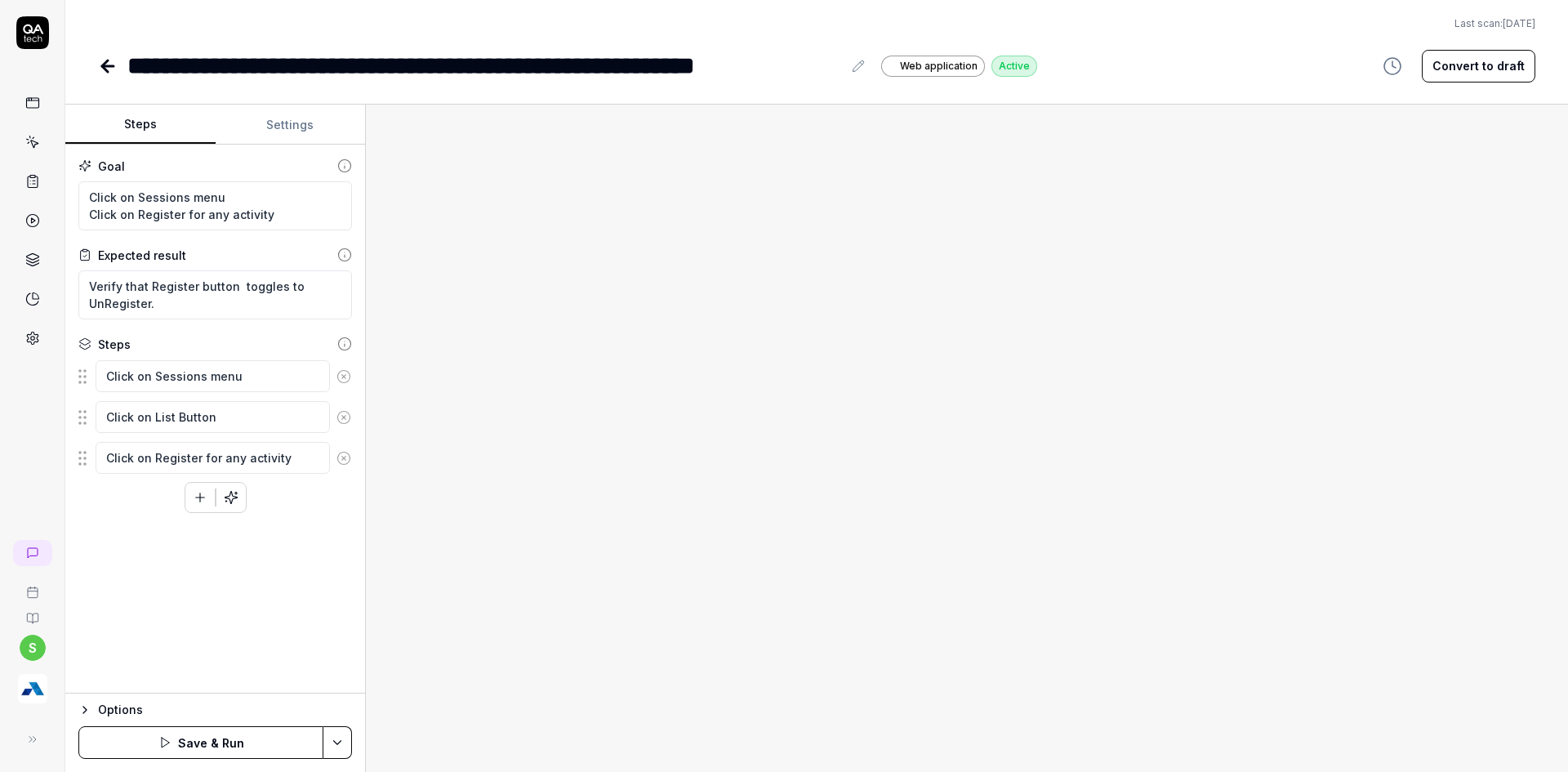
click at [150, 130] on button "Steps" at bounding box center [140, 125] width 150 height 40
click at [264, 134] on button "Settings" at bounding box center [290, 125] width 150 height 40
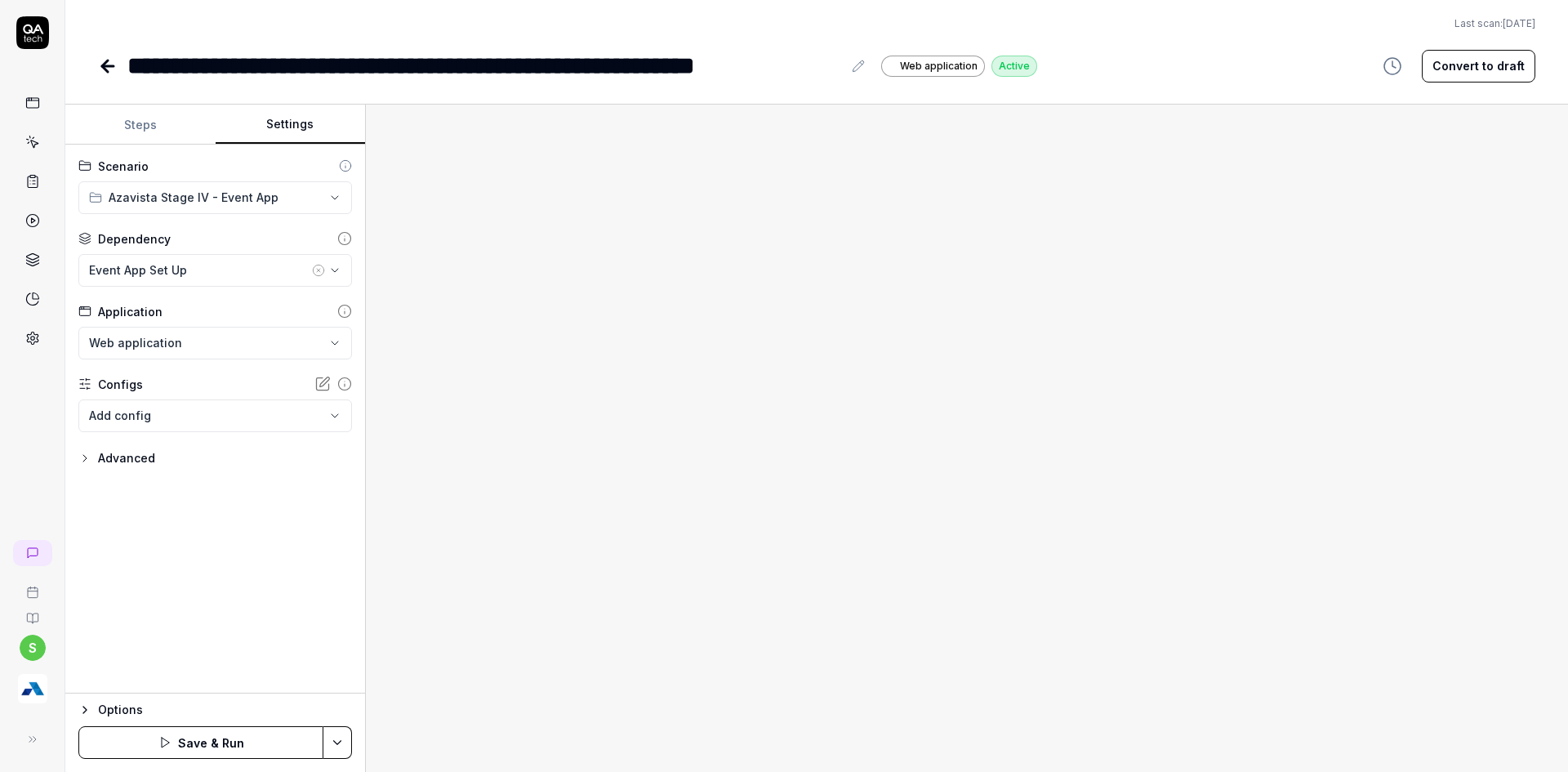
click at [150, 133] on button "Steps" at bounding box center [140, 125] width 150 height 40
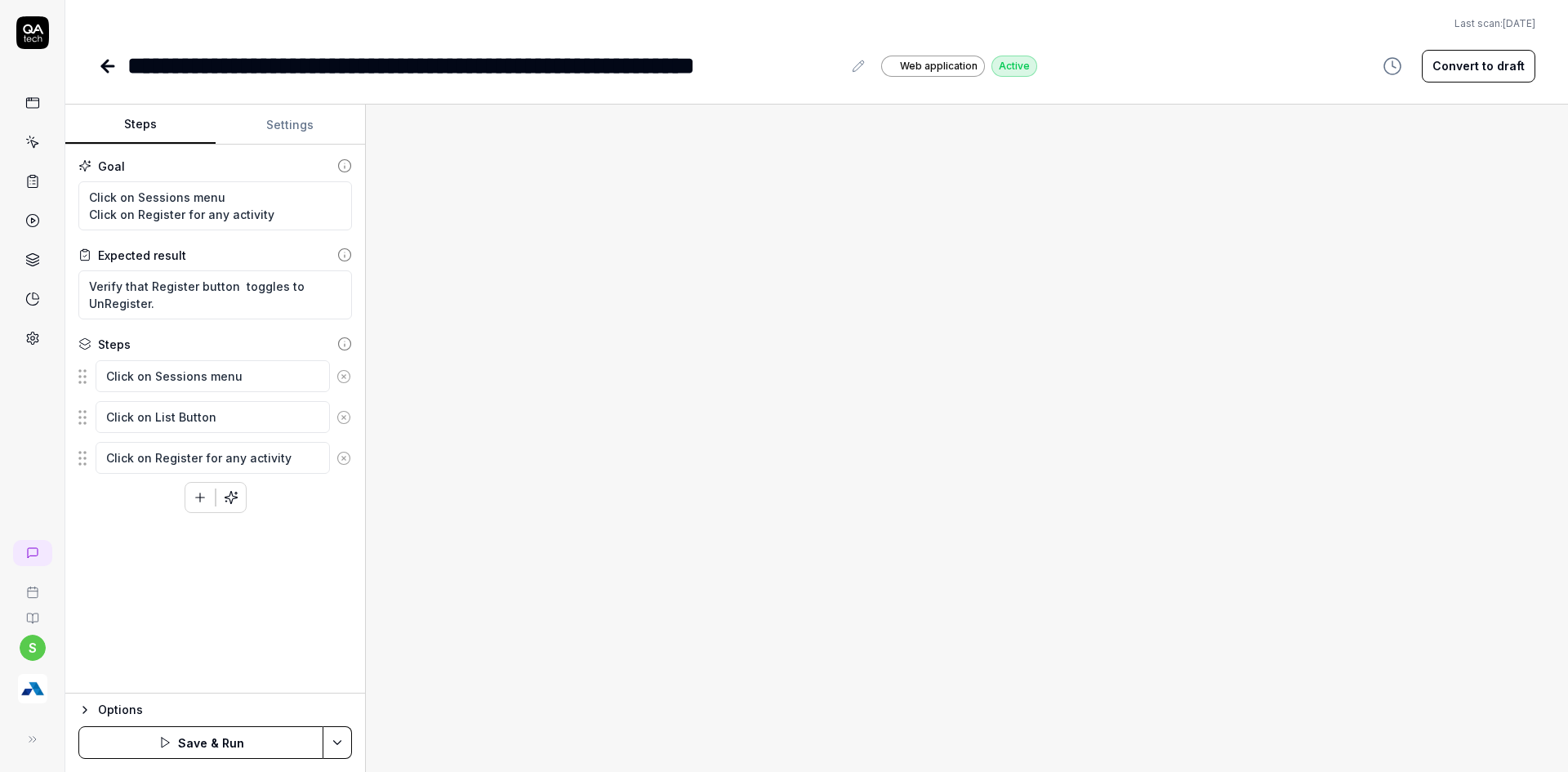
click at [267, 133] on button "Settings" at bounding box center [290, 125] width 150 height 40
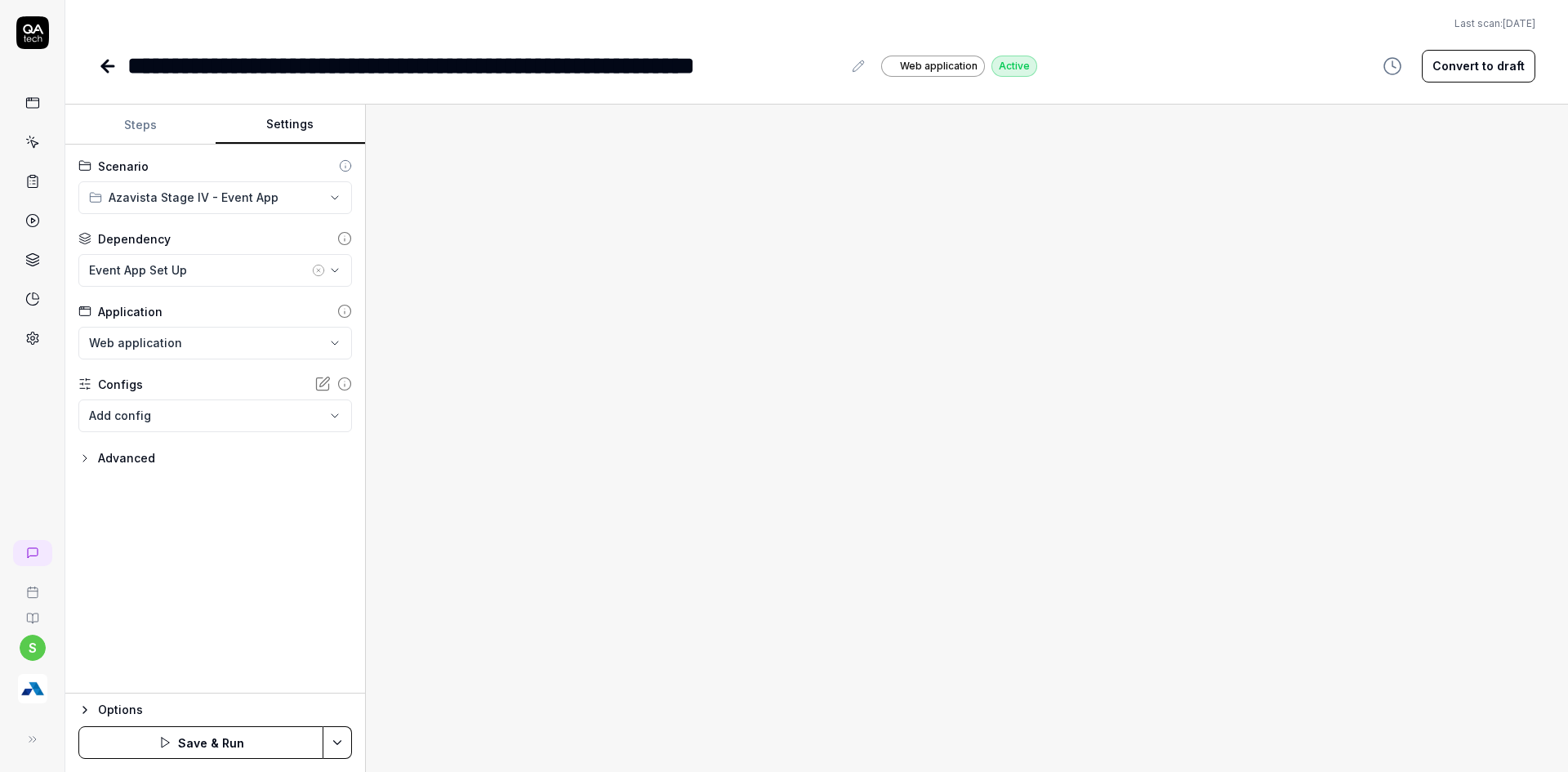
click at [116, 128] on button "Steps" at bounding box center [140, 125] width 150 height 40
click at [299, 118] on button "Settings" at bounding box center [290, 125] width 150 height 40
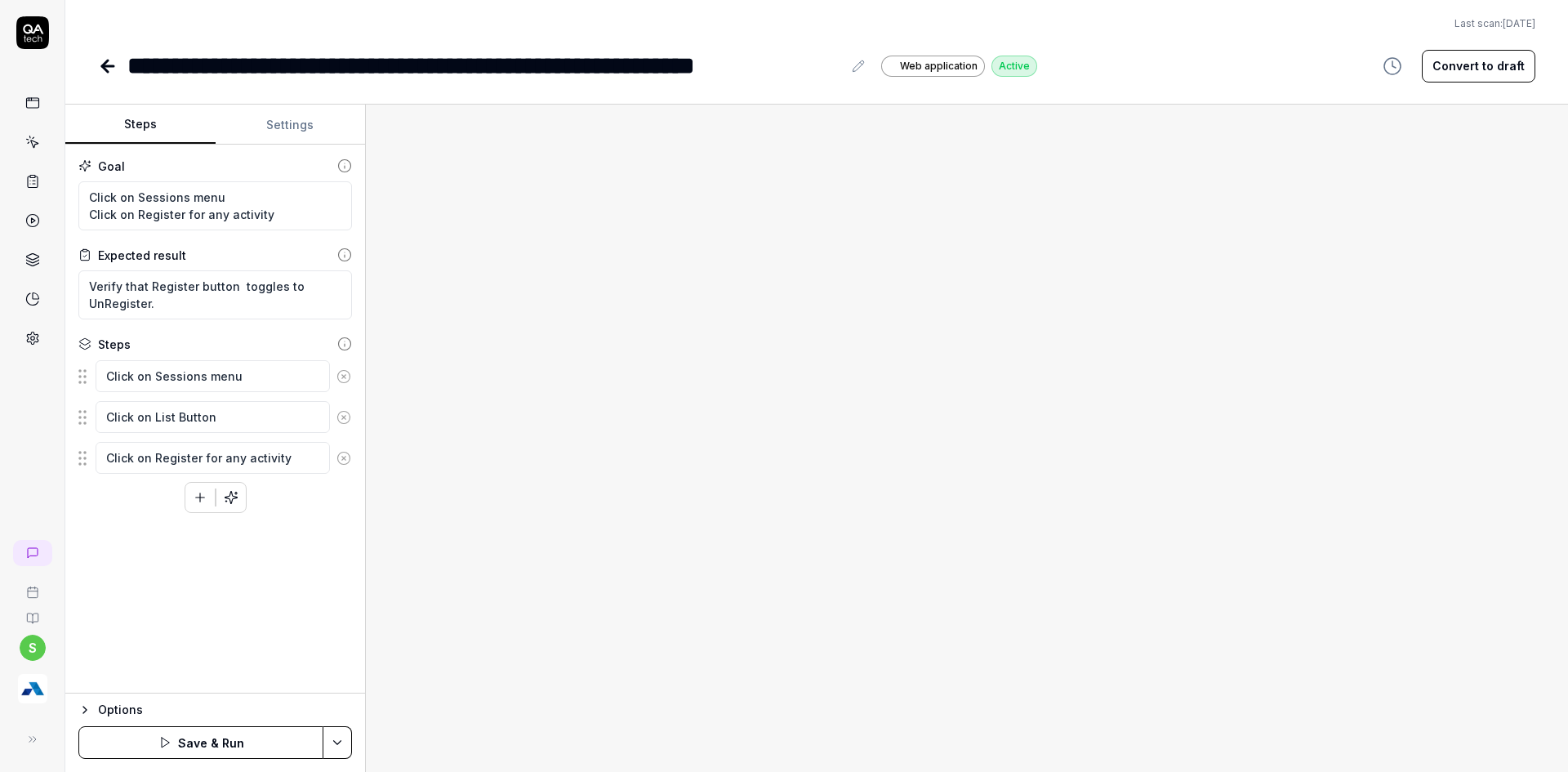
click at [133, 126] on button "Steps" at bounding box center [140, 125] width 150 height 40
click at [350, 135] on button "Settings" at bounding box center [290, 125] width 150 height 40
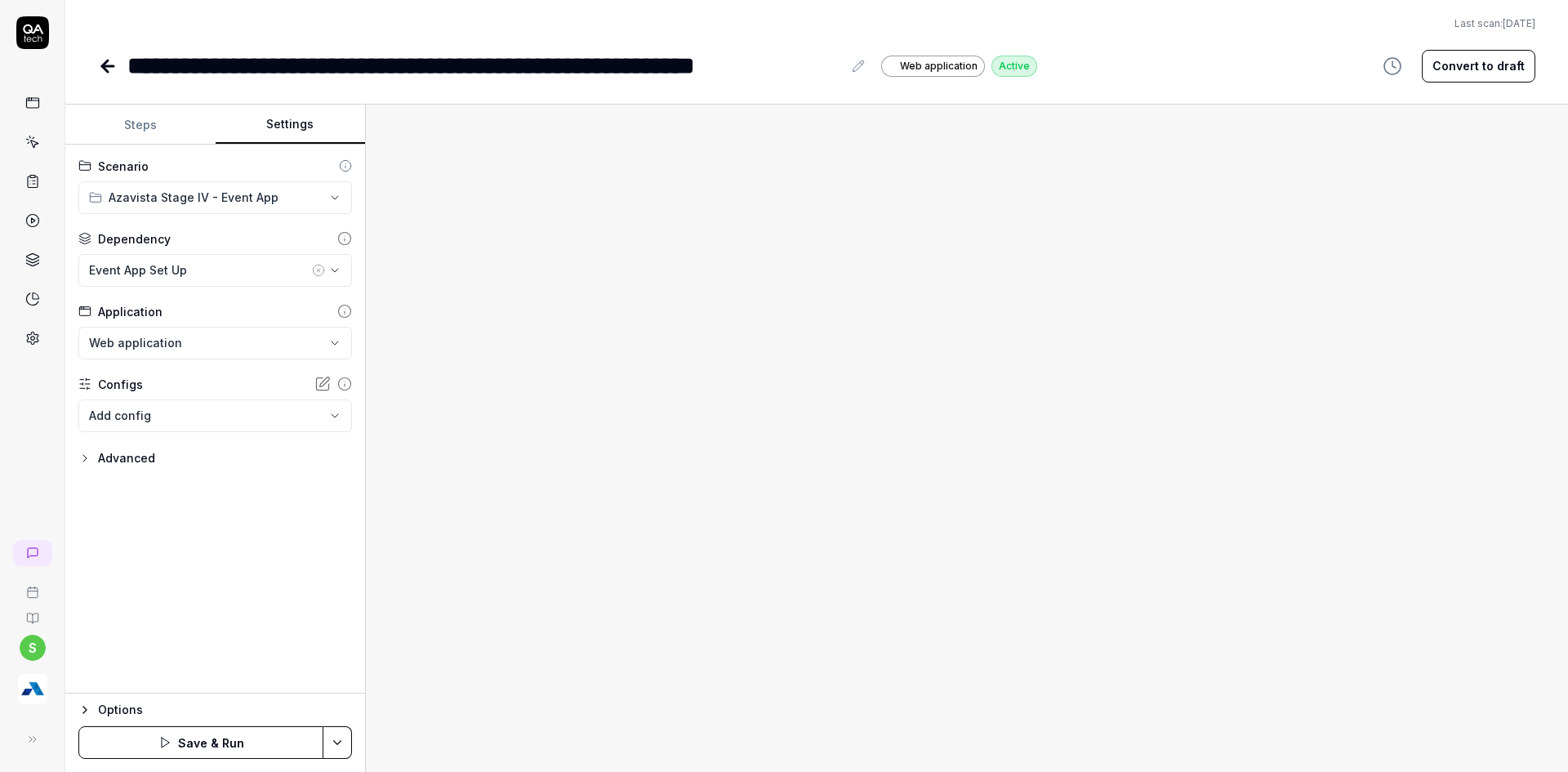
click at [317, 270] on icon "button" at bounding box center [318, 270] width 13 height 13
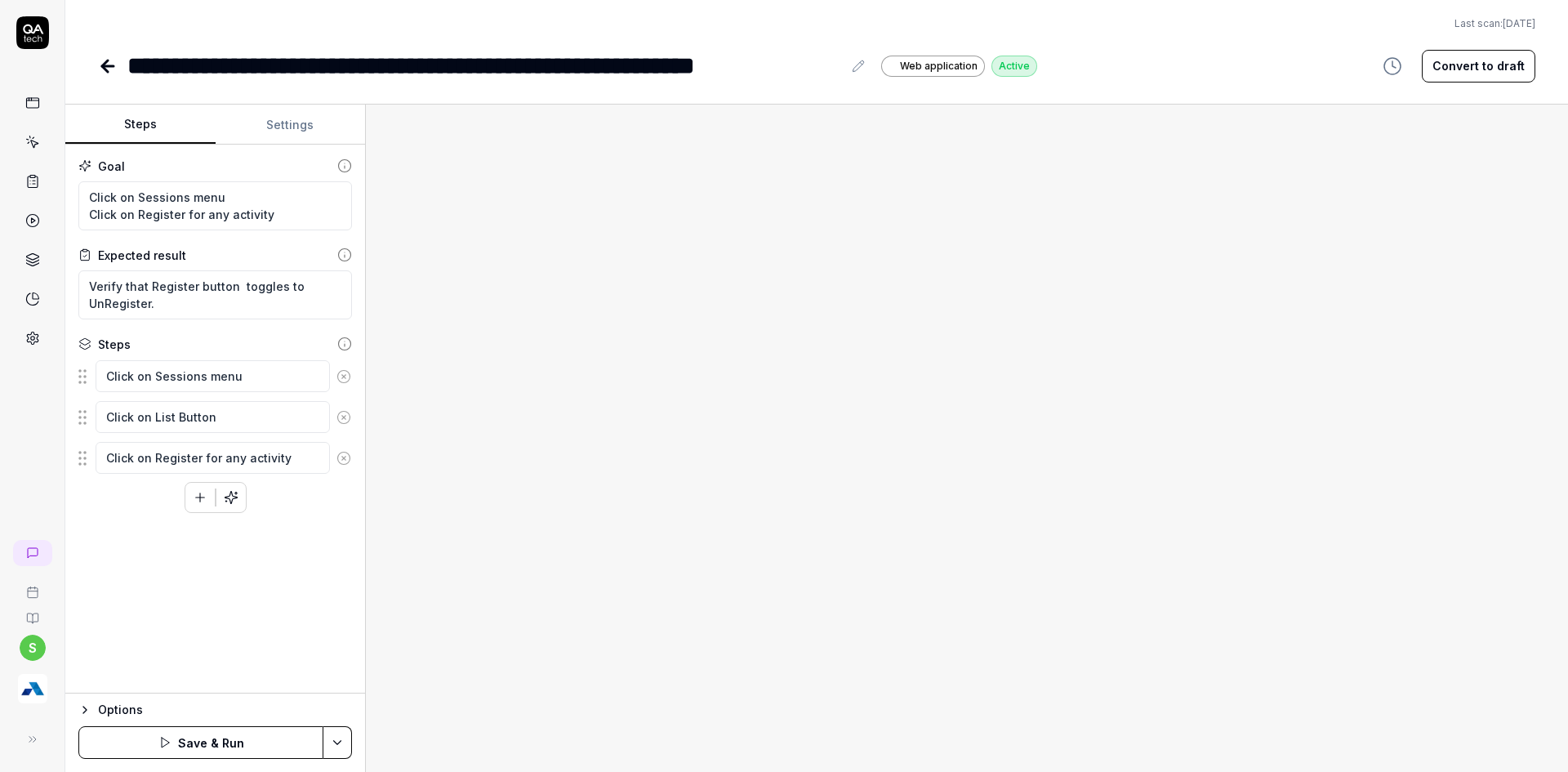
click at [145, 122] on button "Steps" at bounding box center [140, 125] width 150 height 40
click at [107, 66] on icon at bounding box center [107, 66] width 11 height 0
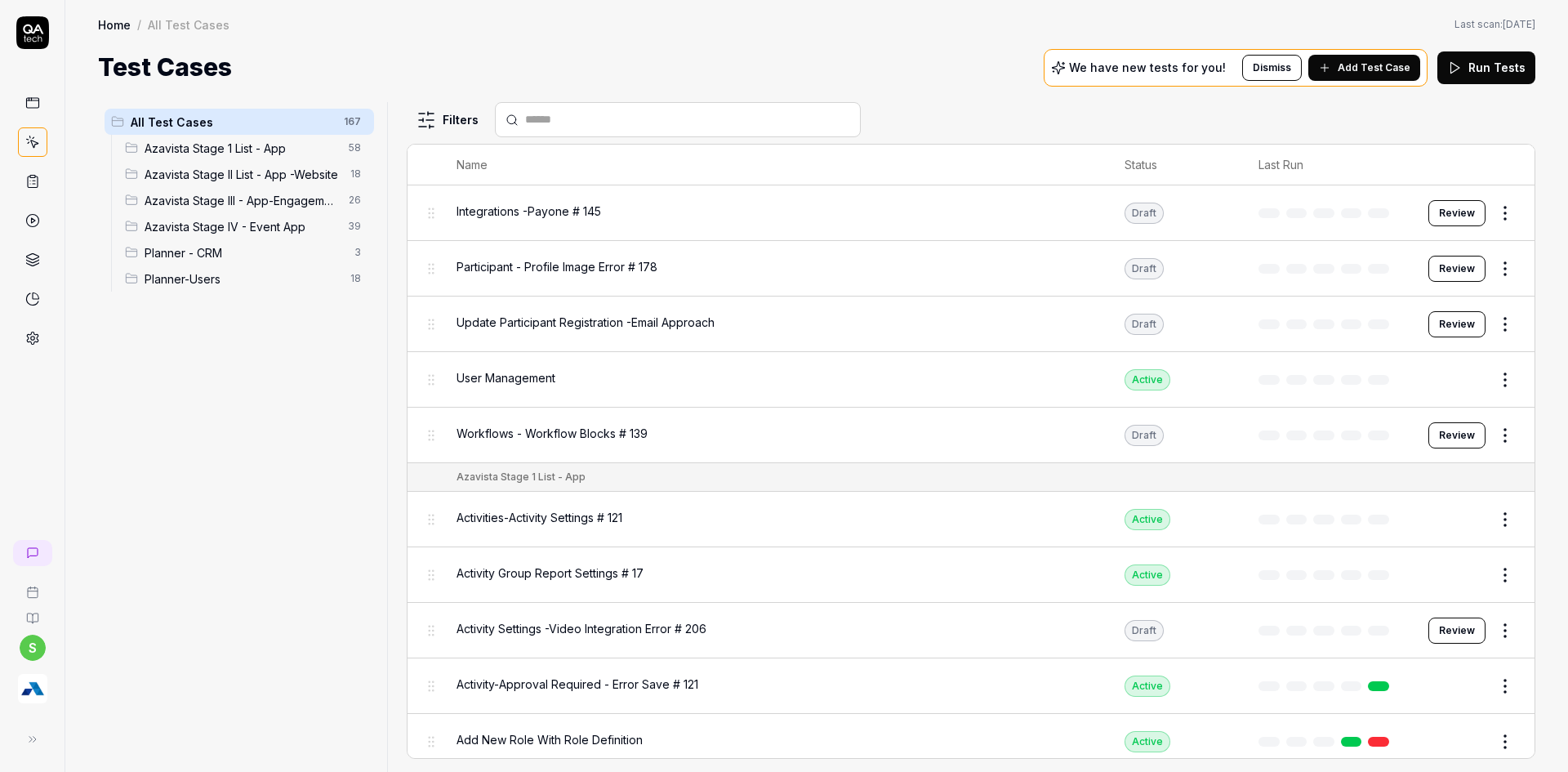
click at [242, 228] on span "Azavista Stage IV - Event App" at bounding box center [241, 227] width 194 height 17
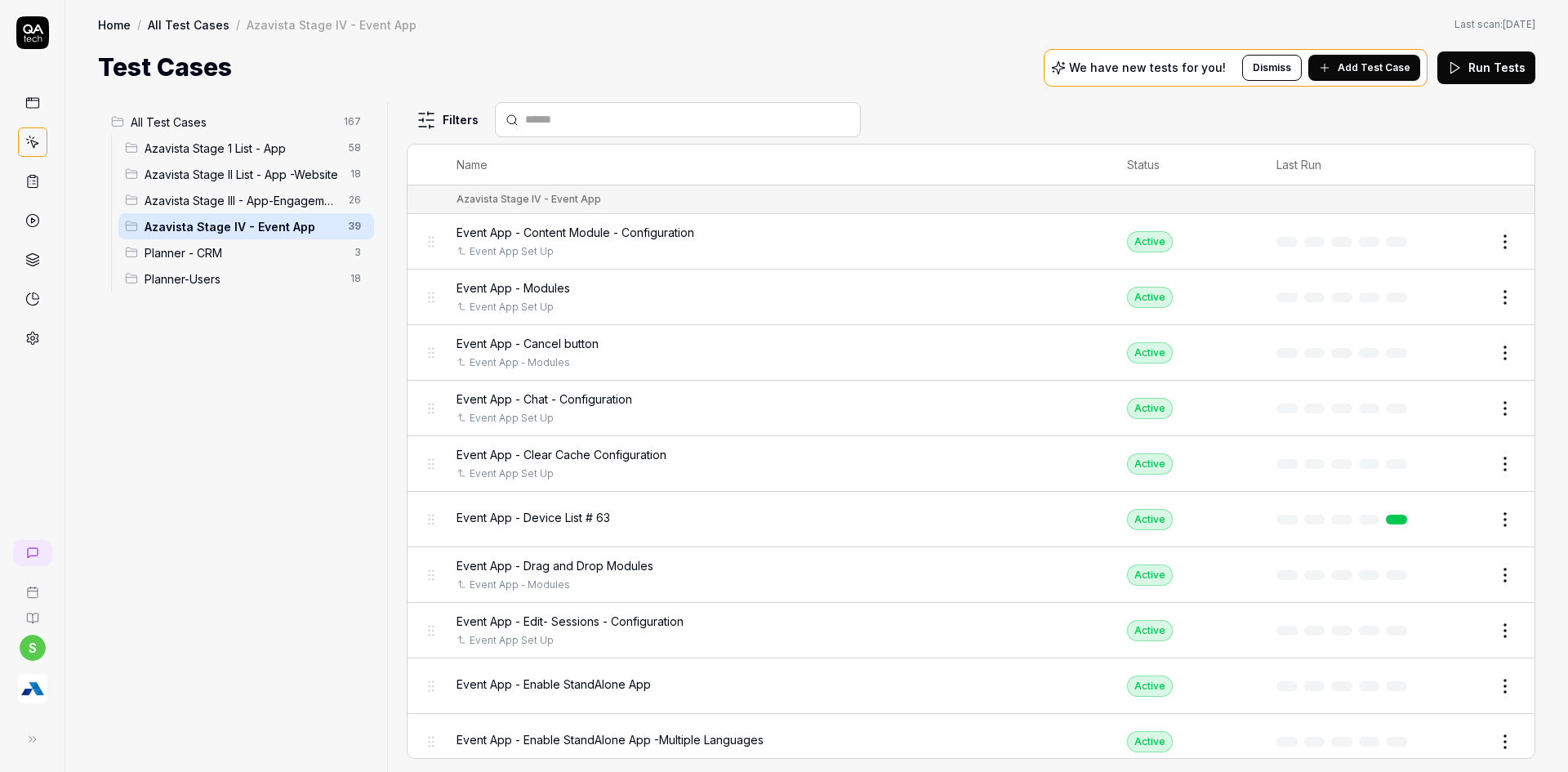
click at [559, 112] on input "text" at bounding box center [688, 120] width 325 height 17
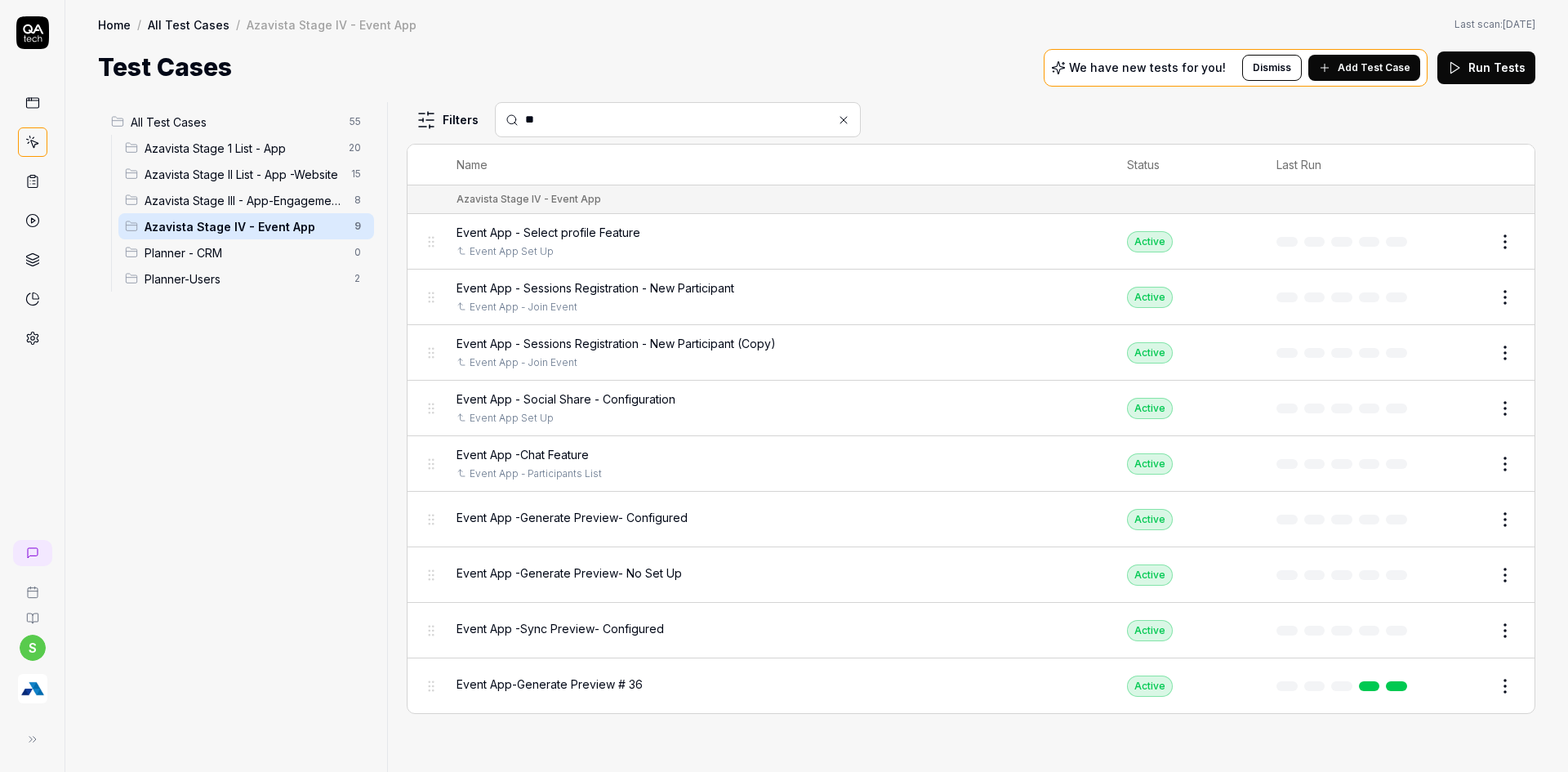
type input "*"
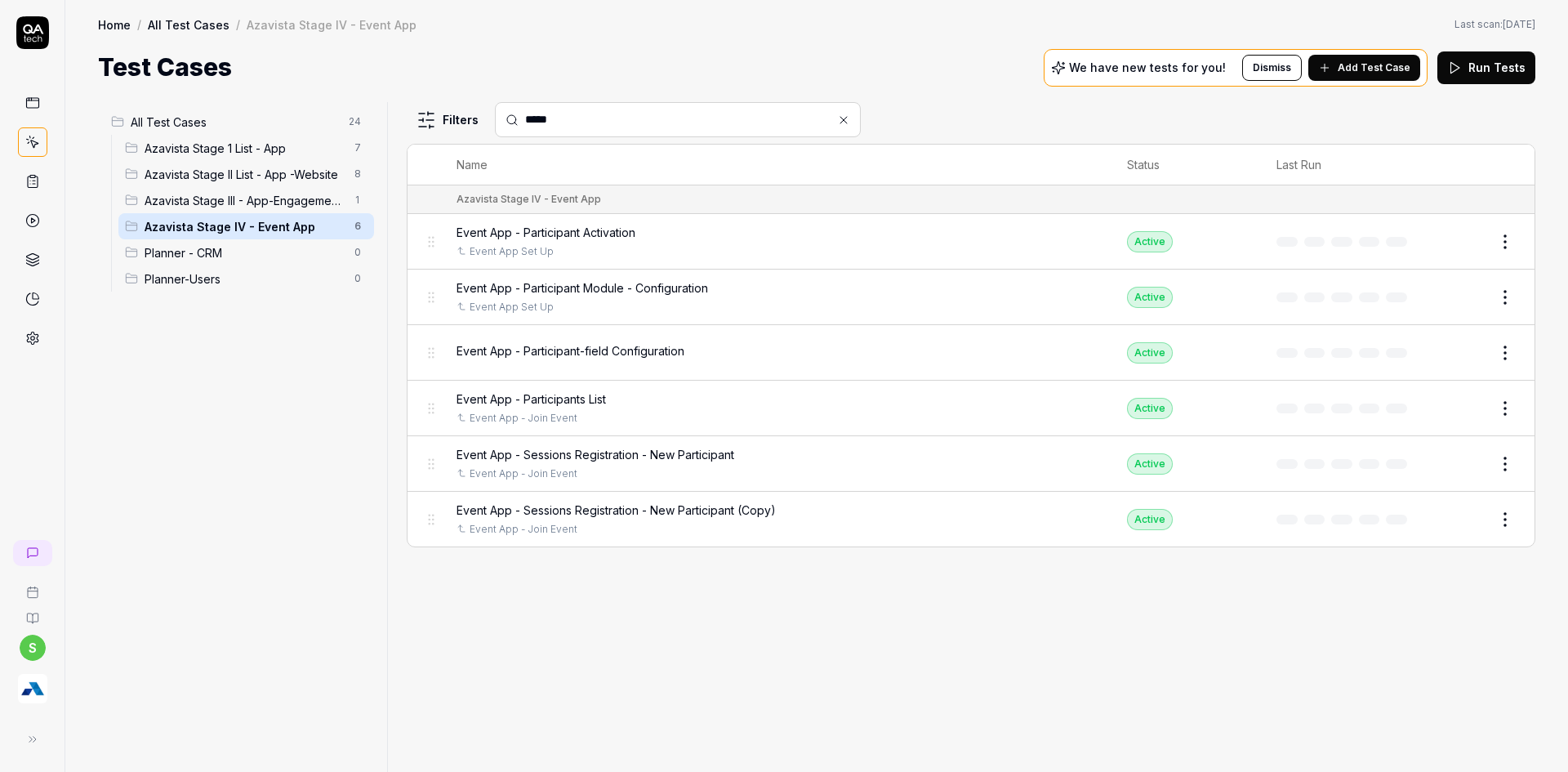
type input "*****"
click at [1515, 520] on html "s Home / All Test Cases / Azavista Stage IV - Event App Home / All Test Cases /…" at bounding box center [784, 395] width 1568 height 792
click at [1397, 451] on div "Delete" at bounding box center [1436, 451] width 155 height 36
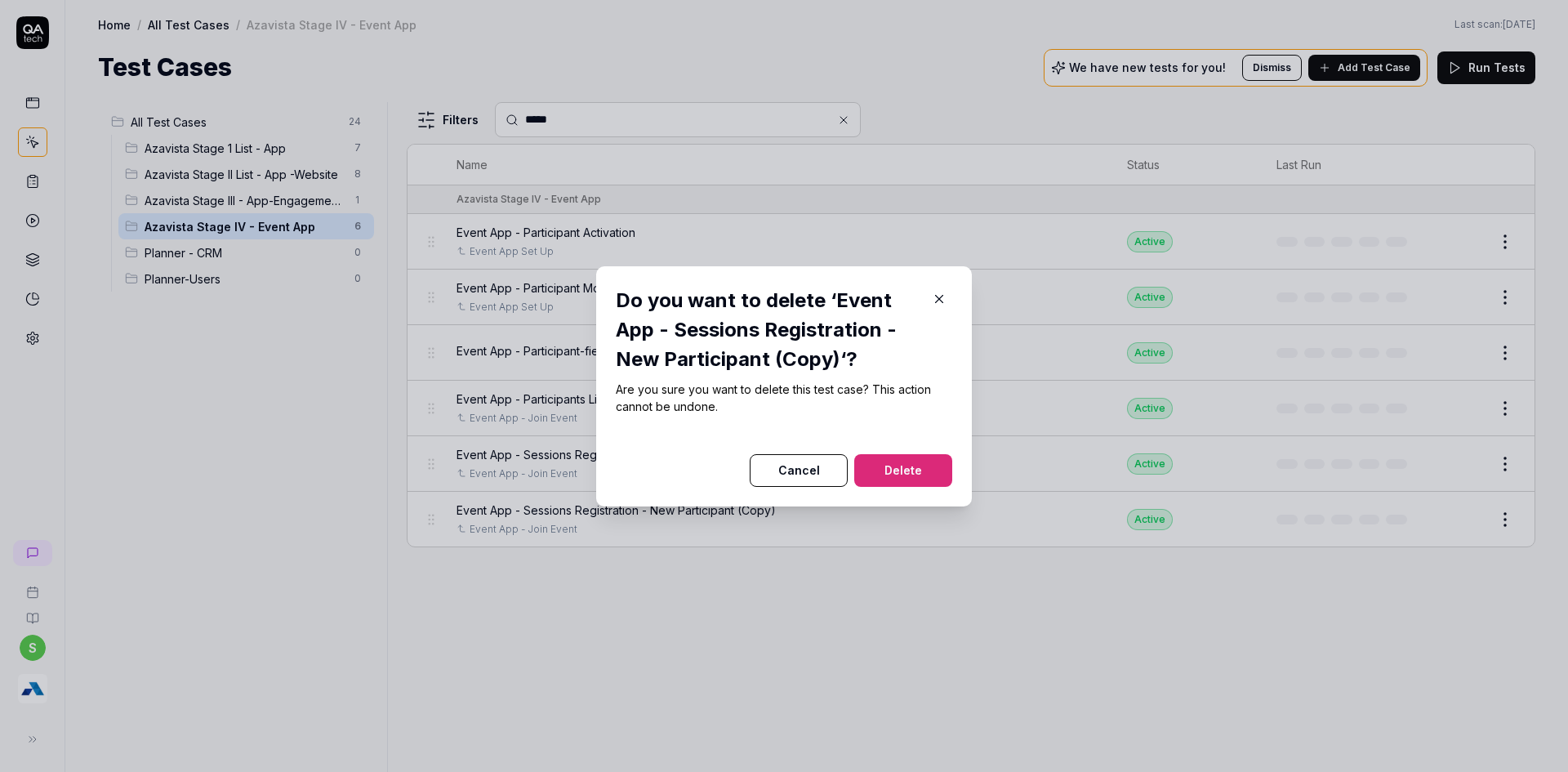
click at [870, 475] on button "Delete" at bounding box center [904, 470] width 98 height 33
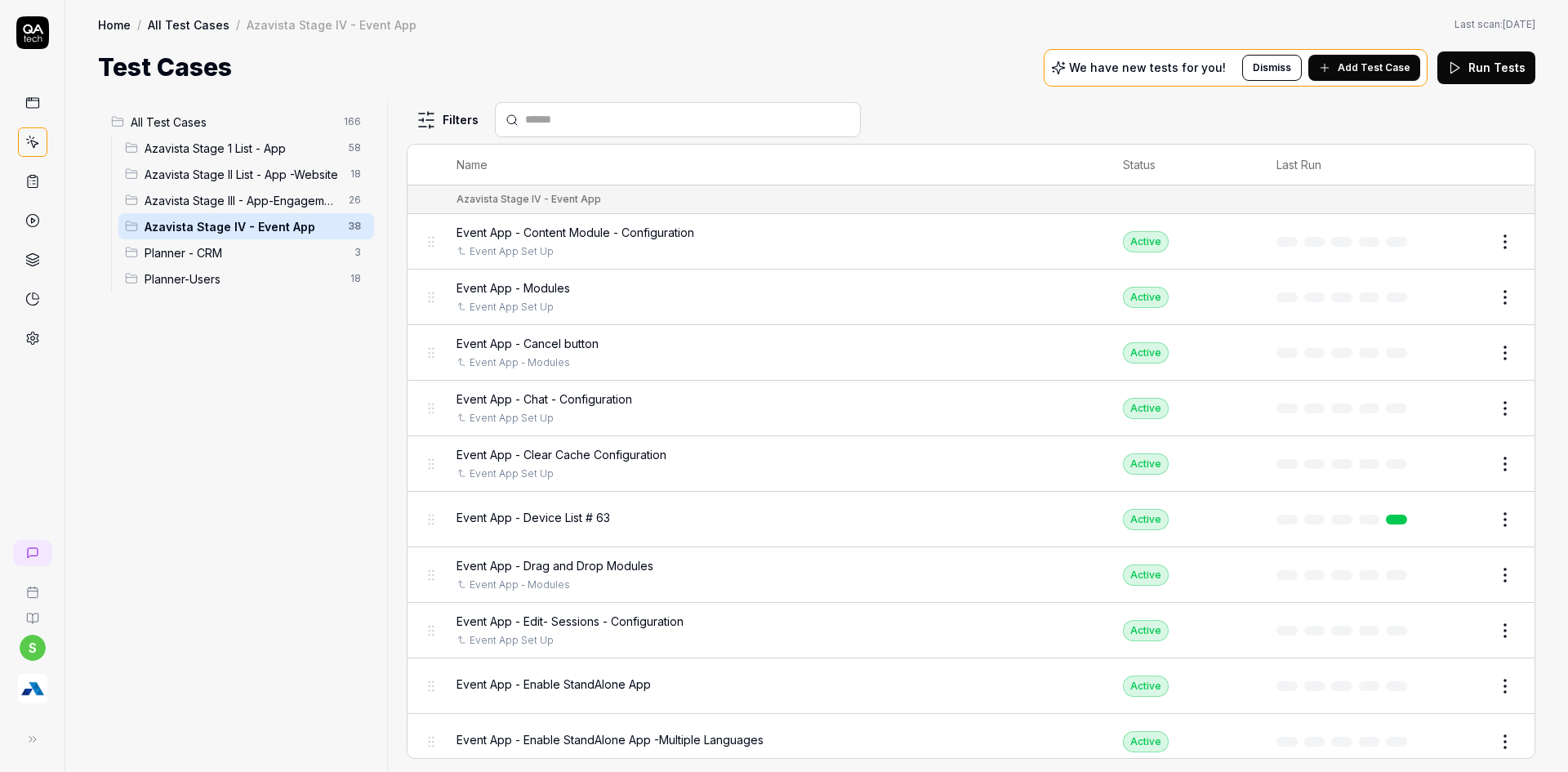
click at [905, 91] on div "All Test Cases 166 Azavista Stage 1 List - App 58 Azavista Stage II List - App …" at bounding box center [817, 429] width 1503 height 686
click at [1356, 66] on span "Add Test Case" at bounding box center [1374, 67] width 72 height 15
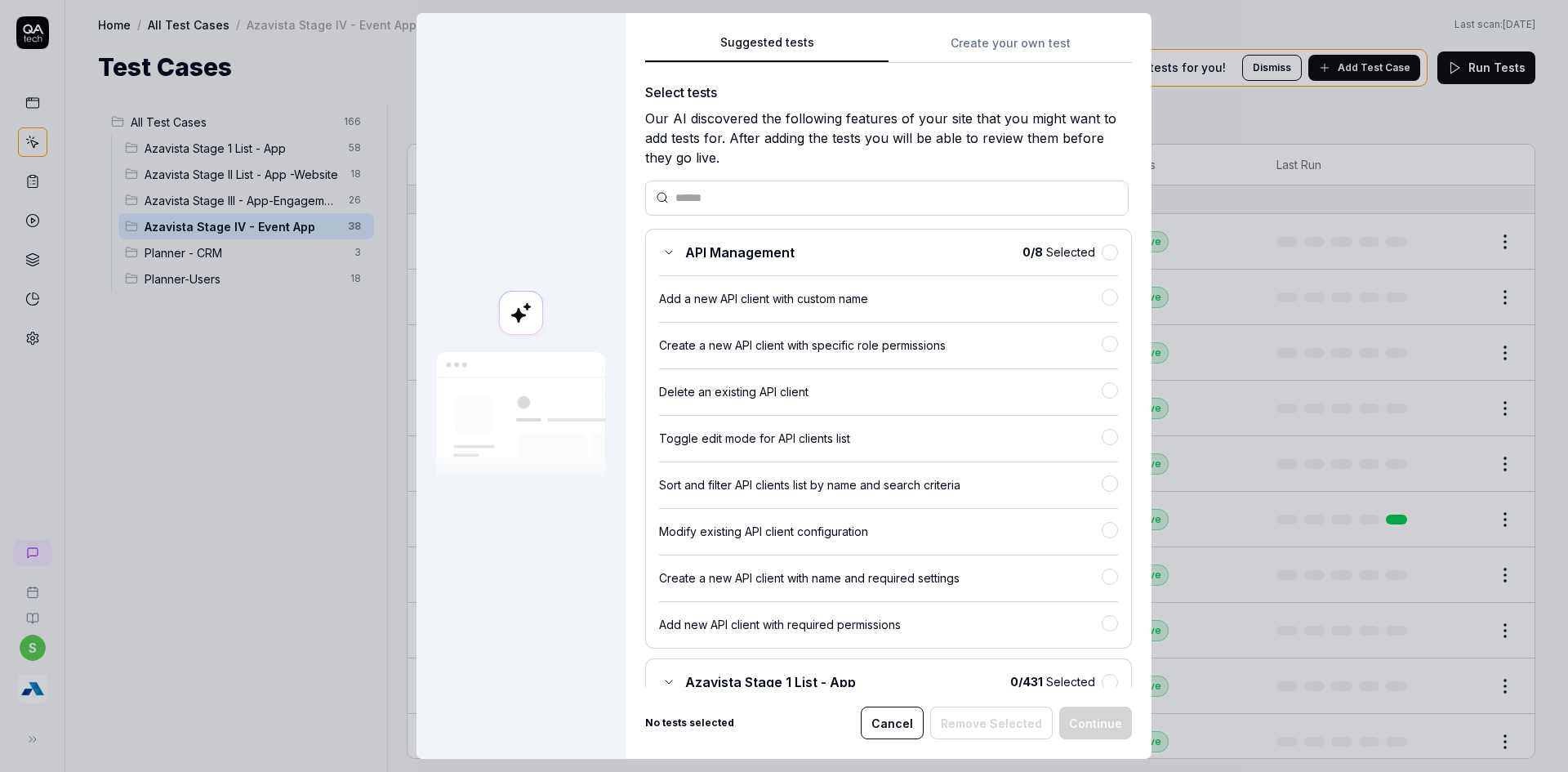
click at [974, 26] on div "Suggested tests Create your own test Select tests Our AI discovered the followi…" at bounding box center [888, 385] width 526 height 745
click at [969, 31] on div "Suggested tests Create your own test Select tests Our AI discovered the followi…" at bounding box center [888, 385] width 526 height 745
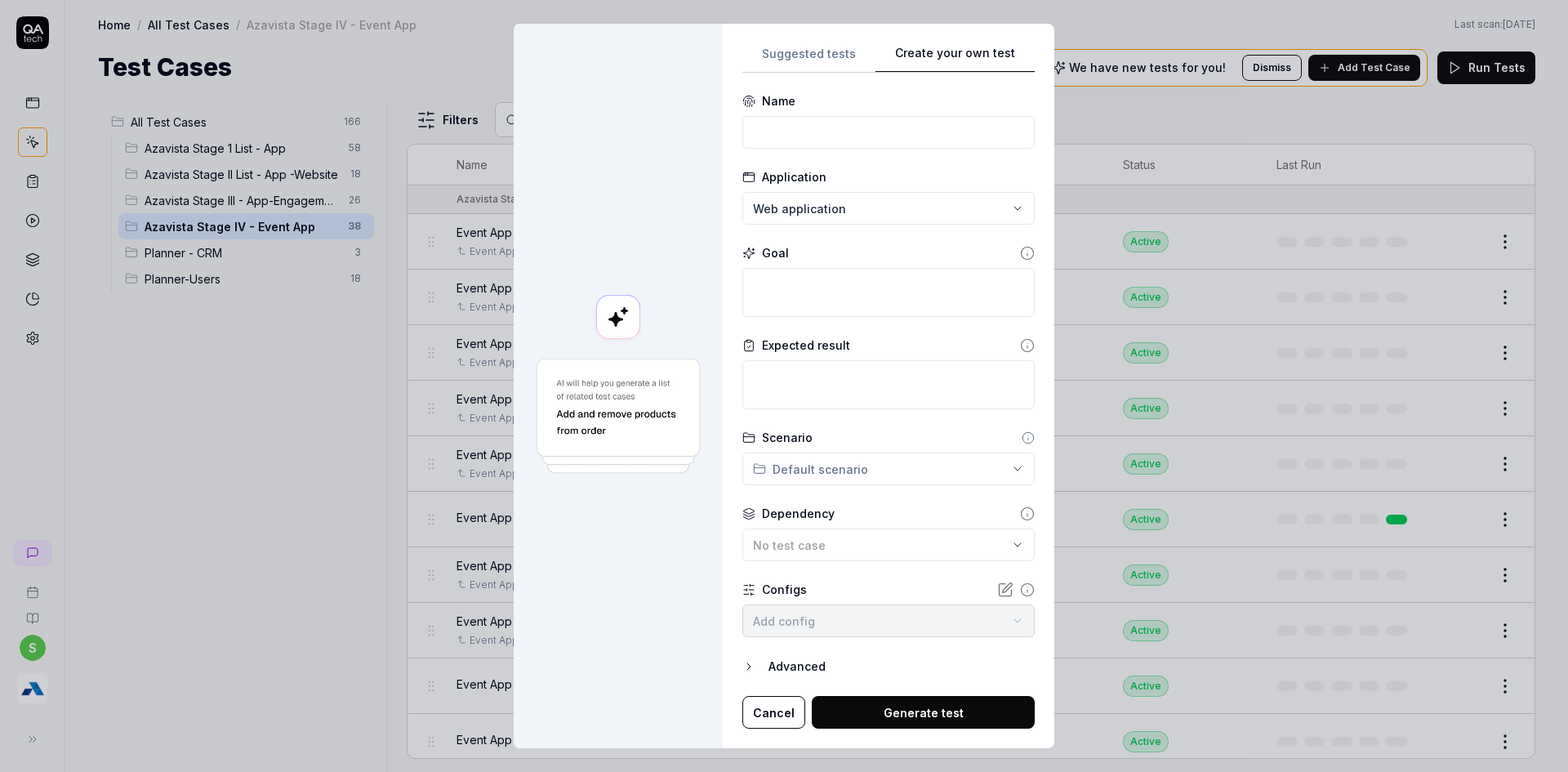
click at [965, 46] on button "Create your own test" at bounding box center [955, 58] width 159 height 29
click at [831, 134] on input at bounding box center [888, 133] width 292 height 33
type input "Event App - Existing Registered Participants"
click at [806, 313] on textarea at bounding box center [888, 292] width 292 height 49
type textarea "*"
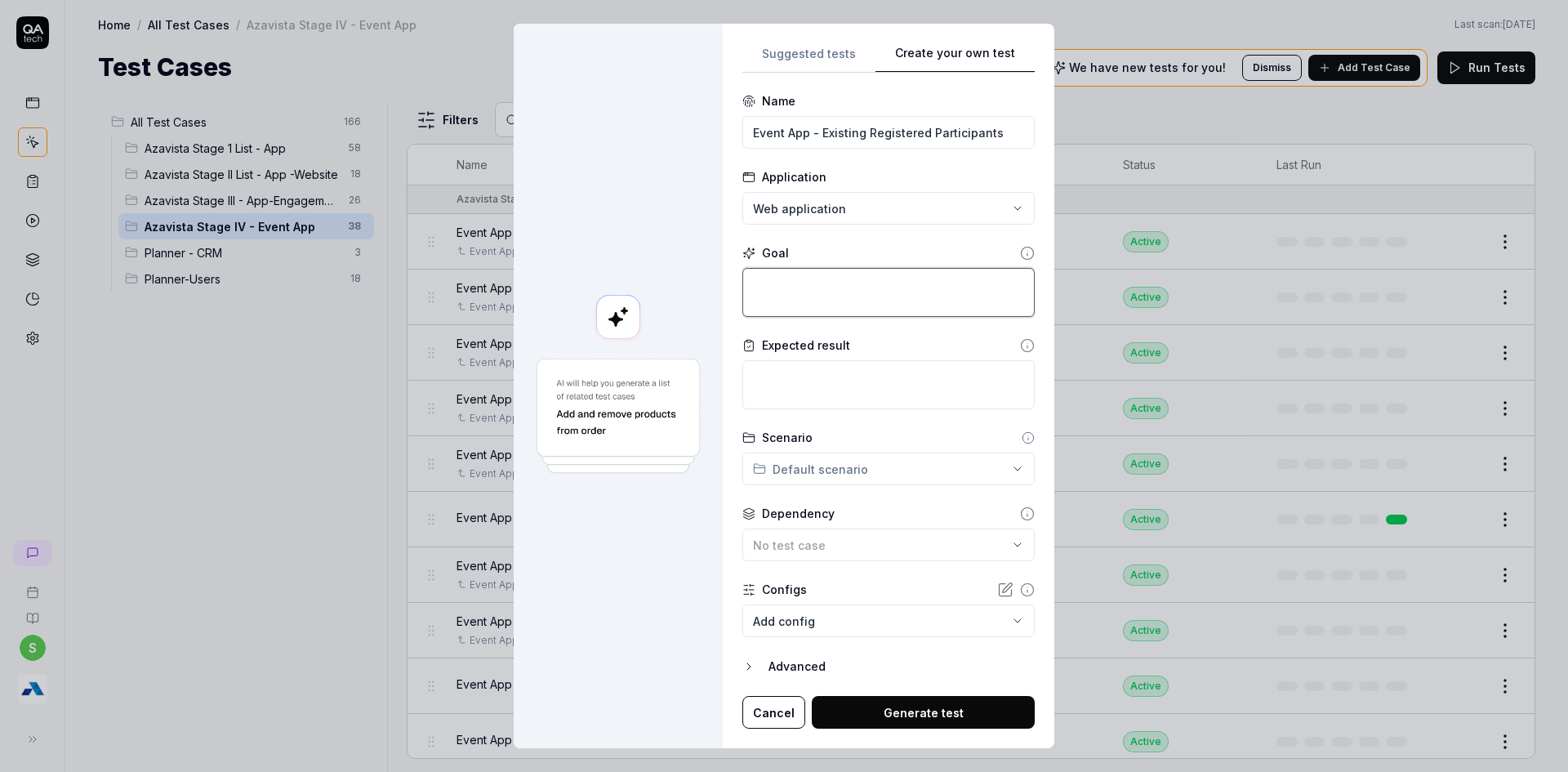
type textarea "A"
type textarea "*"
type textarea "Ac"
type textarea "*"
type textarea "Acc"
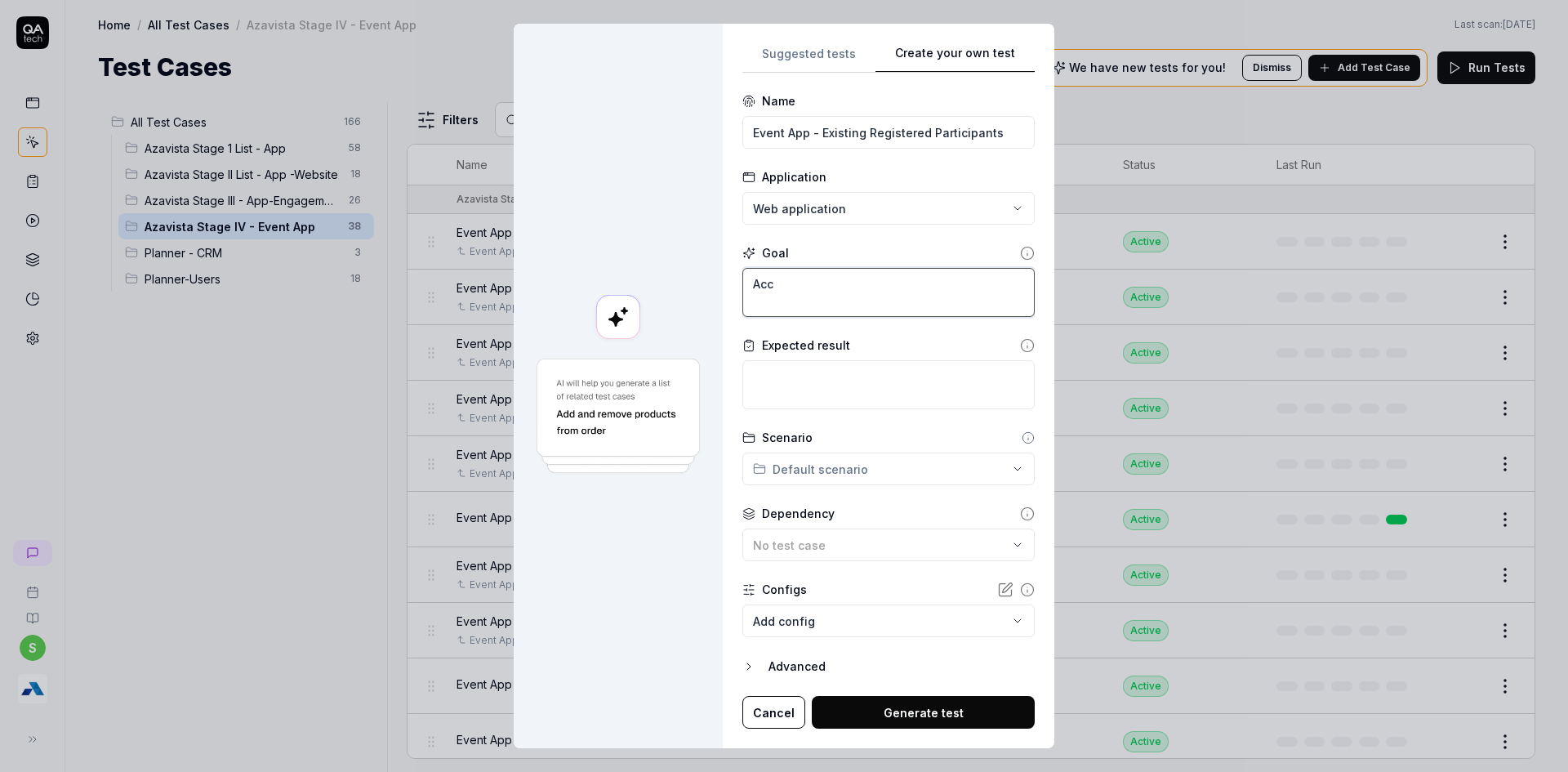
type textarea "*"
type textarea "Acce"
type textarea "*"
type textarea "Acces"
type textarea "*"
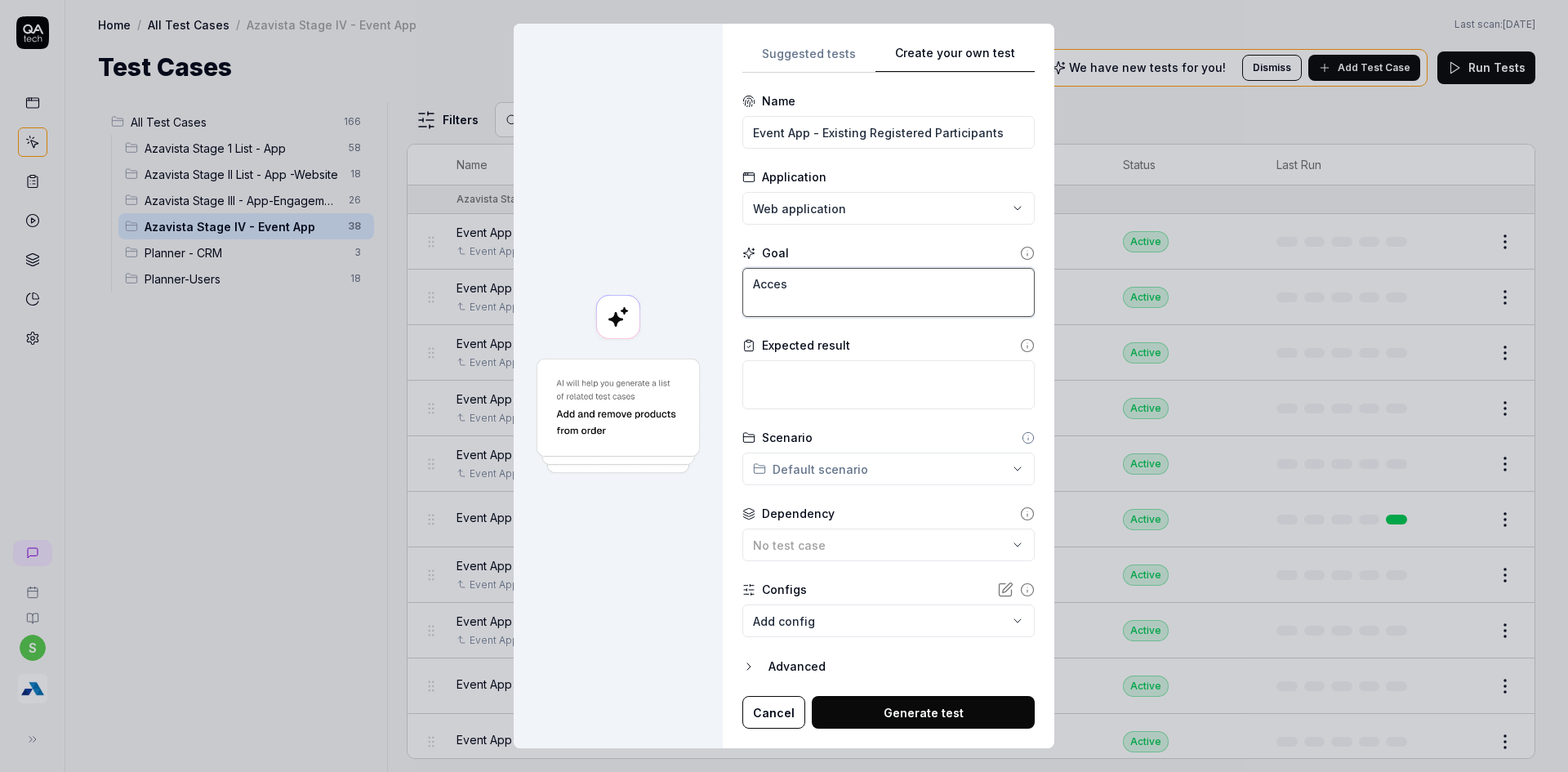
type textarea "Access"
type textarea "*"
type textarea "Acces"
type textarea "*"
type textarea "Acce"
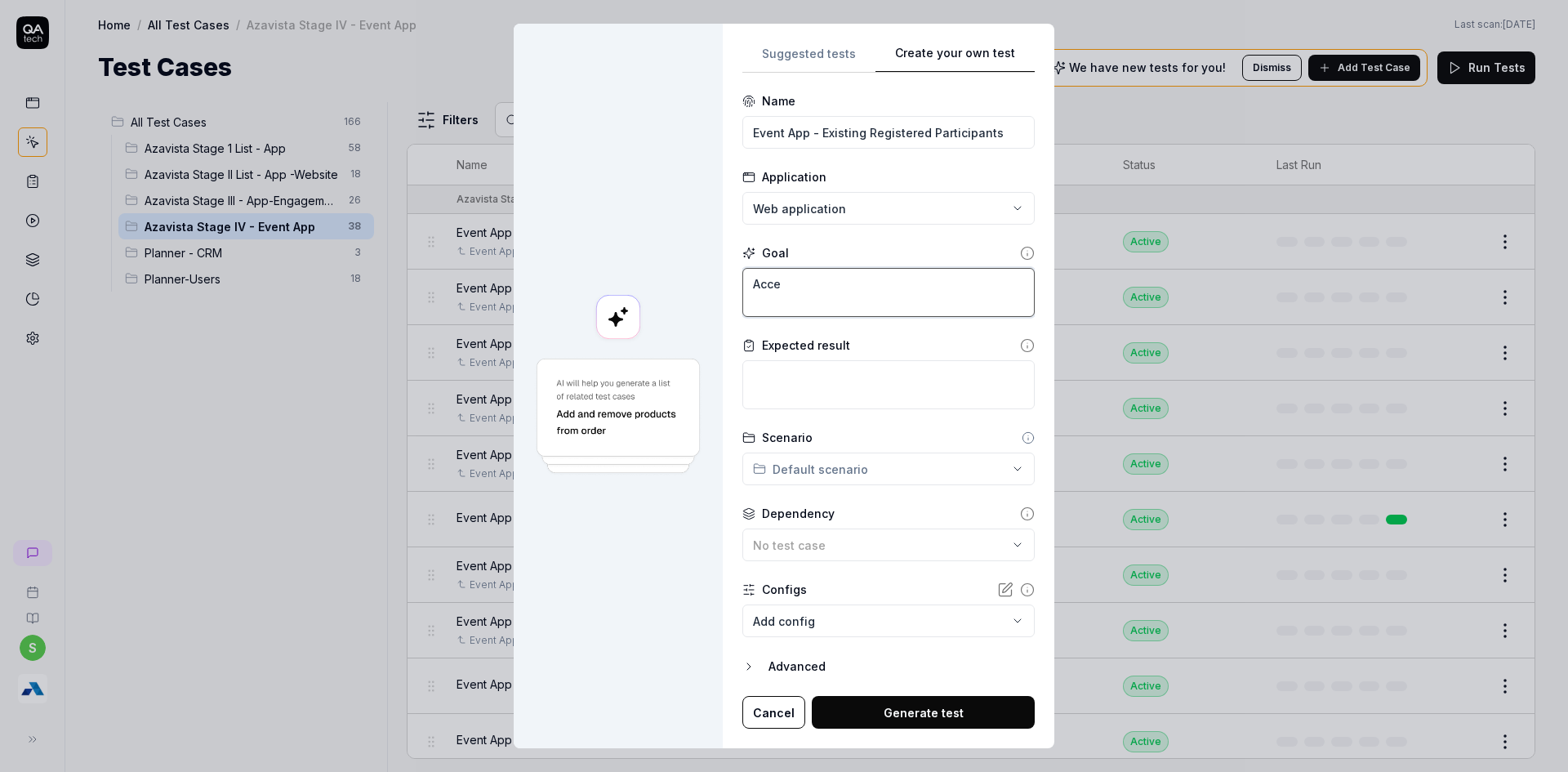
type textarea "*"
type textarea "Acc"
type textarea "*"
type textarea "Ac"
type textarea "*"
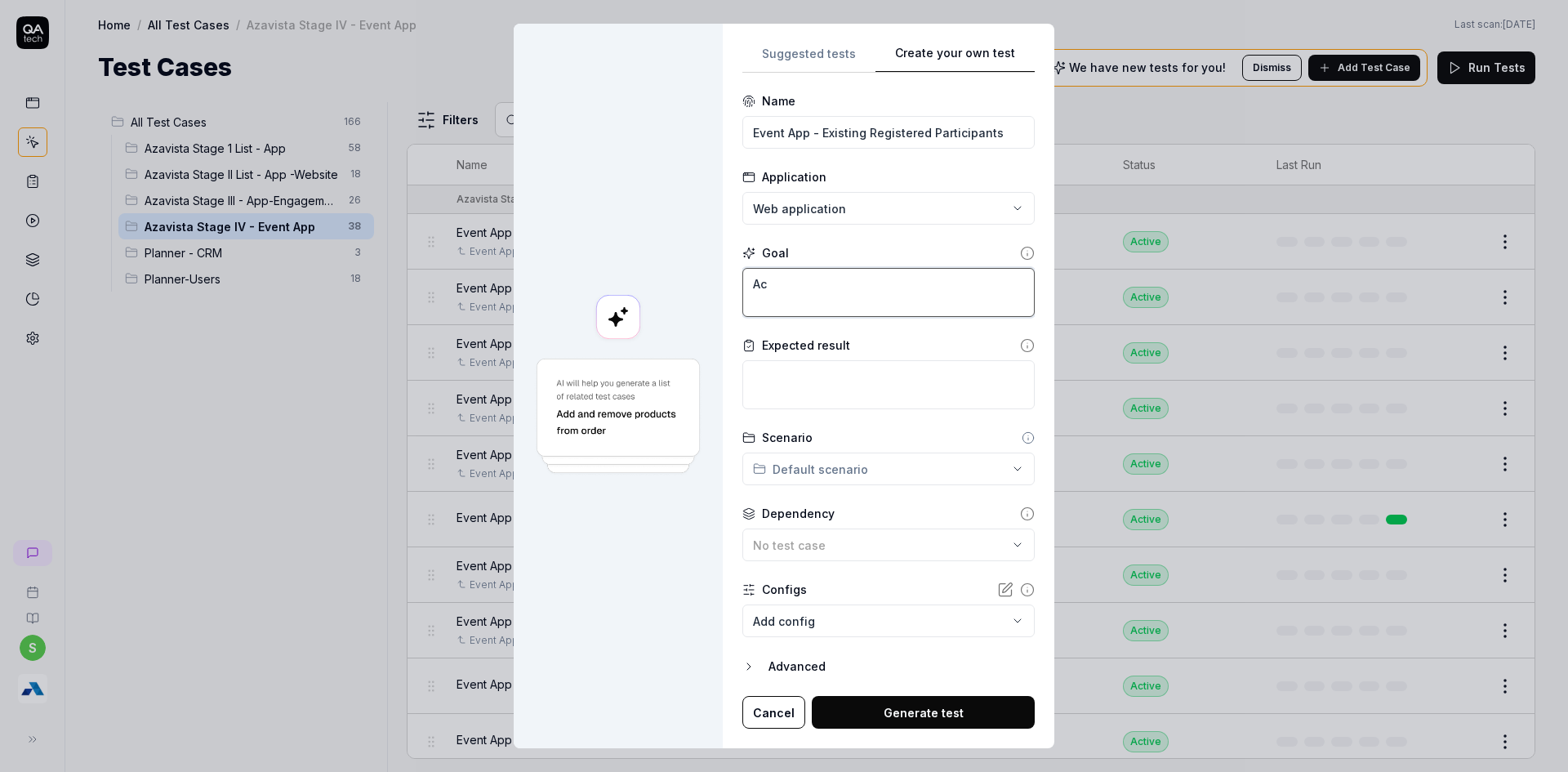
type textarea "A"
type textarea "*"
type textarea "e"
type textarea "*"
type textarea "ec"
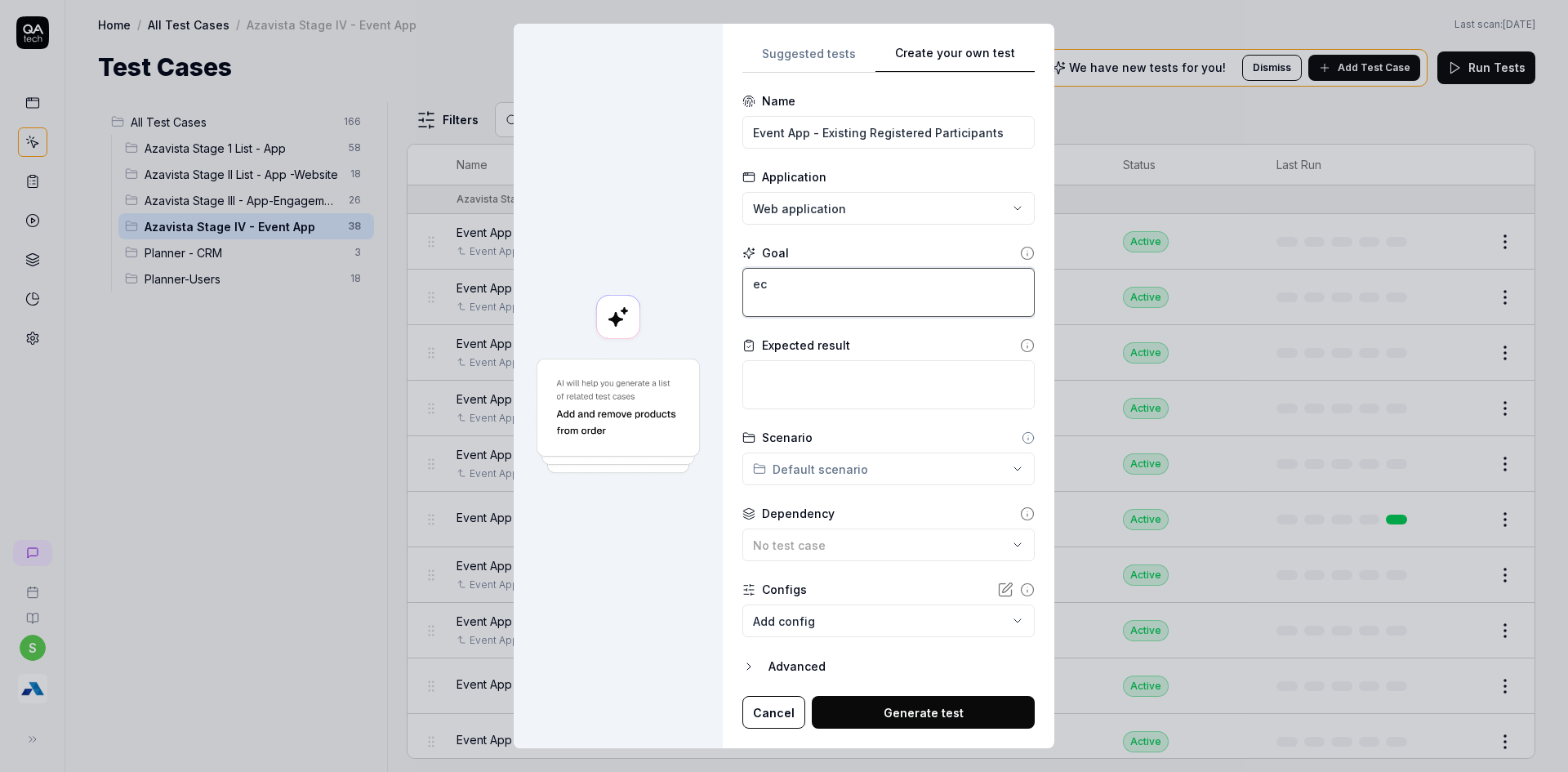
type textarea "*"
type textarea "ecs"
type textarea "*"
type textarea "ecsi"
type textarea "*"
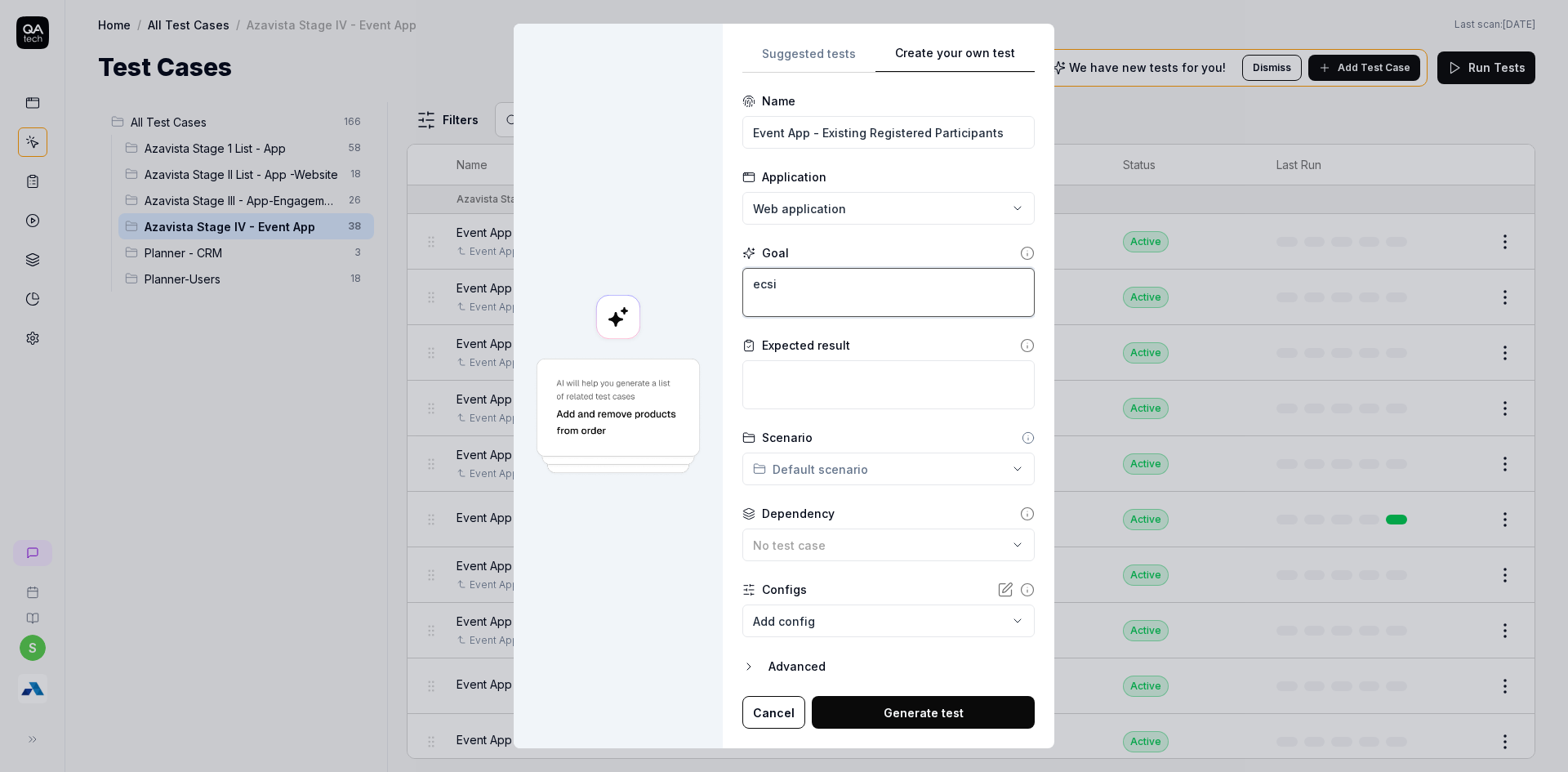
type textarea "ecsit"
type textarea "*"
type textarea "ecsi"
type textarea "*"
type textarea "ecs"
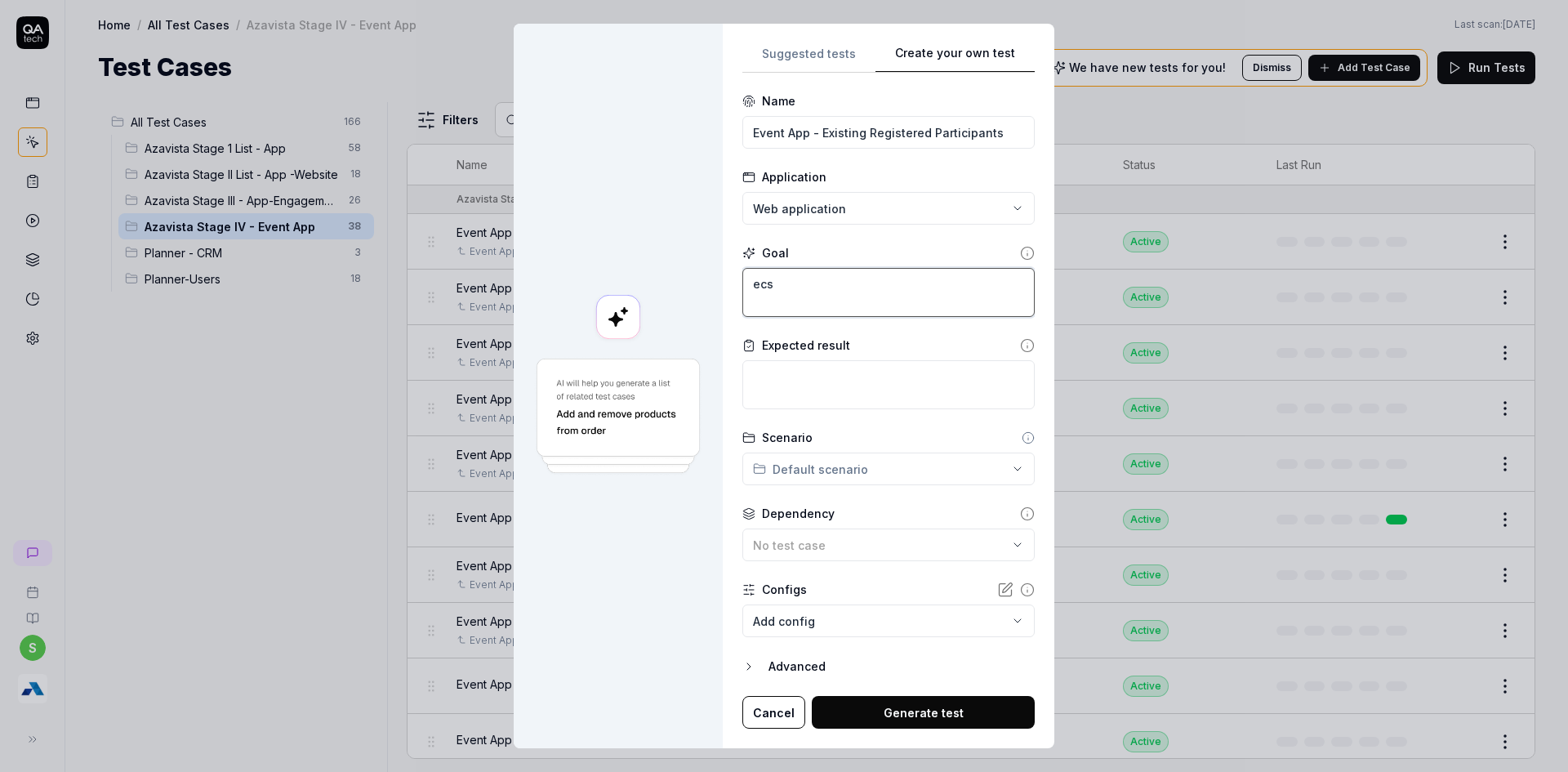
type textarea "*"
type textarea "ec"
type textarea "*"
type textarea "e"
type textarea "*"
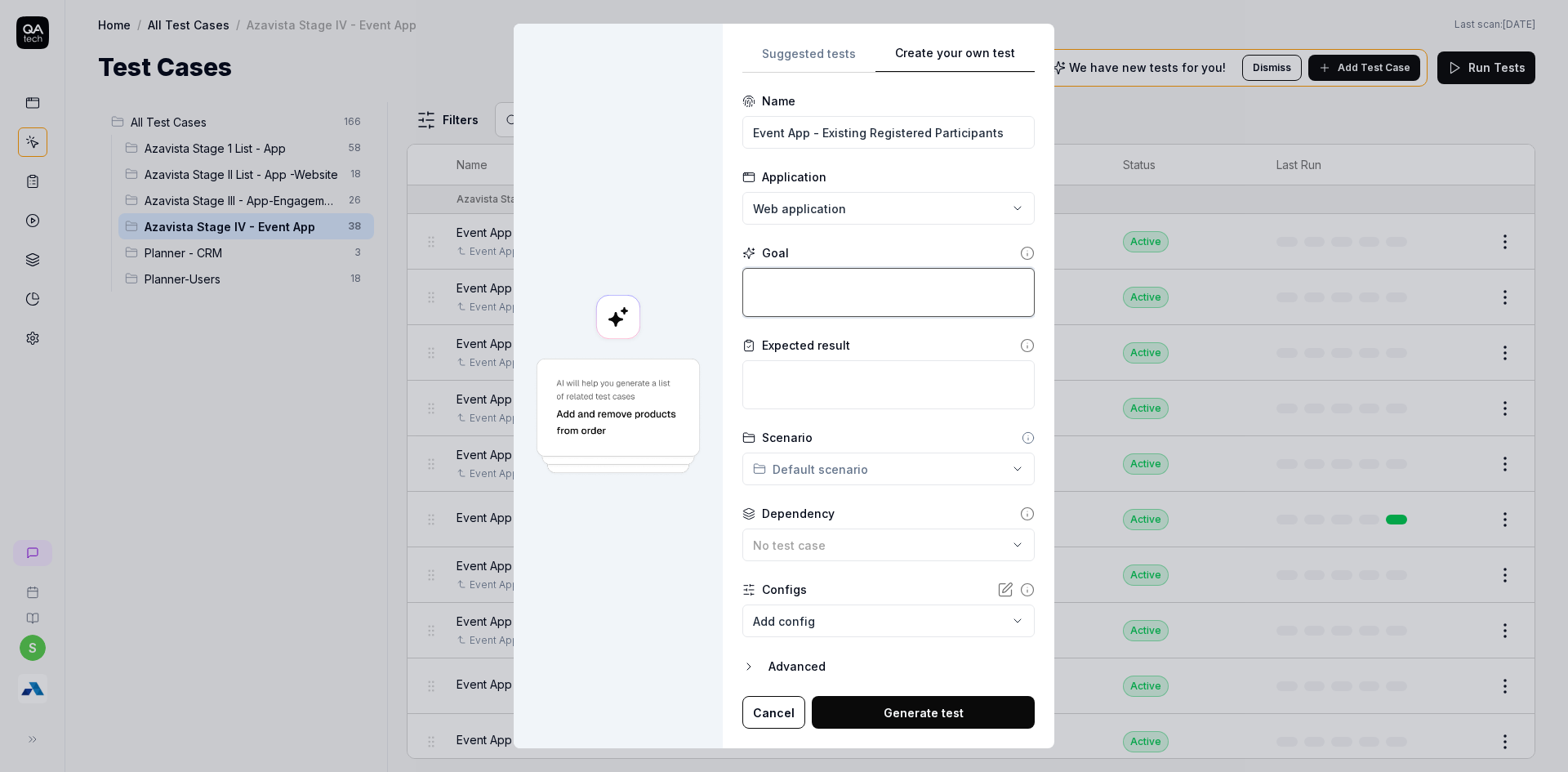
type textarea "E"
type textarea "*"
type textarea "Ex"
type textarea "*"
type textarea "Exi"
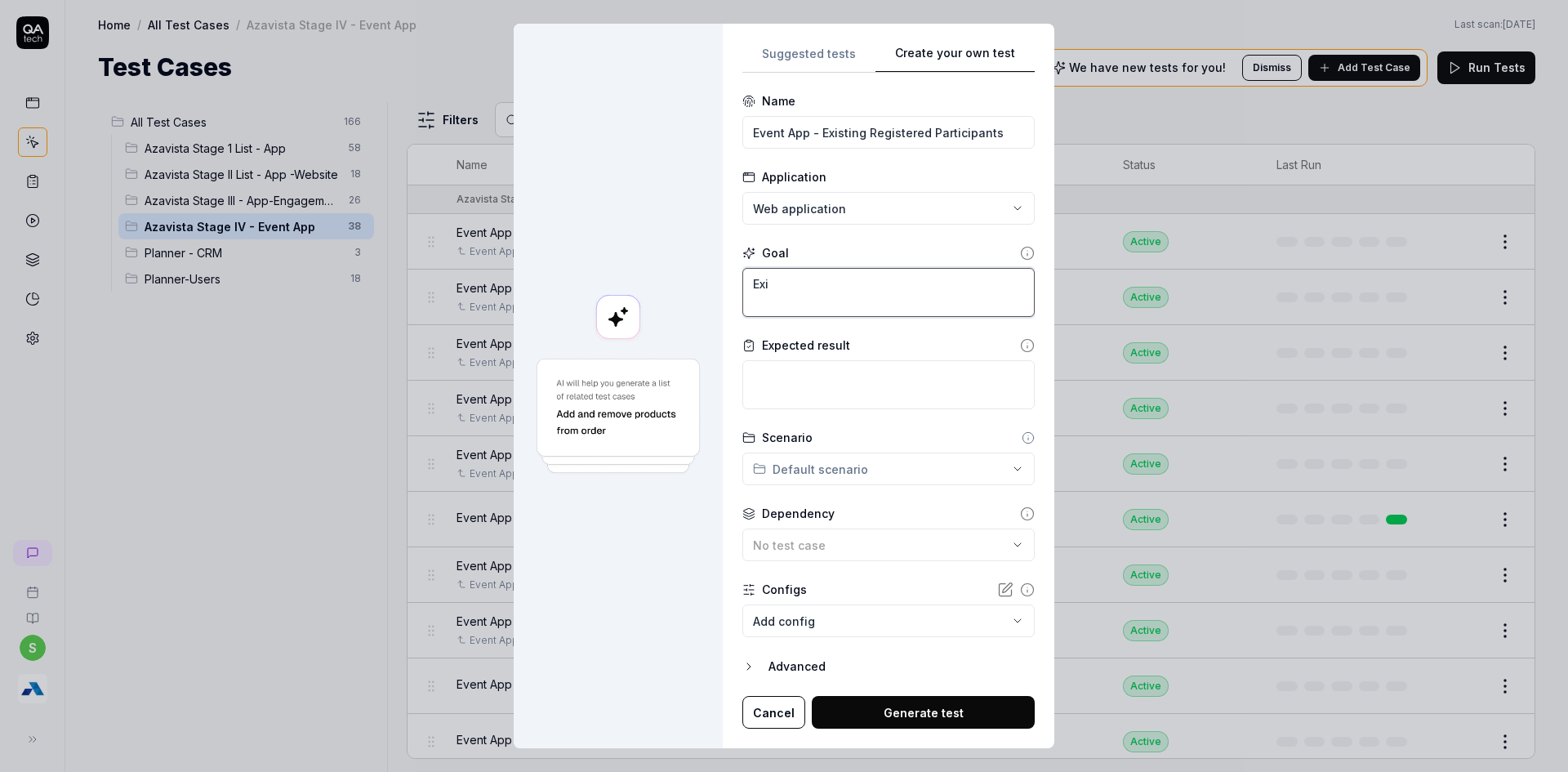
type textarea "*"
type textarea "Exis"
type textarea "*"
type textarea "Exist"
type textarea "*"
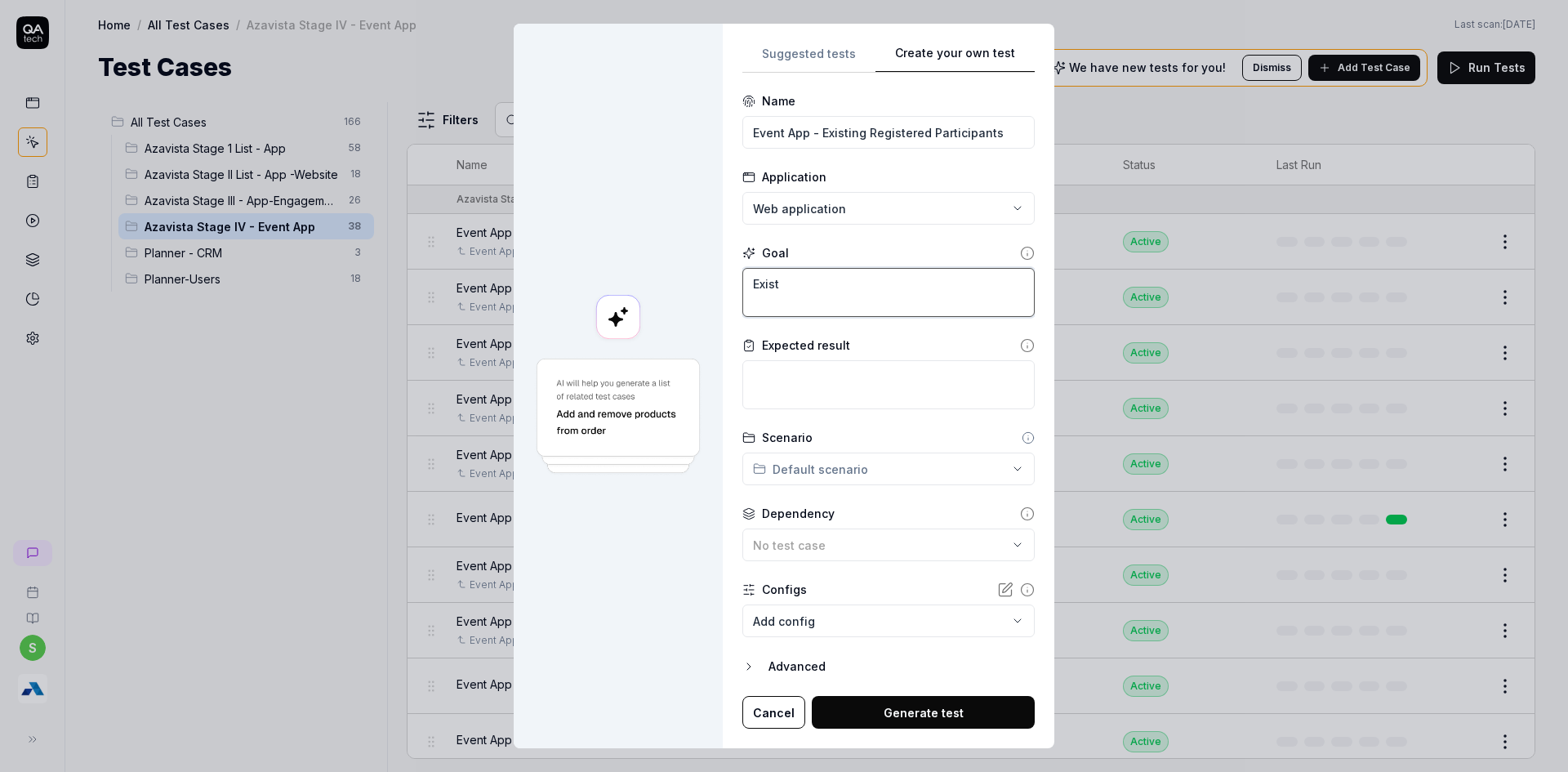
type textarea "Existi"
type textarea "*"
type textarea "Existin"
type textarea "*"
type textarea "Existing"
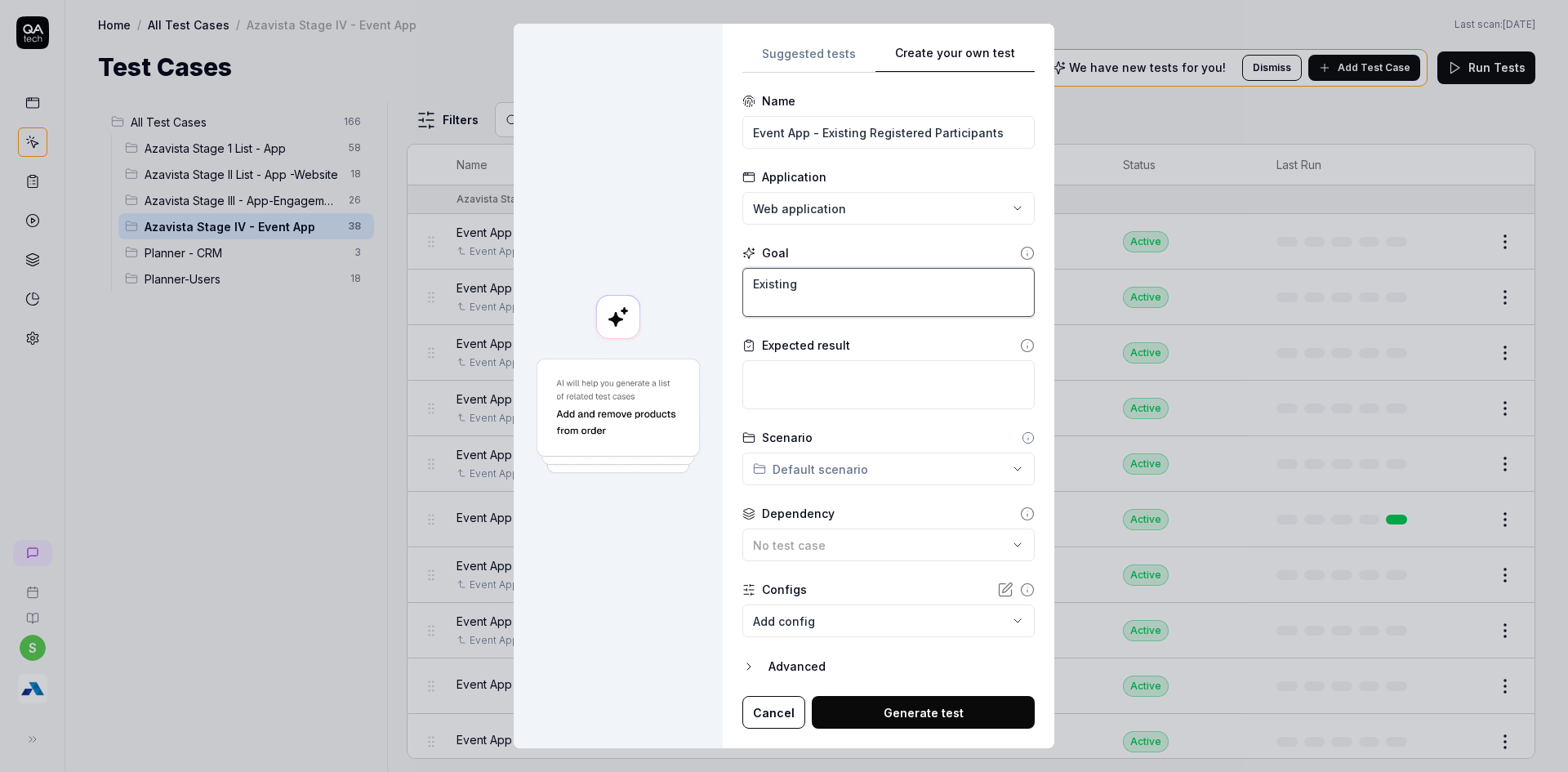
type textarea "*"
type textarea "Existing"
type textarea "*"
type textarea "Existing i"
type textarea "*"
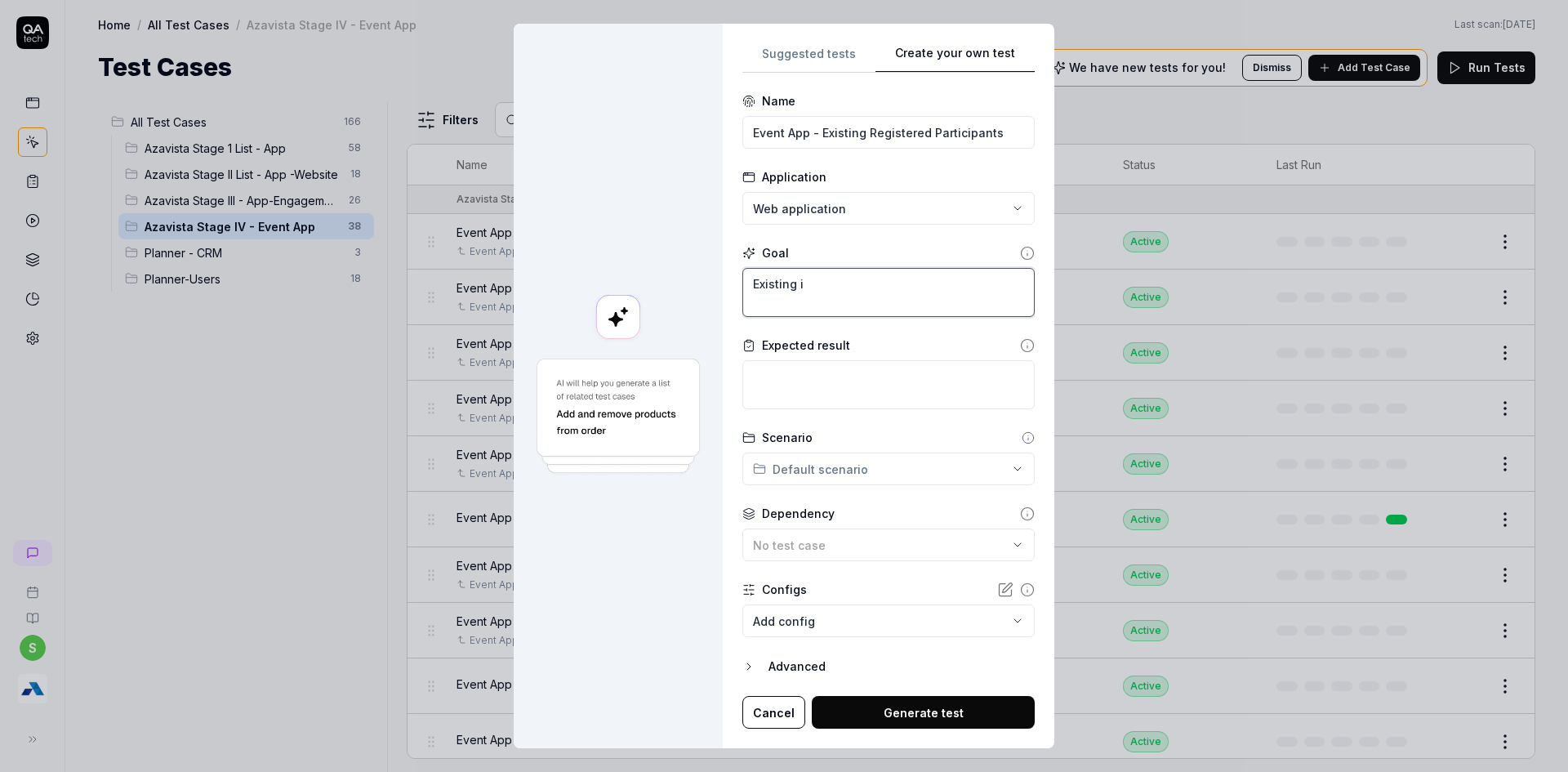
type textarea "Existing is"
type textarea "*"
type textarea "Existing ise"
type textarea "*"
type textarea "Existing is"
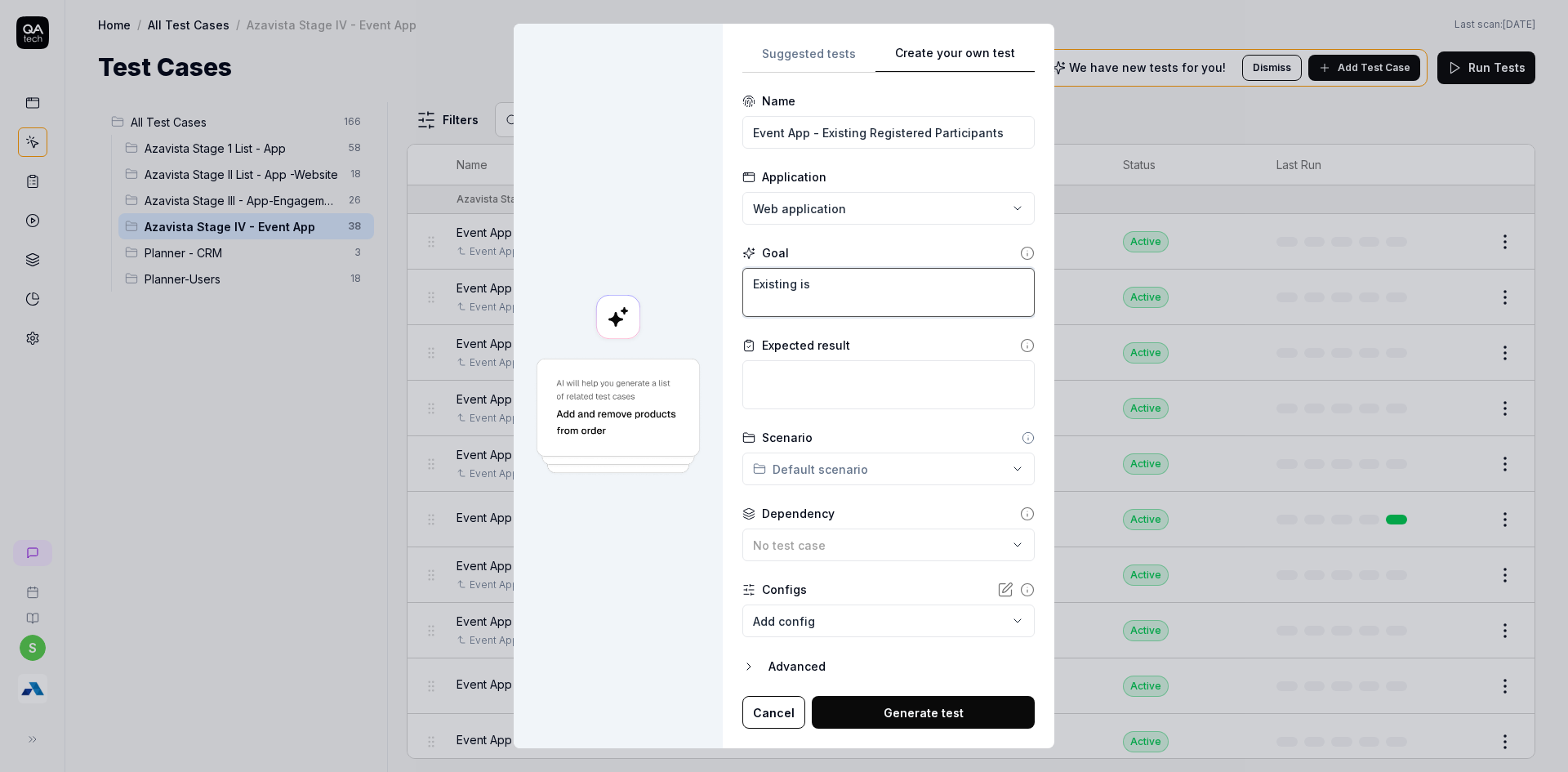
type textarea "*"
type textarea "Existing i"
type textarea "*"
type textarea "Existing"
type textarea "*"
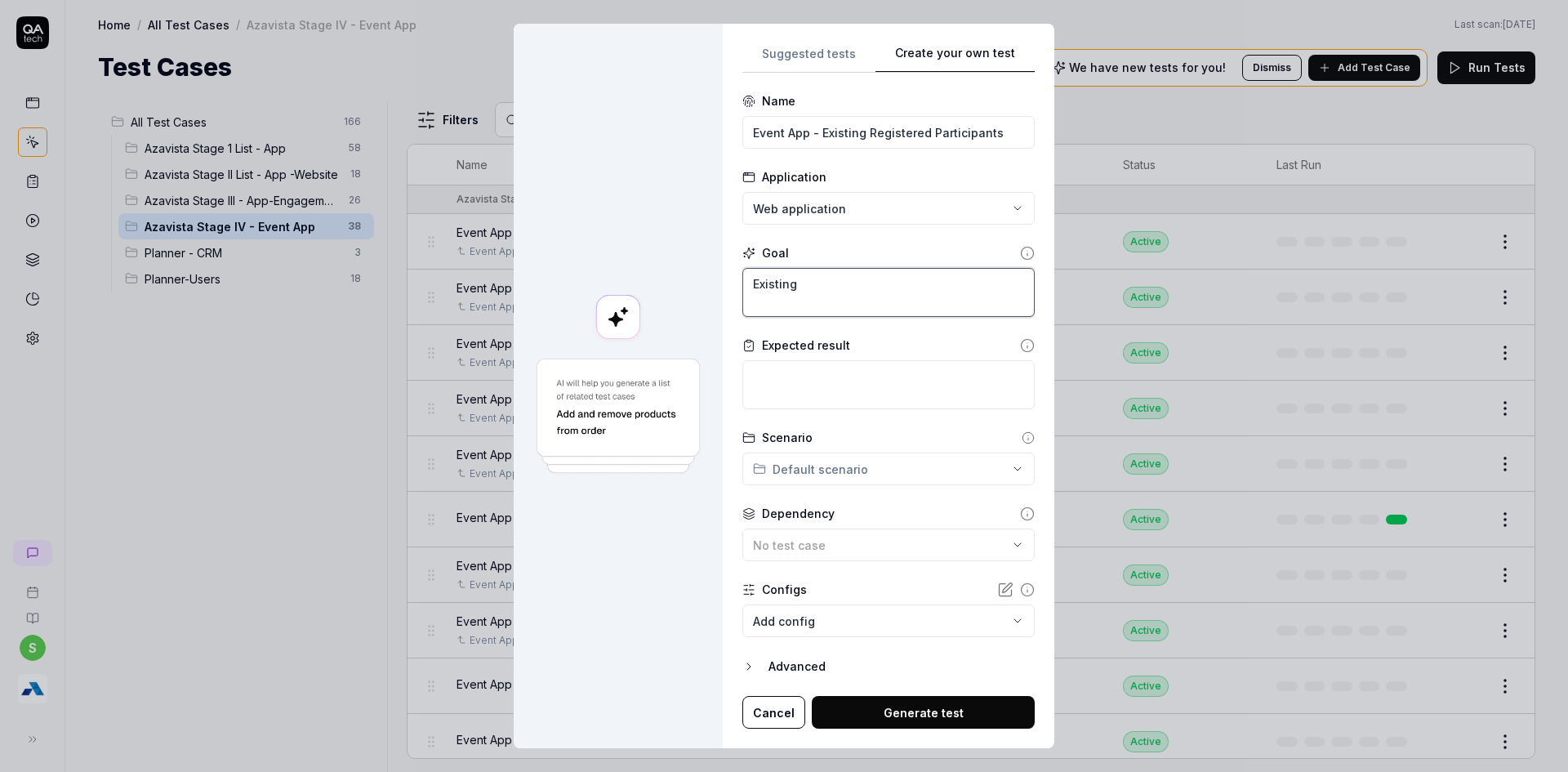
type textarea "Existing u"
type textarea "*"
type textarea "Existing us"
type textarea "*"
type textarea "Existing use"
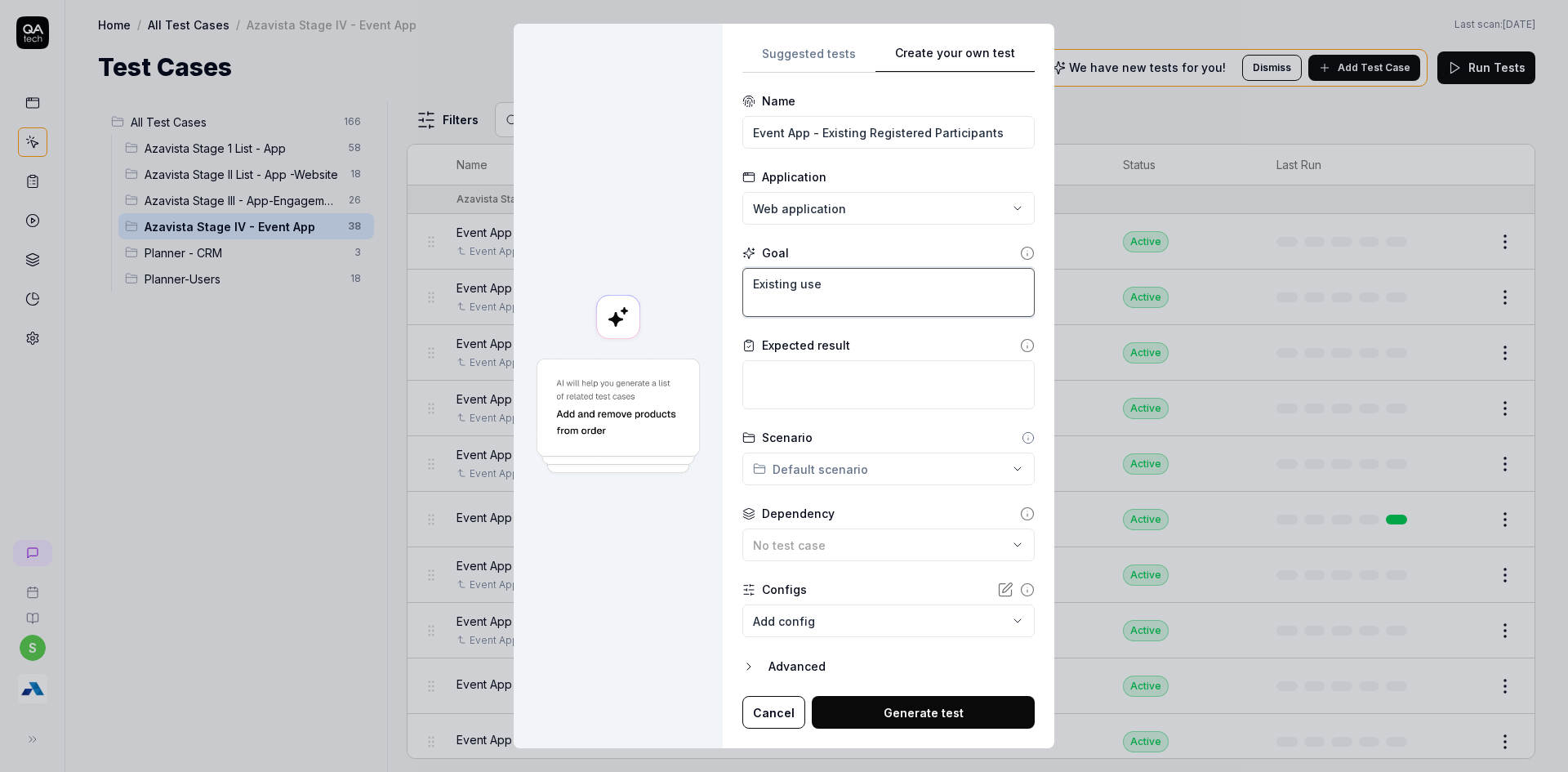
type textarea "*"
type textarea "Existing user"
type textarea "*"
type textarea "Existing users"
type textarea "*"
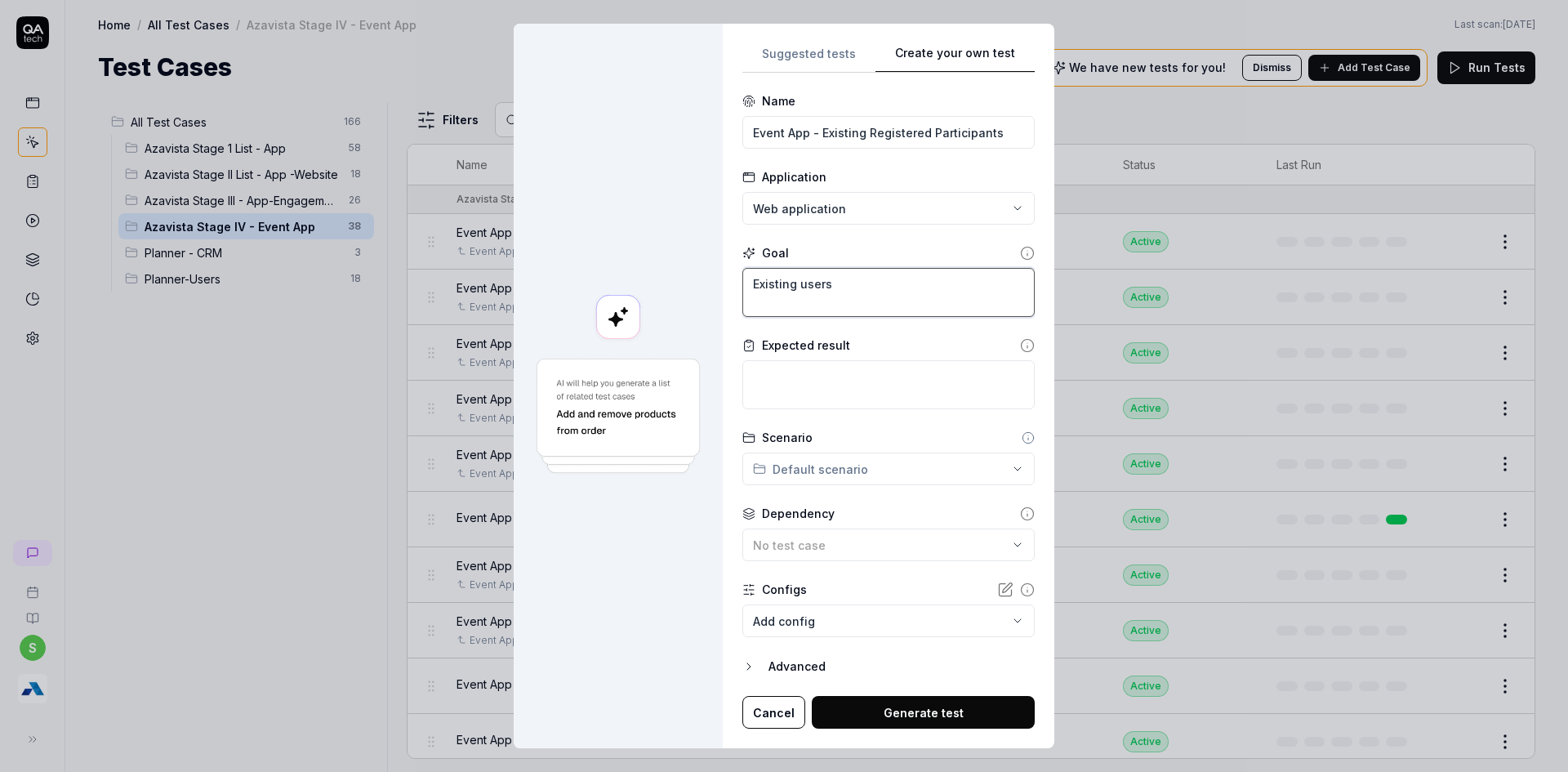
type textarea "Existing users"
type textarea "*"
type textarea "Existing users a"
type textarea "*"
type textarea "Existing users ac"
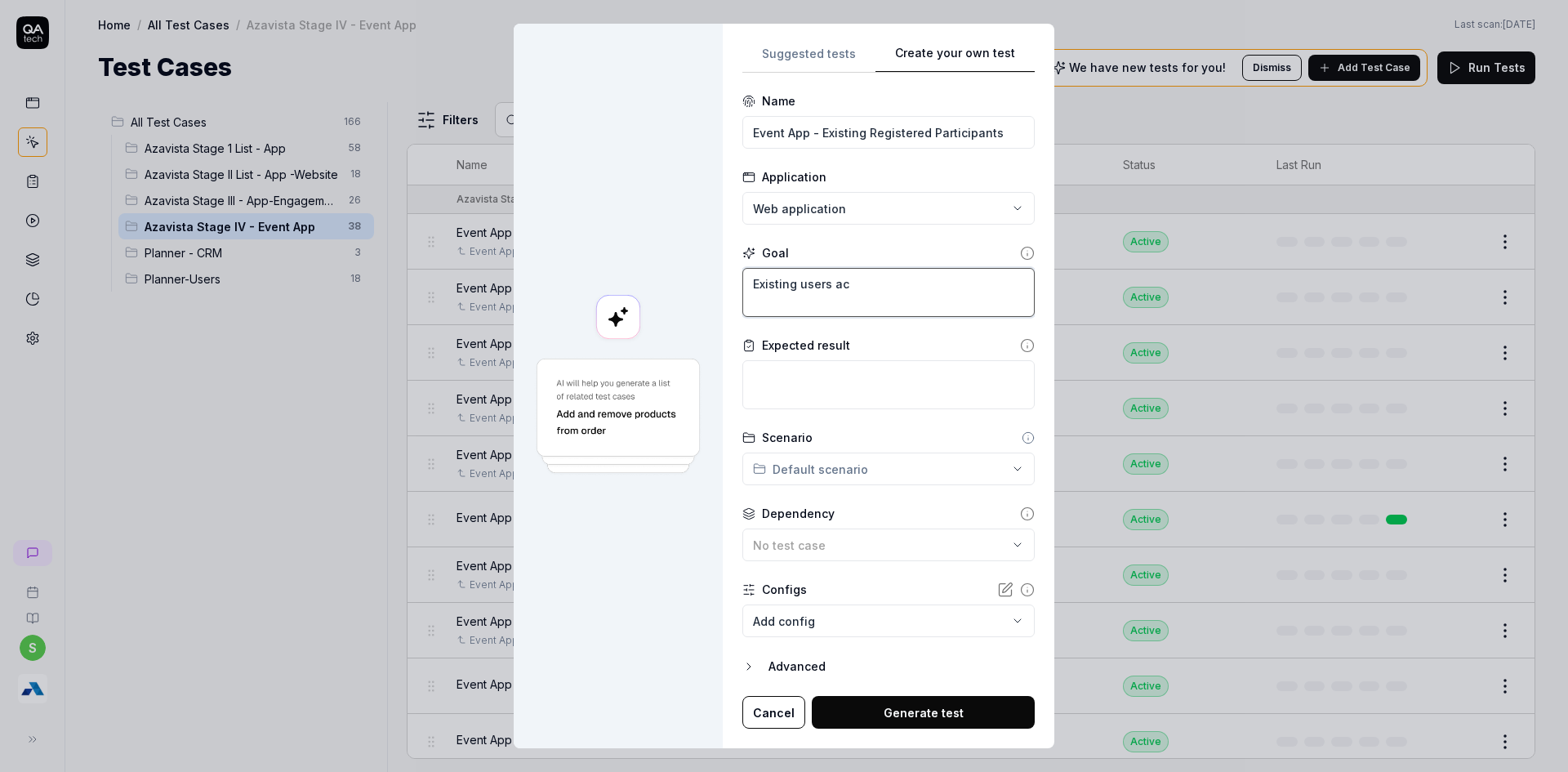
type textarea "*"
type textarea "Existing users ace"
type textarea "*"
type textarea "Existing users aces"
type textarea "*"
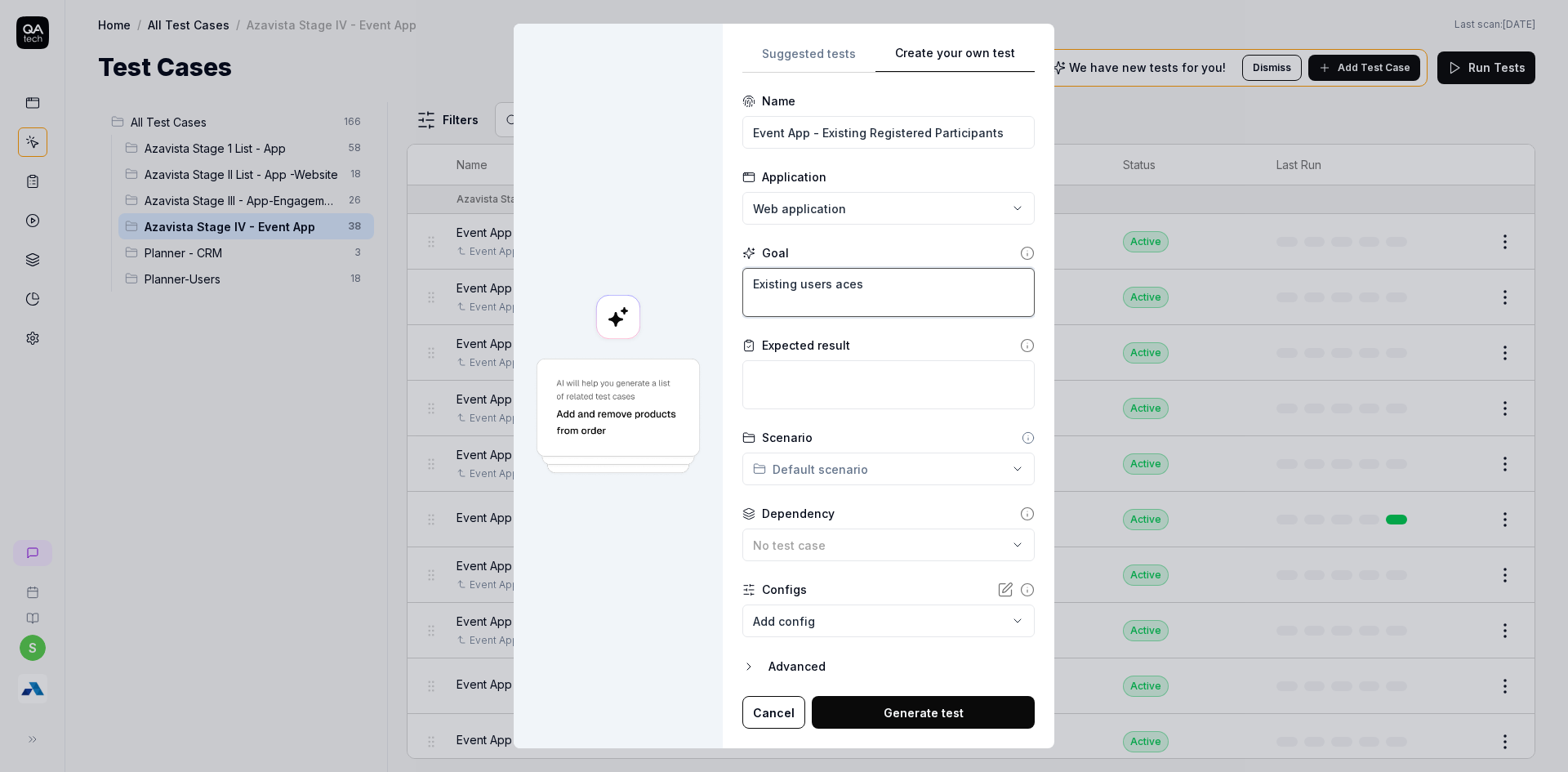
type textarea "Existing users acess"
type textarea "*"
type textarea "Existing users acessi"
type textarea "*"
type textarea "Existing users acessin"
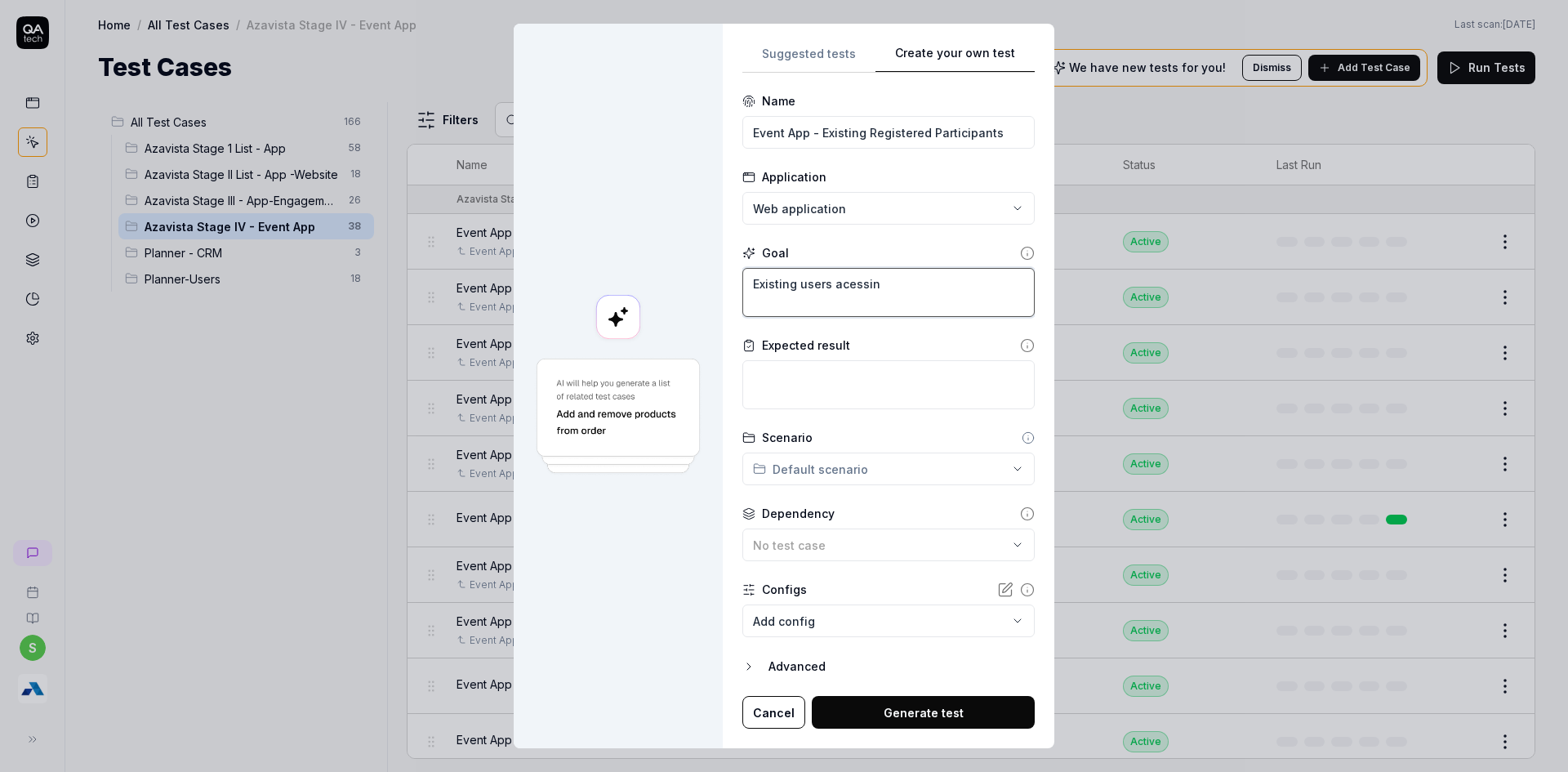
type textarea "*"
type textarea "Existing users acessing"
type textarea "*"
type textarea "Existing users acessing"
type textarea "*"
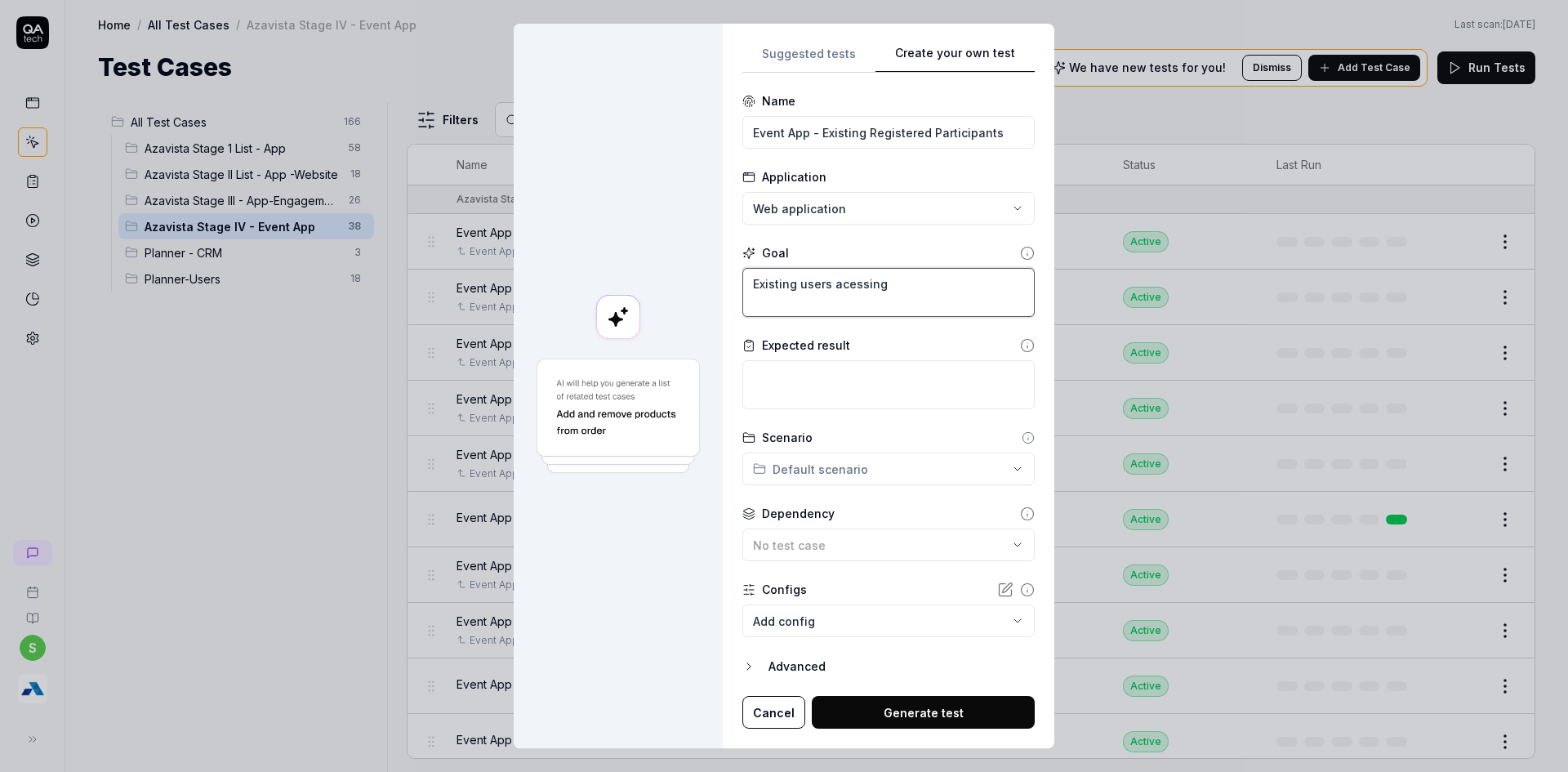
type textarea "Existing users acessing t"
type textarea "*"
type textarea "Existing users acessing the"
type textarea "*"
type textarea "Existing users acessing the"
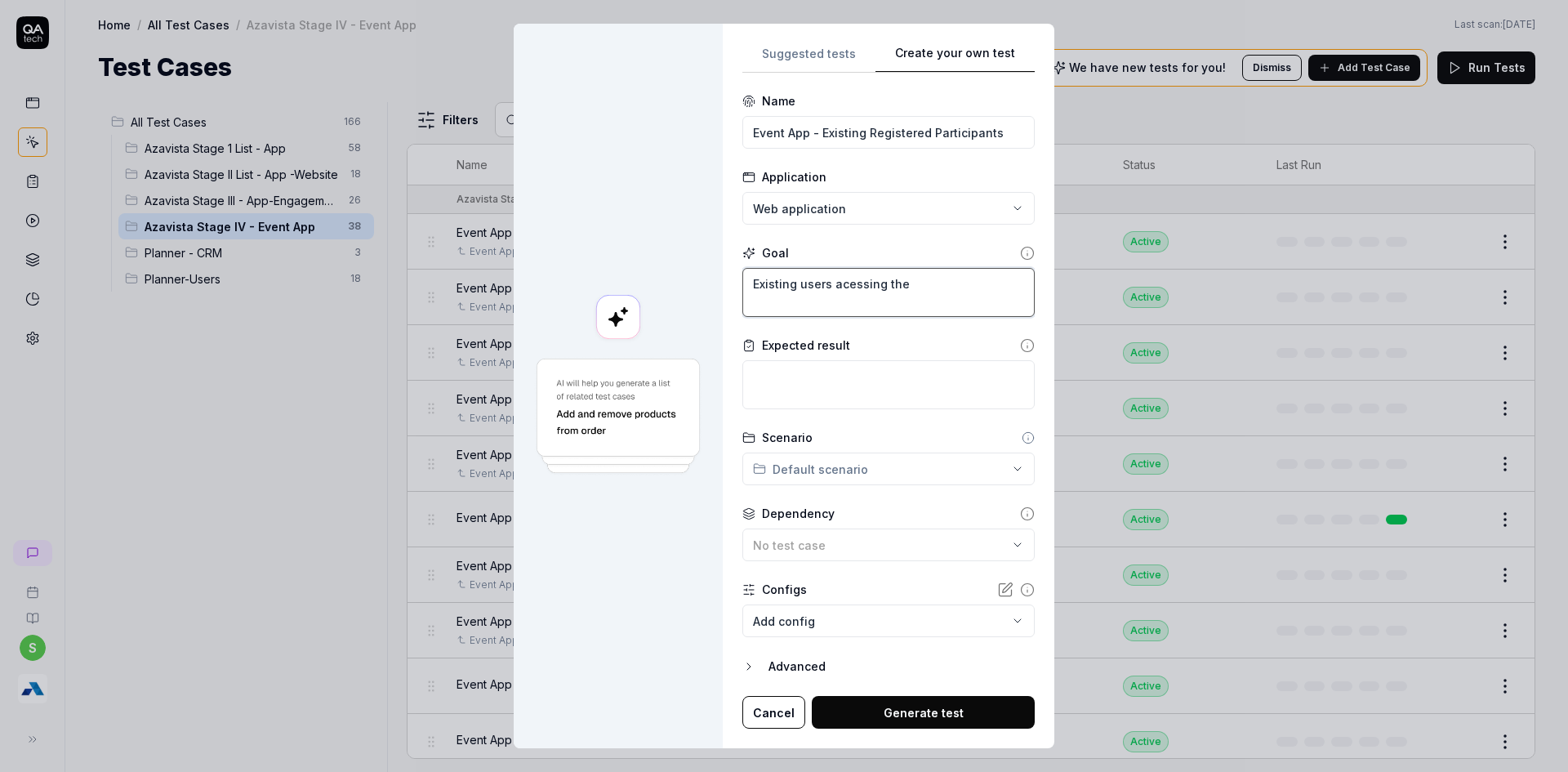
type textarea "*"
type textarea "Existing users acessing the E"
type textarea "*"
type textarea "Existing users acessing the EV"
type textarea "*"
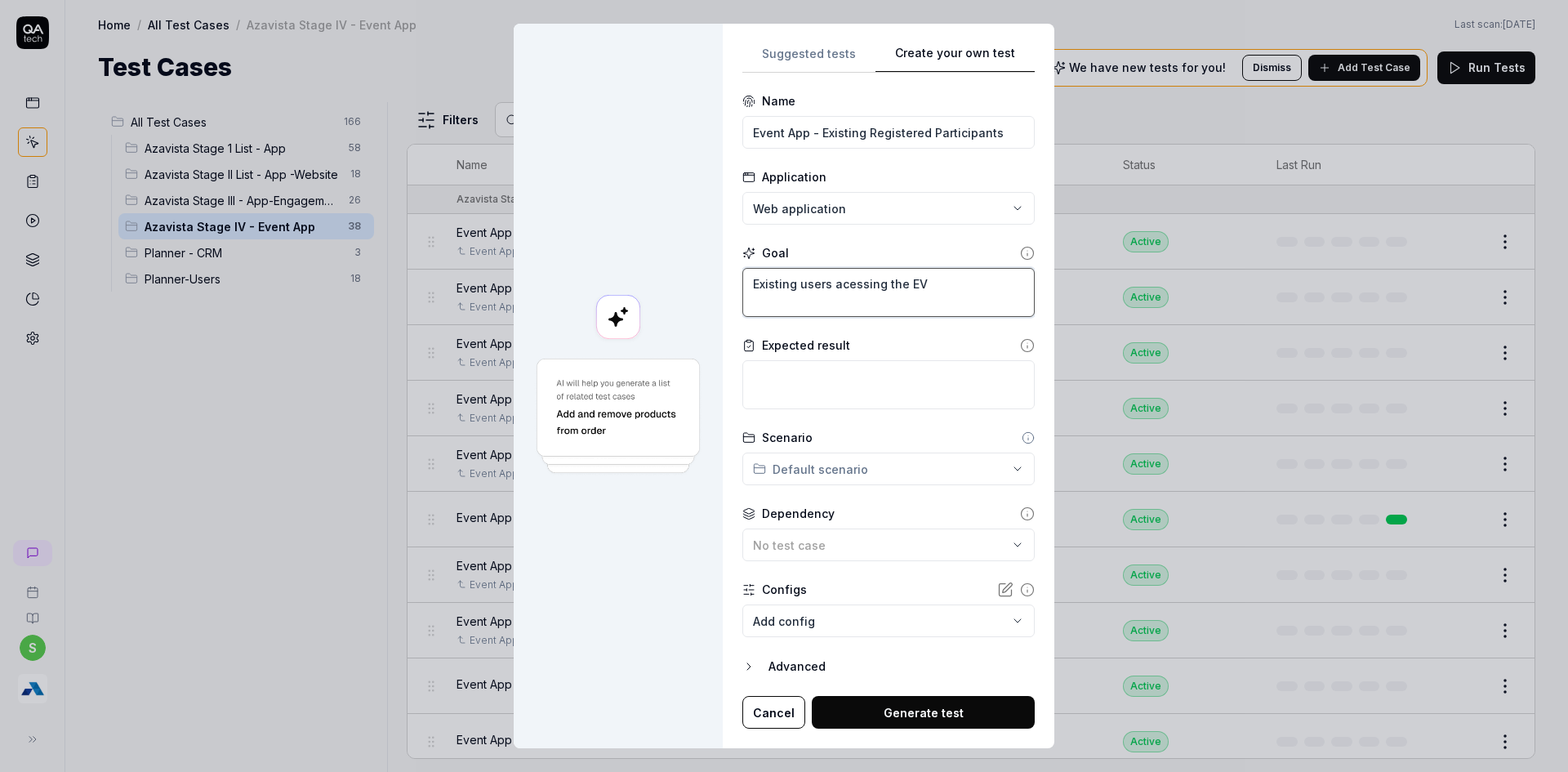
type textarea "Existing users acessing the EVe"
type textarea "*"
type textarea "Existing users acessing the EVen"
type textarea "*"
type textarea "Existing users acessing the EVe"
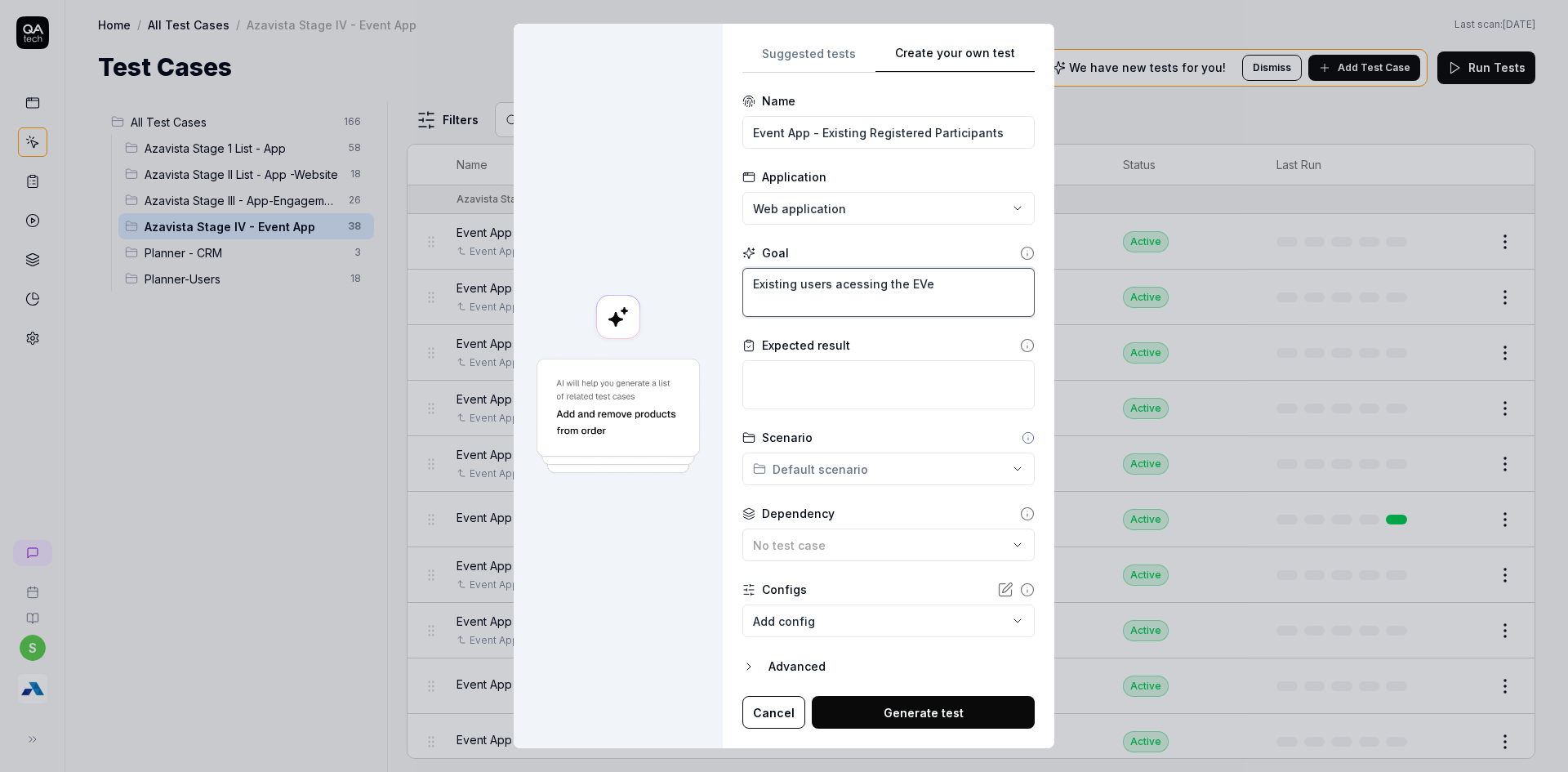
type textarea "*"
type textarea "Existing users acessing the EV"
type textarea "*"
type textarea "Existing users acessing the E"
type textarea "*"
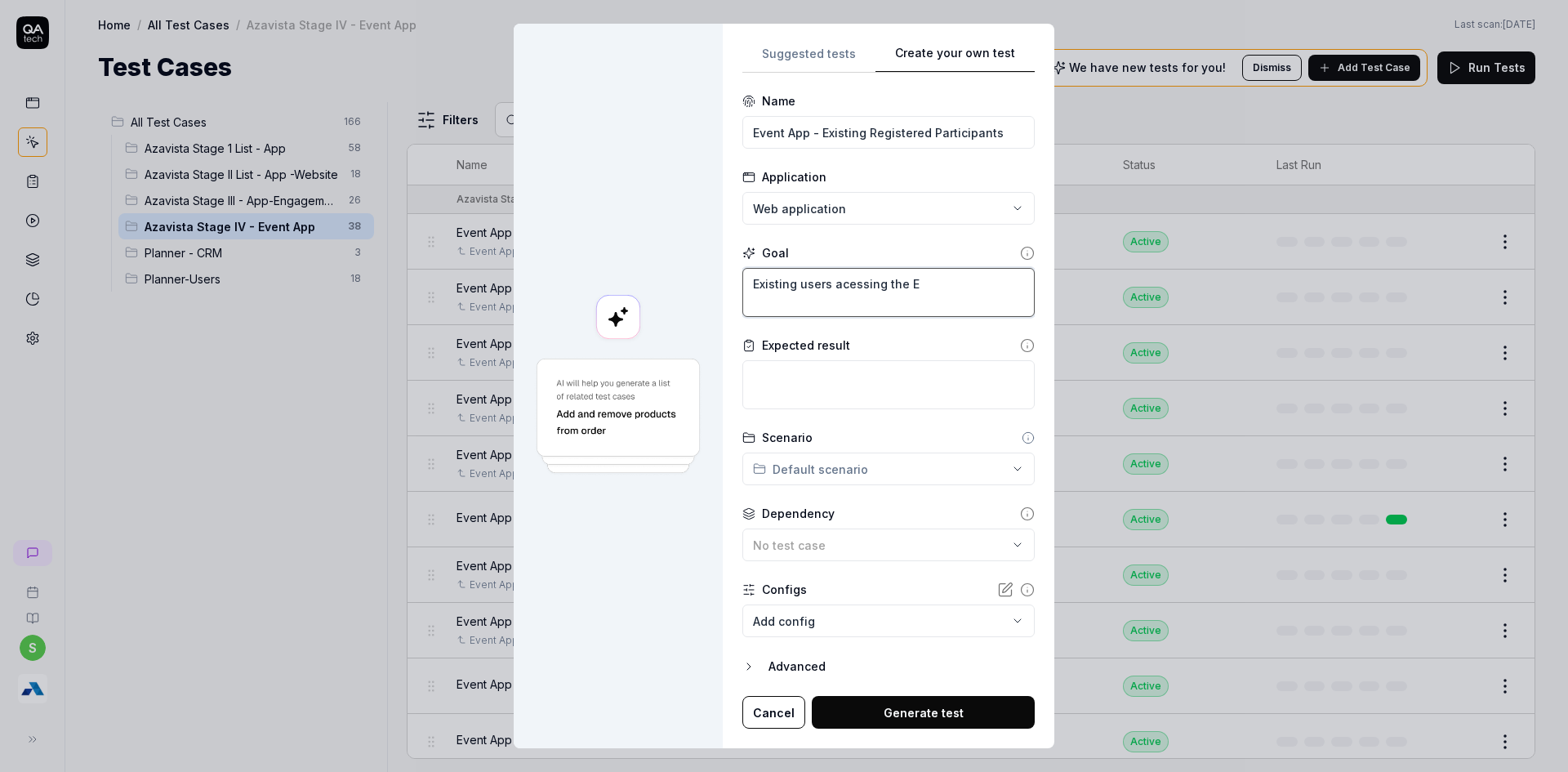
type textarea "Existing users acessing the Ev"
type textarea "*"
type textarea "Existing users acessing the Eve"
type textarea "*"
type textarea "Existing users acessing the Even"
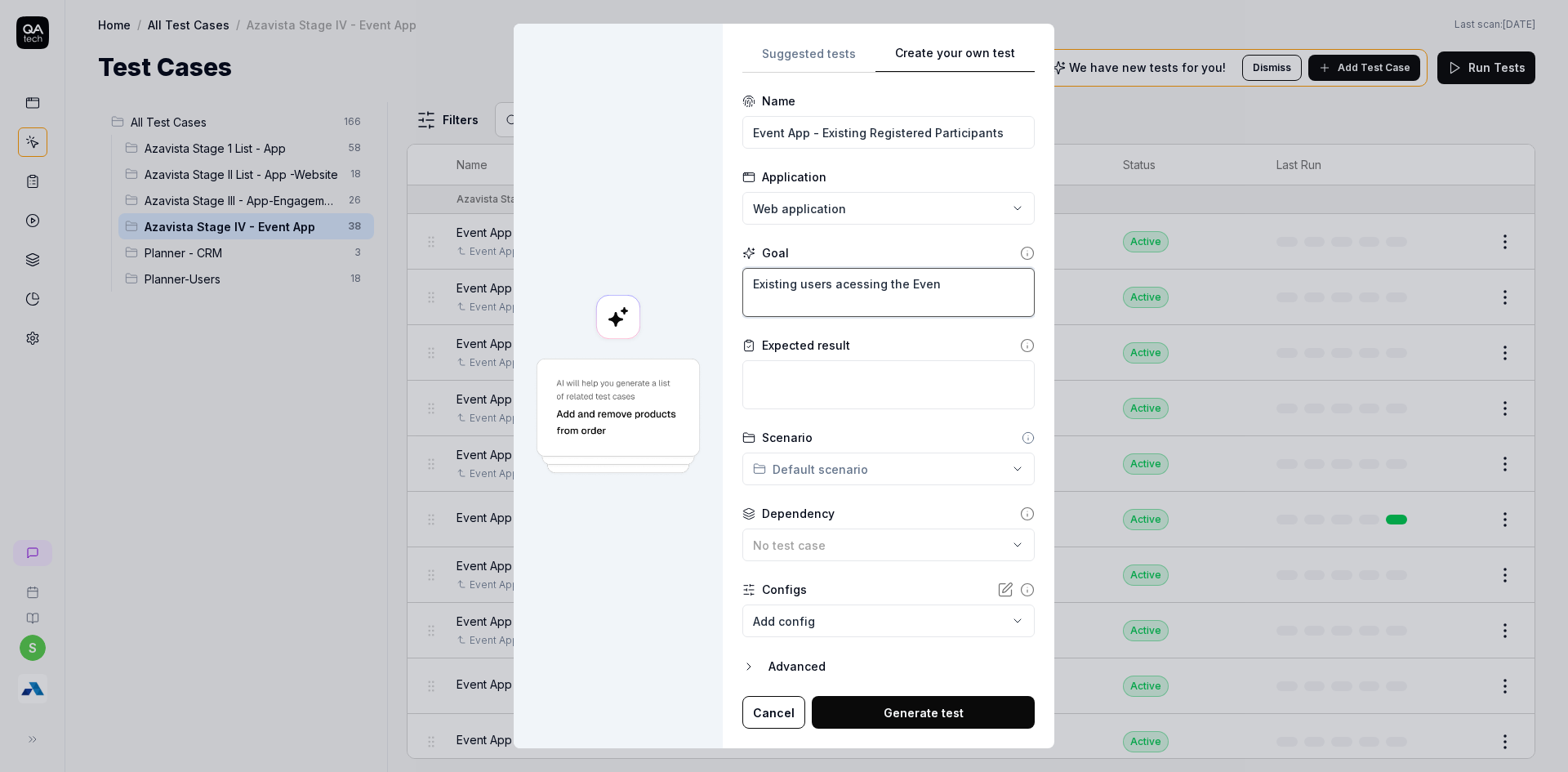
type textarea "*"
type textarea "Existing users acessing the Event"
type textarea "*"
type textarea "Existing users acessing the Event"
type textarea "*"
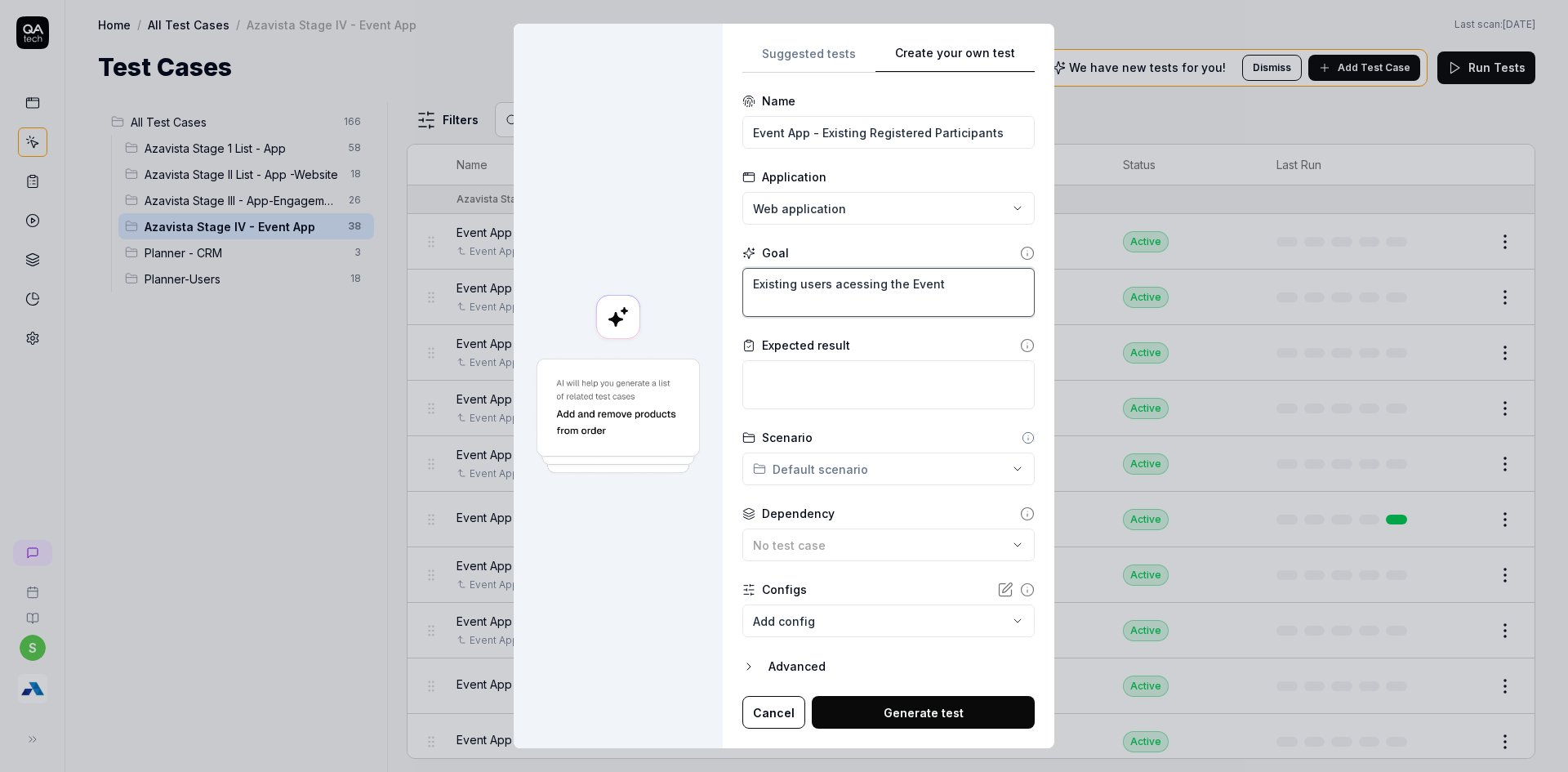
type textarea "Existing users acessing the Event A"
type textarea "*"
type textarea "Existing users acessing the Event Ao"
type textarea "*"
type textarea "Existing users acessing the Event Aop"
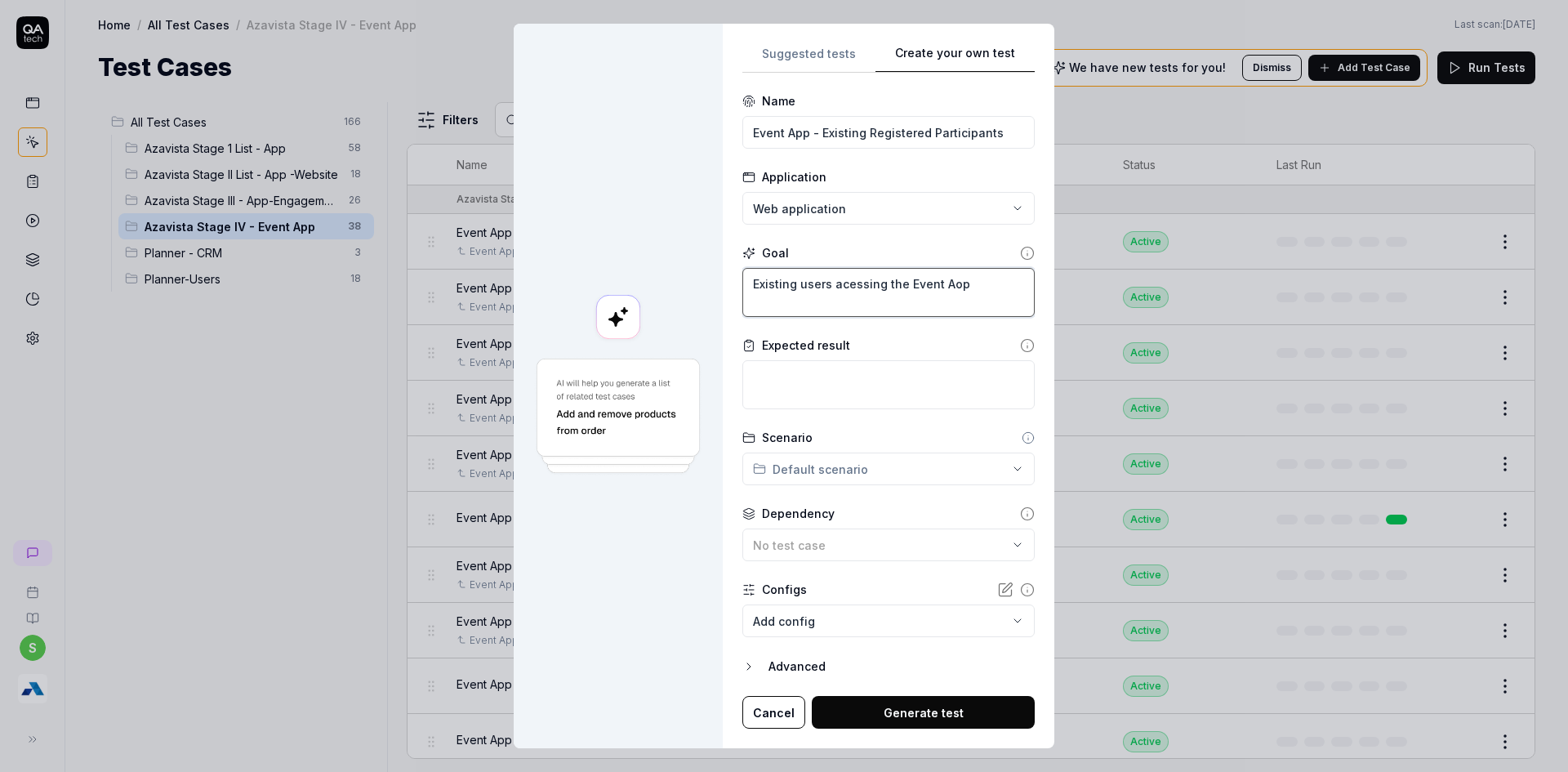
type textarea "*"
type textarea "Existing users acessing the Event Ao"
type textarea "*"
type textarea "Existing users acessing the Event A"
type textarea "*"
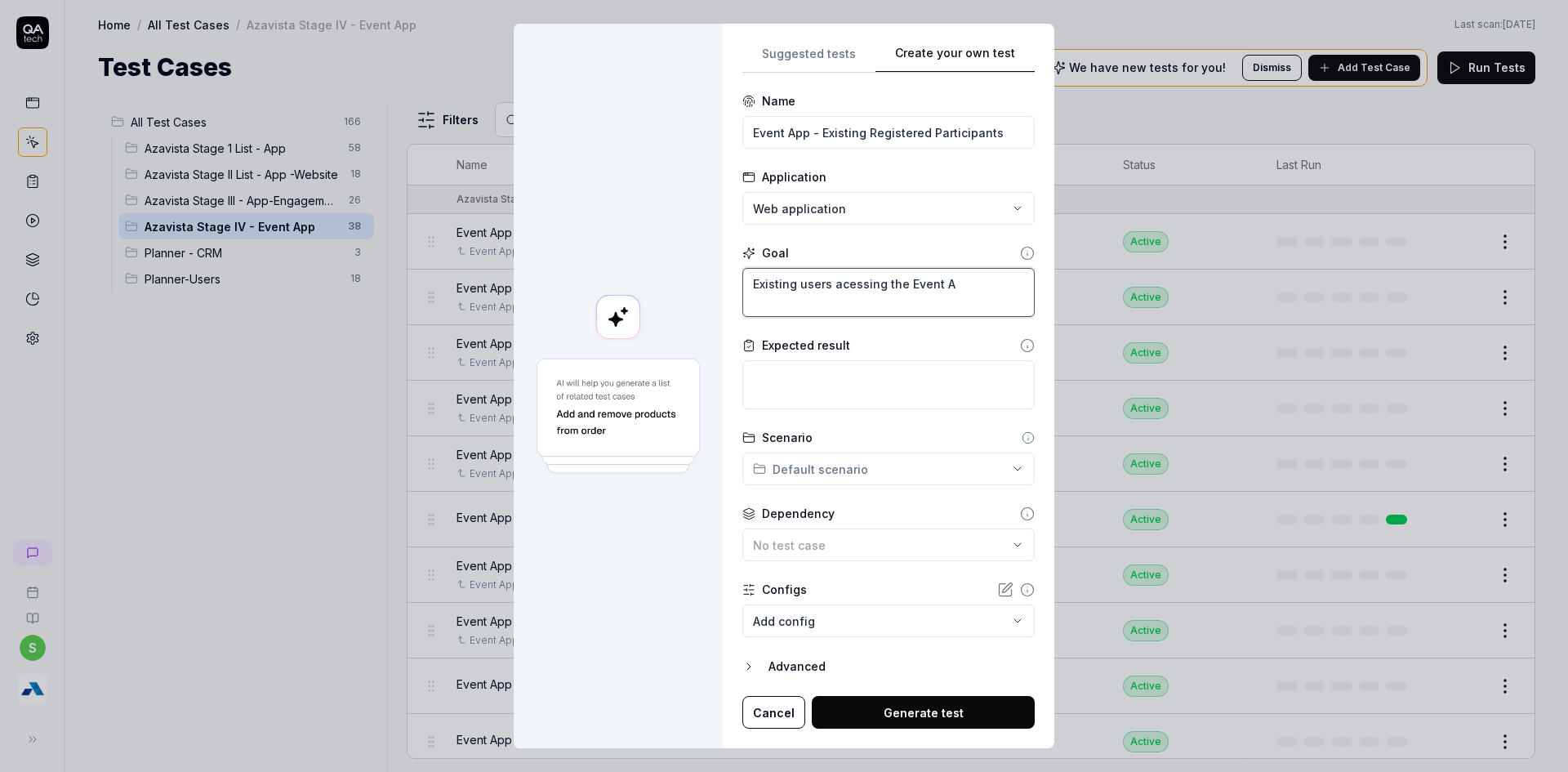
type textarea "Existing users acessing the Event Ap"
type textarea "*"
type textarea "Existing users acessing the Event App"
click at [818, 128] on input "Event App - Existing Registered Participants" at bounding box center [888, 133] width 292 height 33
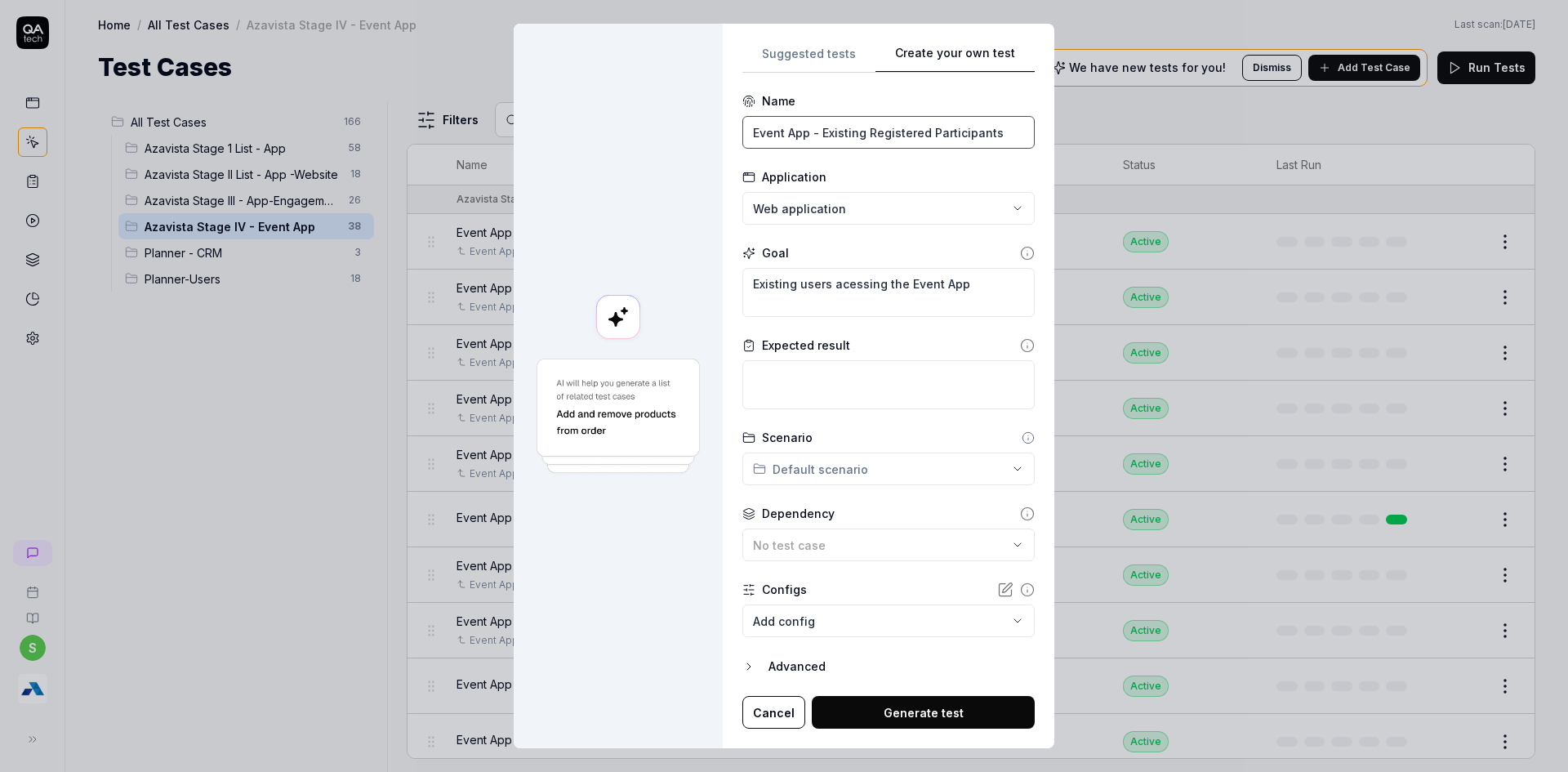
click at [818, 128] on input "Event App - Existing Registered Participants" at bounding box center [888, 133] width 292 height 33
click at [830, 388] on textarea at bounding box center [888, 384] width 292 height 49
type textarea "*"
type textarea "V"
type textarea "*"
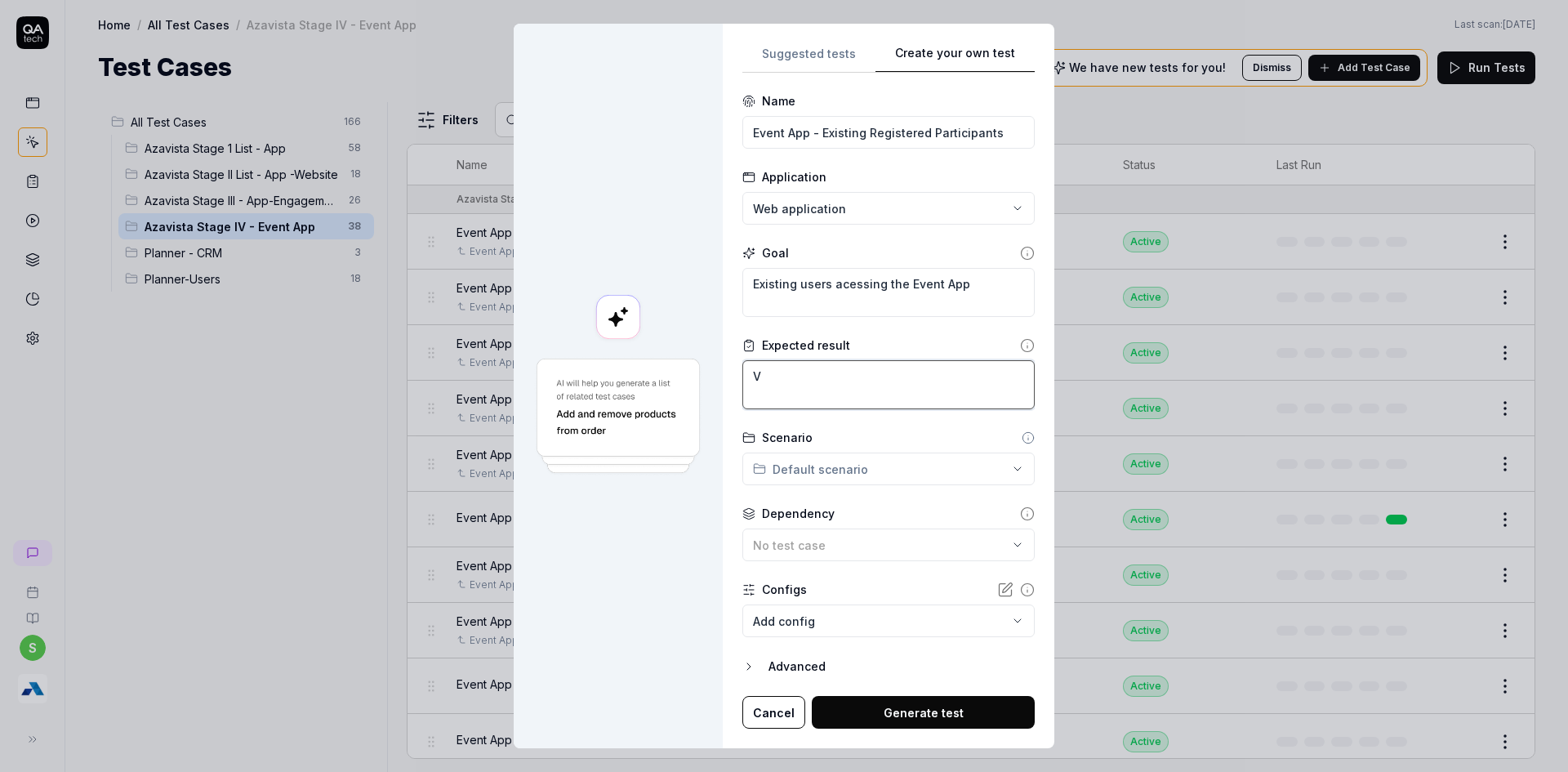
type textarea "Ve"
type textarea "*"
type textarea "Ver"
type textarea "*"
type textarea "Veri"
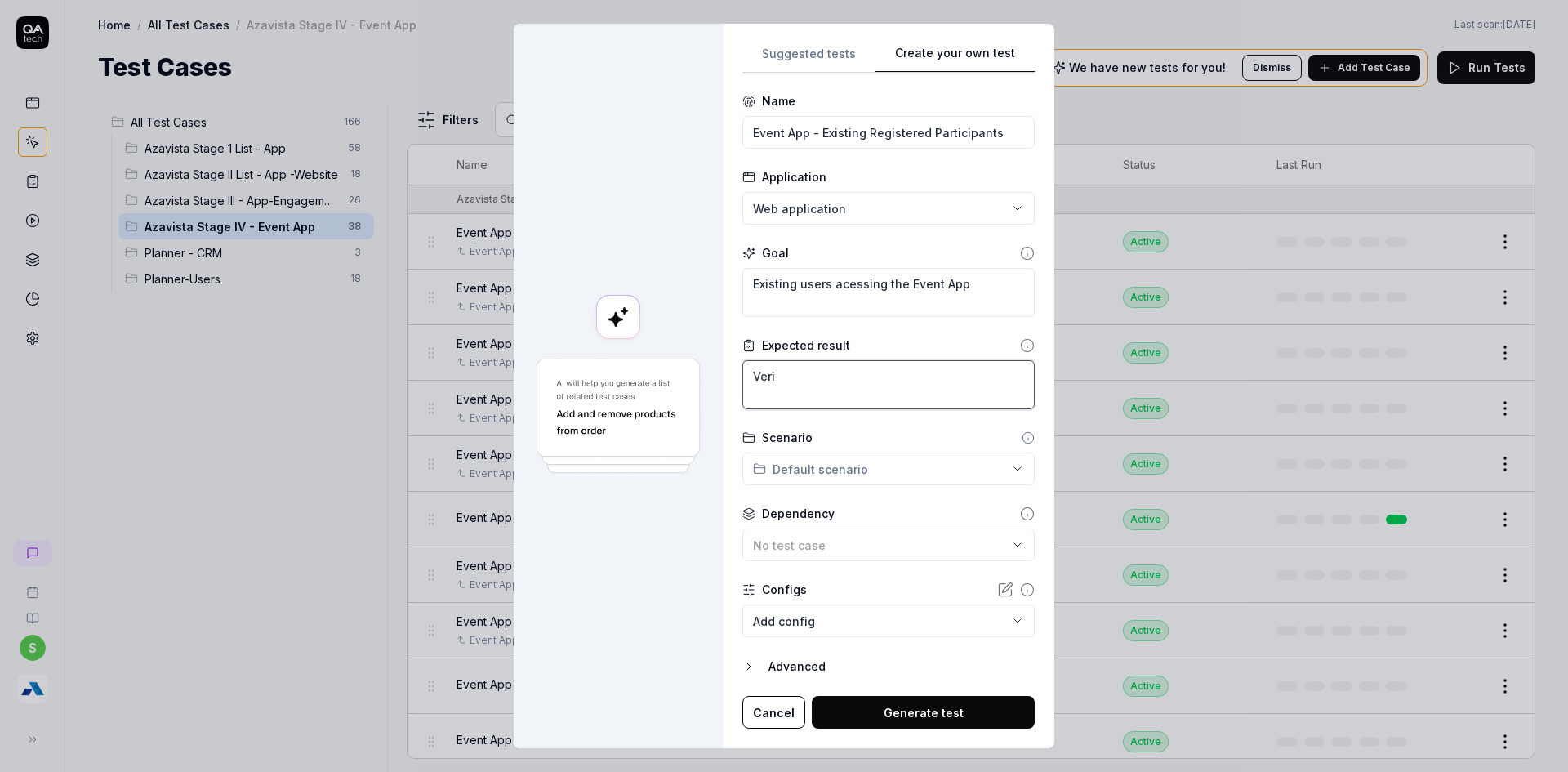
type textarea "*"
type textarea "Verif"
type textarea "*"
type textarea "Verify"
type textarea "*"
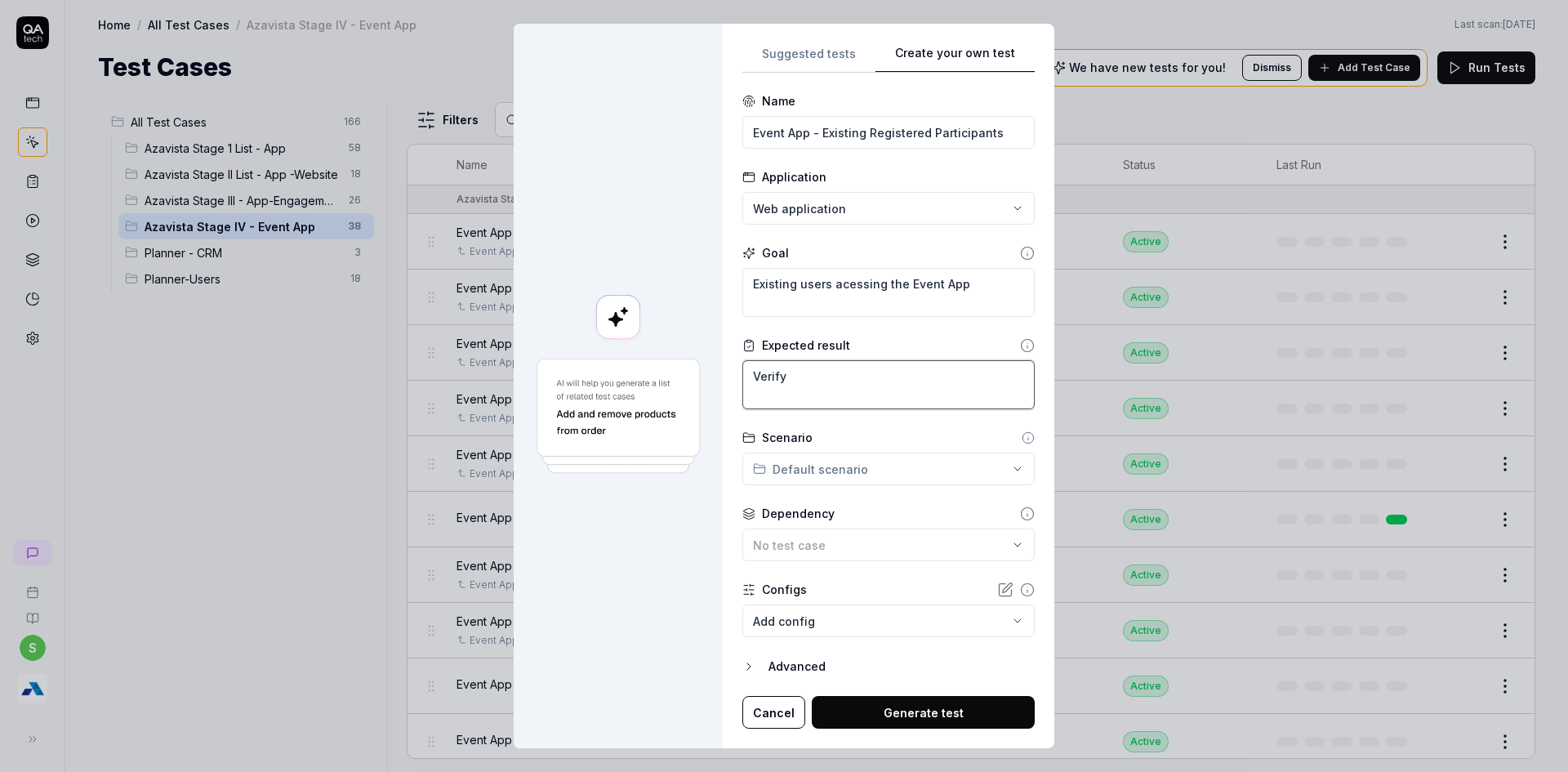
type textarea "Verify"
type textarea "*"
type textarea "Verify t"
type textarea "*"
type textarea "Verify th"
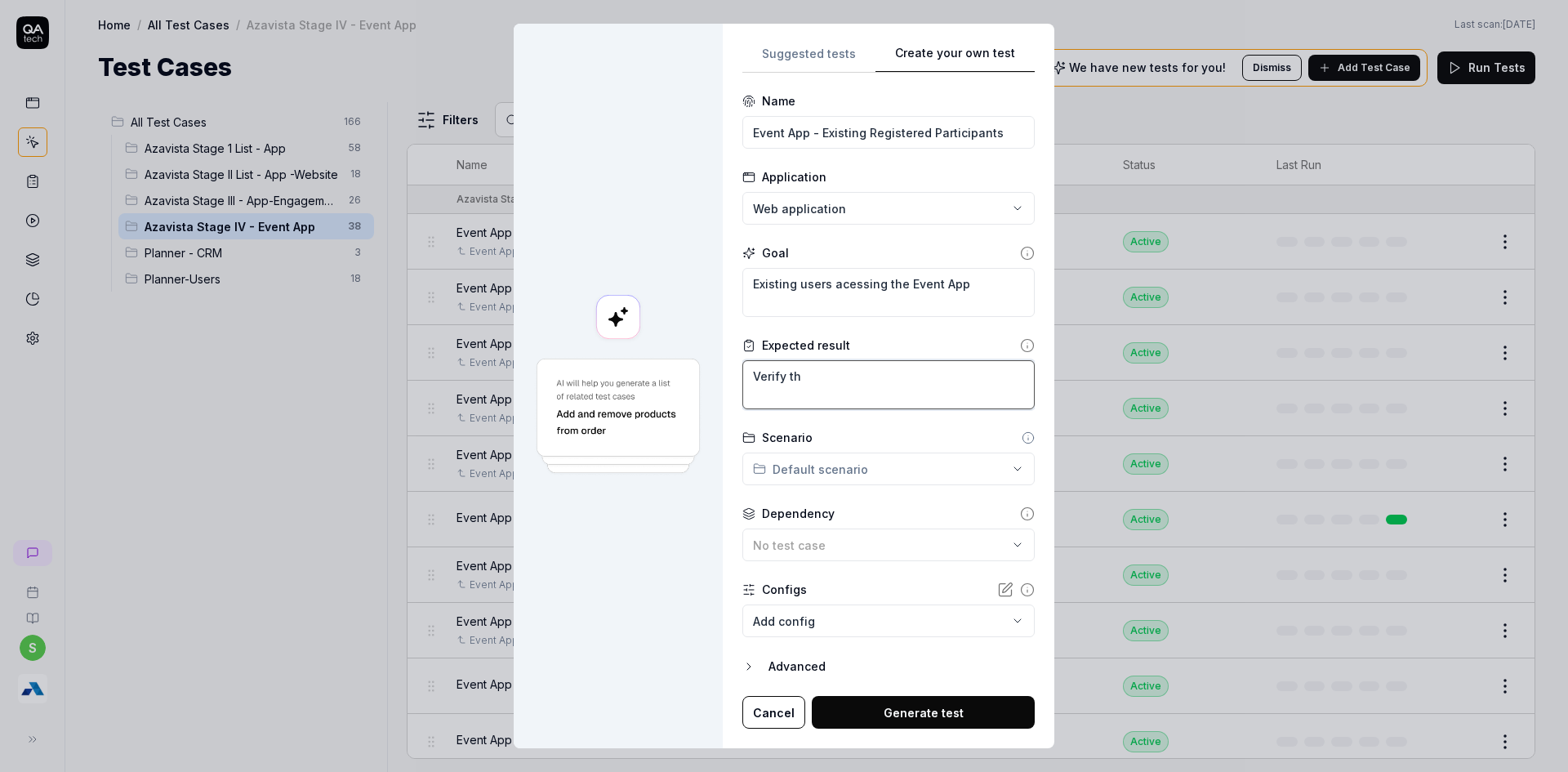
type textarea "*"
type textarea "Verify tha"
type textarea "*"
type textarea "Verify that"
type textarea "*"
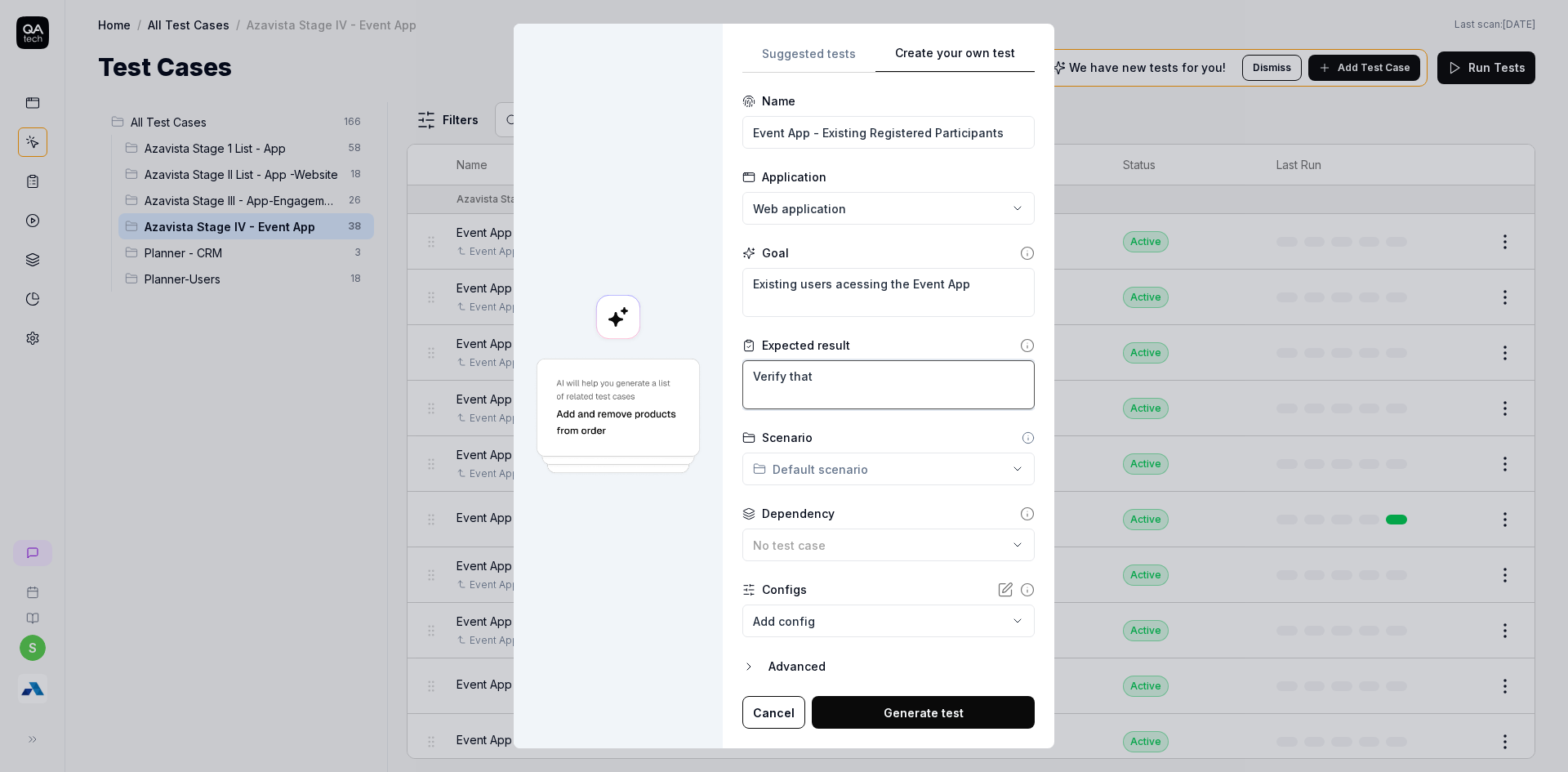
type textarea "Verify that"
type textarea "*"
type textarea "Verify that p"
type textarea "*"
type textarea "Verify that pa"
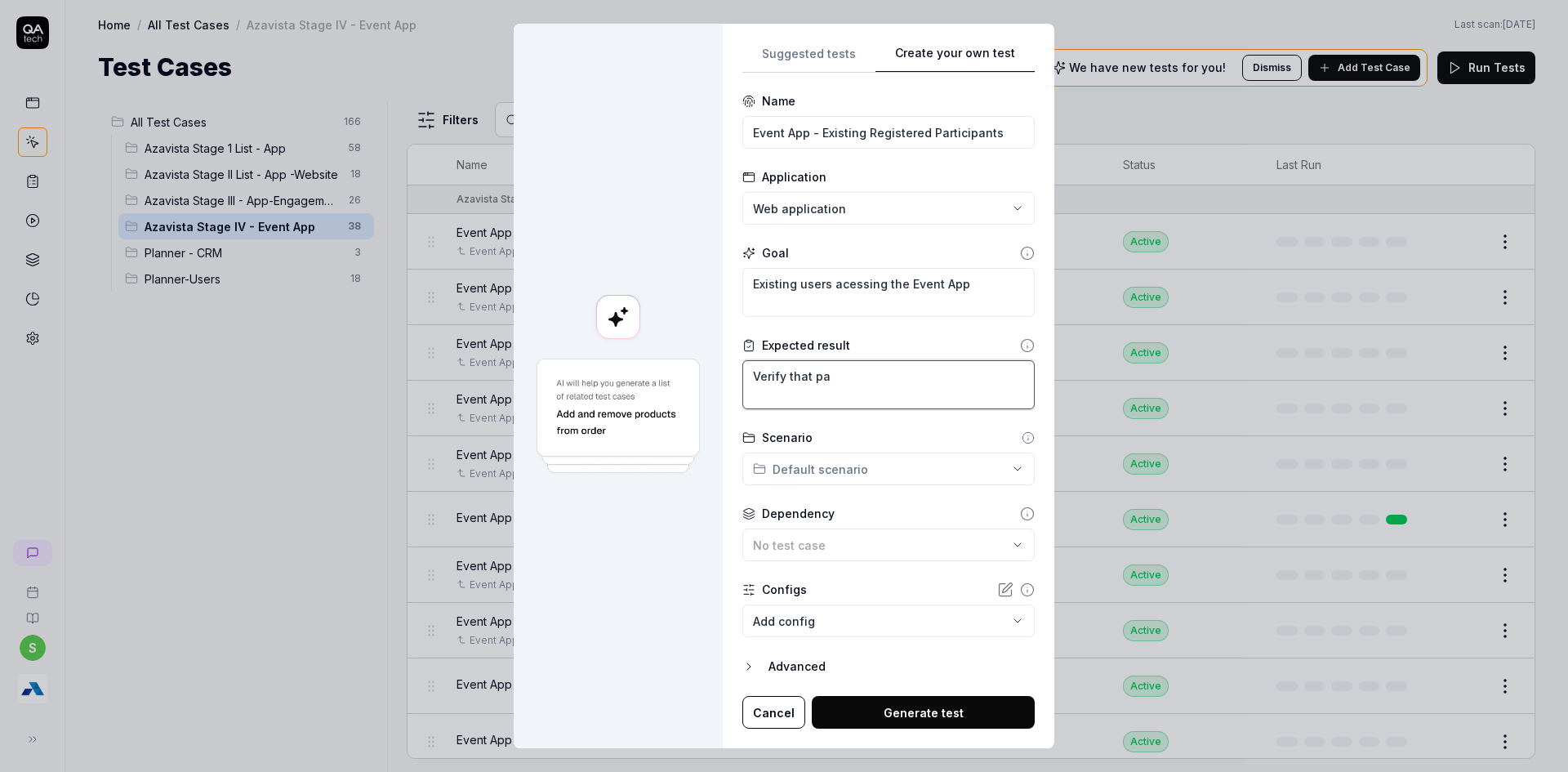
type textarea "*"
type textarea "Verify that par"
type textarea "*"
type textarea "Verify that pa"
type textarea "*"
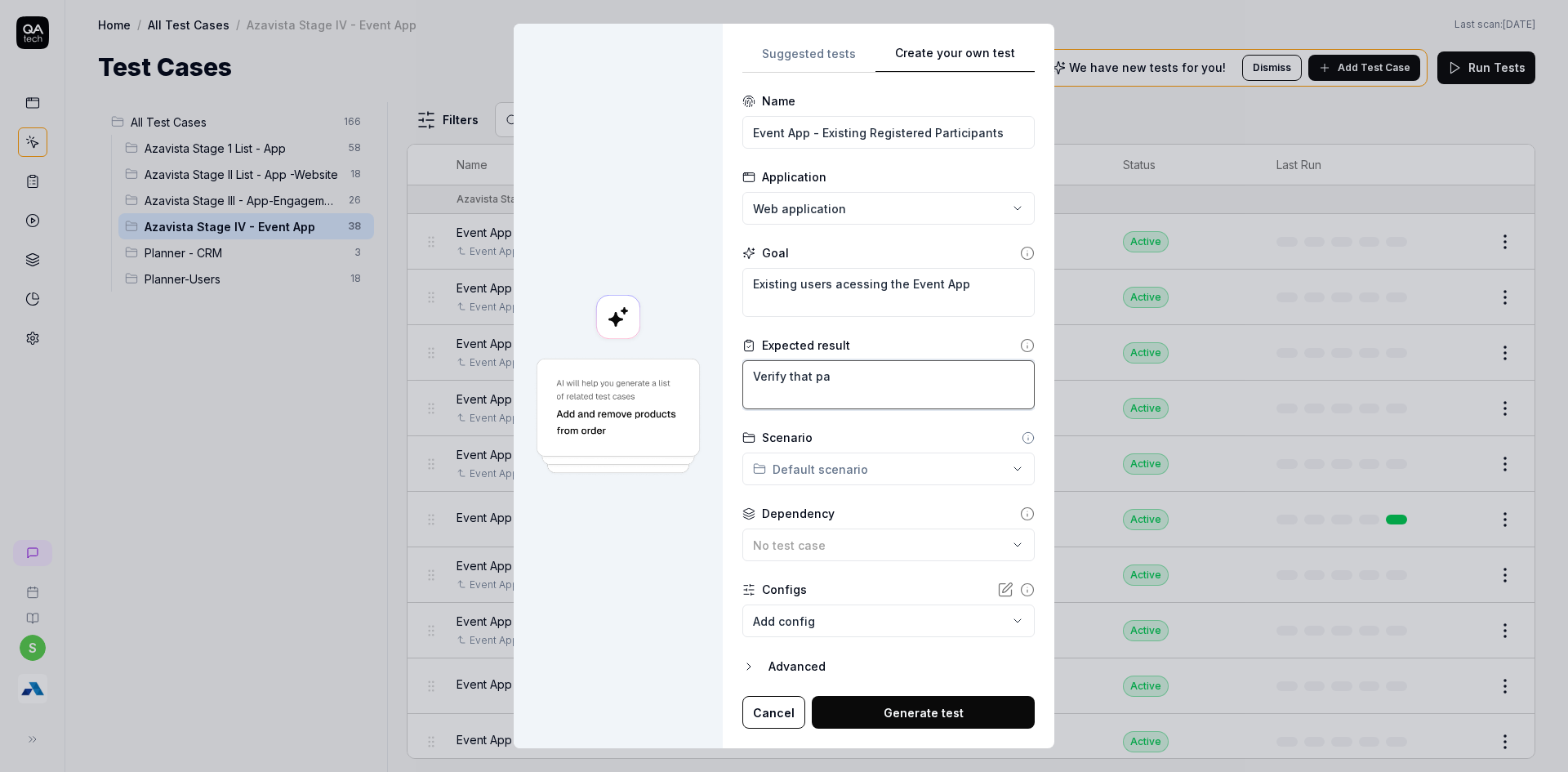
type textarea "Verify that p"
type textarea "*"
type textarea "Verify that"
type textarea "*"
type textarea "Verify that e"
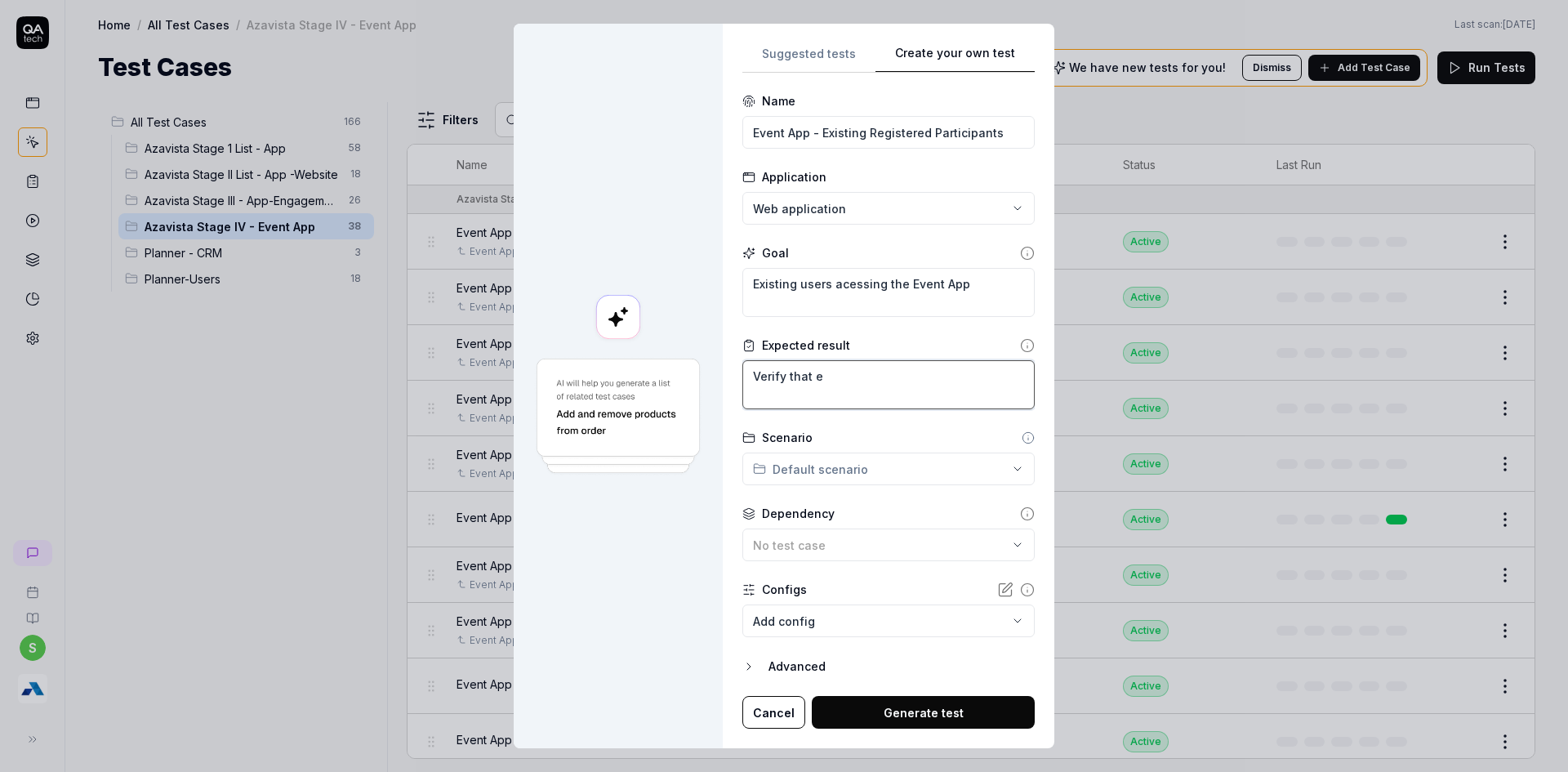
type textarea "*"
type textarea "Verify that ex"
type textarea "*"
type textarea "Verify that exi"
type textarea "*"
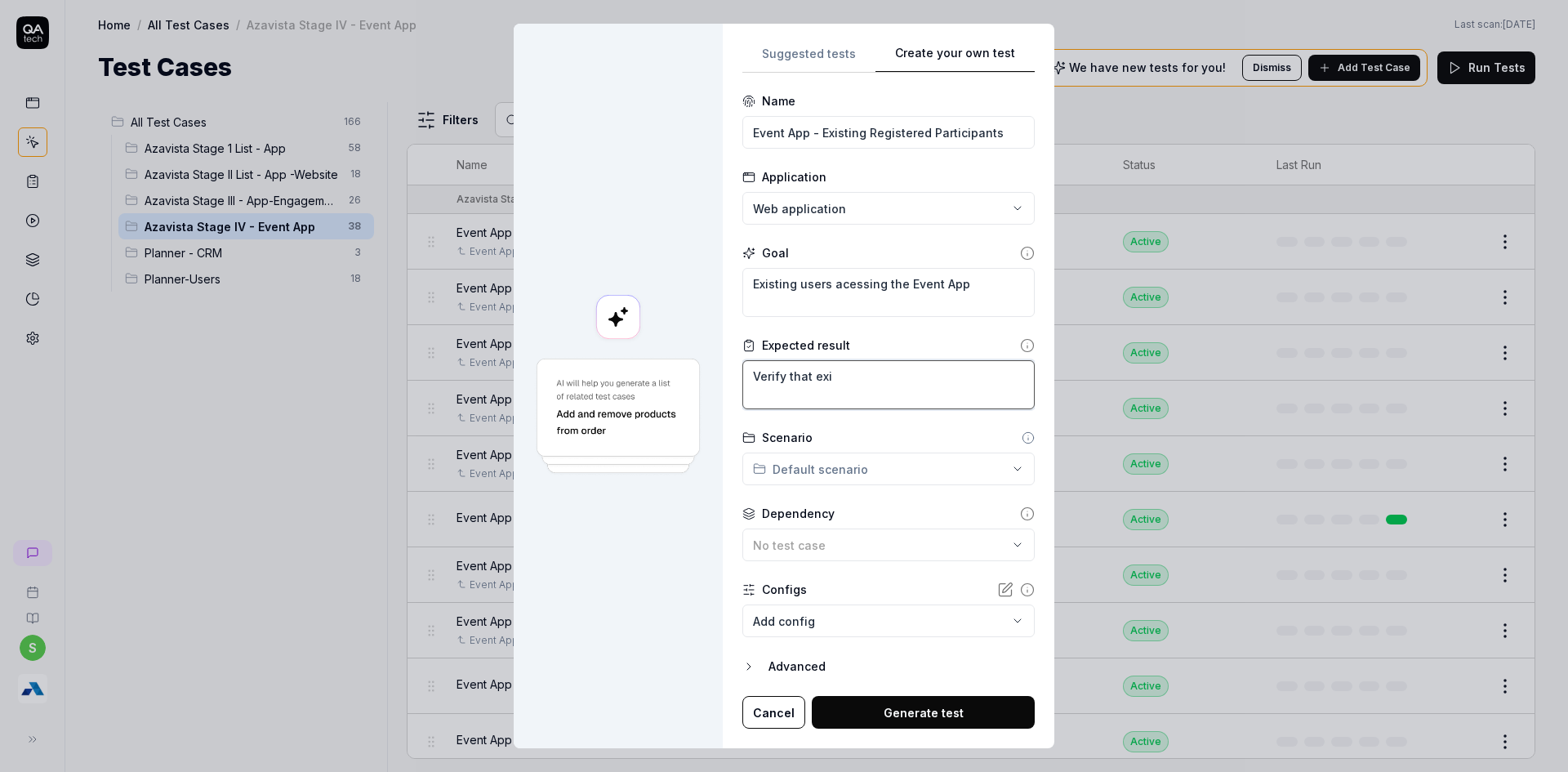
type textarea "Verify that exis"
type textarea "*"
type textarea "Verify that exist"
type textarea "*"
type textarea "Verify that existi"
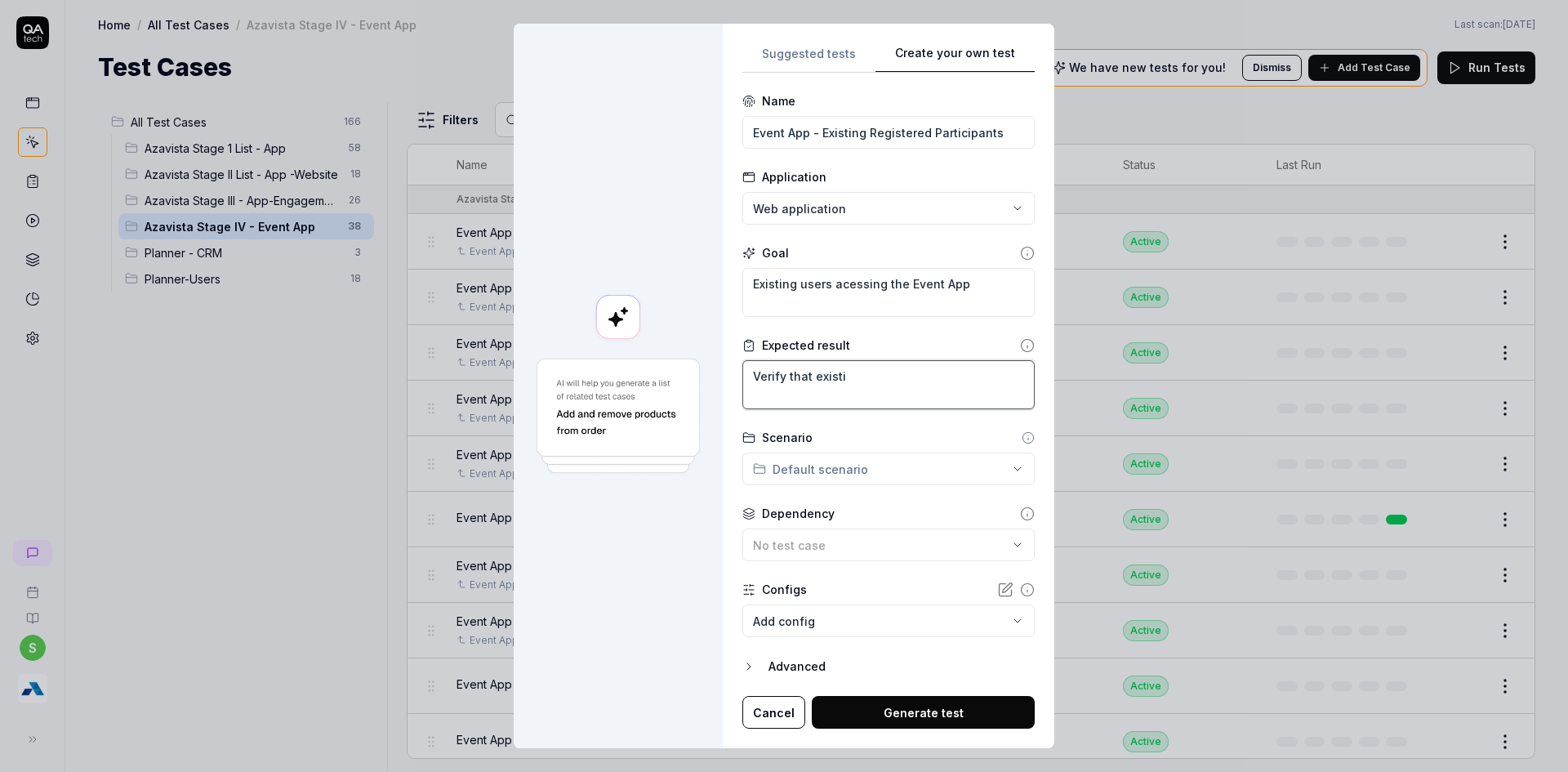
type textarea "*"
type textarea "Verify that existin"
type textarea "*"
type textarea "Verify that existing"
click at [821, 129] on input "Event App - Existing Registered Participants" at bounding box center [888, 133] width 292 height 33
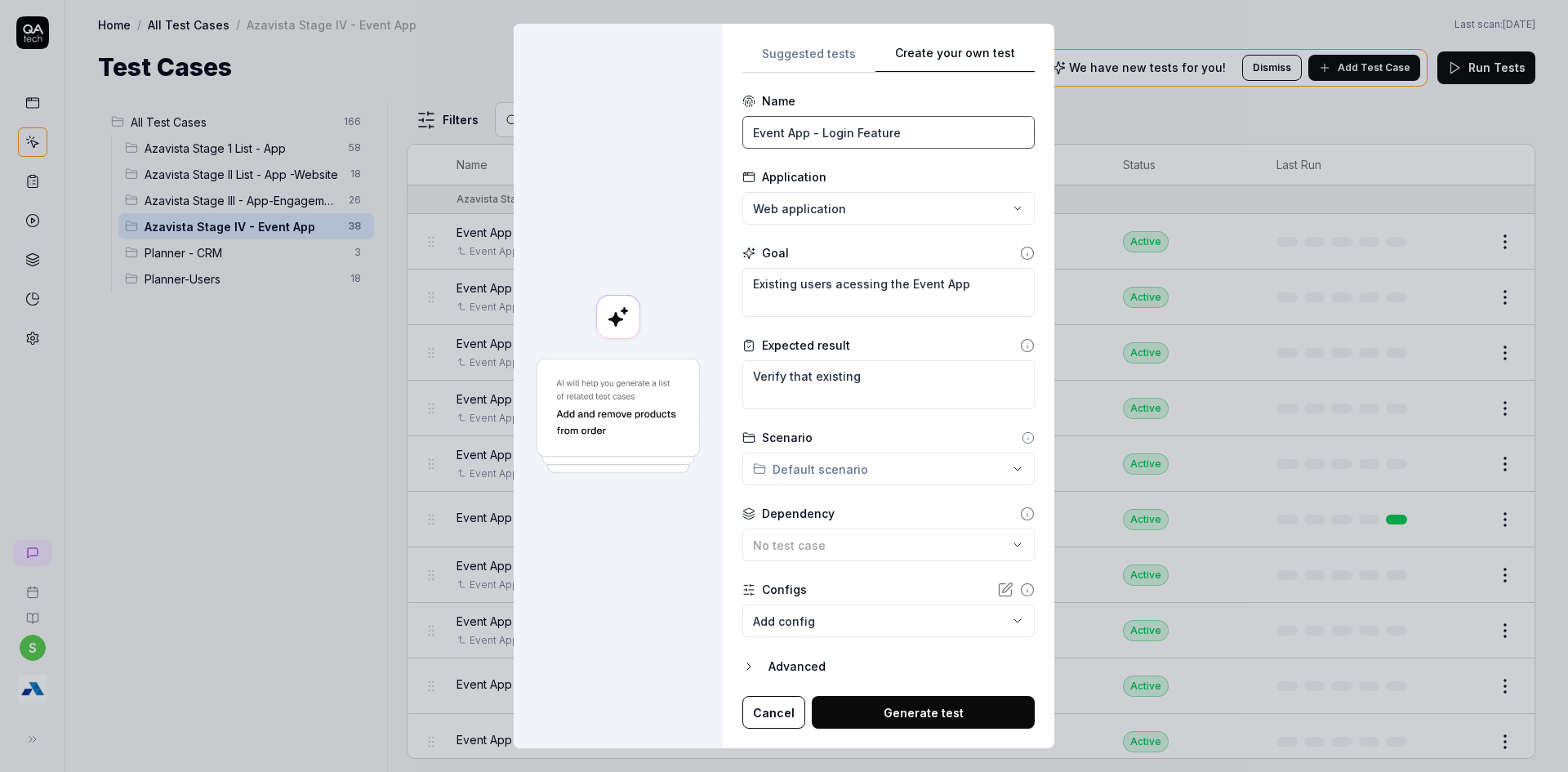
type input "Event App - Login Feature"
drag, startPoint x: 745, startPoint y: 291, endPoint x: 1027, endPoint y: 287, distance: 282.0
click at [1027, 287] on div "**********" at bounding box center [888, 386] width 332 height 725
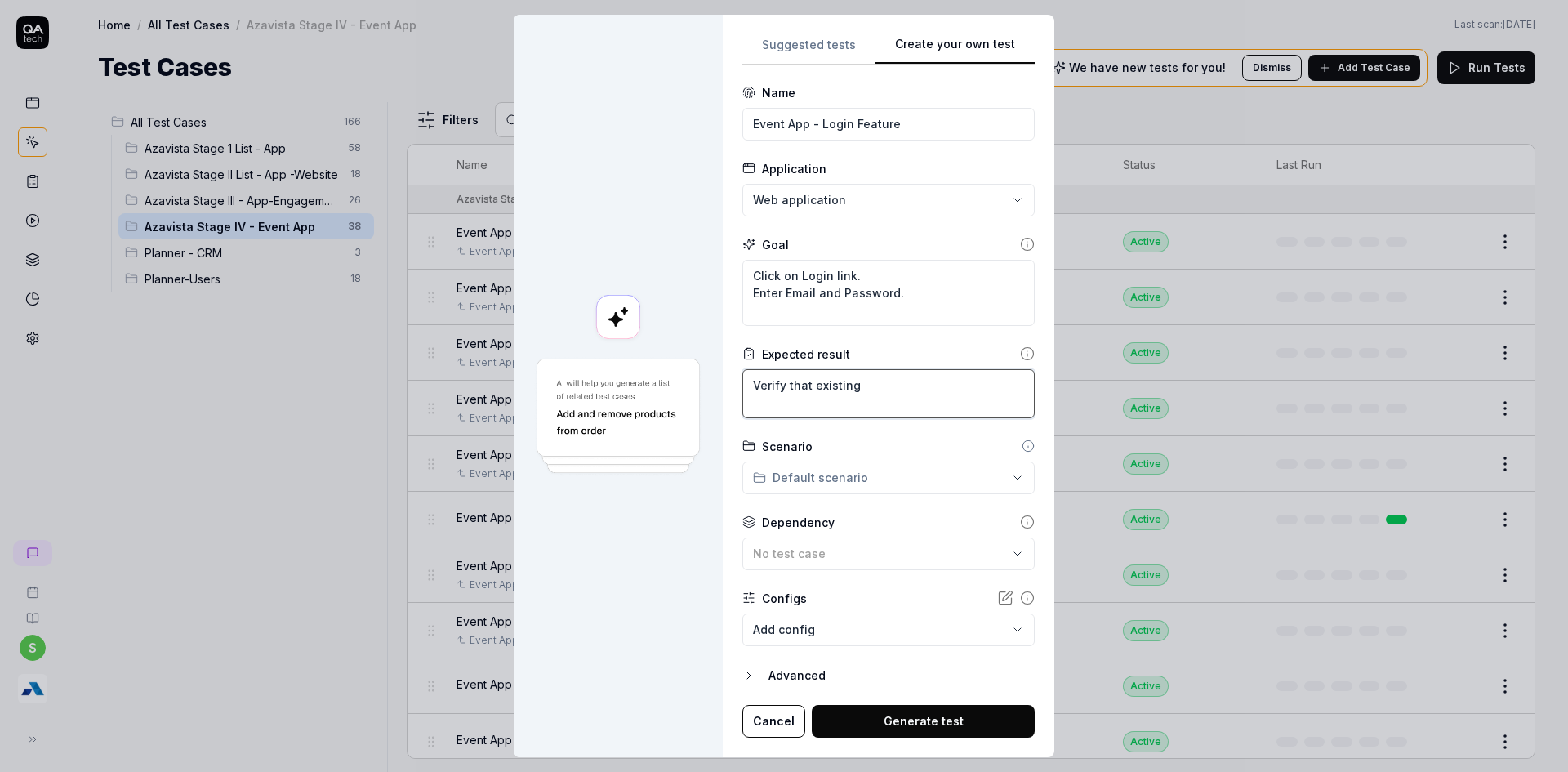
click at [865, 390] on textarea "Verify that existing" at bounding box center [888, 393] width 292 height 49
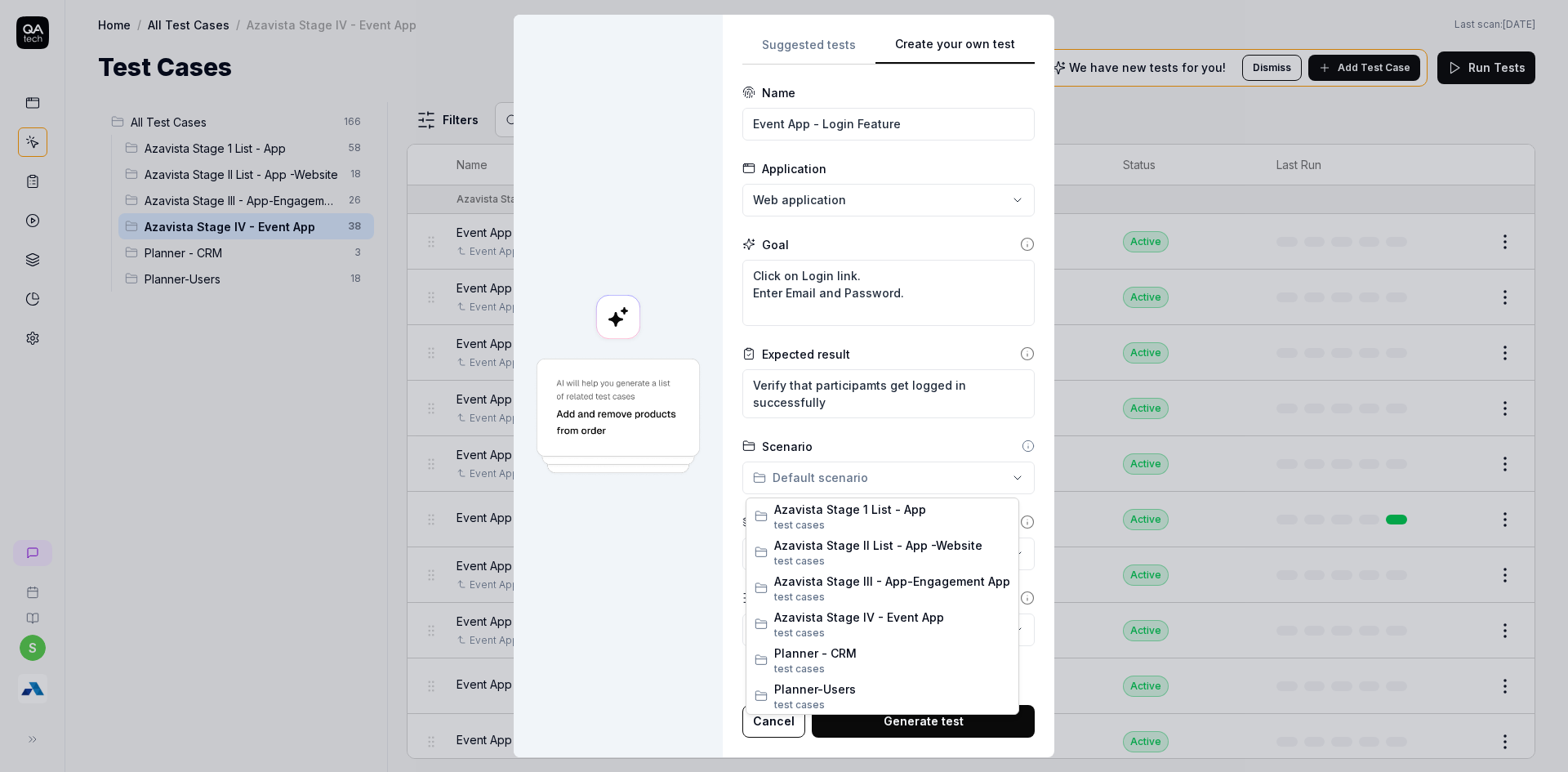
click at [845, 473] on div "**********" at bounding box center [784, 386] width 1568 height 772
click at [892, 612] on span "Azavista Stage IV - Event App" at bounding box center [893, 617] width 236 height 17
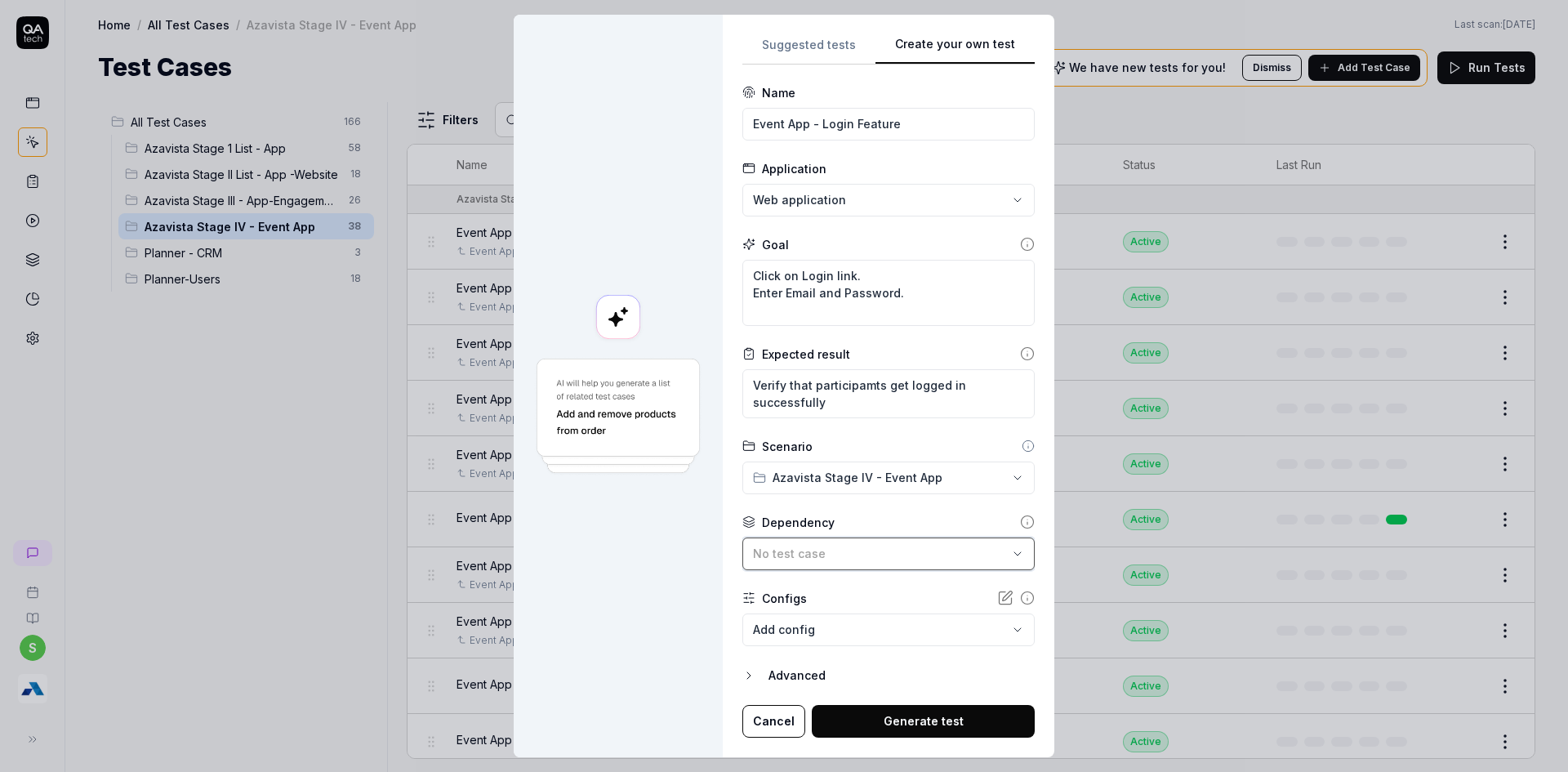
click at [881, 543] on button "No test case" at bounding box center [888, 554] width 292 height 33
click at [892, 711] on button "Generate test" at bounding box center [923, 721] width 223 height 33
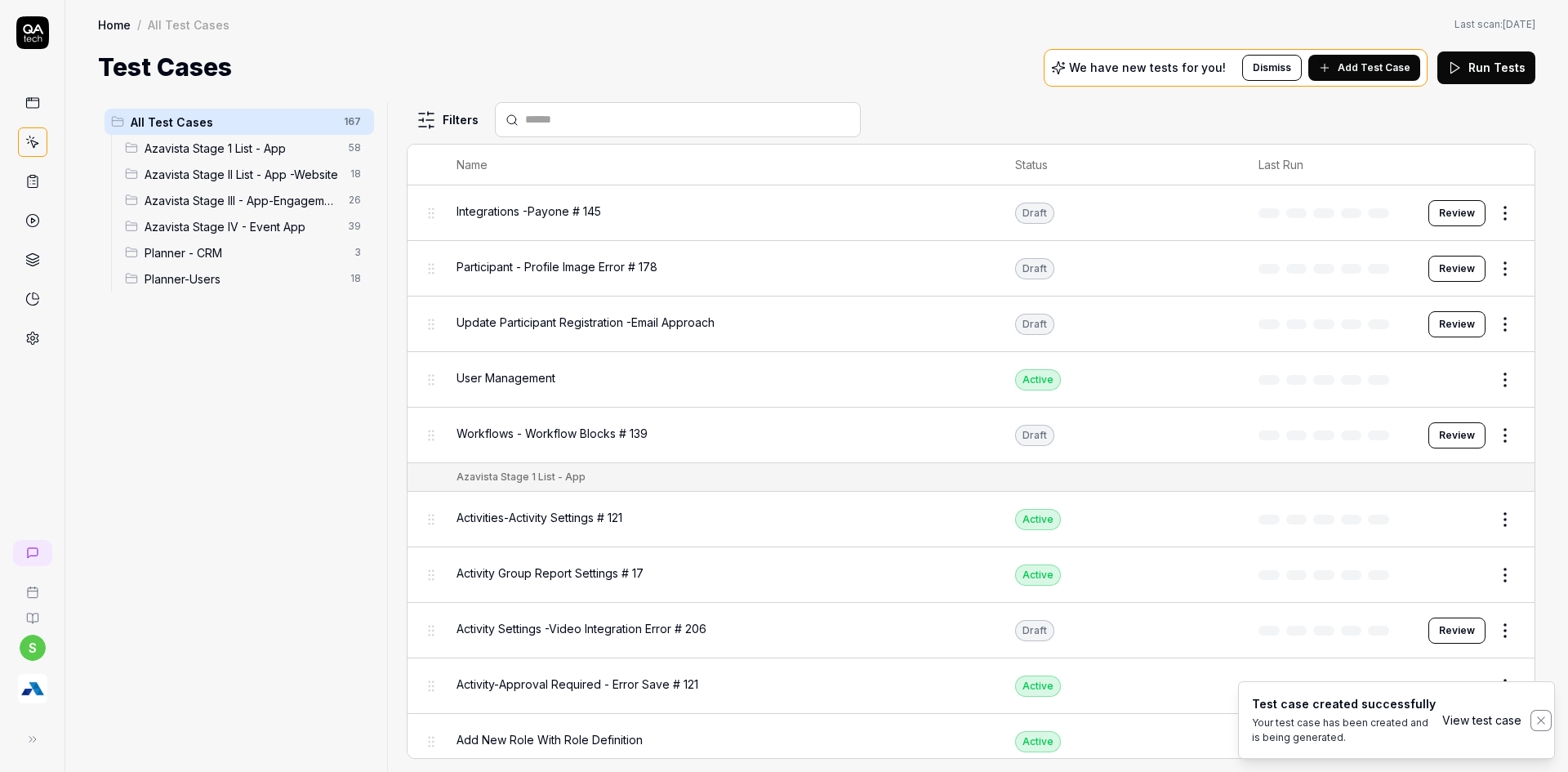
click at [1543, 717] on icon "Notifications (F8)" at bounding box center [1540, 719] width 13 height 13
